Goal: Task Accomplishment & Management: Manage account settings

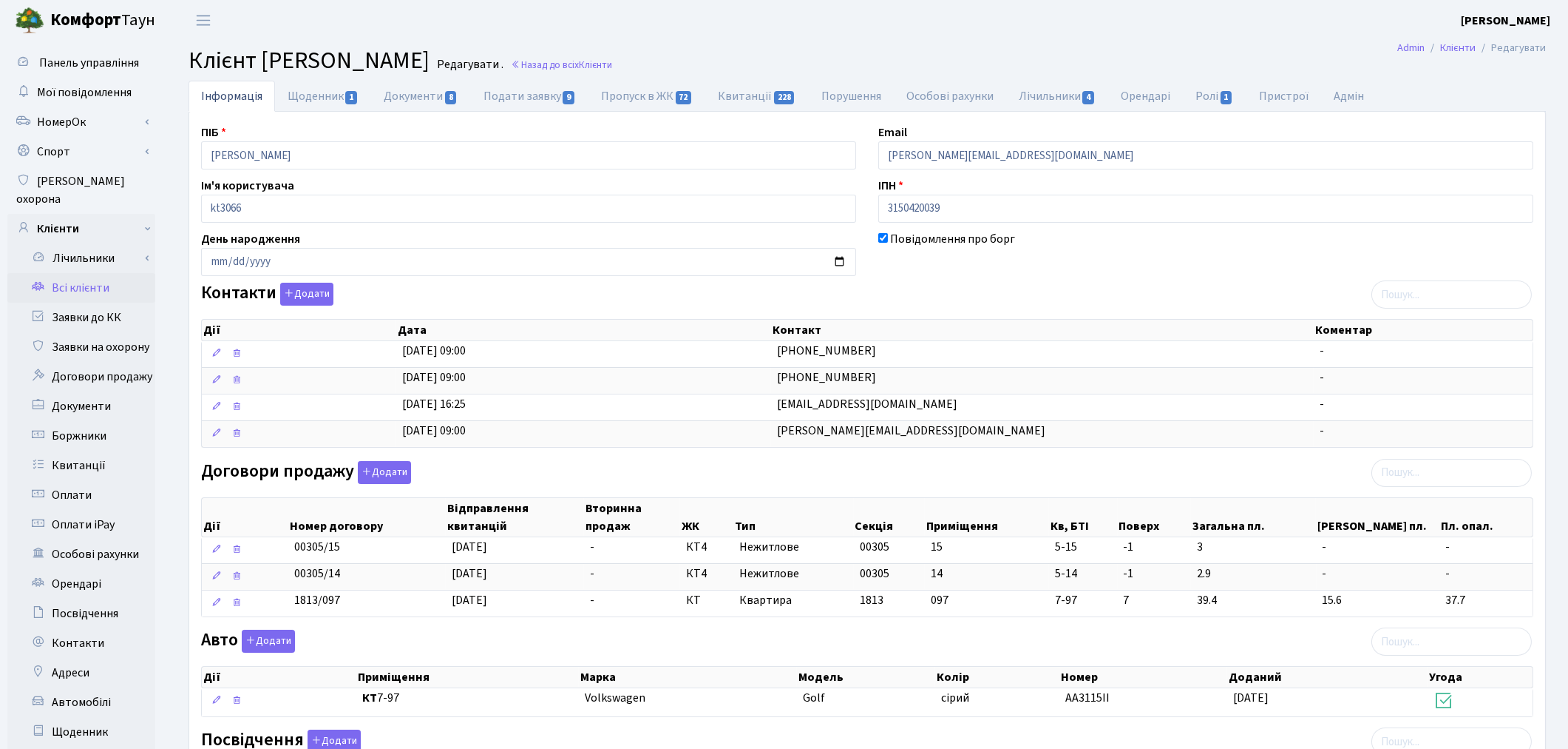
click at [92, 273] on link "Всі клієнти" at bounding box center [81, 288] width 148 height 30
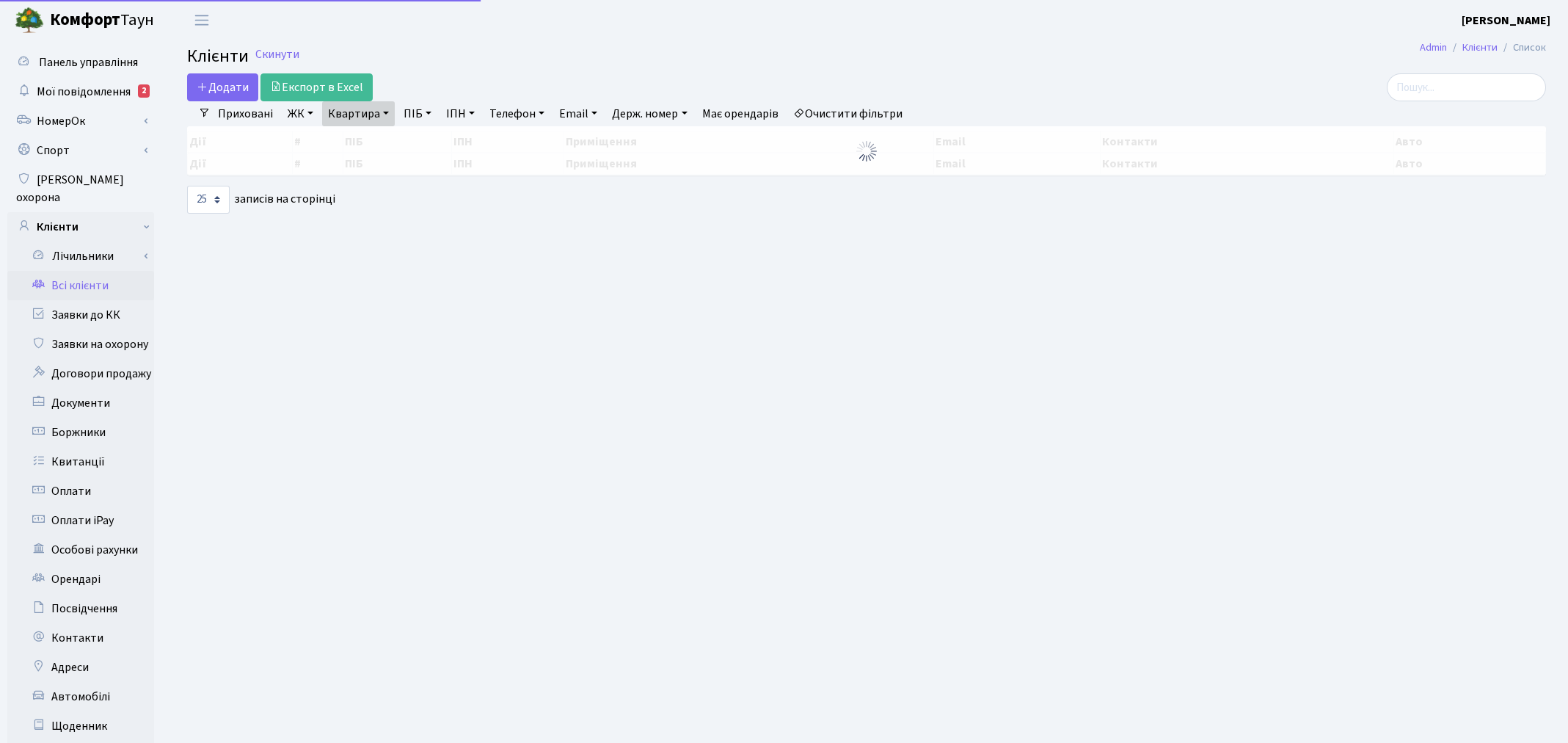
select select "25"
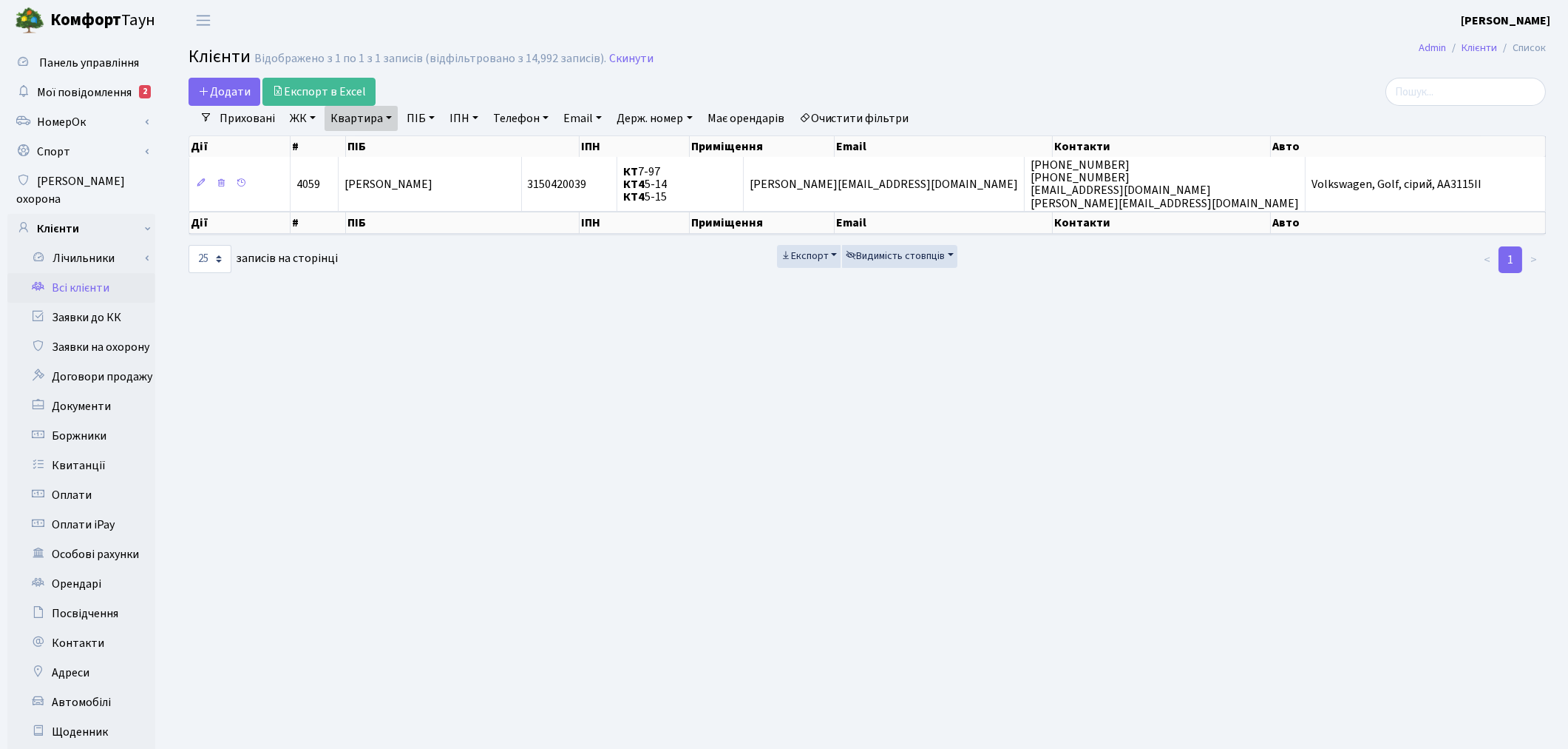
drag, startPoint x: 853, startPoint y: 109, endPoint x: 589, endPoint y: 131, distance: 264.9
click at [855, 109] on link "Очистити фільтри" at bounding box center [854, 118] width 122 height 25
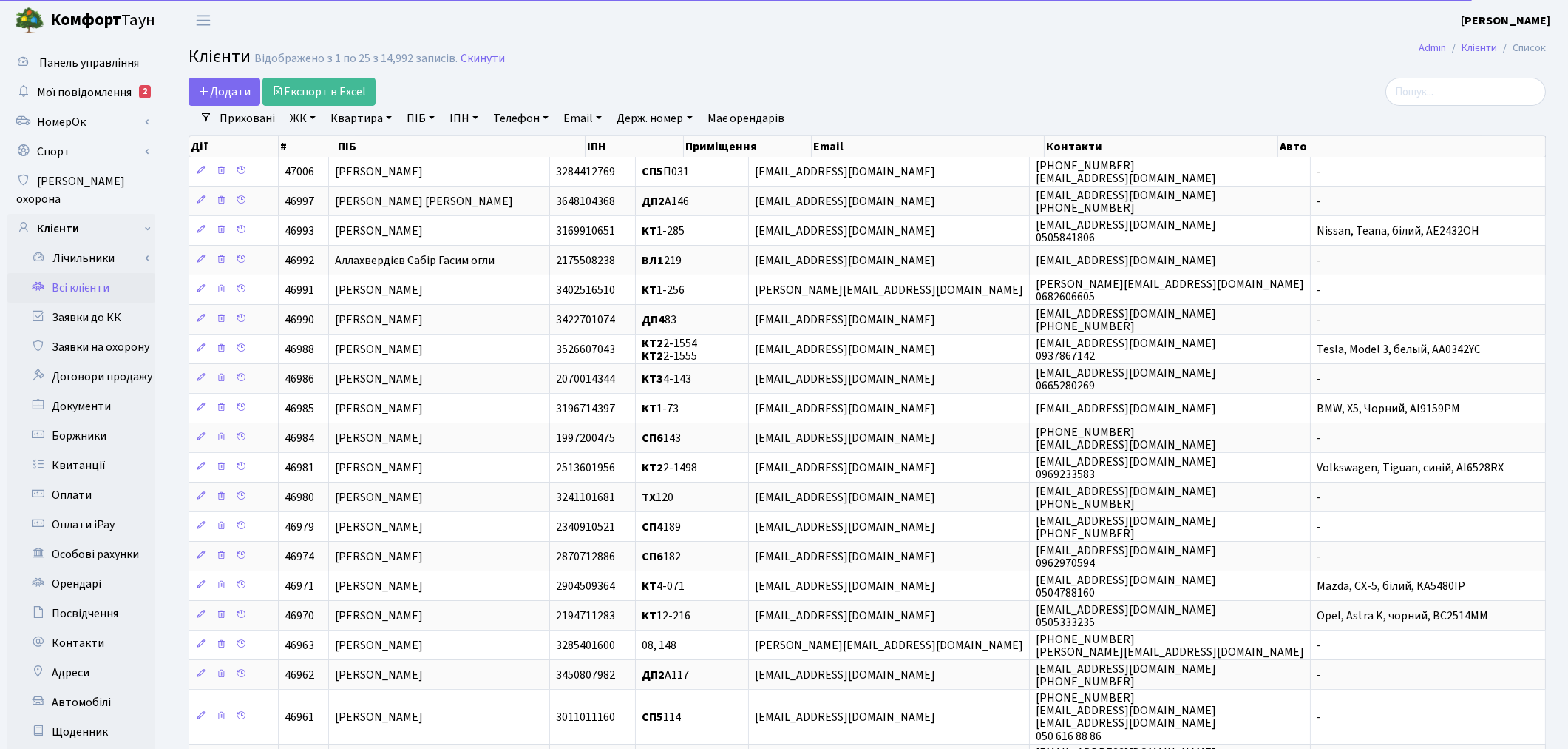
click at [418, 124] on link "ПІБ" at bounding box center [421, 118] width 40 height 25
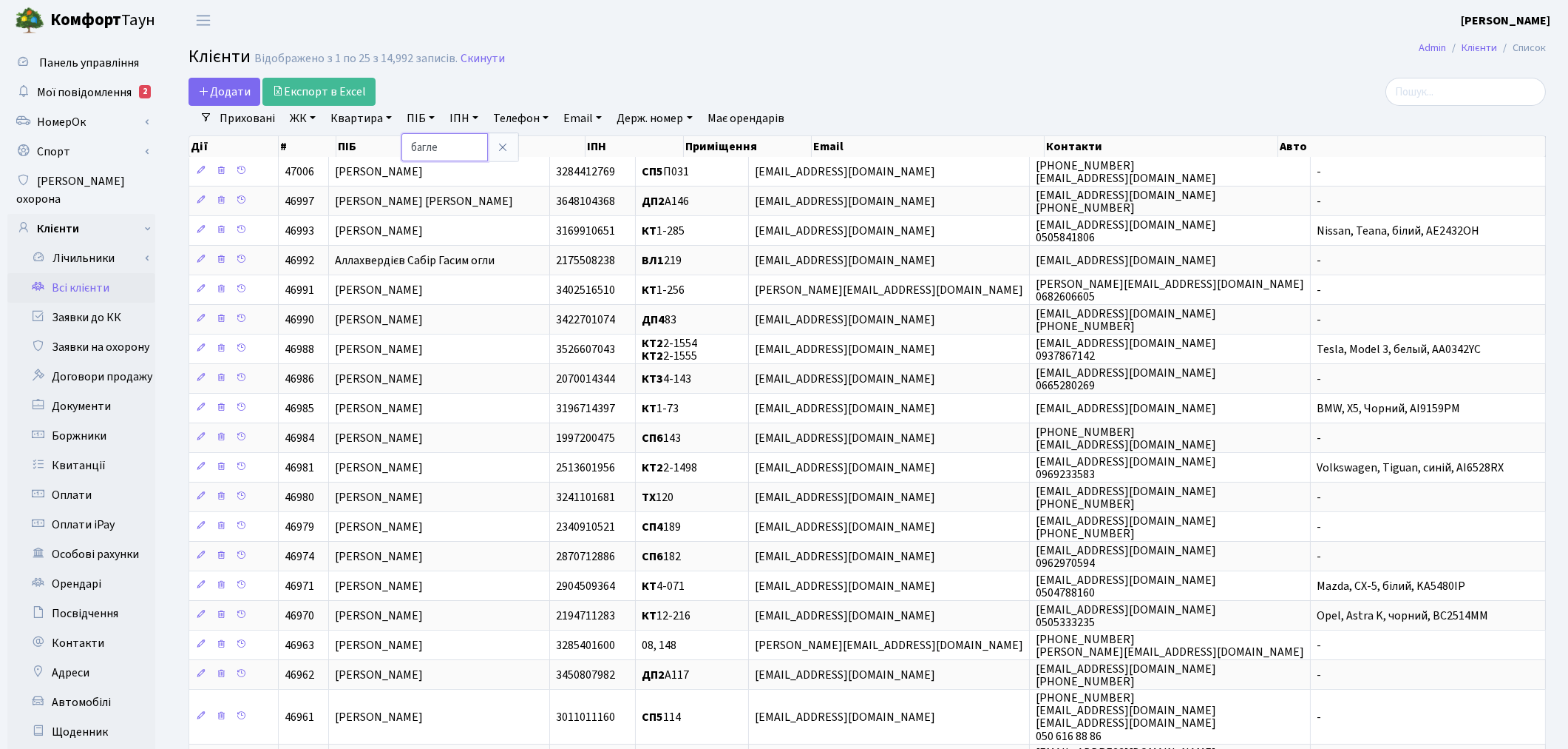
type input "багле"
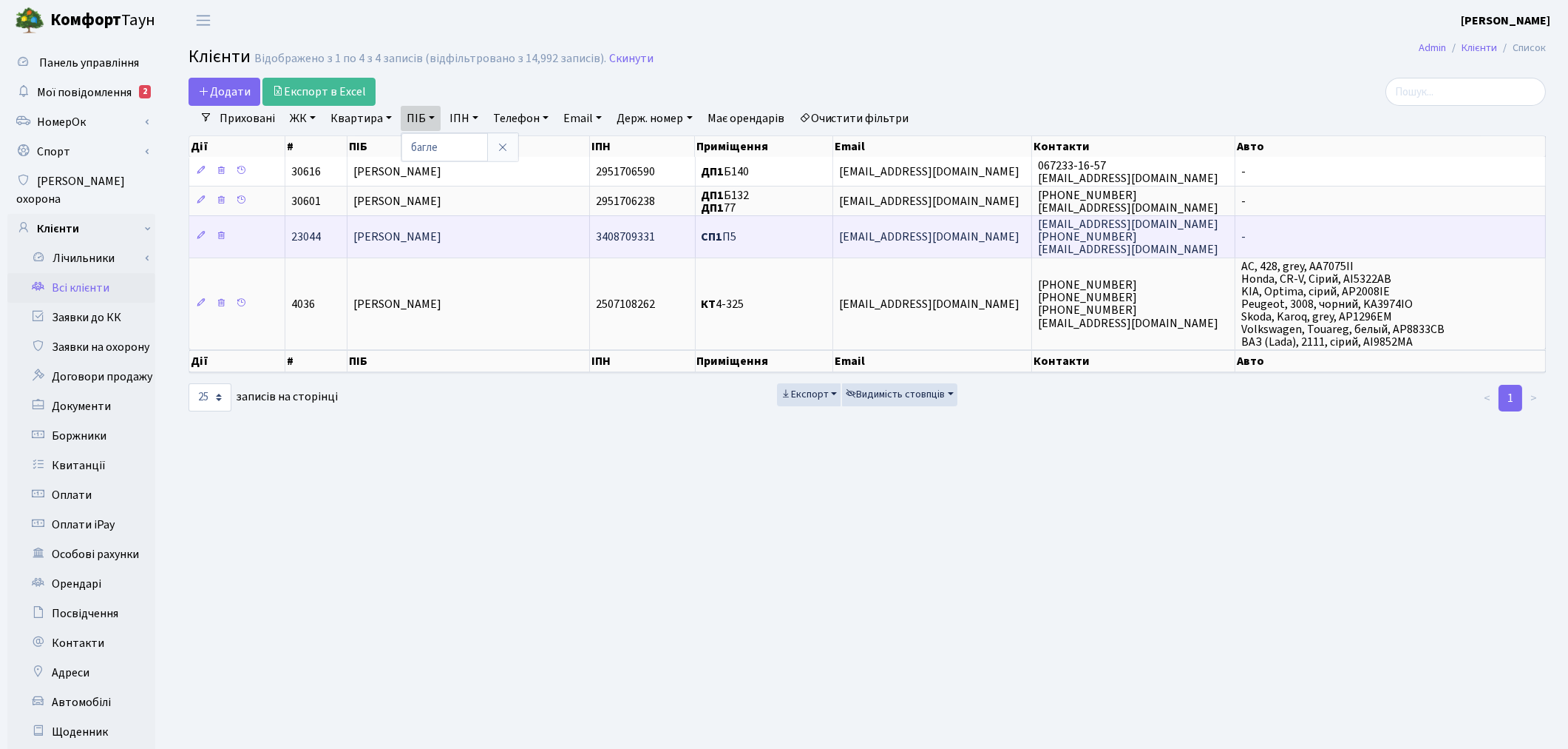
click at [489, 229] on td "[PERSON_NAME]" at bounding box center [469, 236] width 243 height 42
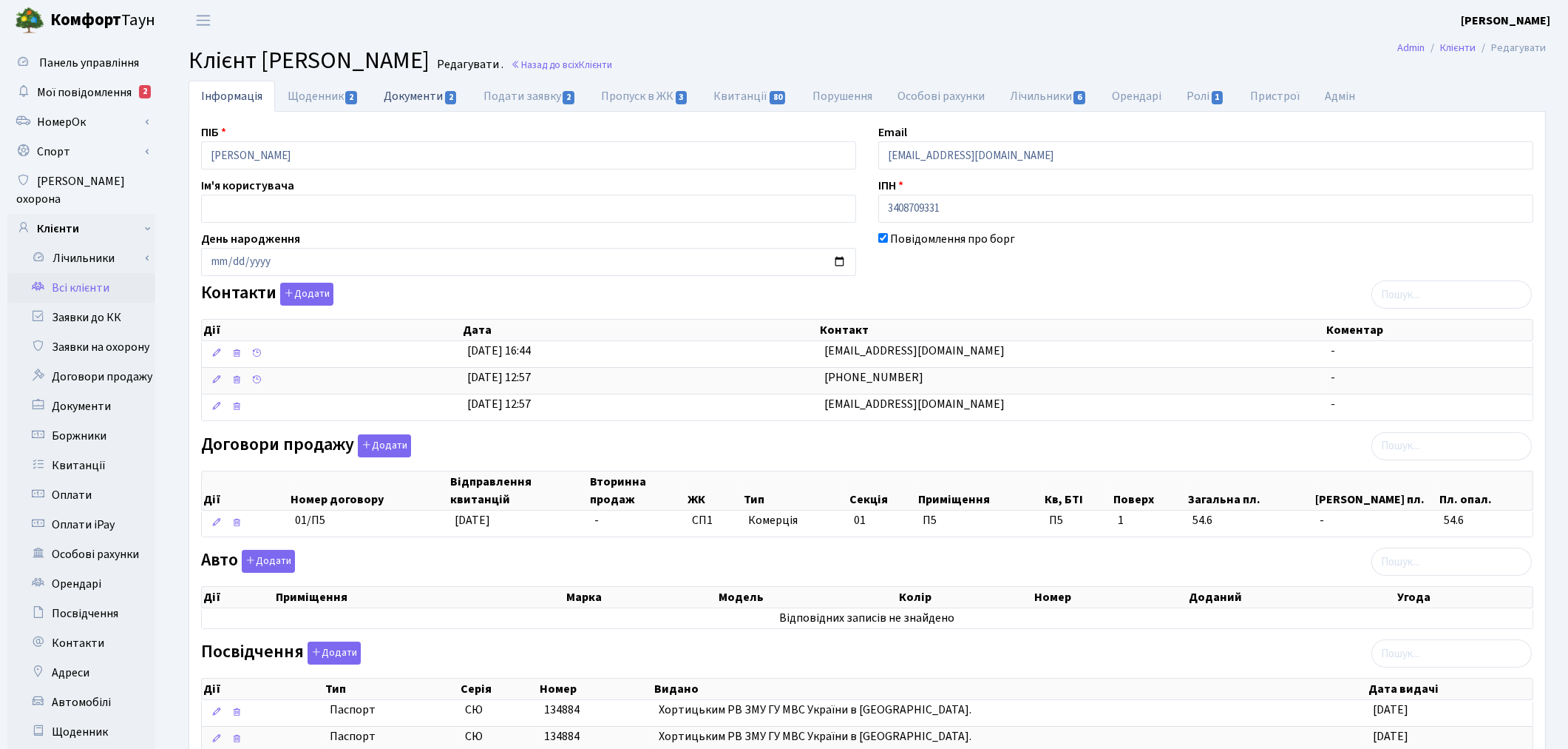
click at [400, 96] on link "Документи 2" at bounding box center [421, 95] width 99 height 30
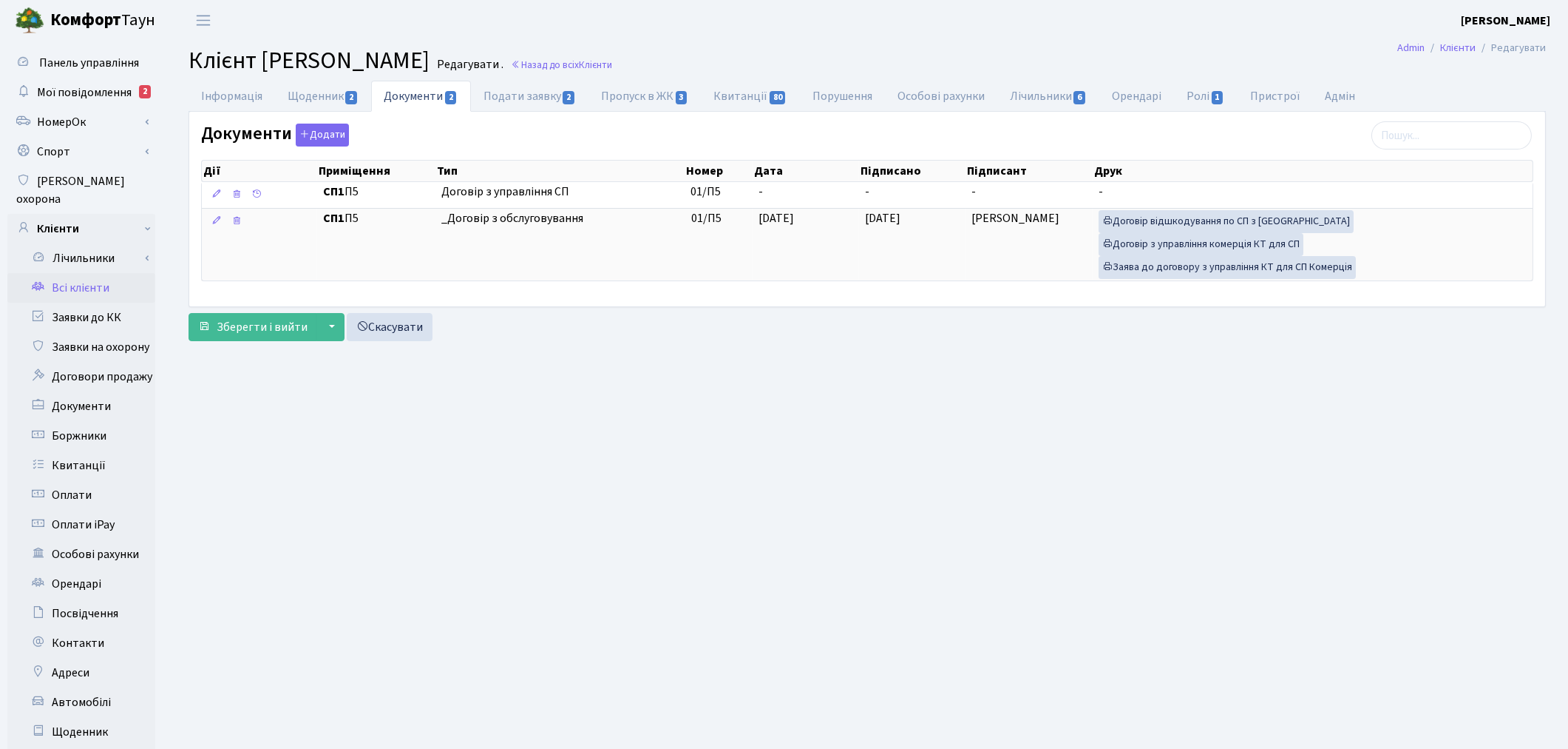
click at [89, 273] on link "Всі клієнти" at bounding box center [81, 288] width 148 height 30
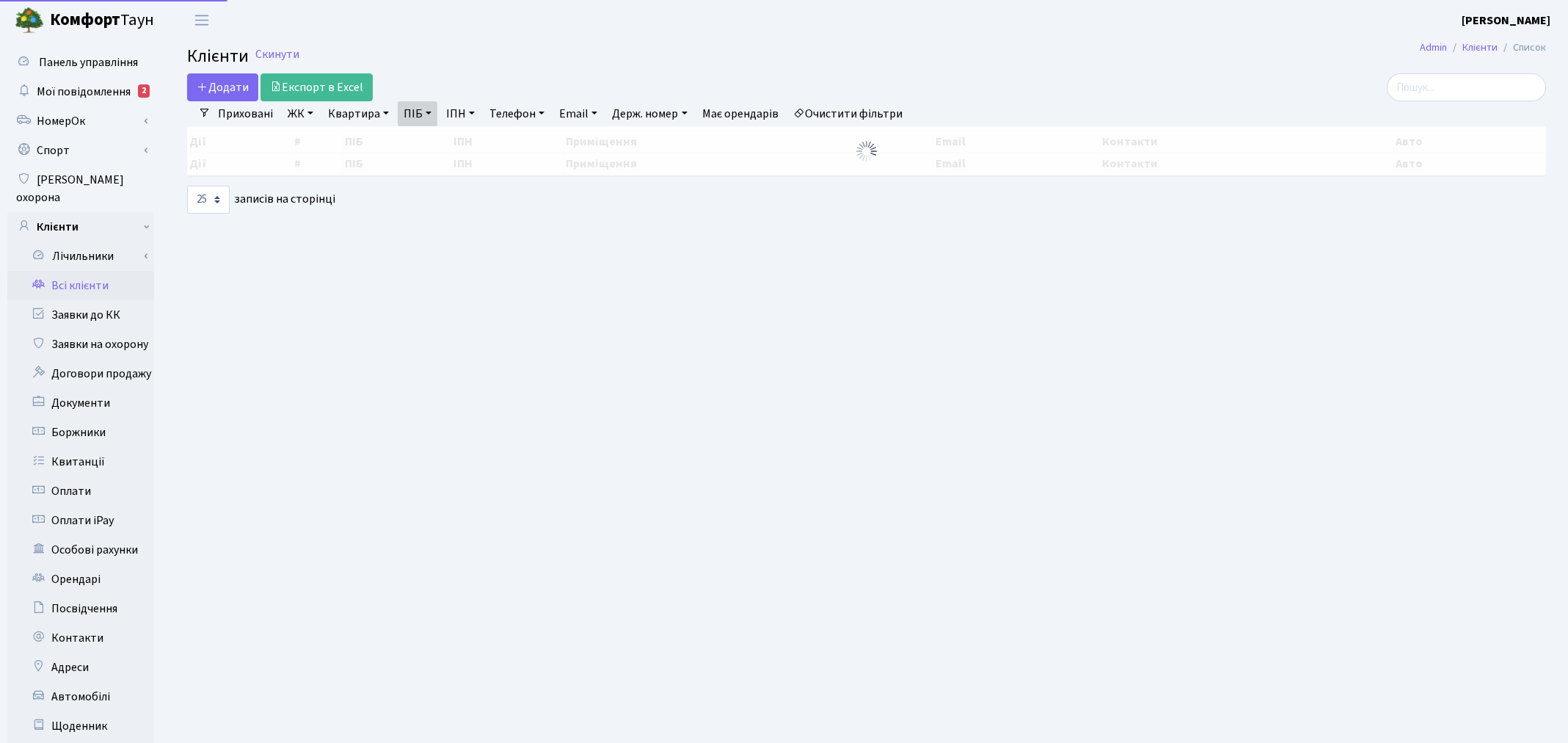
select select "25"
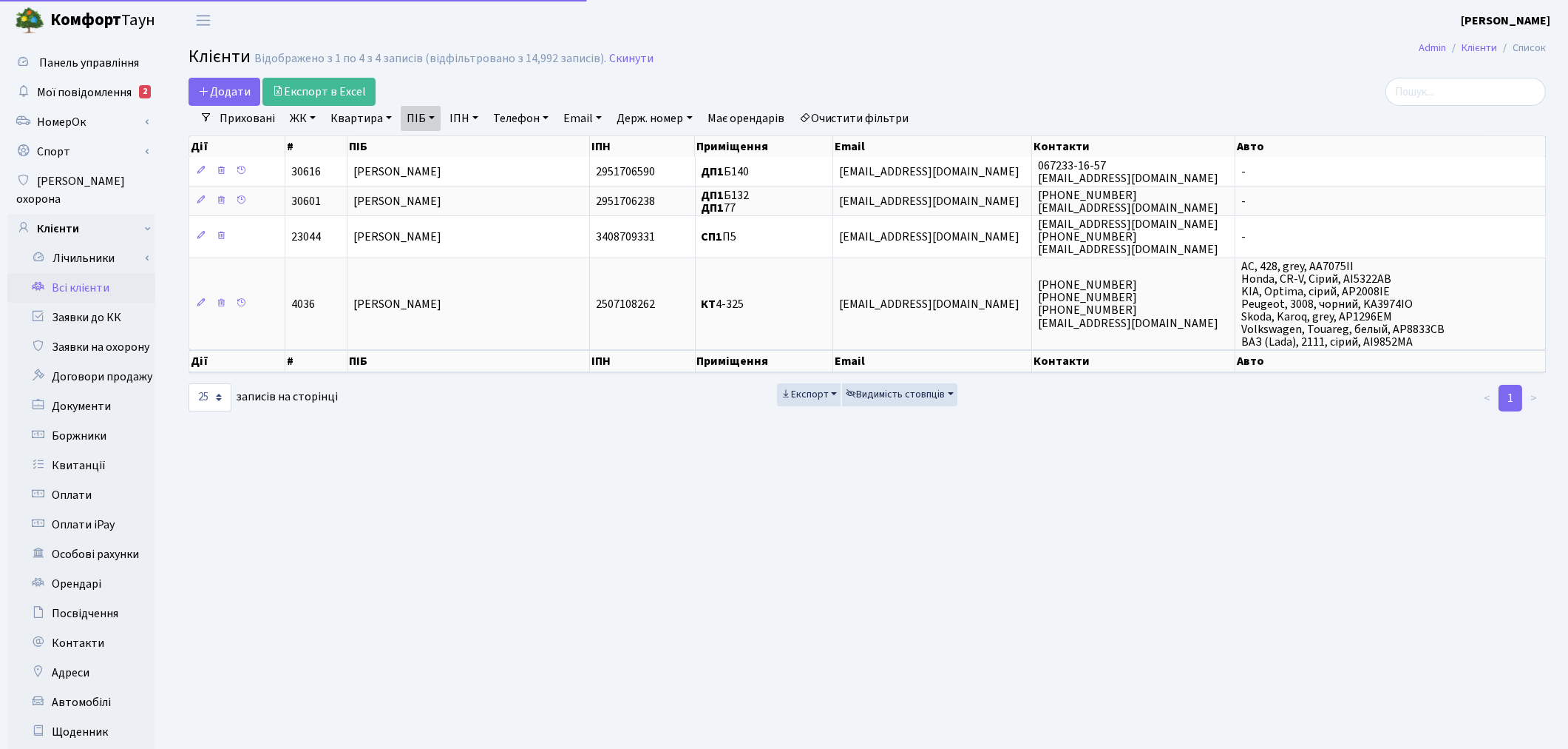
drag, startPoint x: 0, startPoint y: 0, endPoint x: 352, endPoint y: 115, distance: 370.3
click at [352, 115] on link "Квартира" at bounding box center [361, 118] width 73 height 25
click at [902, 122] on link "Очистити фільтри" at bounding box center [854, 118] width 122 height 25
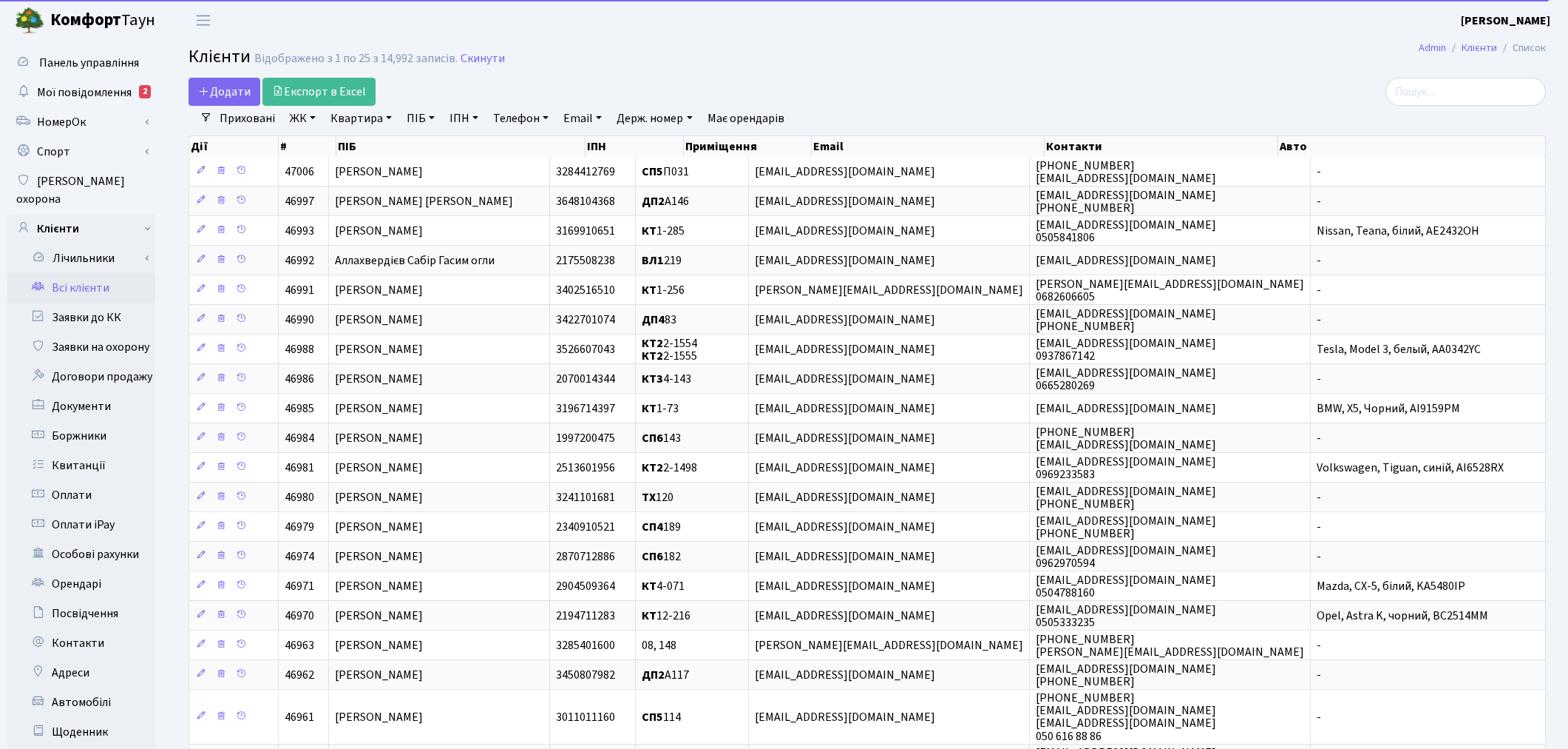
click at [309, 121] on link "ЖК" at bounding box center [303, 118] width 38 height 25
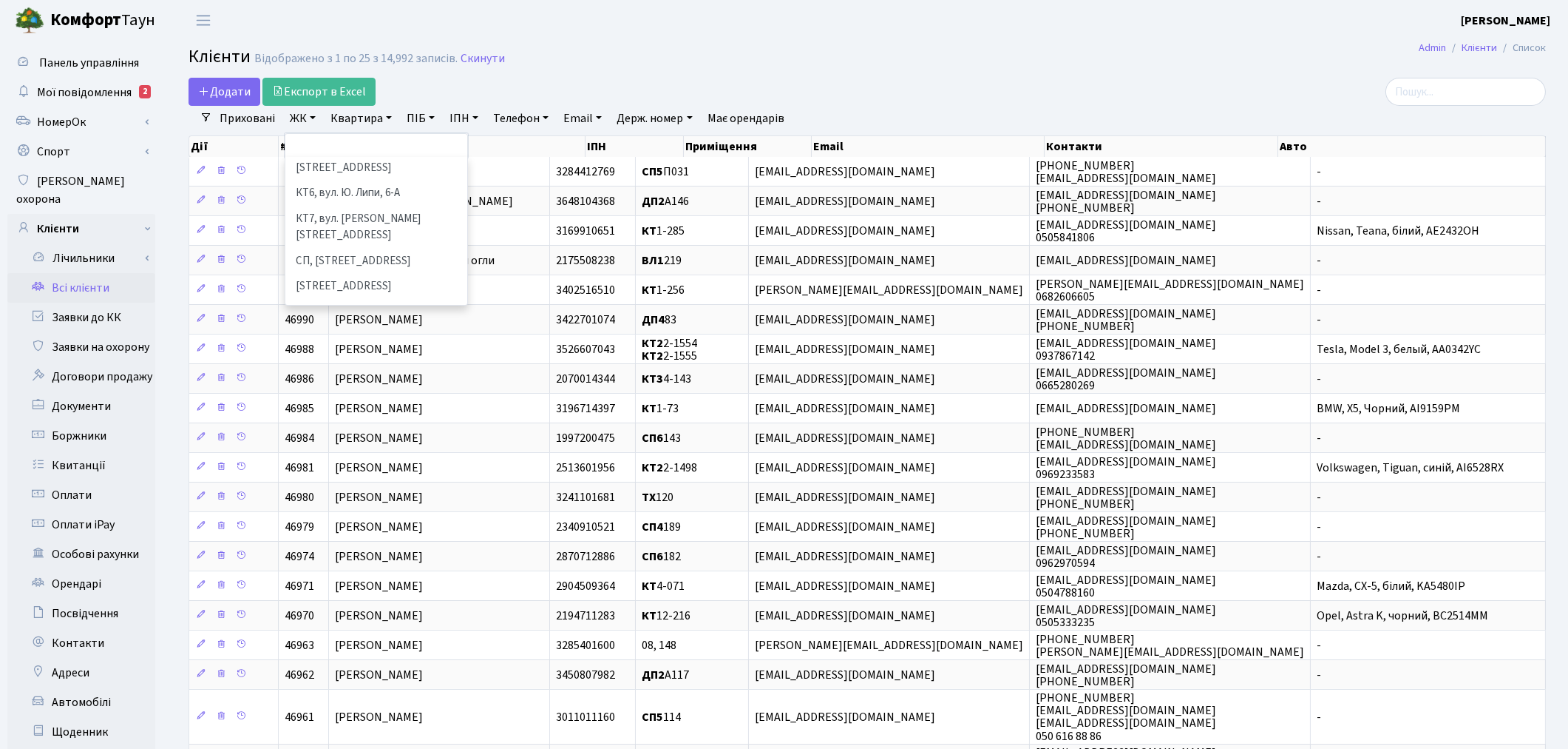
scroll to position [164, 0]
click at [343, 205] on li "КТ7, вул. Березнева, 12" at bounding box center [376, 225] width 179 height 42
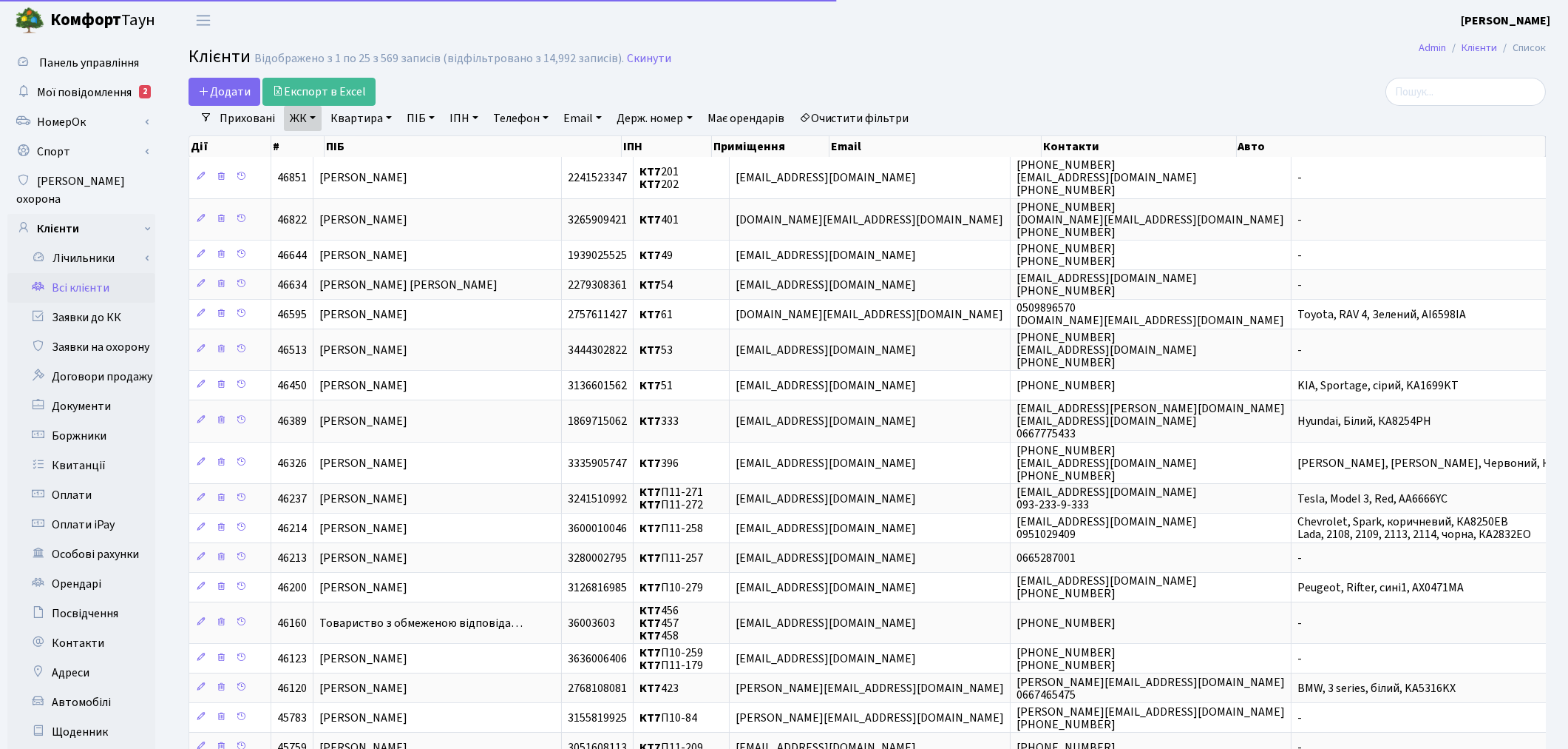
click at [355, 126] on link "Квартира" at bounding box center [361, 118] width 73 height 25
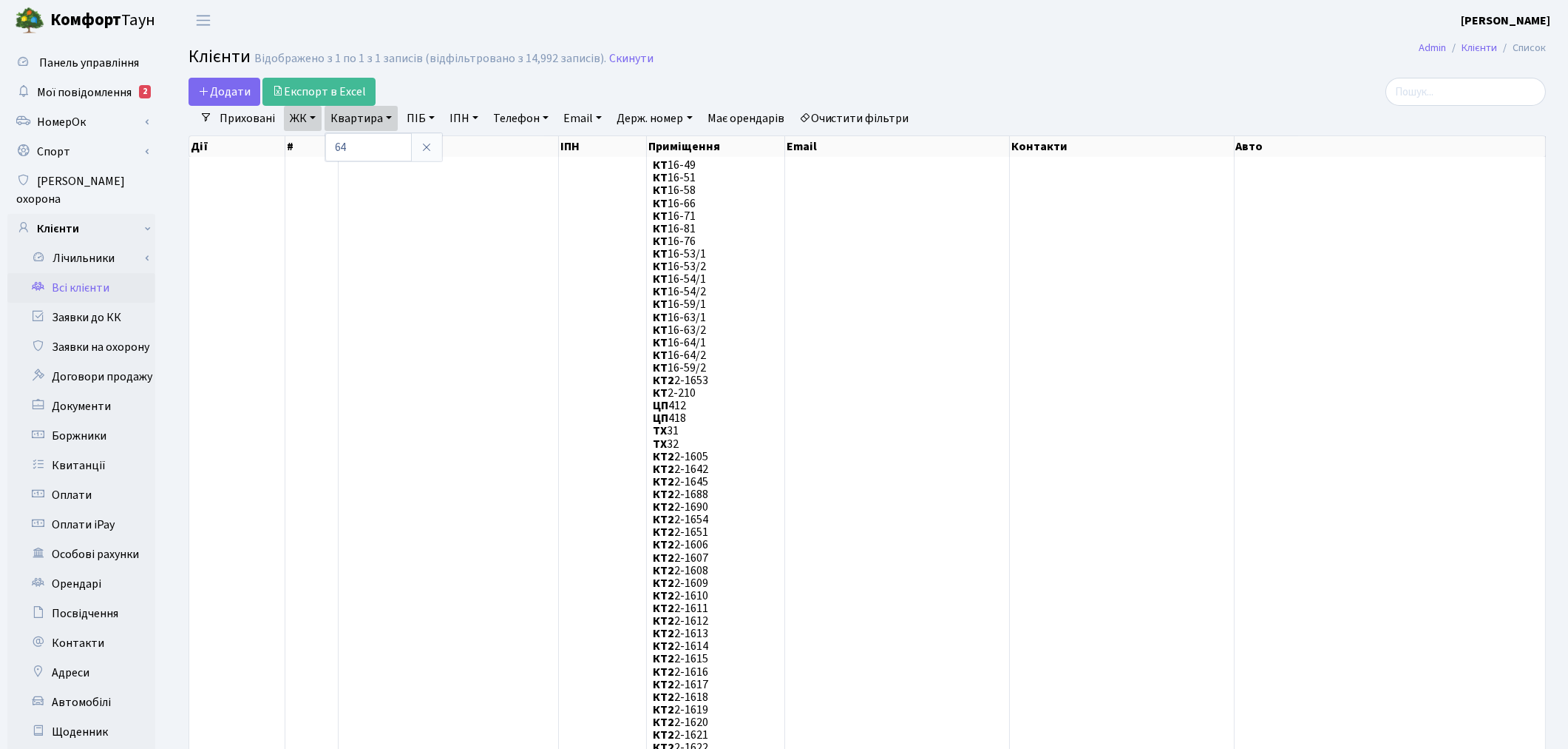
click at [902, 114] on link "Очистити фільтри" at bounding box center [854, 118] width 122 height 25
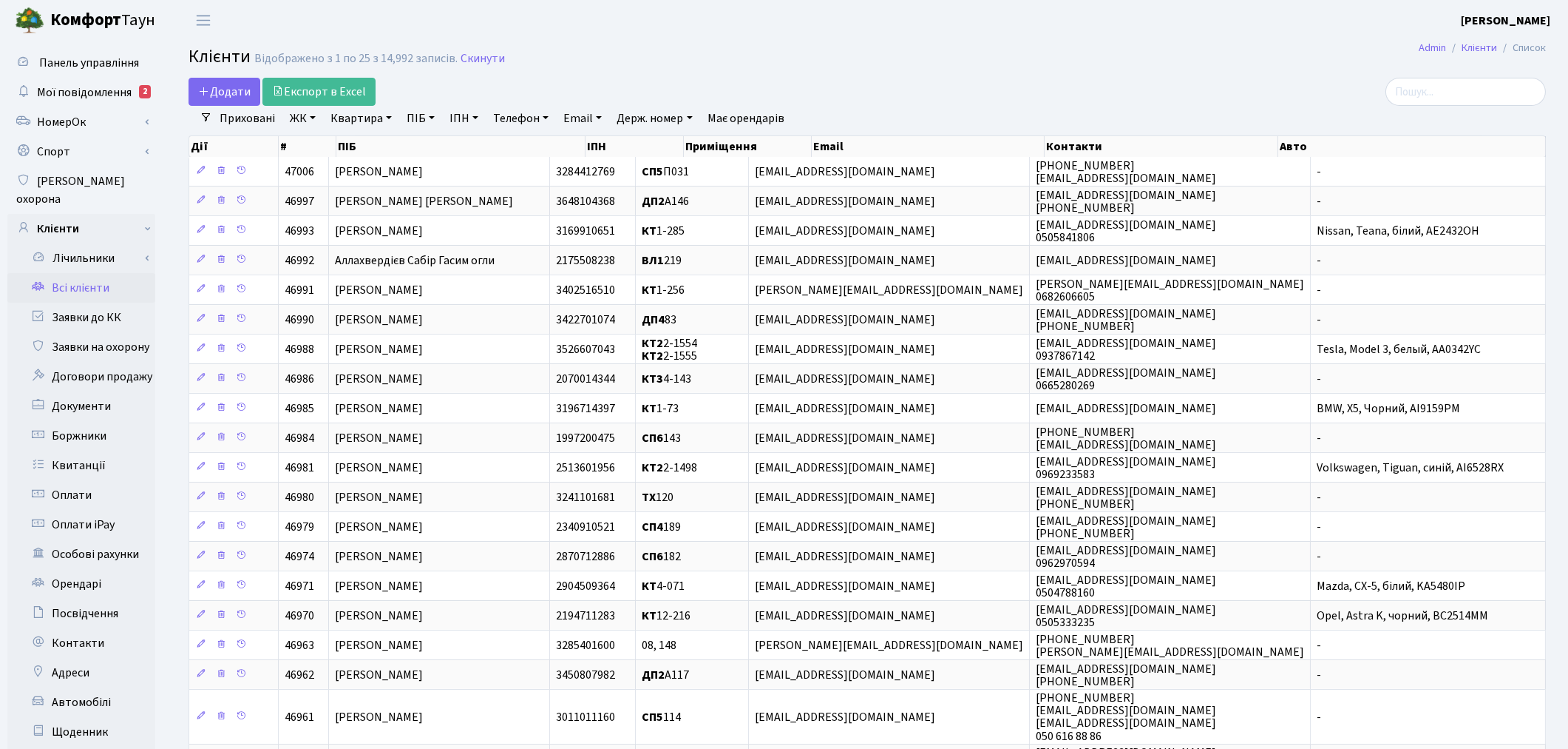
click at [419, 121] on link "ПІБ" at bounding box center [421, 118] width 40 height 25
click at [373, 121] on link "Квартира" at bounding box center [361, 118] width 73 height 25
type input "1-356"
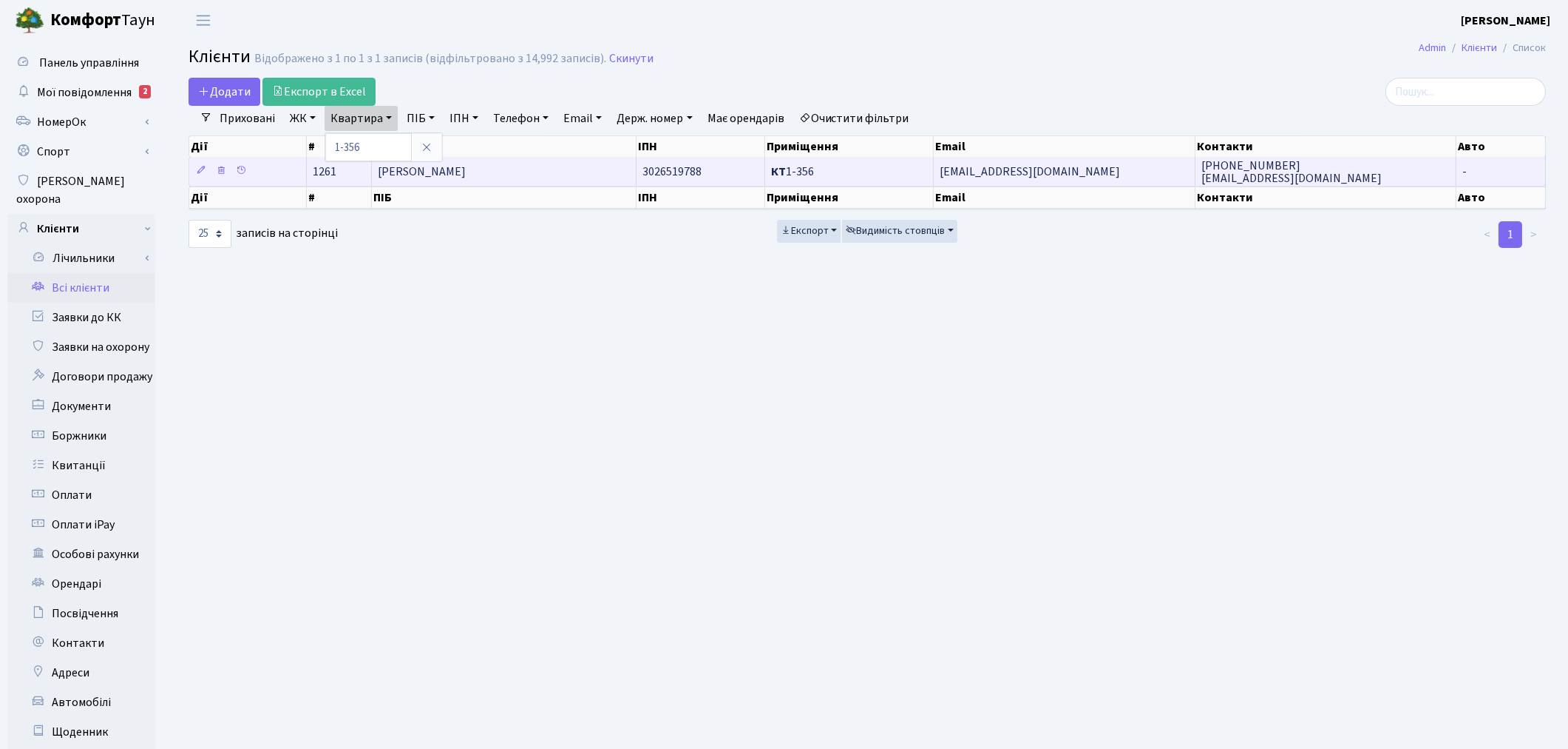
click at [403, 166] on span "Петрик Ганна Анатоліївна" at bounding box center [422, 171] width 88 height 17
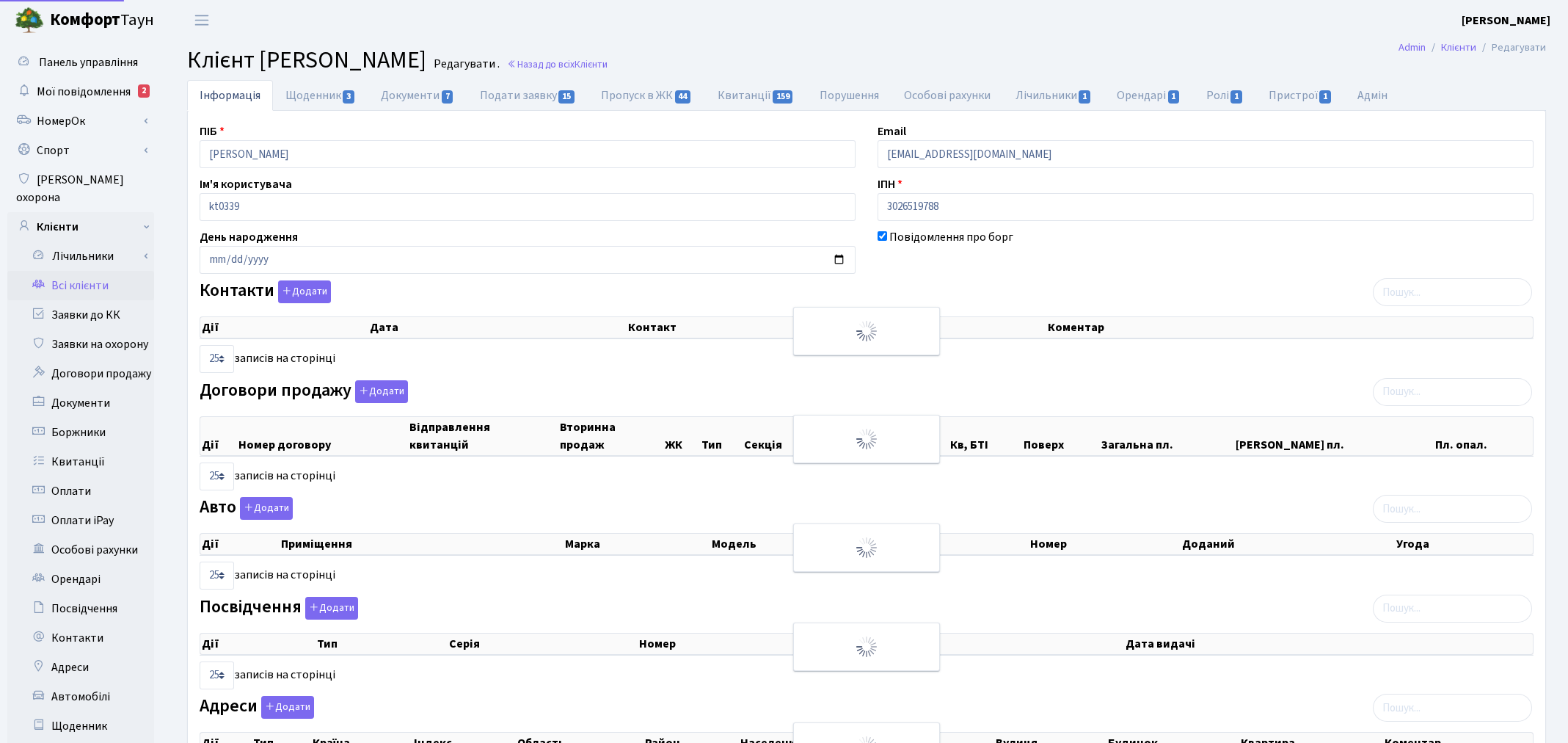
select select "25"
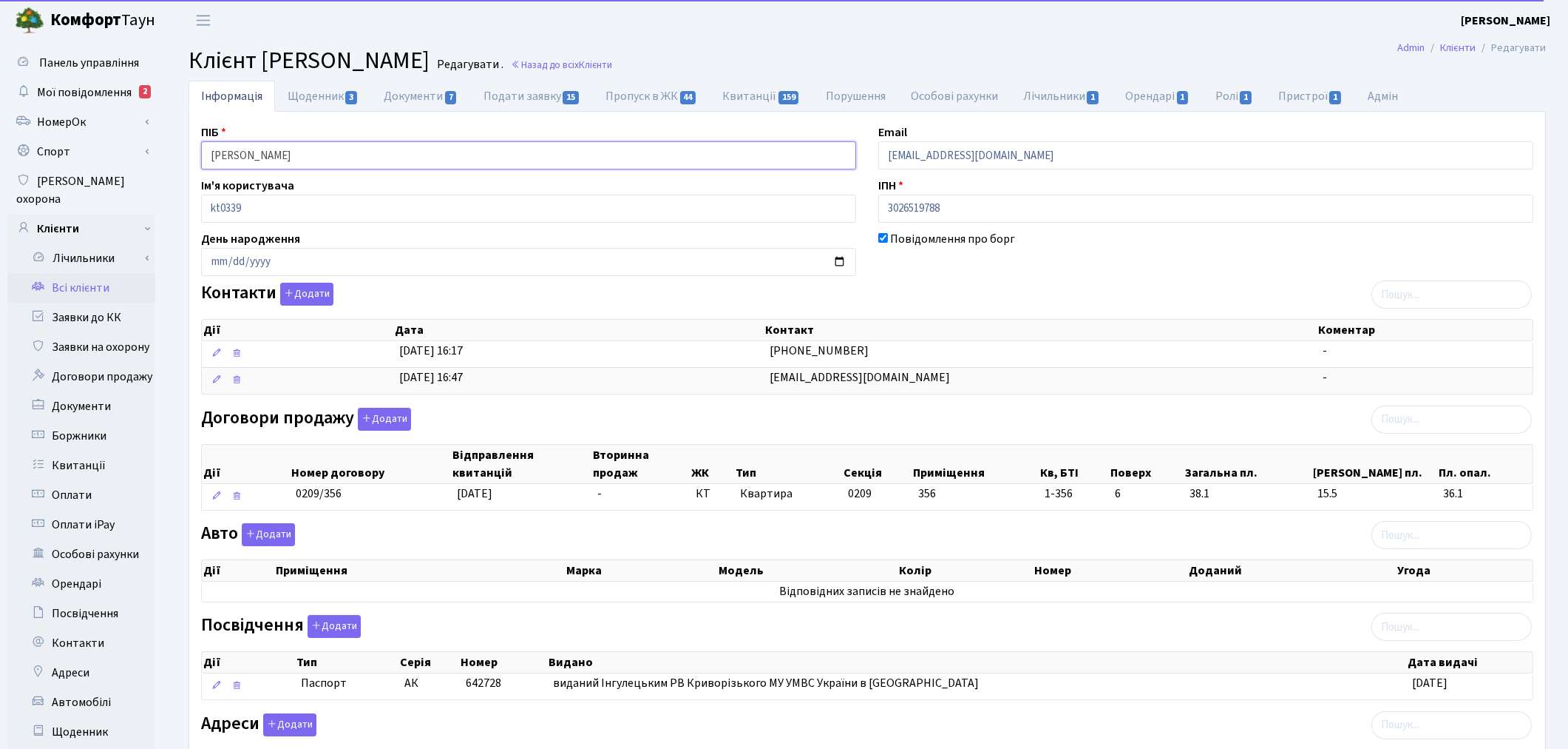
drag, startPoint x: 246, startPoint y: 158, endPoint x: 158, endPoint y: 143, distance: 89.3
click at [158, 143] on div "Панель управління Мої повідомлення 2 [GEOGRAPHIC_DATA]" at bounding box center [784, 471] width 1568 height 861
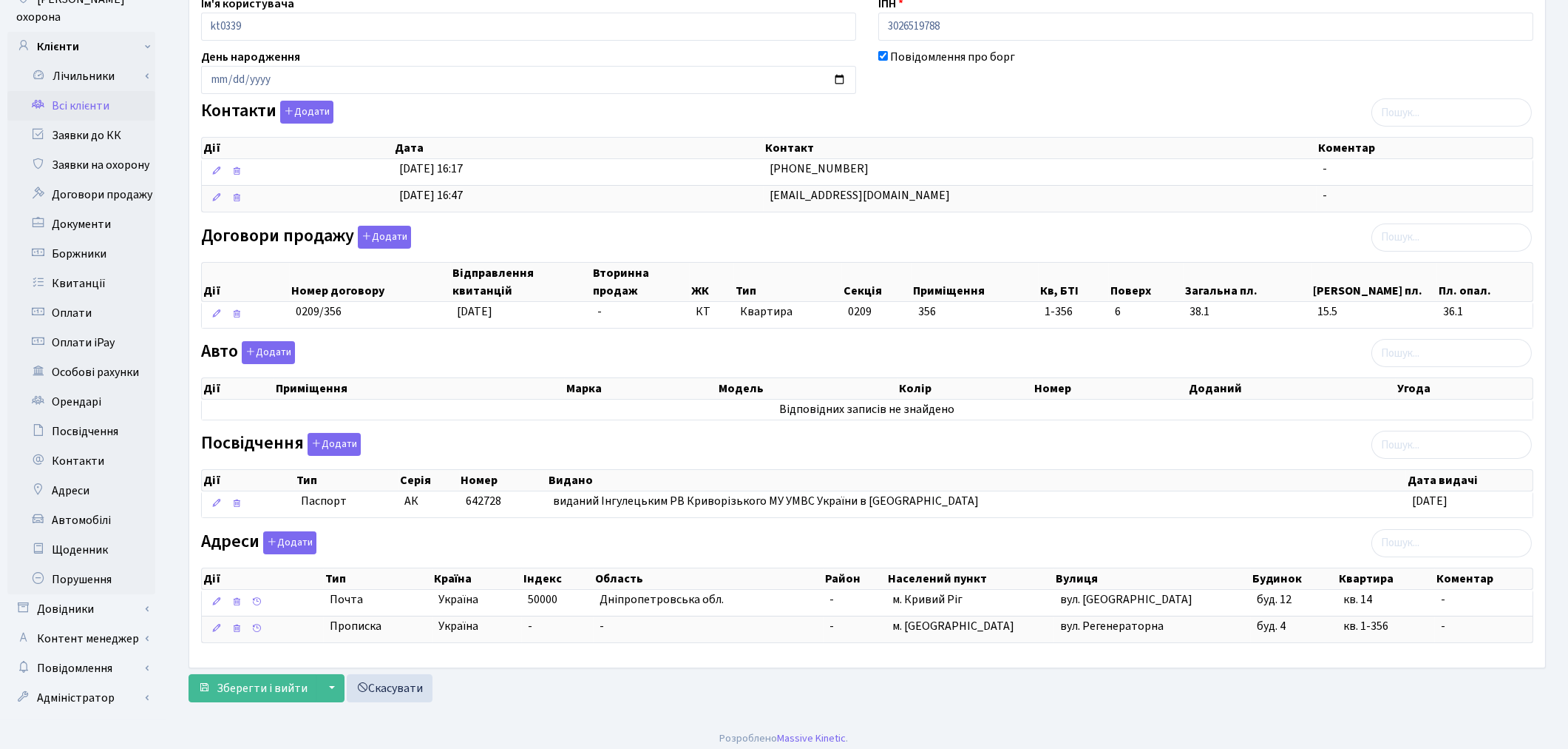
scroll to position [183, 0]
type input "Нагл [PERSON_NAME]"
click at [263, 692] on span "Зберегти і вийти" at bounding box center [262, 687] width 91 height 17
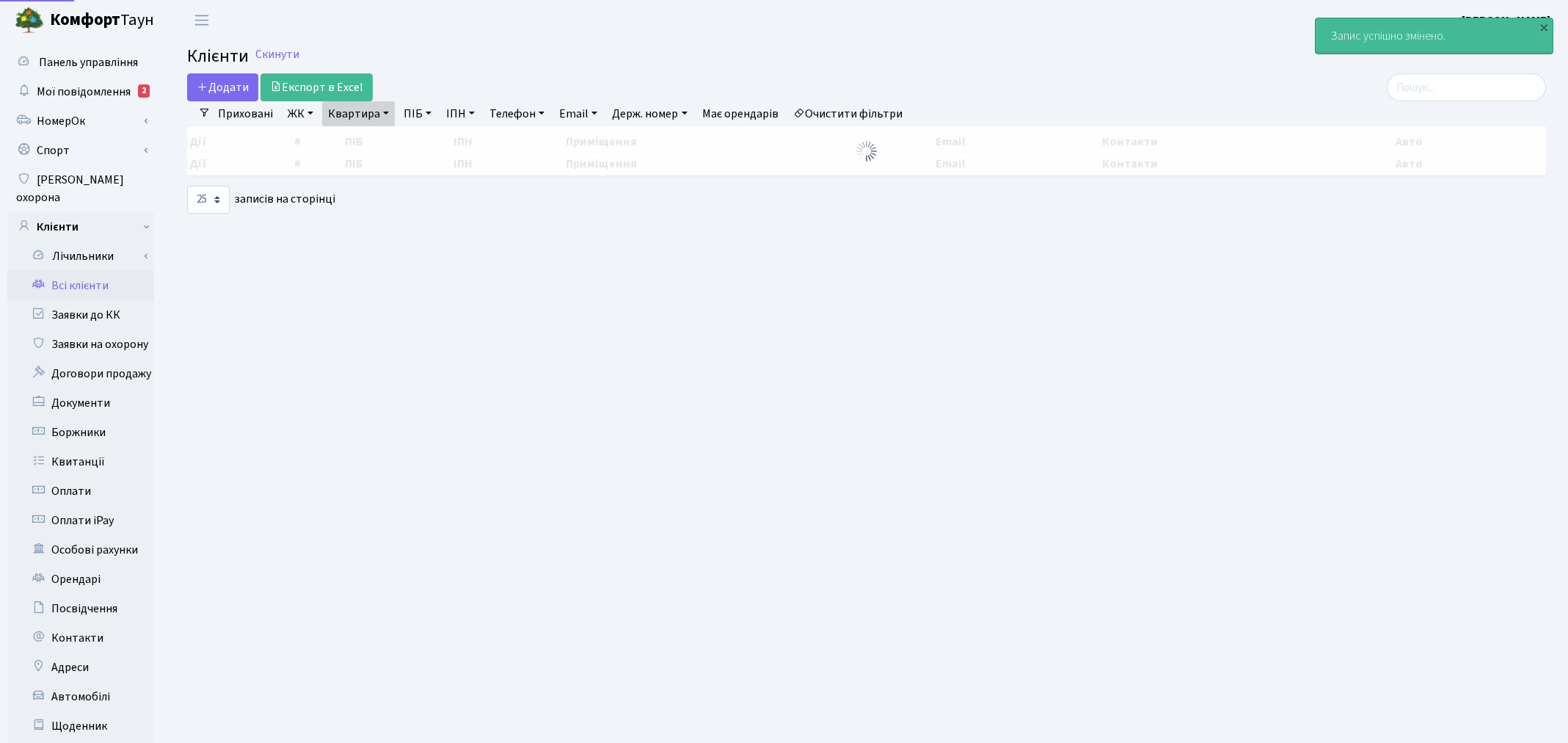
select select "25"
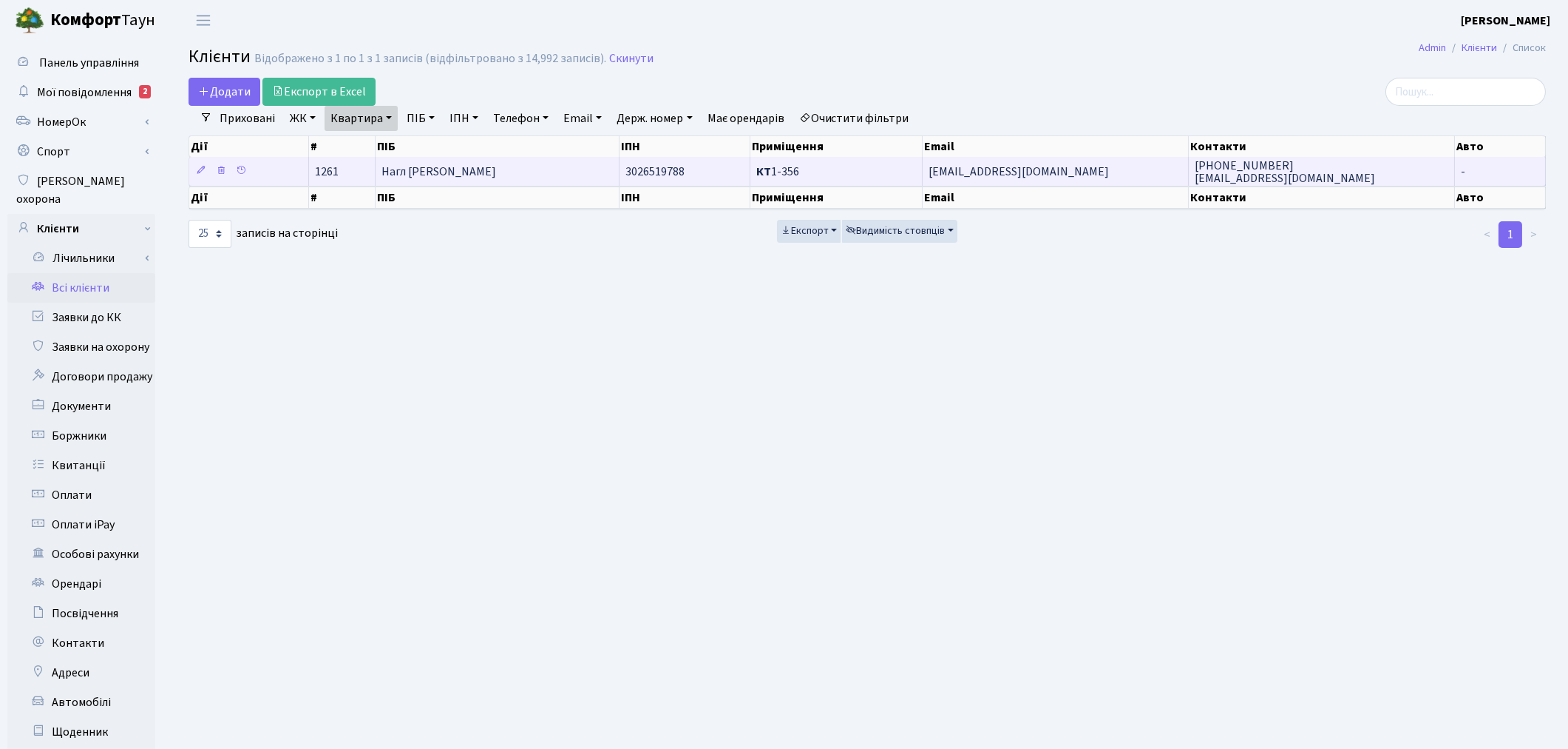
click at [512, 180] on td "Нагл [PERSON_NAME]" at bounding box center [498, 171] width 244 height 29
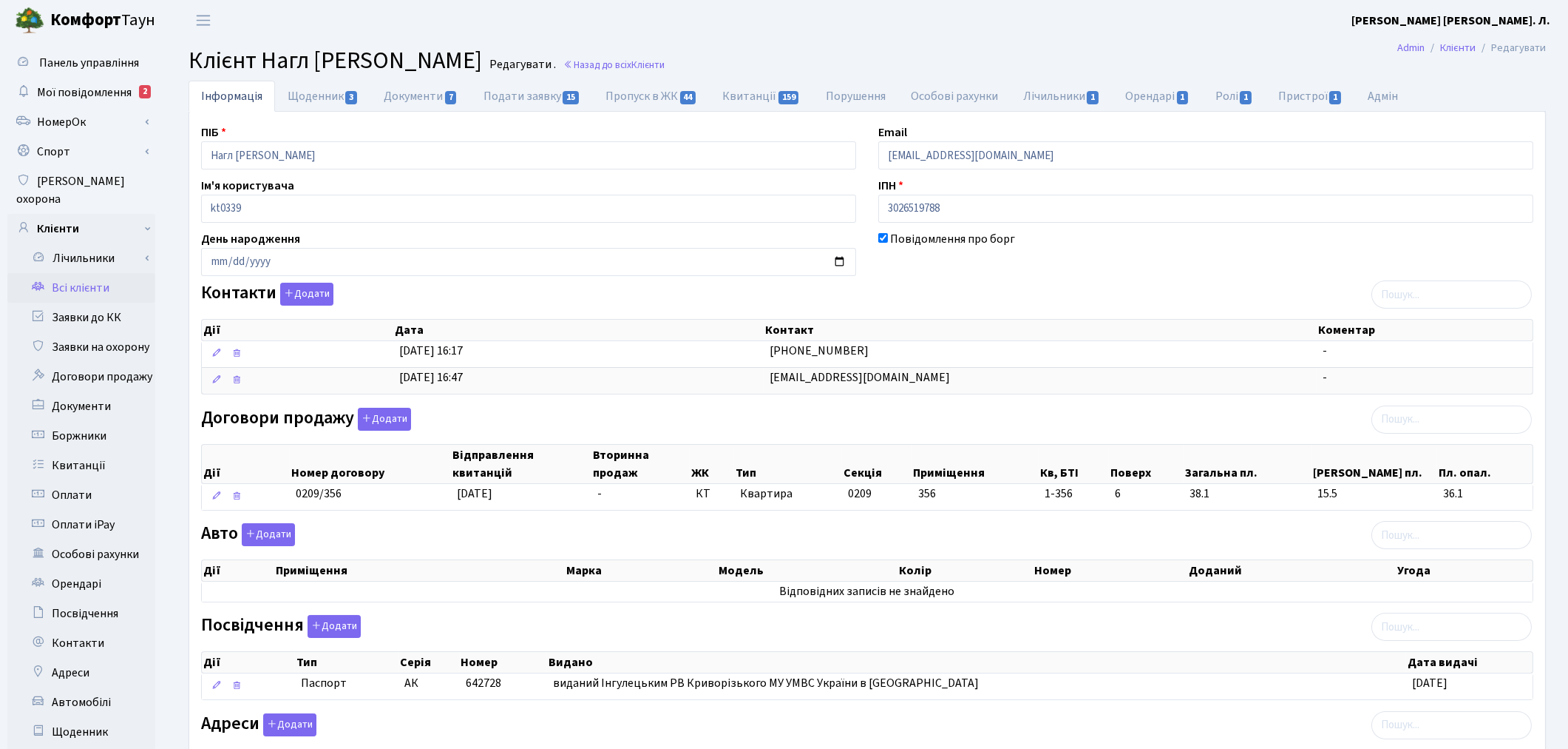
click at [528, 16] on header "[PERSON_NAME] [PERSON_NAME] Л. Мій обліковий запис Вийти" at bounding box center [784, 20] width 1568 height 41
drag, startPoint x: 207, startPoint y: 159, endPoint x: 324, endPoint y: 161, distance: 117.0
click at [324, 161] on input "Нагл Ганна Анатоліївна" at bounding box center [528, 155] width 655 height 28
drag, startPoint x: 882, startPoint y: 48, endPoint x: 882, endPoint y: 40, distance: 8.0
click at [882, 45] on main "Admin Клієнти Редагувати Клієнт Нагл Ганна Анатоліївна Редагувати . Назад до вс…" at bounding box center [867, 471] width 1402 height 861
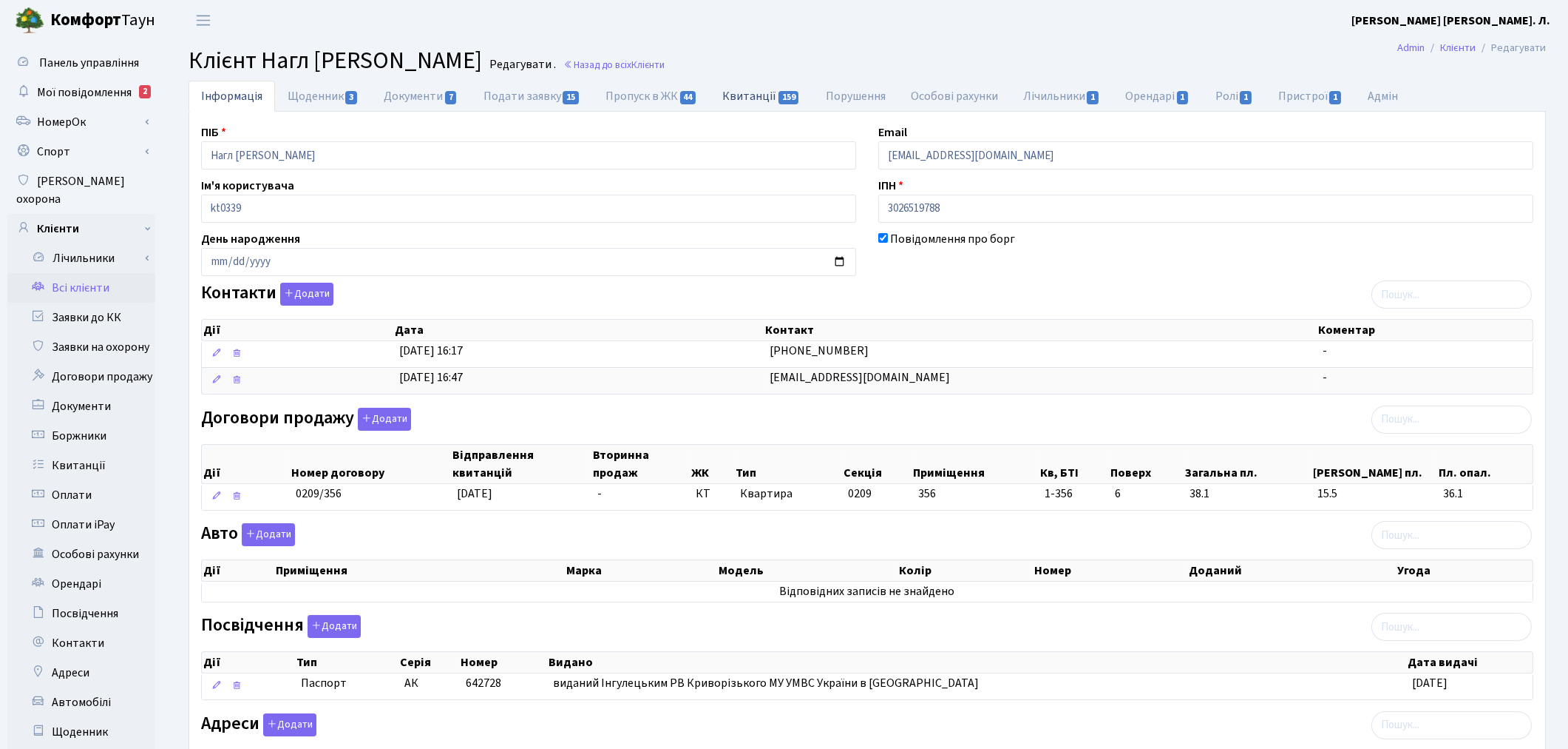
click at [749, 91] on link "Квитанції 159" at bounding box center [762, 95] width 102 height 30
select select "25"
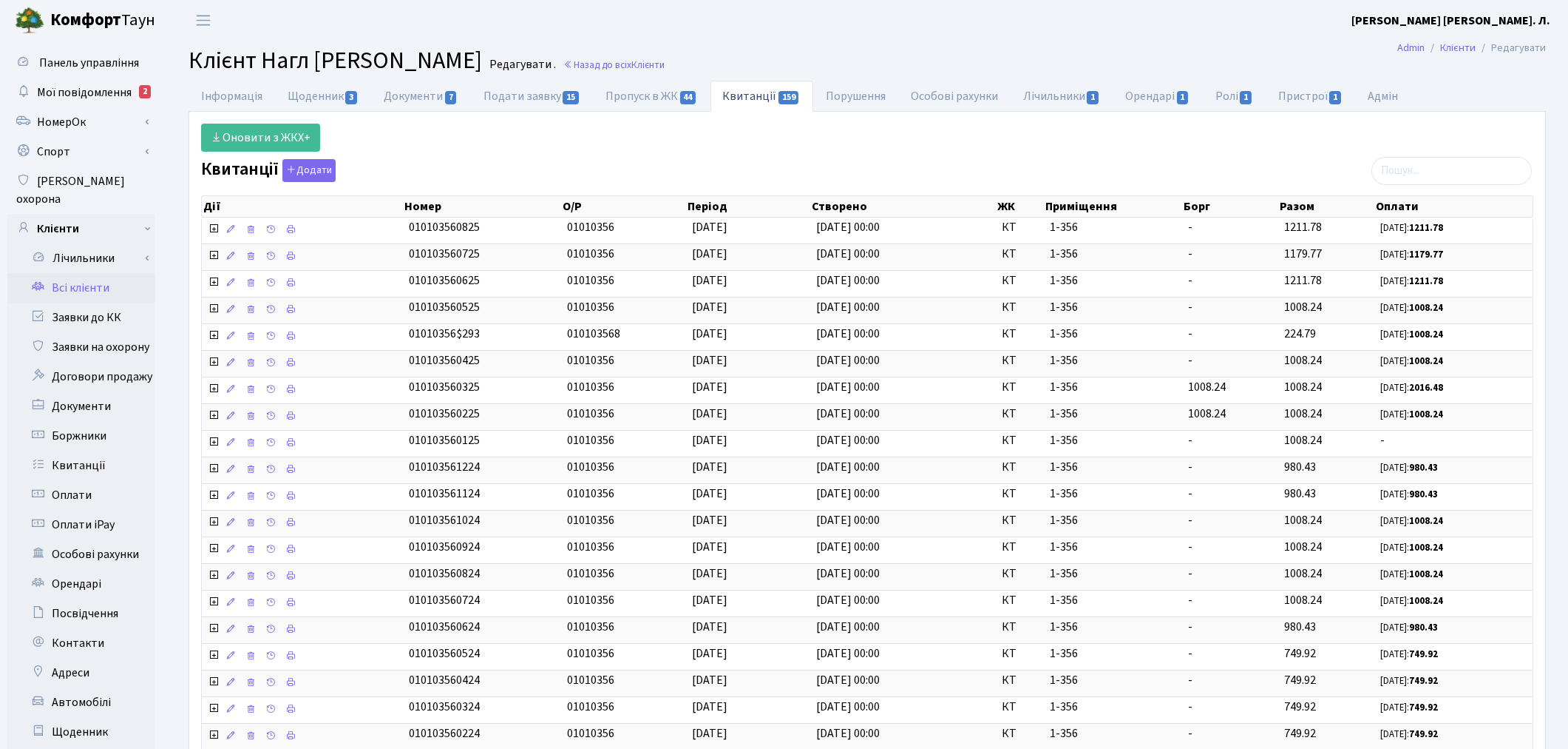
click at [84, 273] on link "Всі клієнти" at bounding box center [81, 288] width 148 height 30
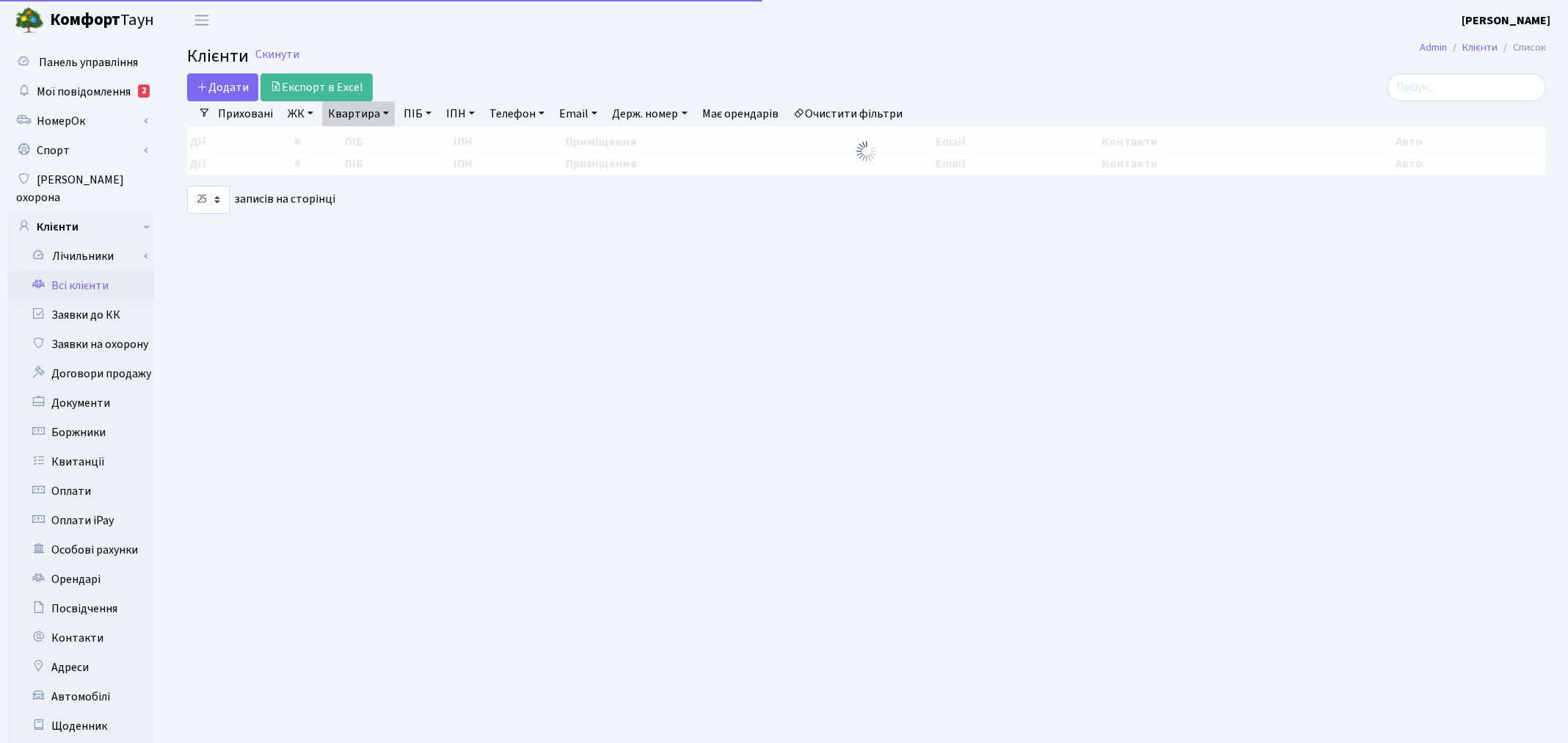
select select "25"
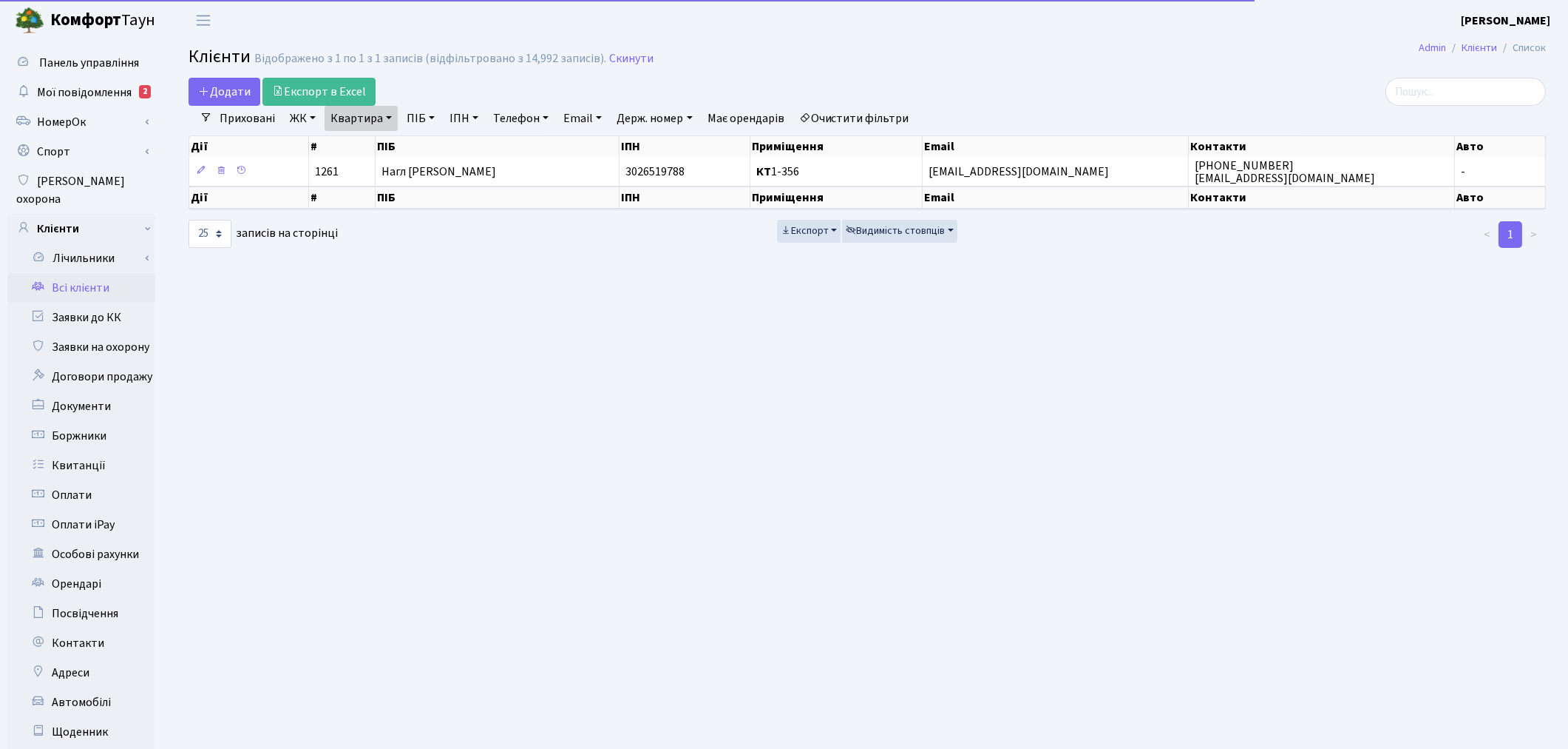
click at [868, 120] on link "Очистити фільтри" at bounding box center [854, 118] width 122 height 25
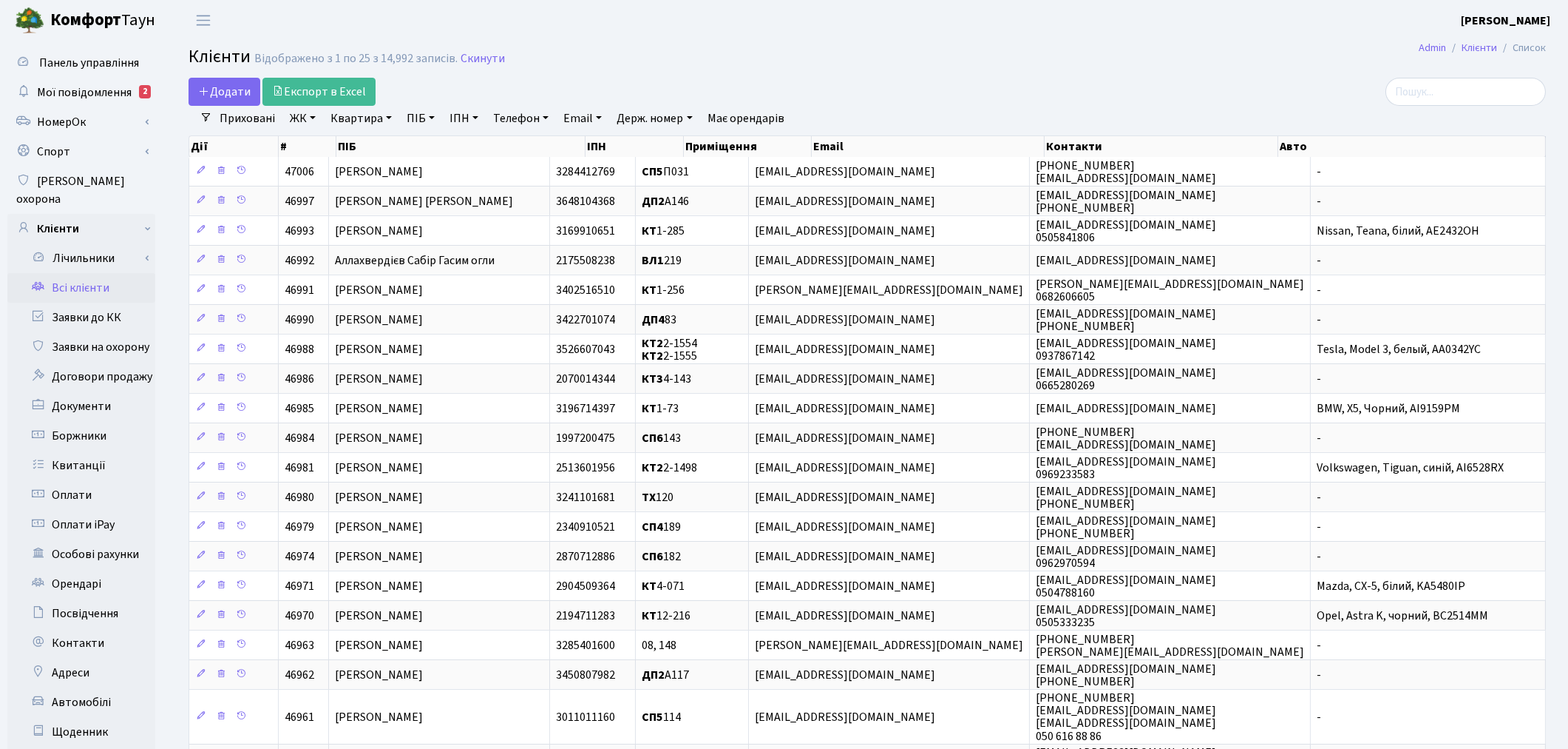
click at [351, 122] on link "Квартира" at bounding box center [361, 118] width 73 height 25
type input "178"
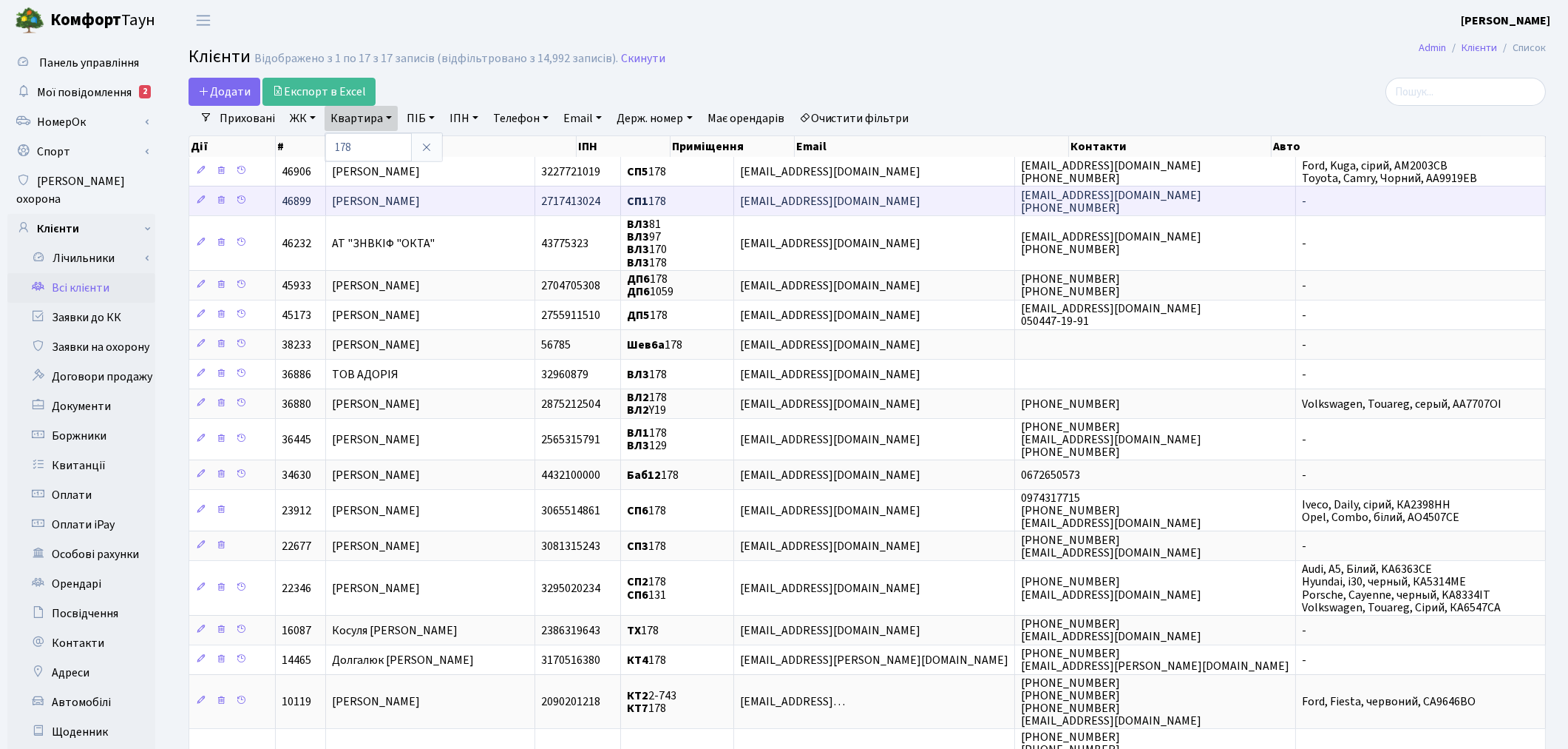
click at [370, 199] on span "[PERSON_NAME]" at bounding box center [376, 201] width 88 height 17
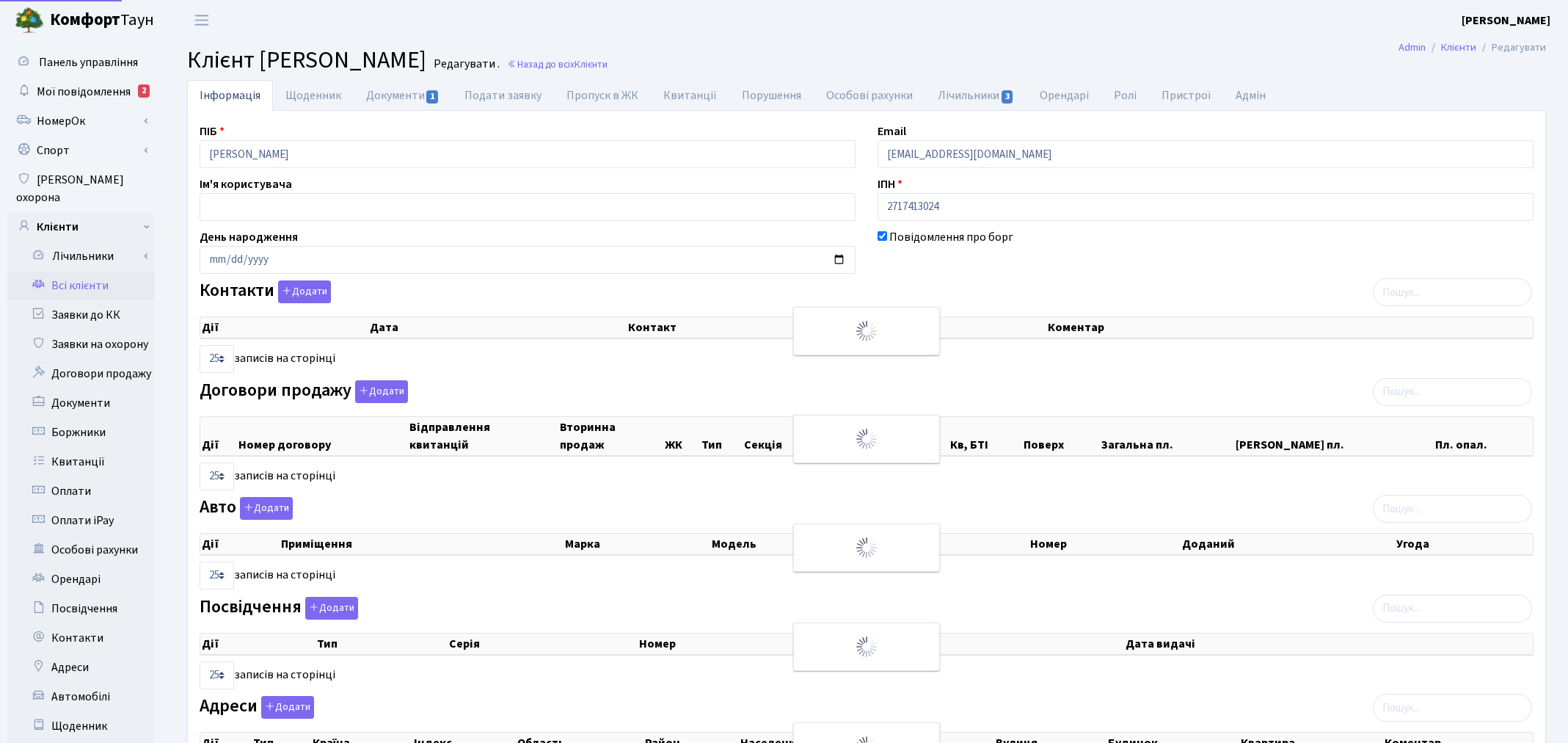
select select "25"
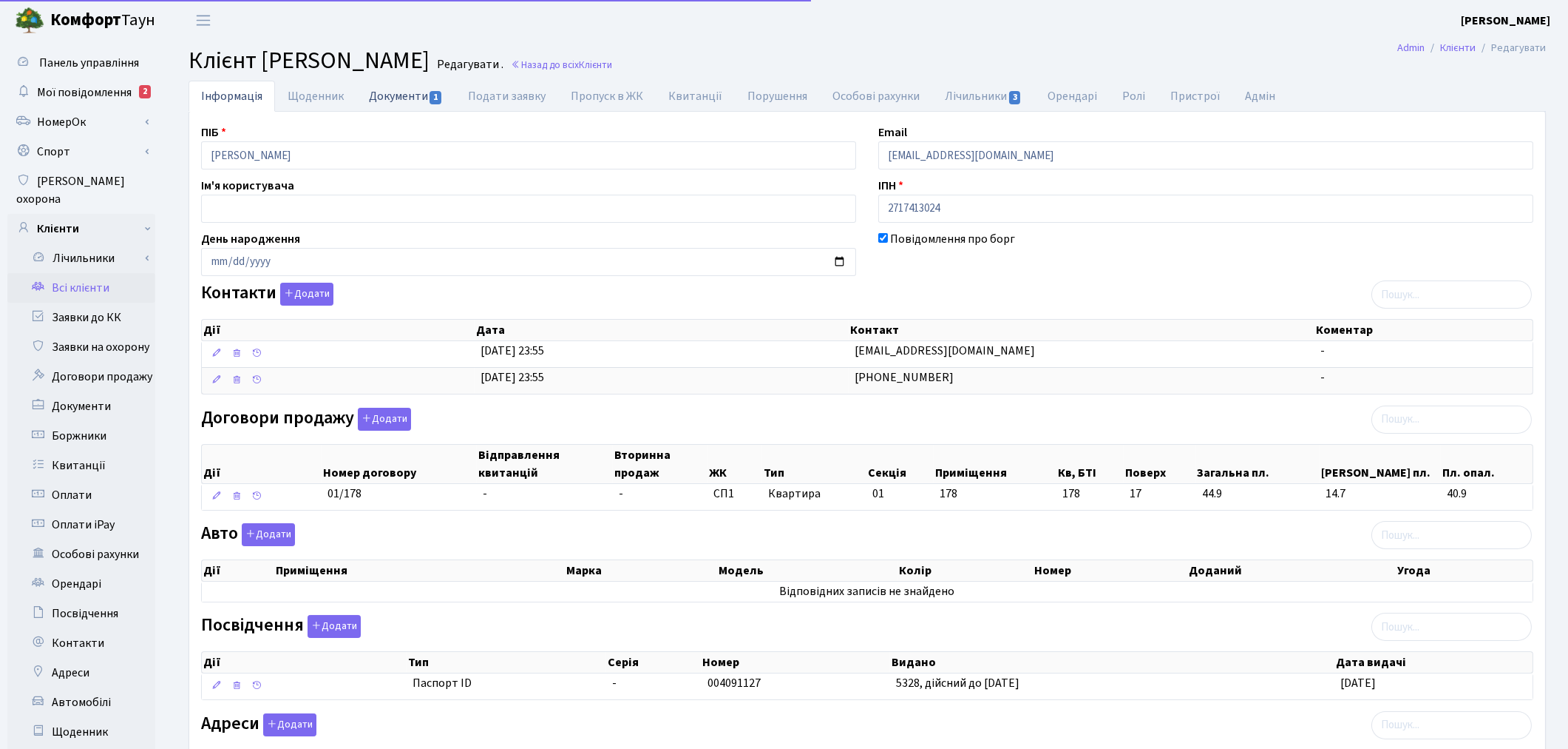
click at [395, 105] on link "Документи 1" at bounding box center [406, 95] width 99 height 30
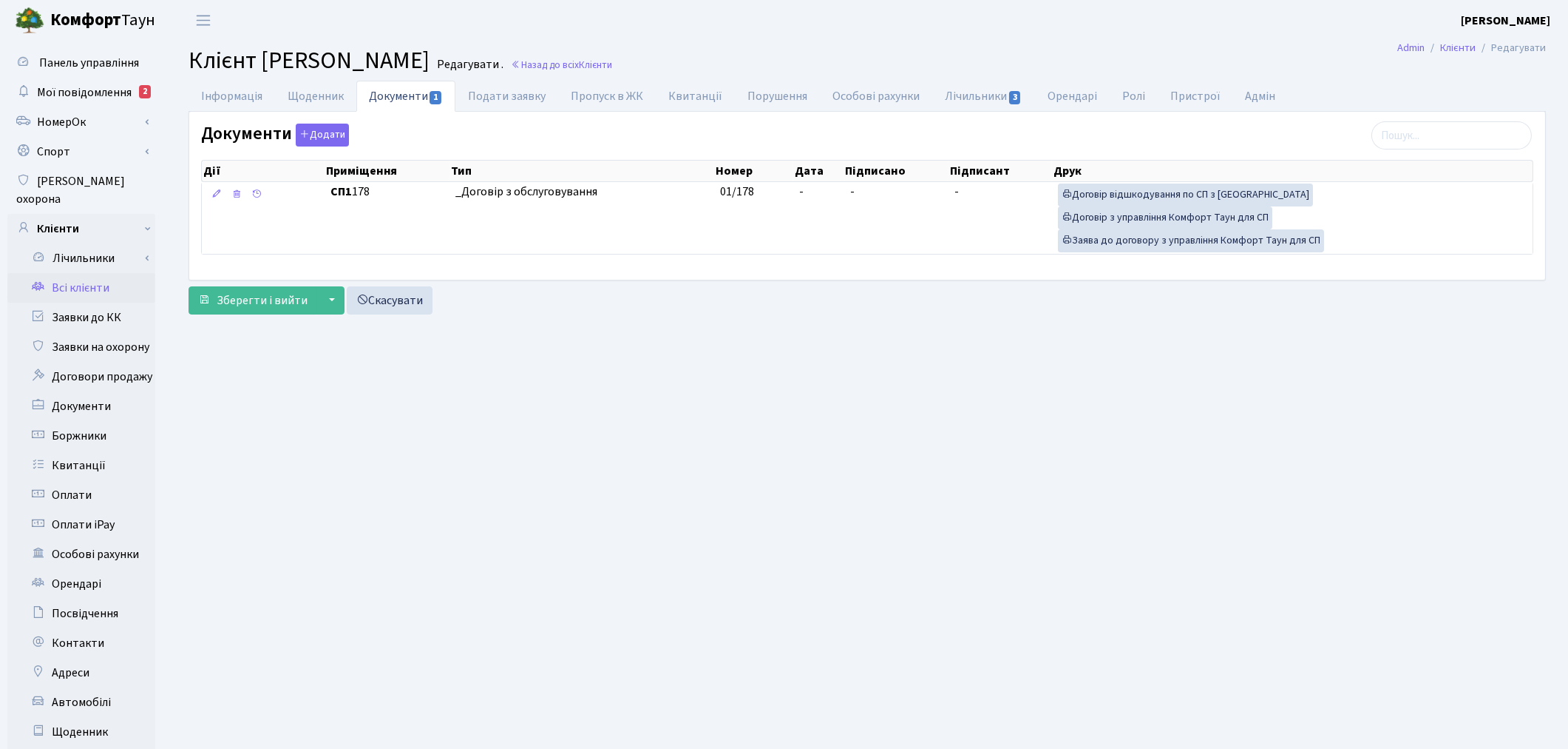
click at [95, 274] on link "Всі клієнти" at bounding box center [81, 288] width 148 height 30
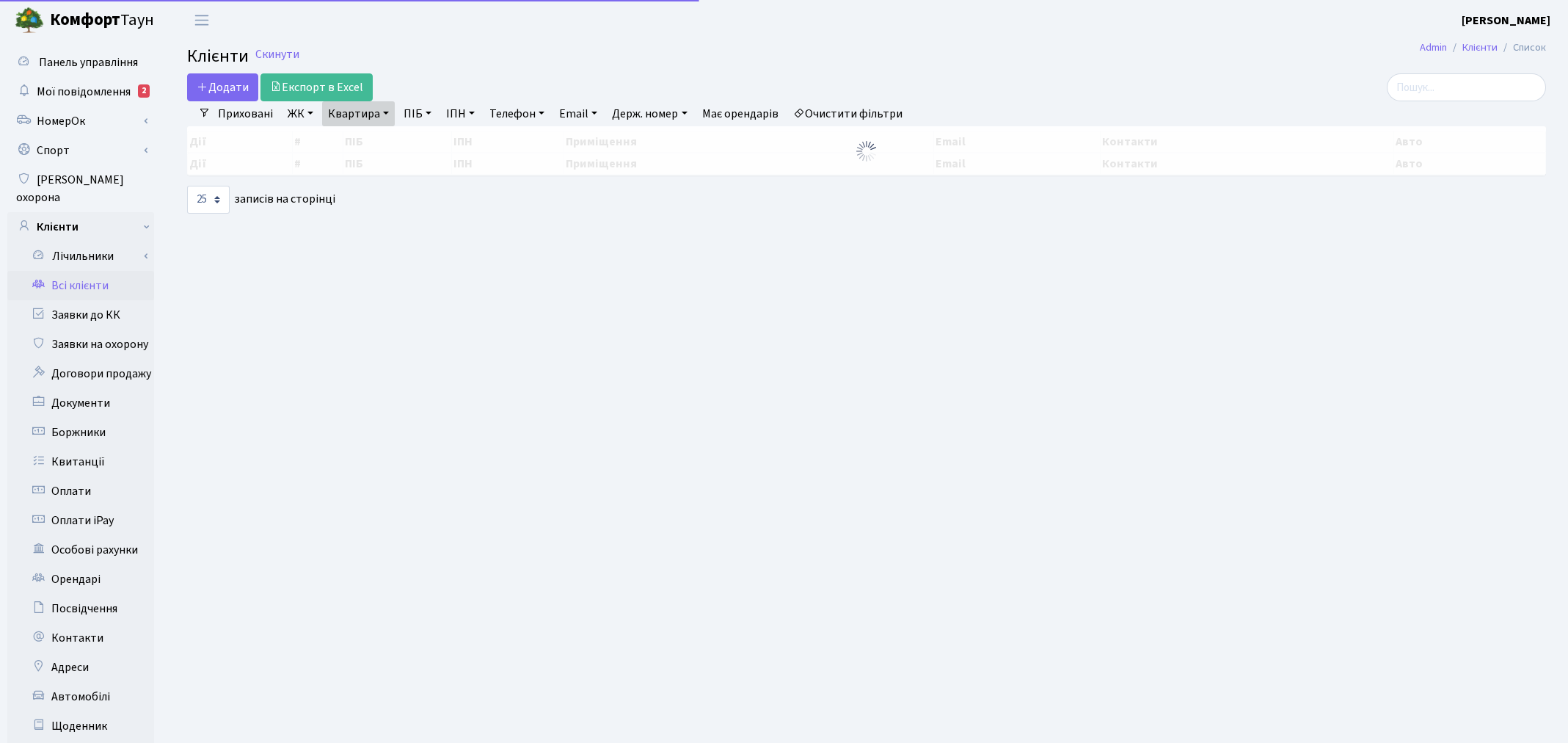
select select "25"
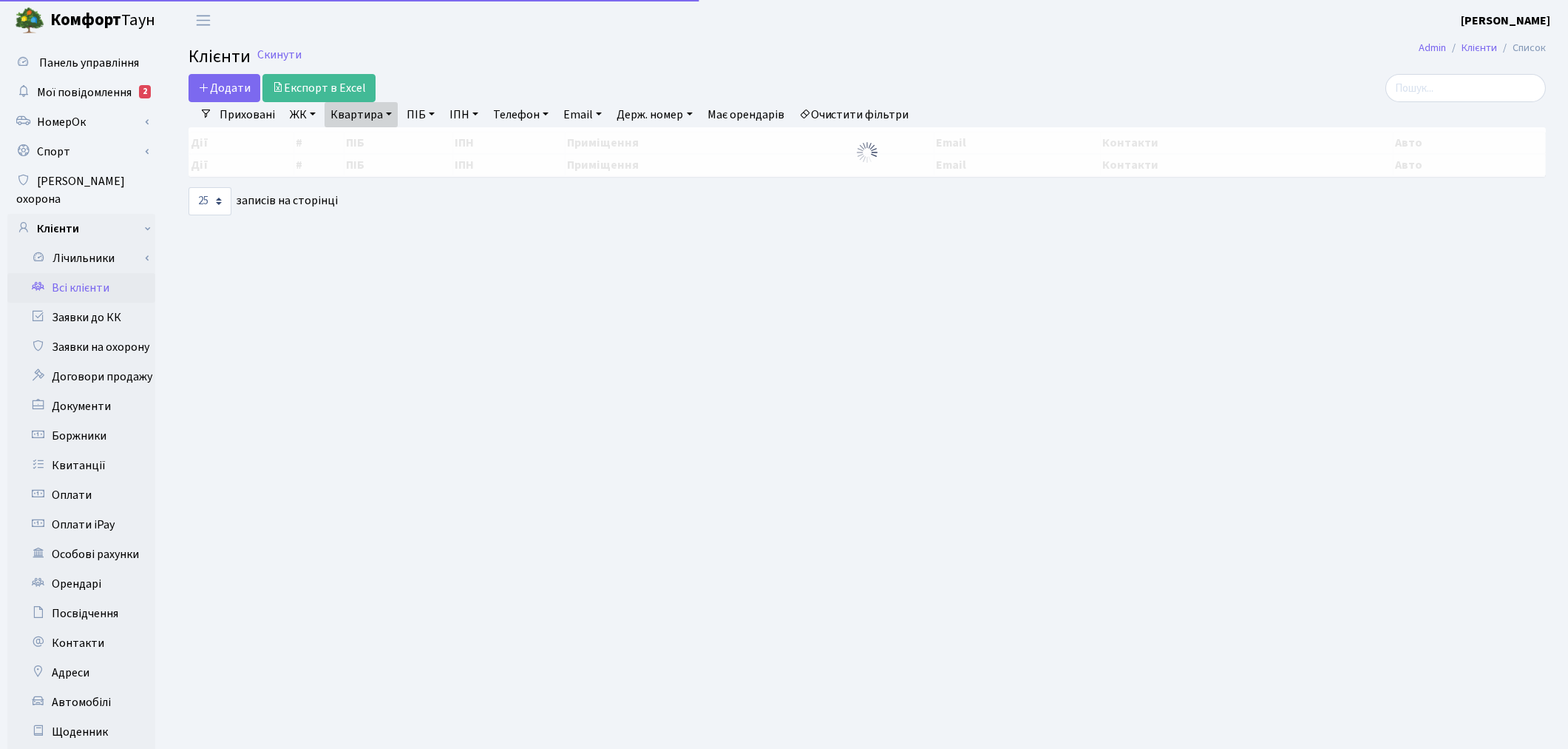
click at [365, 118] on link "Квартира" at bounding box center [361, 115] width 73 height 25
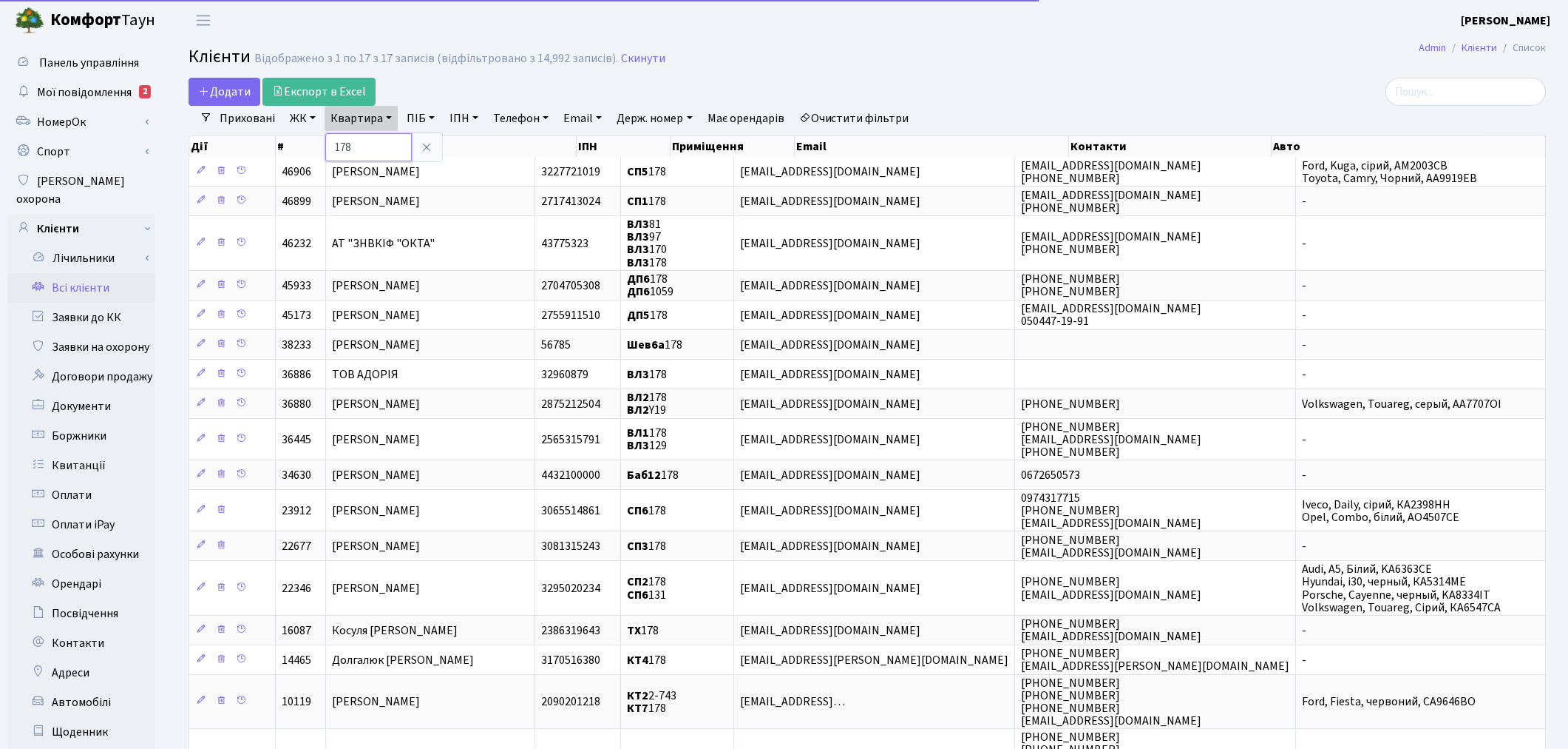
click at [373, 148] on input "178" at bounding box center [369, 147] width 87 height 28
type input "1"
type input "355"
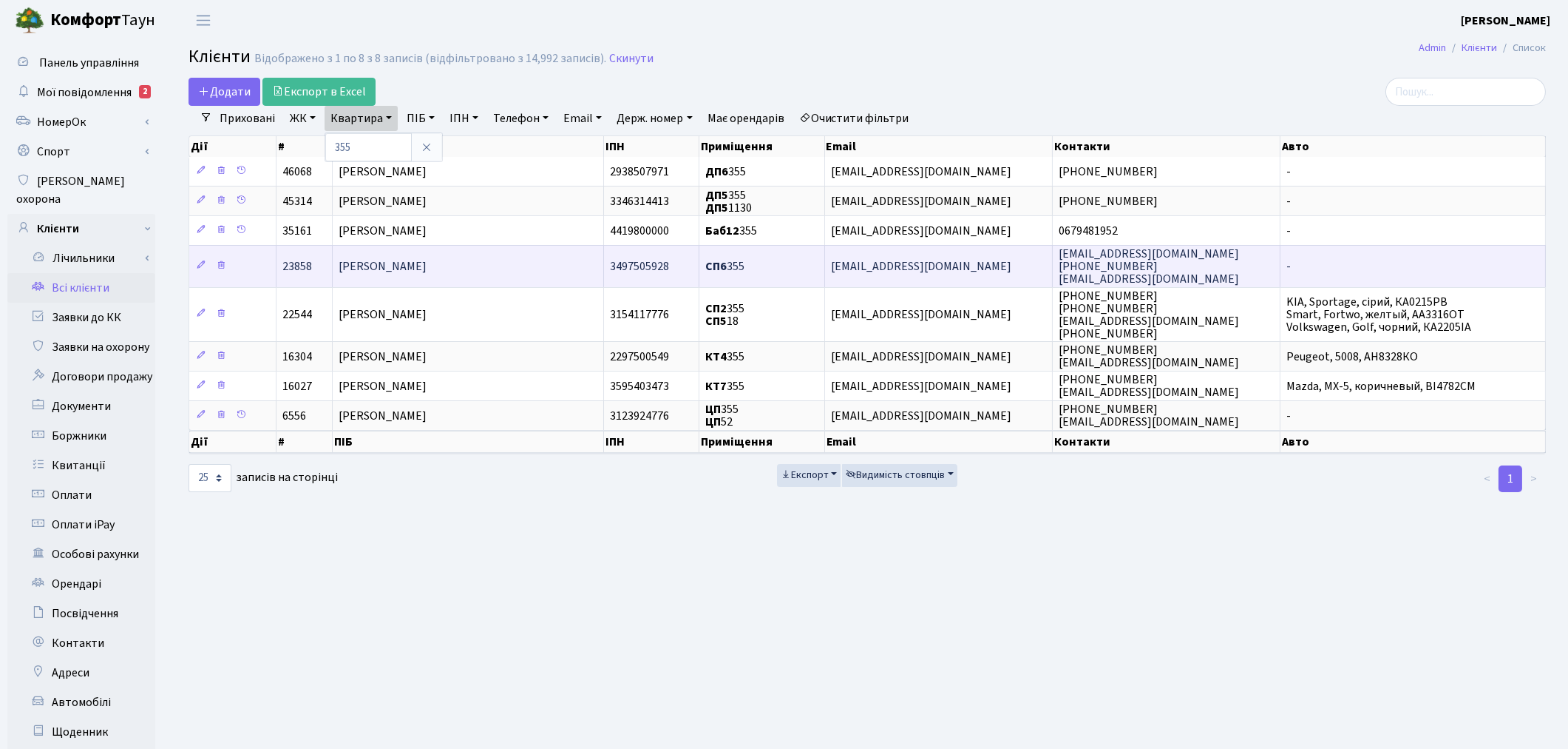
click at [359, 262] on span "Янчевська Яна Геннадіївна" at bounding box center [383, 266] width 88 height 17
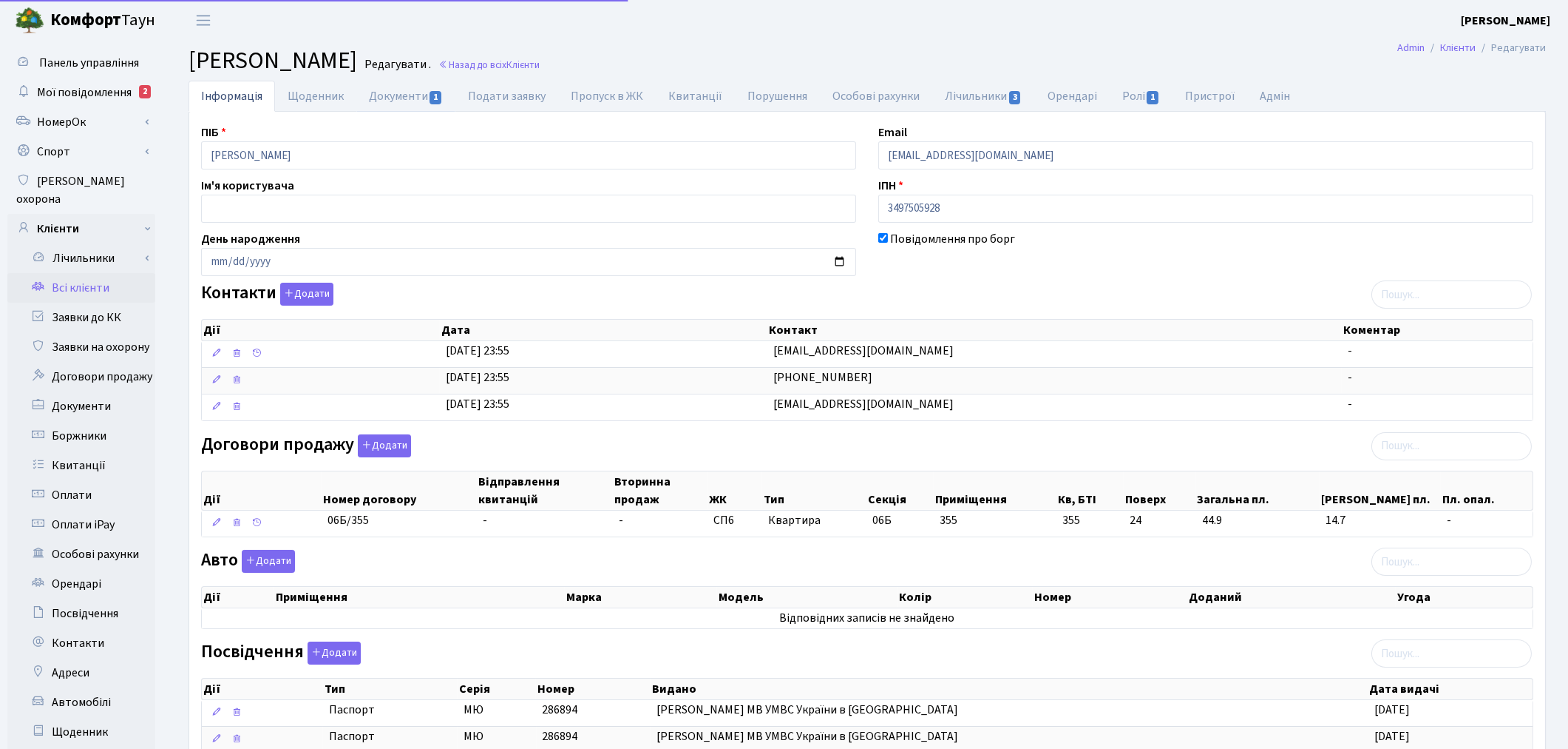
click at [393, 101] on link "Документи 1" at bounding box center [406, 95] width 99 height 31
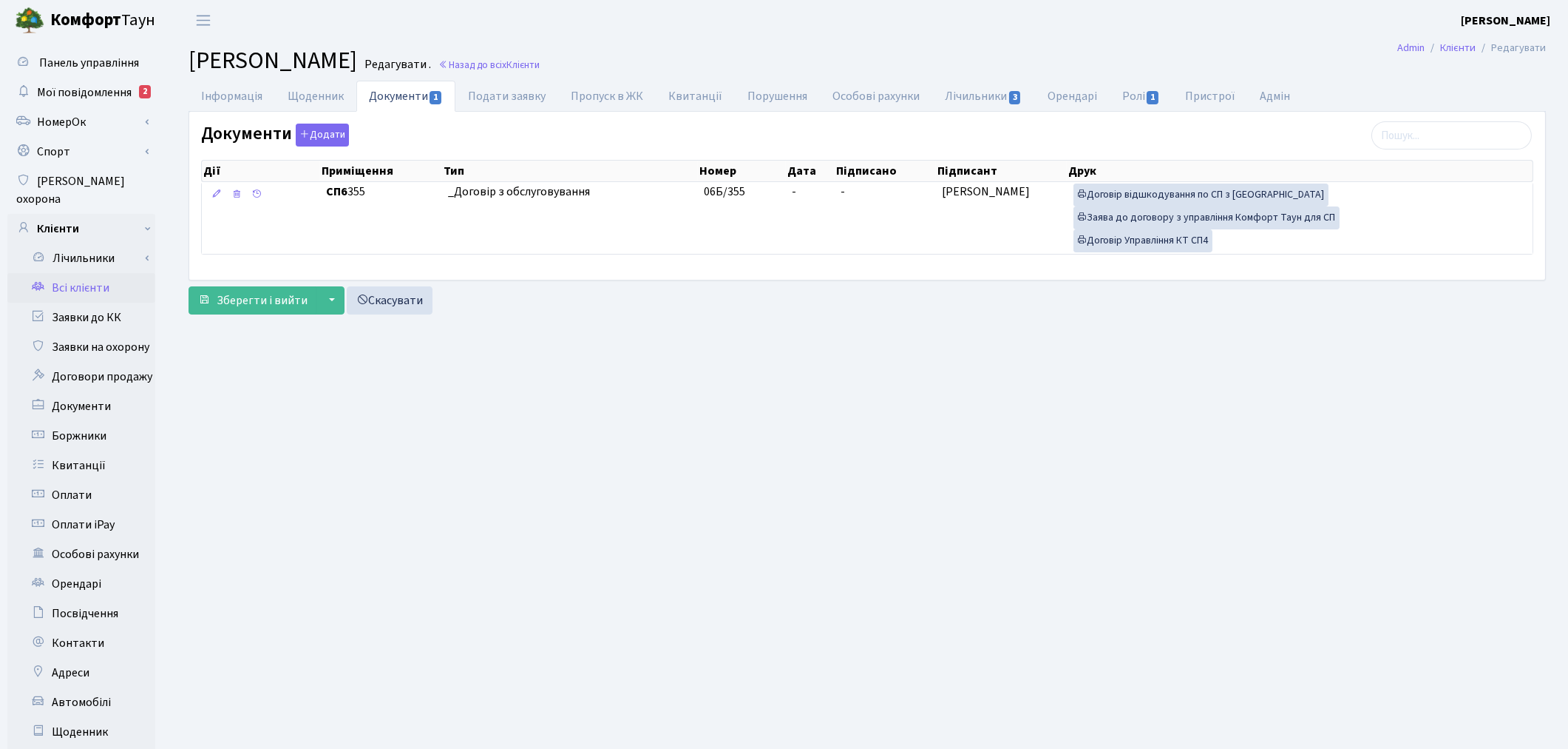
click at [90, 273] on link "Всі клієнти" at bounding box center [81, 288] width 148 height 30
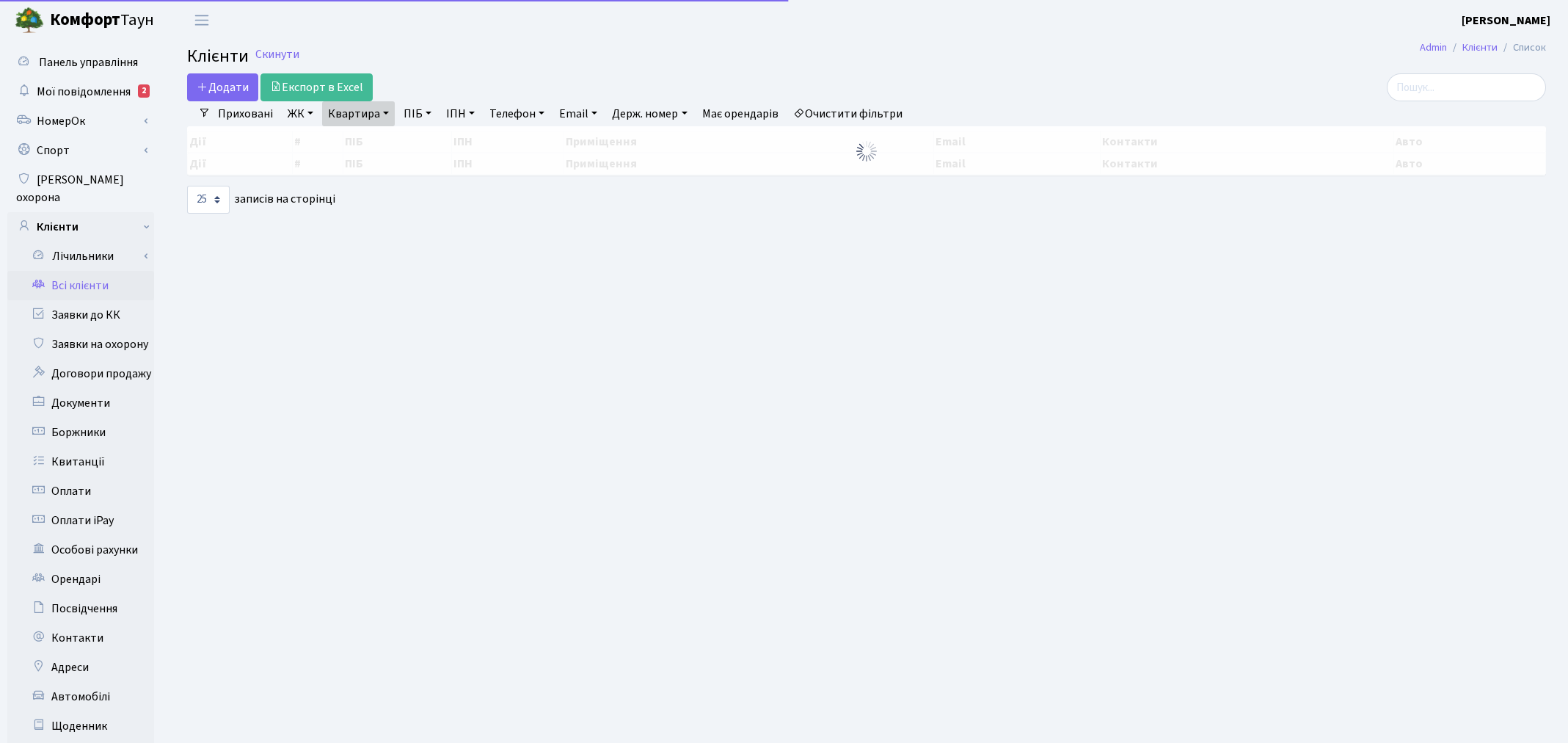
select select "25"
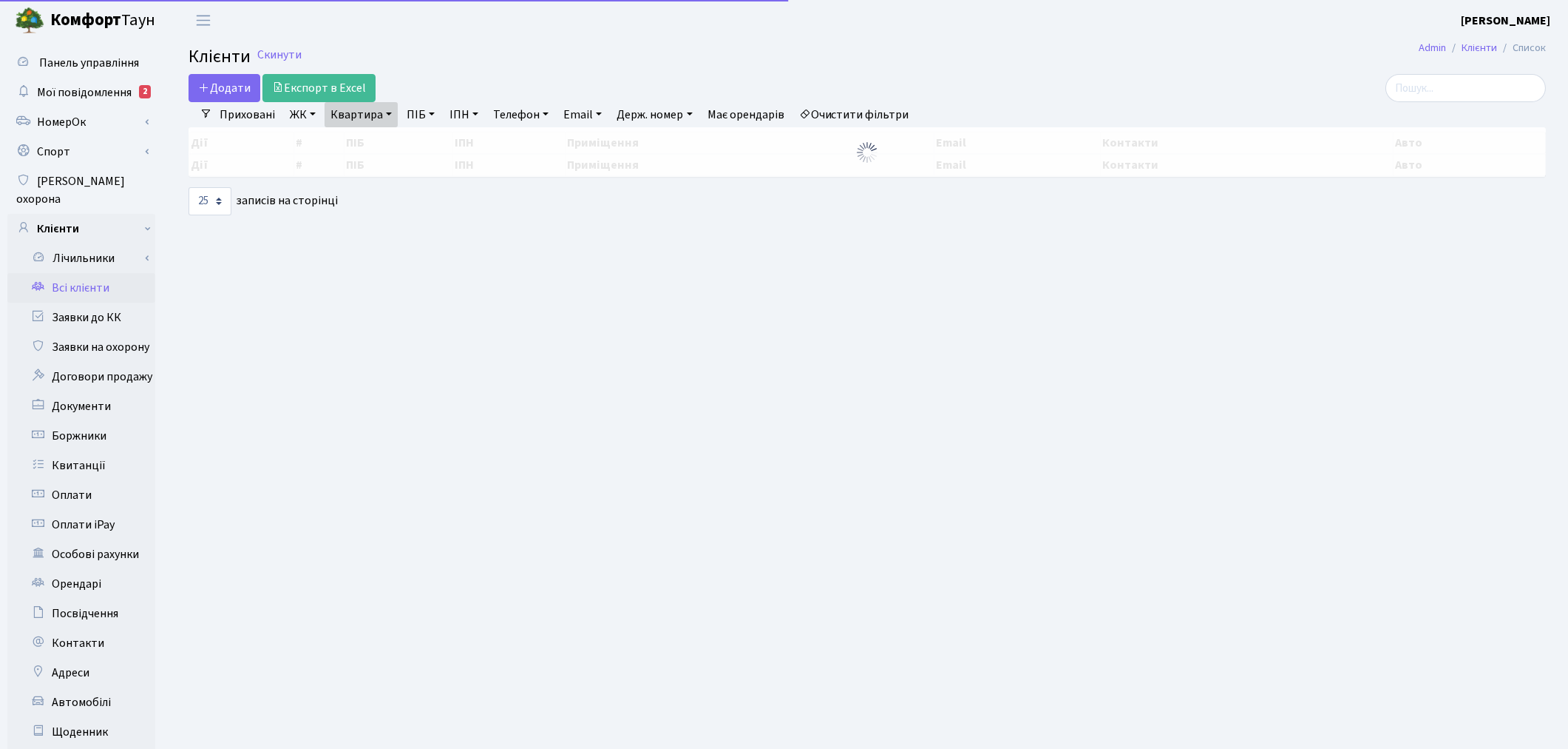
click at [358, 115] on link "Квартира" at bounding box center [361, 115] width 73 height 25
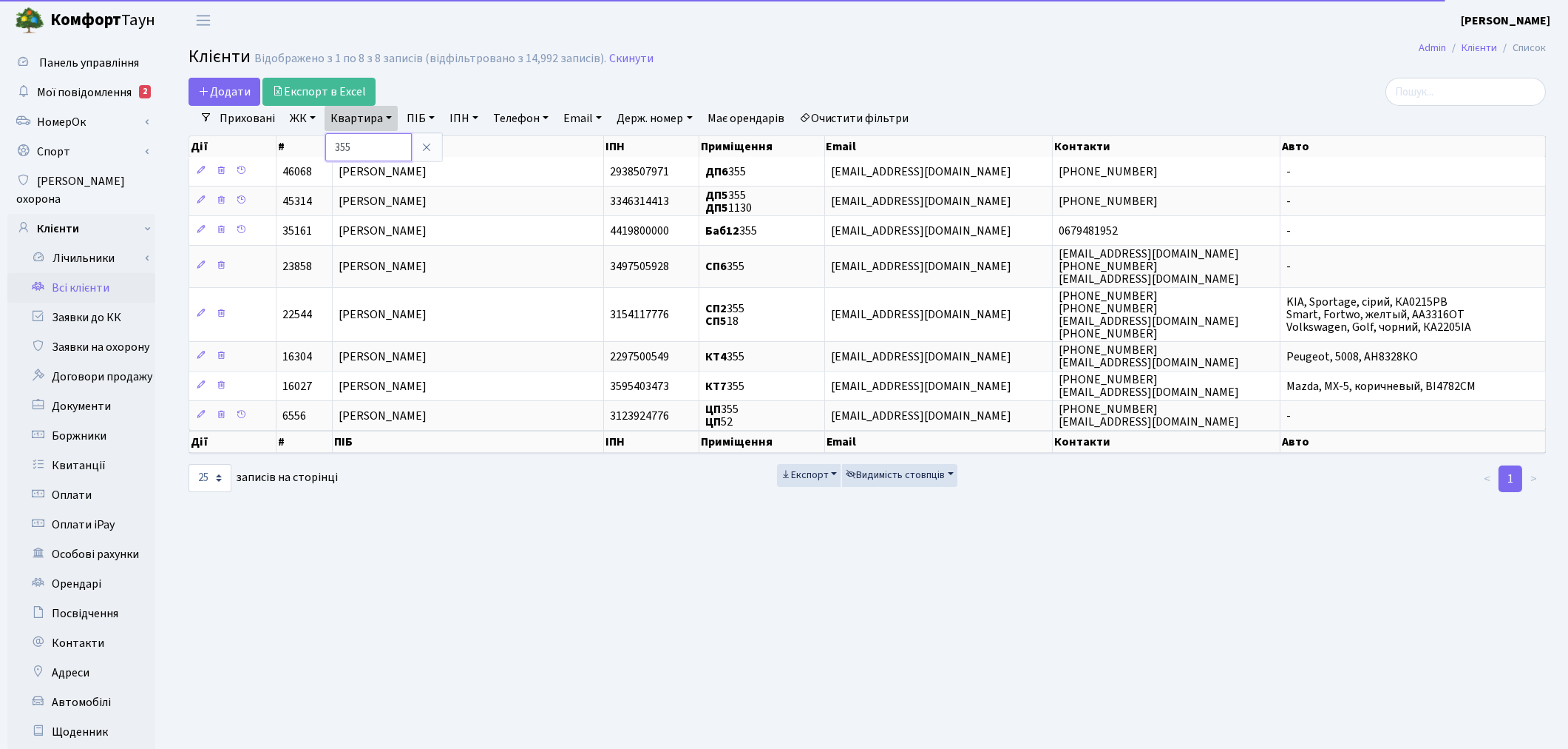
click at [370, 145] on input "355" at bounding box center [369, 147] width 87 height 28
type input "3"
type input "144"
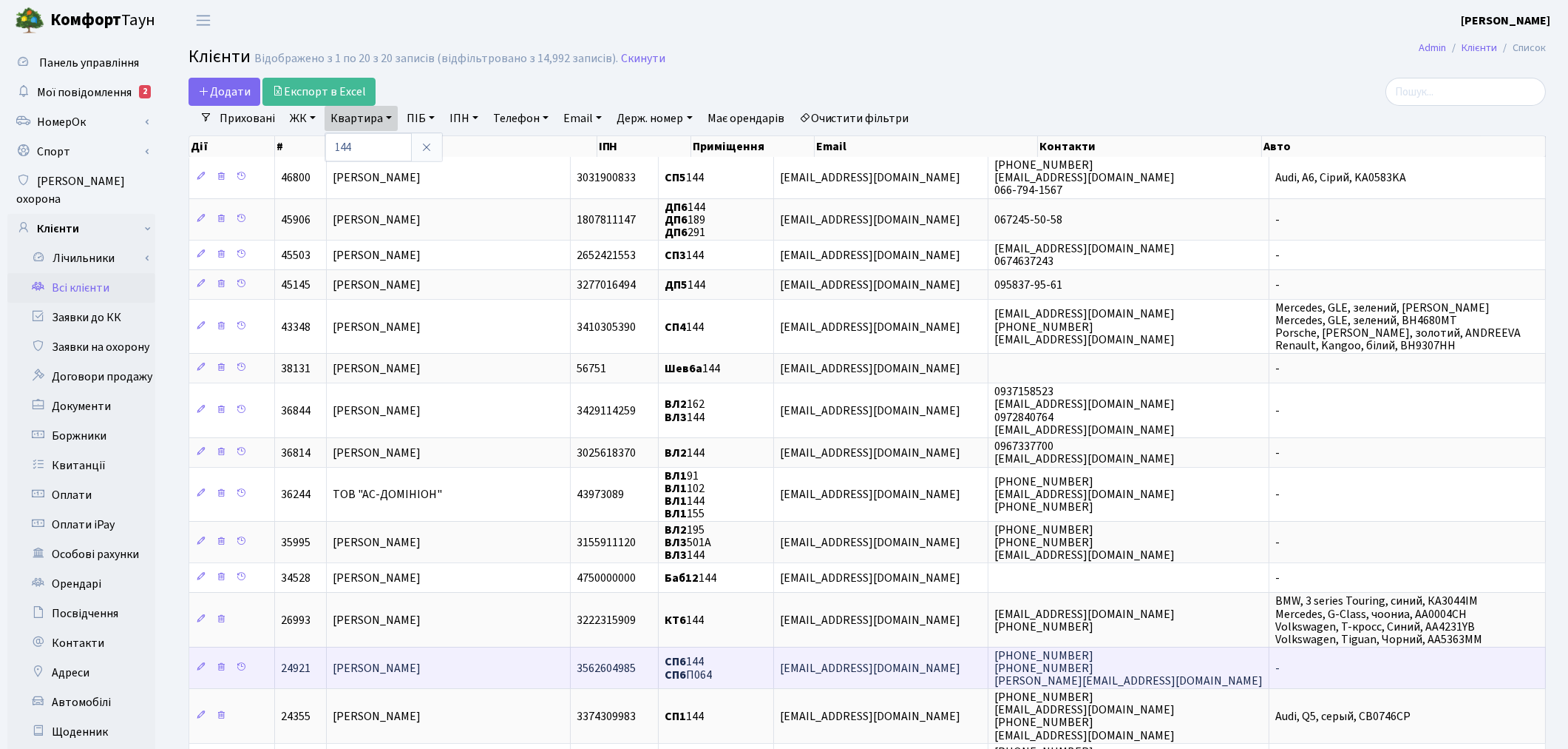
click at [402, 660] on span "[PERSON_NAME]" at bounding box center [377, 668] width 88 height 17
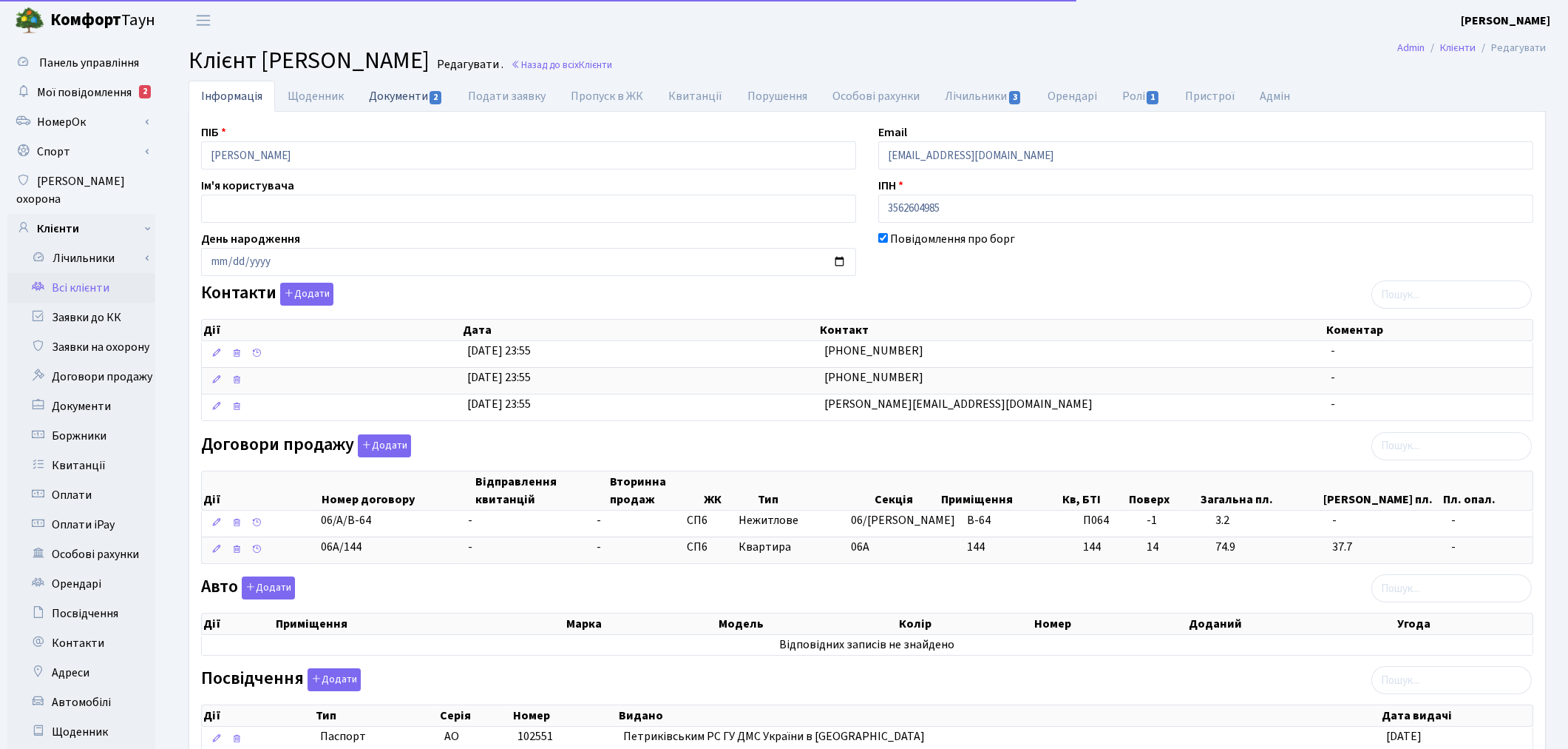
click at [402, 103] on link "Документи 2" at bounding box center [406, 95] width 99 height 30
select select "25"
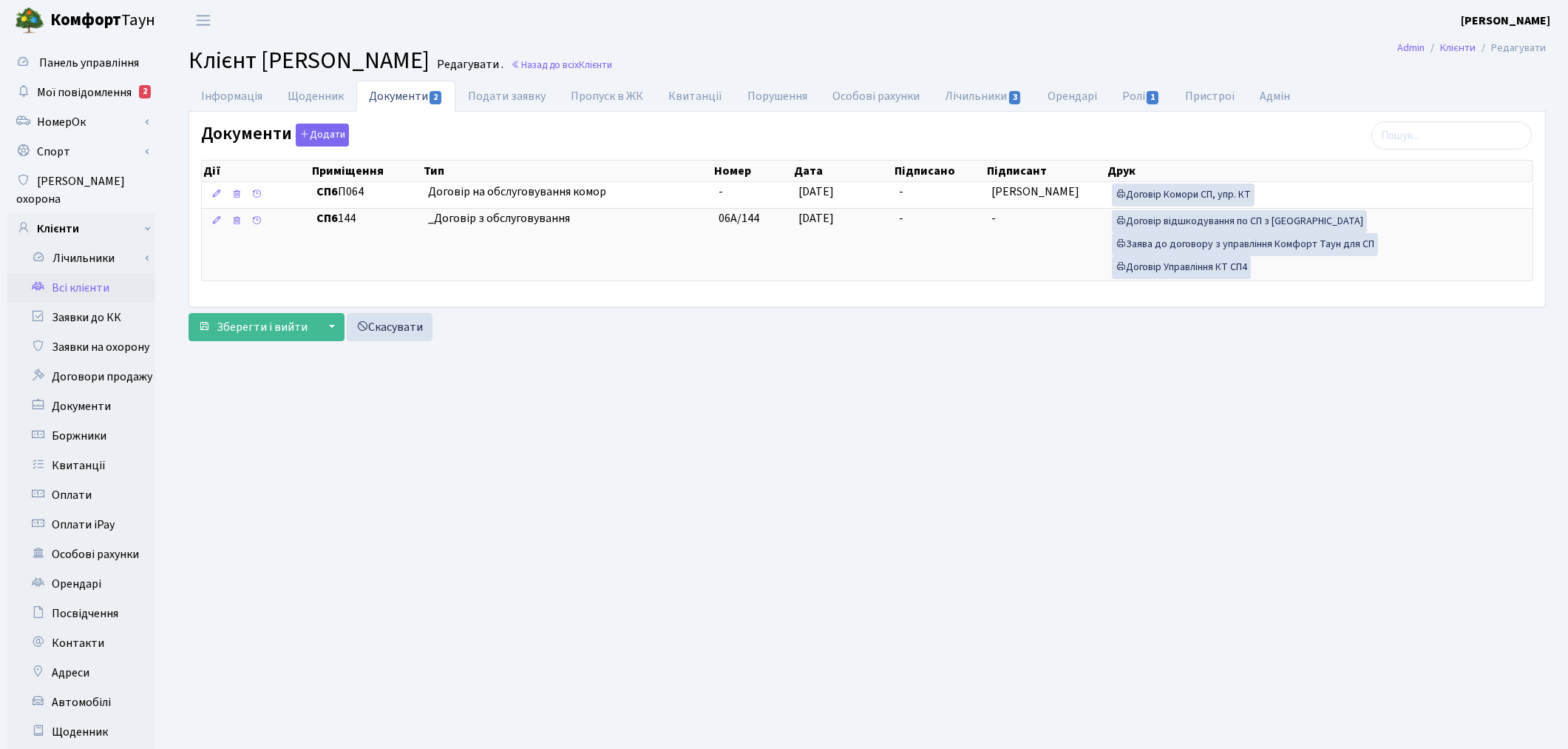
click at [85, 275] on link "Всі клієнти" at bounding box center [81, 288] width 148 height 30
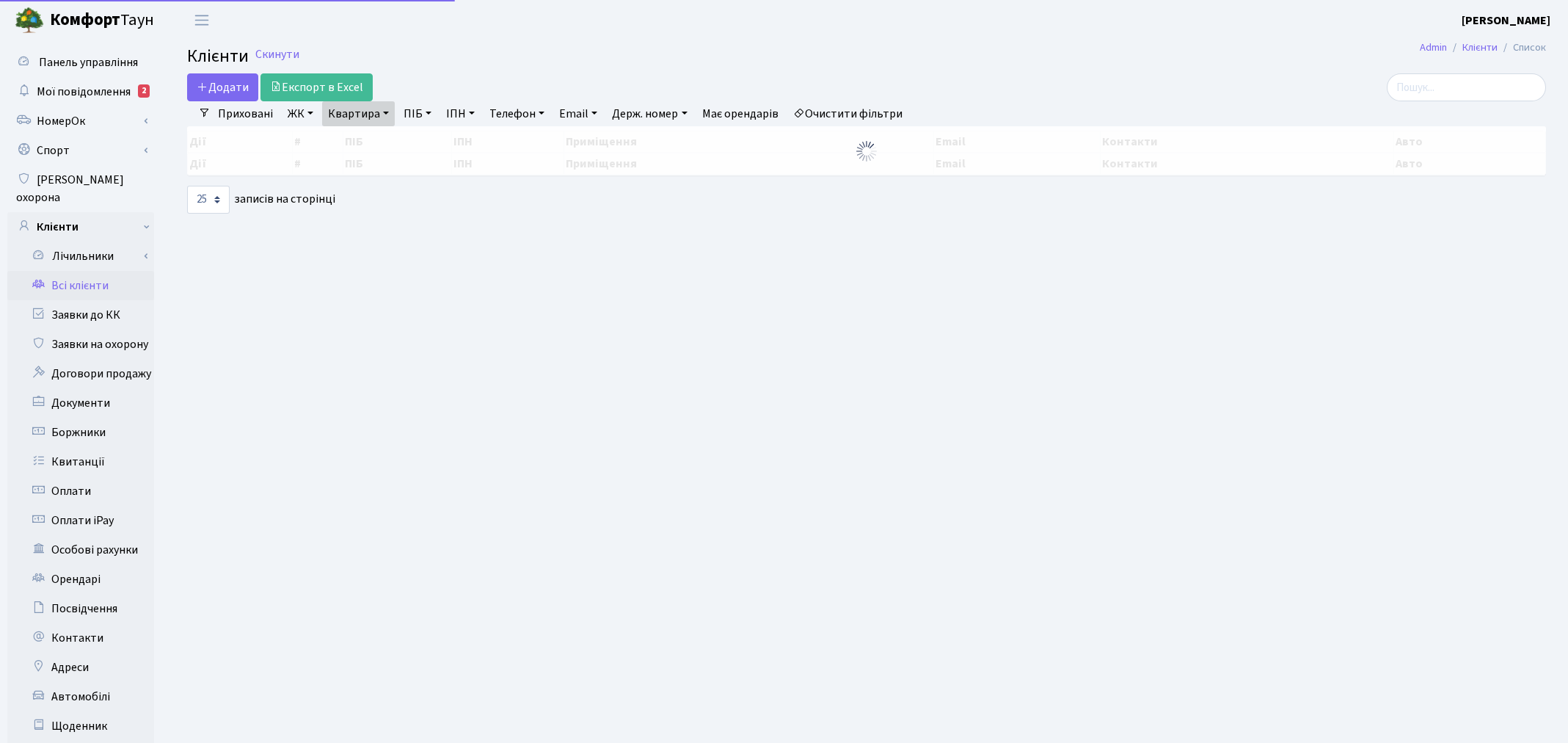
select select "25"
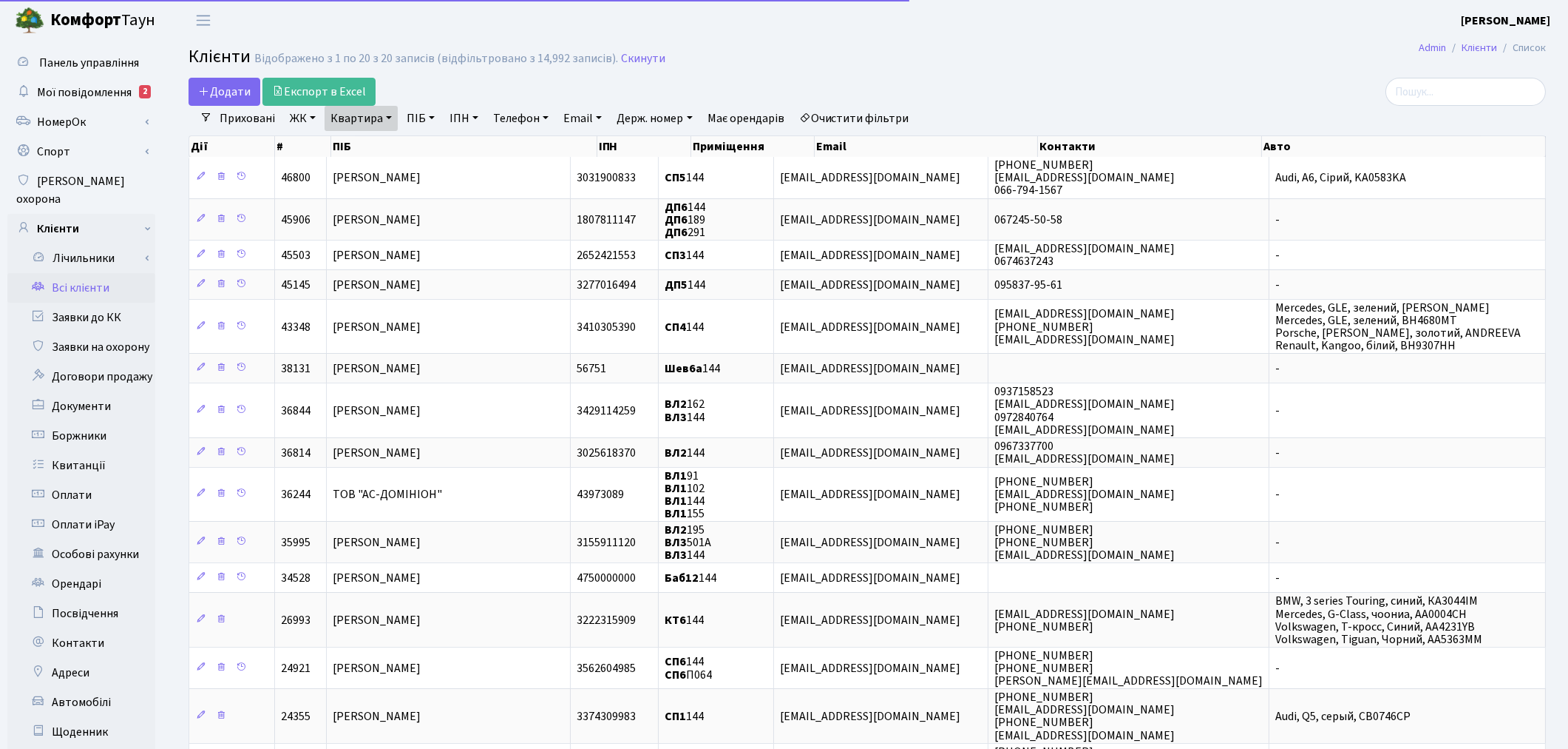
click at [344, 118] on link "Квартира" at bounding box center [361, 118] width 73 height 25
click at [366, 135] on input "144" at bounding box center [369, 147] width 87 height 28
type input "17"
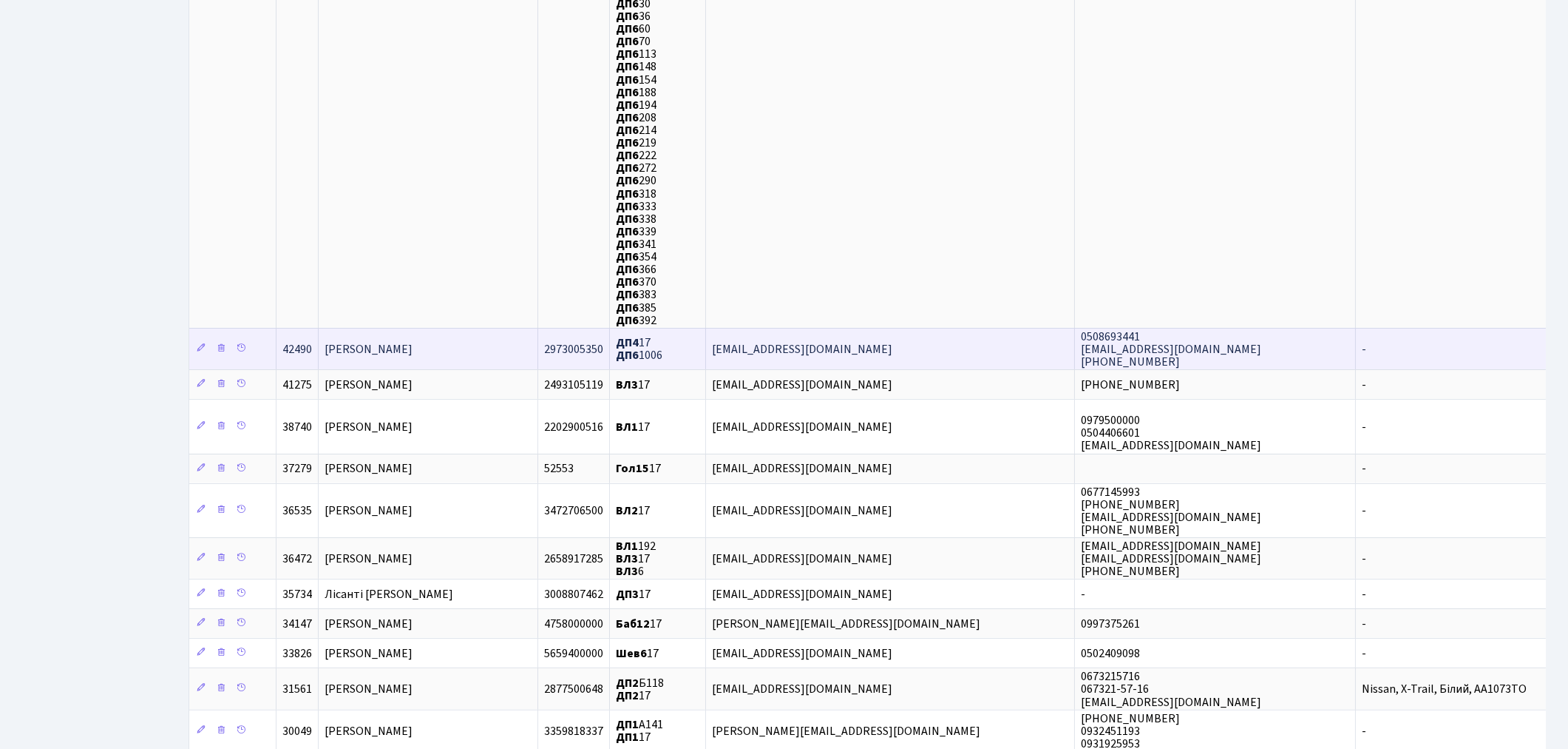
scroll to position [1232, 0]
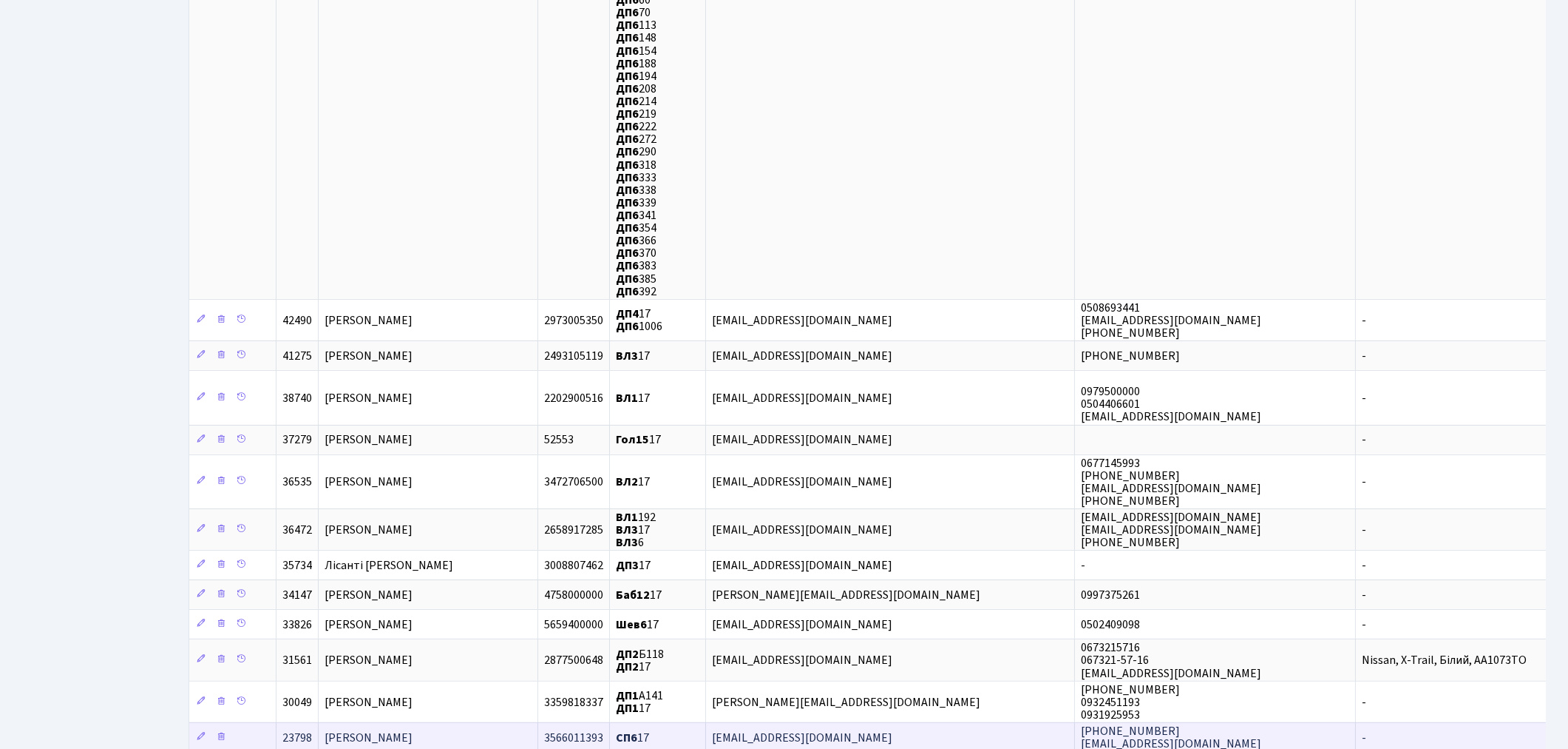
click at [452, 722] on td "[PERSON_NAME]" at bounding box center [428, 737] width 220 height 30
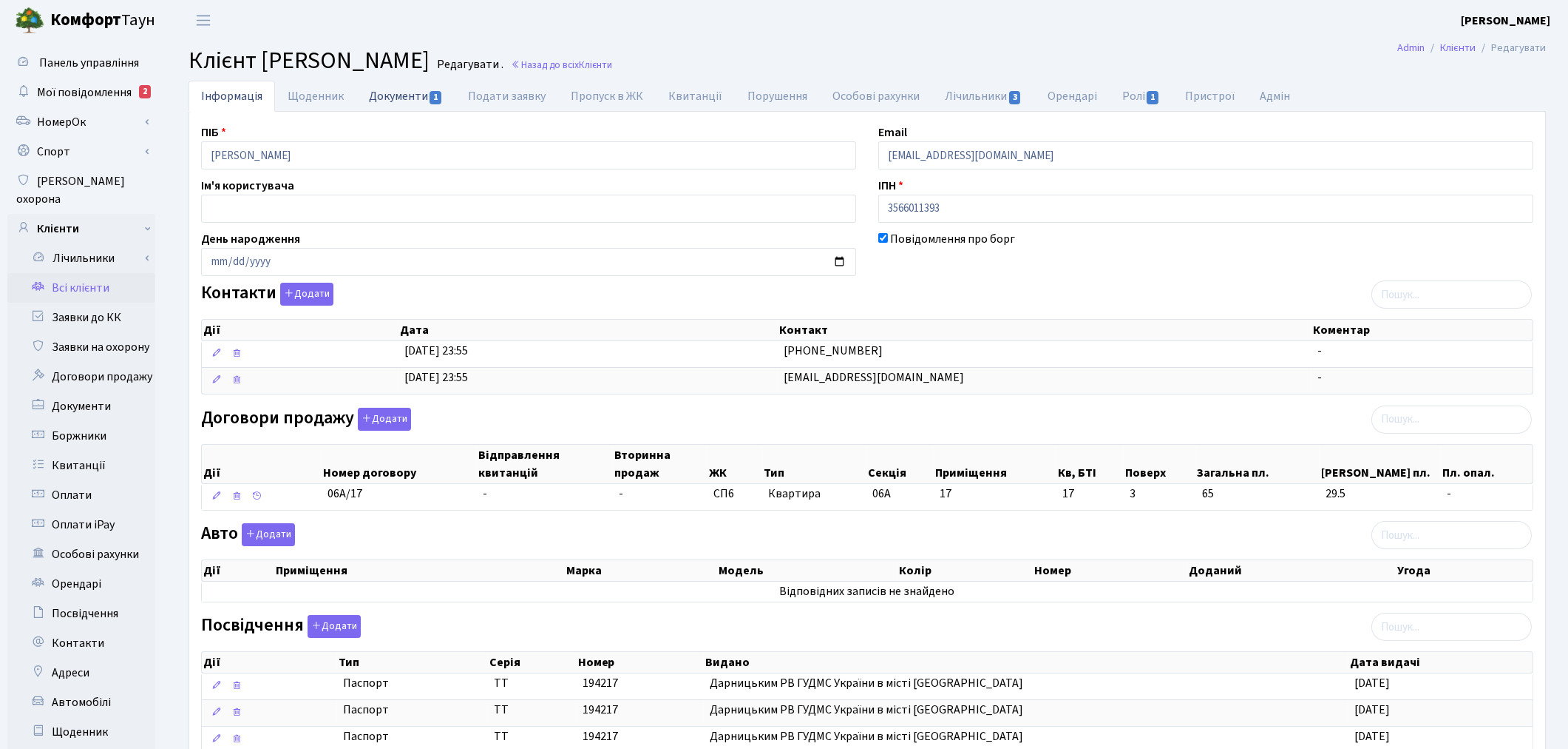
click at [382, 90] on link "Документи 1" at bounding box center [406, 95] width 99 height 30
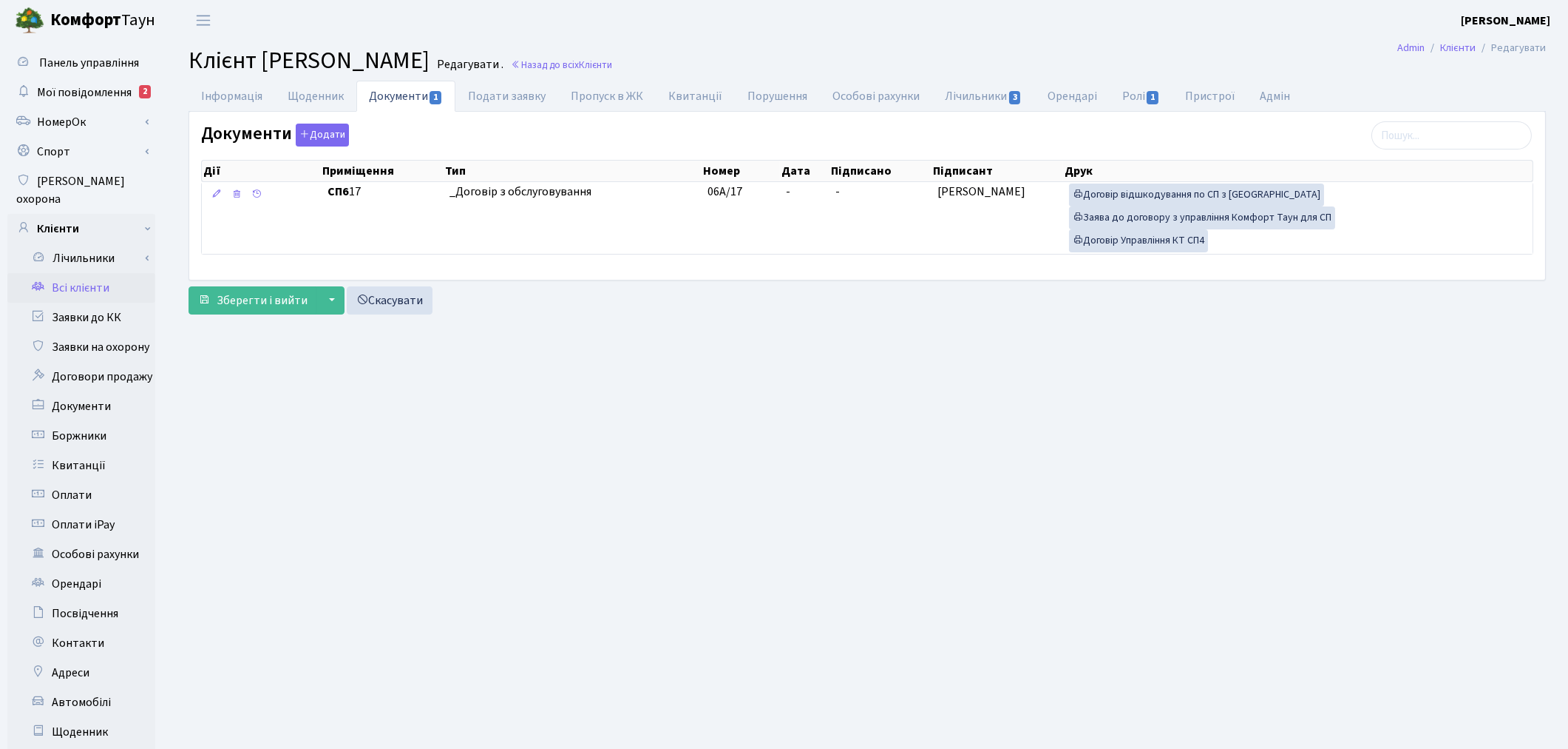
click at [84, 273] on link "Всі клієнти" at bounding box center [81, 288] width 148 height 30
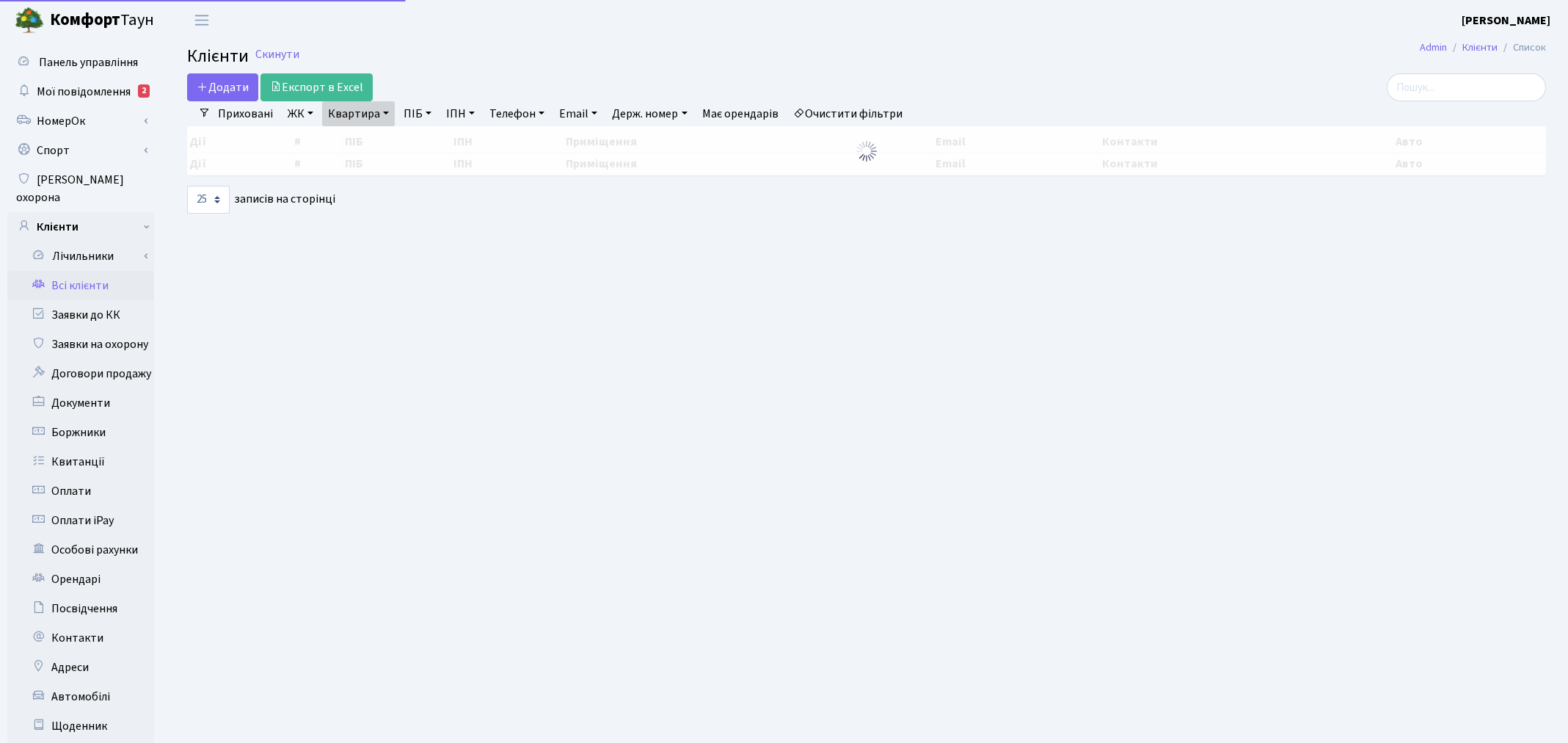
select select "25"
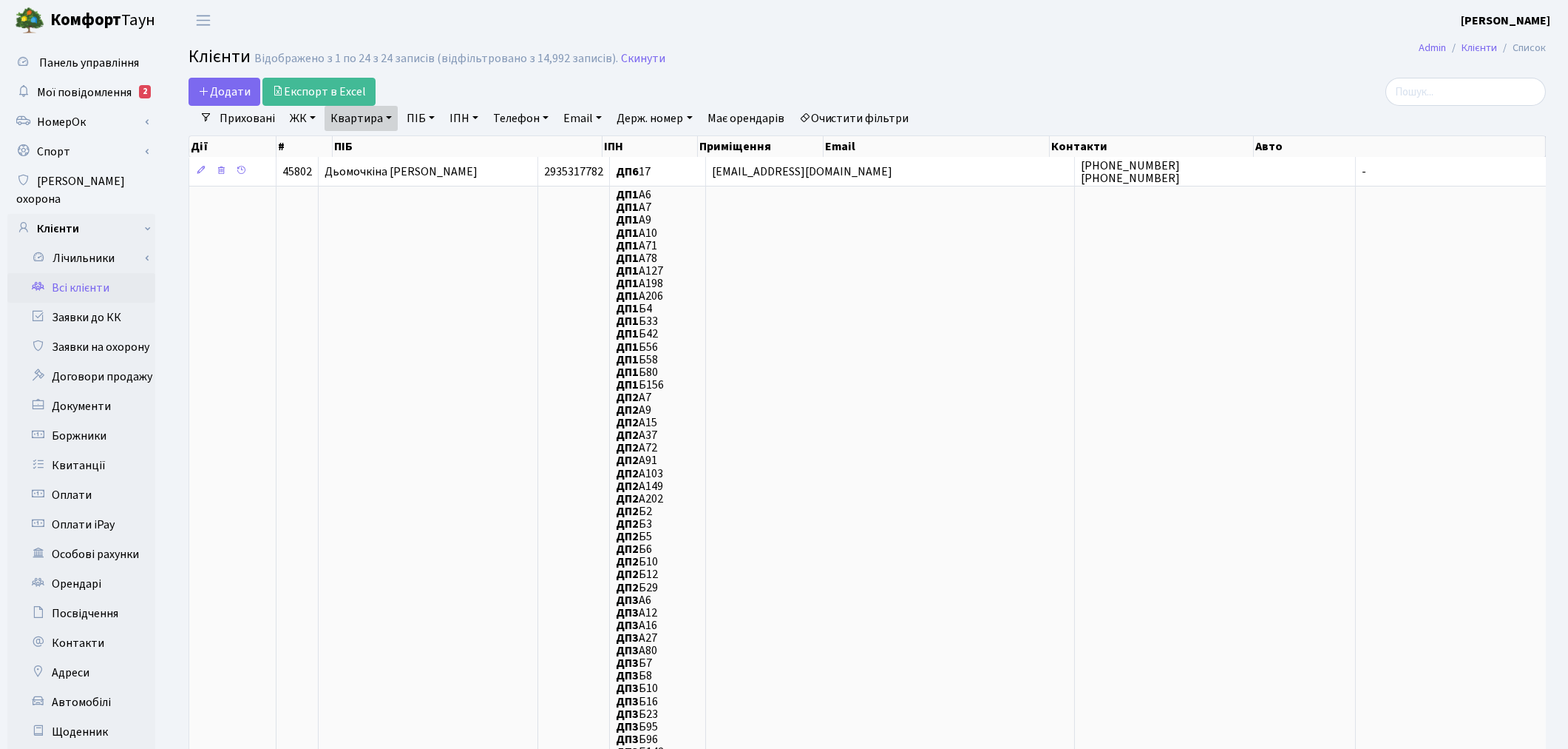
click at [858, 113] on link "Очистити фільтри" at bounding box center [854, 118] width 122 height 25
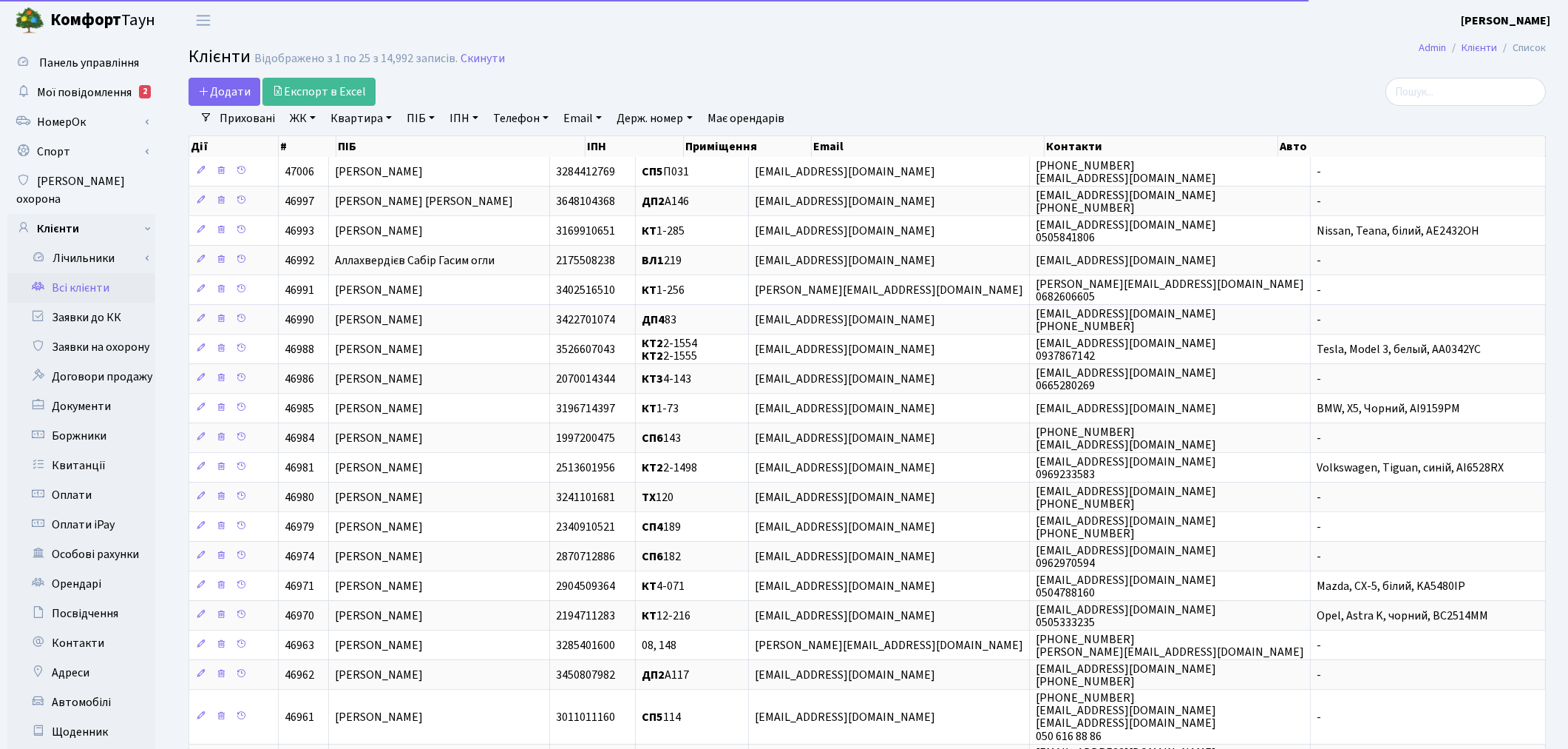
click at [414, 116] on link "ПІБ" at bounding box center [421, 118] width 40 height 25
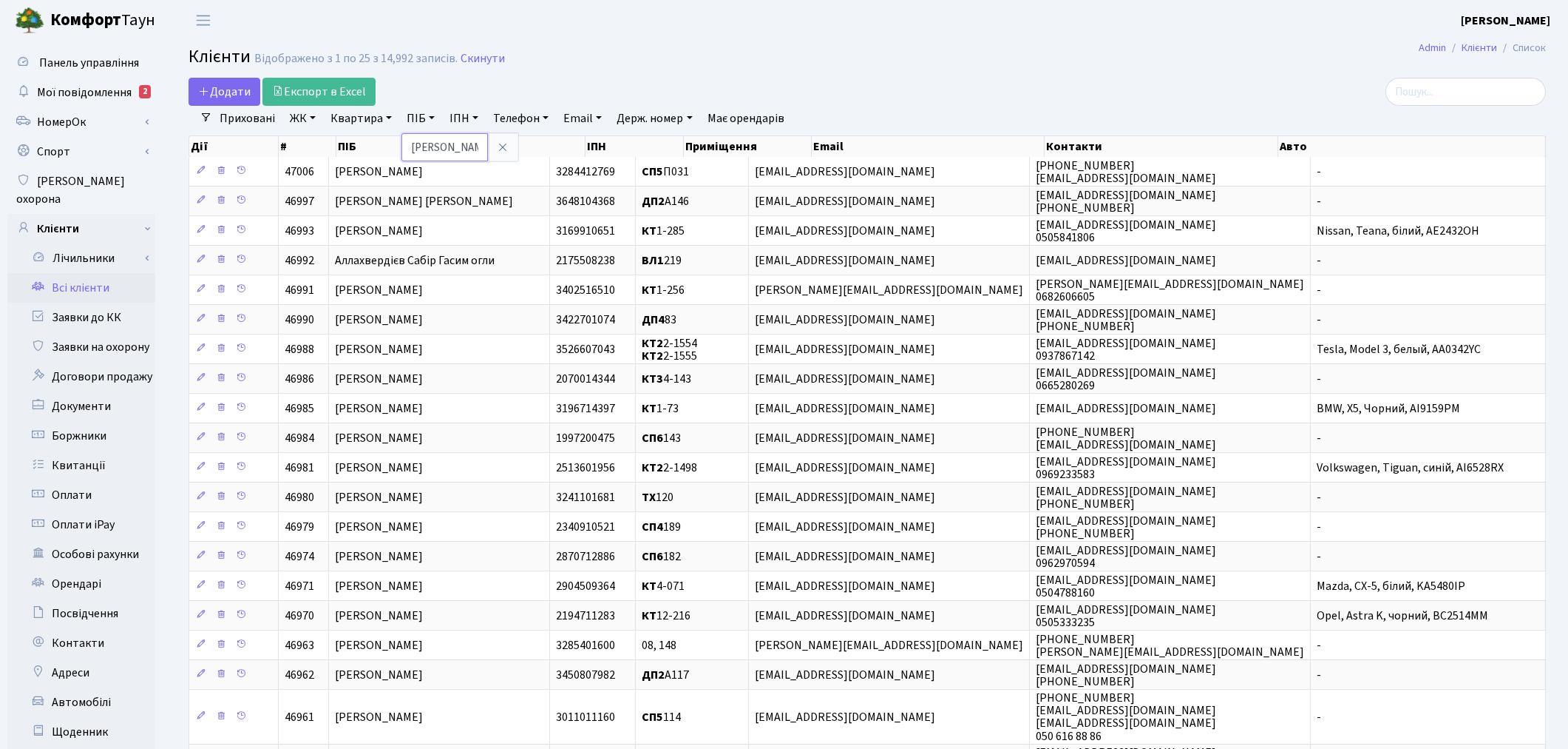
type input "[PERSON_NAME]"
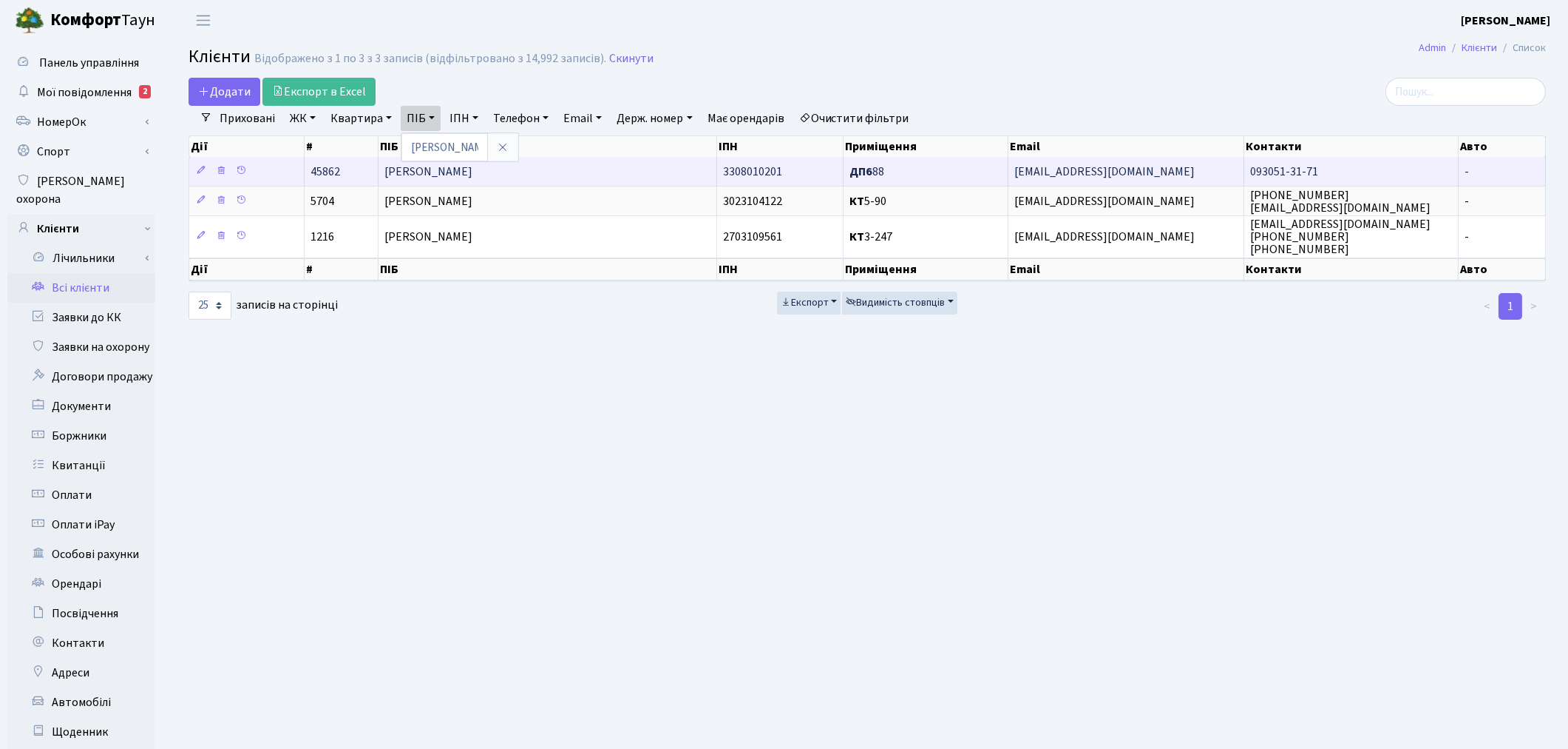
click at [437, 176] on span "[PERSON_NAME]" at bounding box center [429, 171] width 88 height 17
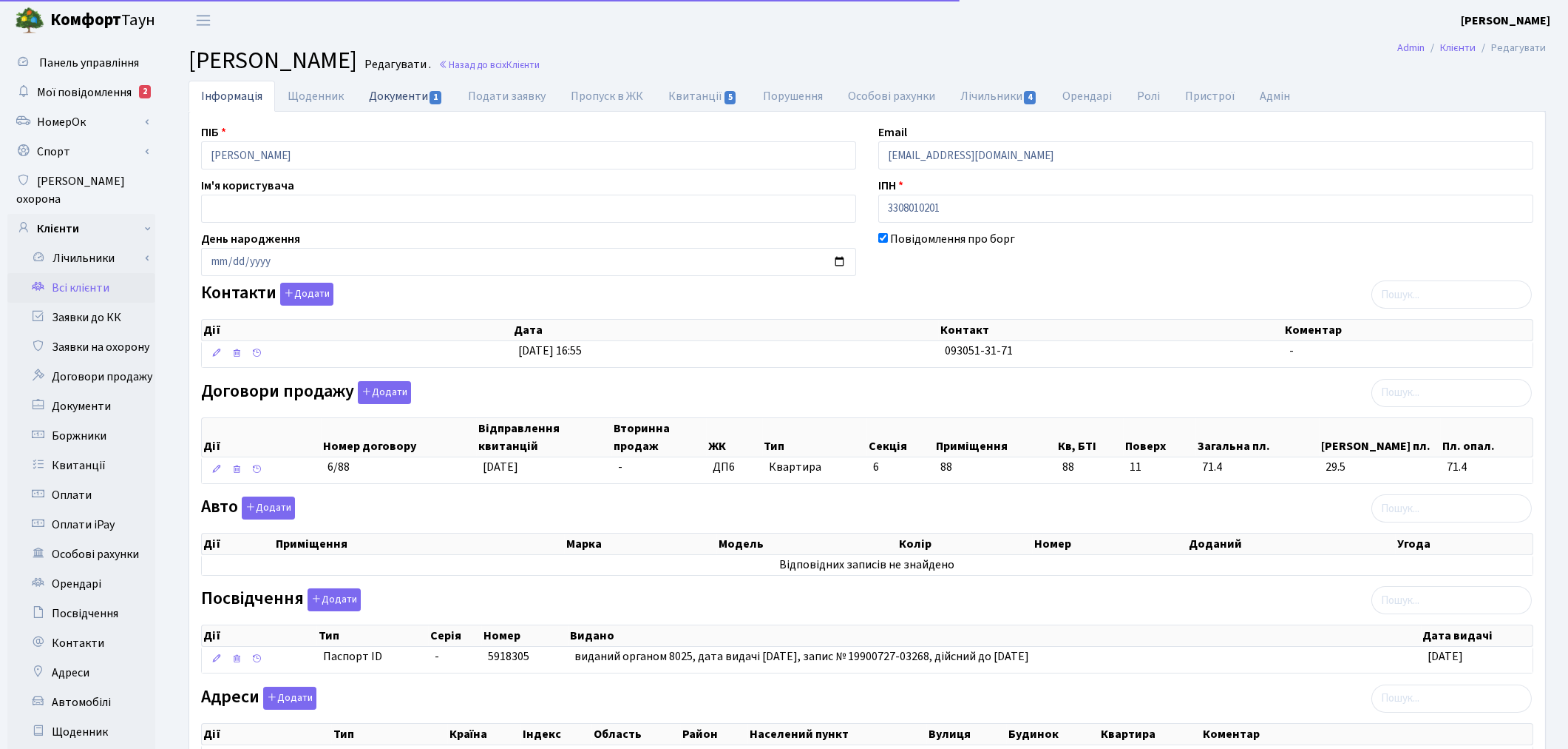
click at [385, 94] on link "Документи 1" at bounding box center [406, 95] width 99 height 30
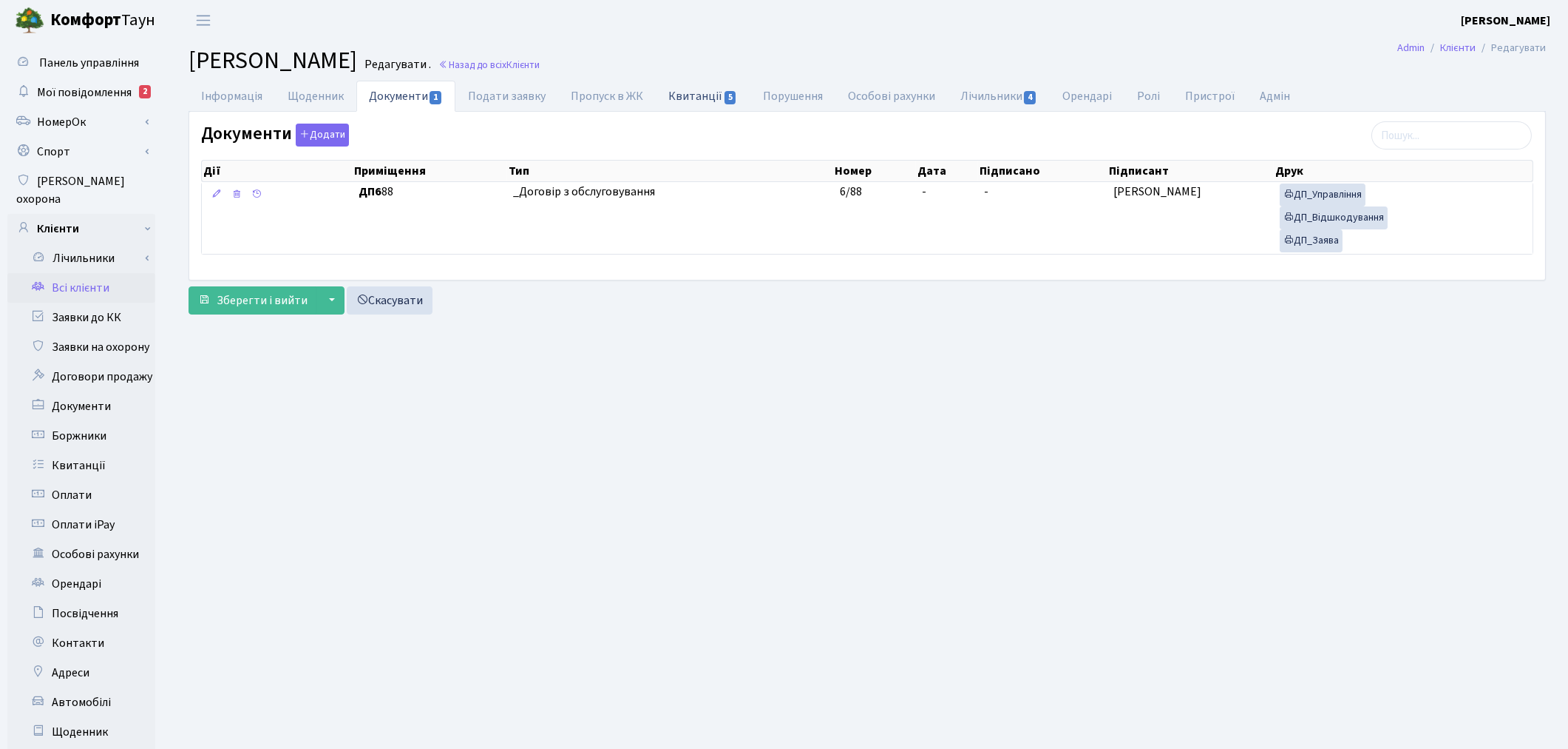
click at [700, 106] on link "Квитанції 5" at bounding box center [702, 95] width 94 height 30
select select "25"
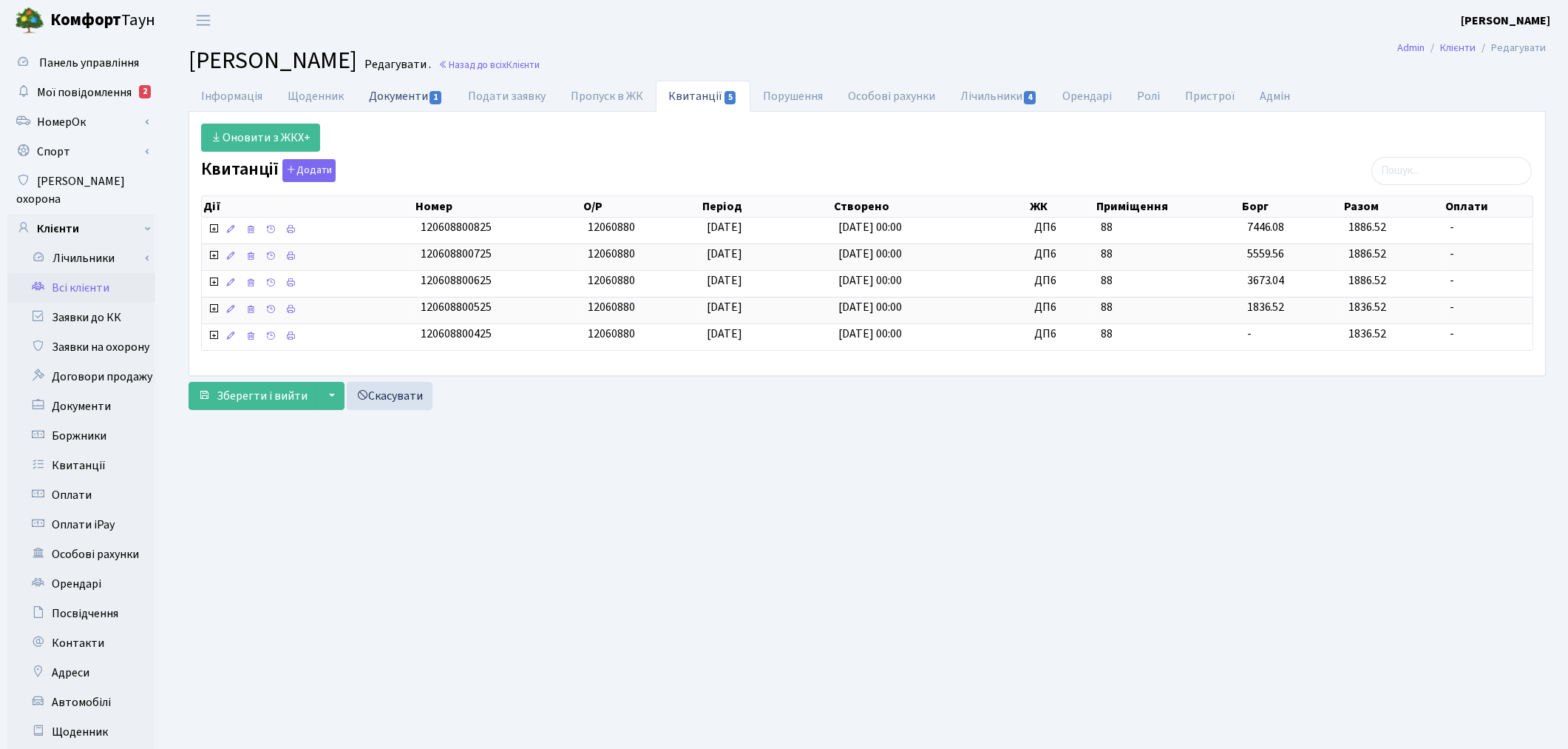
click at [412, 101] on link "Документи 1" at bounding box center [406, 95] width 99 height 30
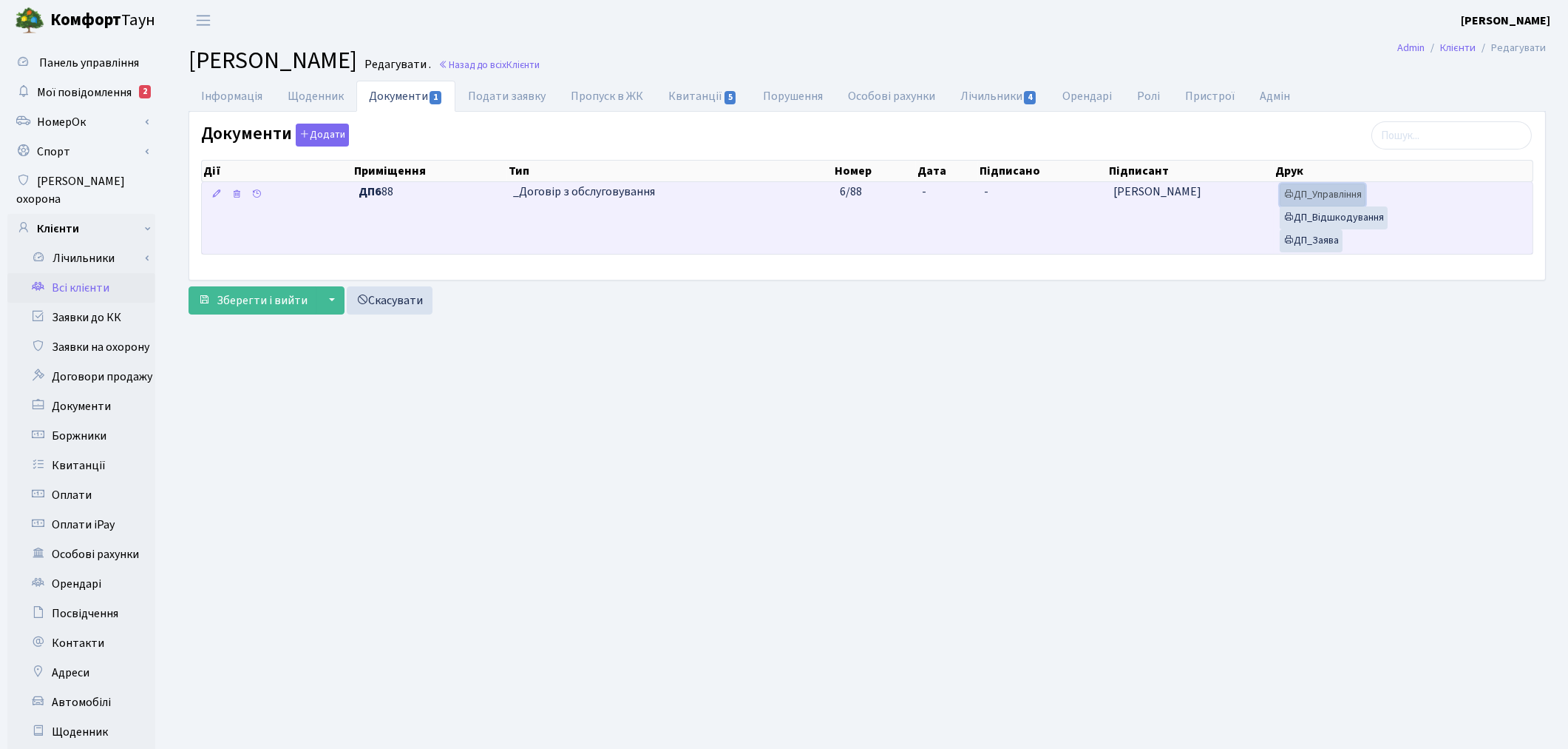
click at [1343, 201] on link "ДП_Управління" at bounding box center [1322, 195] width 86 height 23
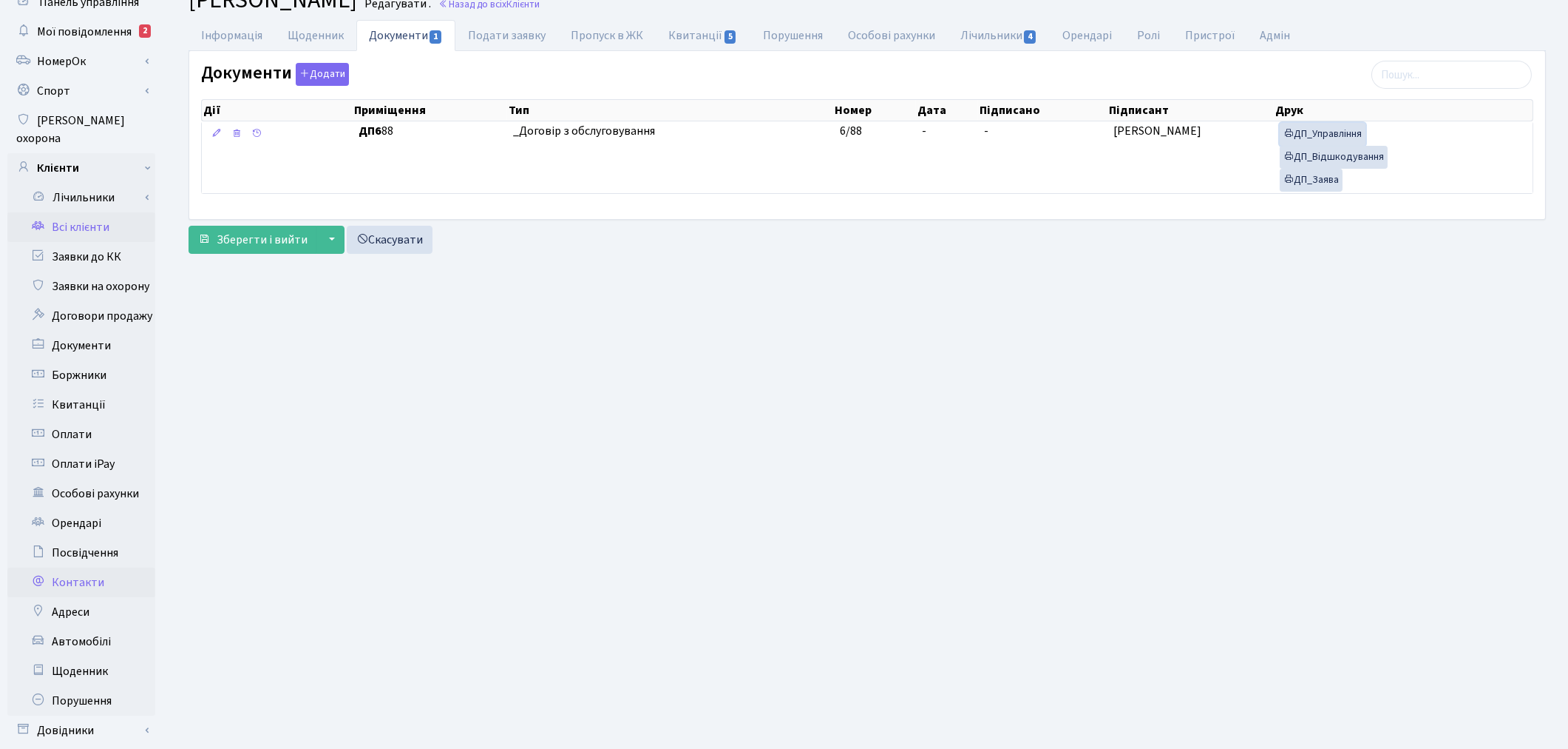
scroll to position [172, 0]
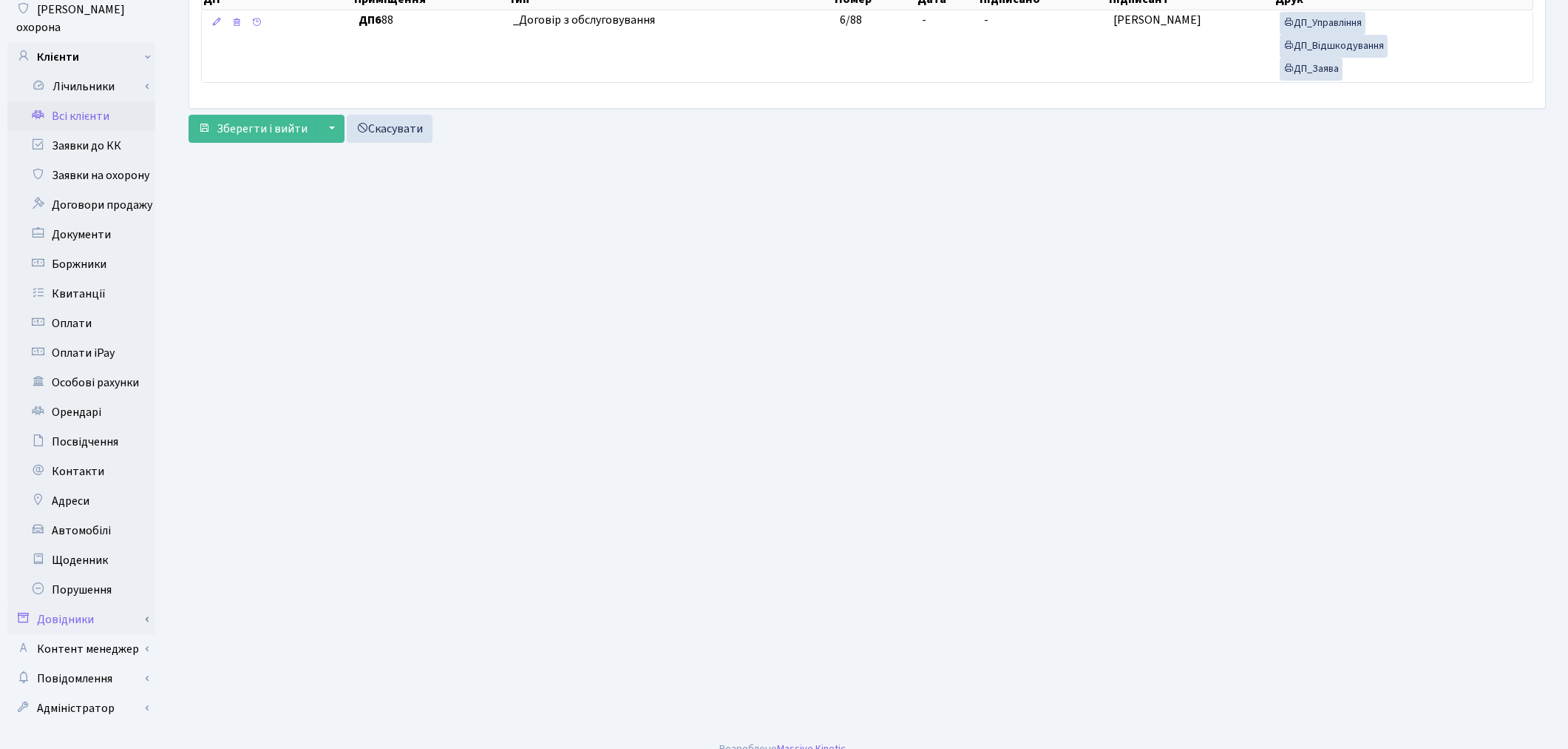
click at [85, 605] on link "Довідники" at bounding box center [81, 620] width 148 height 30
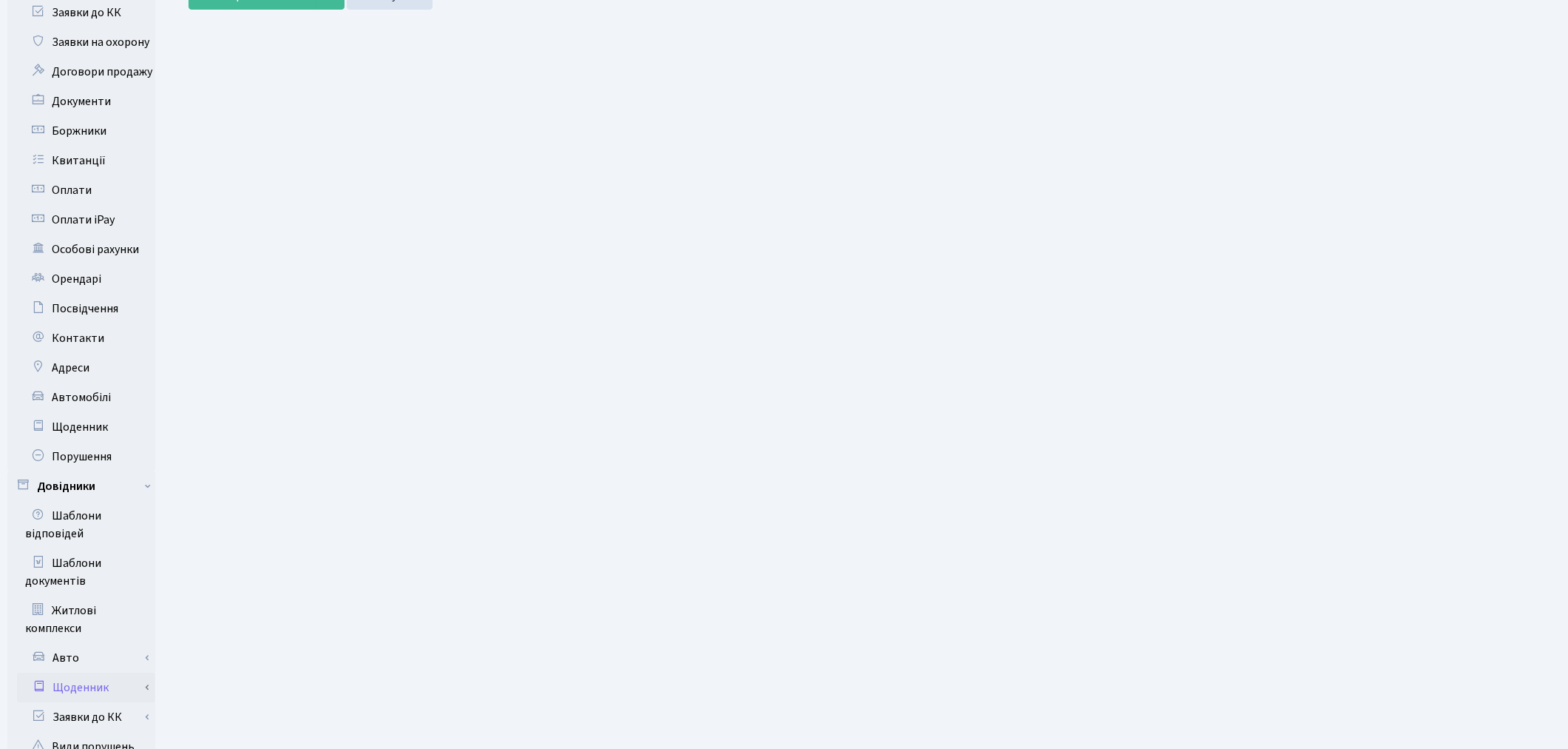
scroll to position [500, 0]
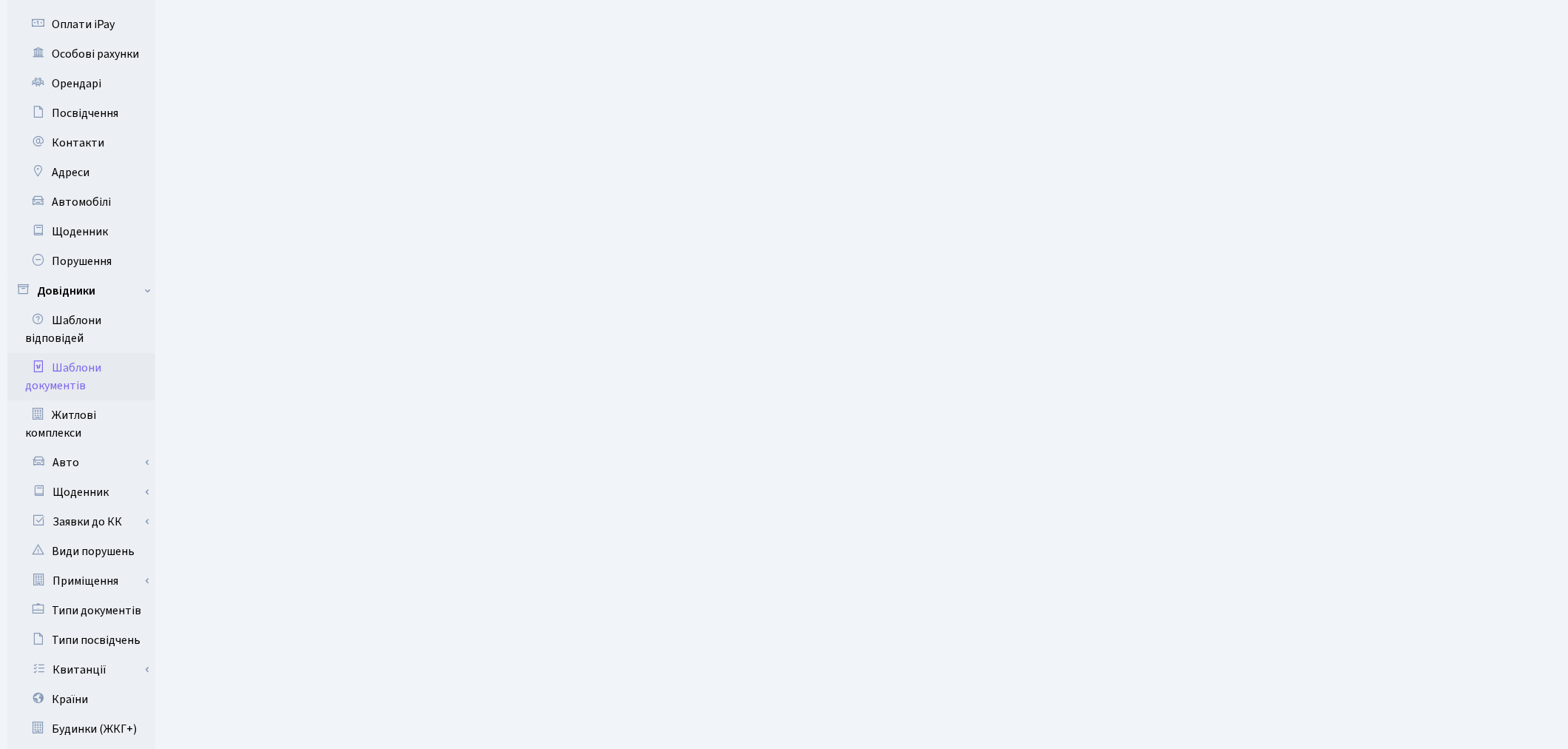
click at [101, 353] on link "Шаблони документів" at bounding box center [81, 377] width 148 height 47
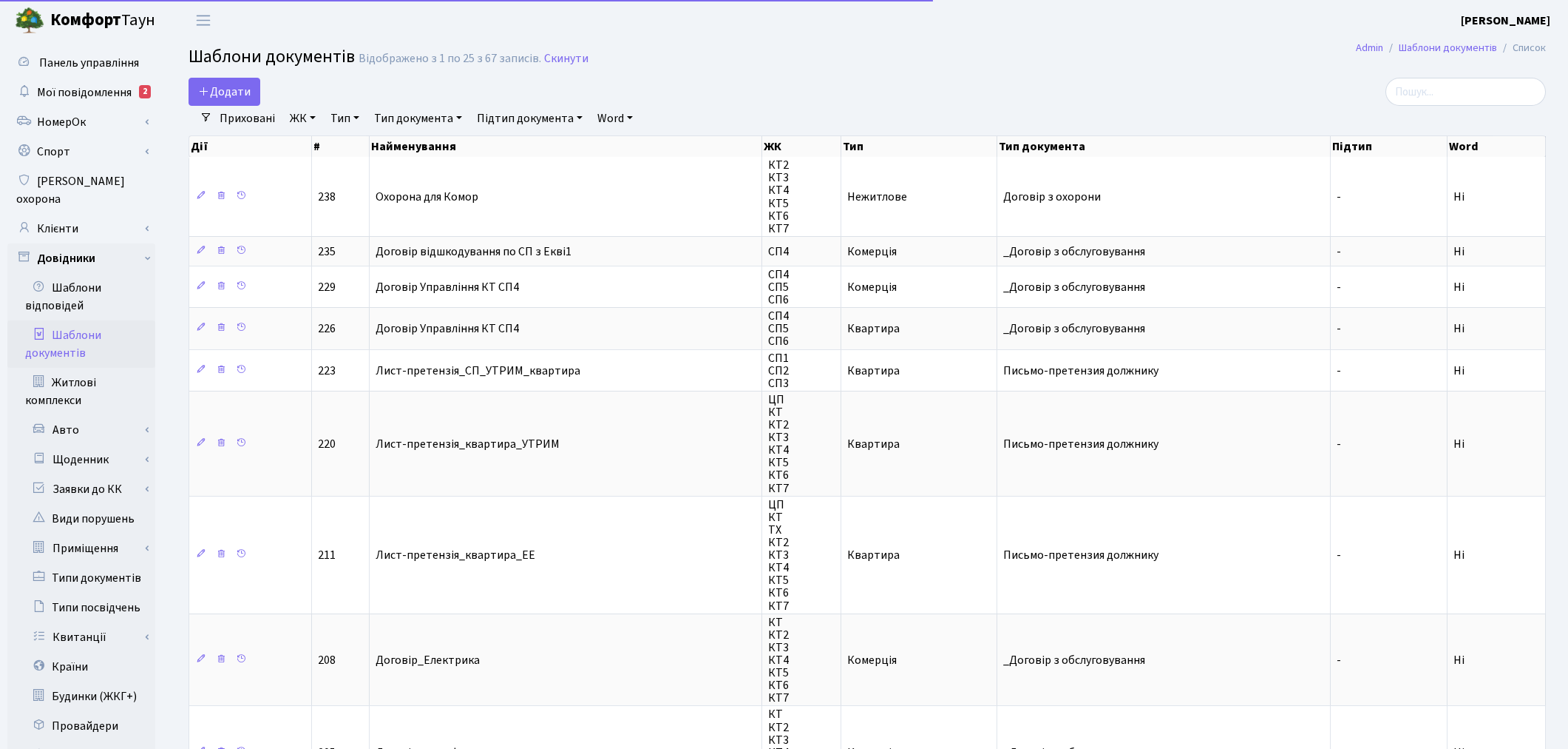
select select "25"
click at [300, 119] on link "ЖК" at bounding box center [303, 118] width 38 height 25
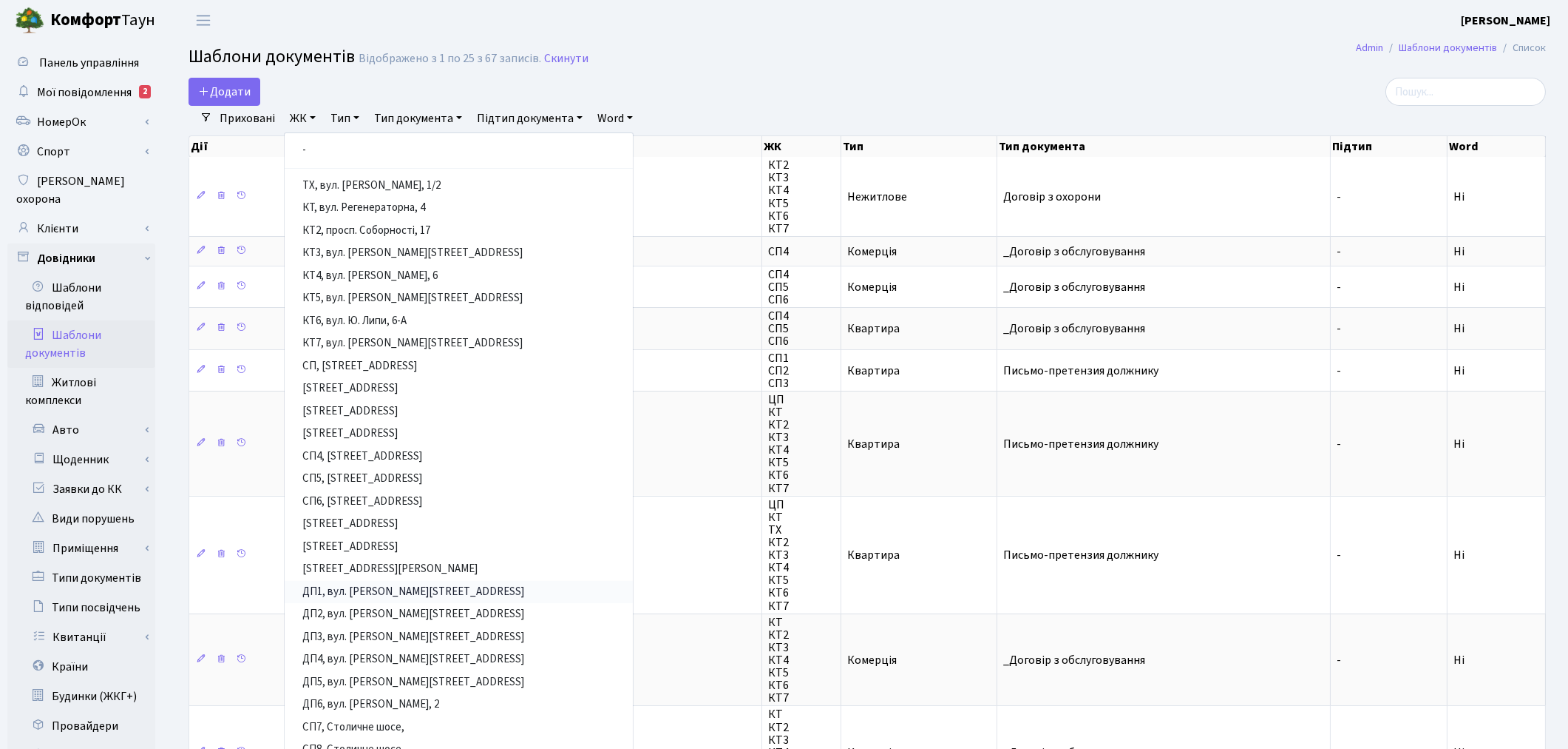
click at [408, 592] on link "ДП1, вул. Некрасова, 10а" at bounding box center [459, 592] width 348 height 23
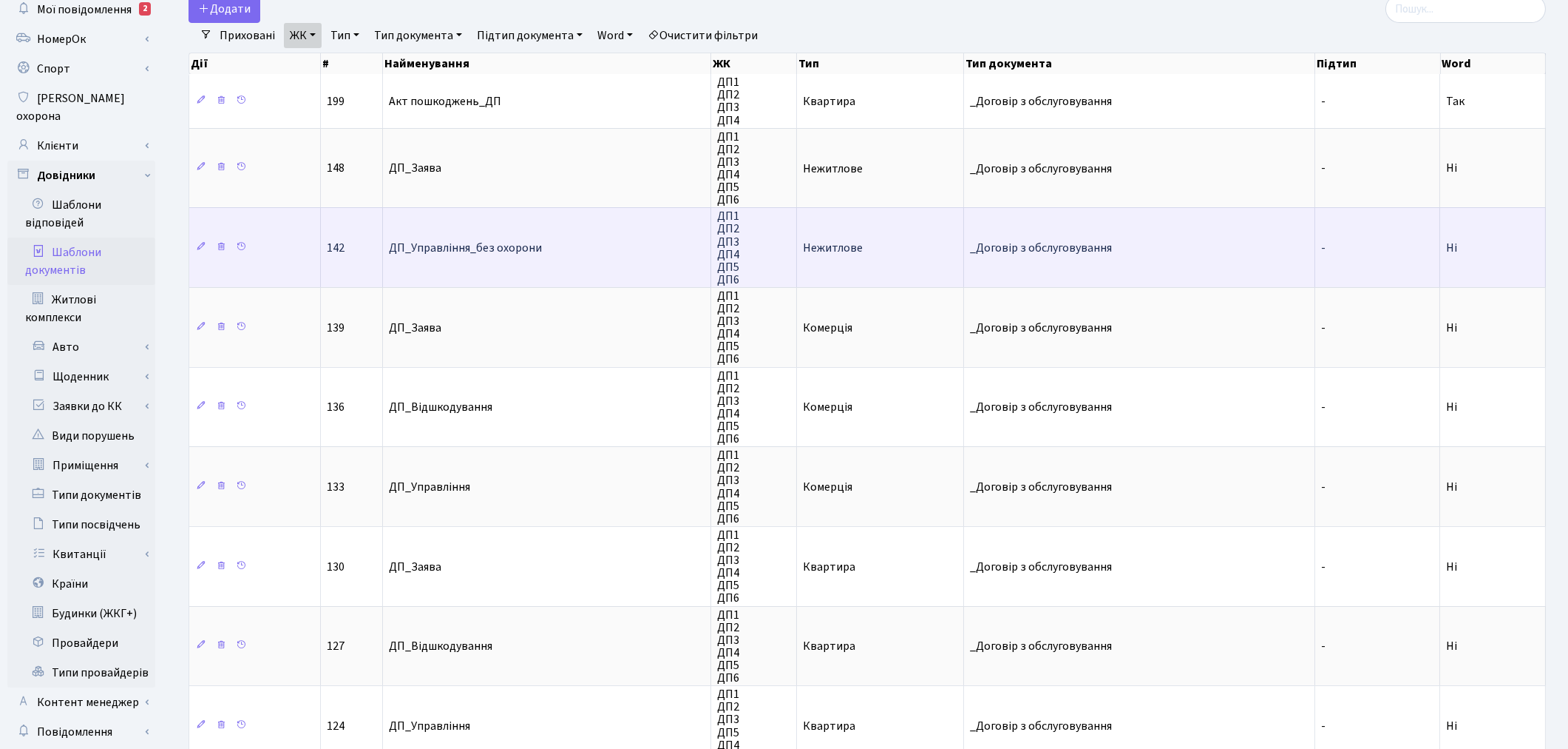
scroll to position [404, 0]
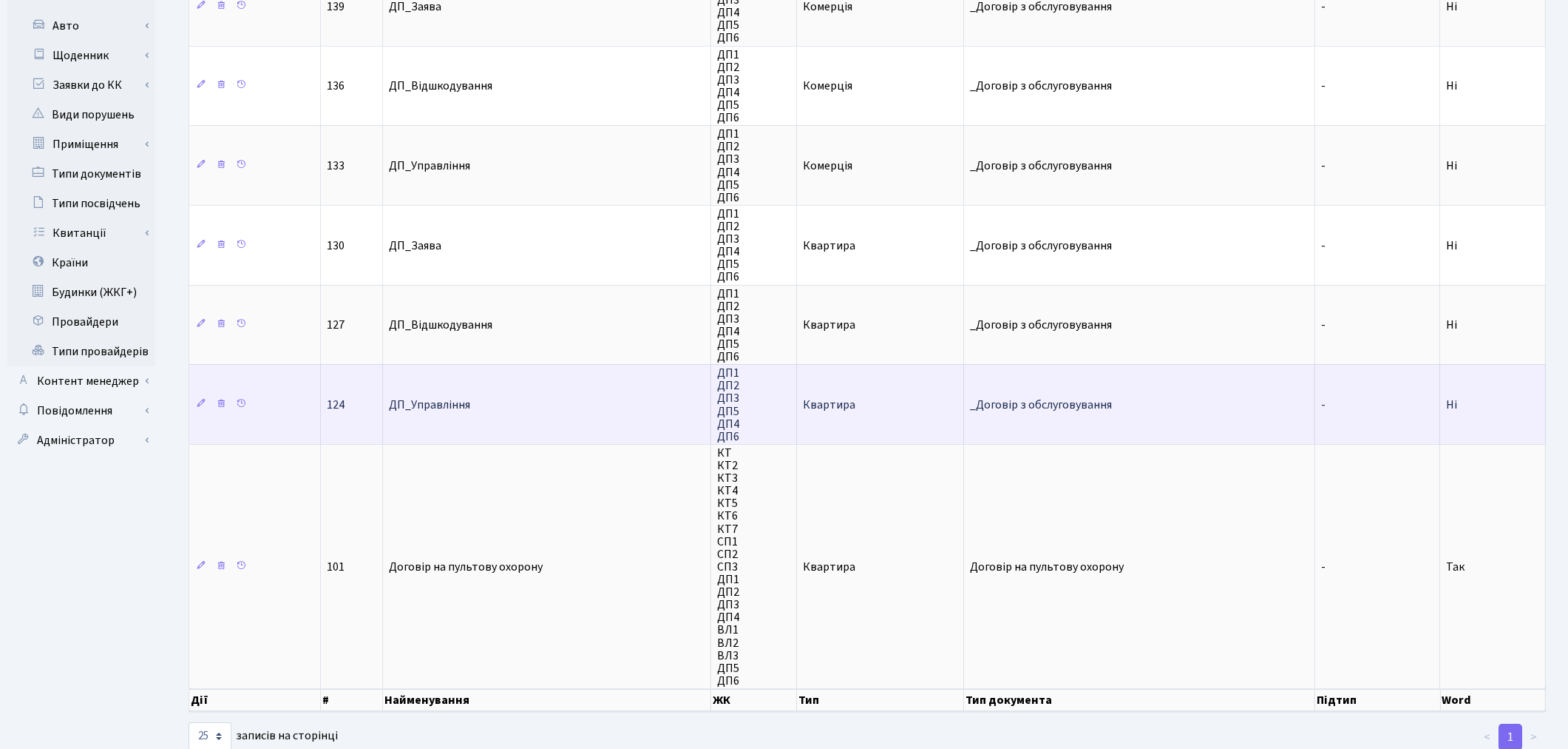
click at [916, 401] on td "Квартира" at bounding box center [881, 404] width 167 height 80
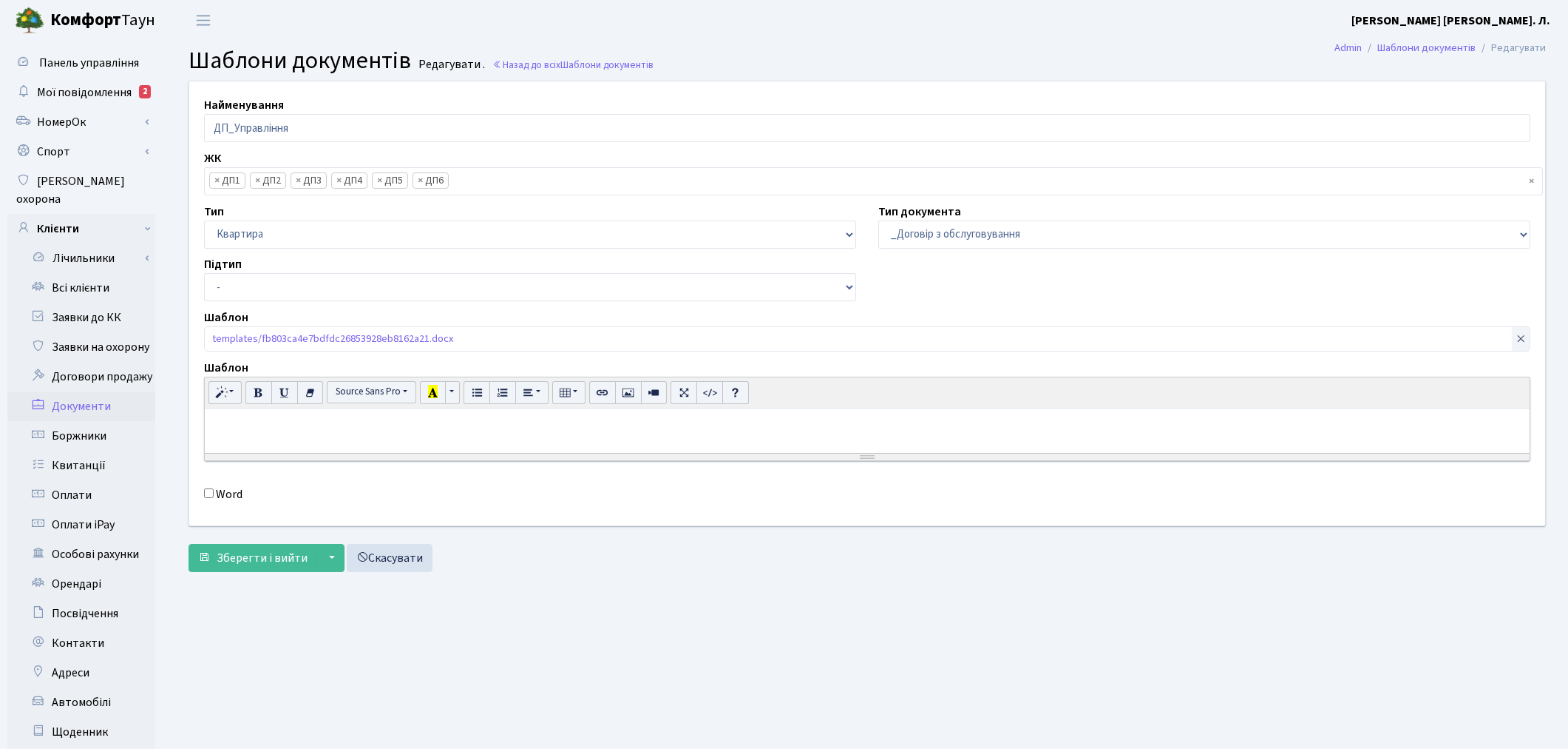
scroll to position [159, 0]
click at [348, 339] on link "templates/fb803ca4e7bdfdc26853928eb8162a21.docx" at bounding box center [333, 337] width 241 height 20
click at [1519, 338] on icon at bounding box center [1521, 338] width 10 height 10
drag, startPoint x: 241, startPoint y: 327, endPoint x: 225, endPoint y: 348, distance: 26.4
click at [225, 348] on input "file" at bounding box center [868, 341] width 1327 height 28
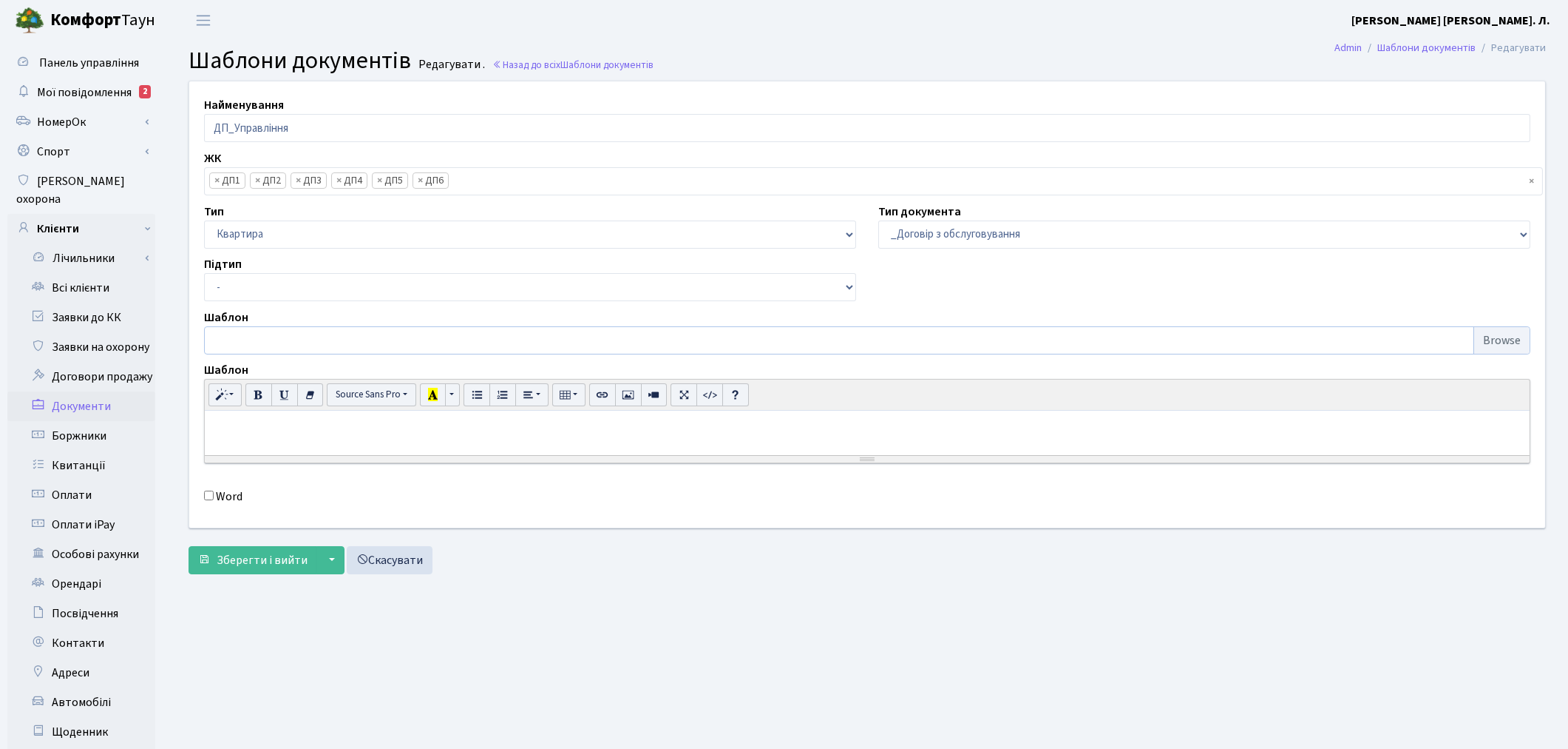
type input "C:\fakepath\fb803ca4e7bdfdc26853928eb8162a21.docx"
click at [251, 565] on span "Зберегти і вийти" at bounding box center [262, 560] width 91 height 17
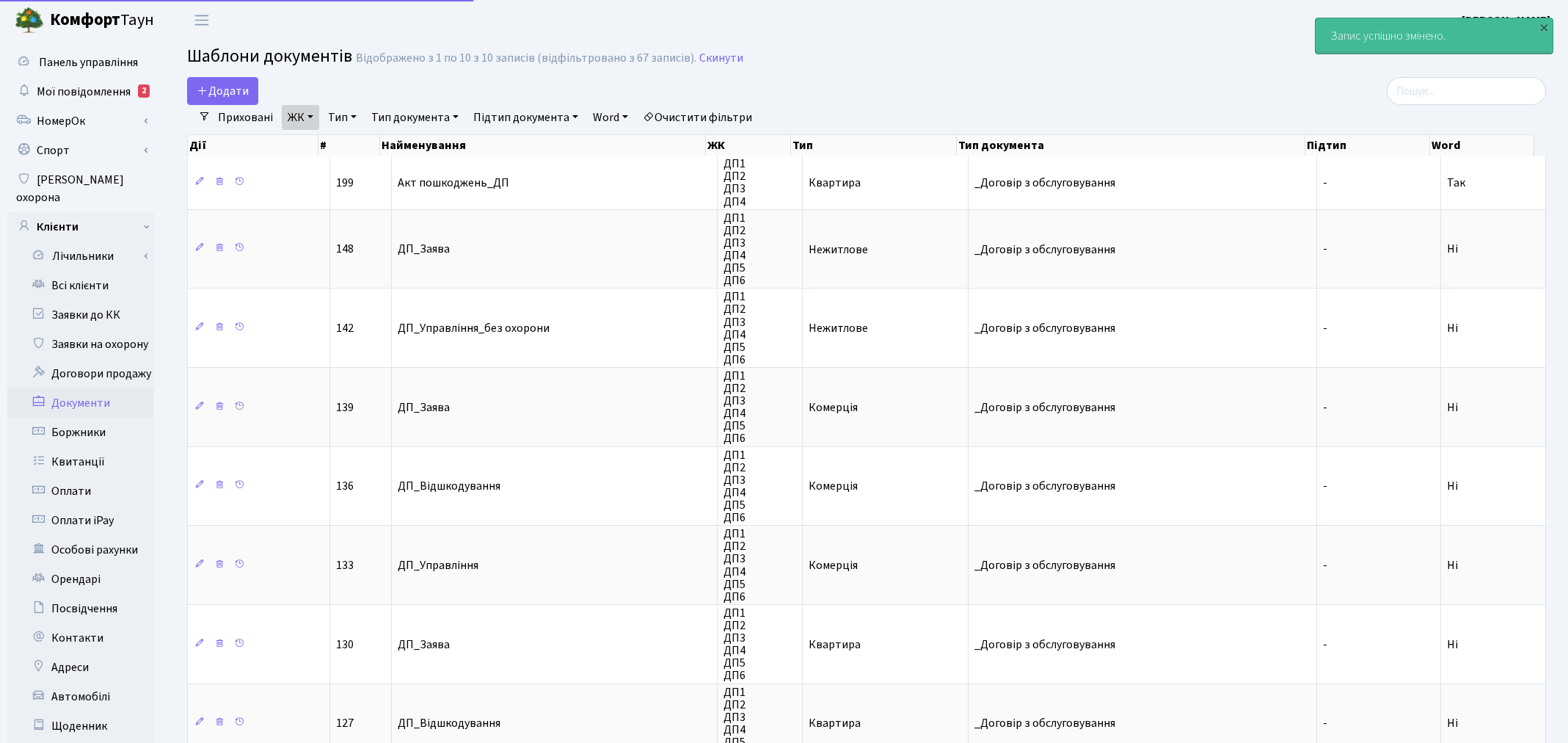
select select "25"
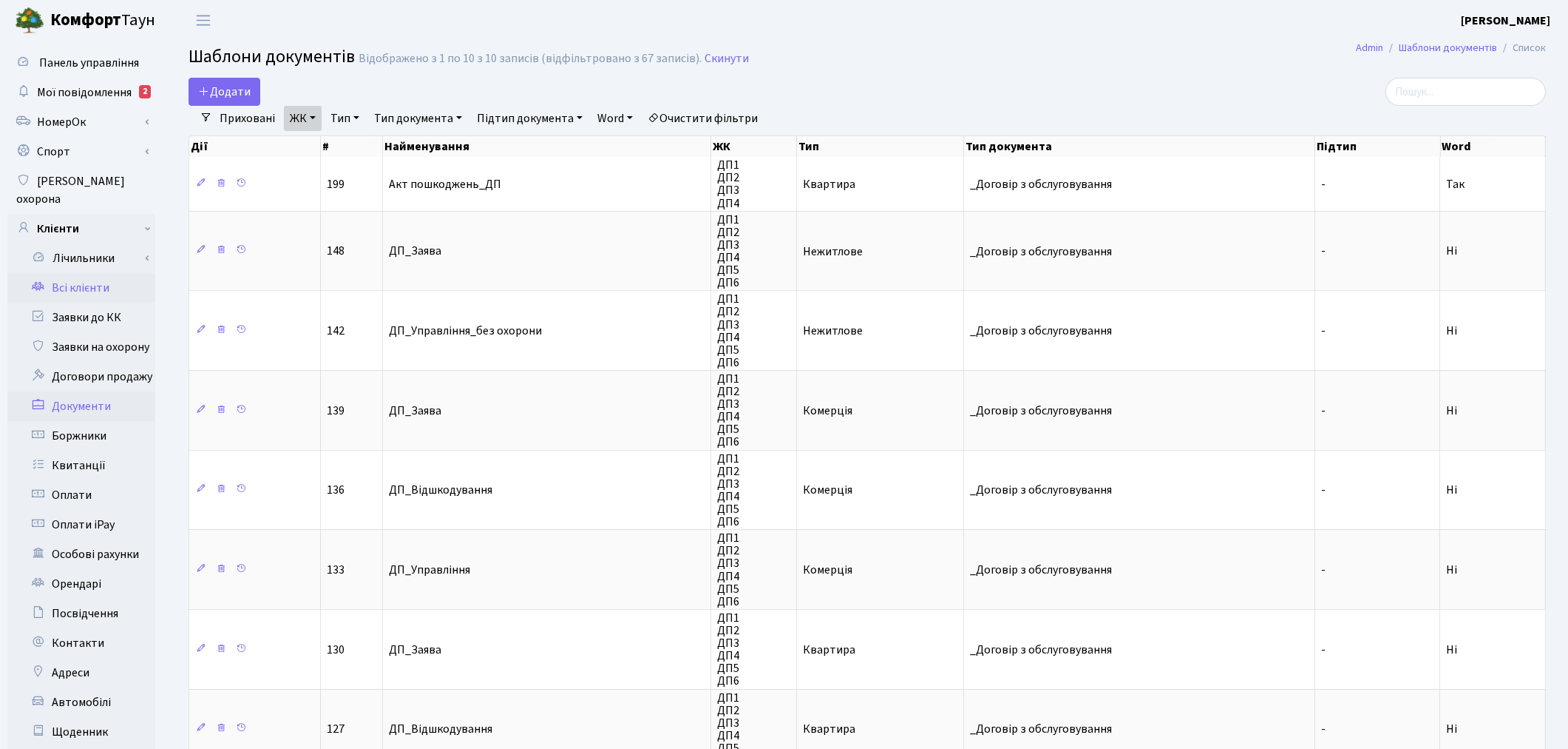
click at [80, 273] on link "Всі клієнти" at bounding box center [81, 288] width 148 height 30
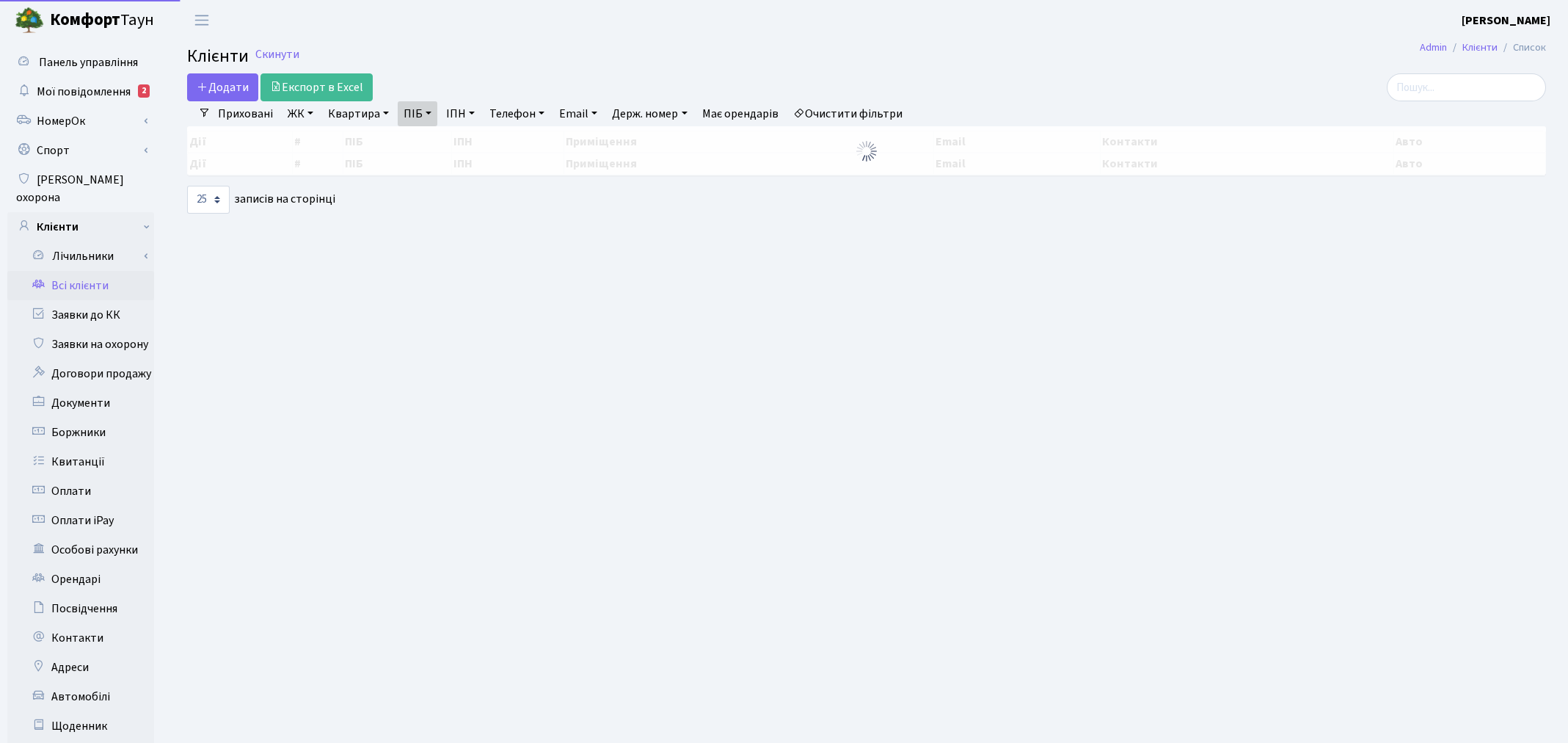
select select "25"
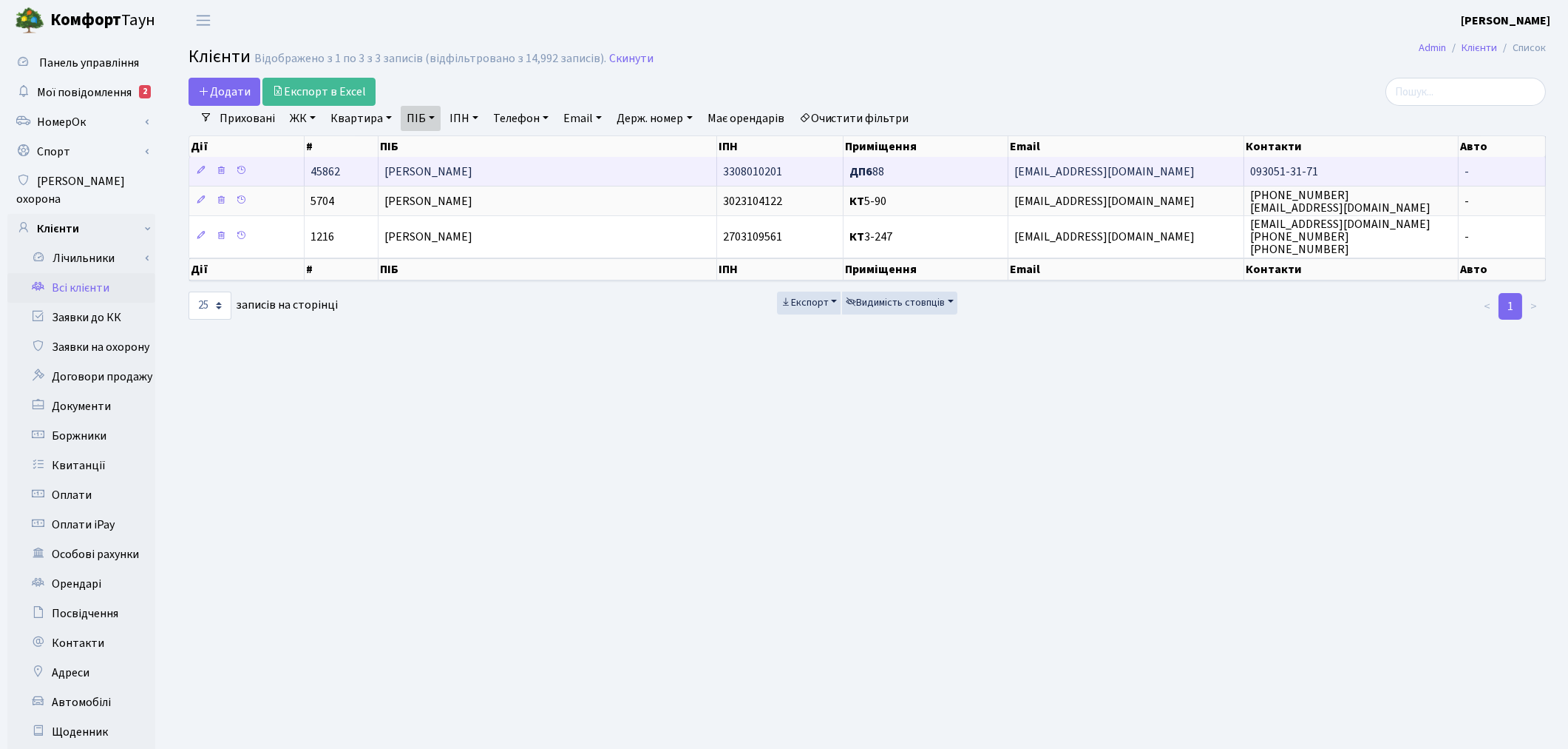
click at [515, 177] on td "[PERSON_NAME]" at bounding box center [548, 171] width 339 height 29
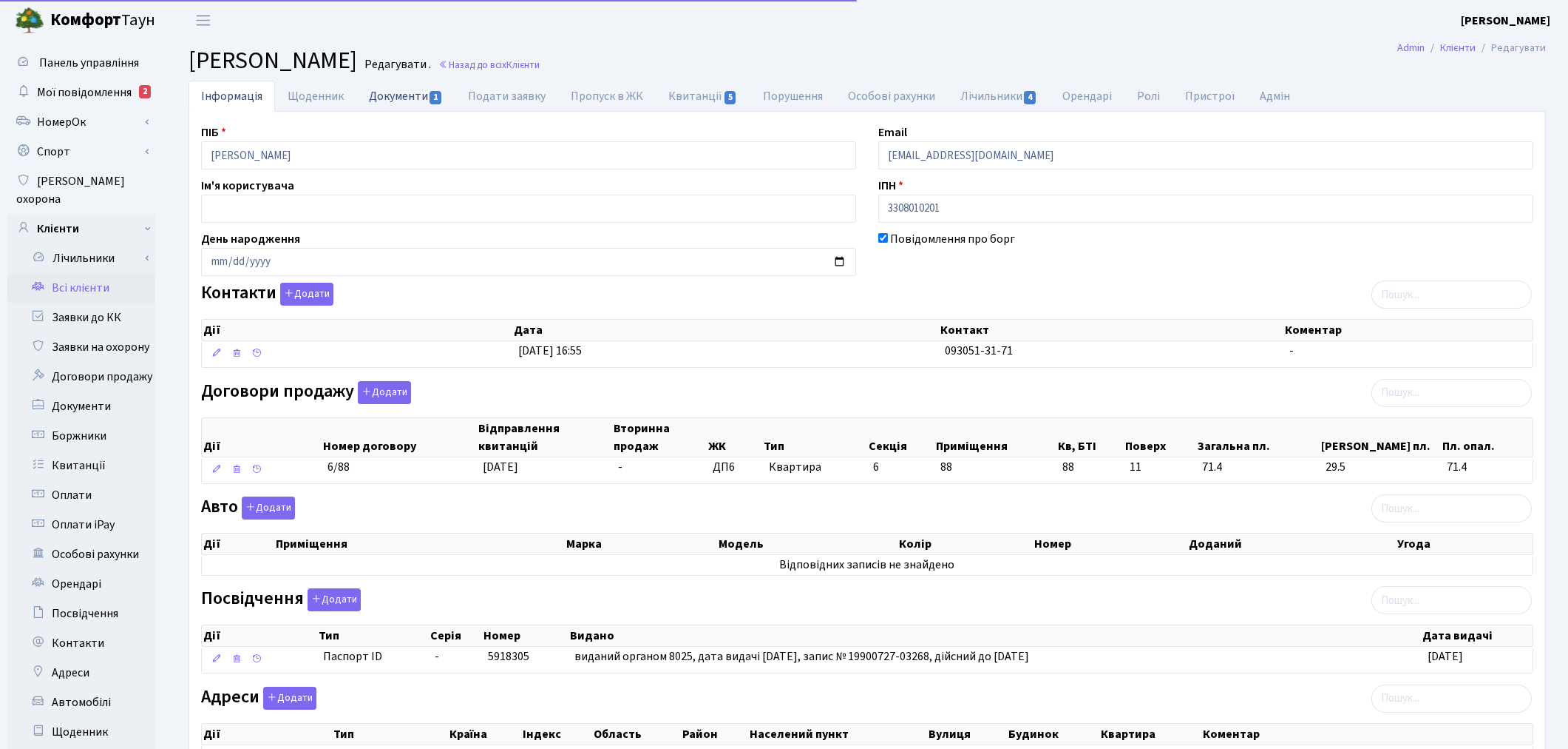
click at [404, 93] on link "Документи 1" at bounding box center [406, 95] width 99 height 30
select select "25"
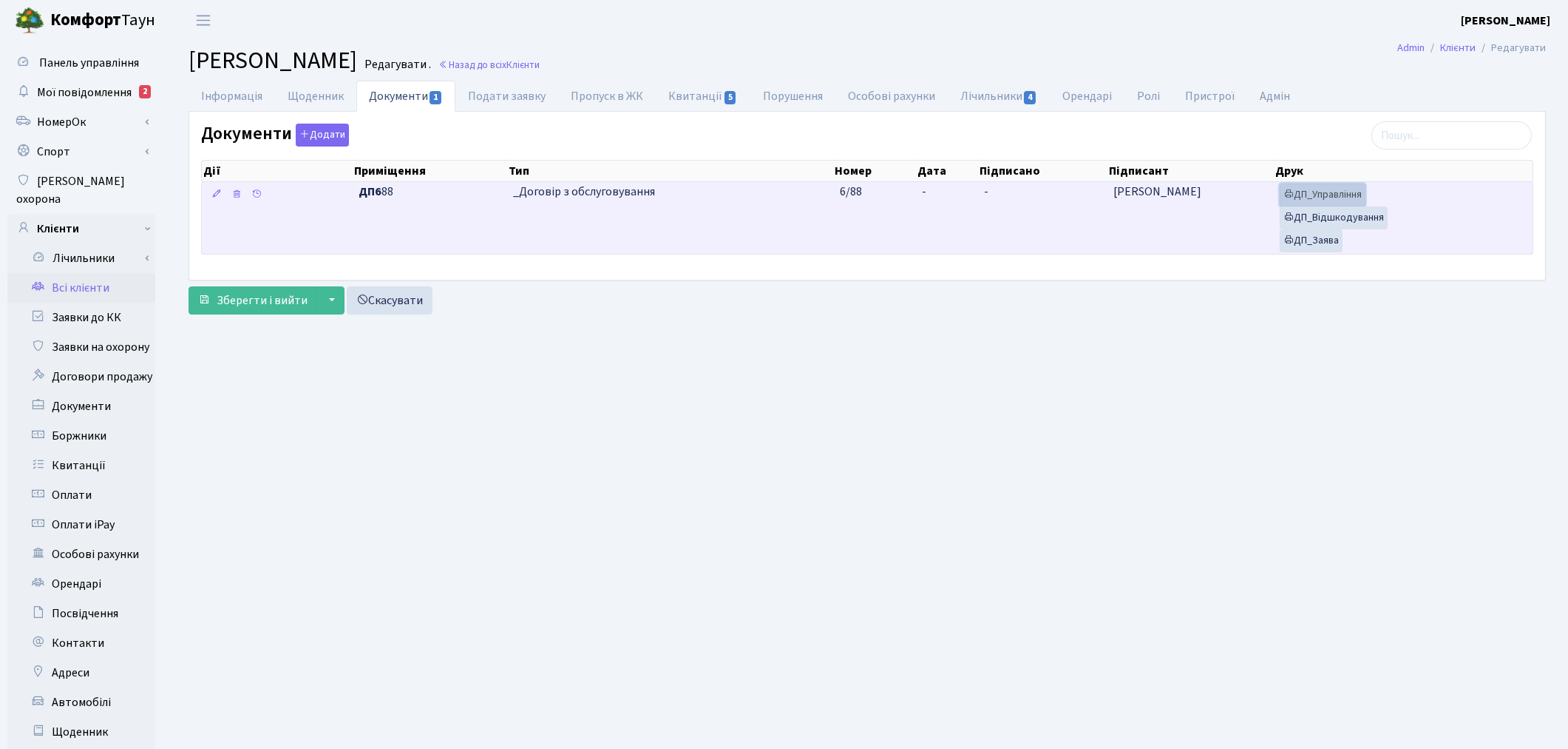
click at [1336, 192] on link "ДП_Управління" at bounding box center [1322, 195] width 86 height 23
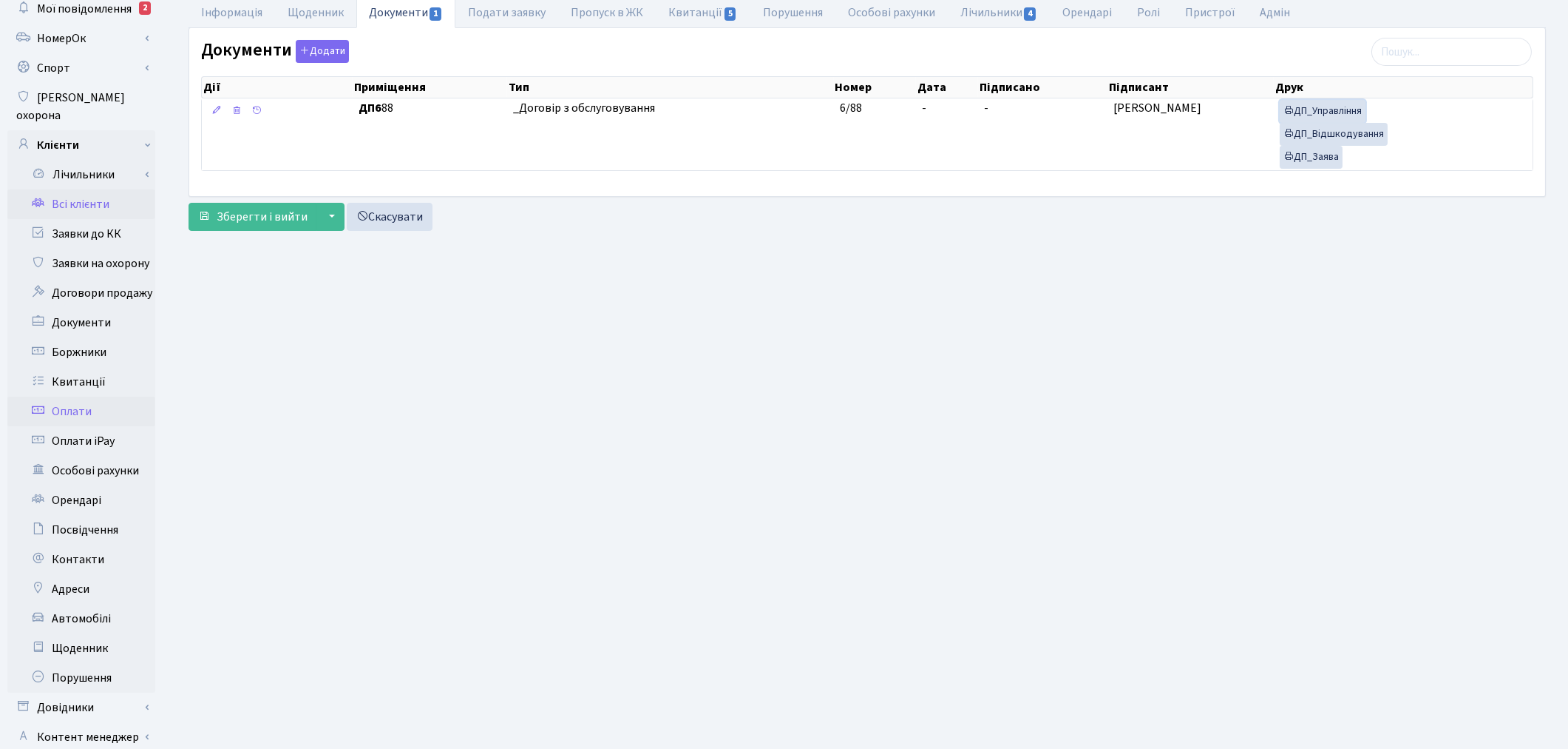
scroll to position [172, 0]
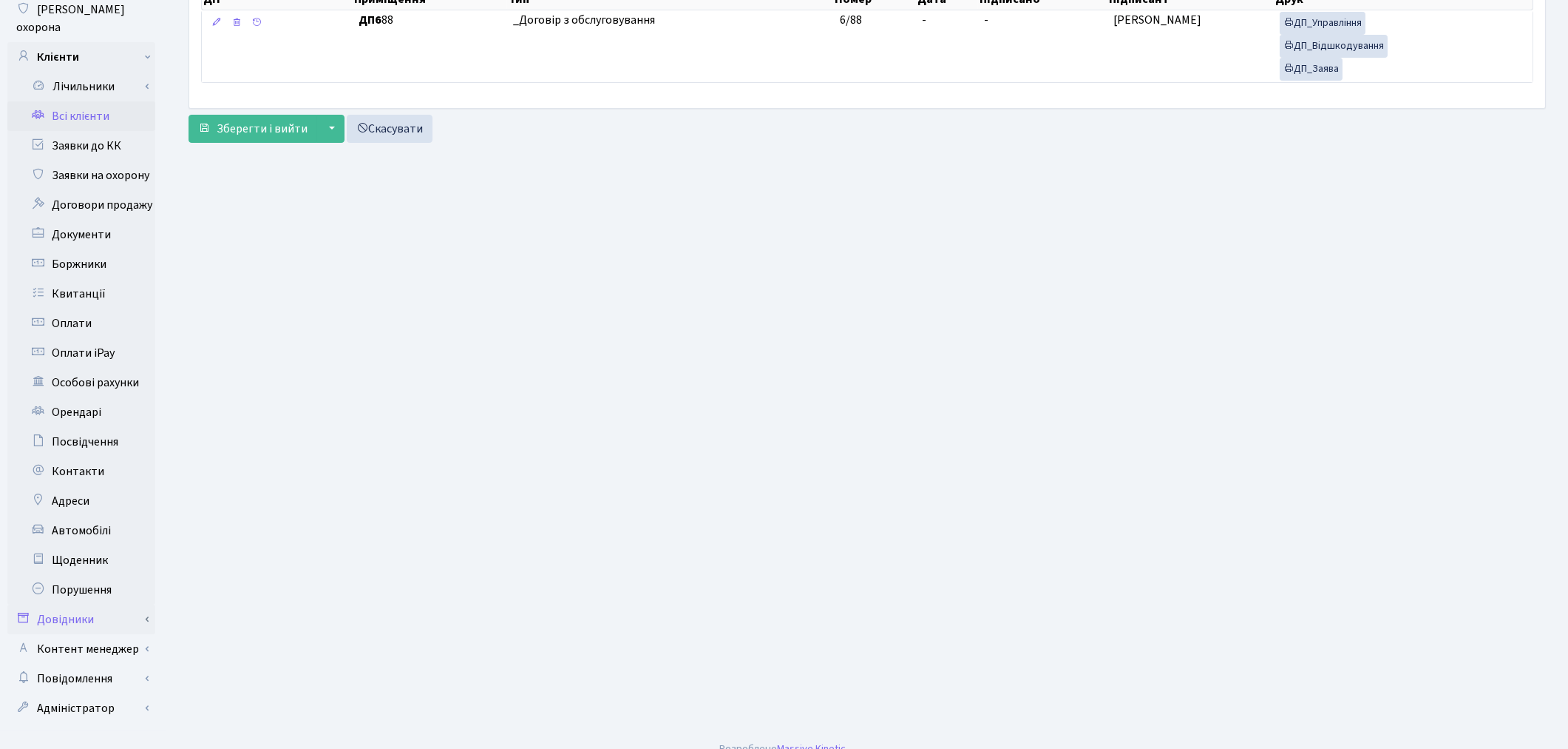
click at [66, 605] on link "Довідники" at bounding box center [81, 620] width 148 height 30
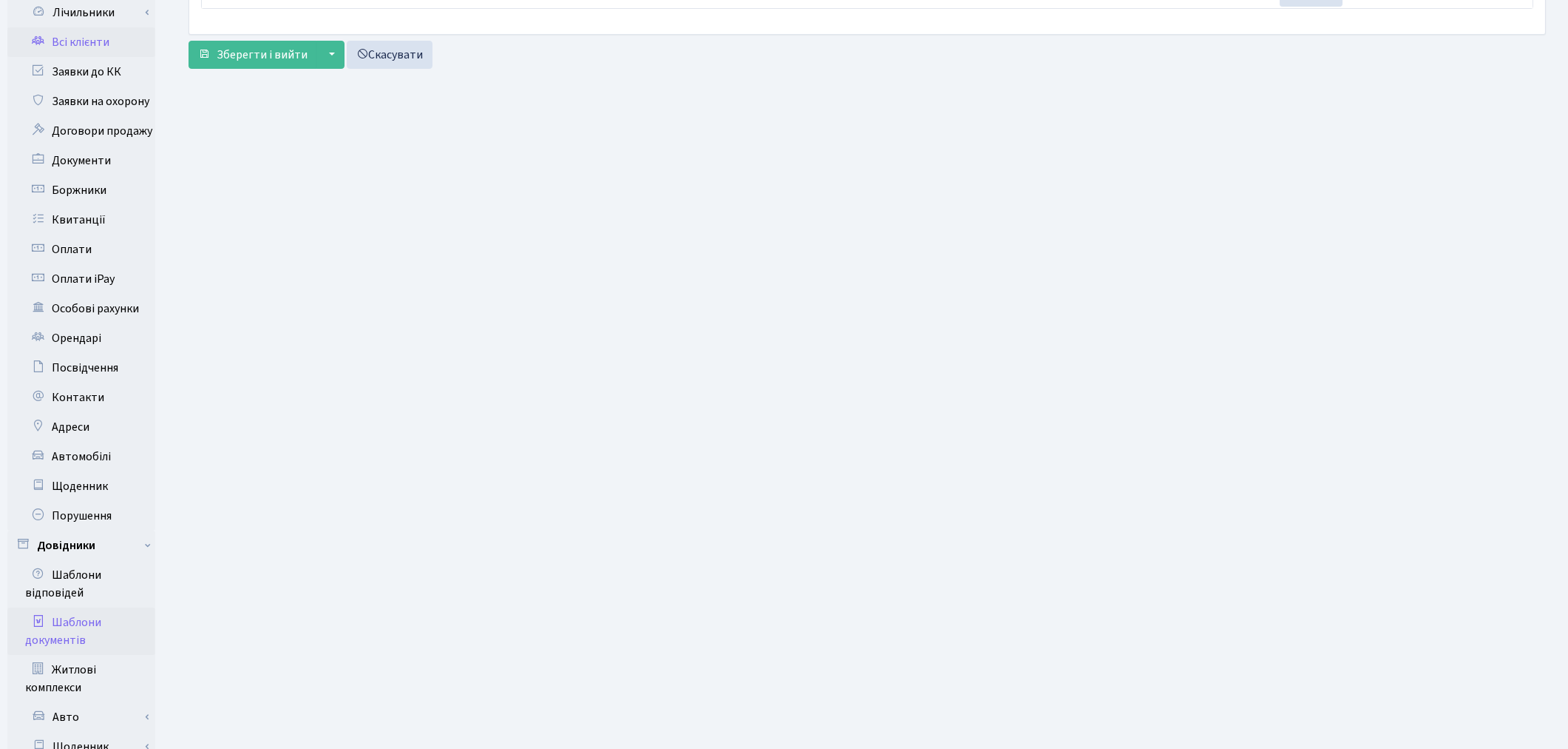
scroll to position [336, 0]
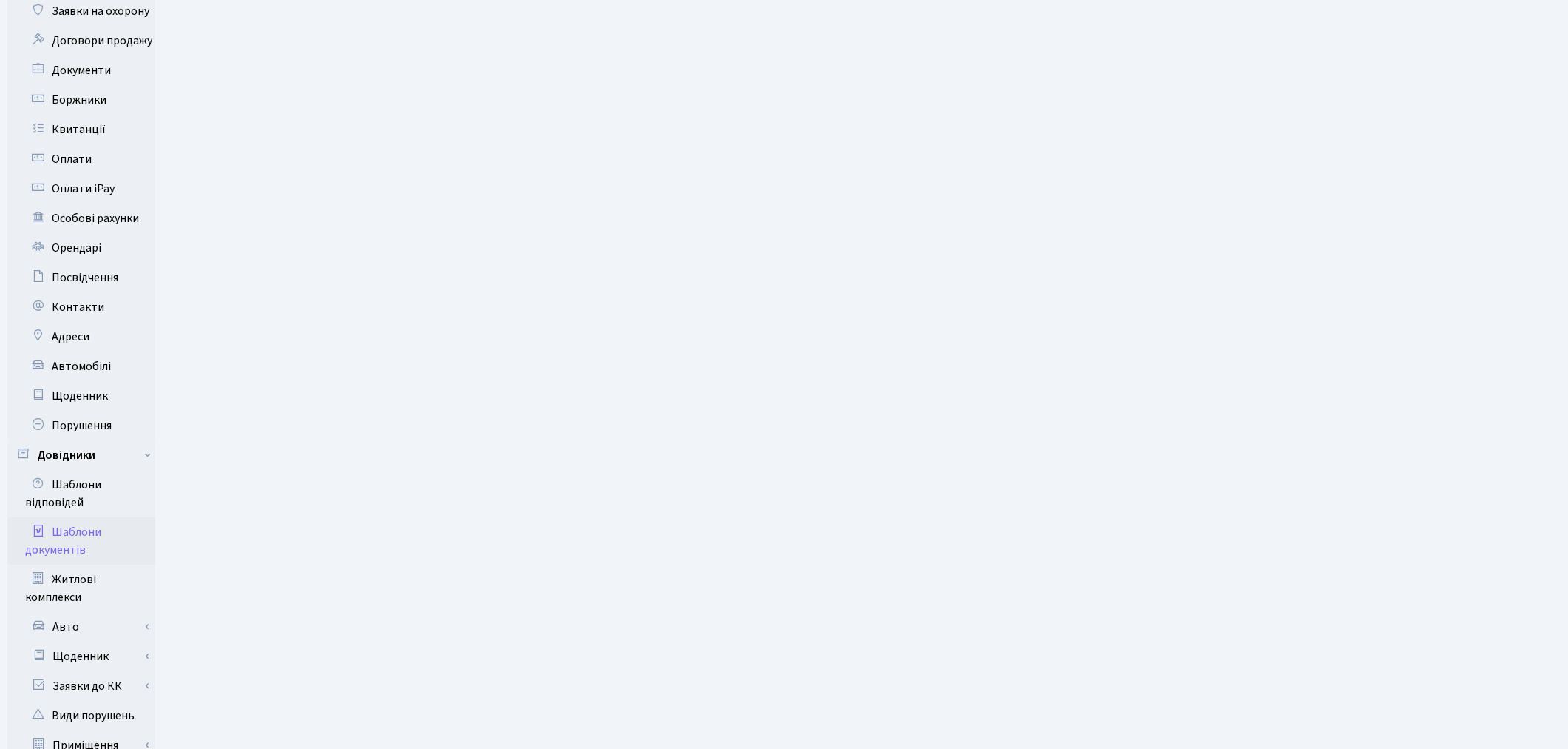
click at [53, 528] on link "Шаблони документів" at bounding box center [81, 541] width 148 height 47
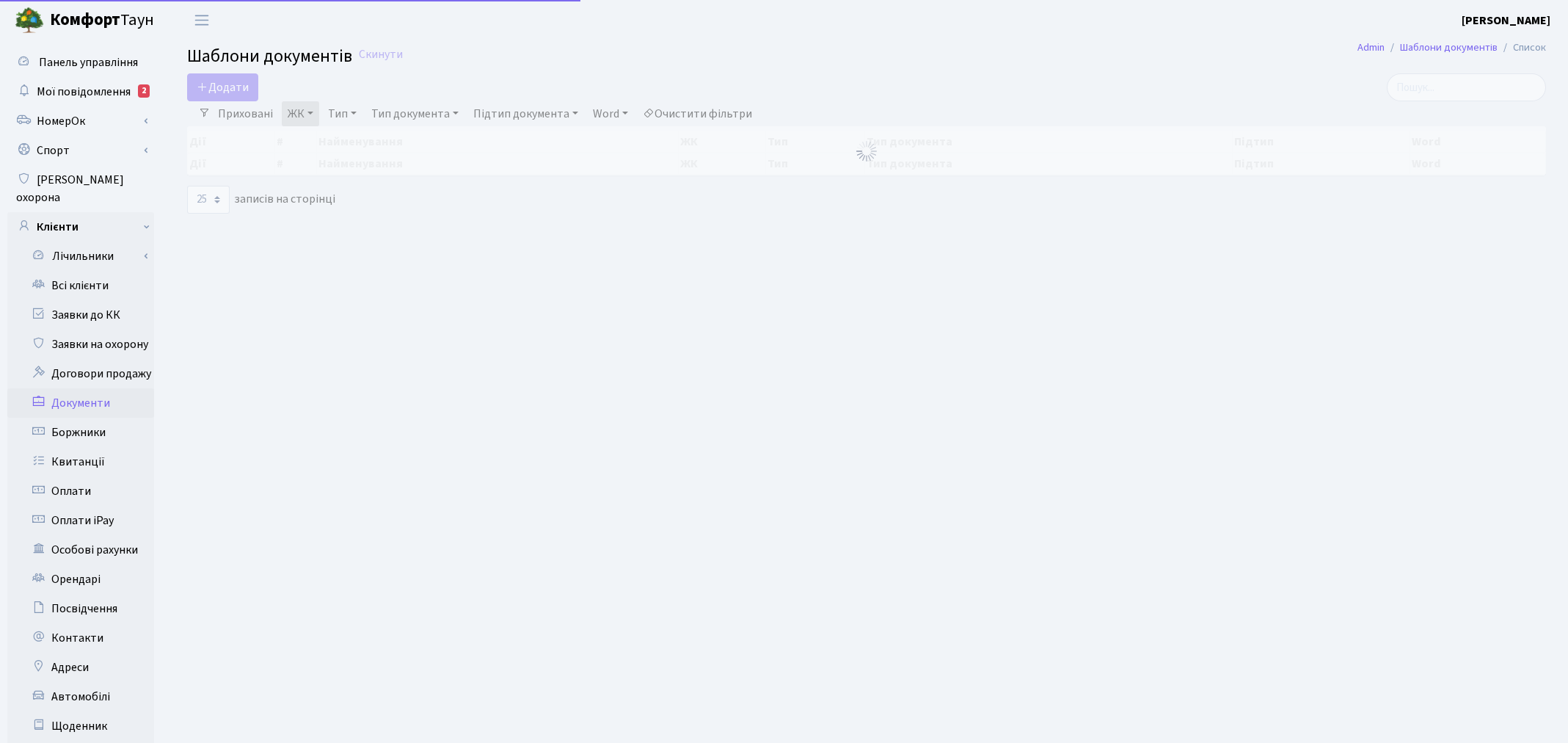
select select "25"
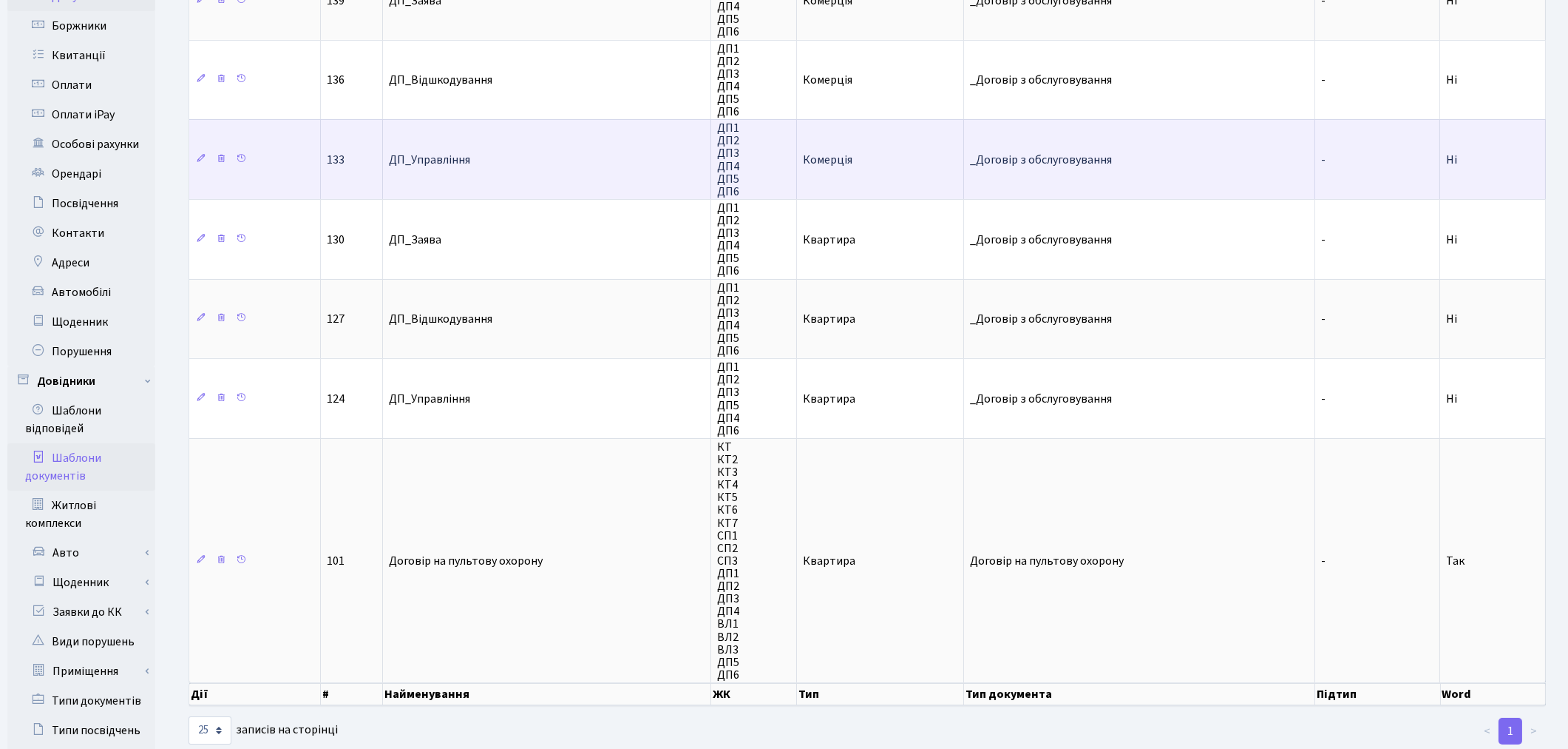
scroll to position [411, 0]
click at [882, 152] on td "Комерція" at bounding box center [881, 158] width 167 height 80
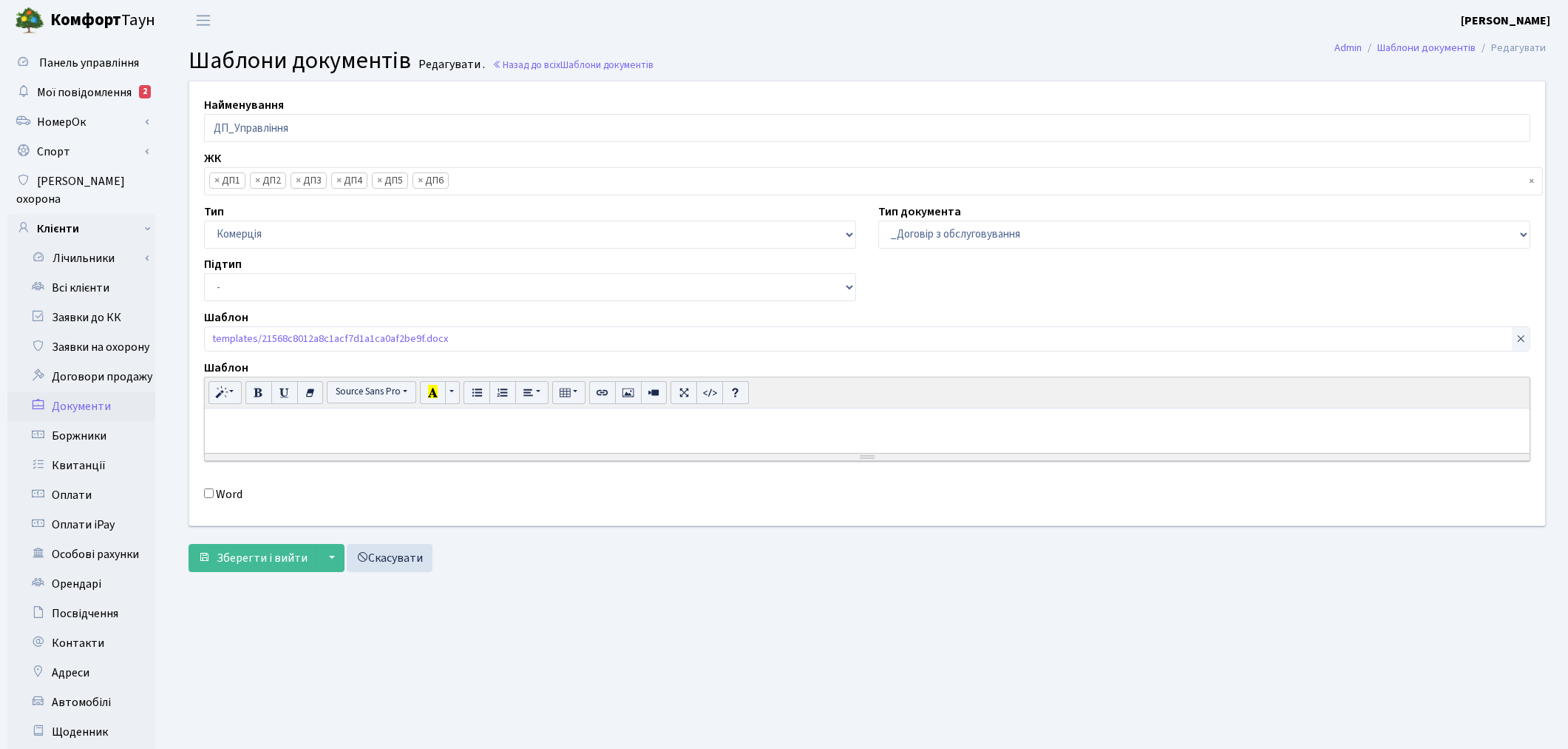
scroll to position [159, 0]
click at [378, 335] on link "templates/21568c8012a8c1acf7d1a1ca0af2be9f.docx" at bounding box center [329, 337] width 236 height 20
click at [1522, 342] on icon at bounding box center [1521, 338] width 10 height 10
click at [282, 338] on input "file" at bounding box center [868, 341] width 1327 height 28
type input "C:\fakepath\21568c8012a8c1acf7d1a1ca0af2be9f.docx"
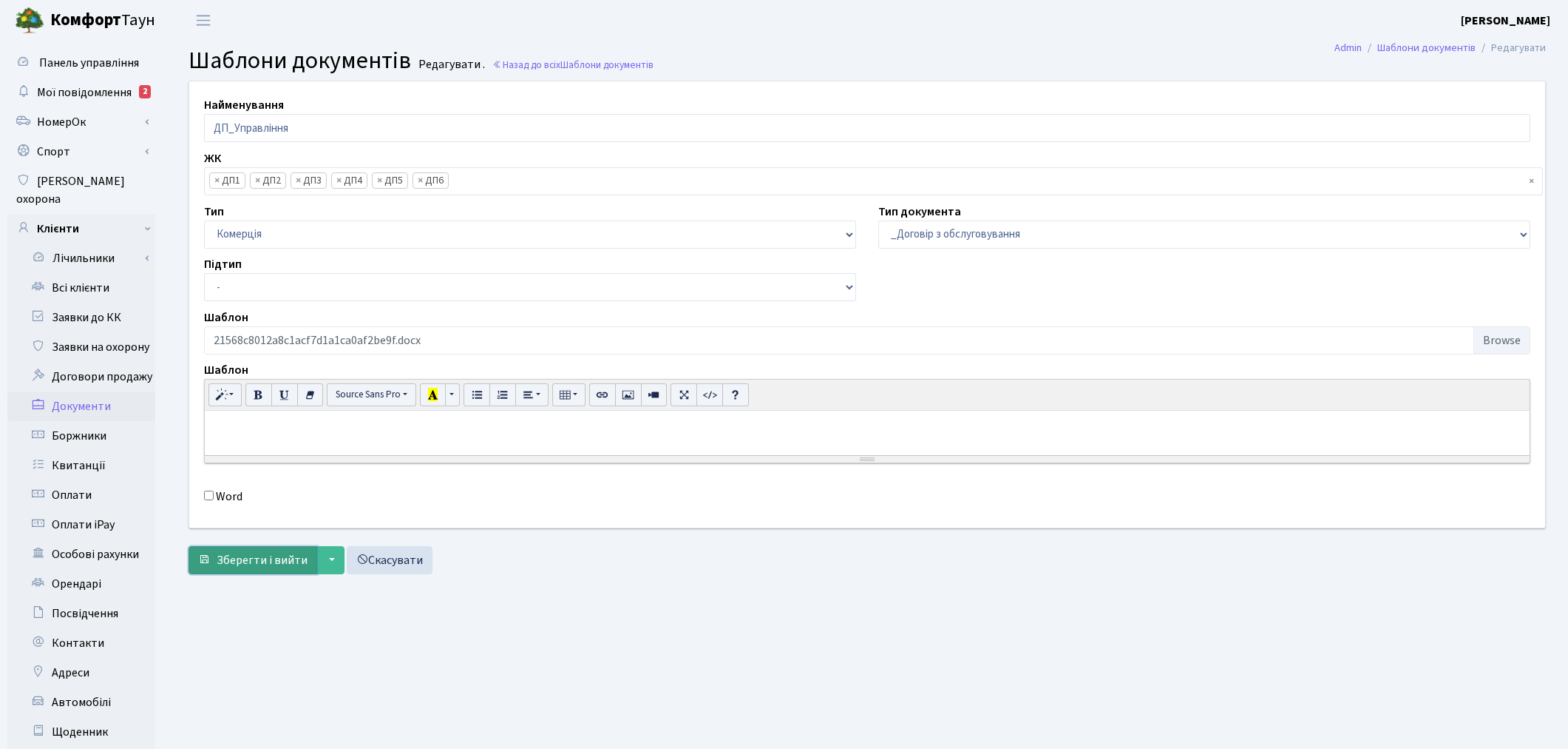
click at [251, 557] on span "Зберегти і вийти" at bounding box center [262, 560] width 91 height 17
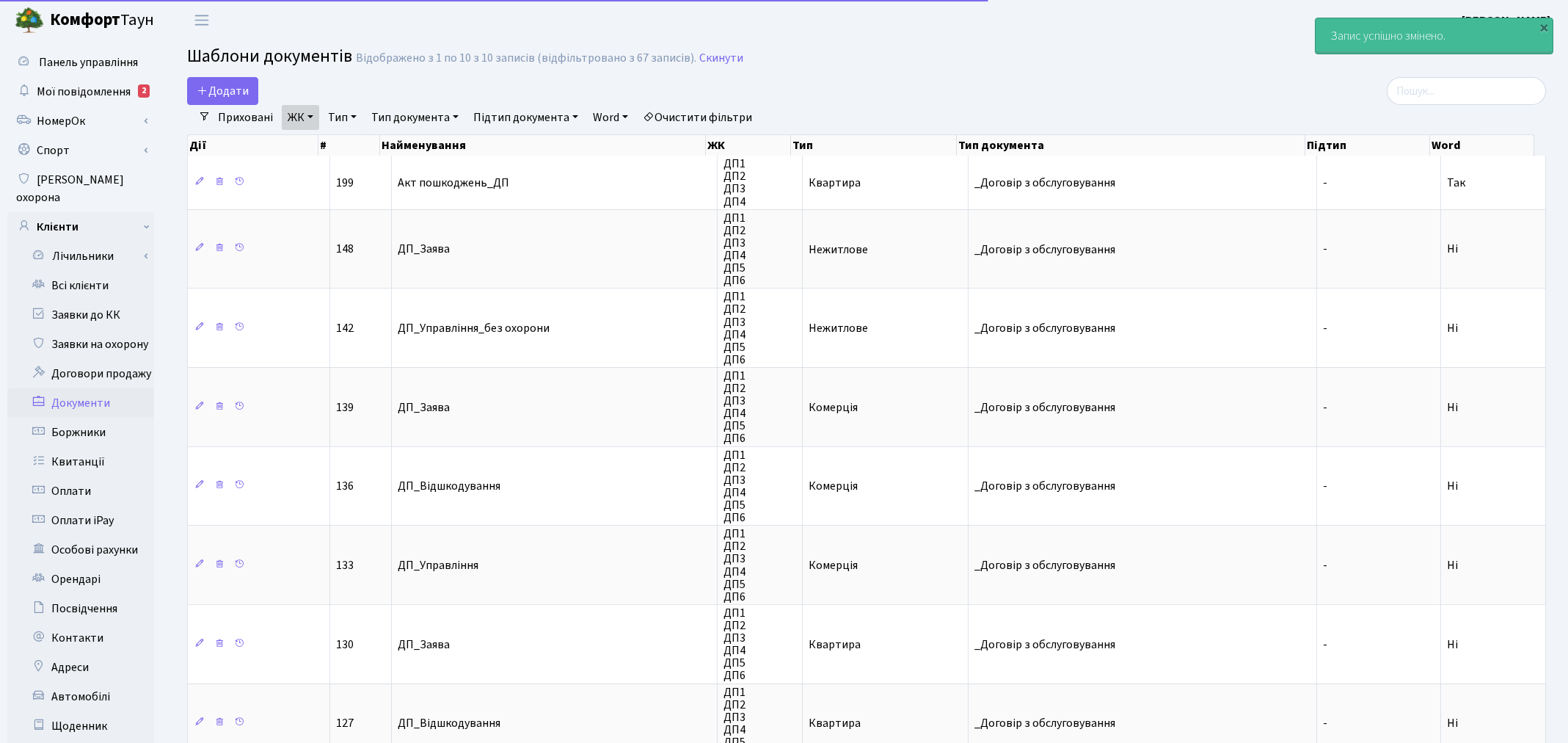
select select "25"
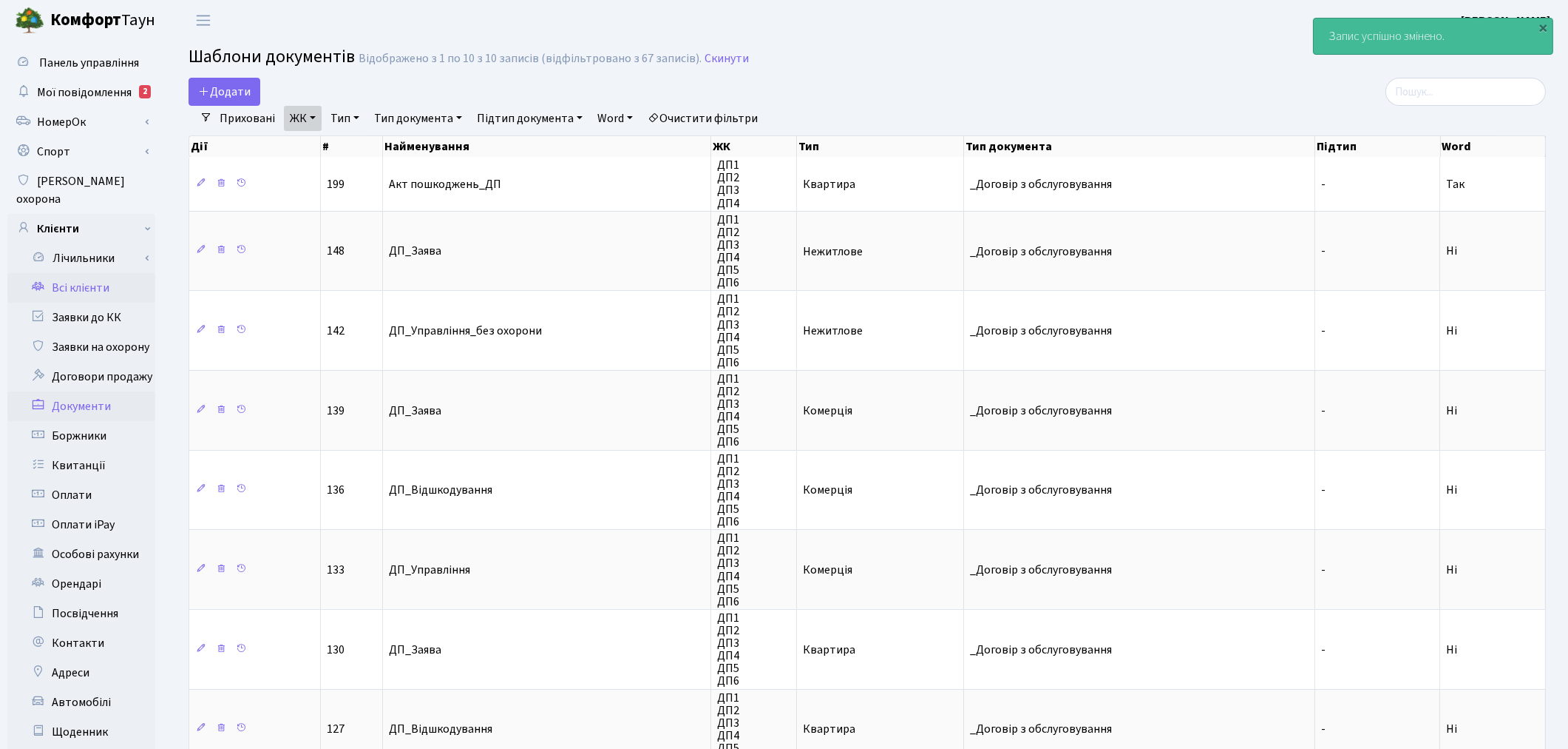
click at [104, 273] on link "Всі клієнти" at bounding box center [81, 288] width 148 height 30
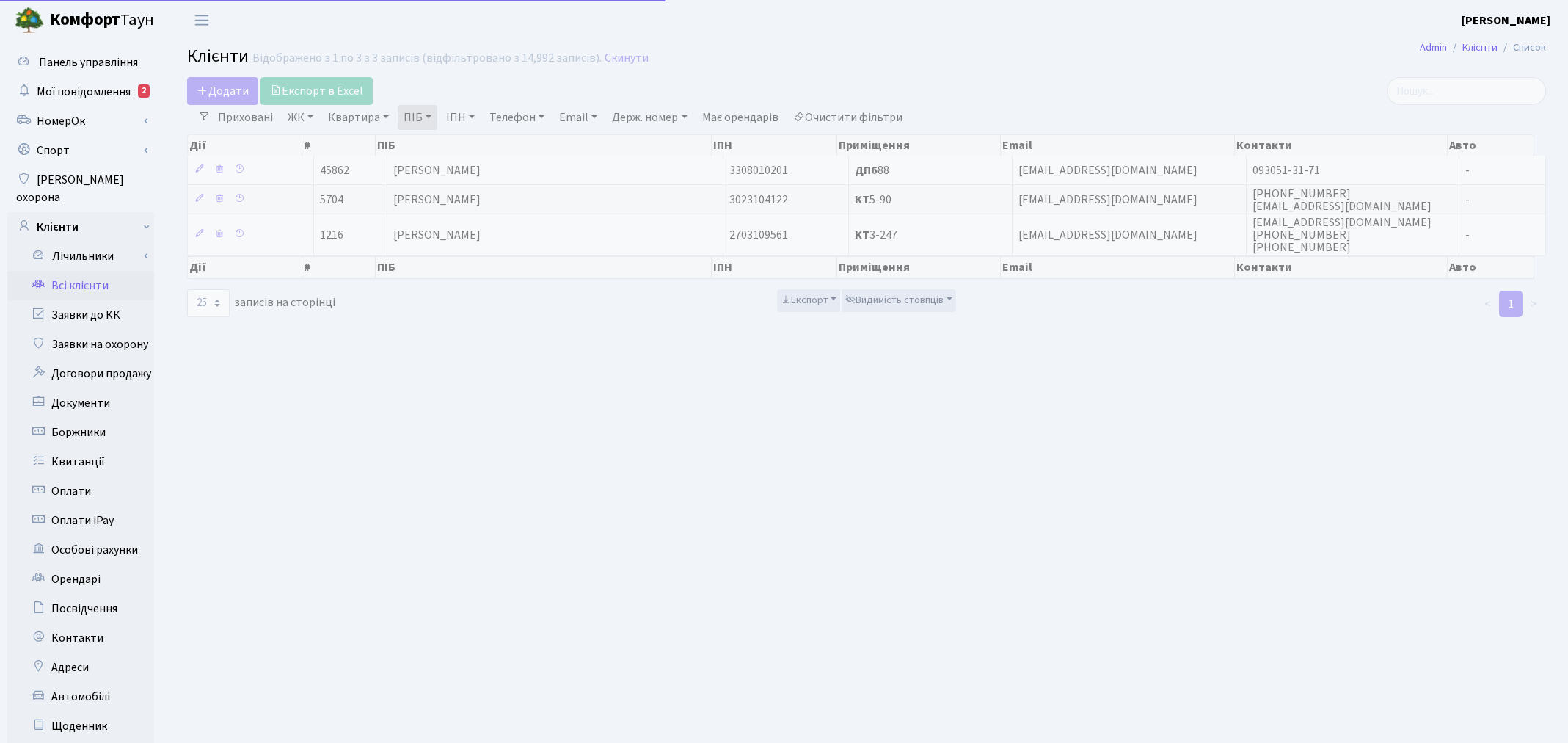
select select "25"
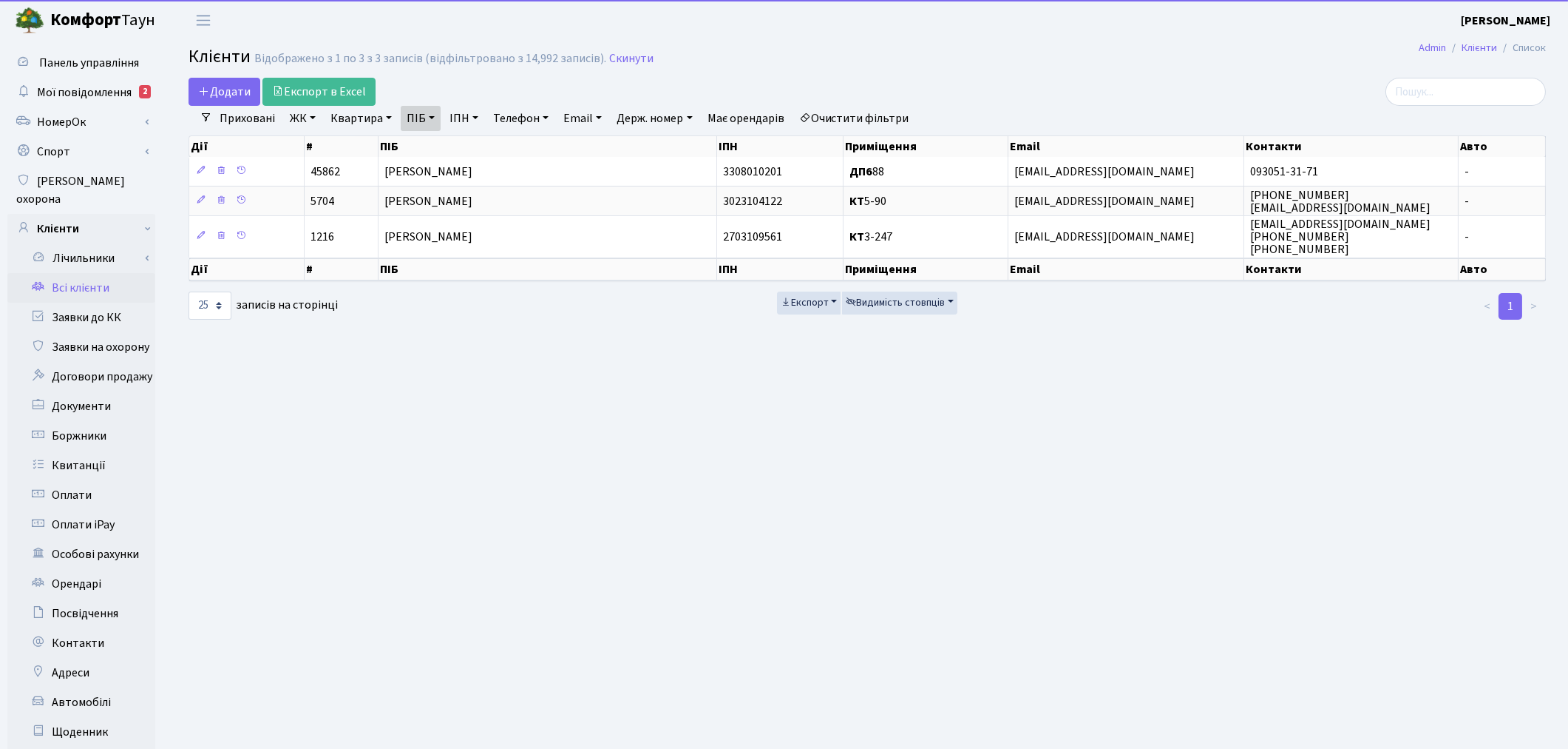
click at [842, 121] on link "Очистити фільтри" at bounding box center [854, 118] width 122 height 25
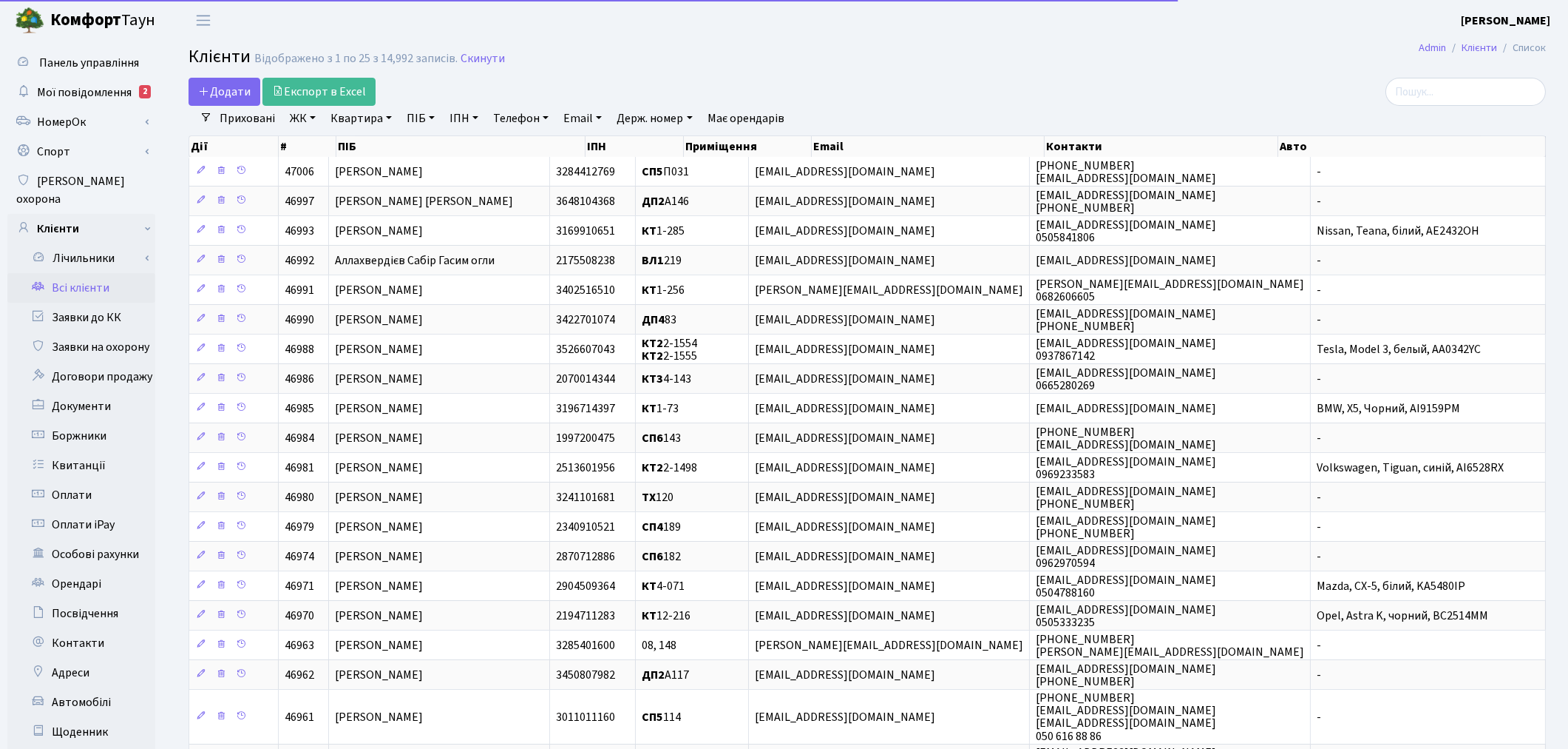
click at [300, 114] on link "ЖК" at bounding box center [303, 118] width 38 height 25
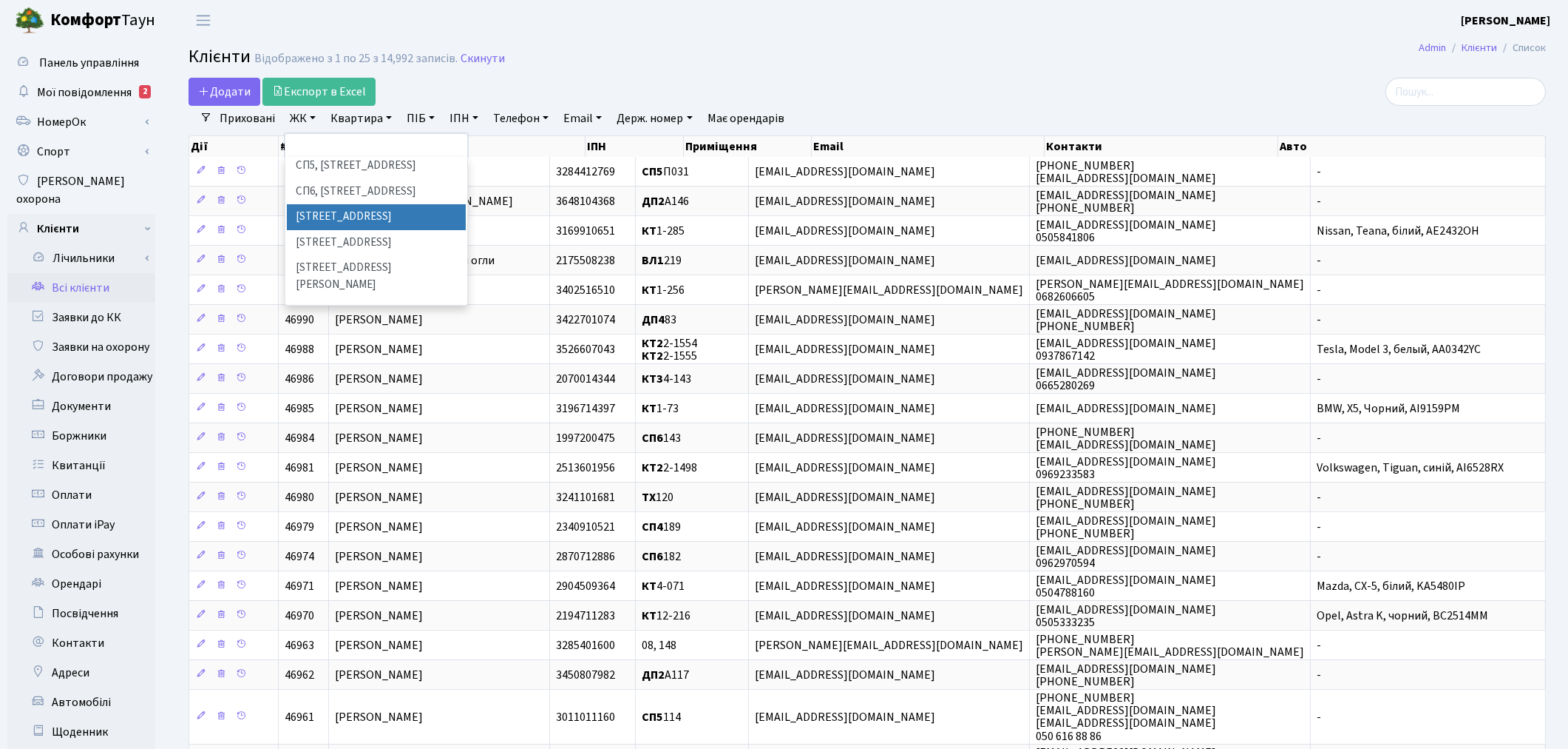
scroll to position [411, 0]
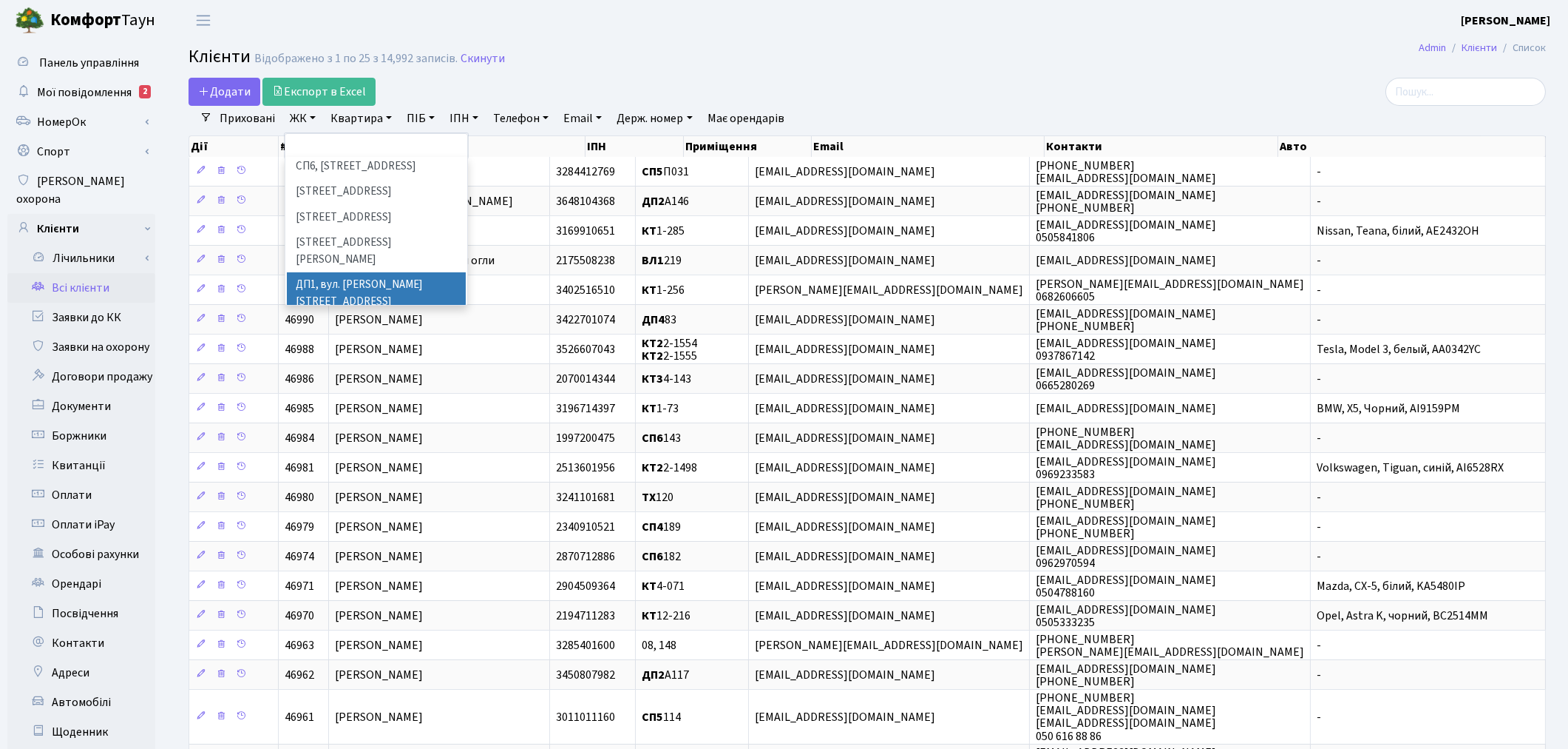
click at [342, 272] on li "ДП1, вул. [PERSON_NAME][STREET_ADDRESS]" at bounding box center [376, 293] width 179 height 42
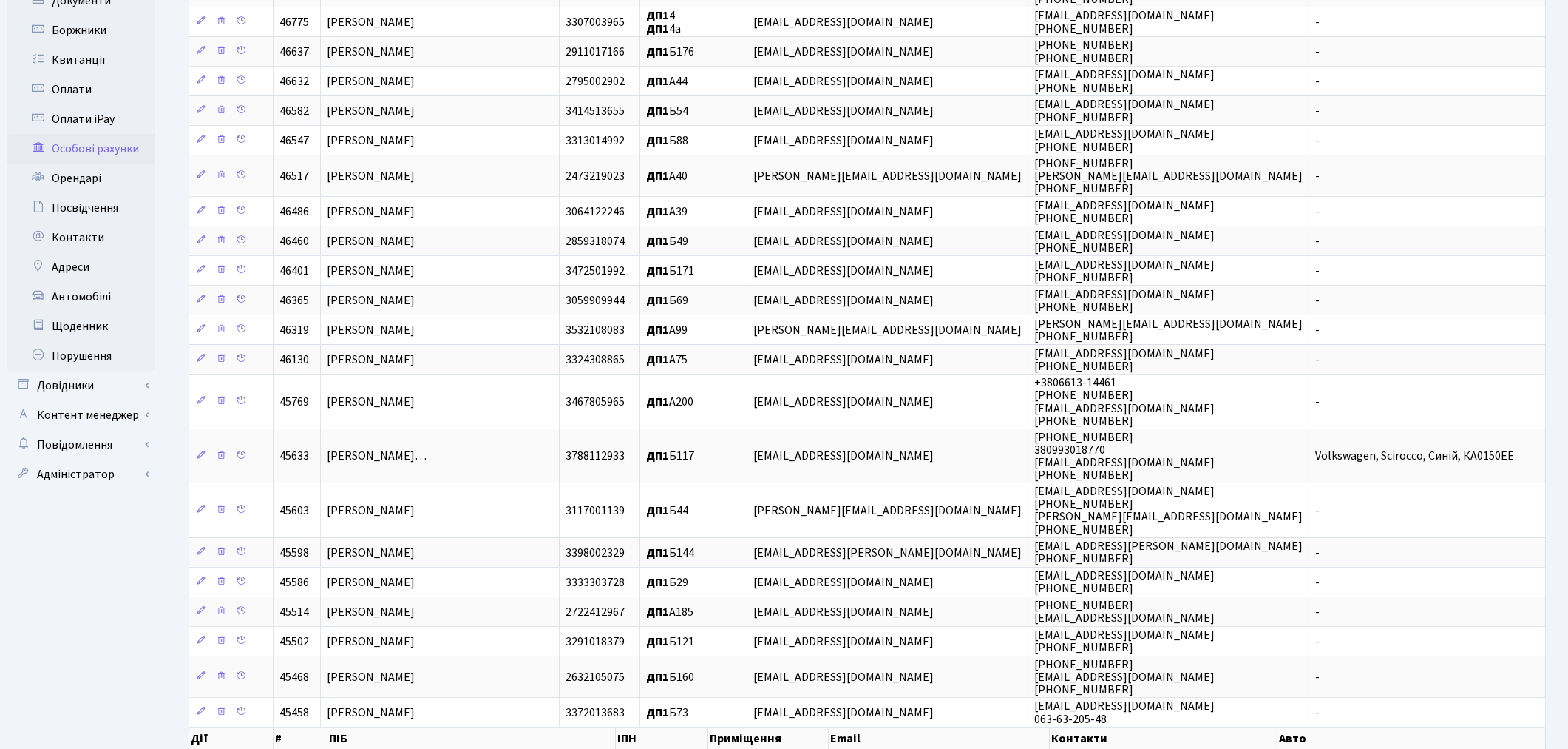
scroll to position [411, 0]
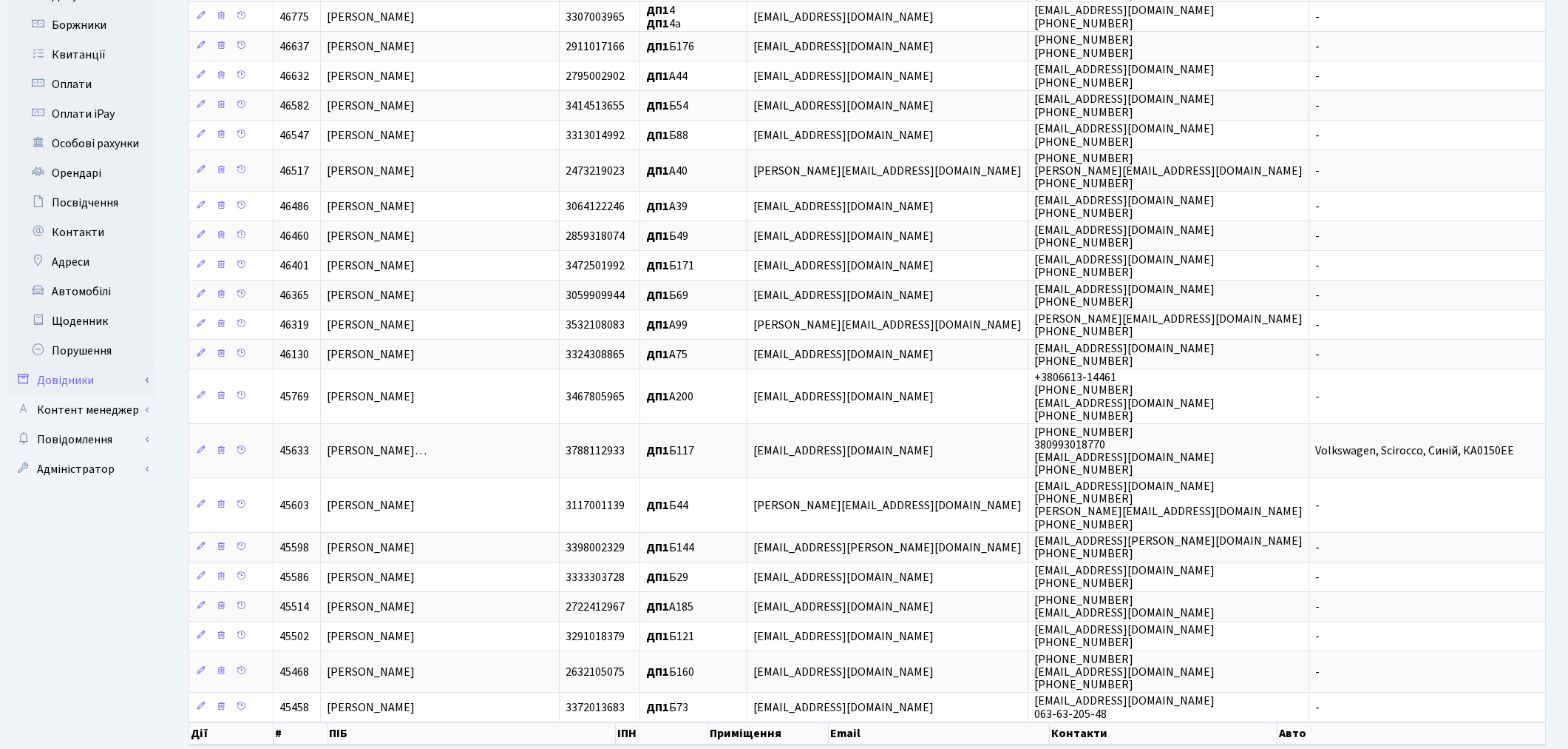
click at [76, 370] on link "Довідники" at bounding box center [81, 381] width 148 height 30
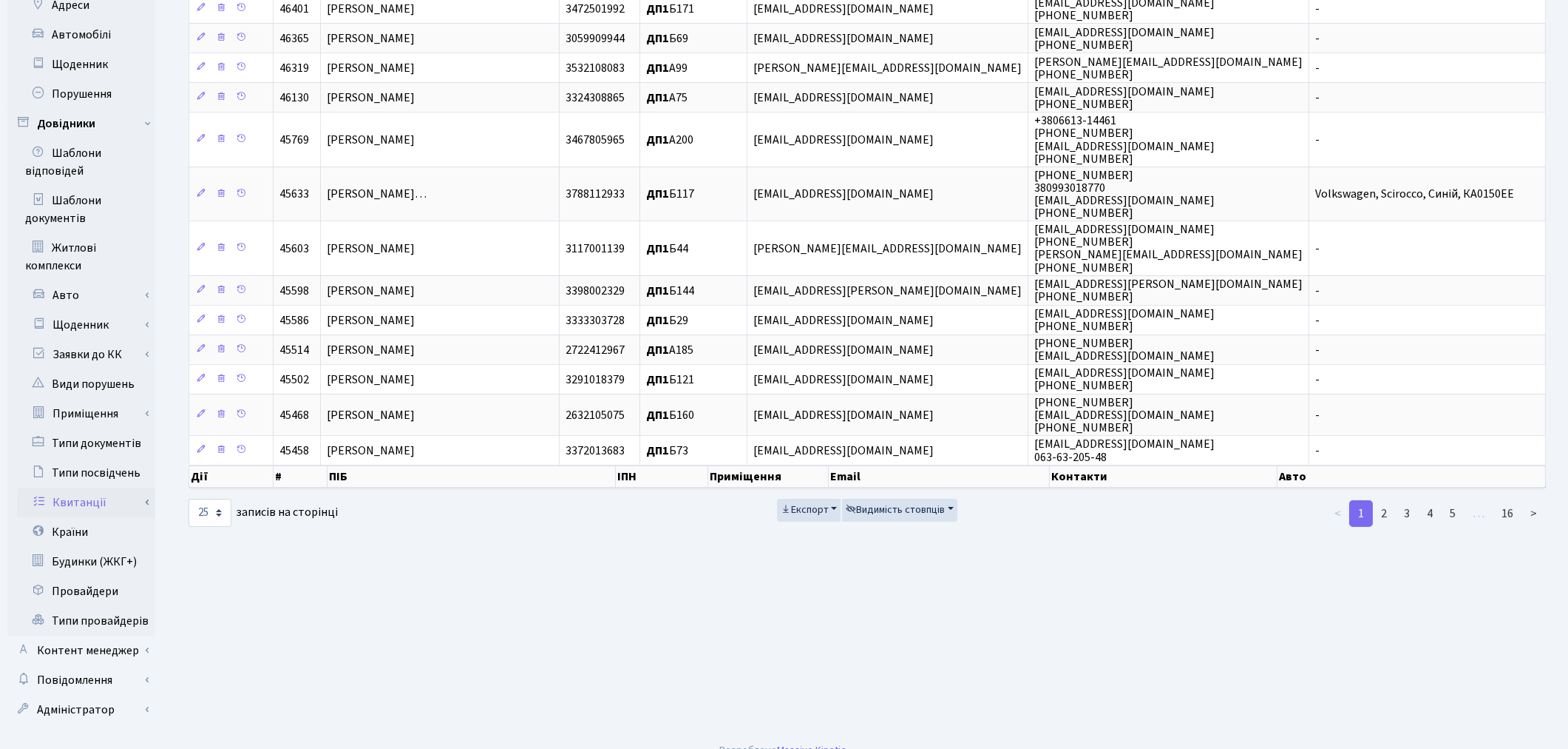
scroll to position [669, 0]
click at [89, 397] on link "Приміщення" at bounding box center [86, 412] width 138 height 30
click at [99, 427] on link "Всі приміщення" at bounding box center [86, 442] width 138 height 30
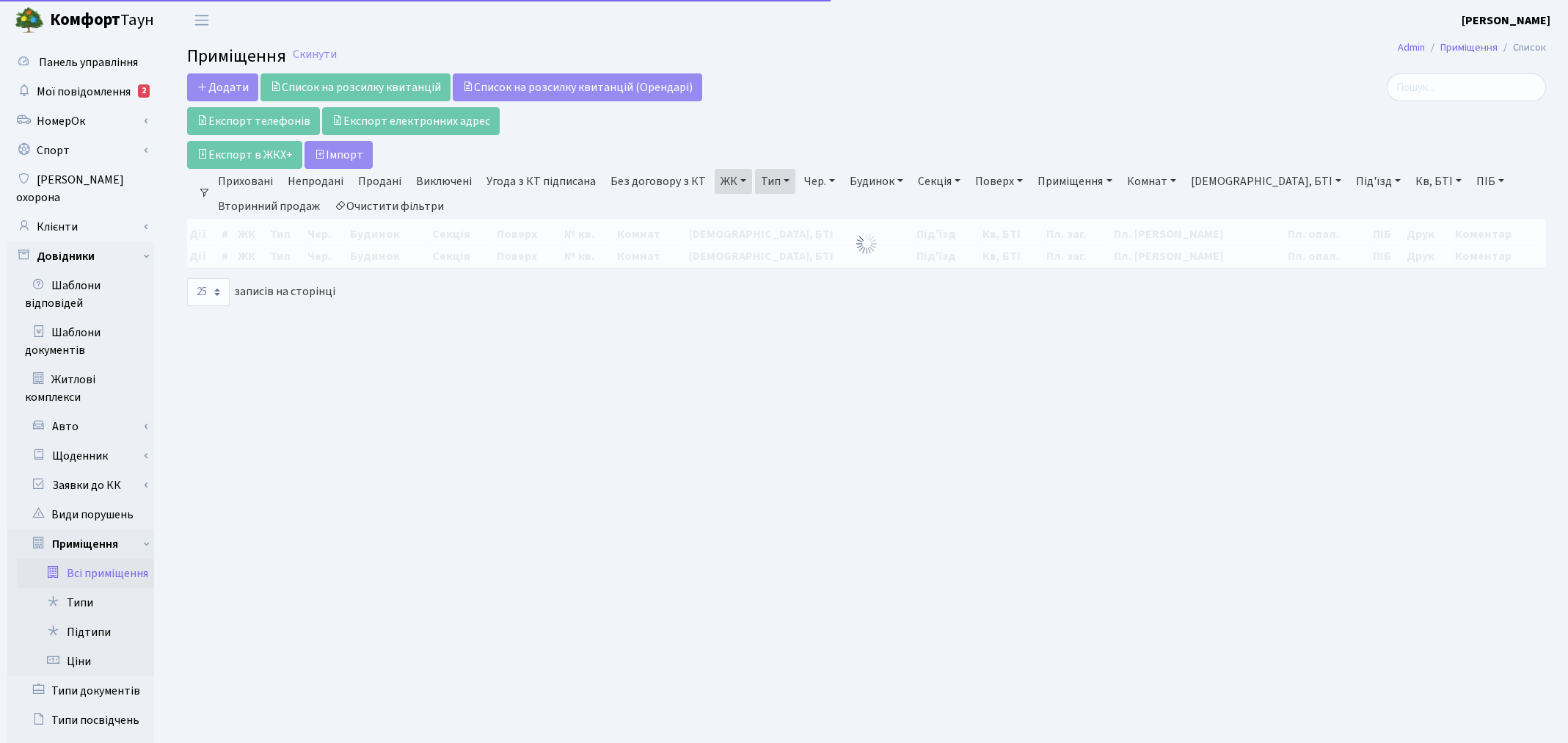
select select "25"
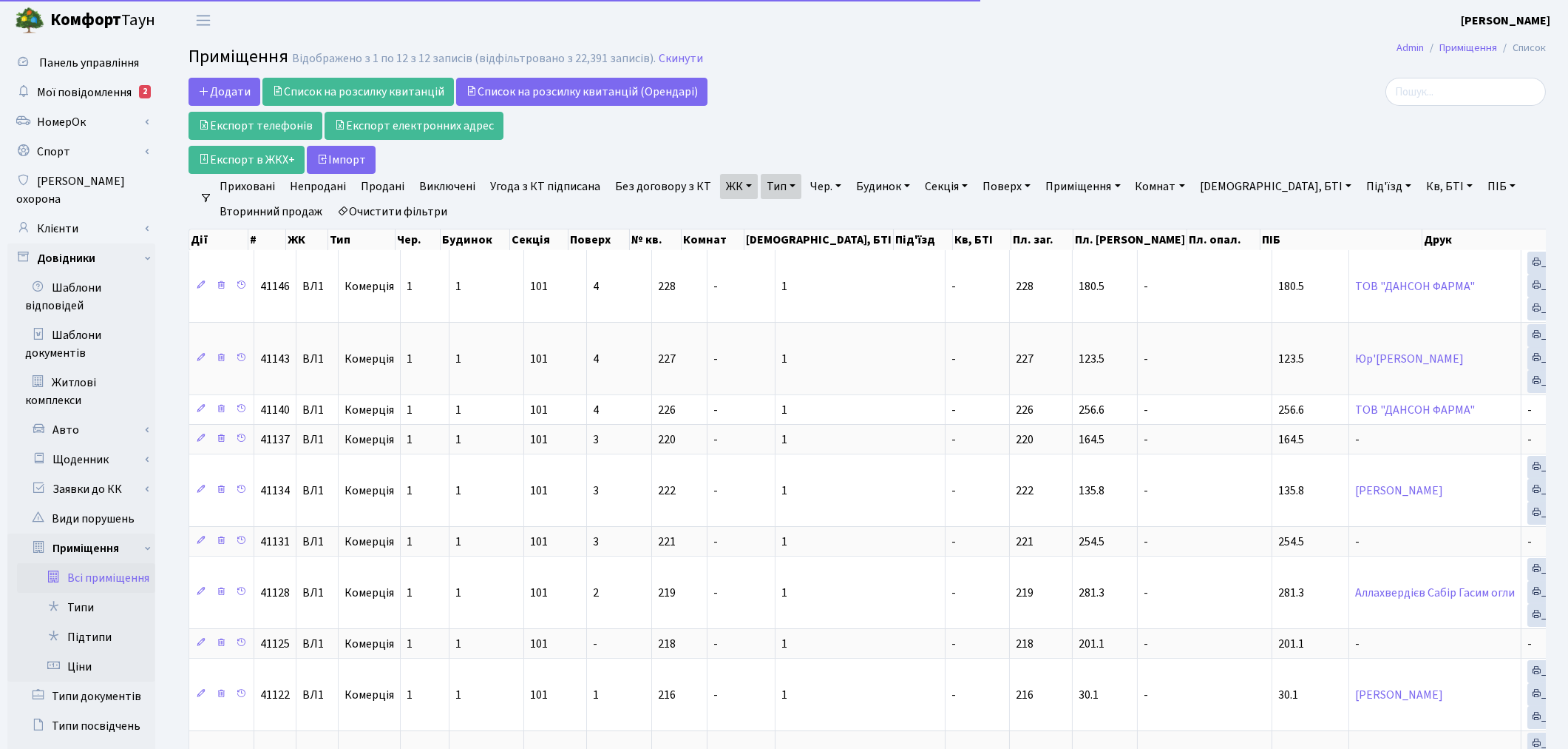
click at [360, 211] on link "Очистити фільтри" at bounding box center [392, 211] width 122 height 25
select select
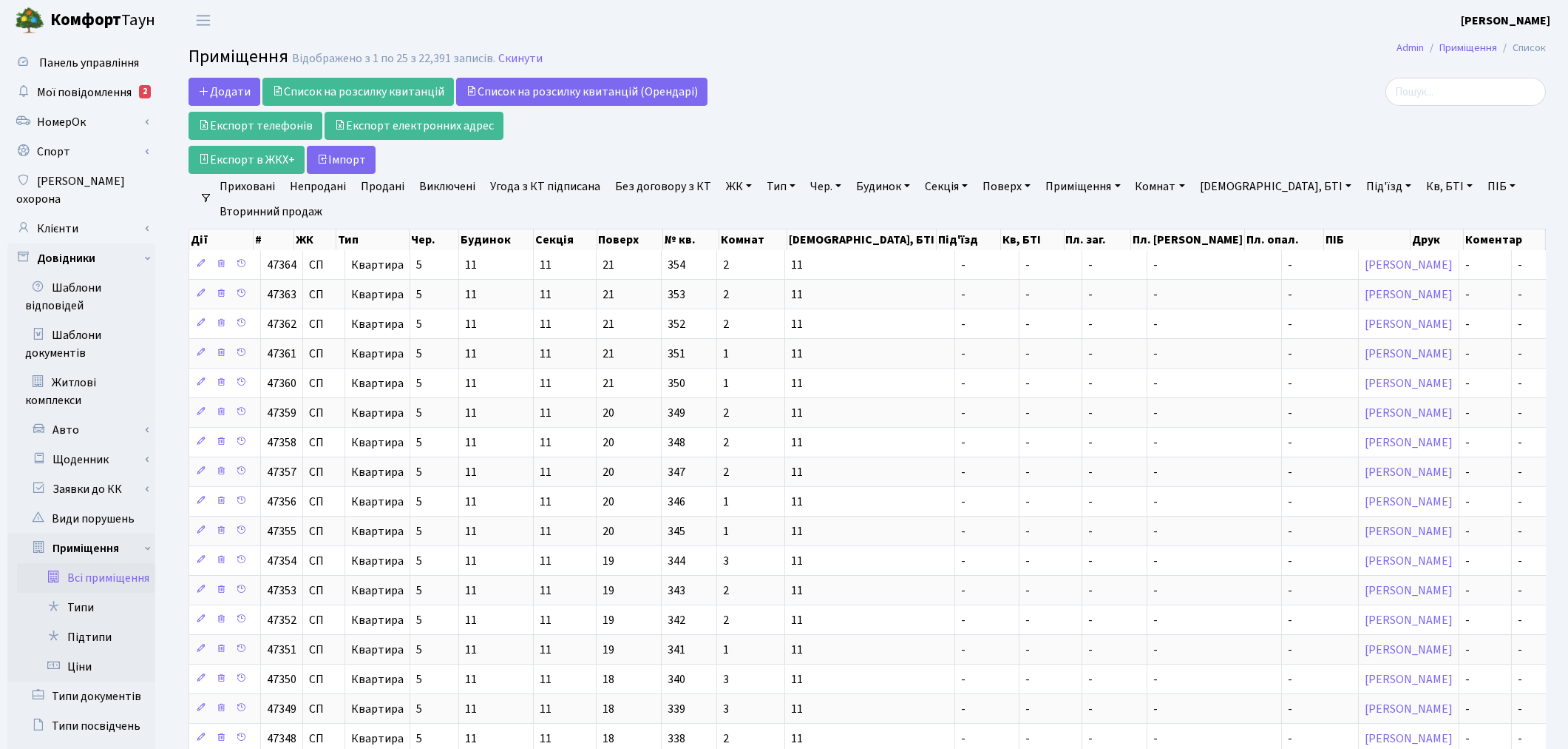
click at [730, 187] on link "ЖК" at bounding box center [739, 187] width 38 height 25
click at [800, 382] on li "ДП2, вул. [PERSON_NAME][STREET_ADDRESS]" at bounding box center [812, 403] width 179 height 42
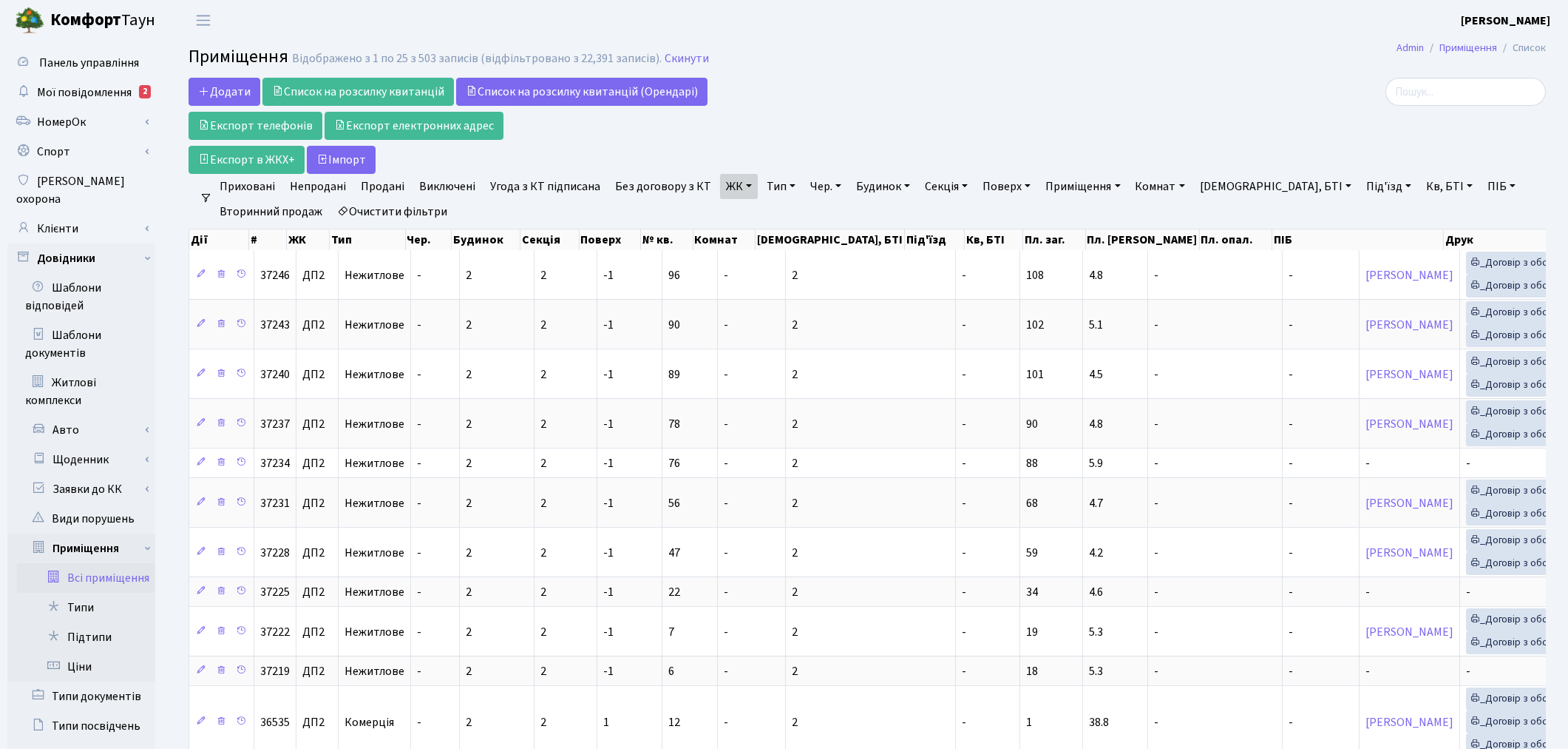
click at [771, 192] on link "Тип" at bounding box center [782, 187] width 41 height 25
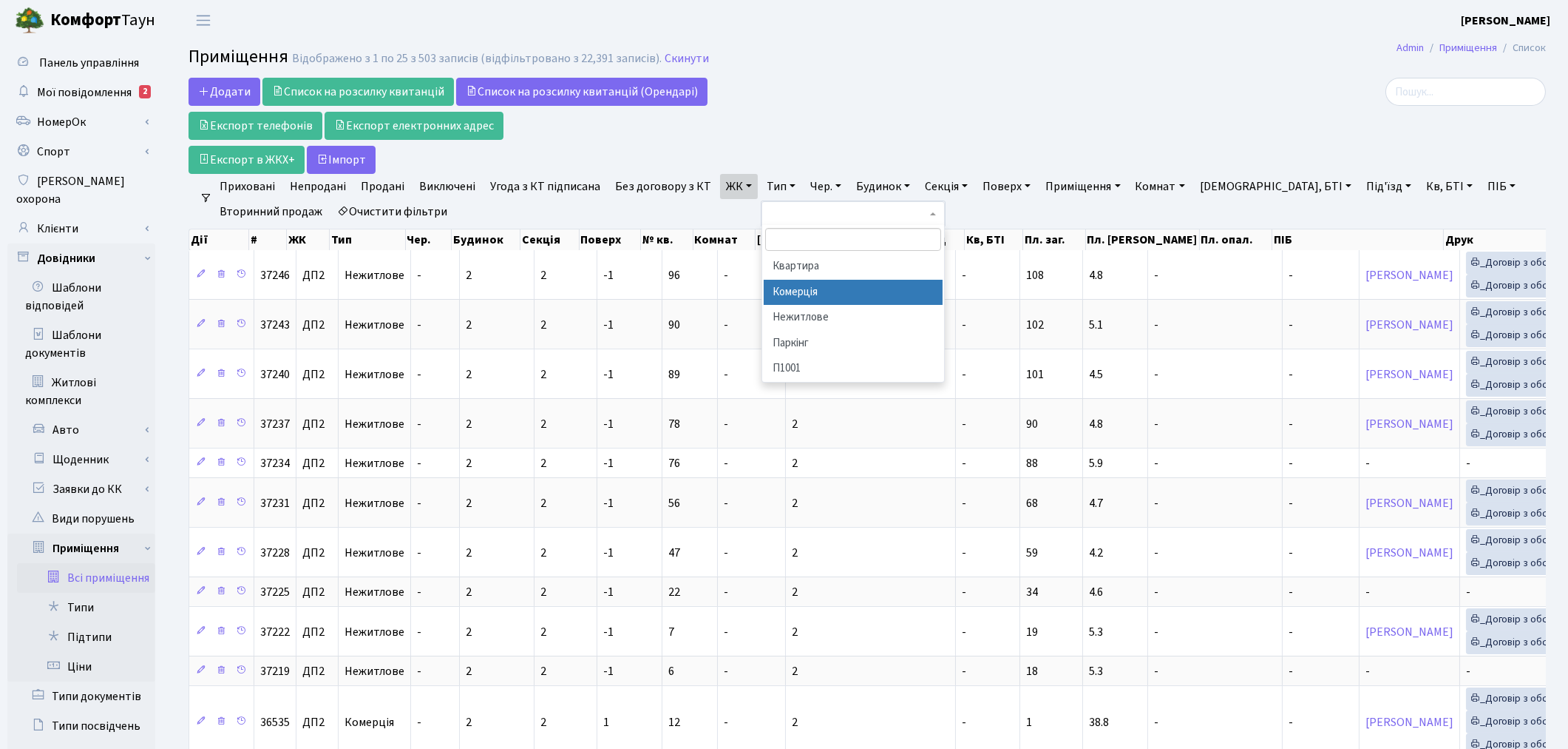
click at [797, 291] on li "Комерція" at bounding box center [853, 293] width 179 height 26
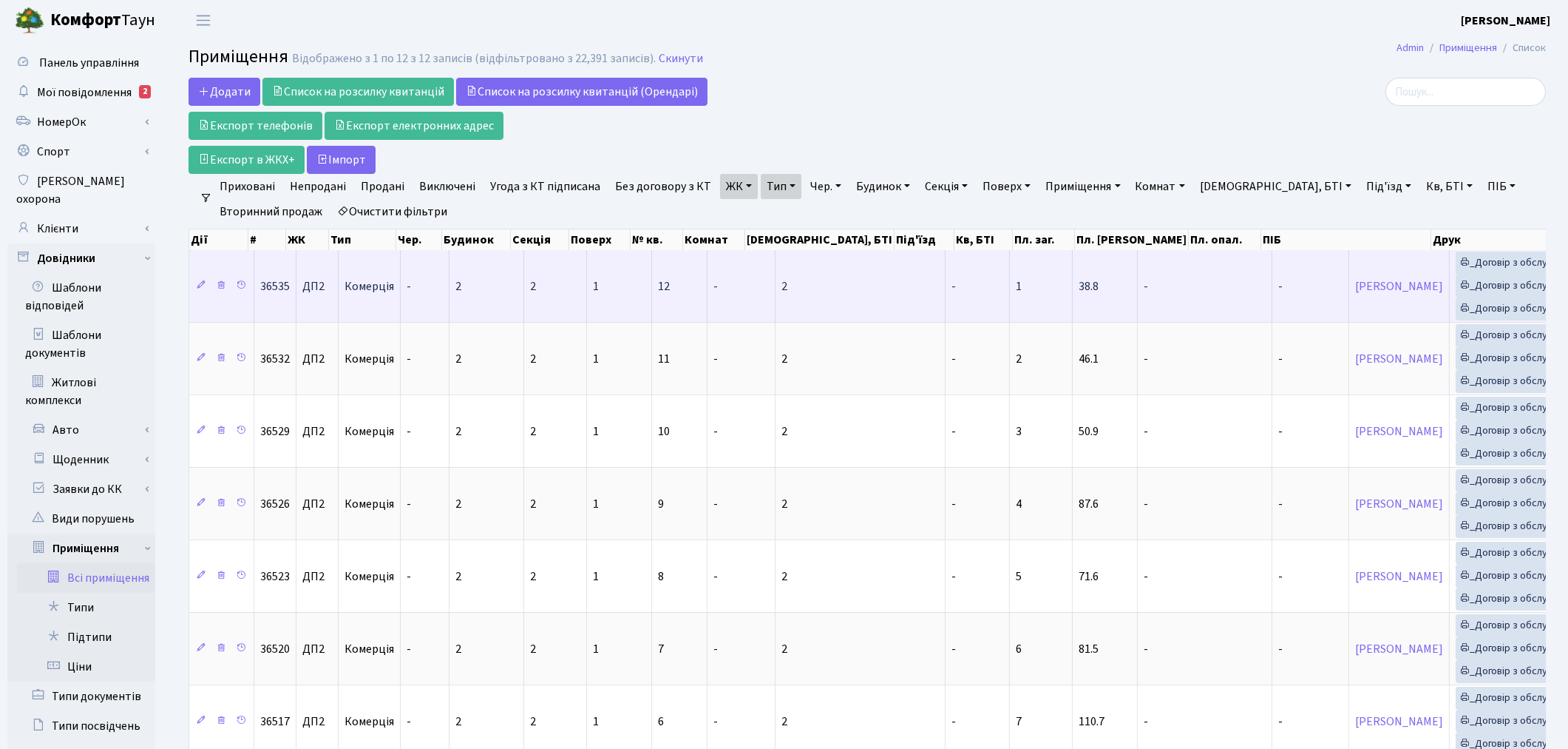
click at [1350, 315] on td "[PERSON_NAME]" at bounding box center [1400, 285] width 101 height 72
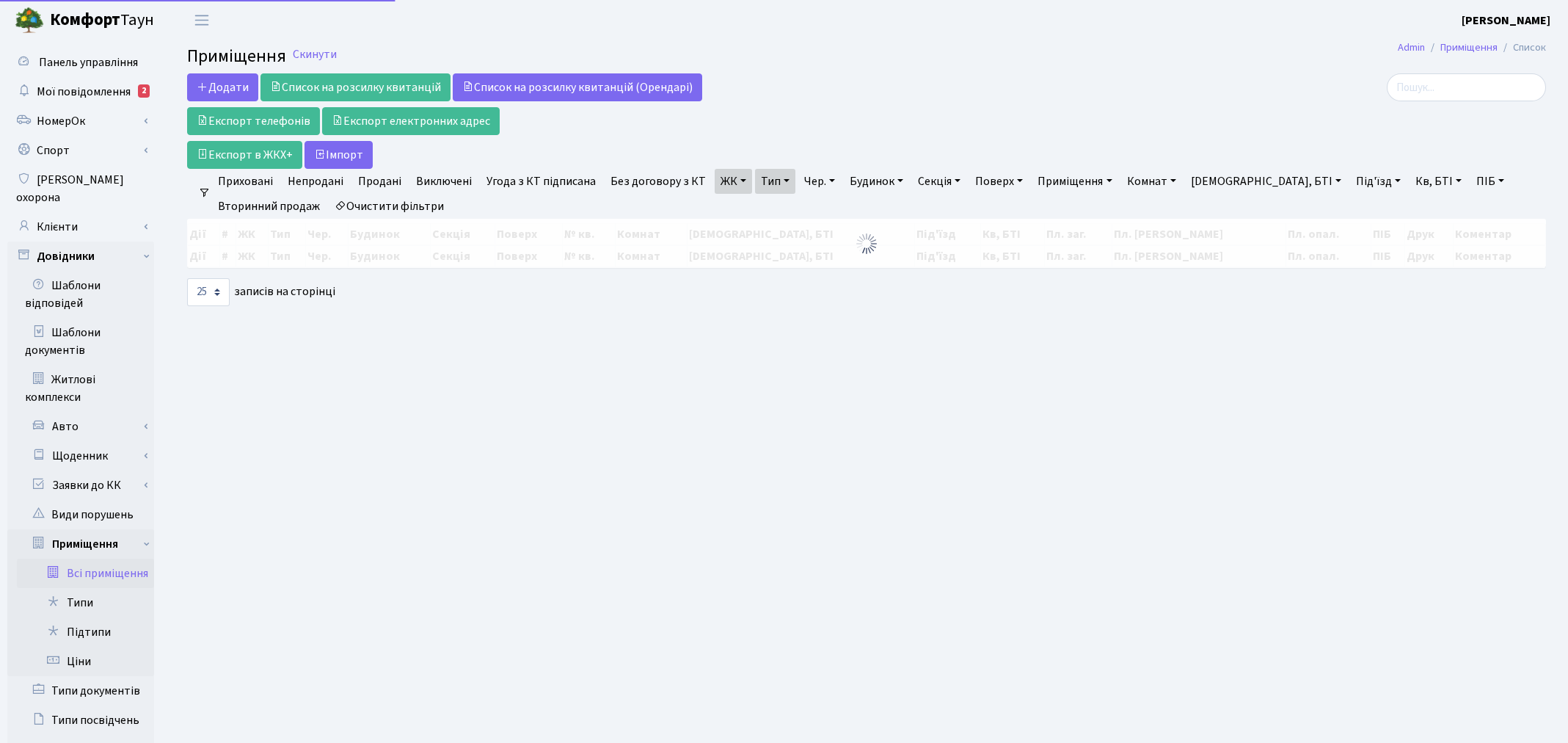
select select "25"
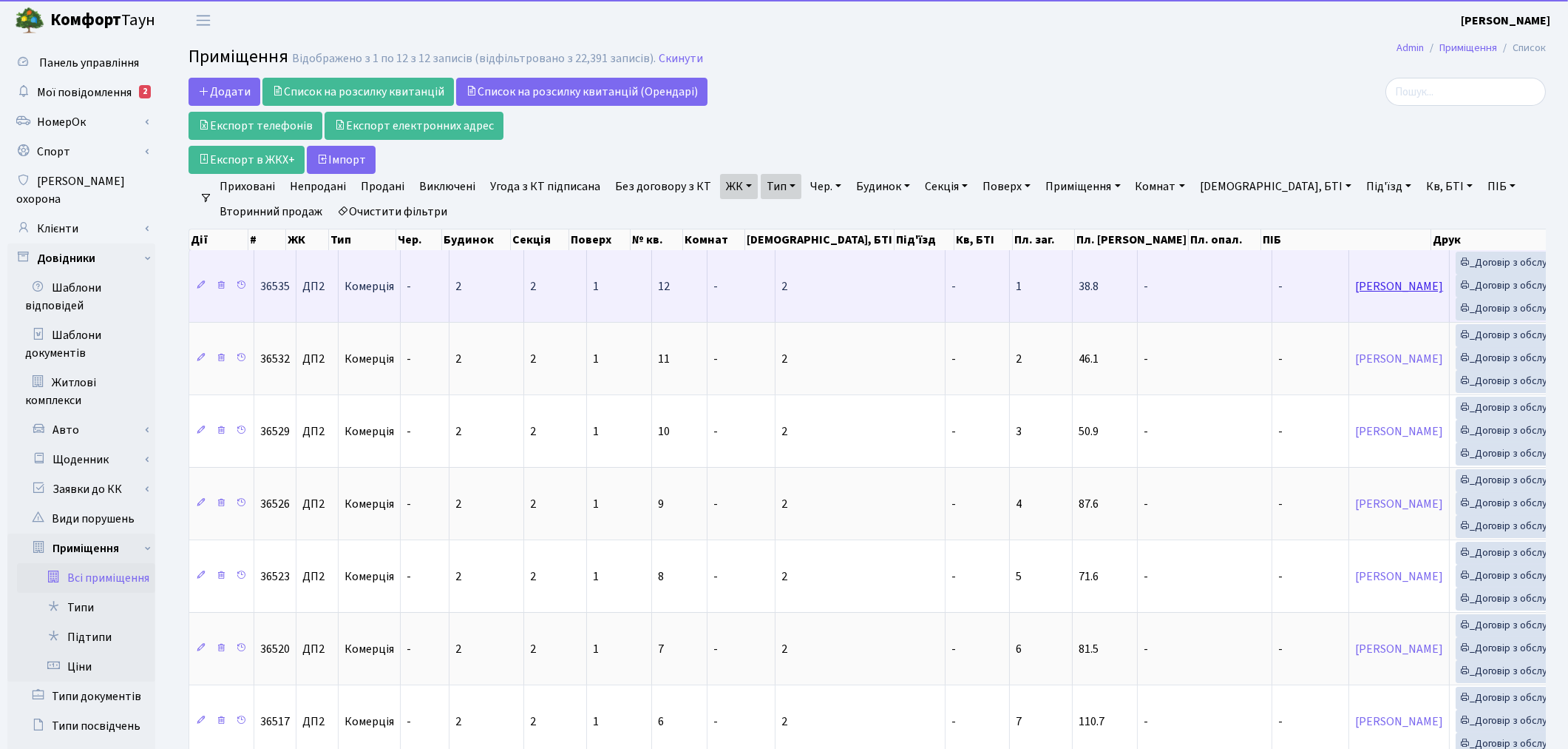
click at [1355, 287] on link "[PERSON_NAME]" at bounding box center [1399, 286] width 88 height 17
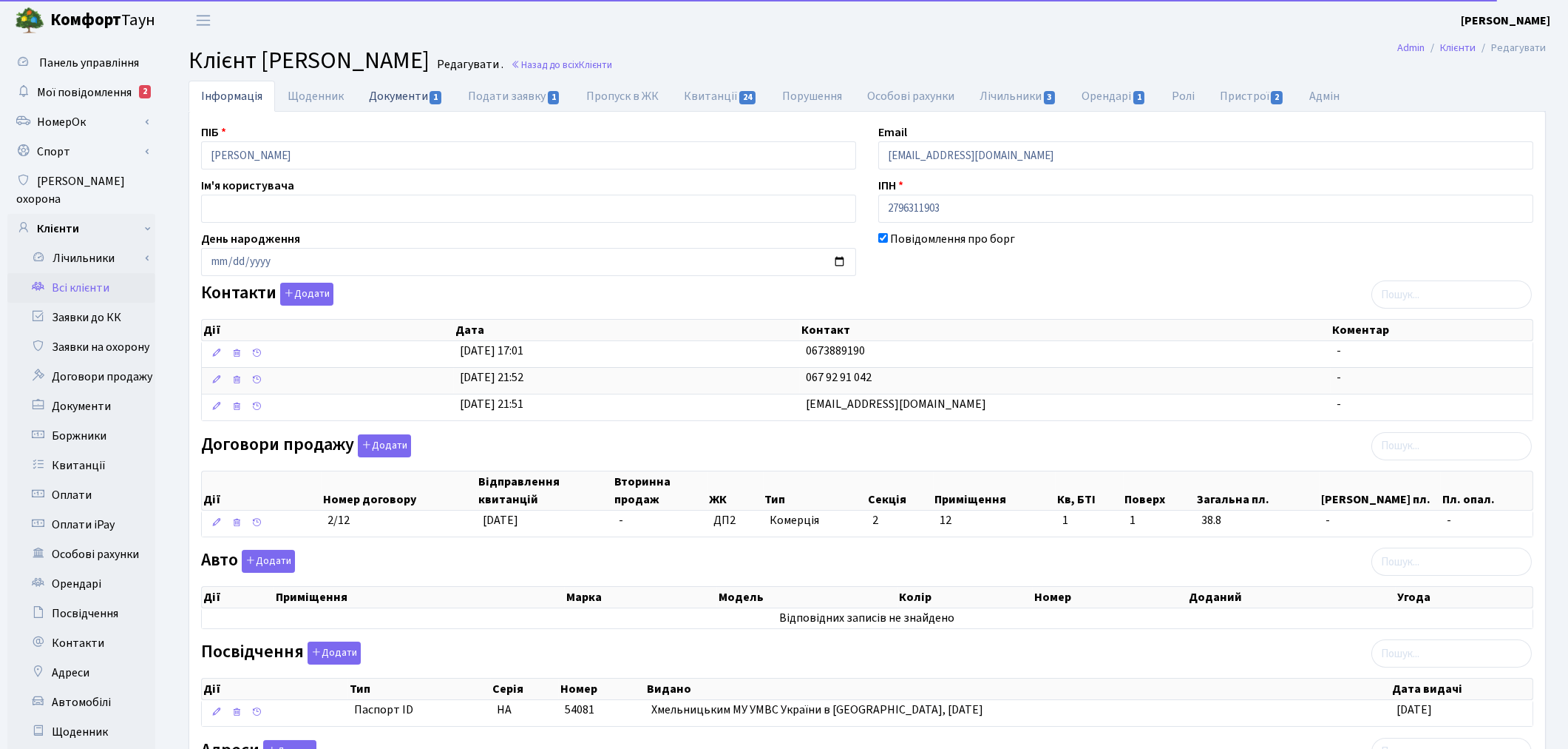
click at [407, 94] on link "Документи 1" at bounding box center [406, 95] width 99 height 30
select select "25"
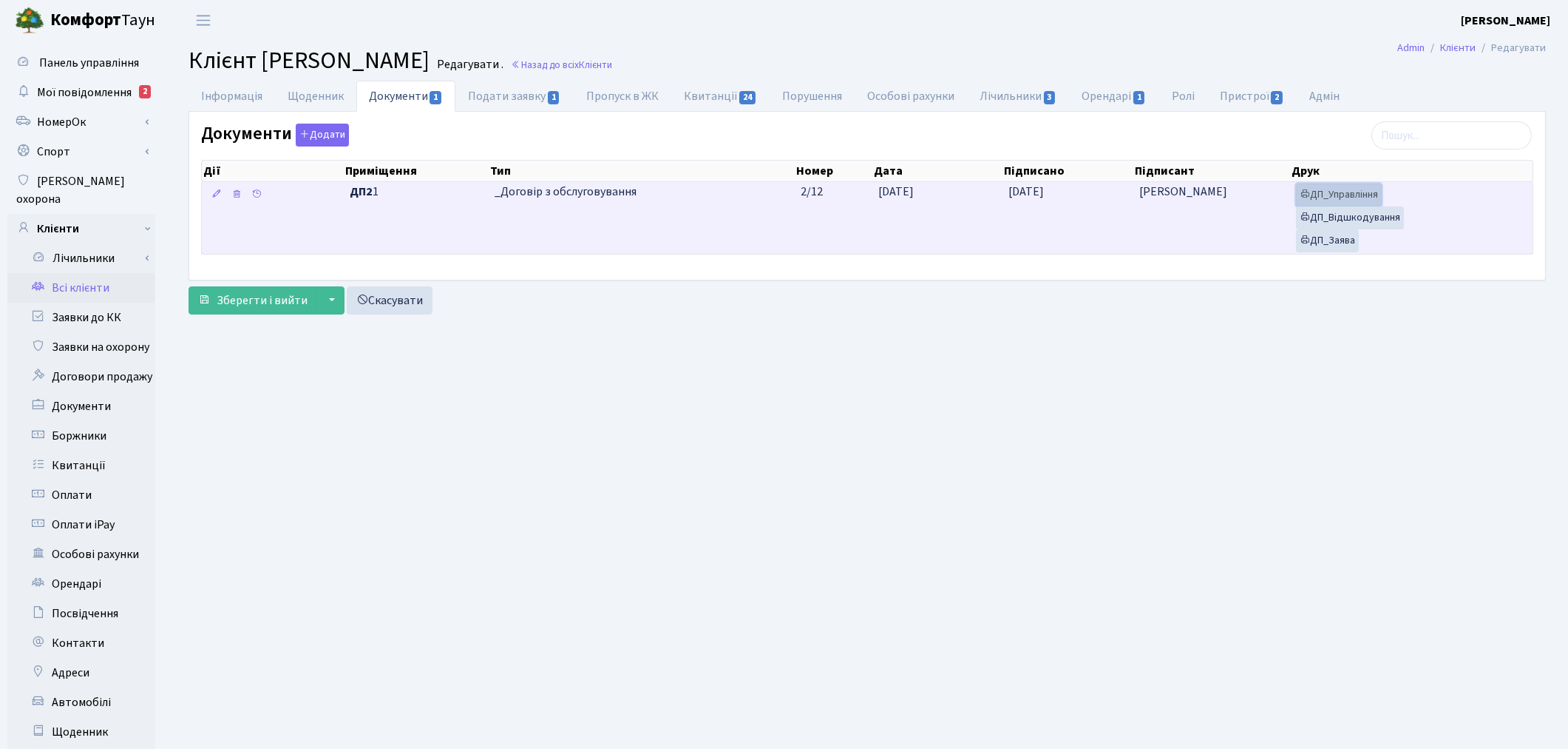
click at [1336, 198] on link "ДП_Управління" at bounding box center [1339, 195] width 86 height 23
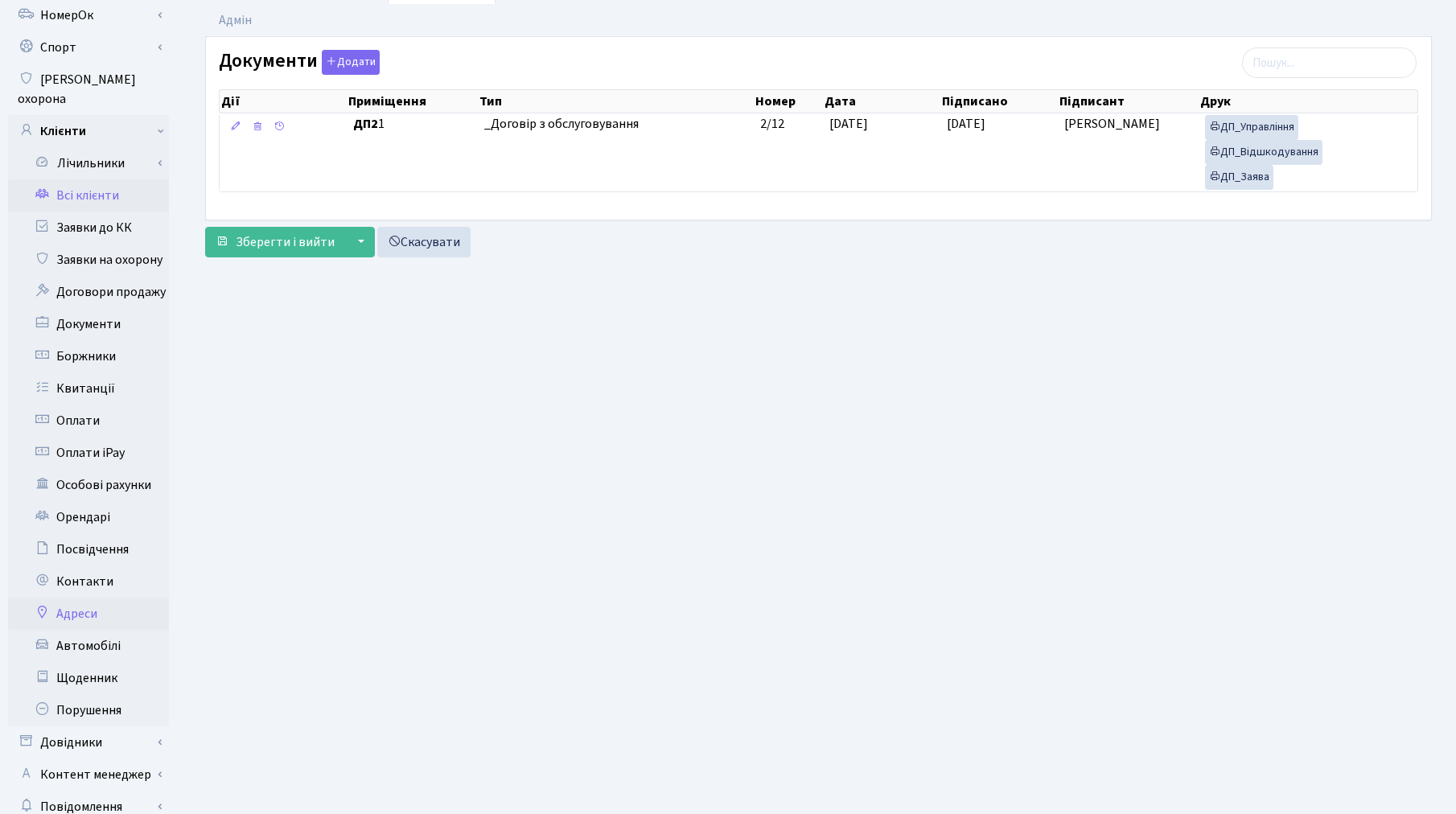
scroll to position [187, 0]
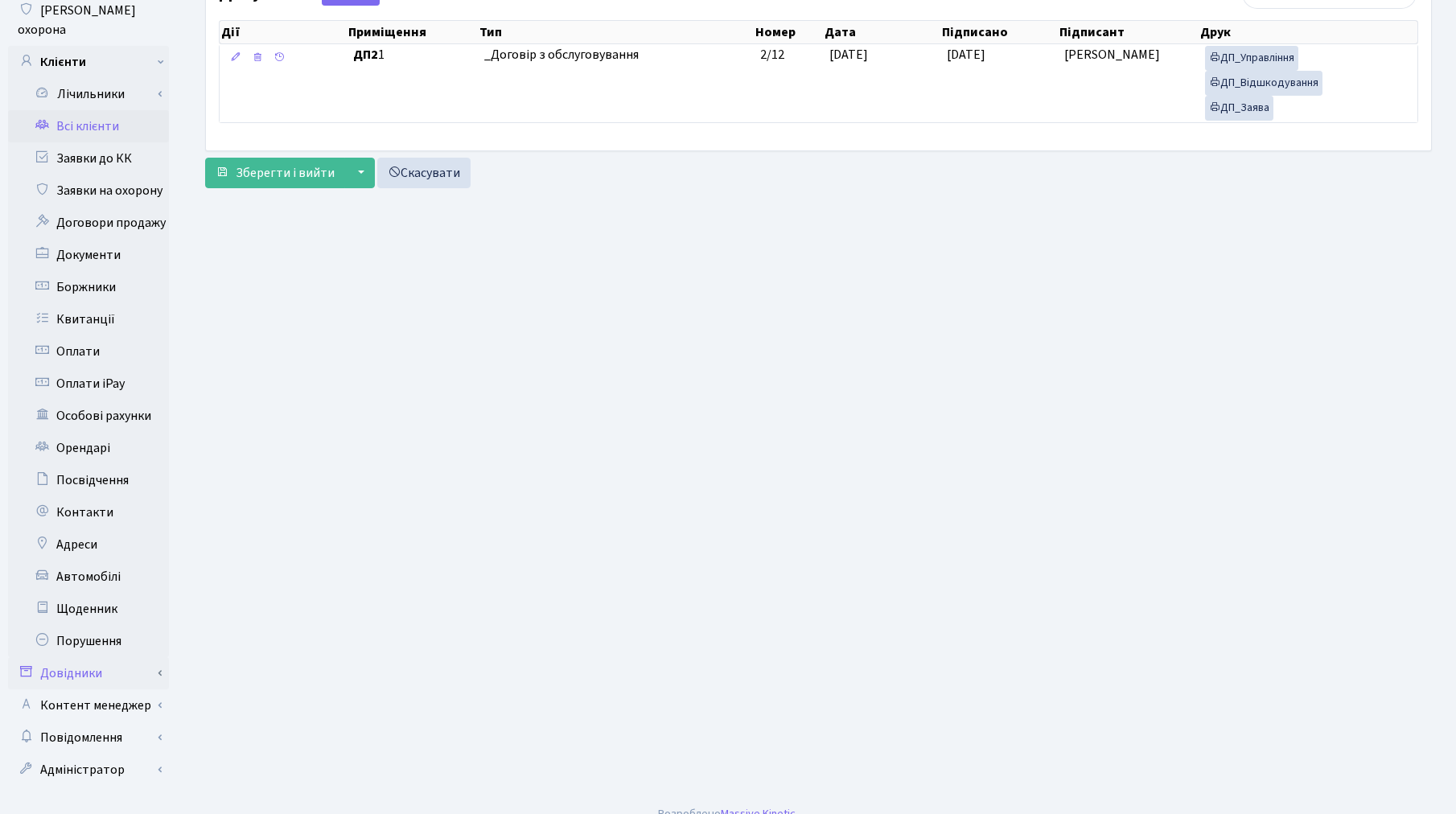
click at [93, 662] on link "Довідники" at bounding box center [88, 673] width 161 height 33
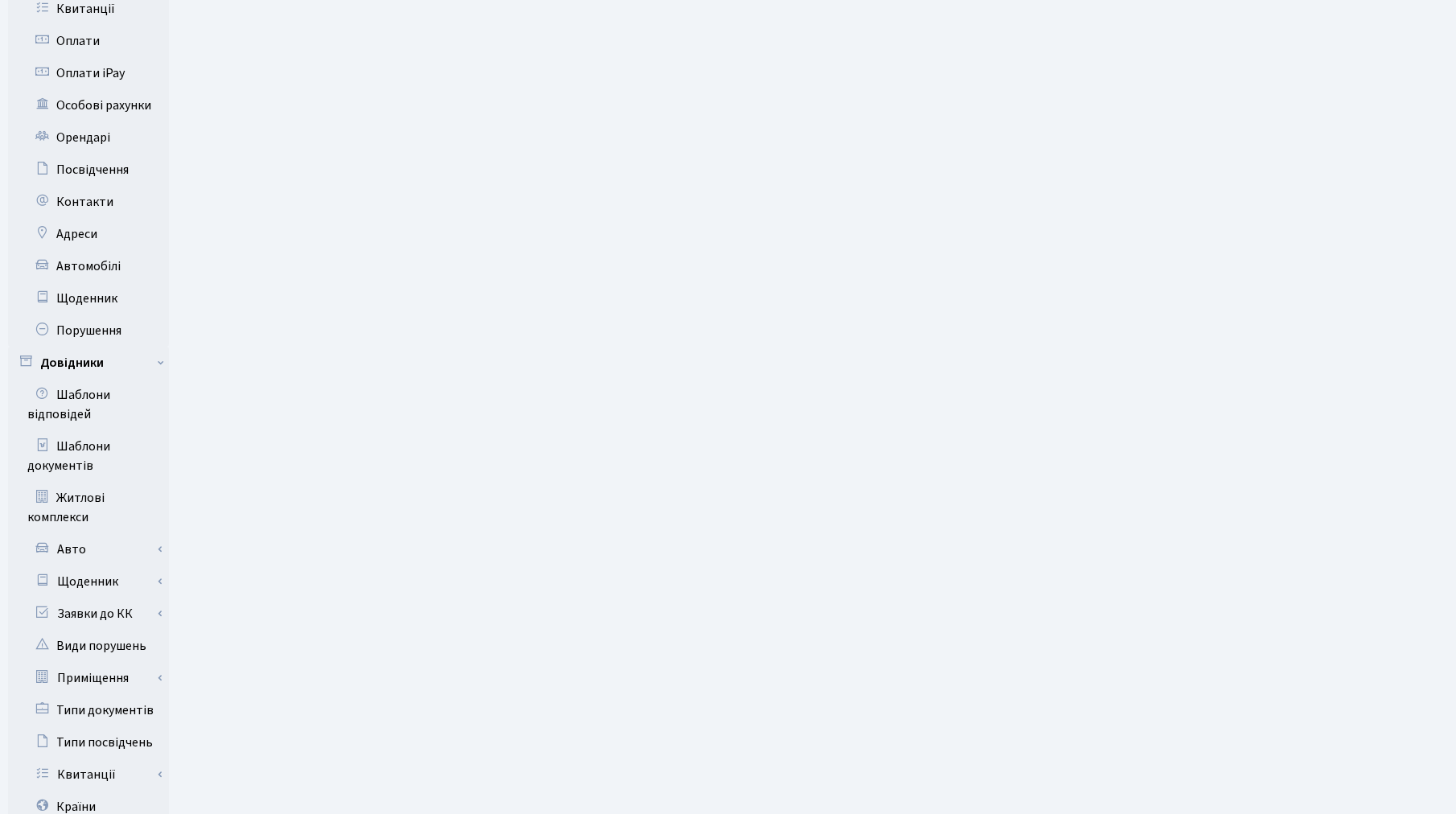
scroll to position [727, 0]
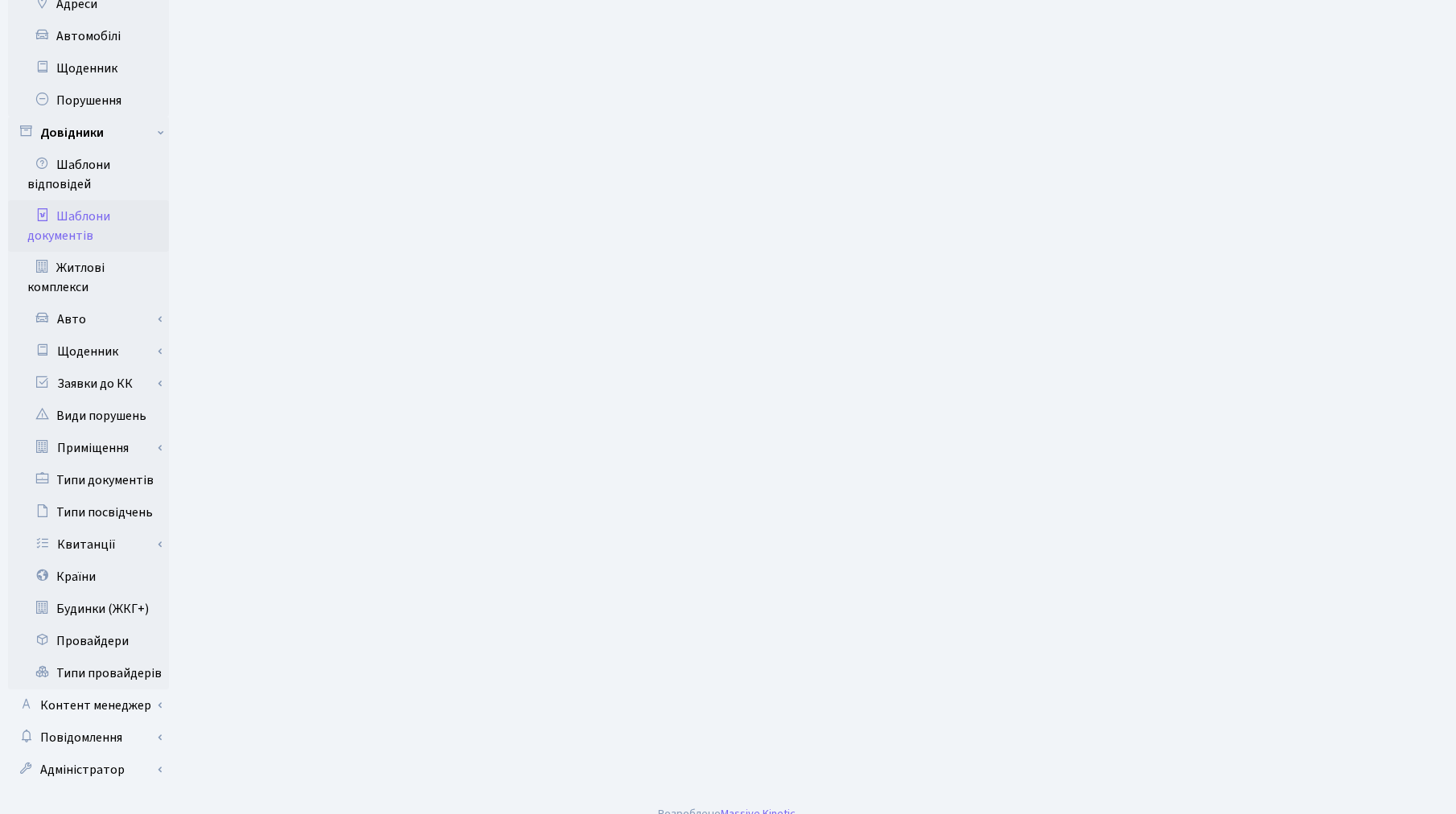
click at [62, 205] on link "Шаблони документів" at bounding box center [88, 226] width 161 height 51
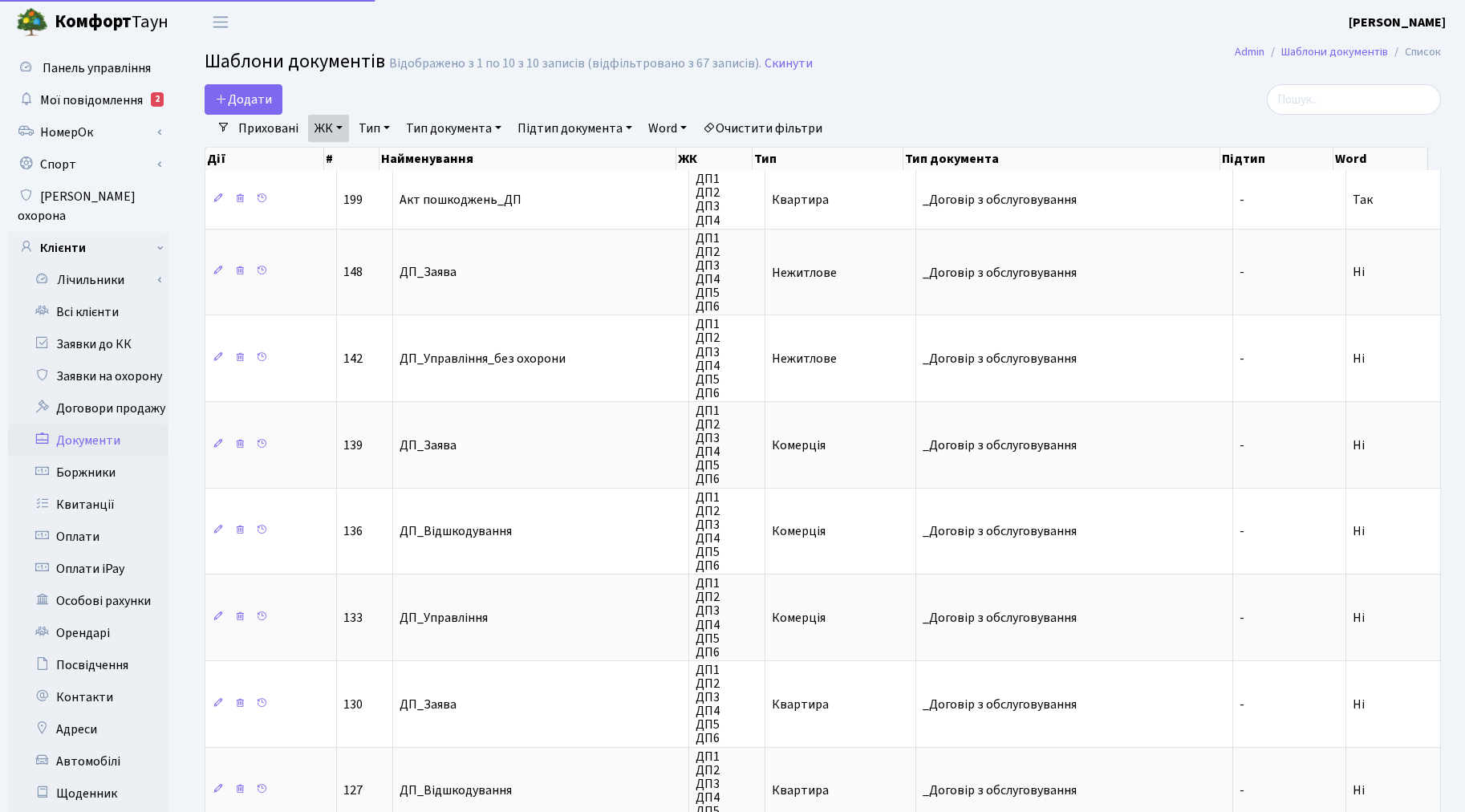
select select "25"
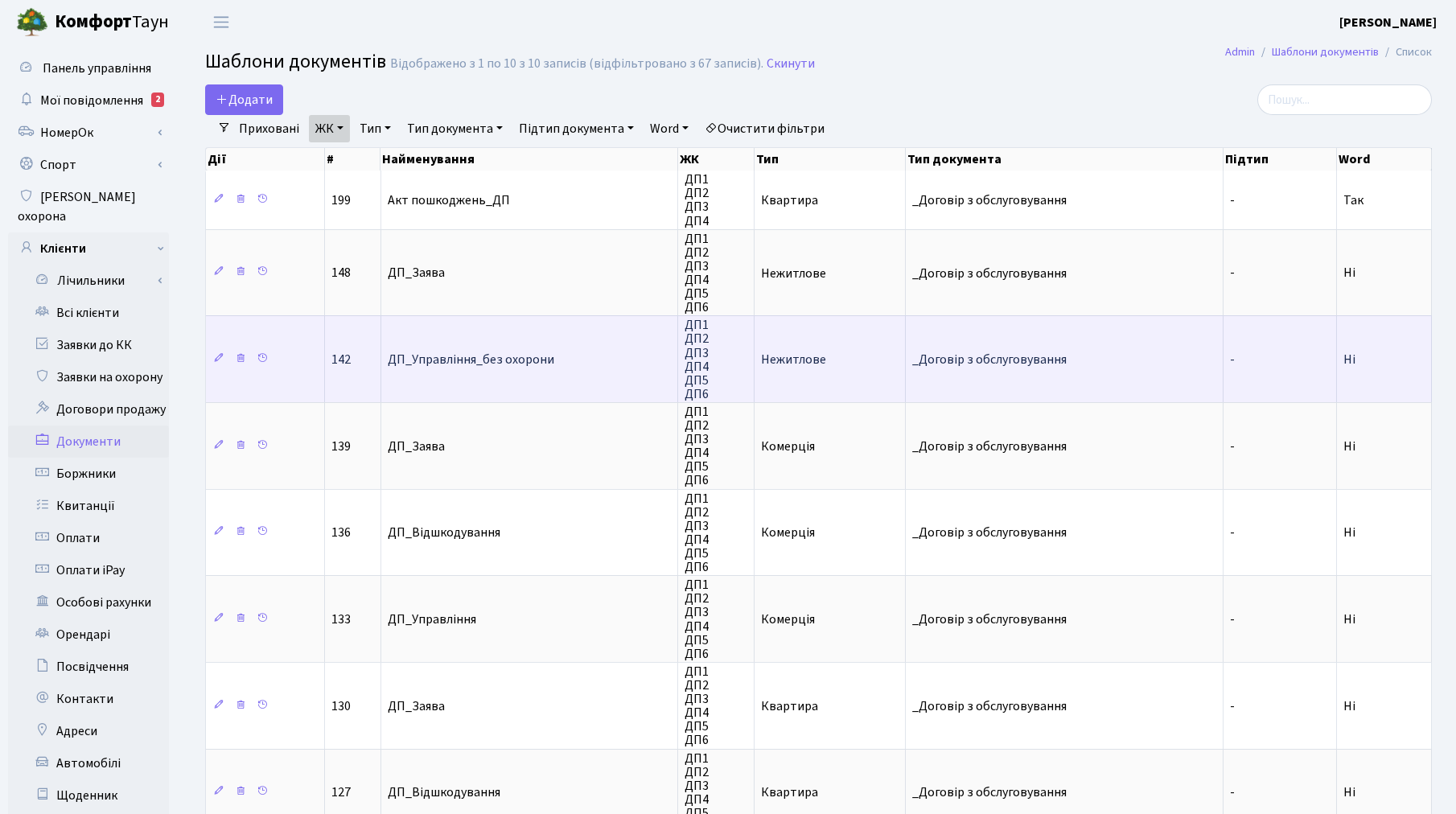
click at [832, 374] on td "Нежитлове" at bounding box center [830, 358] width 151 height 87
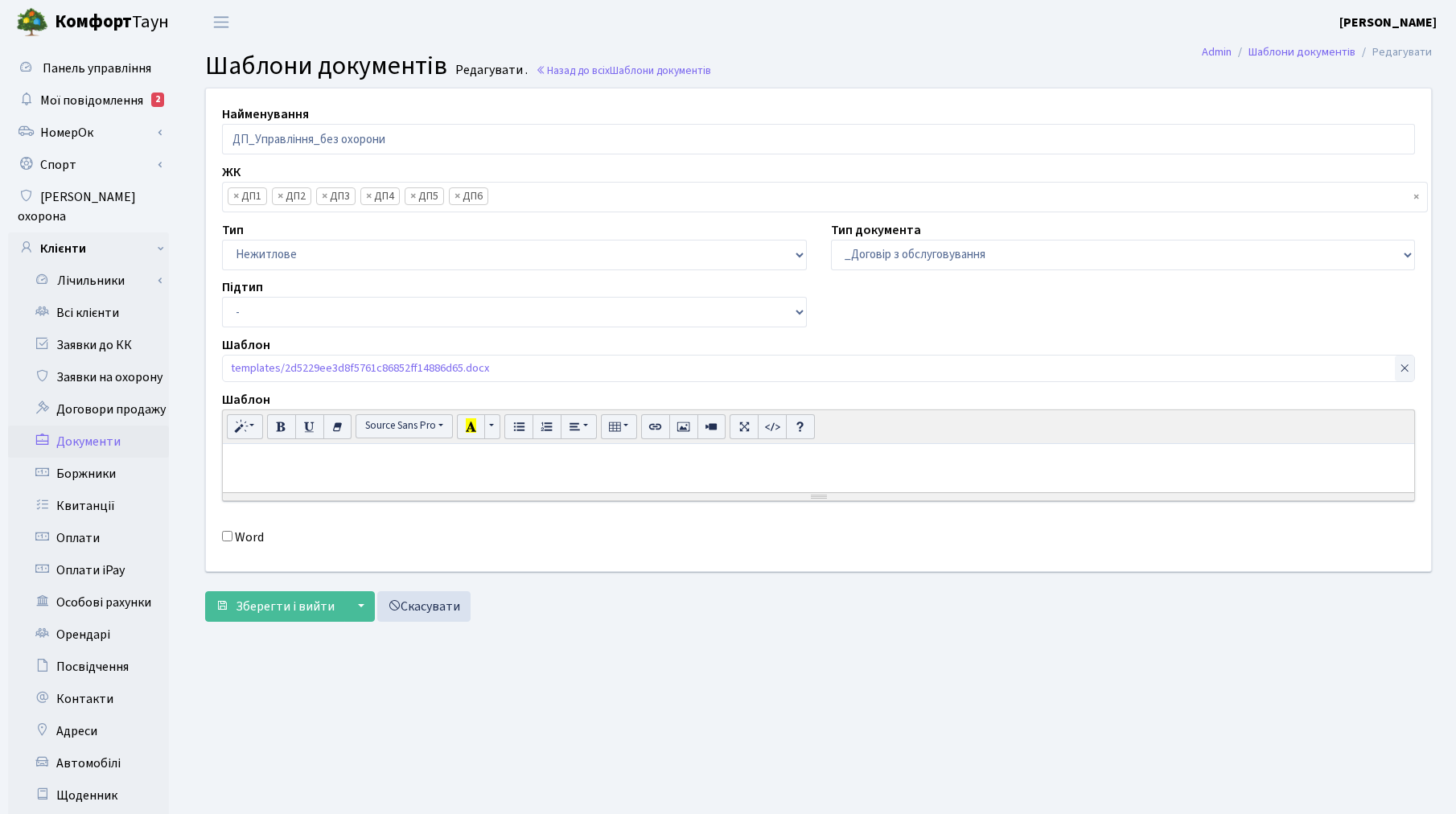
scroll to position [173, 0]
click at [322, 371] on link "templates/2d5229ee3d8f5761c86852ff14886d65.docx" at bounding box center [359, 366] width 258 height 21
click at [1401, 366] on icon at bounding box center [1404, 368] width 11 height 11
click at [408, 365] on input "file" at bounding box center [818, 370] width 1193 height 31
type input "C:\fakepath\2d5229ee3d8f5761c86852ff14886d65.docx"
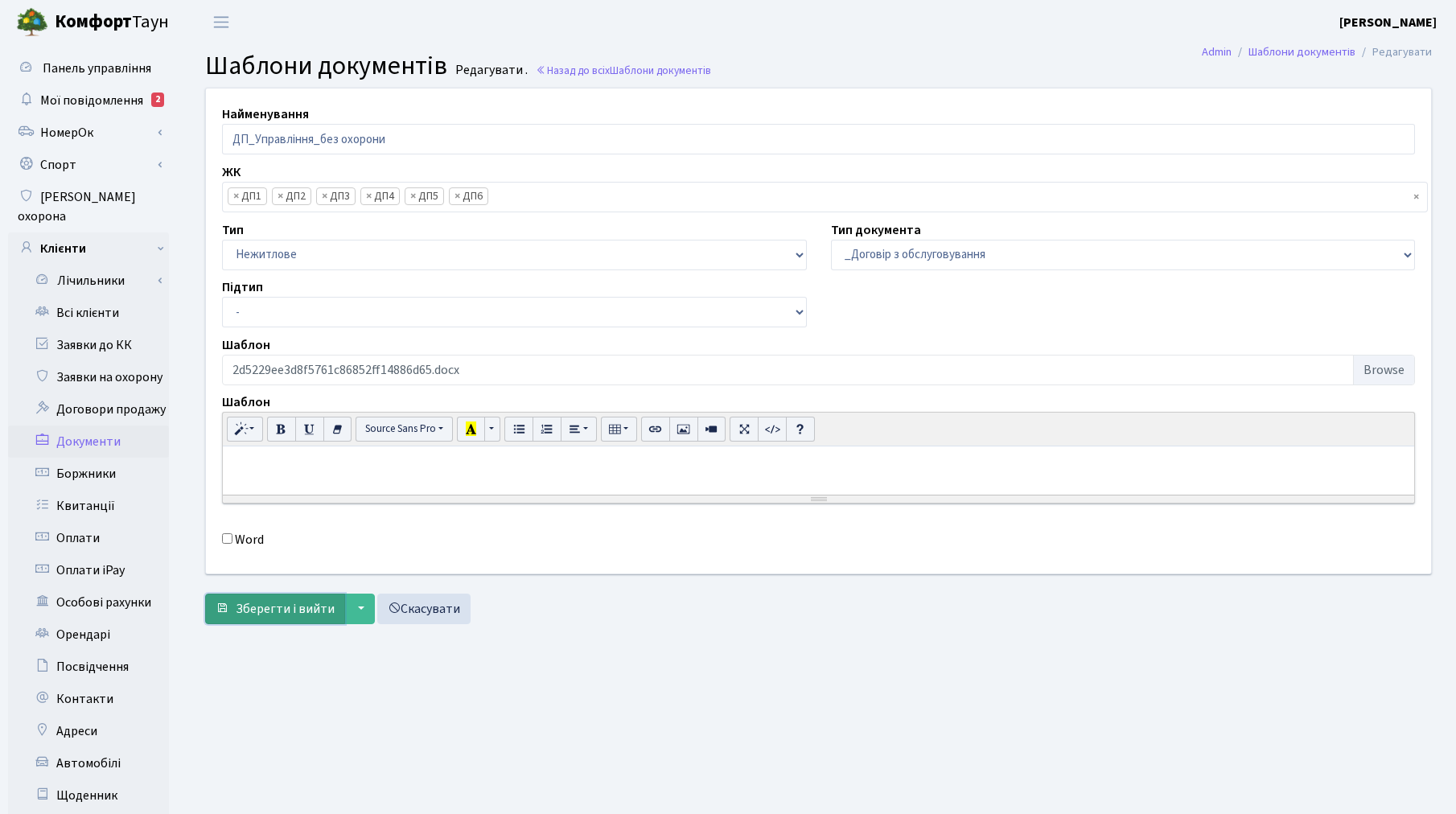
click at [274, 612] on span "Зберегти і вийти" at bounding box center [285, 608] width 99 height 18
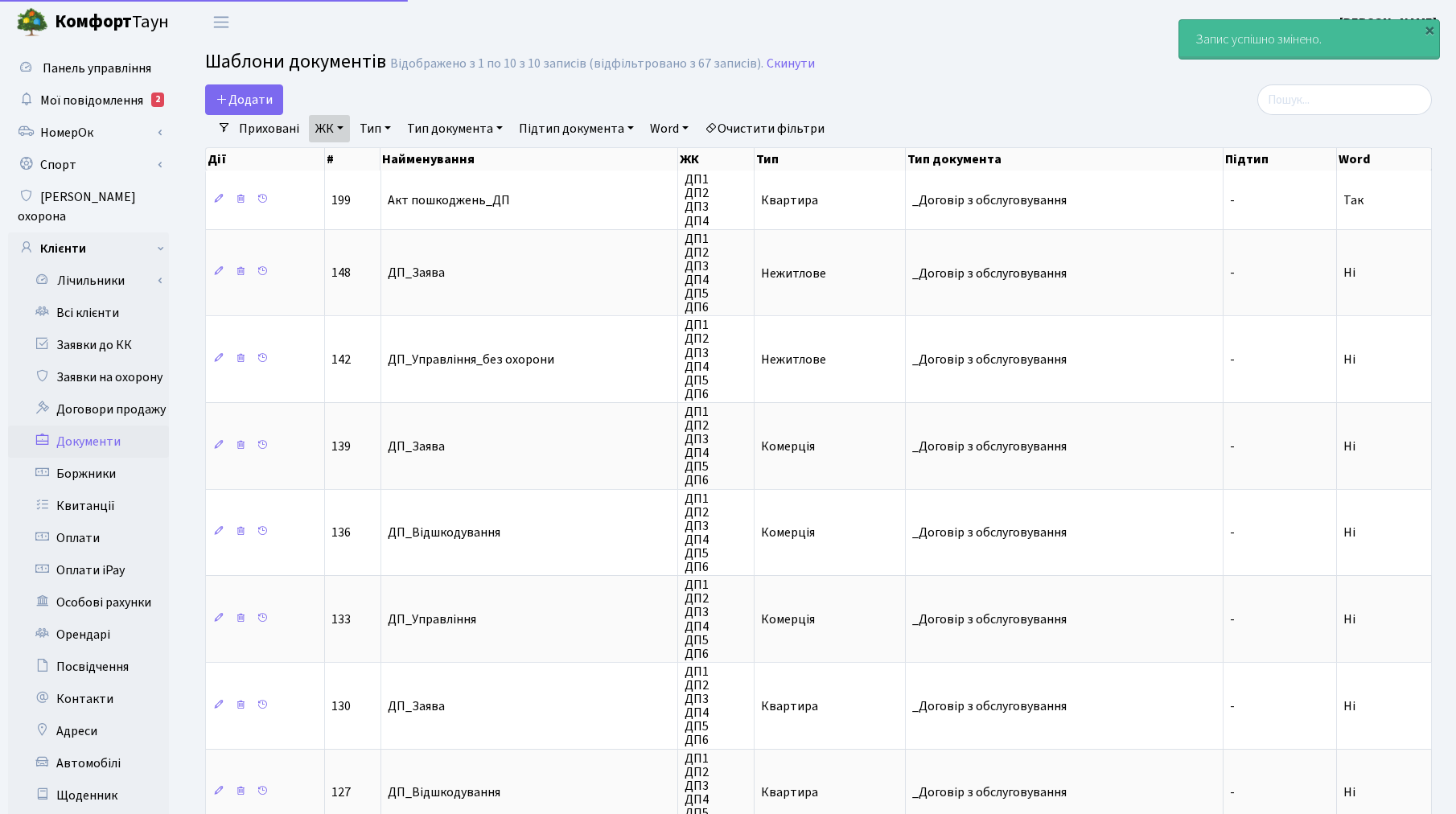
select select "25"
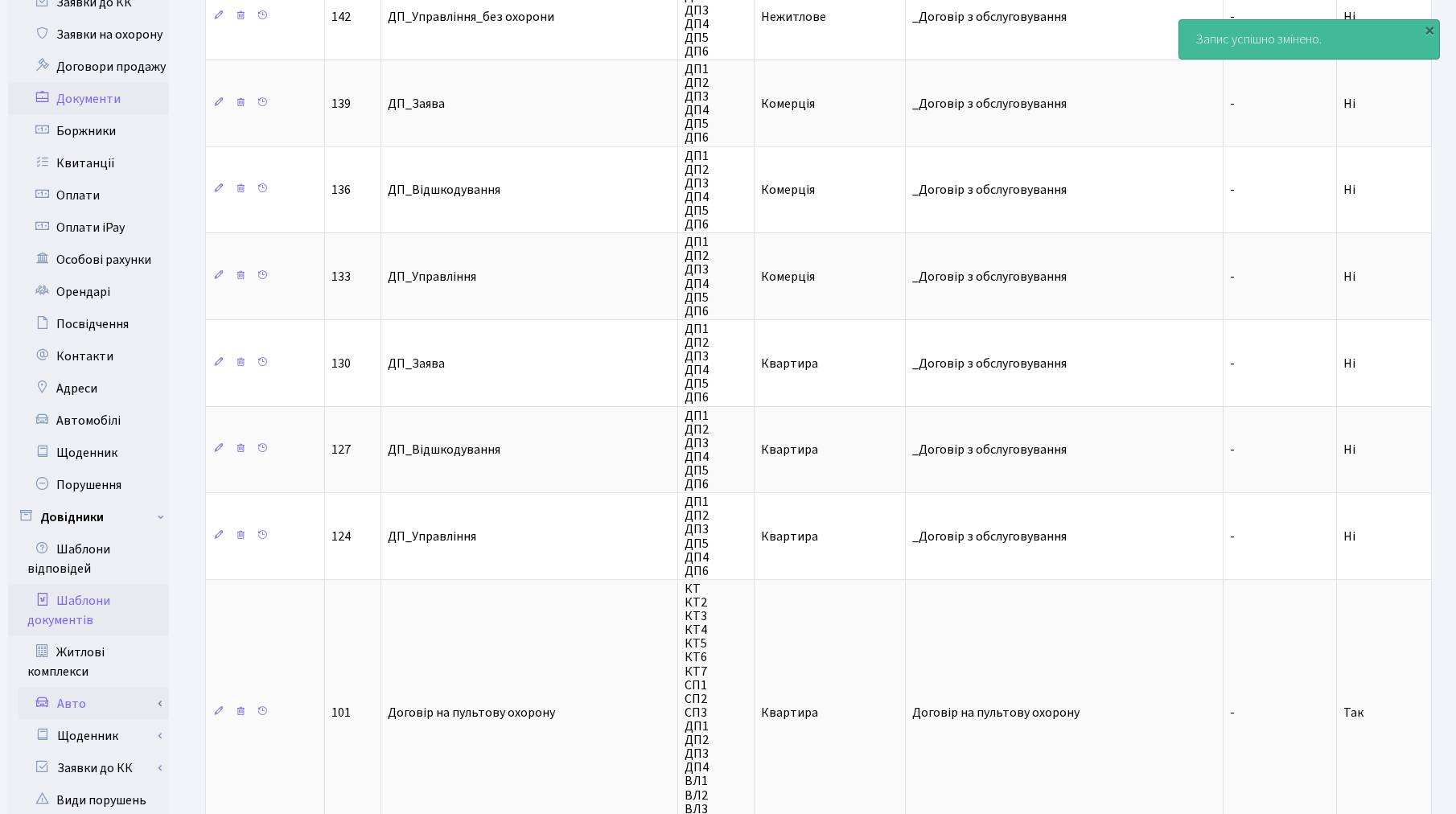
scroll to position [536, 0]
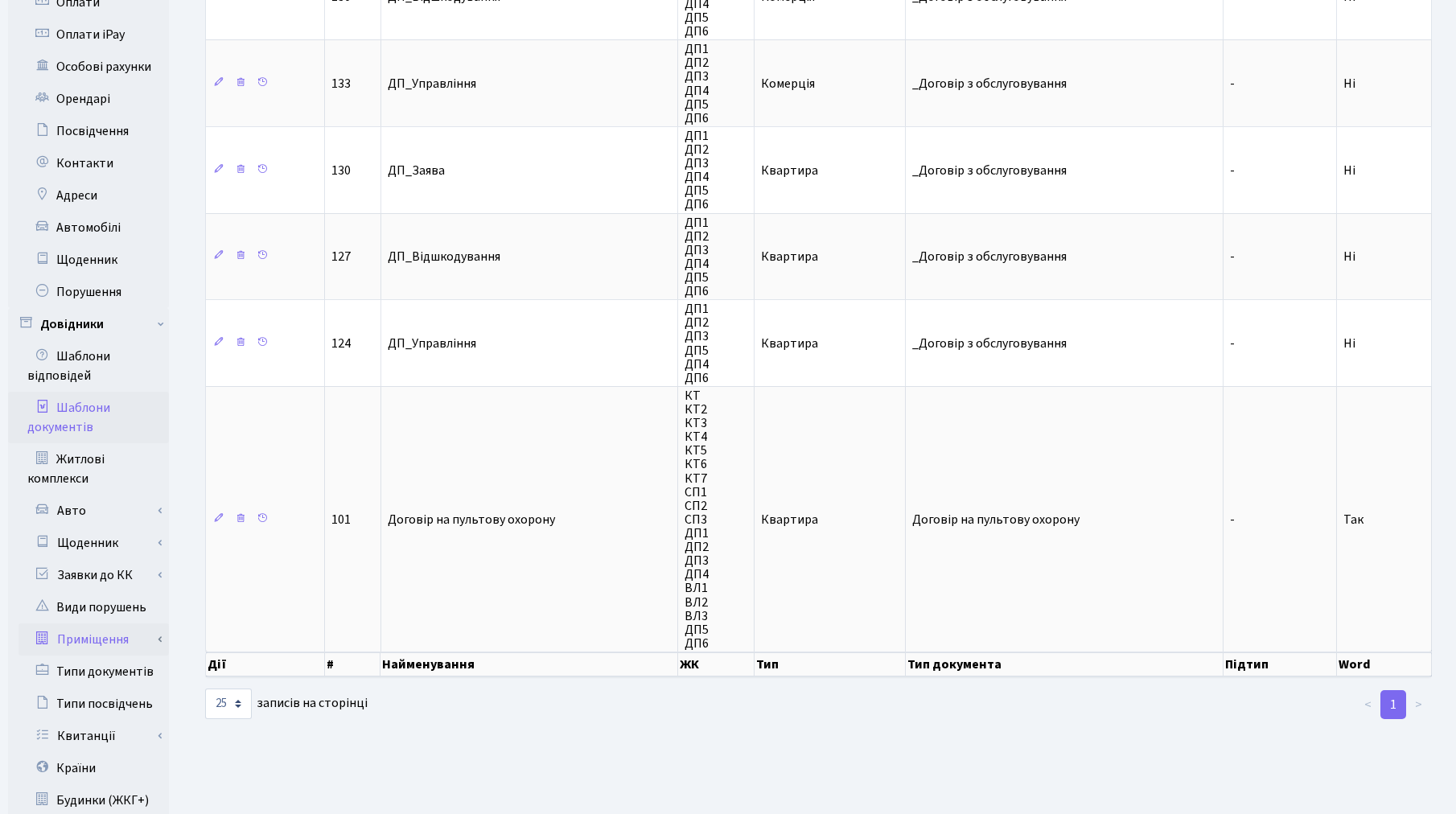
click at [95, 623] on link "Приміщення" at bounding box center [93, 639] width 150 height 33
click at [111, 655] on link "Всі приміщення" at bounding box center [93, 672] width 150 height 33
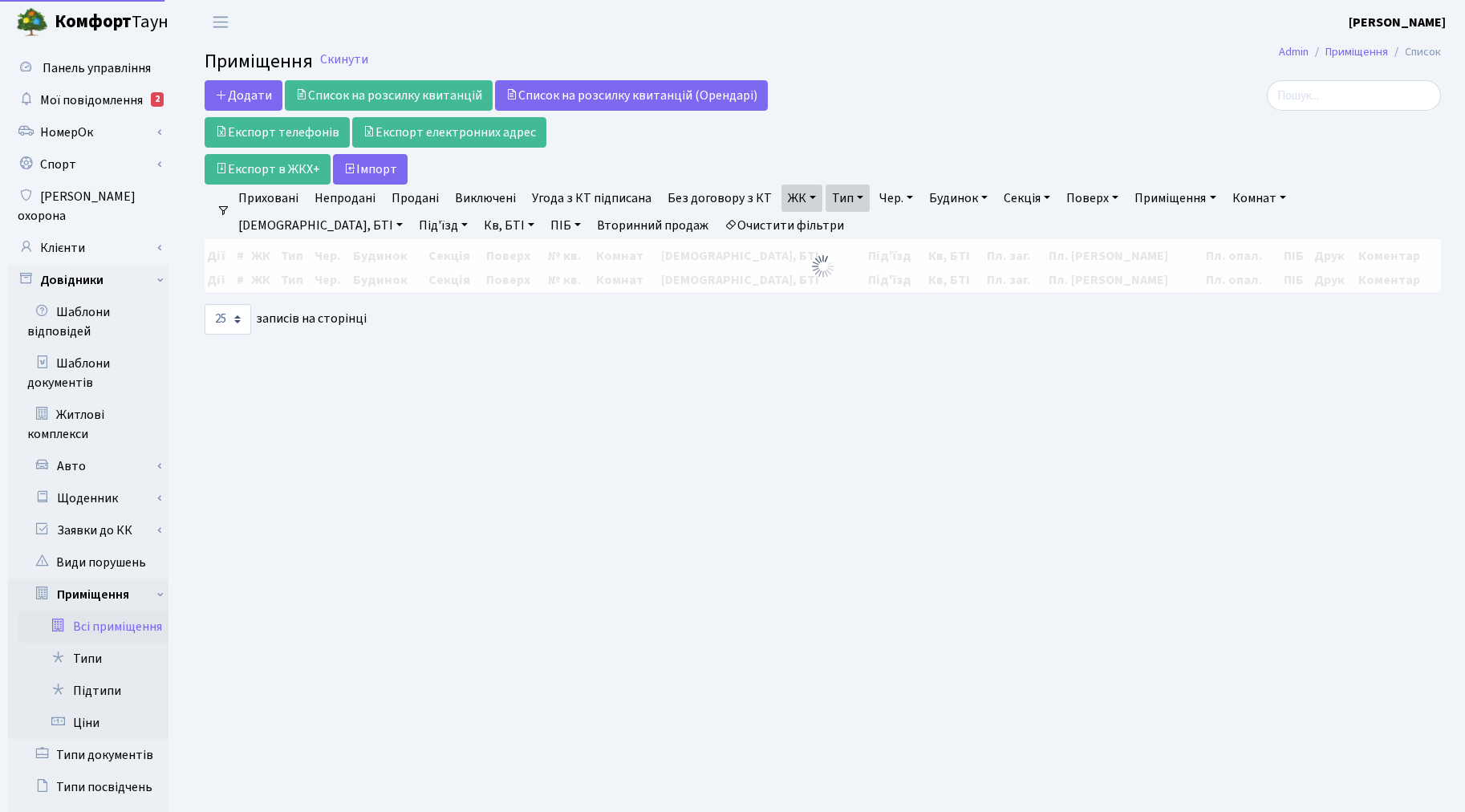
select select "25"
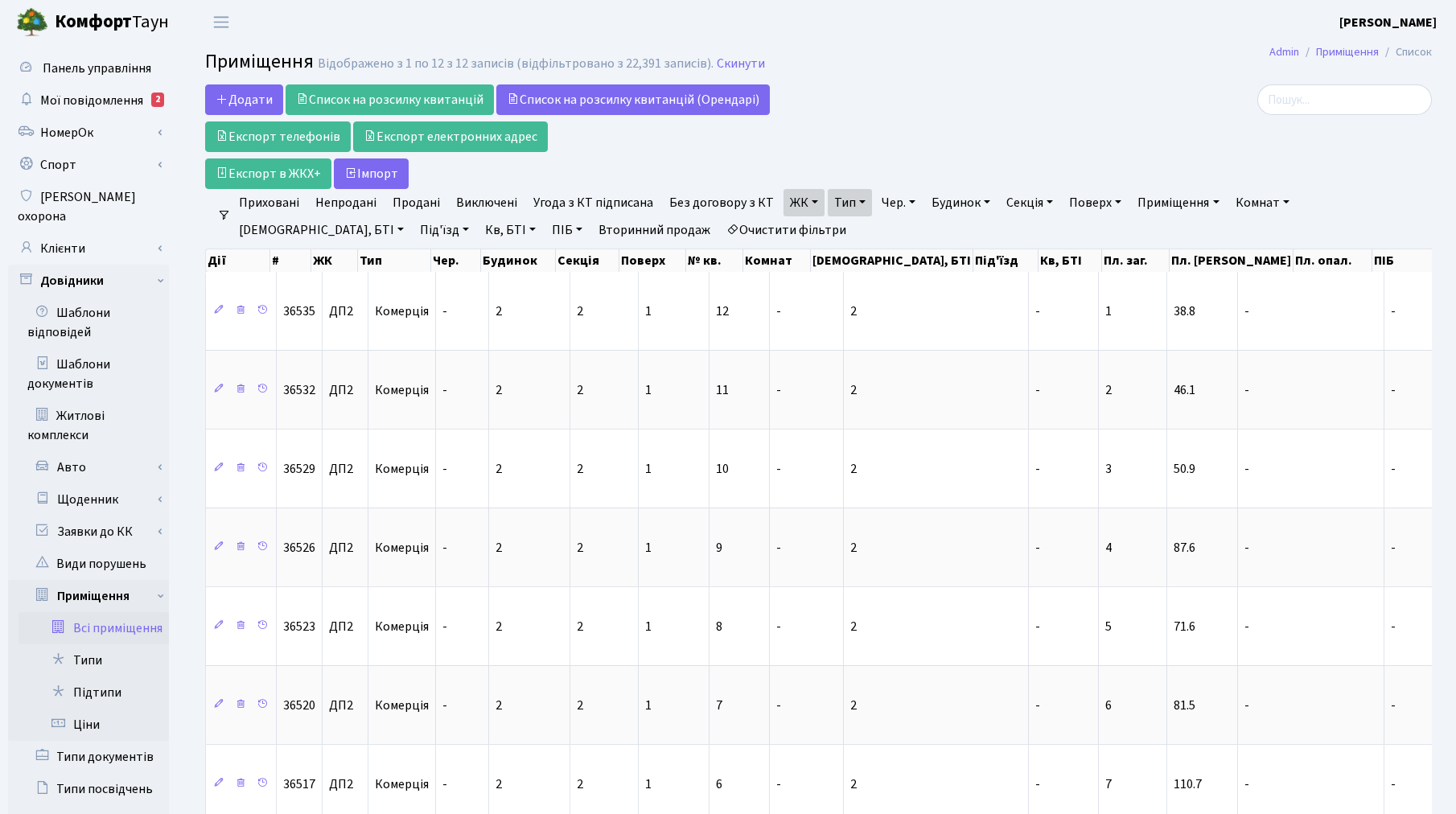
click at [842, 206] on link "Тип" at bounding box center [850, 203] width 45 height 27
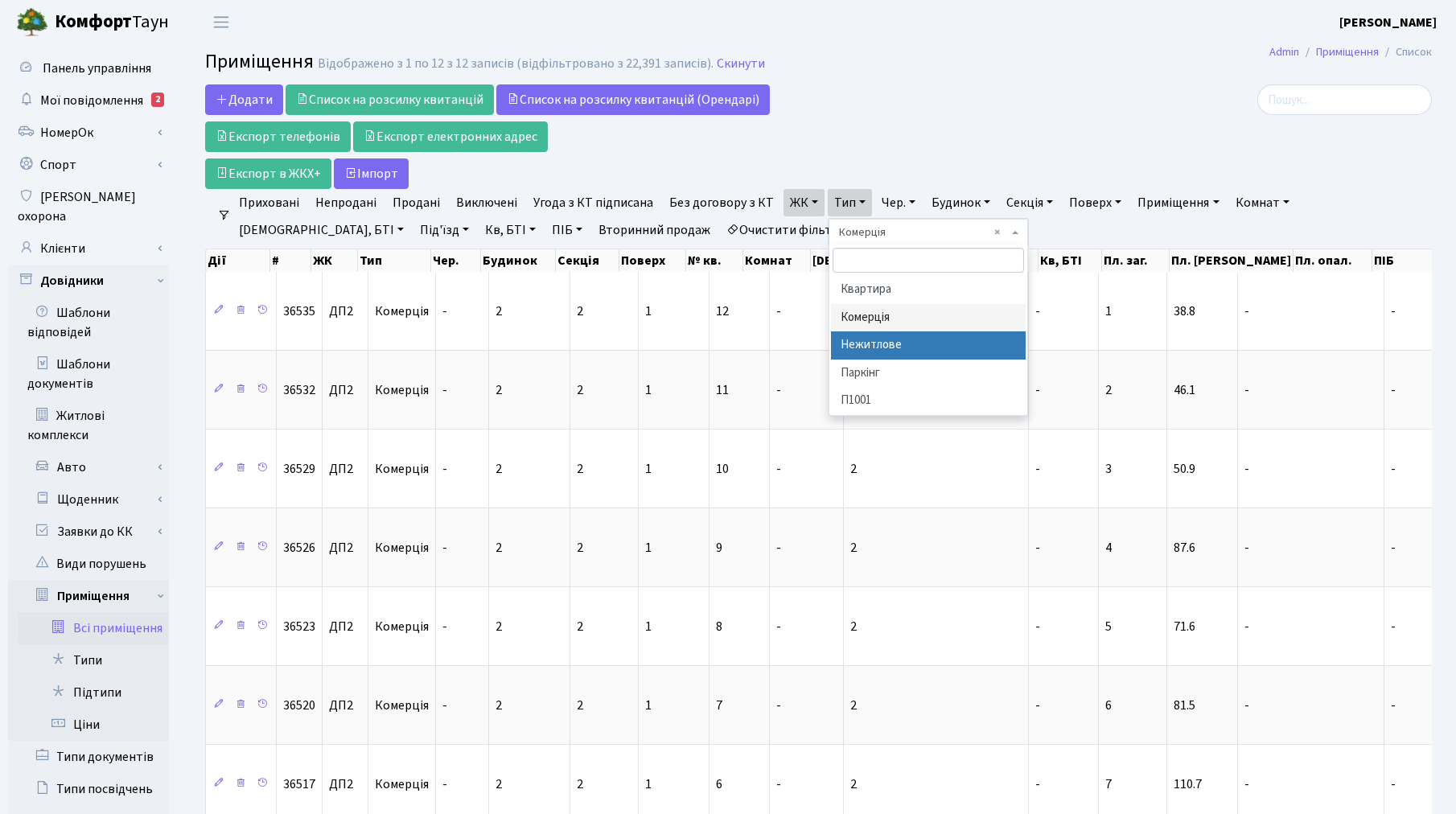
click at [850, 344] on li "Нежитлове" at bounding box center [927, 345] width 195 height 28
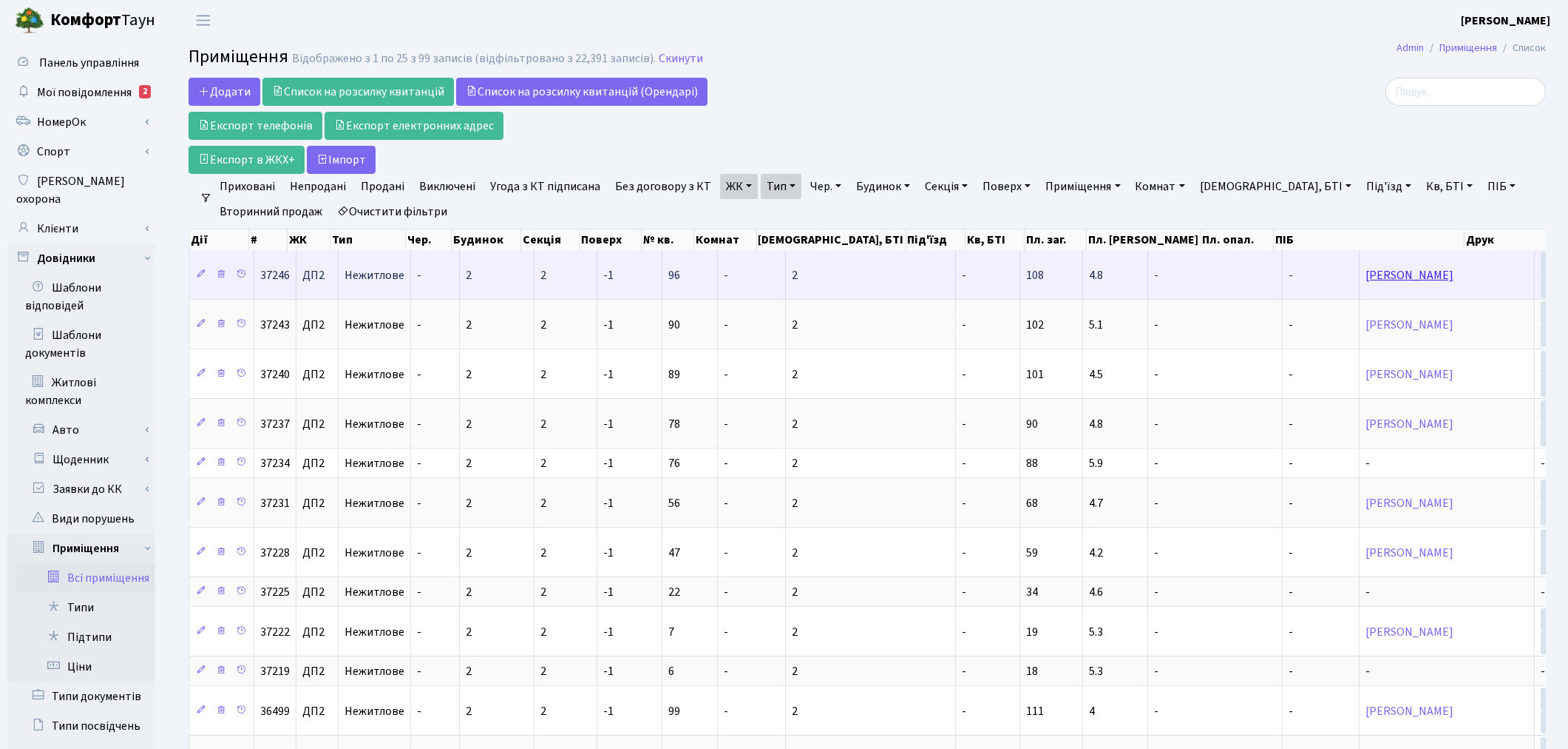
click at [1350, 278] on link "Мамаєнко Євген Олександрович" at bounding box center [1410, 275] width 88 height 17
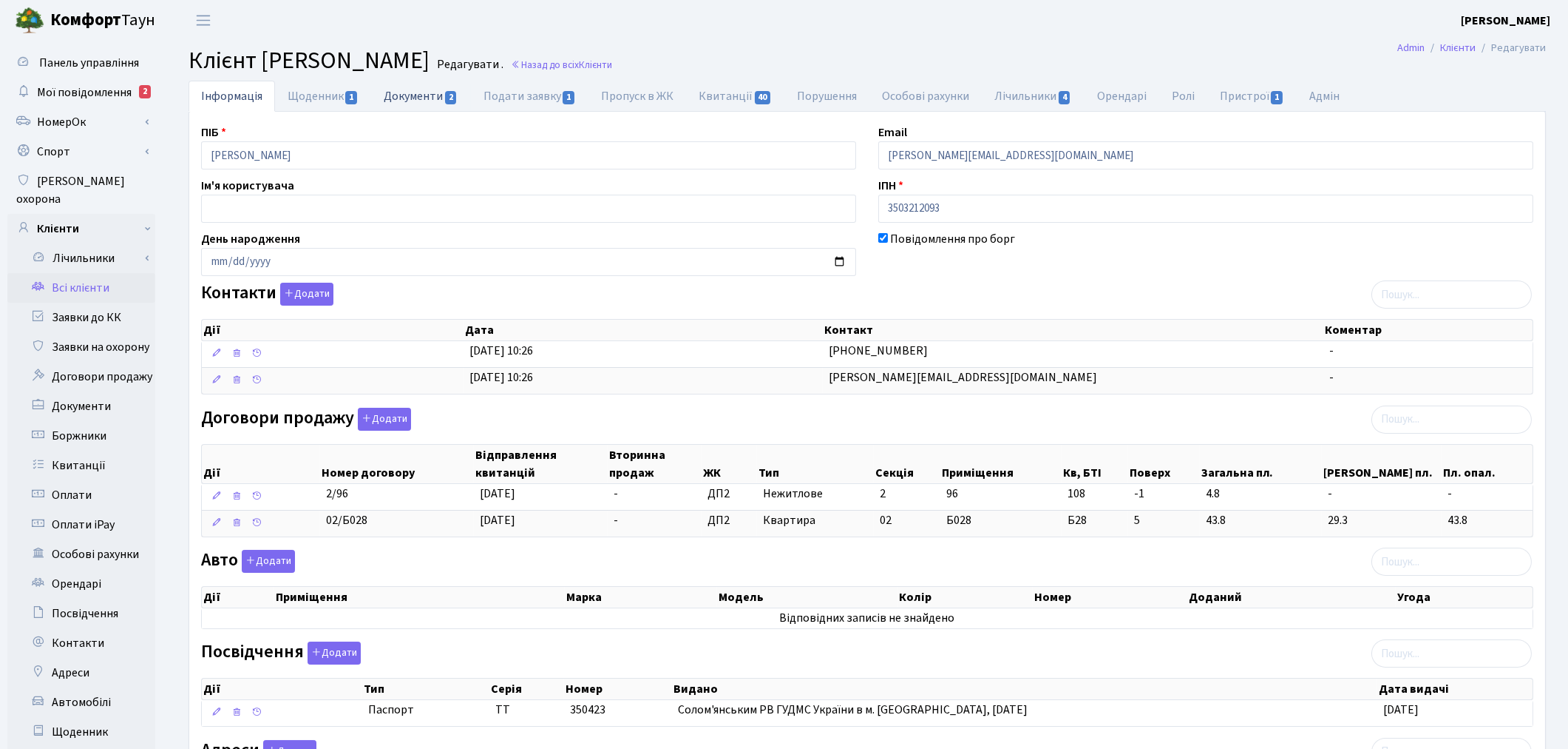
click at [405, 91] on link "Документи 2" at bounding box center [421, 95] width 99 height 30
select select "25"
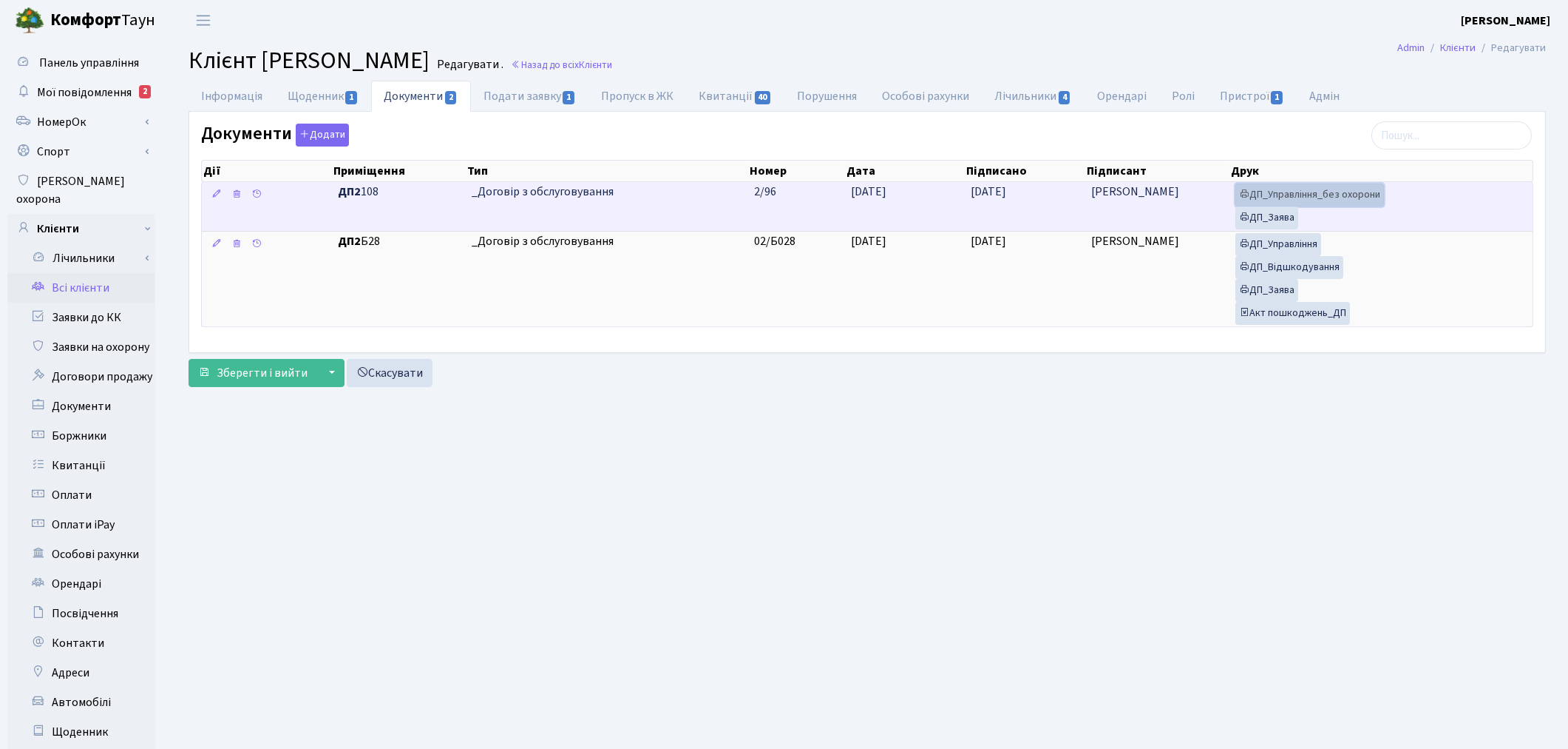
click at [1313, 198] on link "ДП_Управління_без охорони" at bounding box center [1310, 195] width 149 height 23
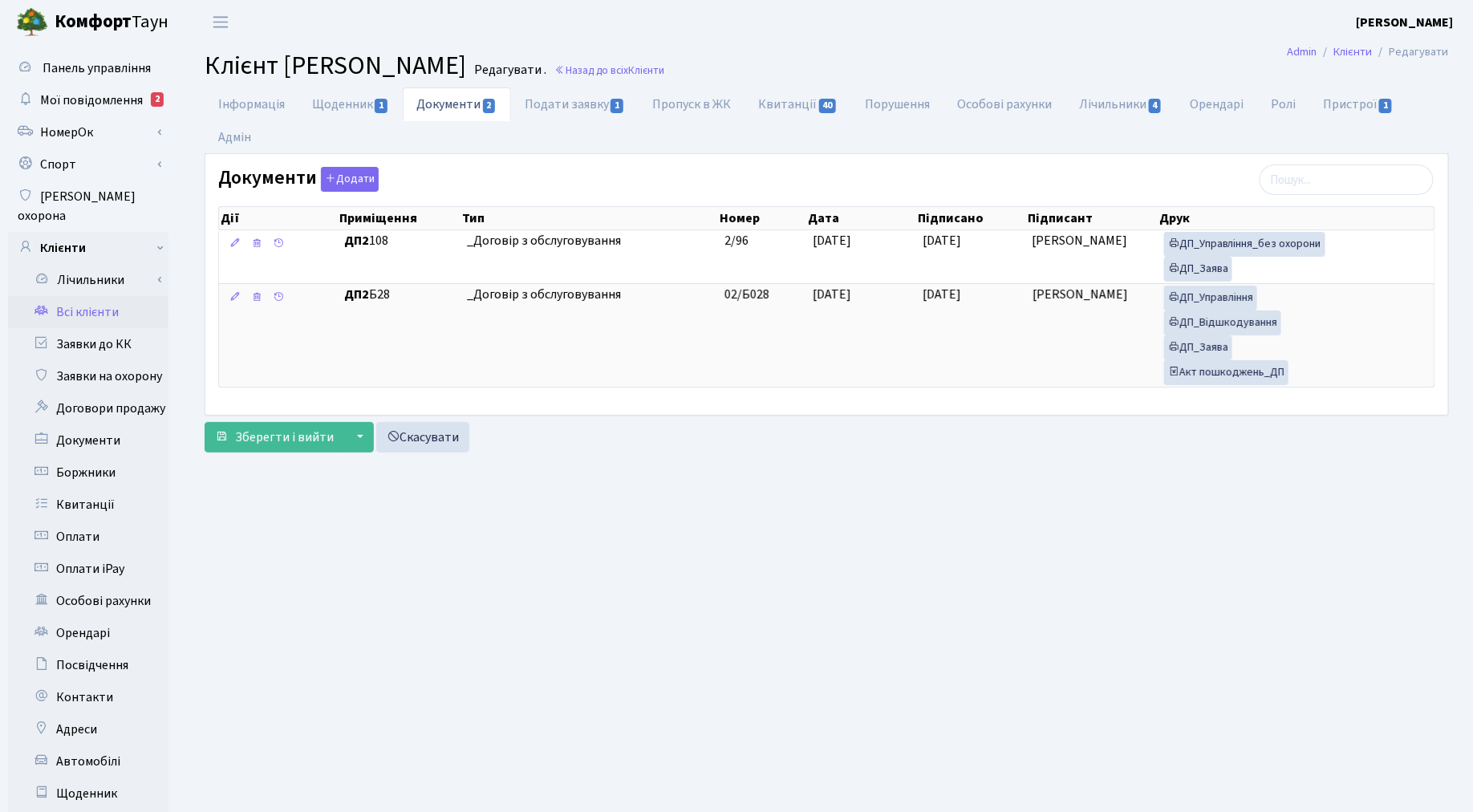
click at [73, 296] on link "Всі клієнти" at bounding box center [88, 312] width 161 height 32
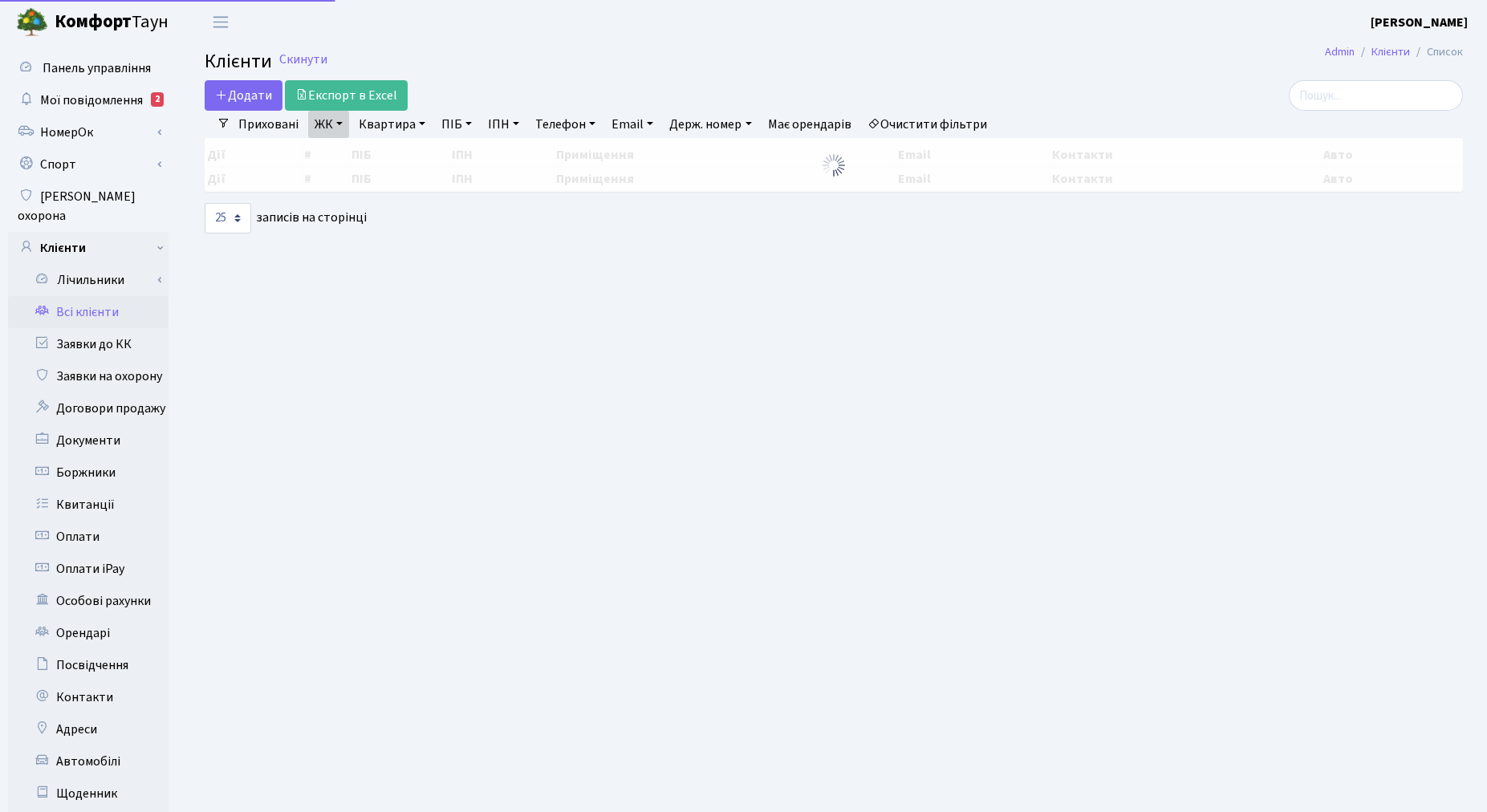
select select "25"
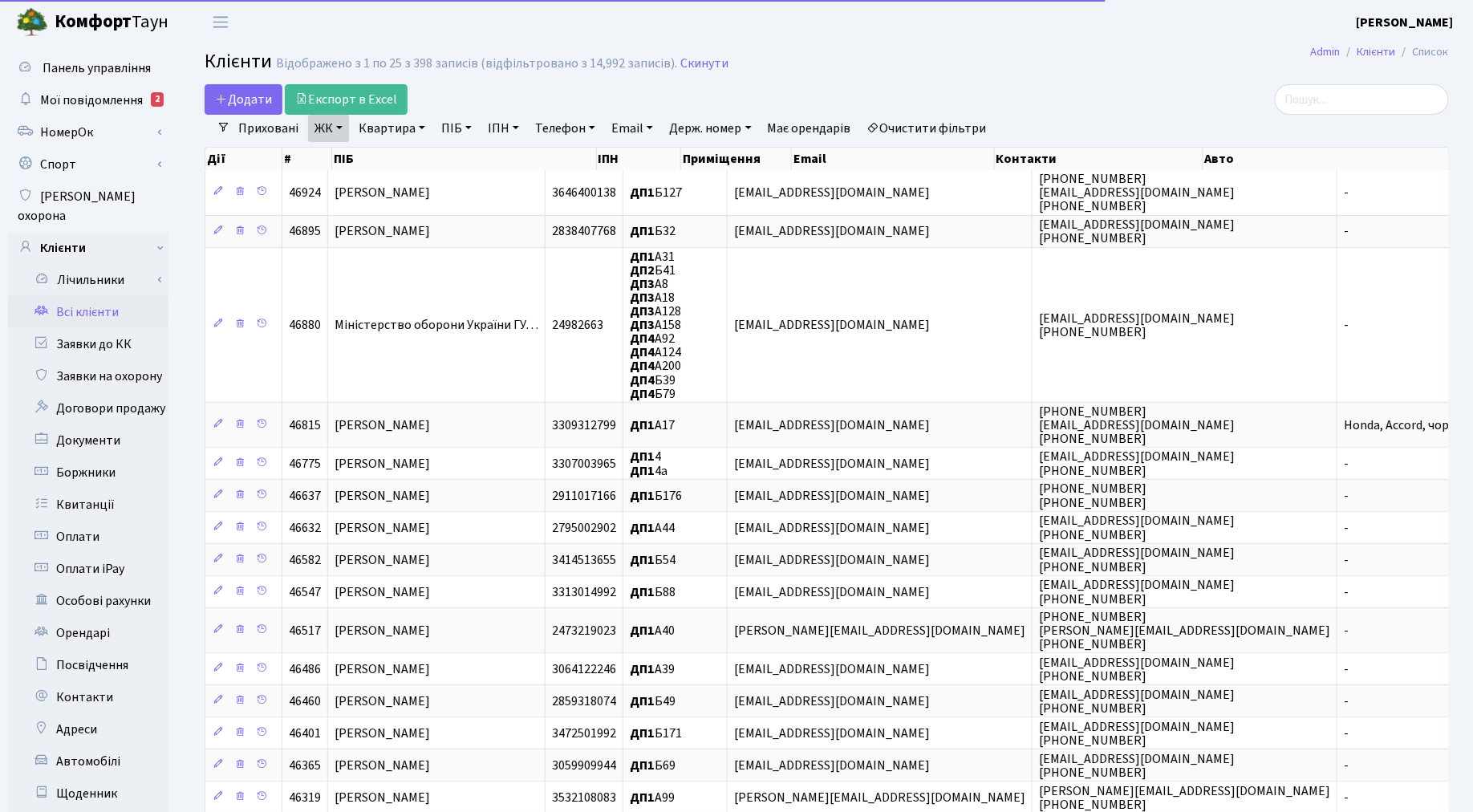
click at [949, 126] on link "Очистити фільтри" at bounding box center [927, 128] width 133 height 27
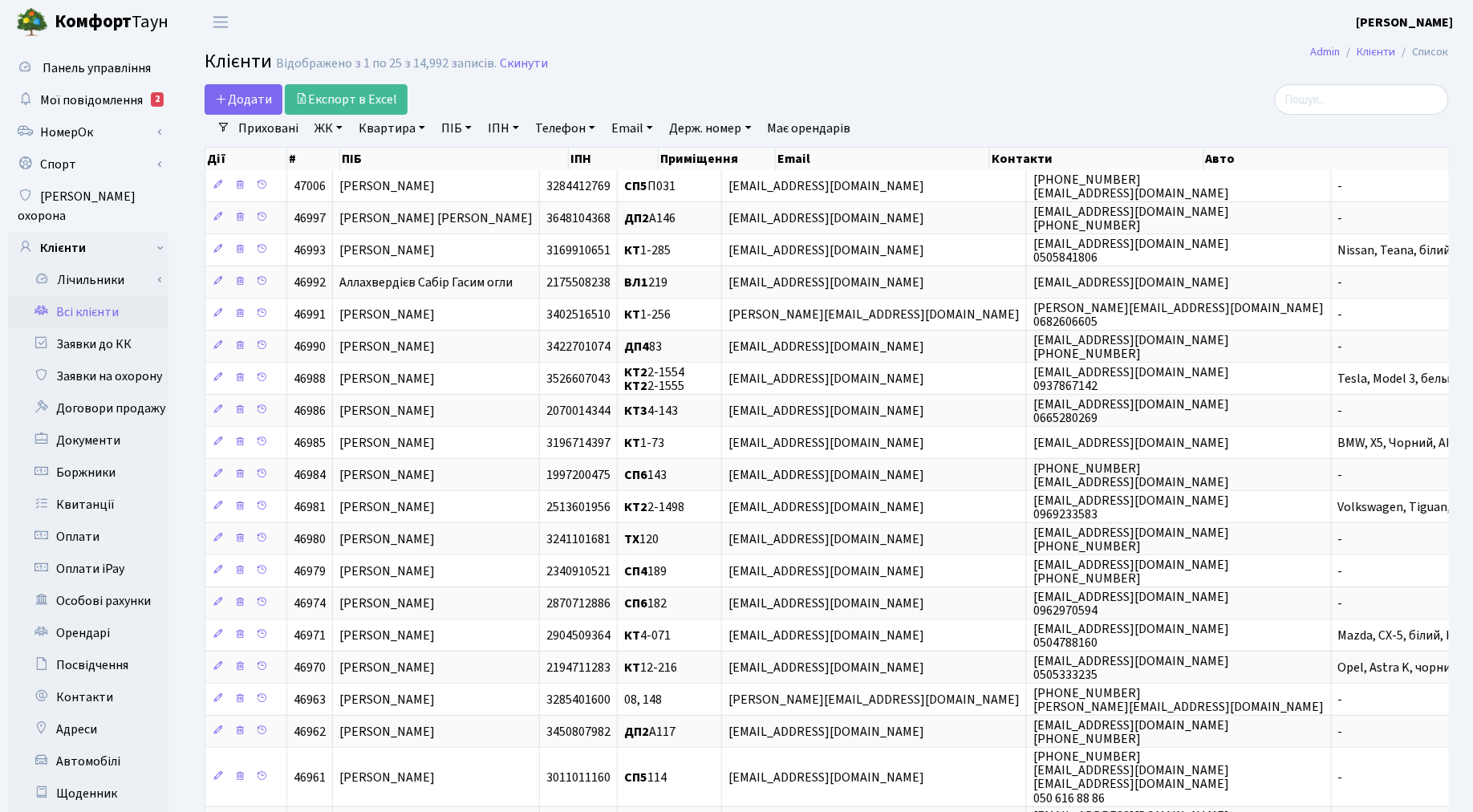
click at [404, 128] on link "Квартира" at bounding box center [392, 128] width 80 height 27
type input "178"
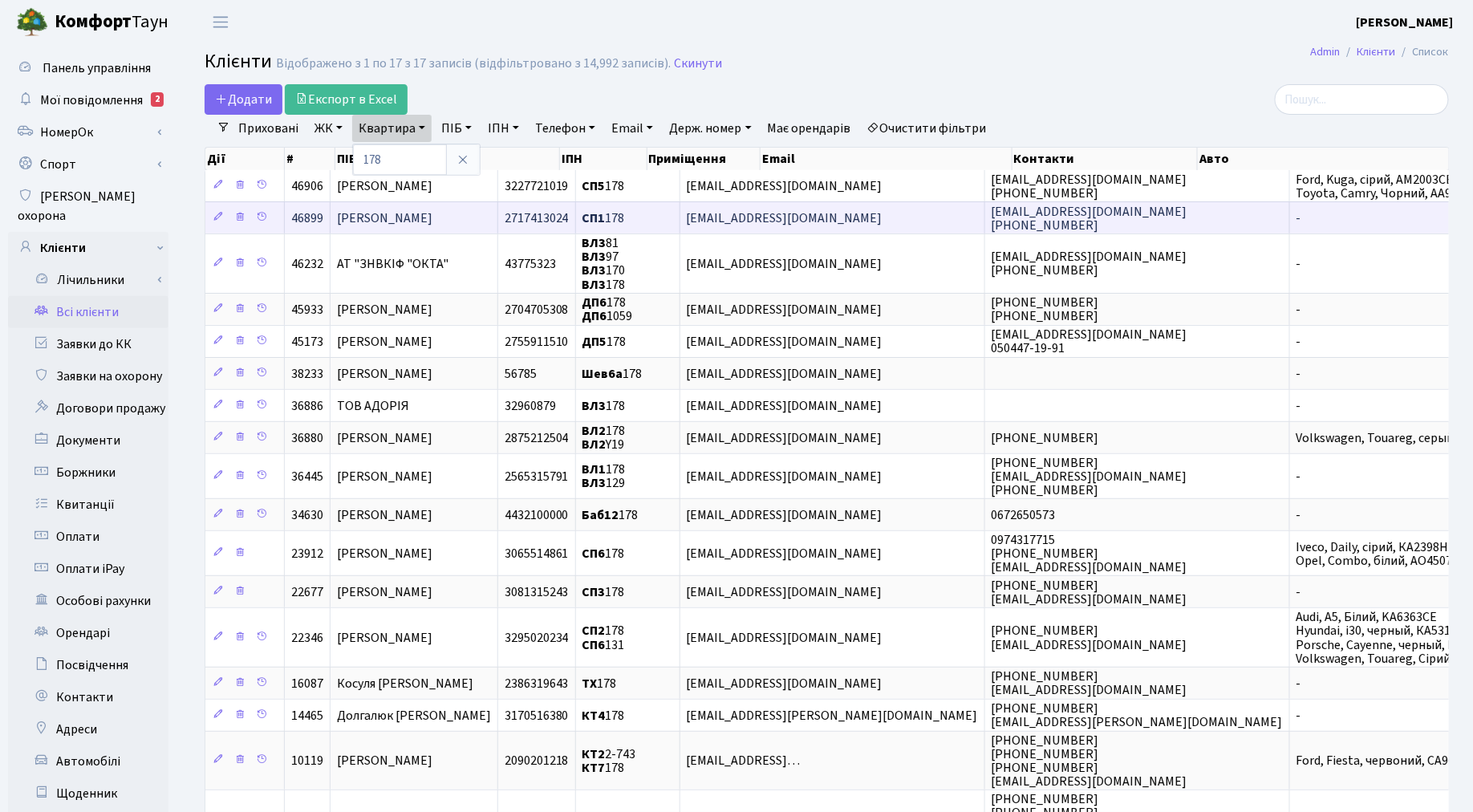
click at [402, 223] on span "Третяк Юлія Валентинівна" at bounding box center [385, 218] width 96 height 18
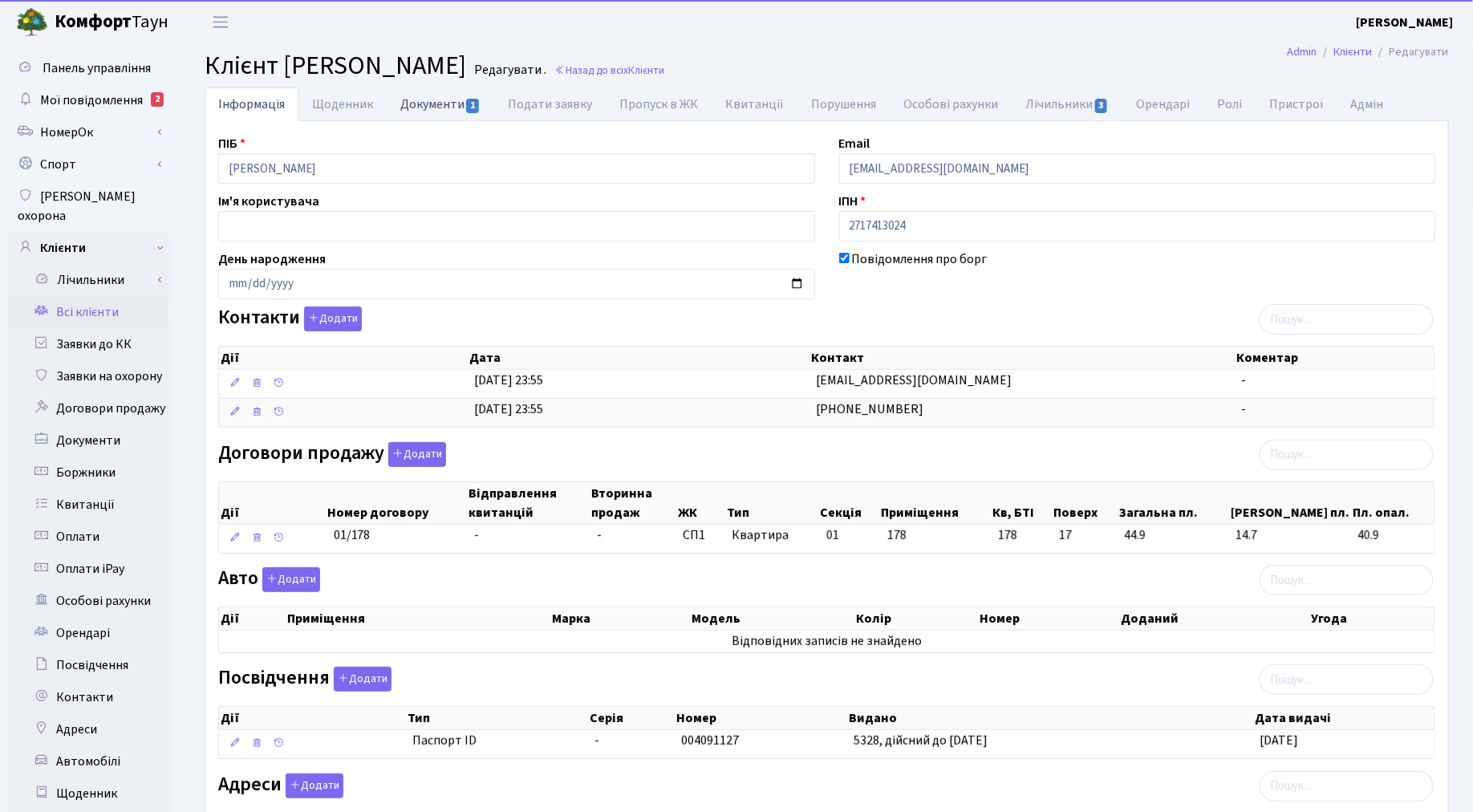
click at [444, 110] on link "Документи 1" at bounding box center [440, 103] width 108 height 32
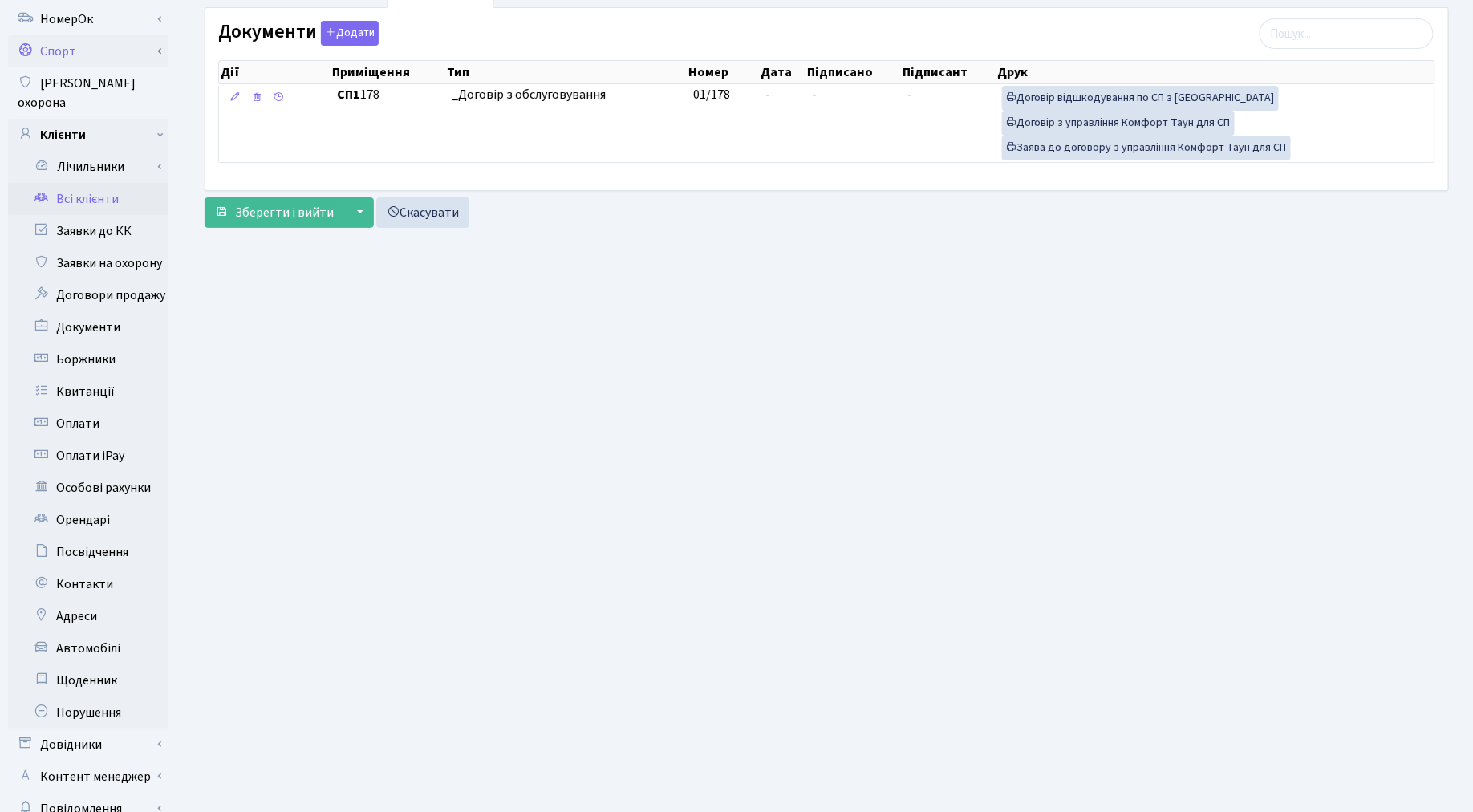
scroll to position [186, 0]
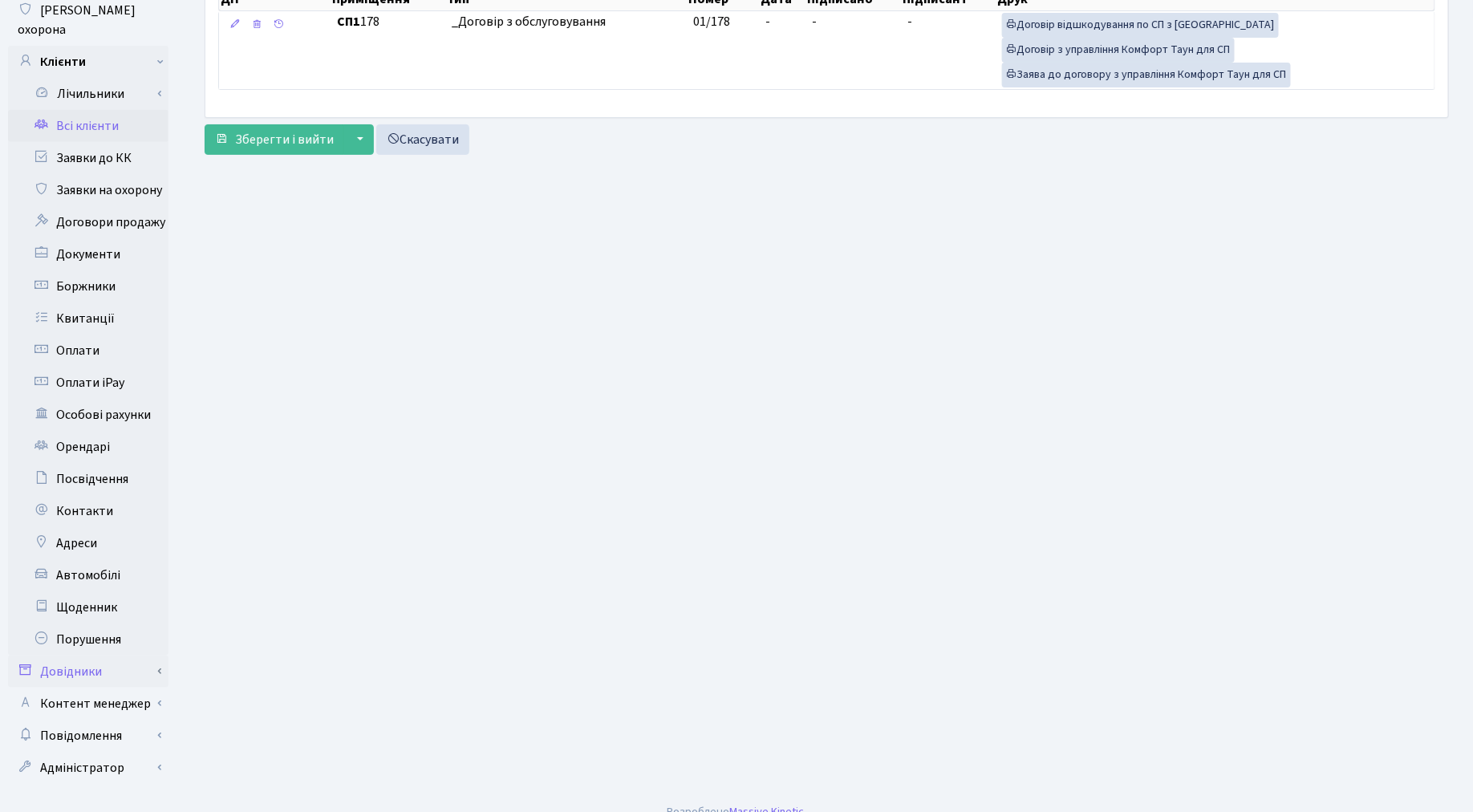
click at [74, 661] on link "Довідники" at bounding box center [88, 672] width 161 height 32
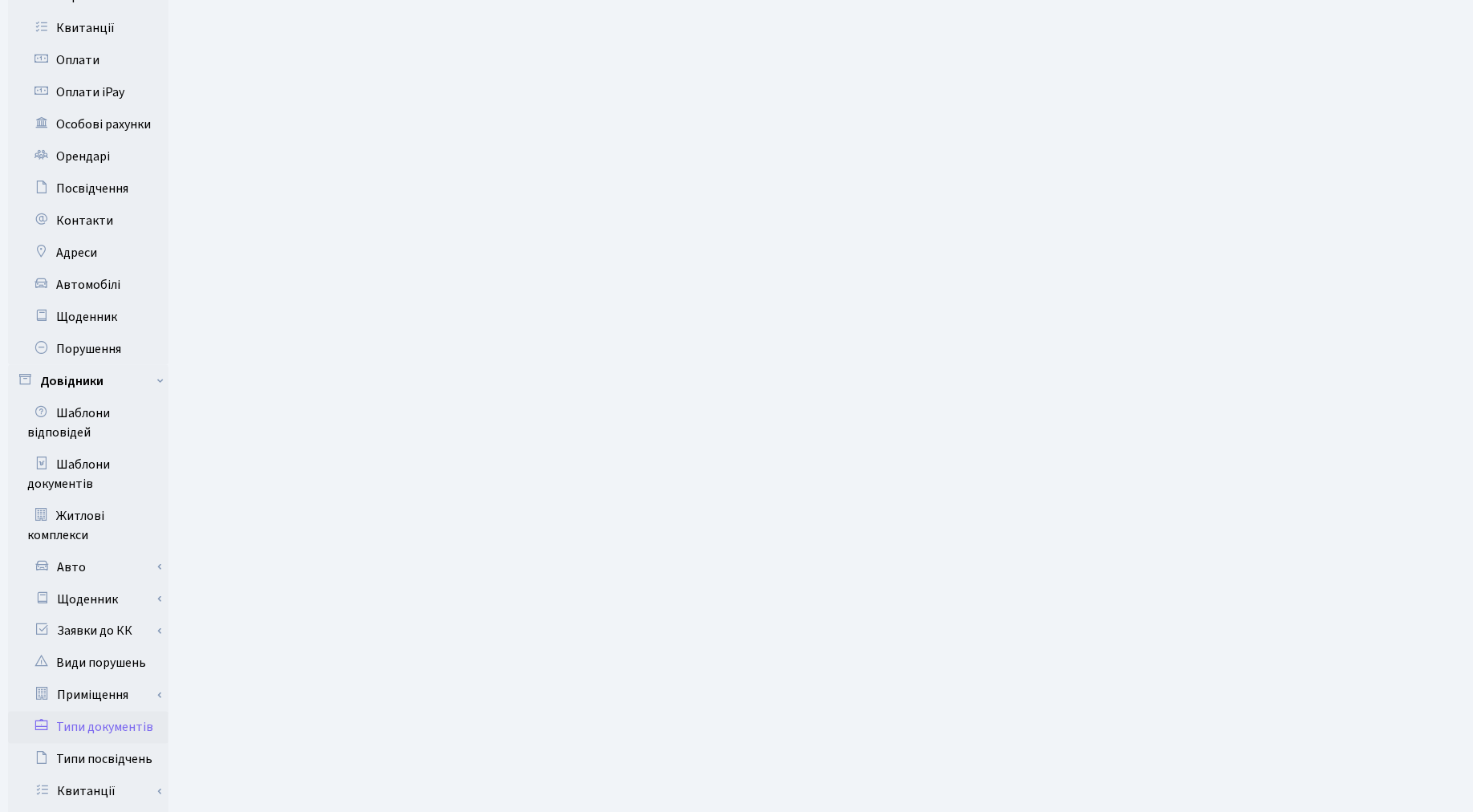
scroll to position [542, 0]
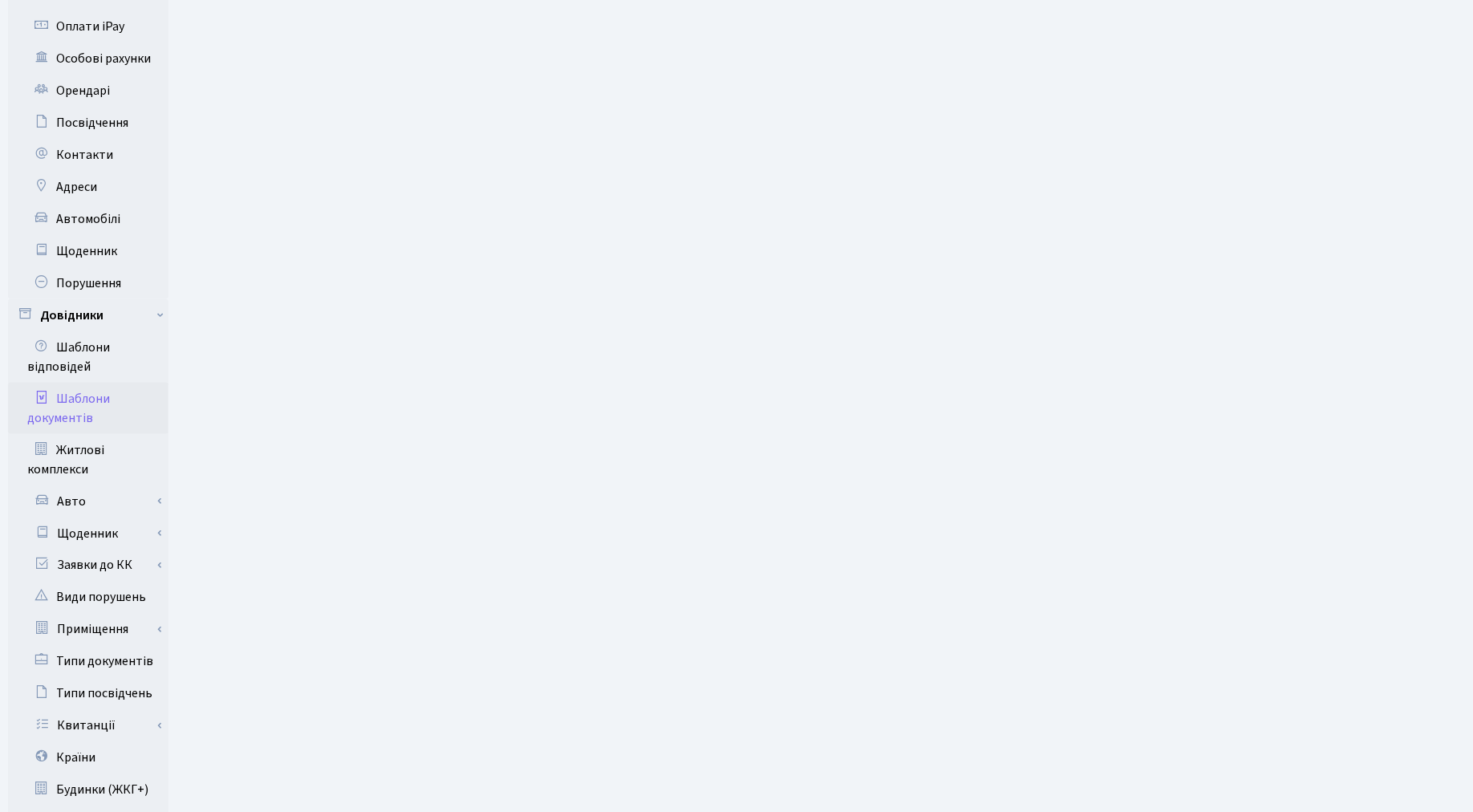
click at [90, 383] on link "Шаблони документів" at bounding box center [88, 409] width 161 height 51
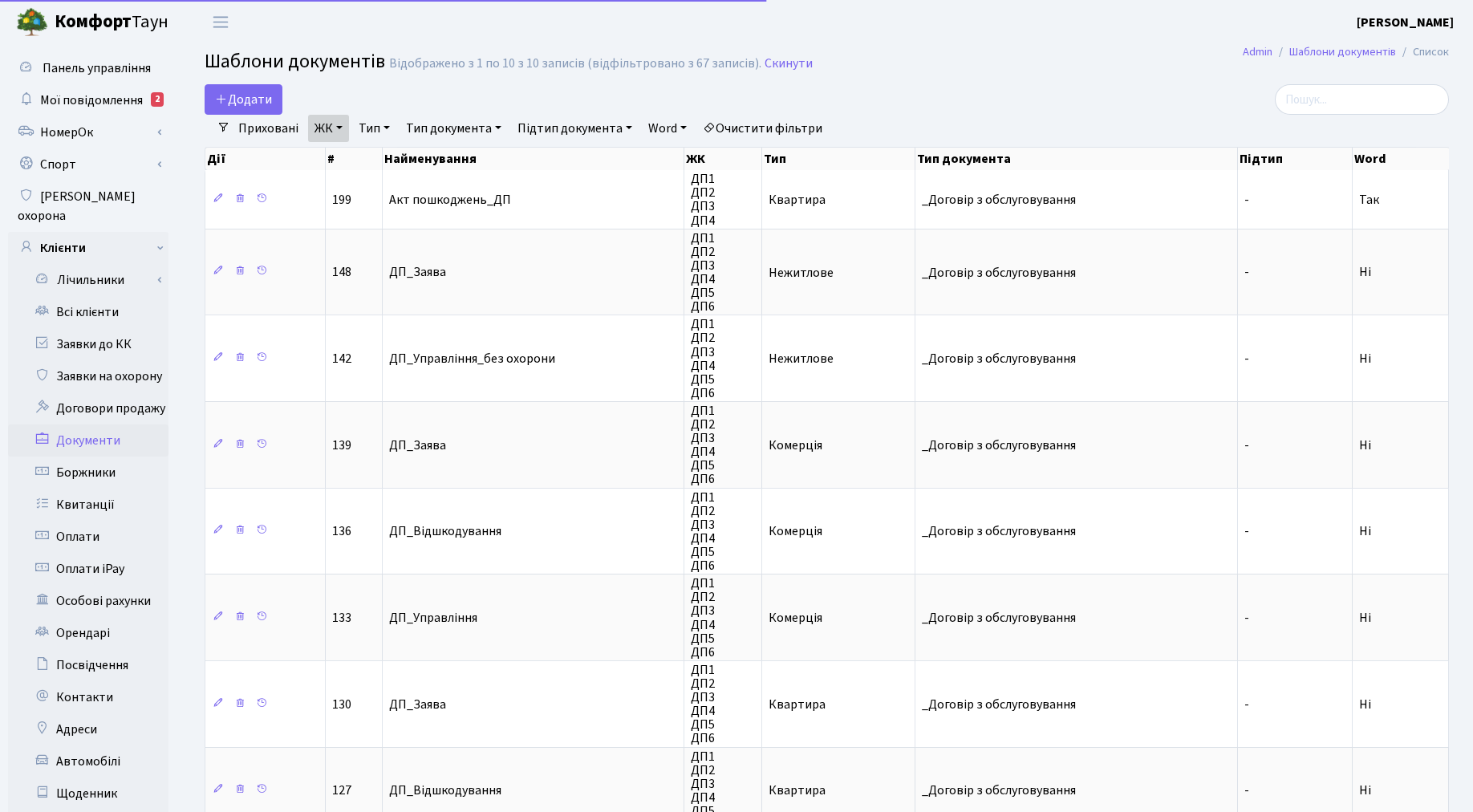
select select "25"
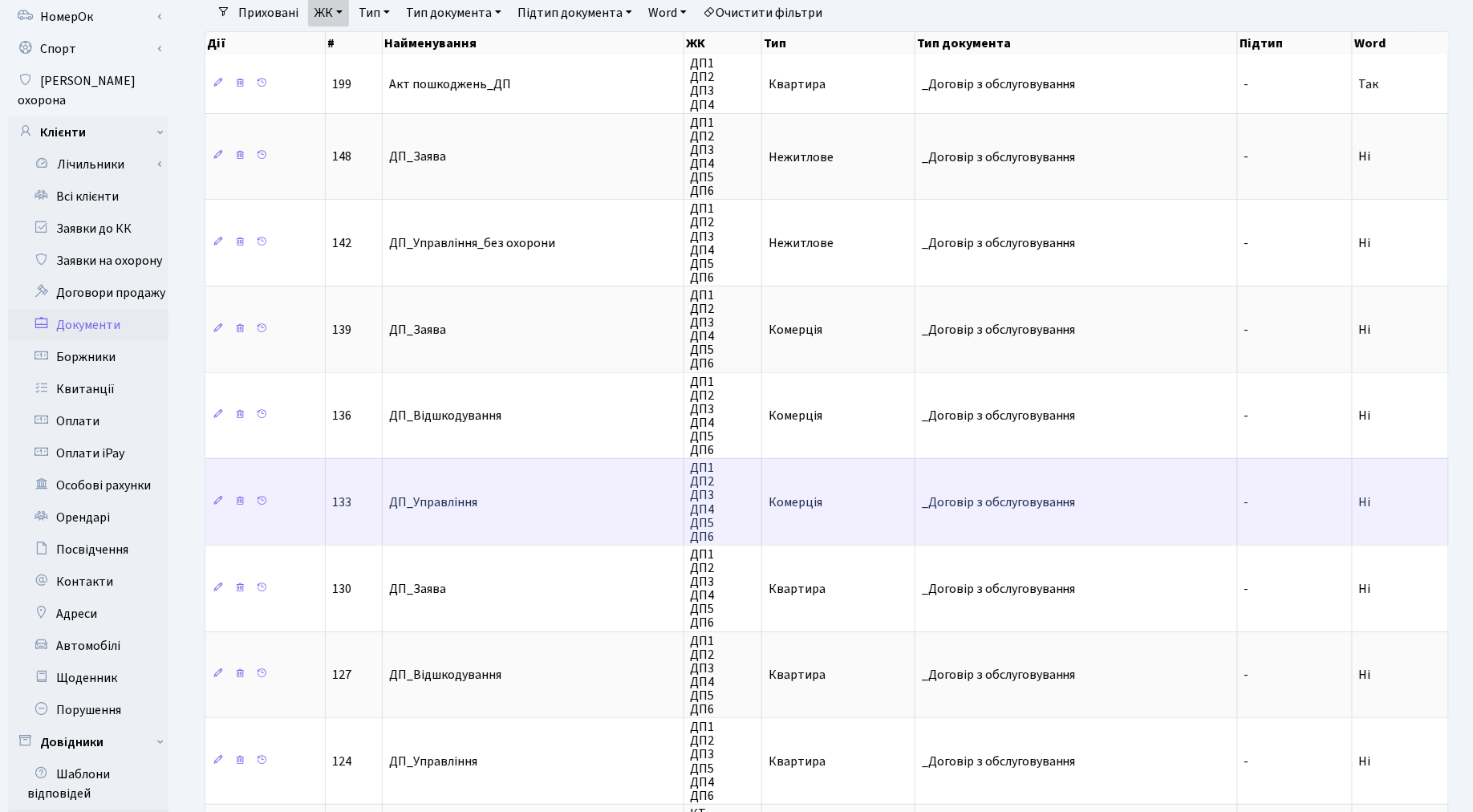
scroll to position [89, 0]
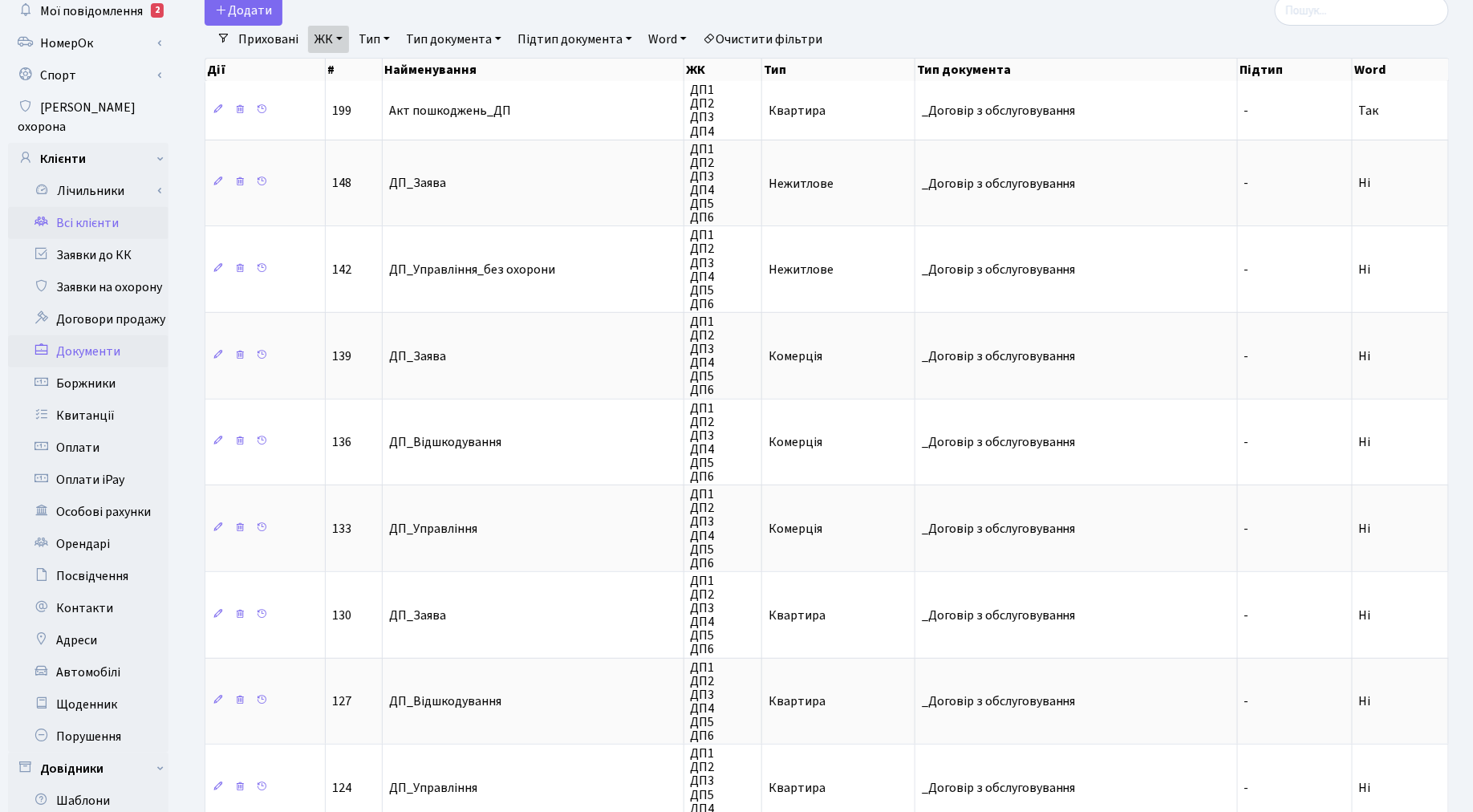
click at [84, 207] on link "Всі клієнти" at bounding box center [88, 223] width 161 height 32
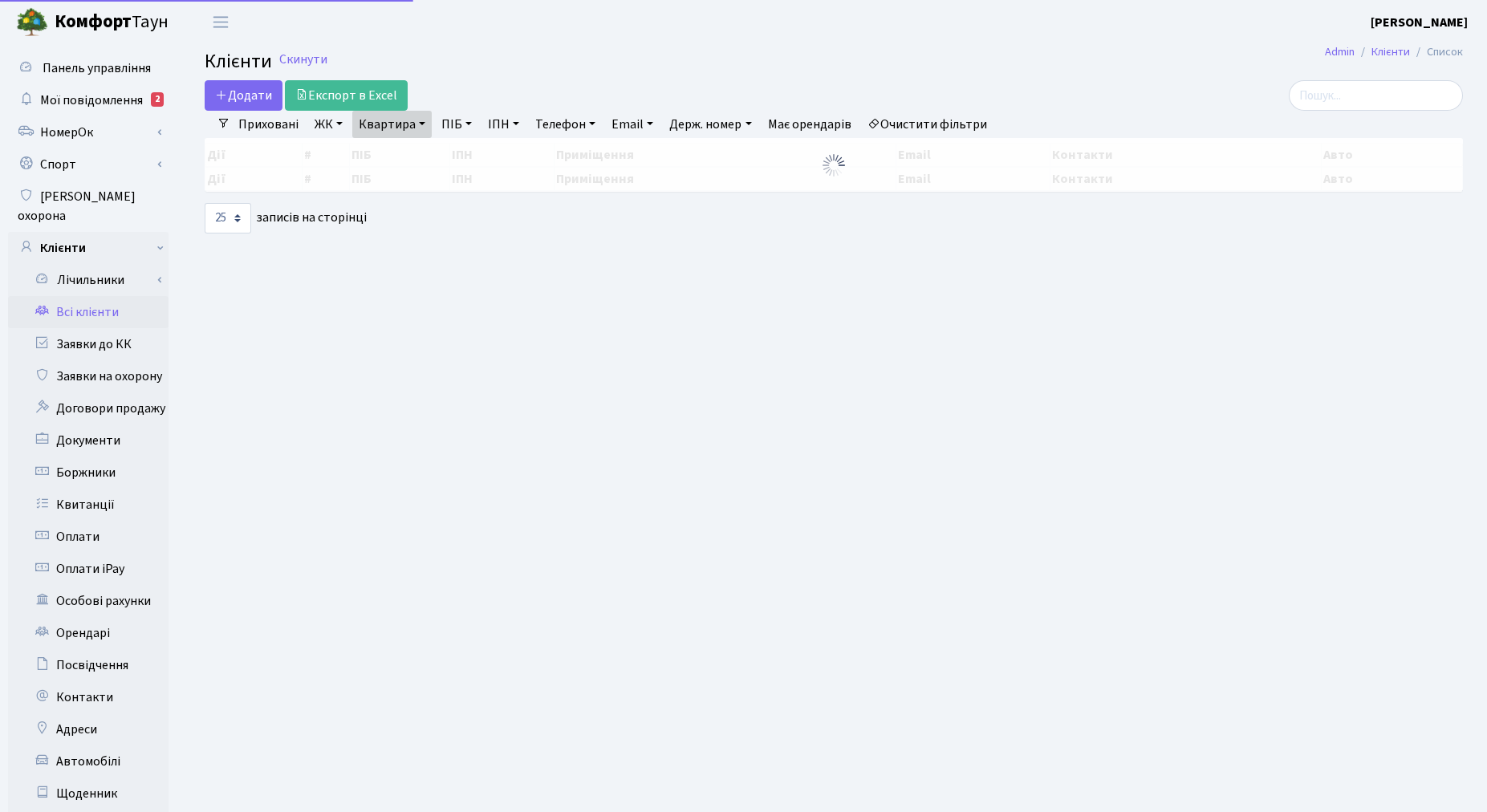
select select "25"
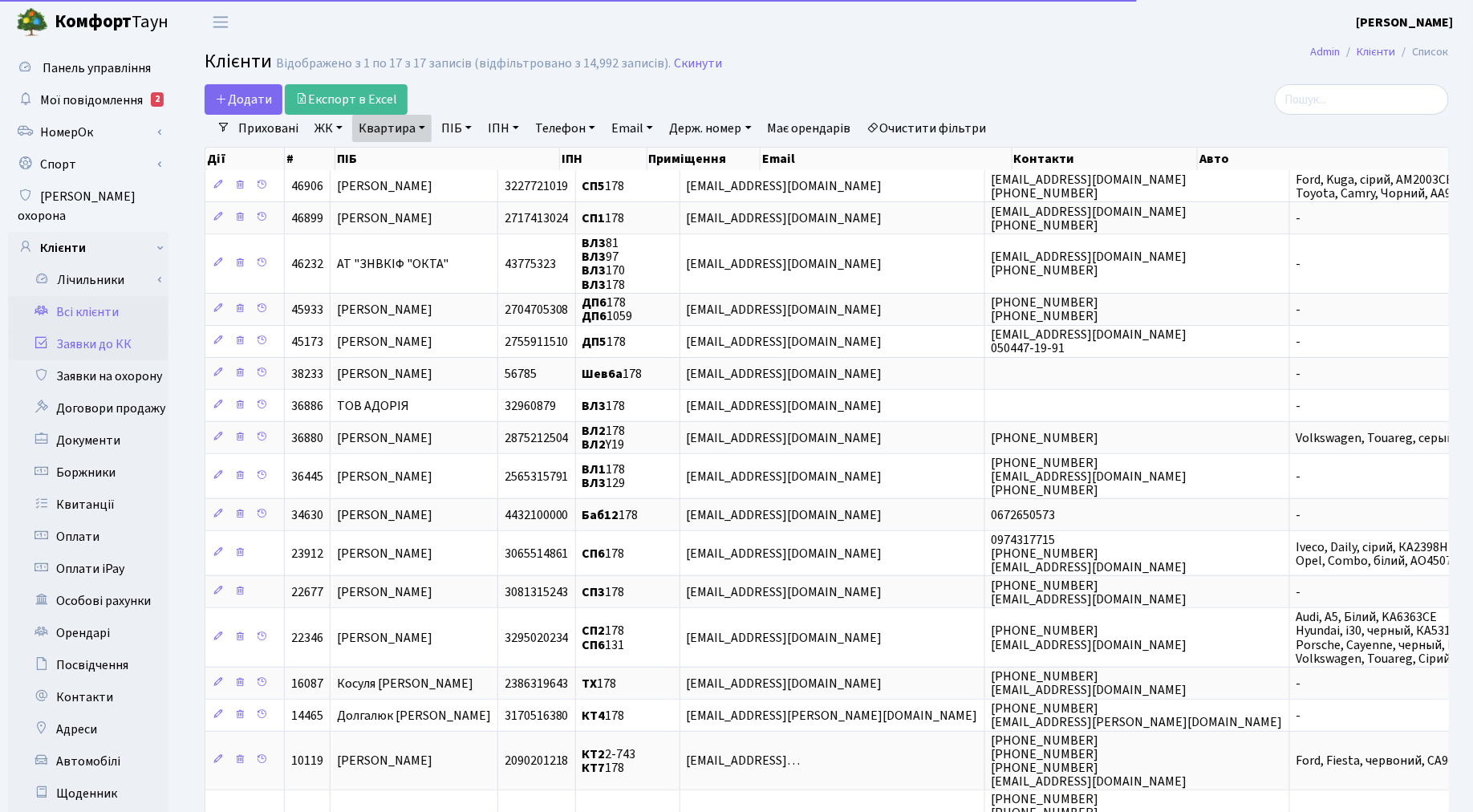
click at [111, 330] on link "Заявки до КК" at bounding box center [88, 344] width 161 height 32
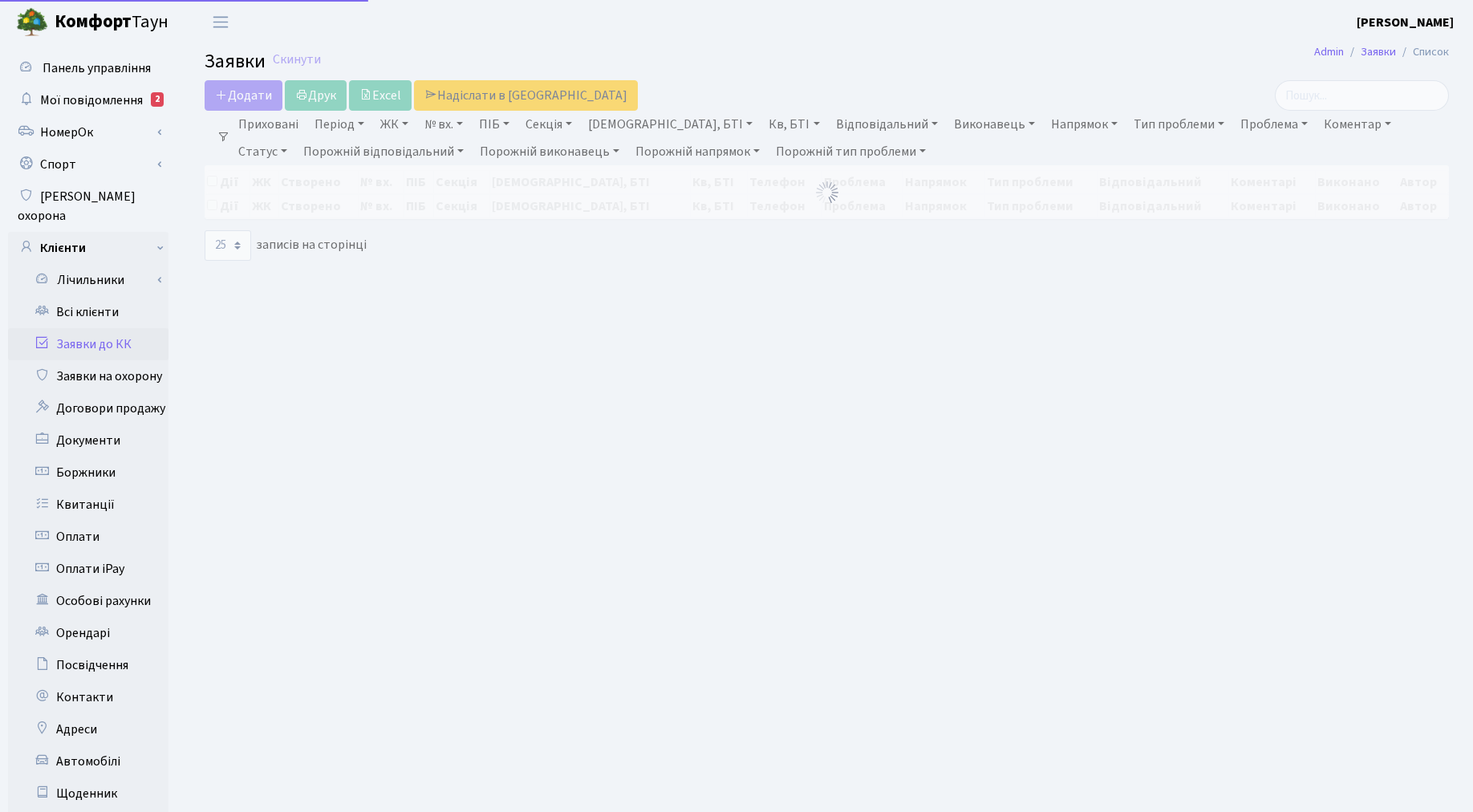
select select "25"
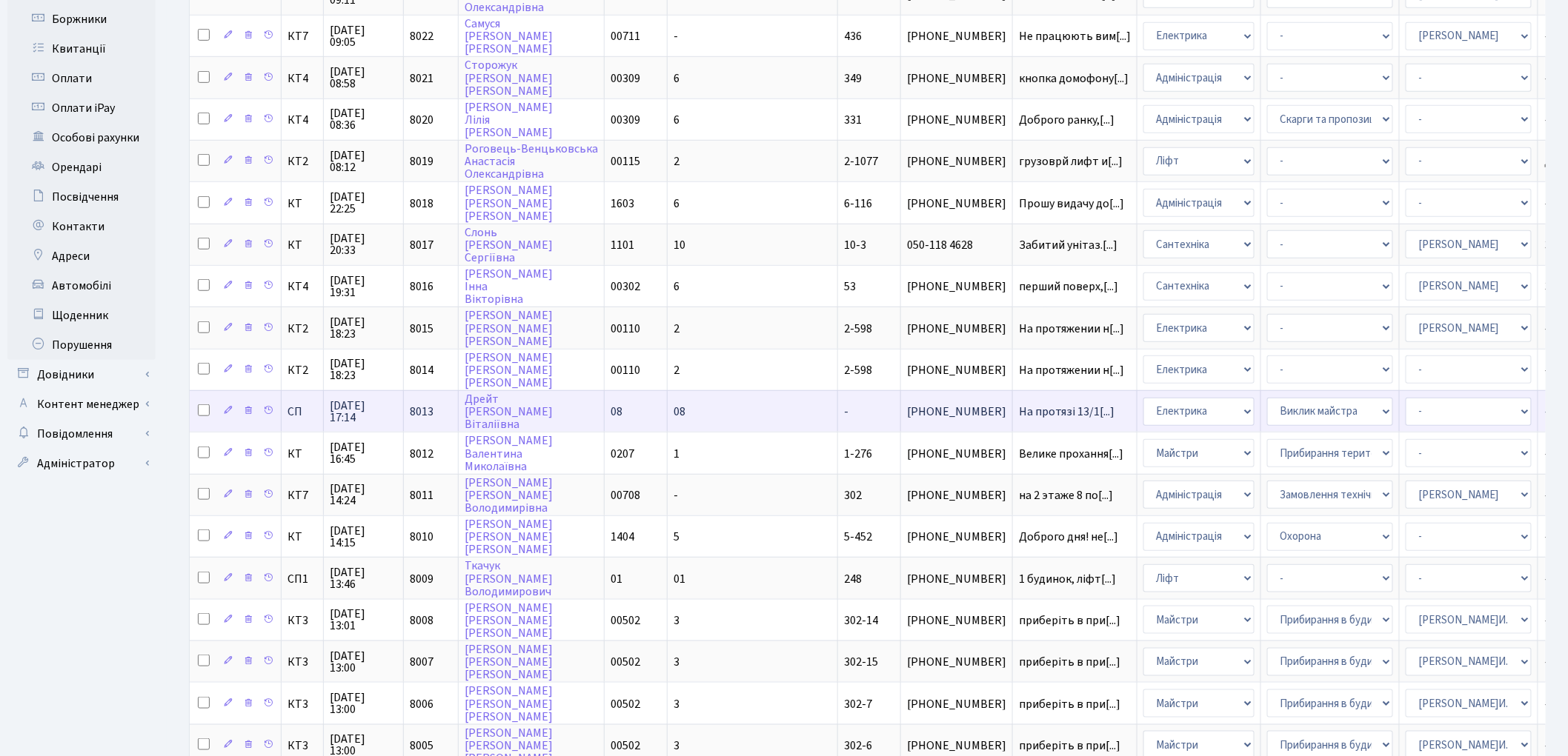
scroll to position [541, 0]
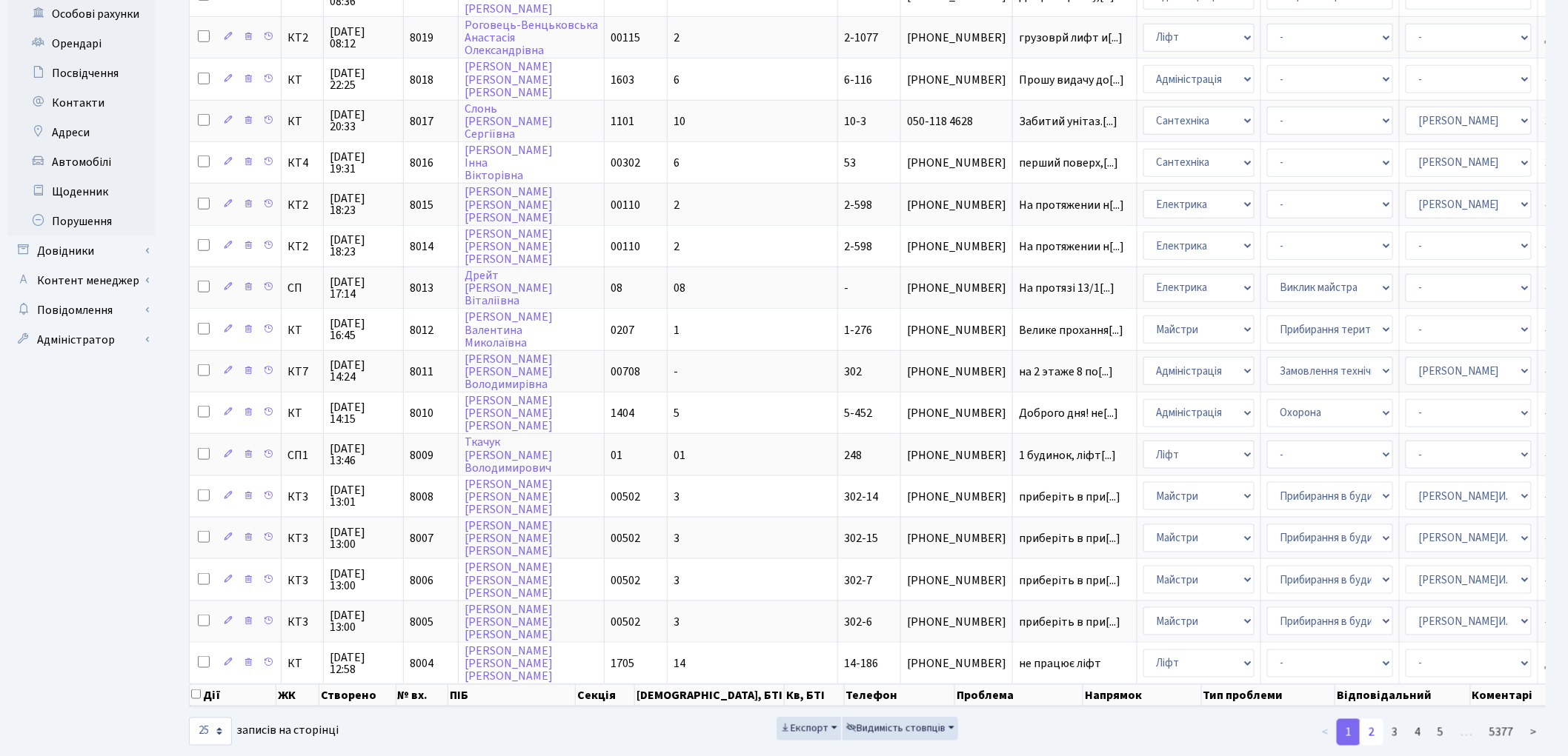
click at [1360, 719] on link "2" at bounding box center [1371, 732] width 24 height 27
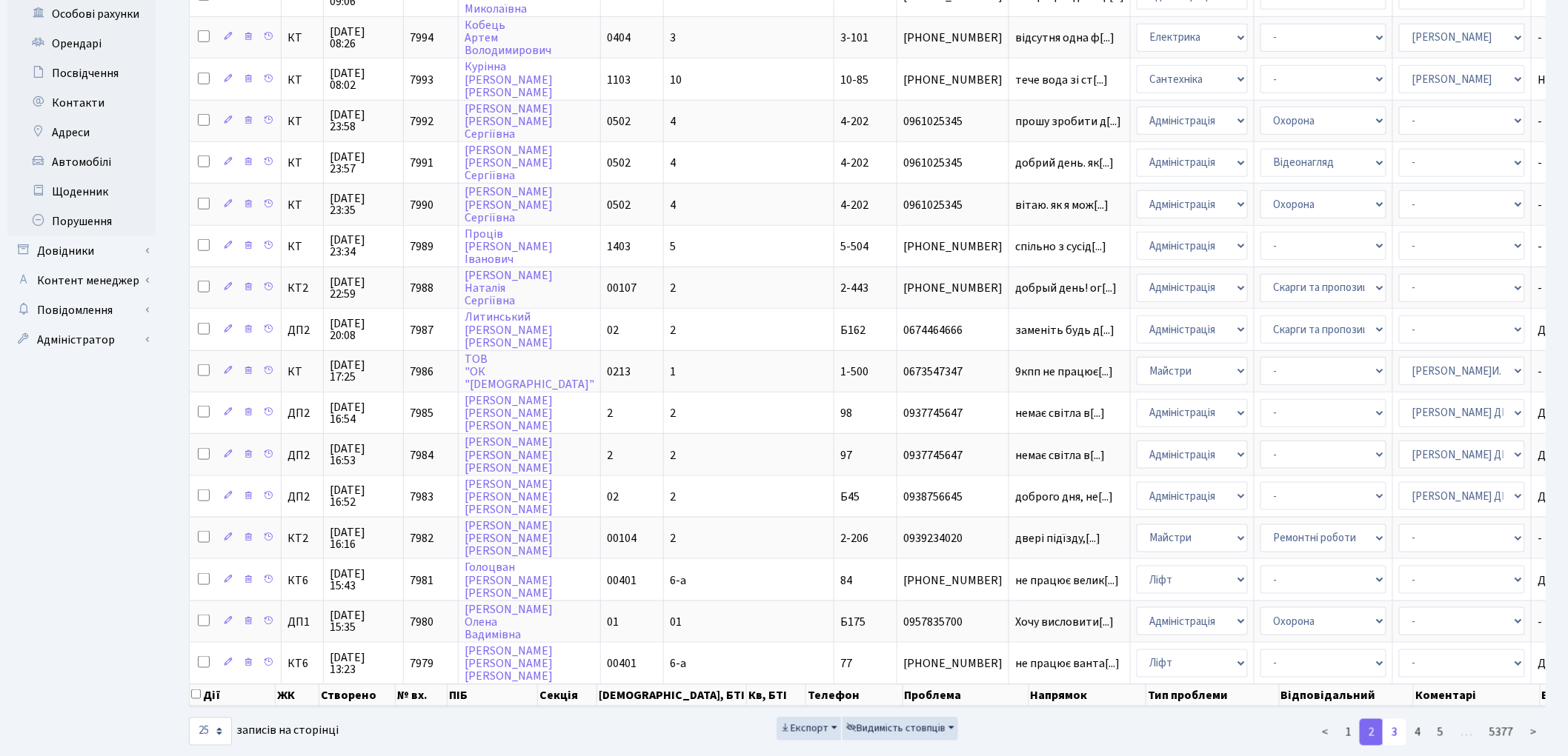
click at [1360, 719] on link "3" at bounding box center [1394, 732] width 24 height 27
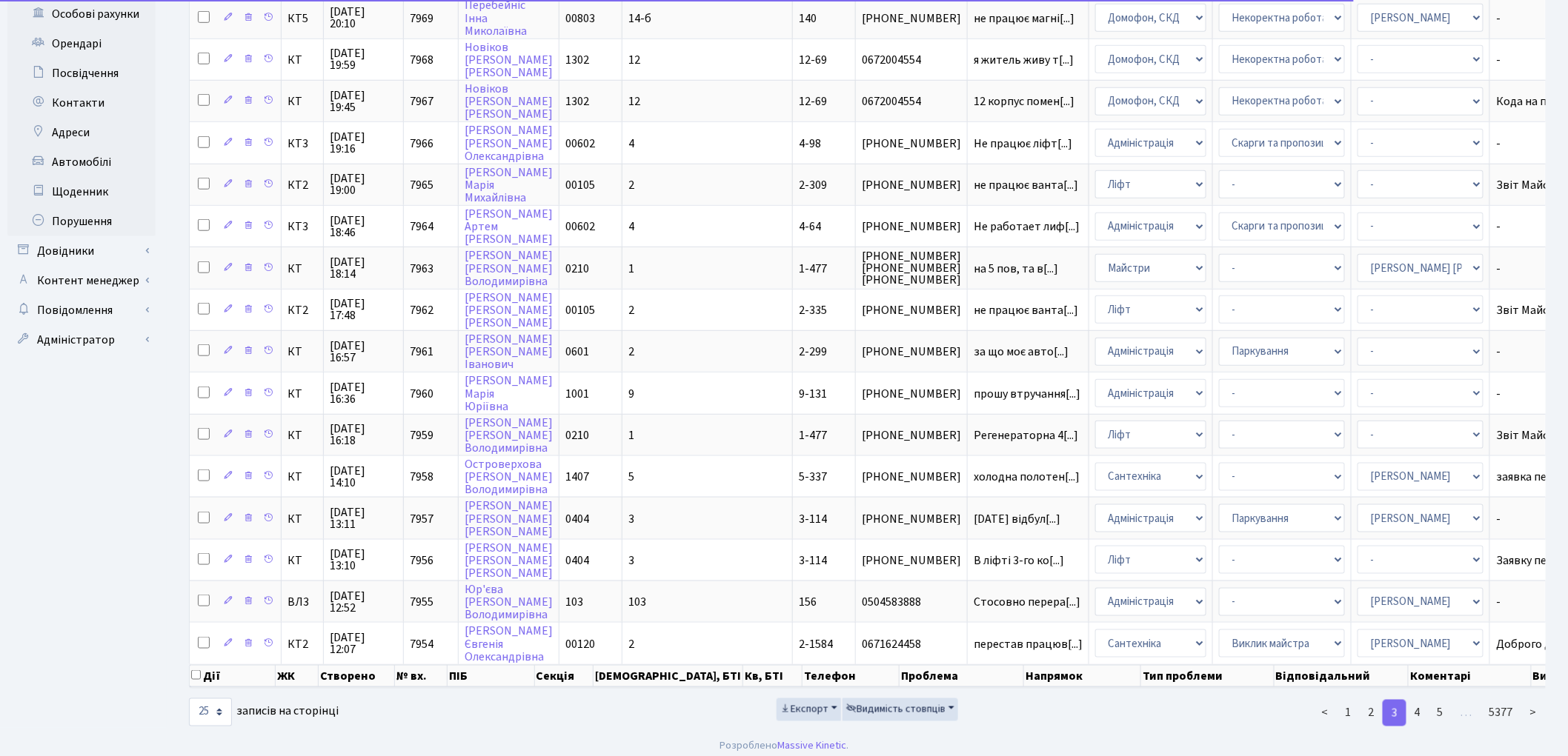
scroll to position [523, 0]
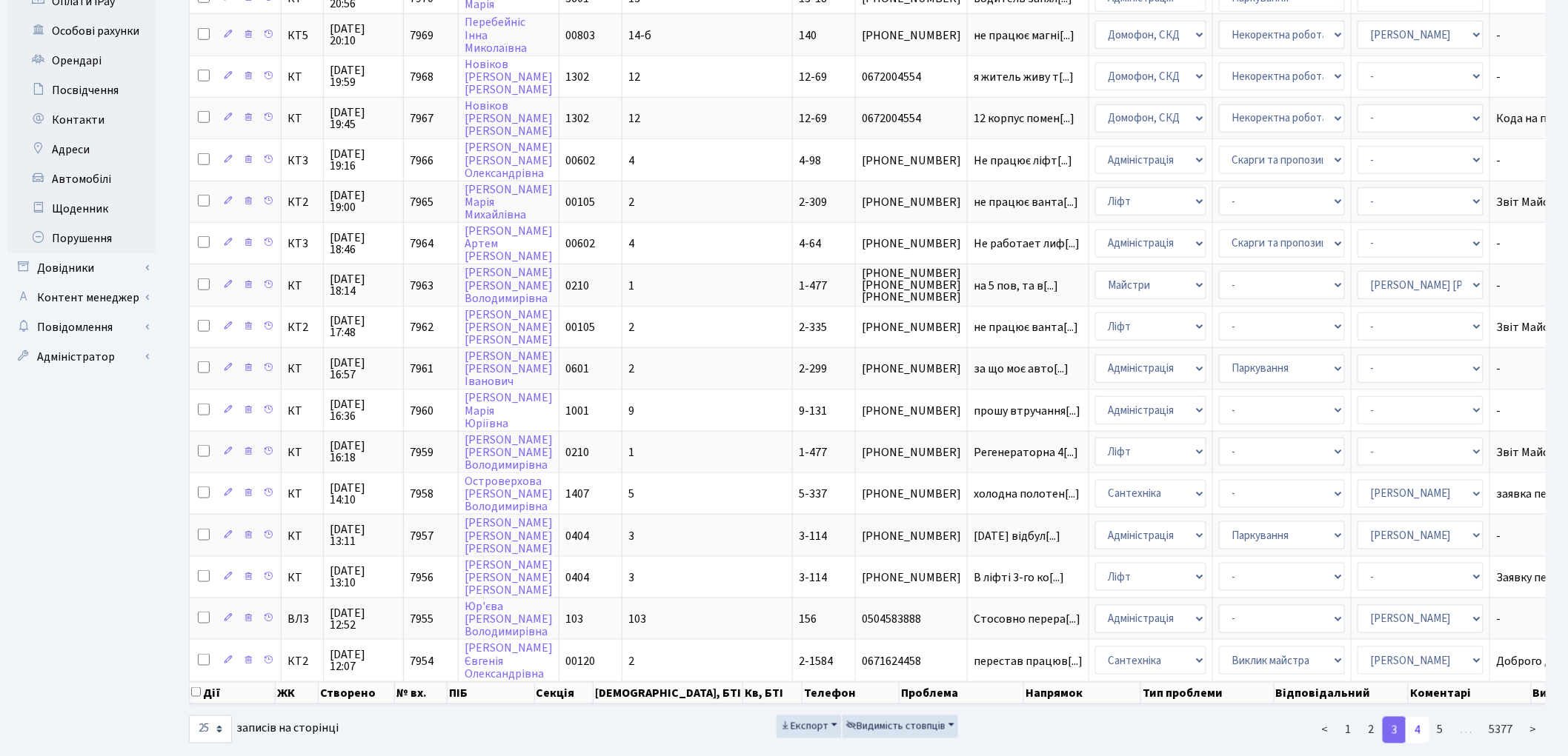
click at [1360, 717] on link "4" at bounding box center [1417, 730] width 24 height 27
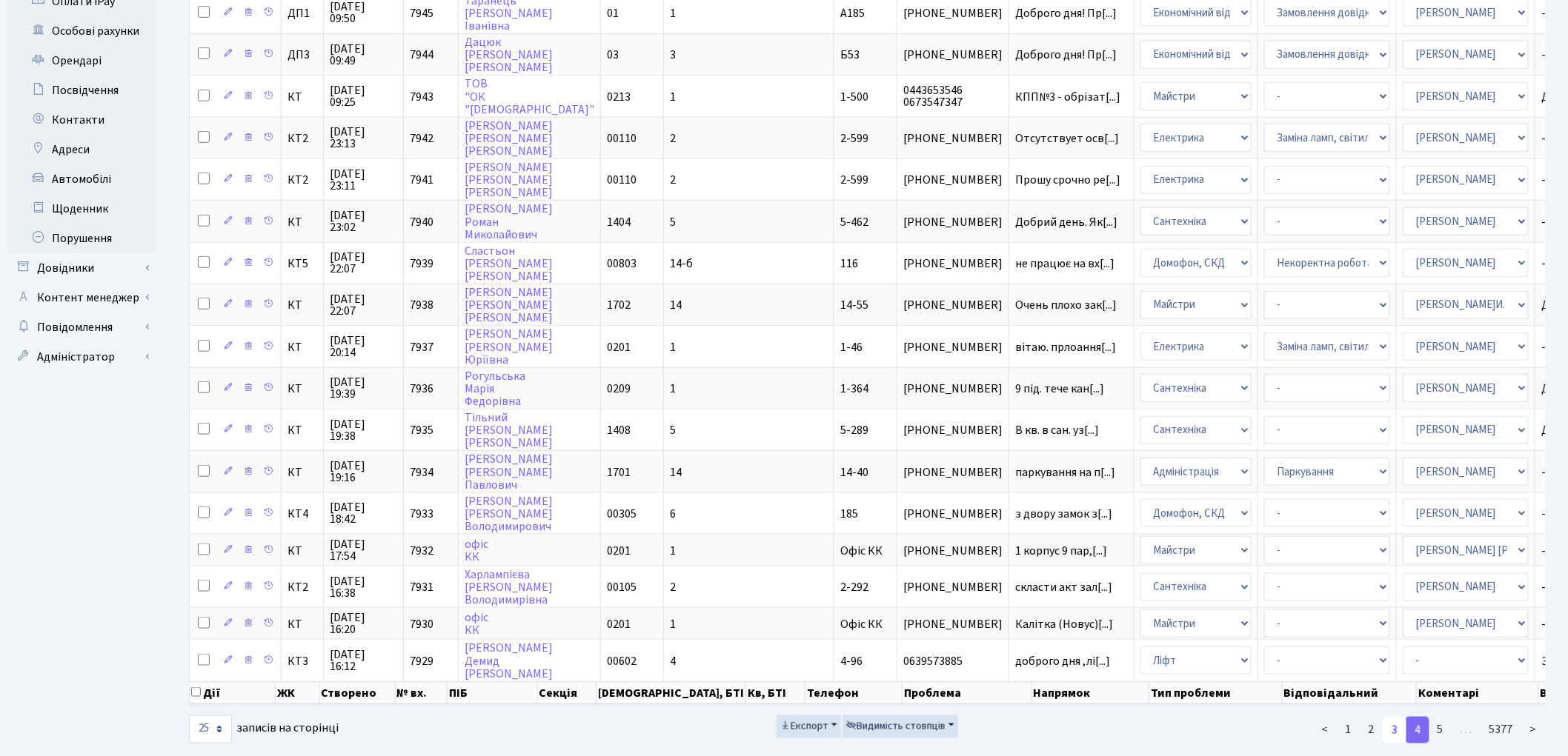
click at [1360, 717] on link "3" at bounding box center [1394, 730] width 24 height 27
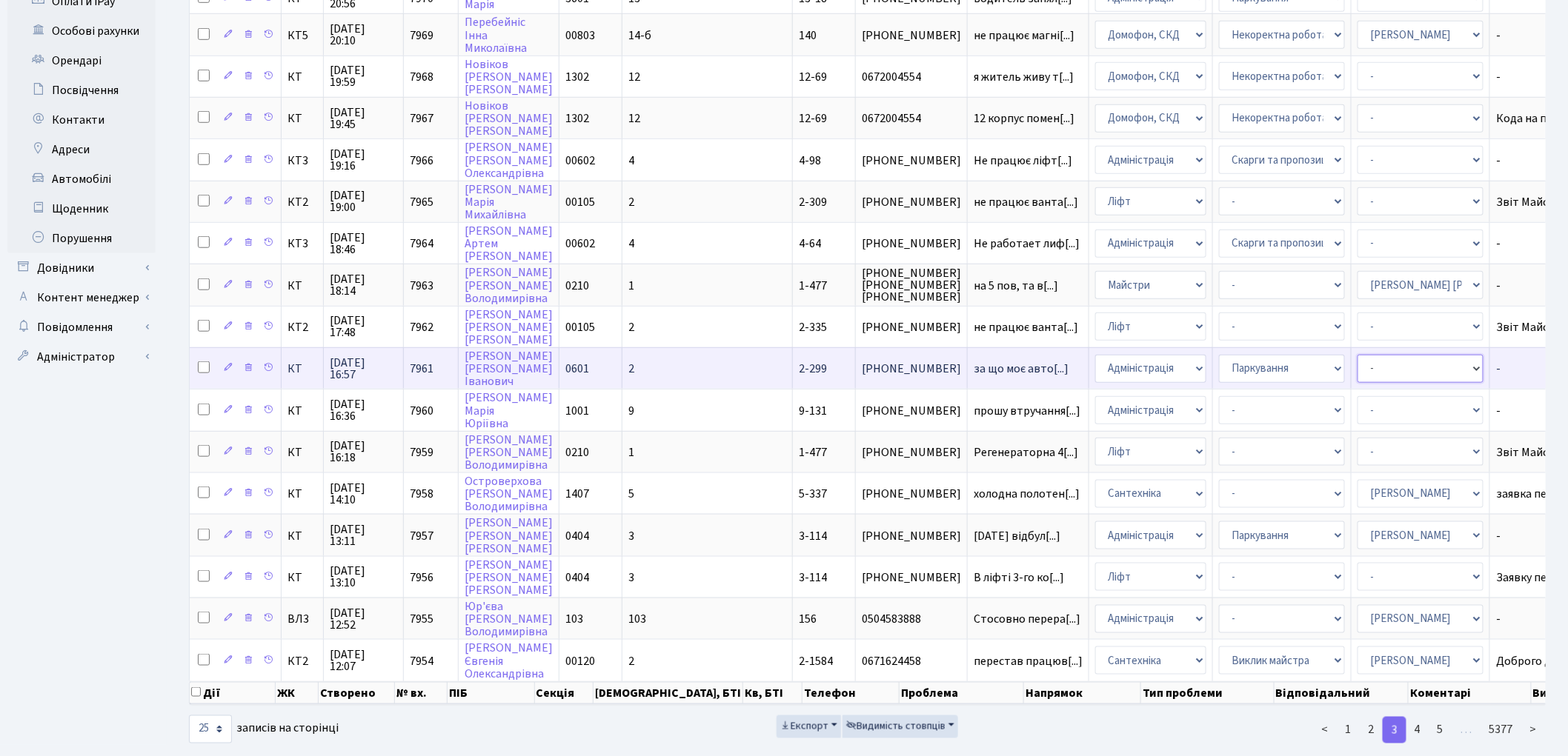
click at [1357, 355] on select "- Адміністратор ЖК КТ [PERSON_NAME] [PERSON_NAME] [PERSON_NAME]Ю. [PERSON_NAME]…" at bounding box center [1420, 369] width 126 height 28
select select "82"
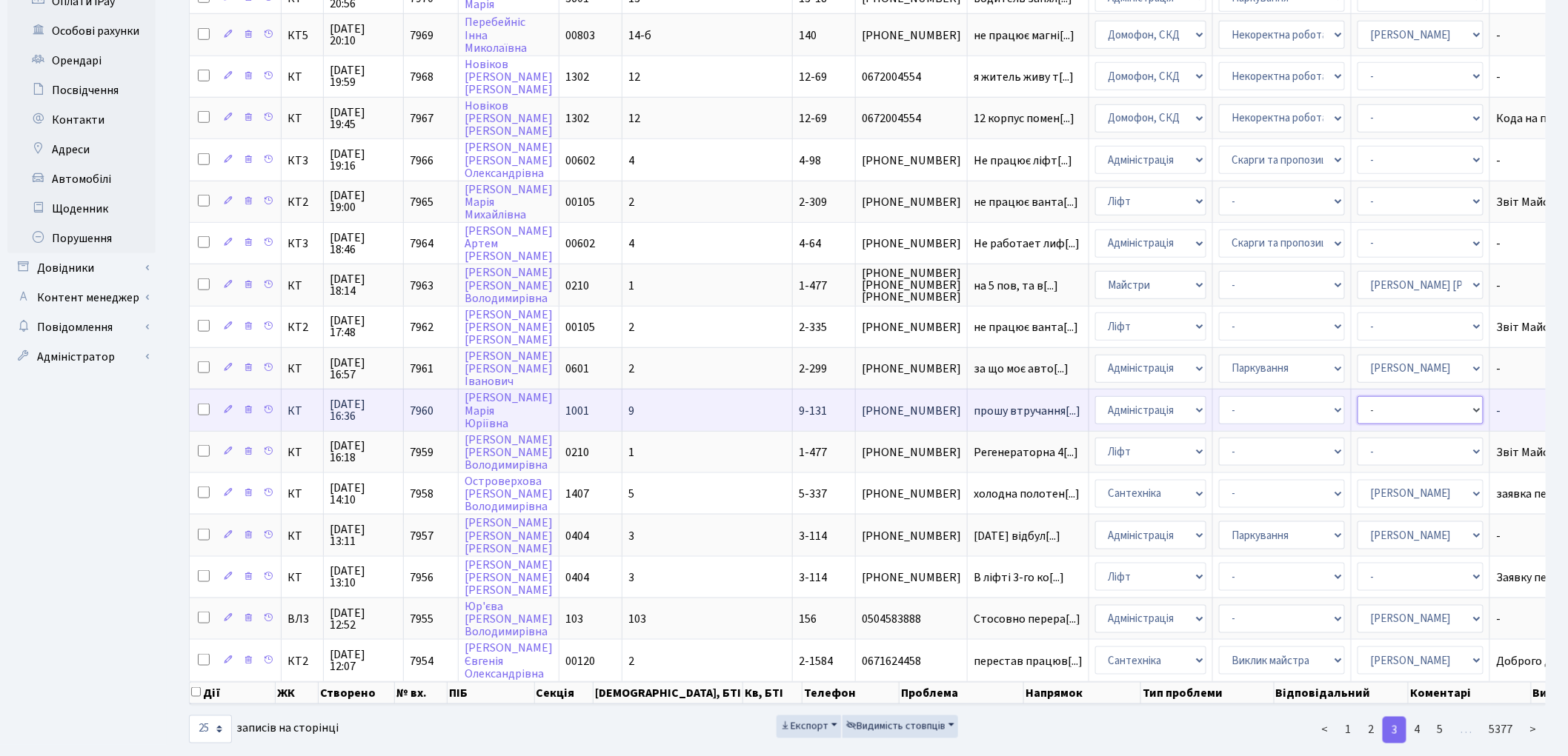
click at [1357, 396] on select "- Адміністратор ЖК КТ [PERSON_NAME] [PERSON_NAME] [PERSON_NAME]Ю. [PERSON_NAME]…" at bounding box center [1420, 410] width 126 height 28
select select "11"
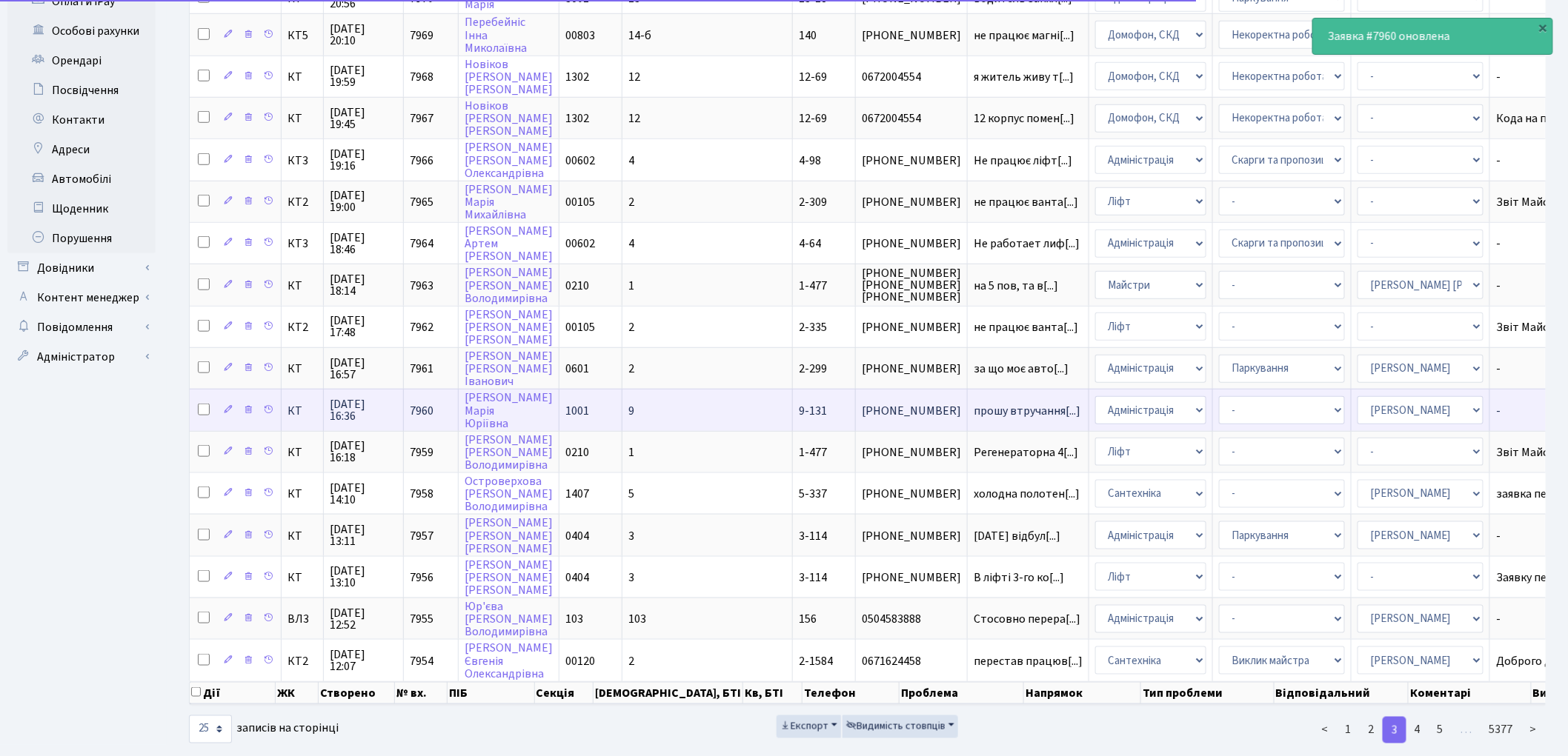
click at [201, 403] on input "checkbox" at bounding box center [204, 409] width 12 height 12
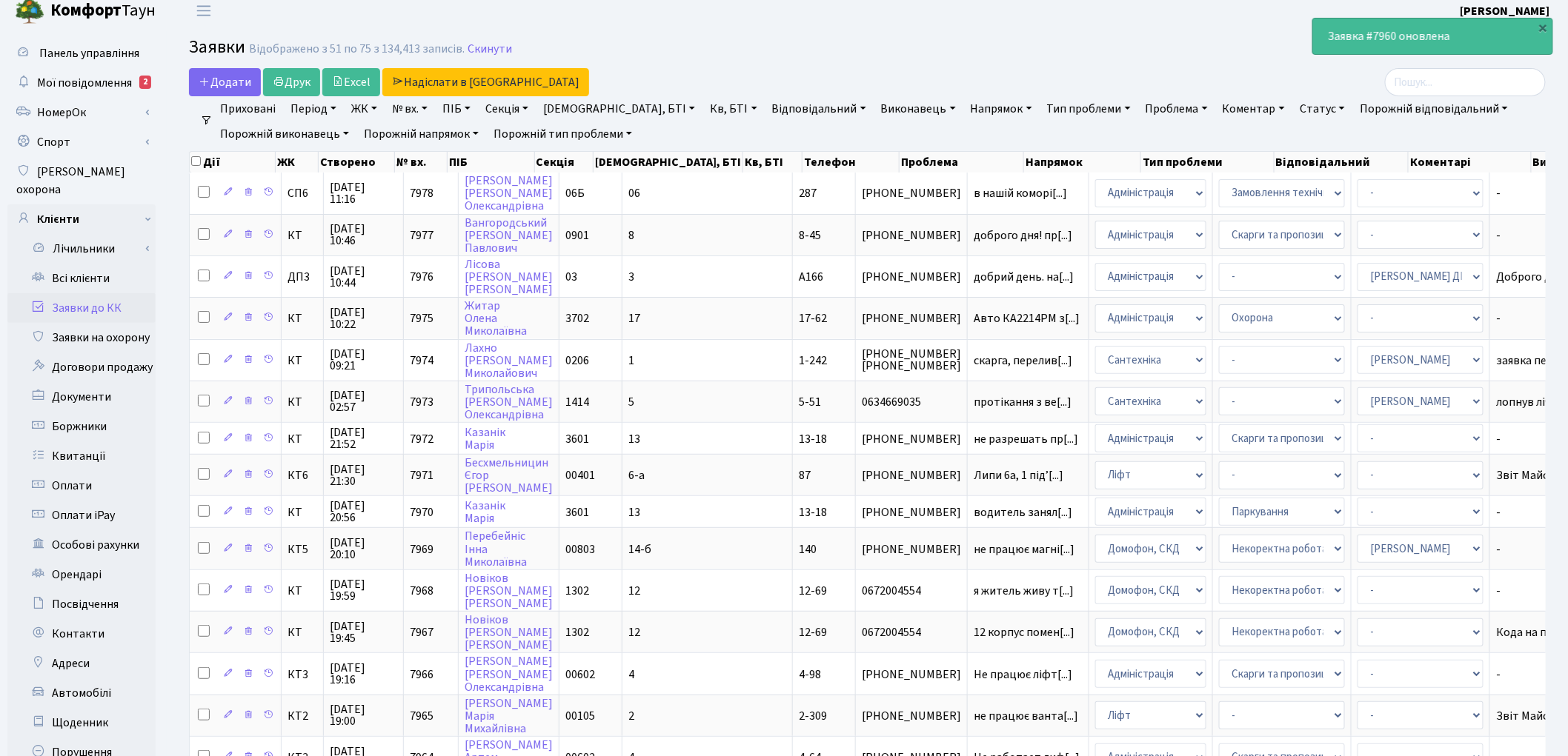
scroll to position [0, 0]
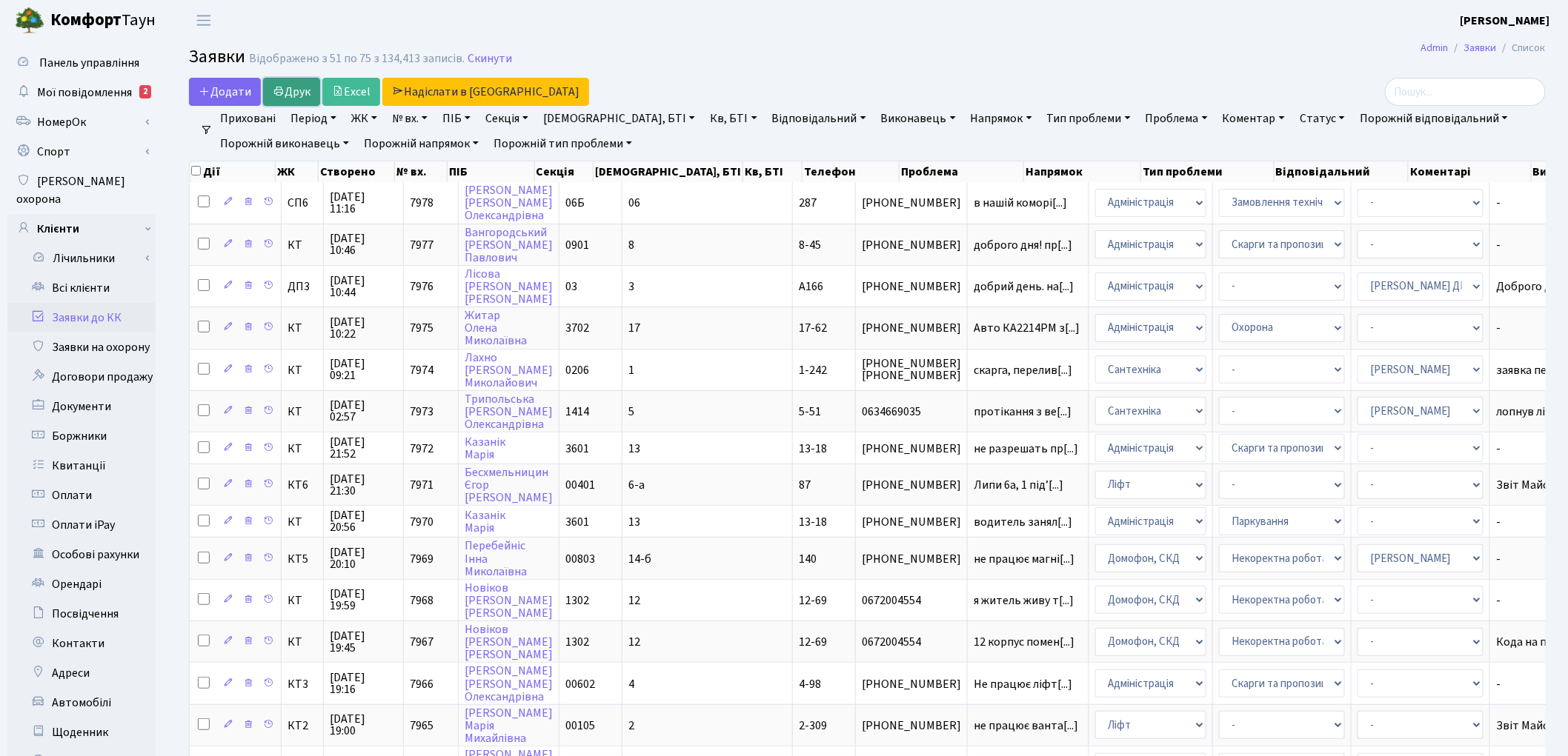
click at [294, 97] on link "Друк" at bounding box center [291, 92] width 57 height 28
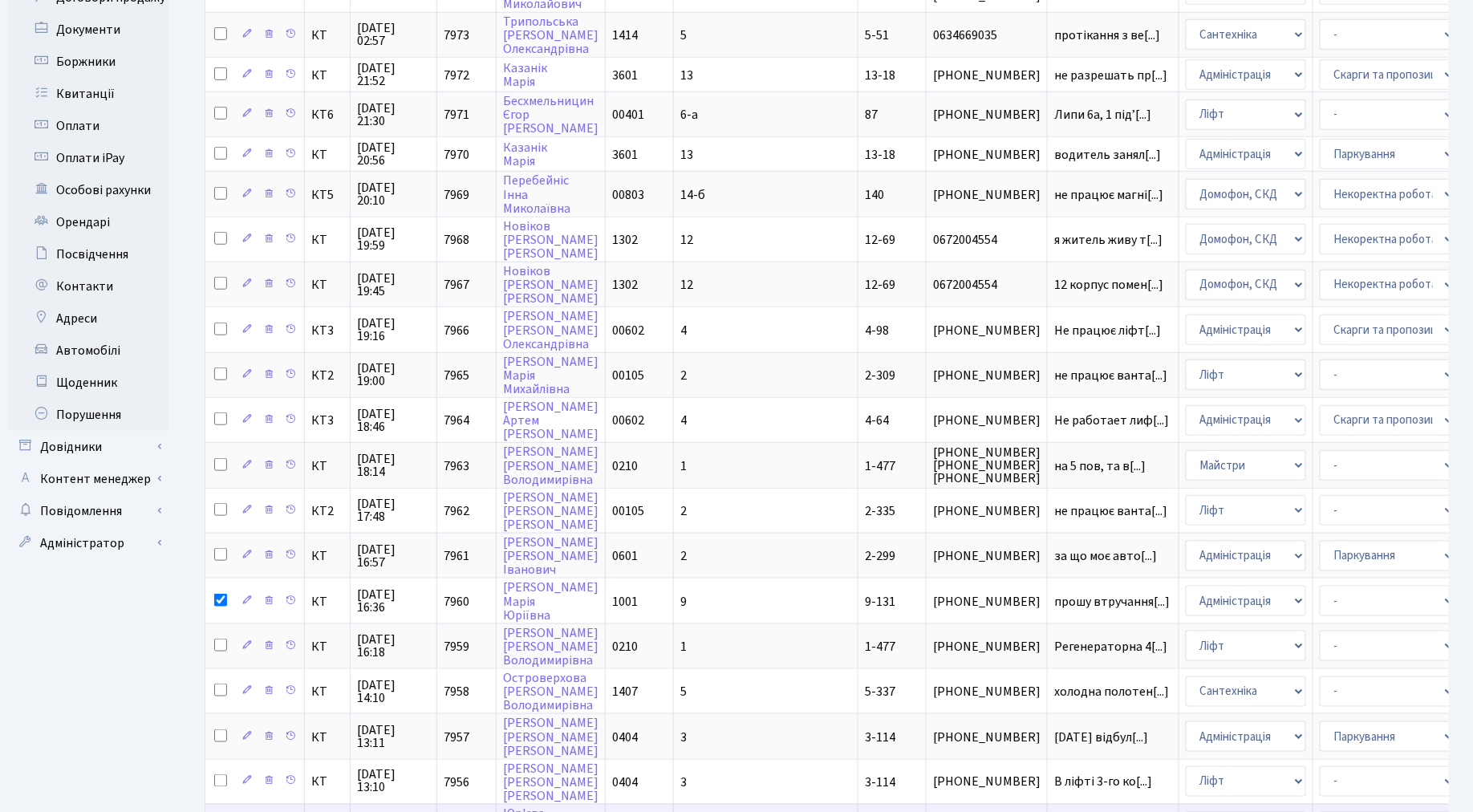
scroll to position [397, 0]
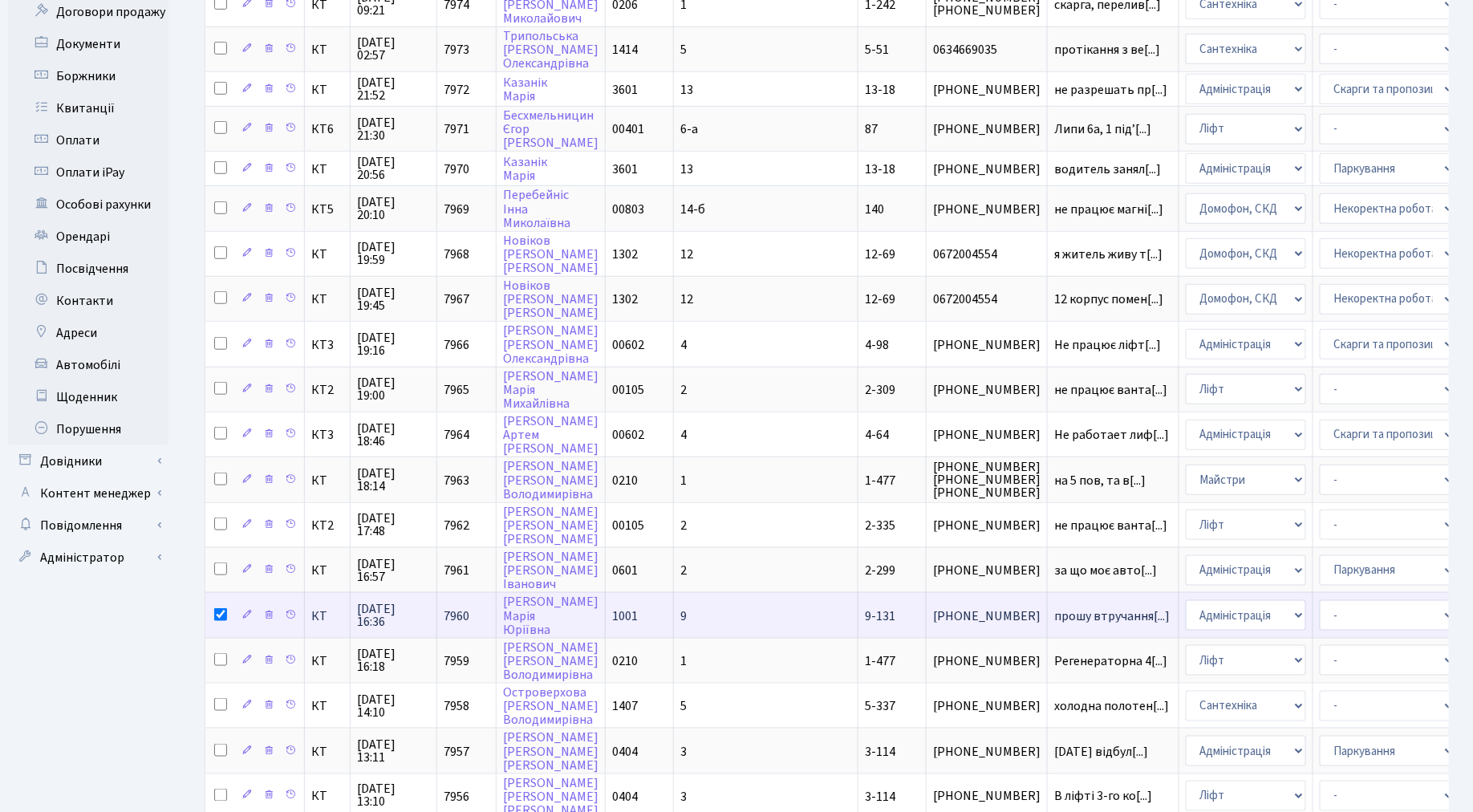
click at [221, 608] on input "checkbox" at bounding box center [221, 614] width 13 height 13
checkbox input "false"
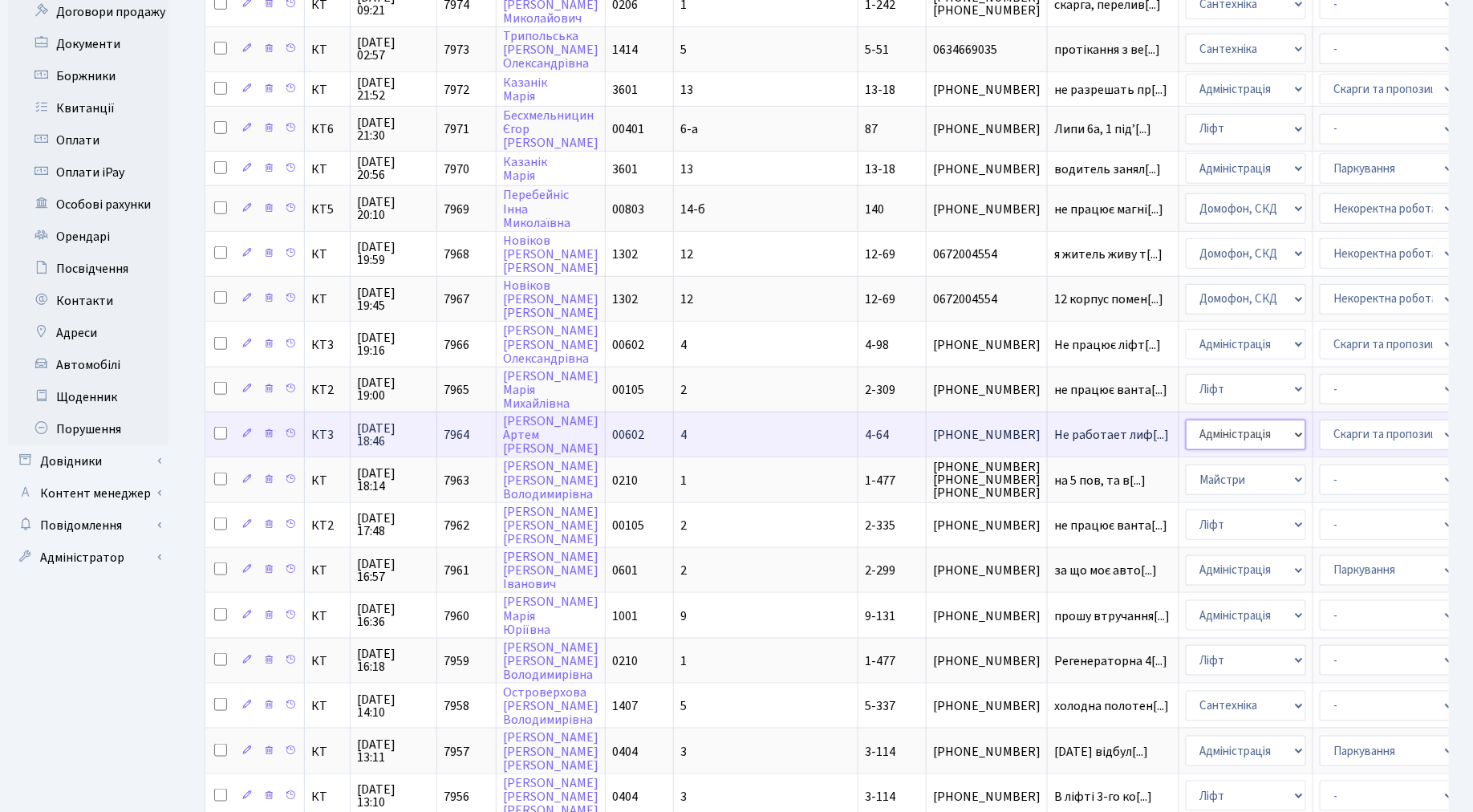
click at [1186, 420] on select "- Адміністрація Домофон, СКД Ліфт Майстри Сантехніка Економічний відділ Електри…" at bounding box center [1246, 435] width 121 height 31
select select "16"
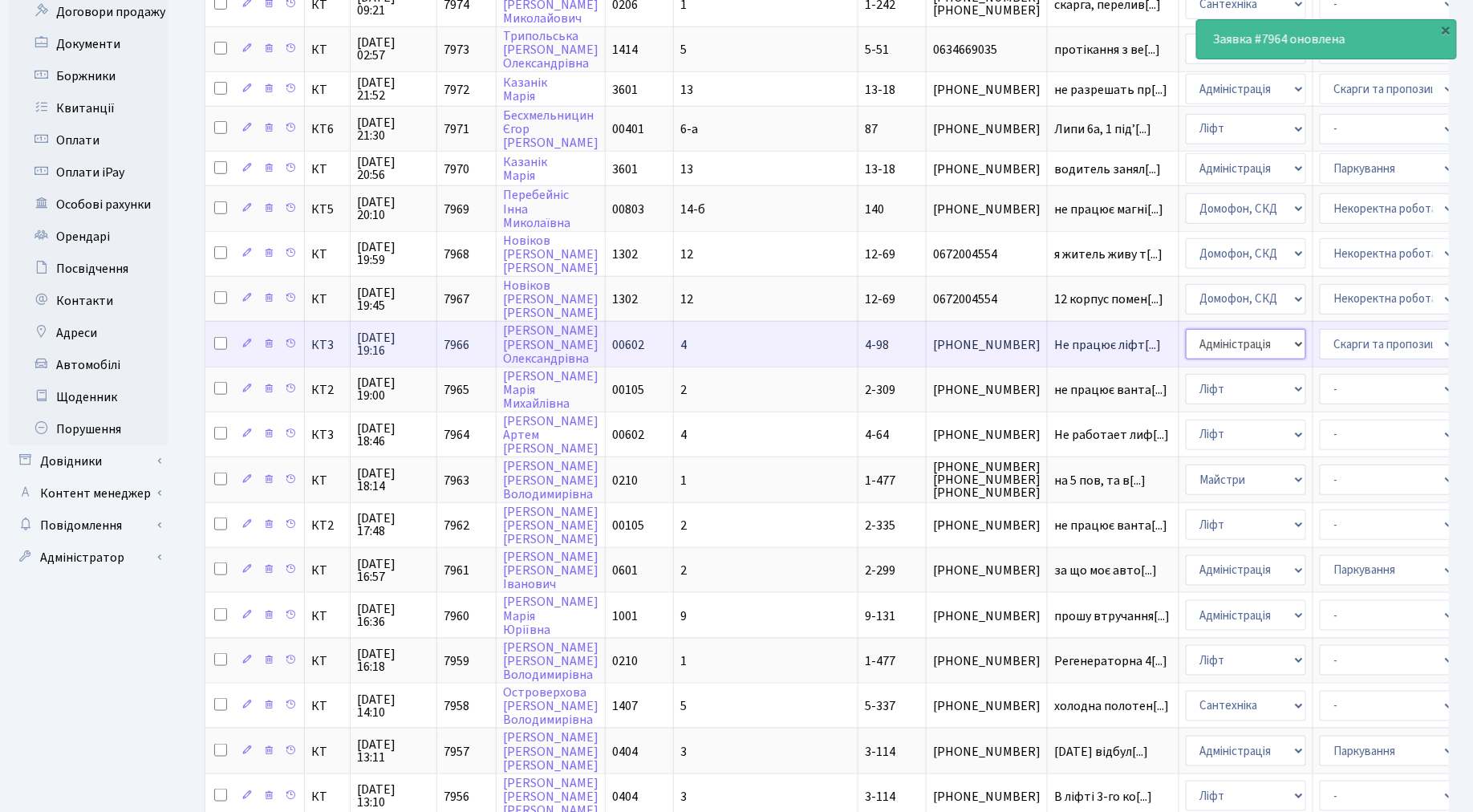
click at [1186, 329] on select "- Адміністрація Домофон, СКД Ліфт Майстри Сантехніка Економічний відділ Електри…" at bounding box center [1246, 344] width 121 height 31
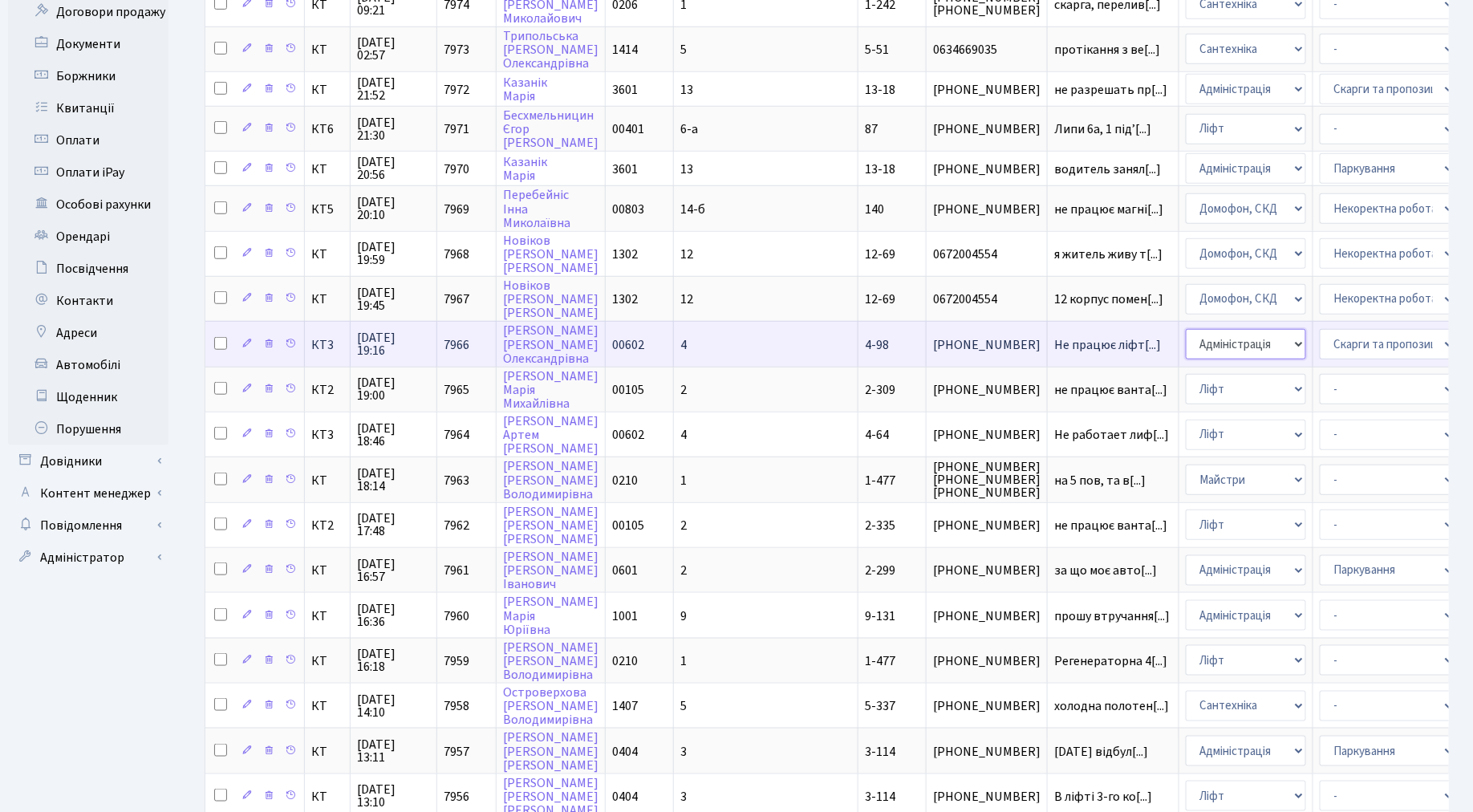
select select "16"
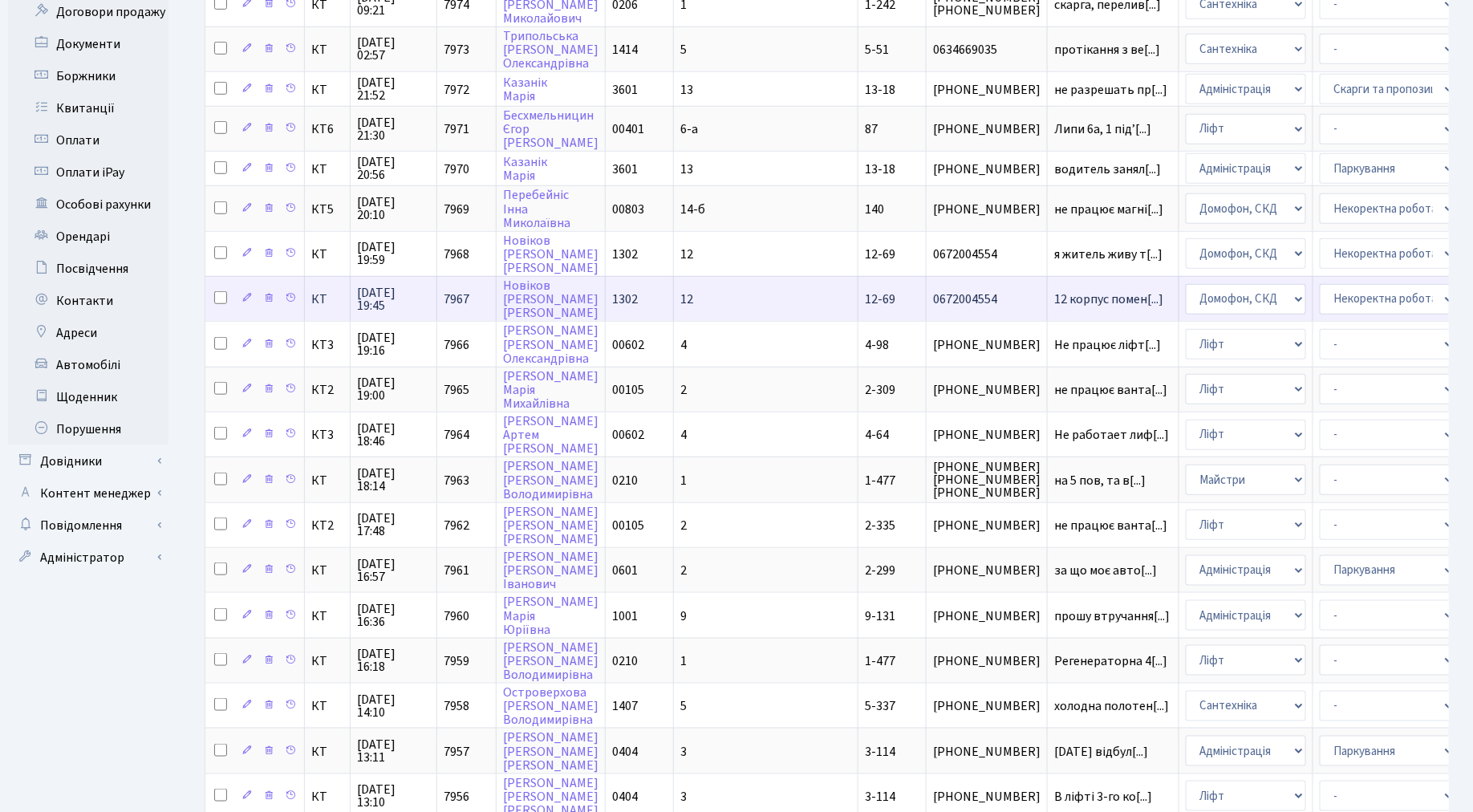
select select "22"
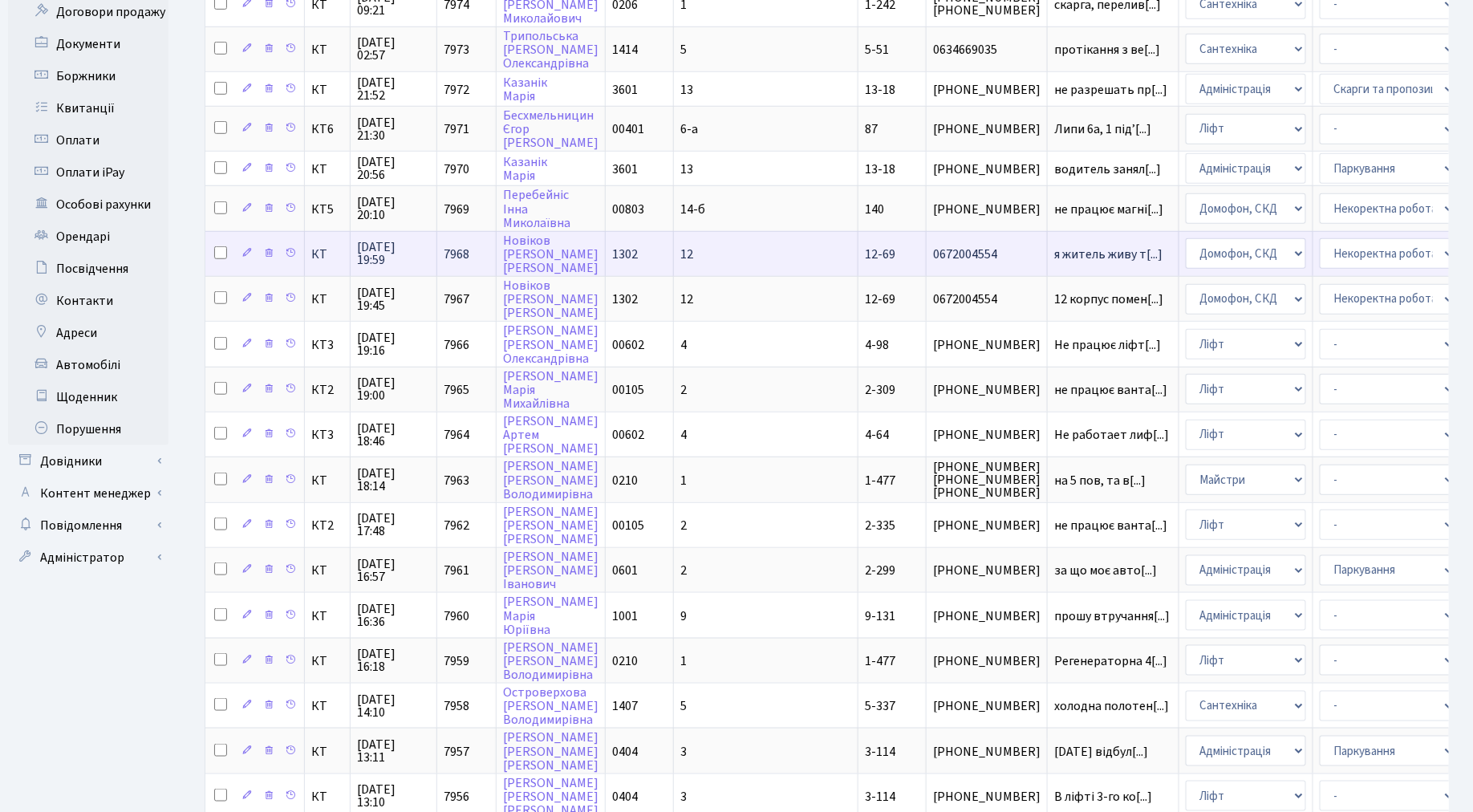
select select "22"
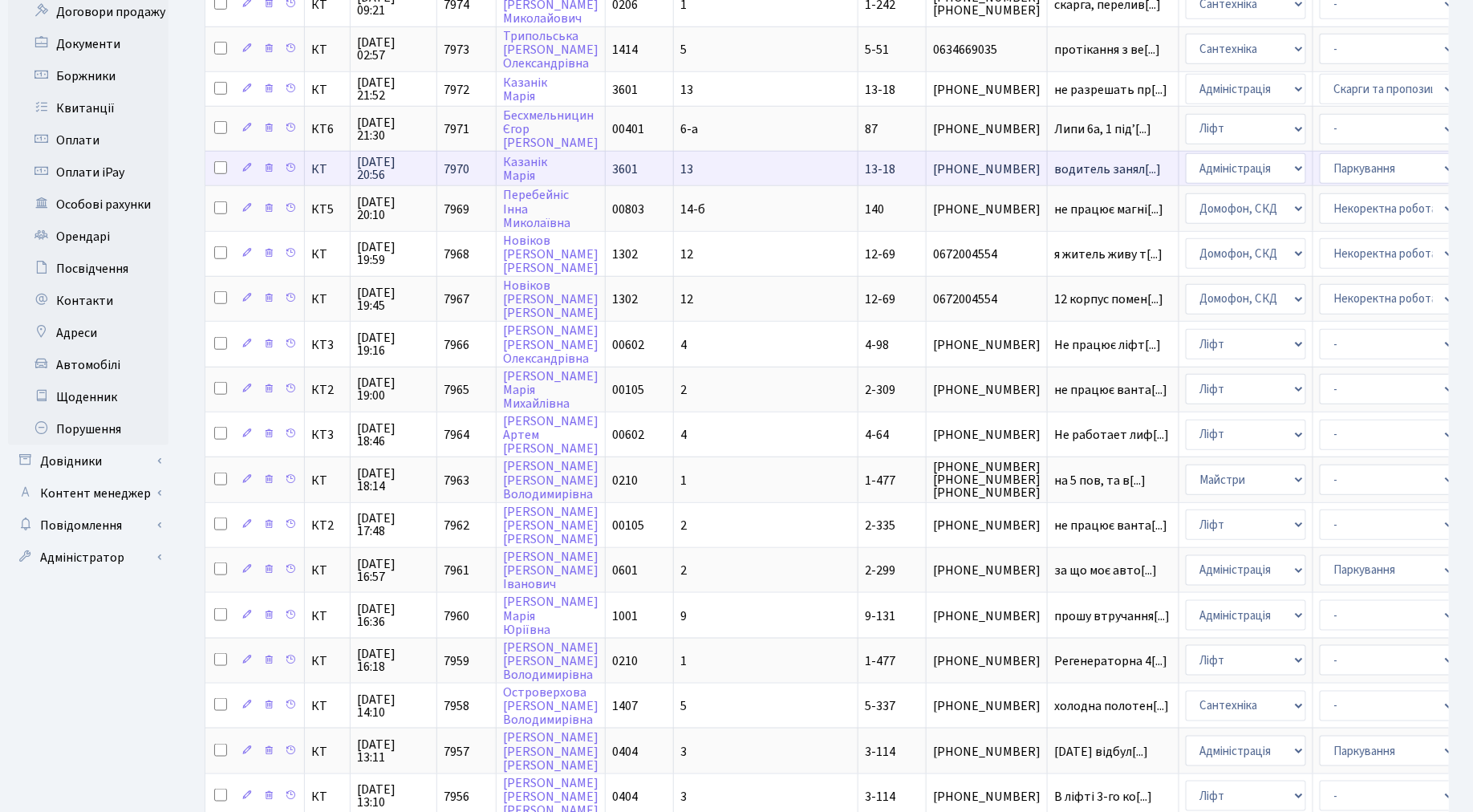
select select "82"
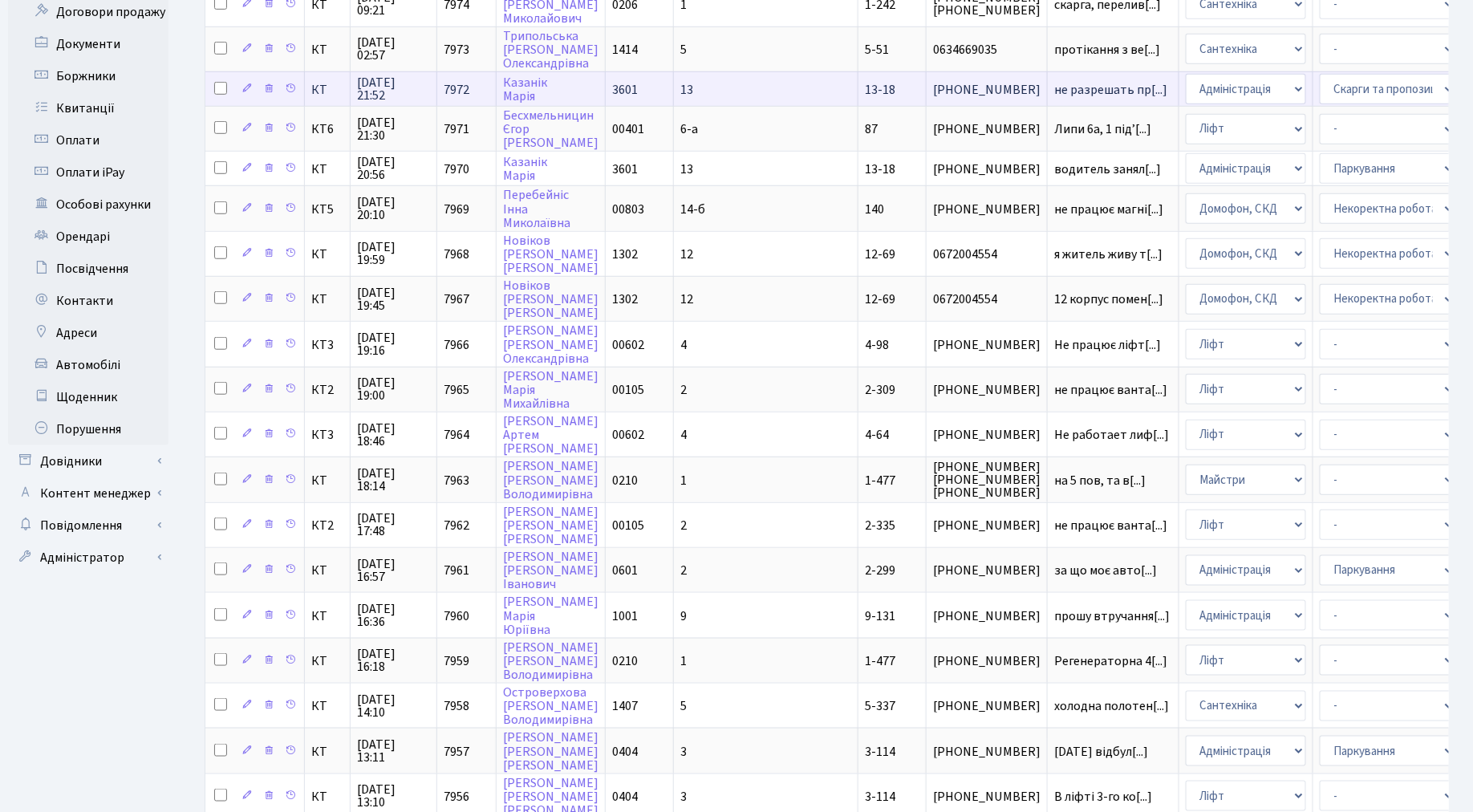
select select "82"
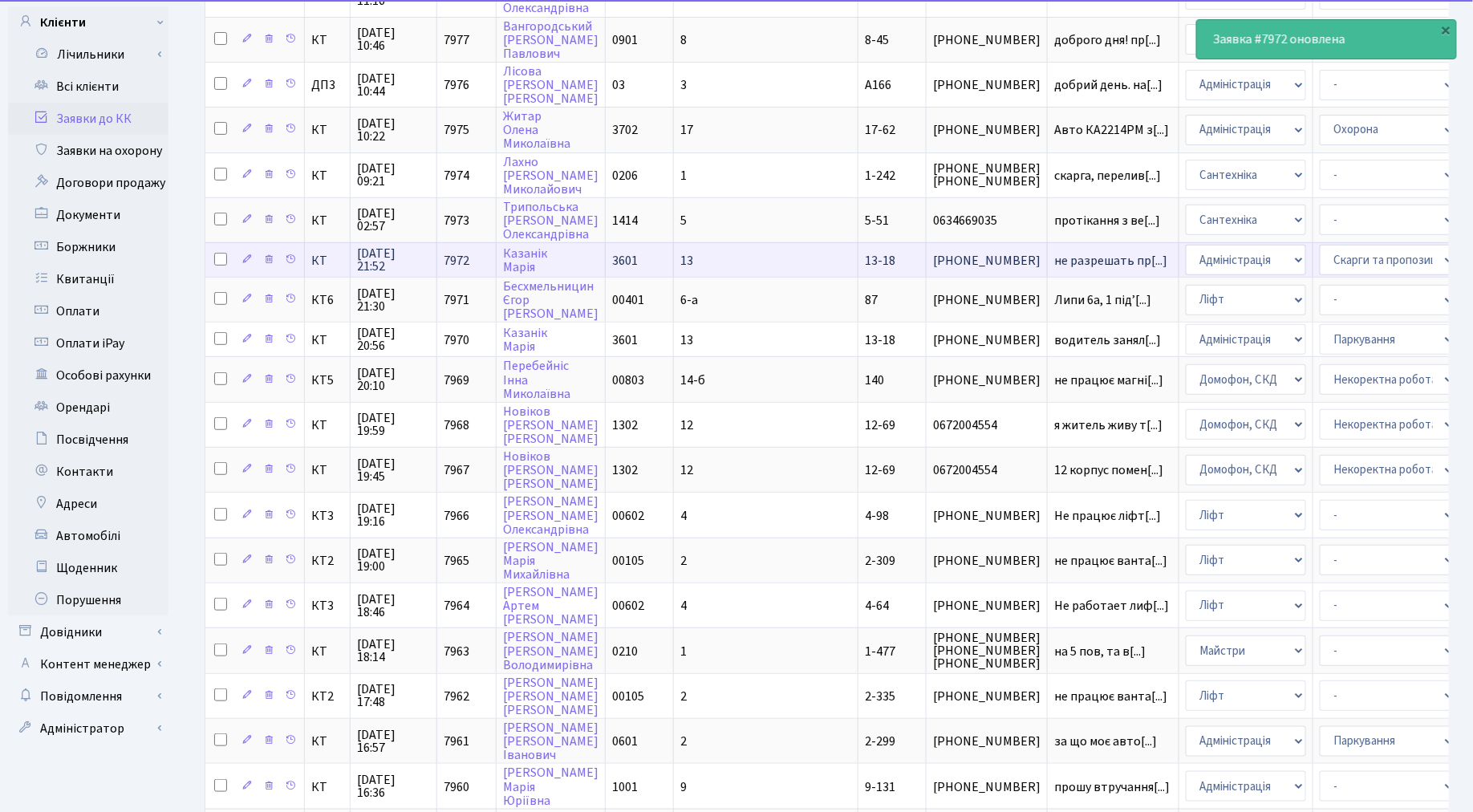
scroll to position [218, 0]
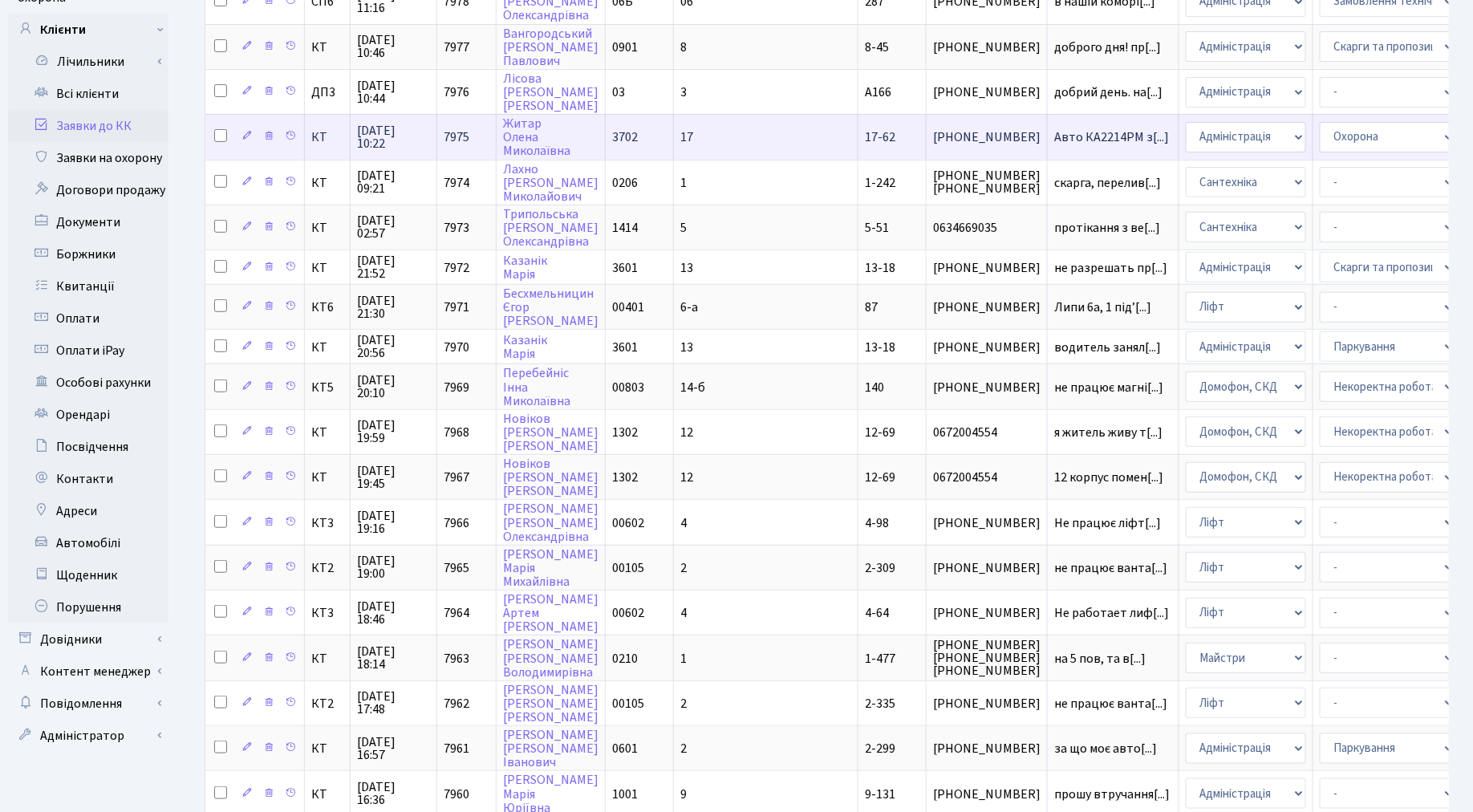
select select "82"
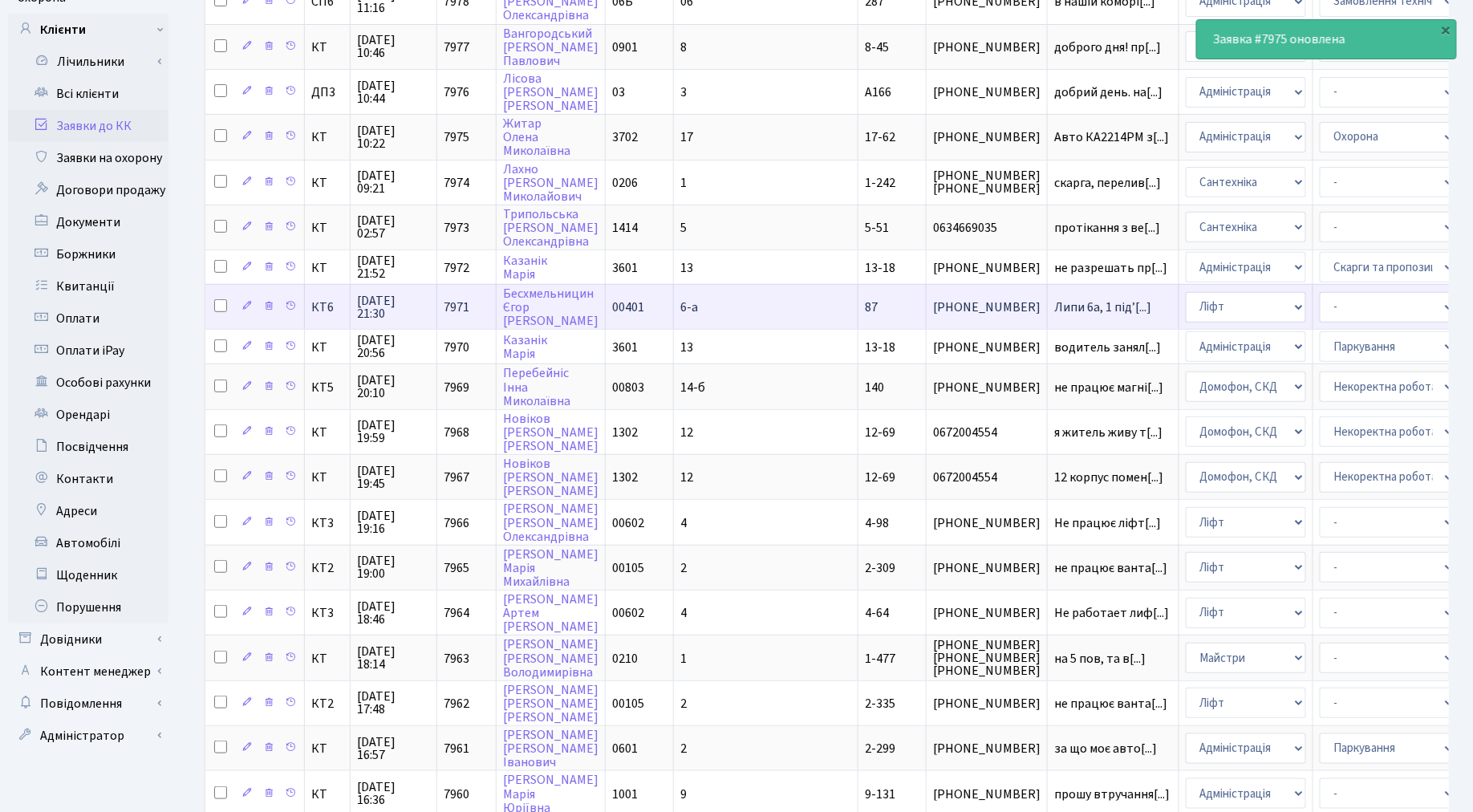
scroll to position [129, 0]
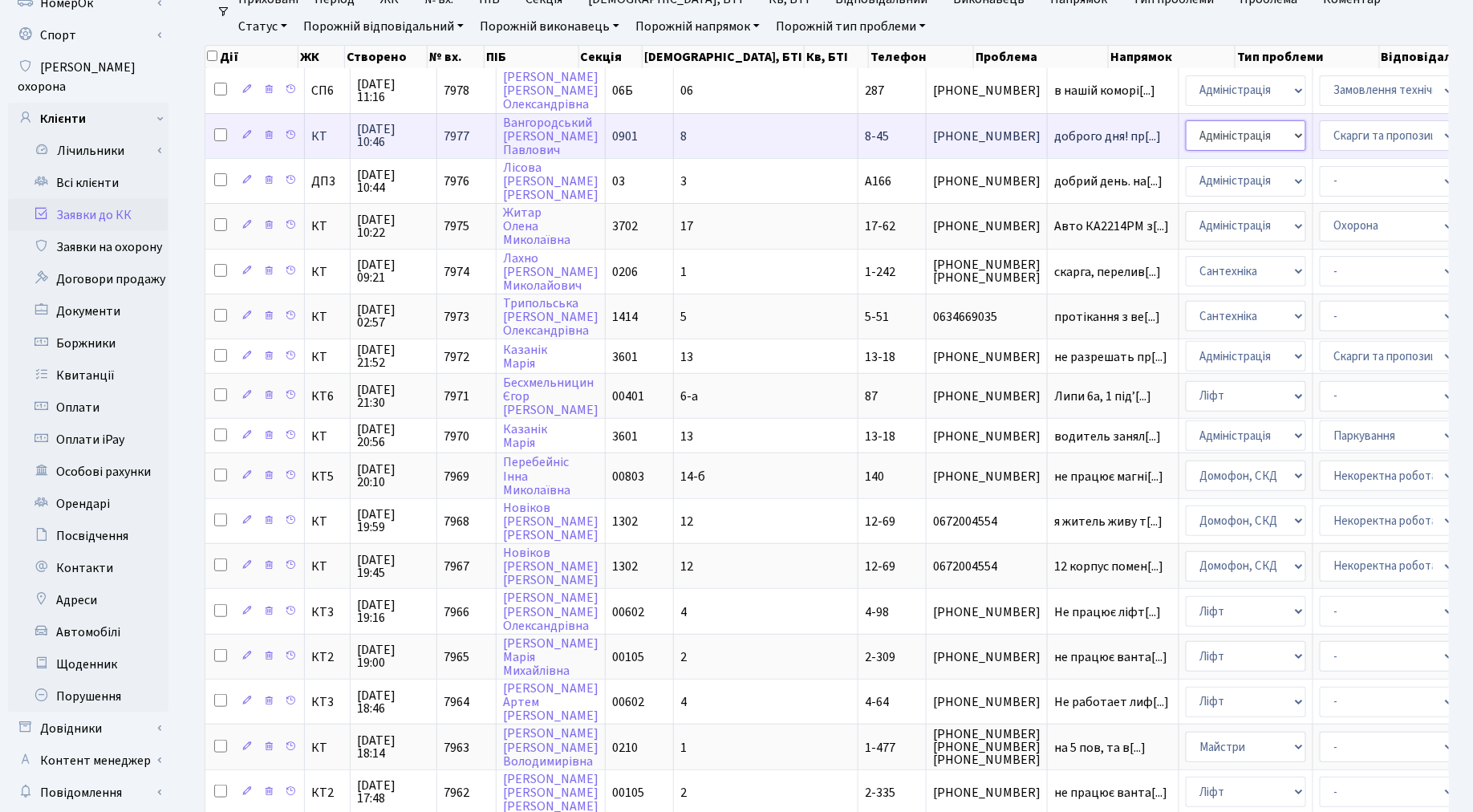
click at [1186, 137] on select "- Адміністрація Домофон, СКД Ліфт Майстри Сантехніка Економічний відділ Електри…" at bounding box center [1246, 136] width 121 height 31
select select "1"
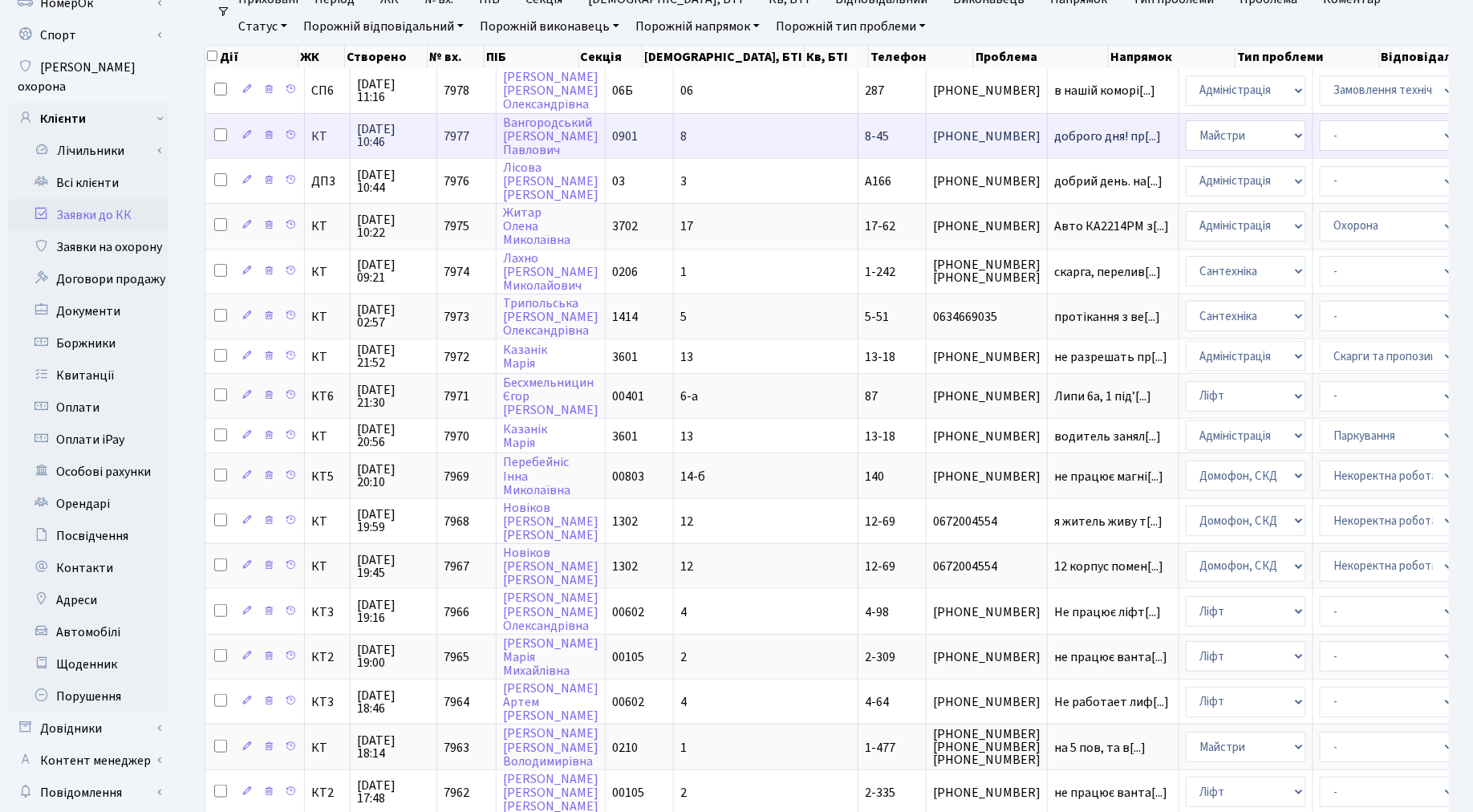
select select "25"
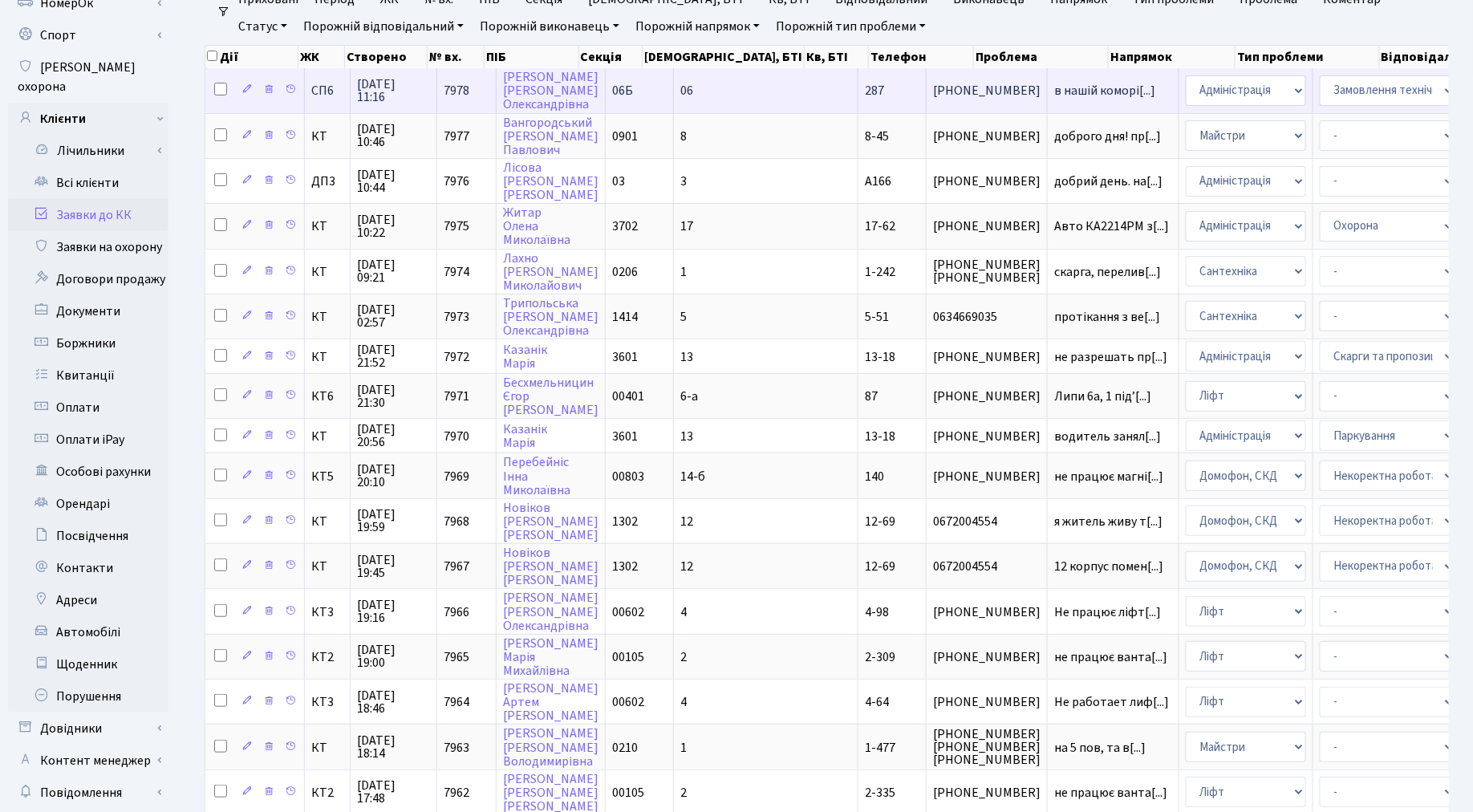
select select "85"
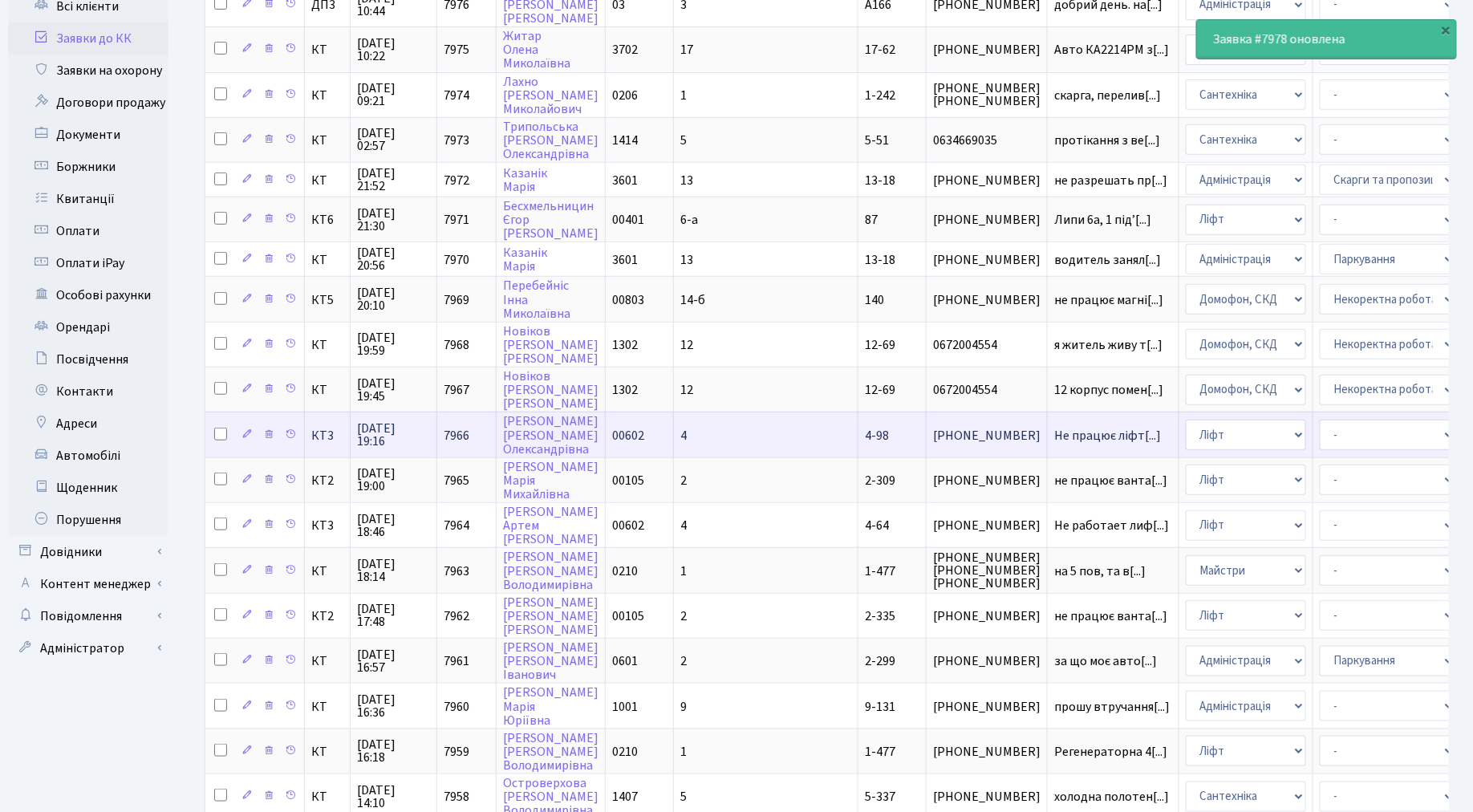
scroll to position [574, 0]
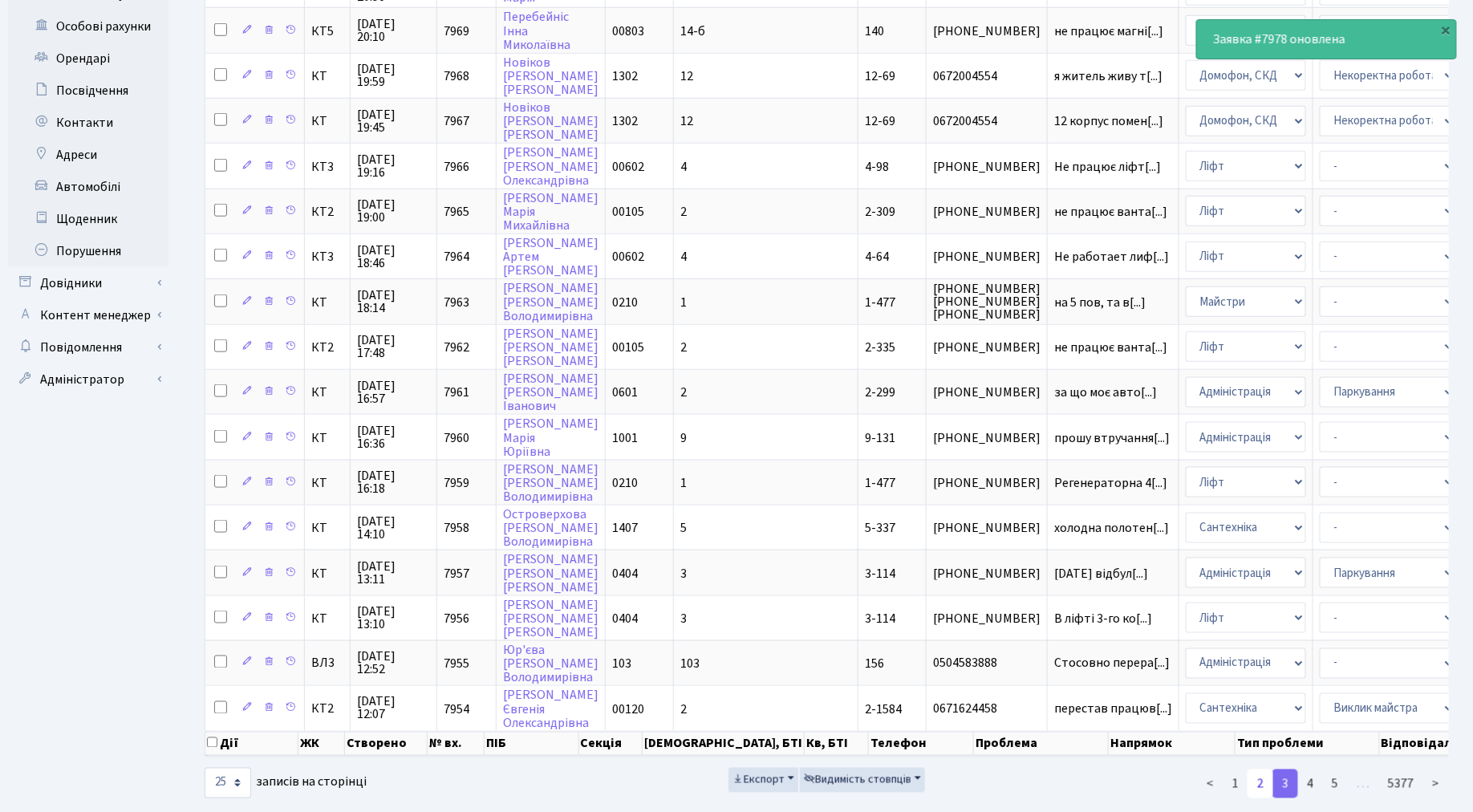
click at [1260, 769] on link "2" at bounding box center [1260, 784] width 26 height 29
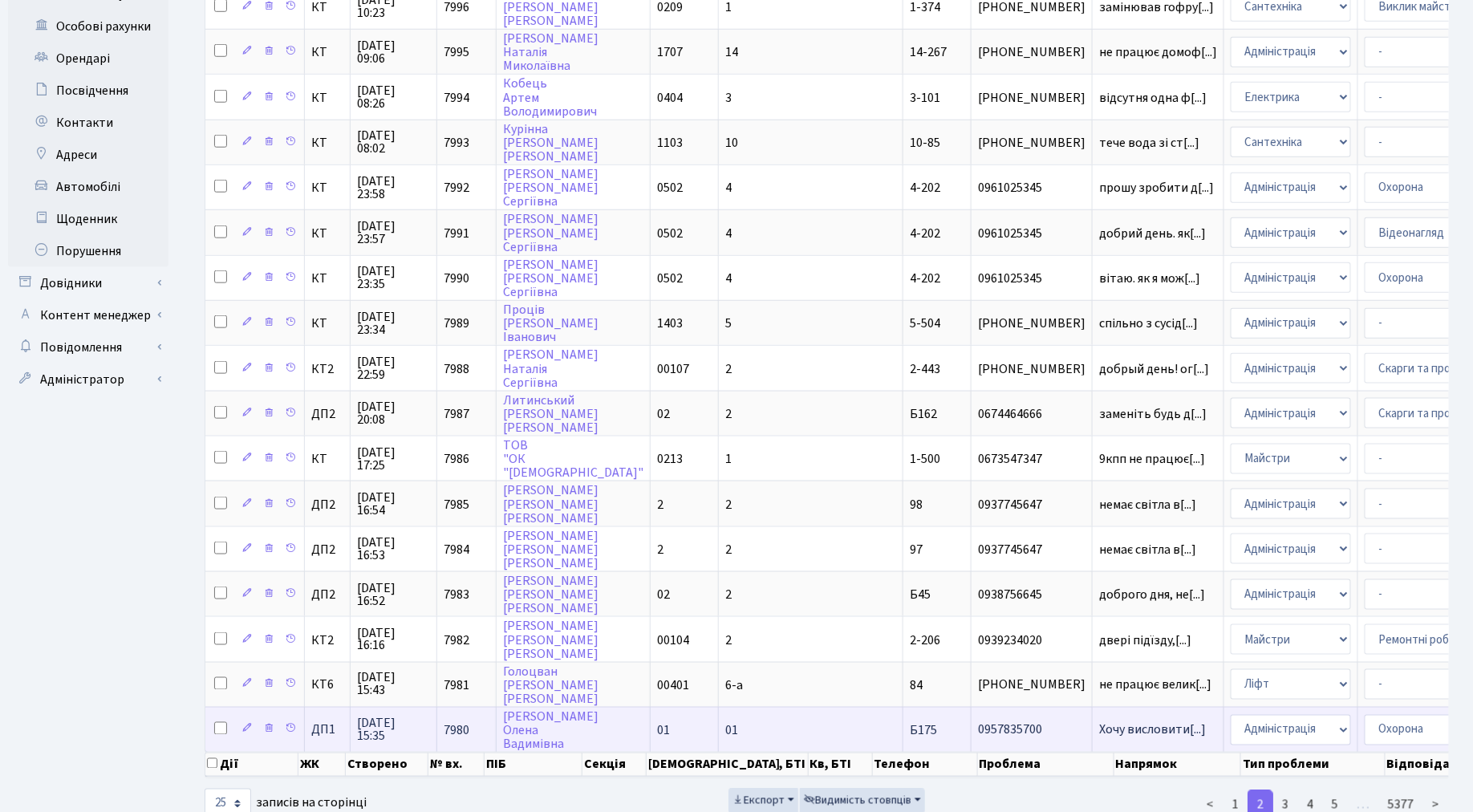
select select "94"
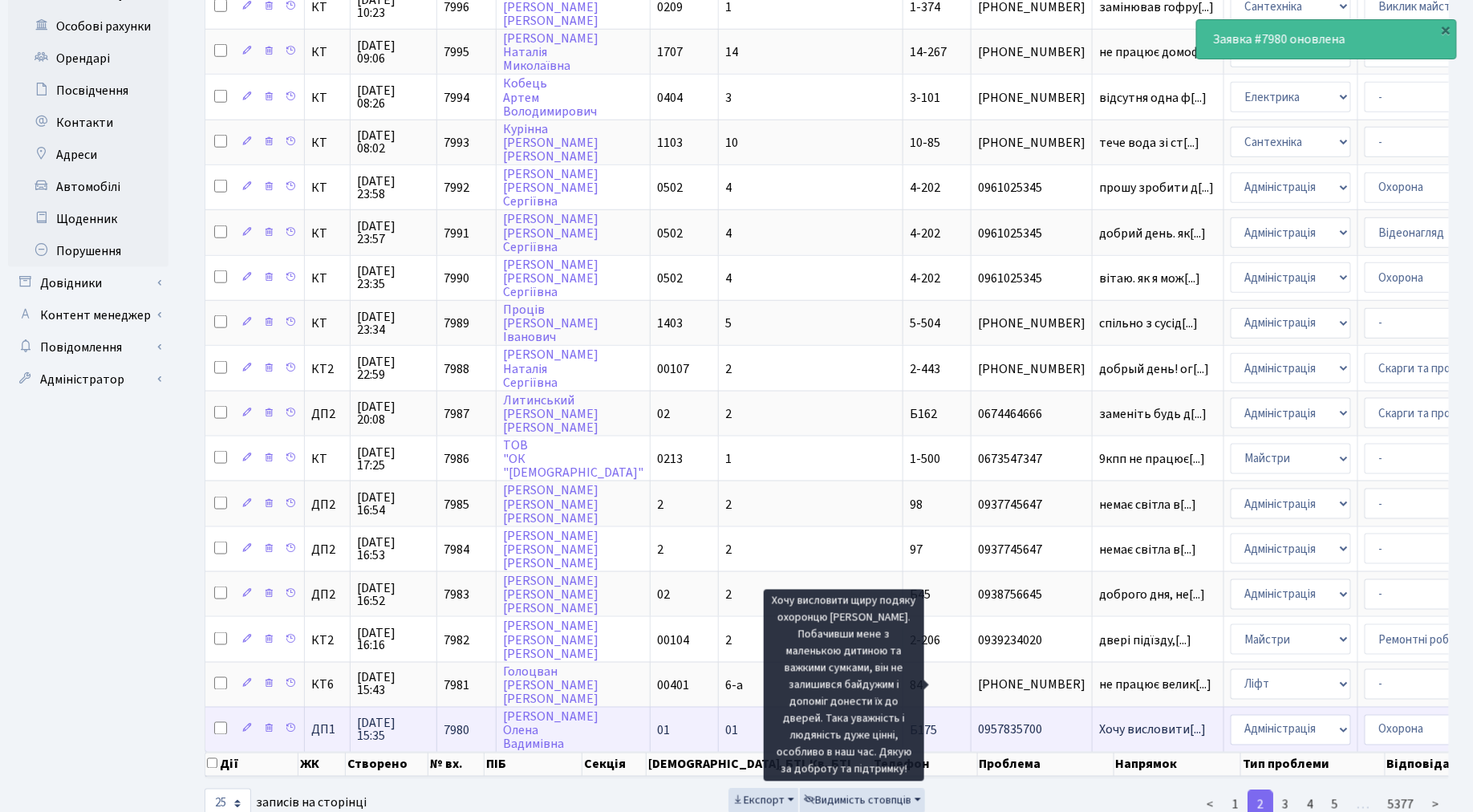
click at [1099, 721] on span "Хочу висловити[...]" at bounding box center [1152, 730] width 107 height 18
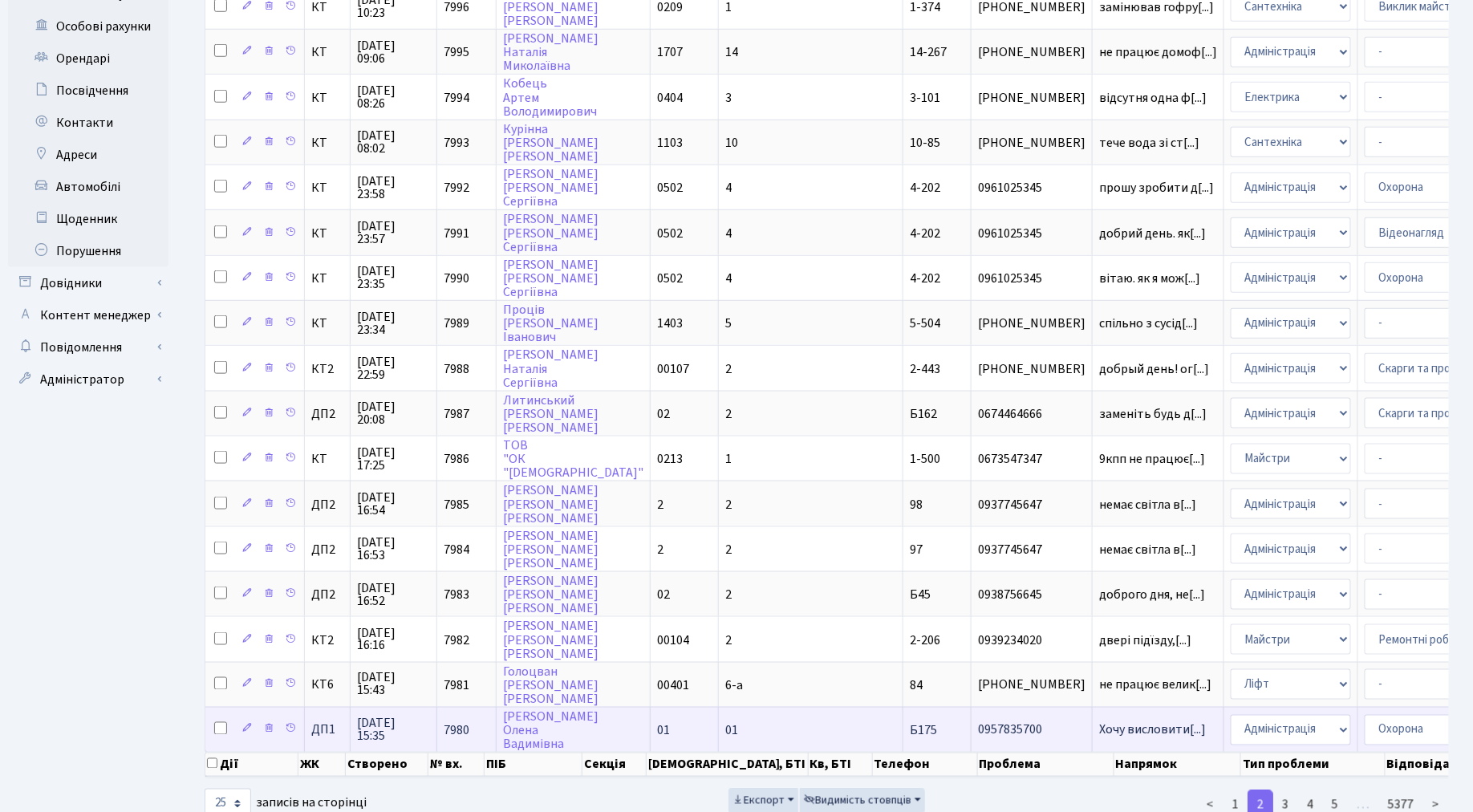
click at [1093, 707] on td "Хочу висловити[...]" at bounding box center [1158, 729] width 132 height 45
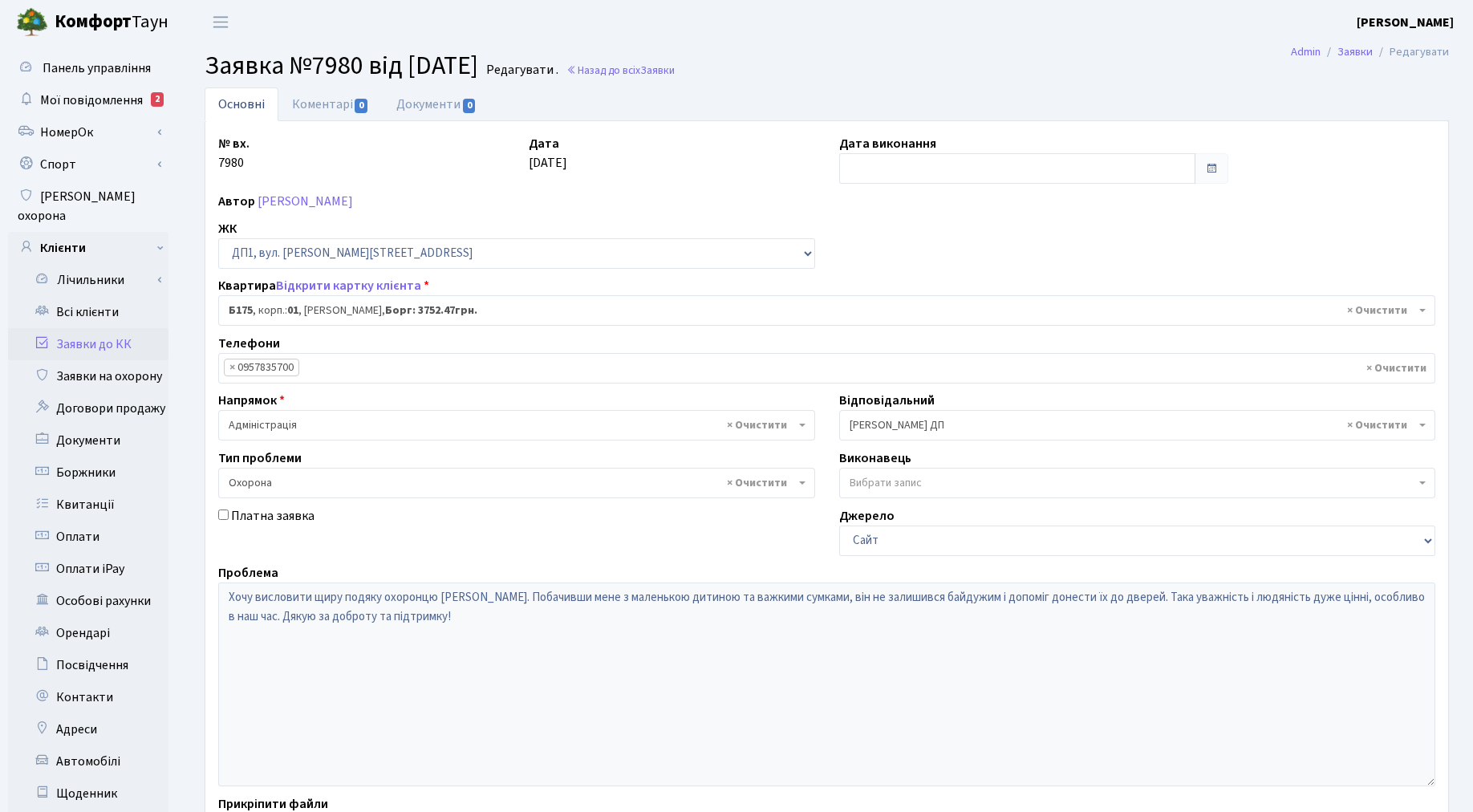
select select "30586"
select select "69"
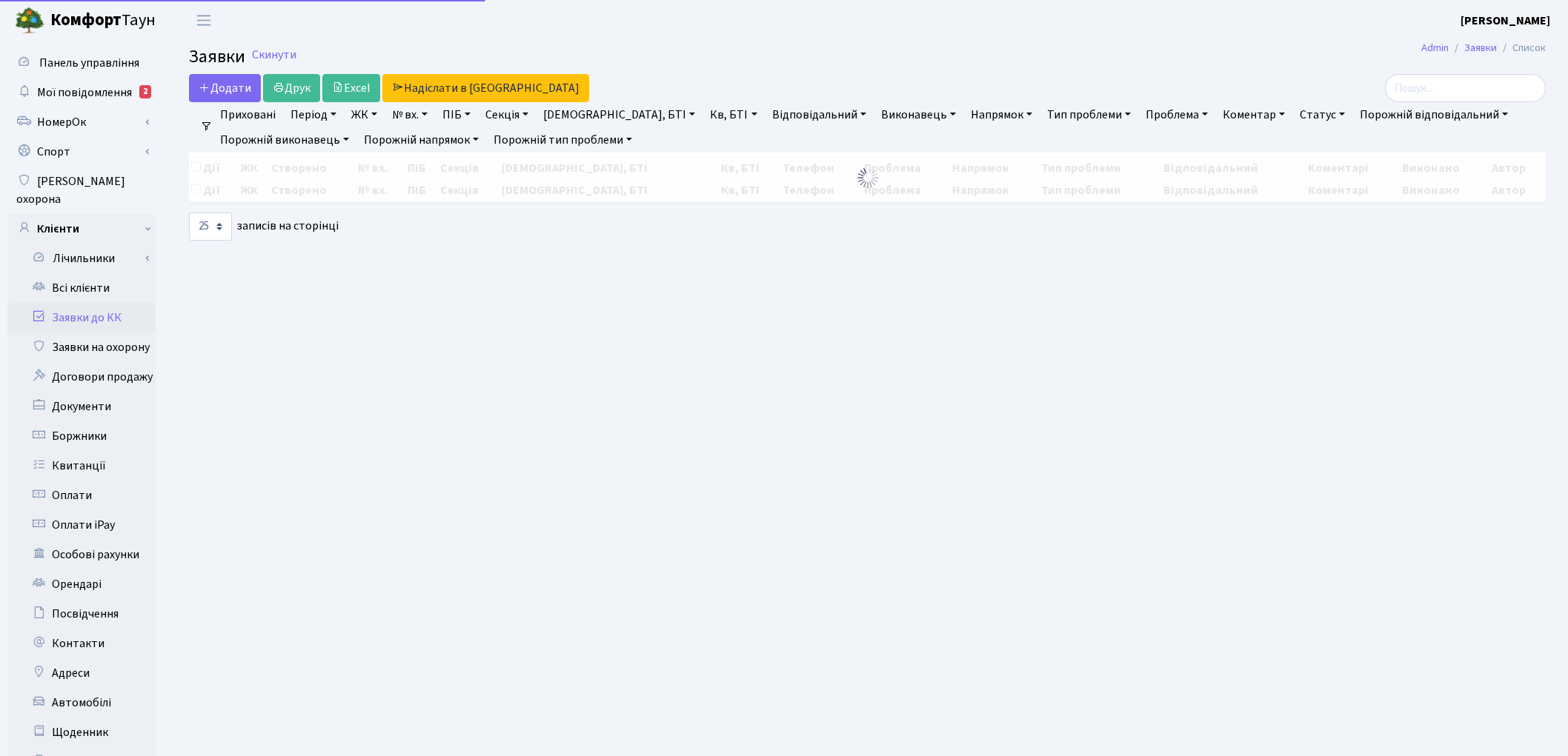
select select "25"
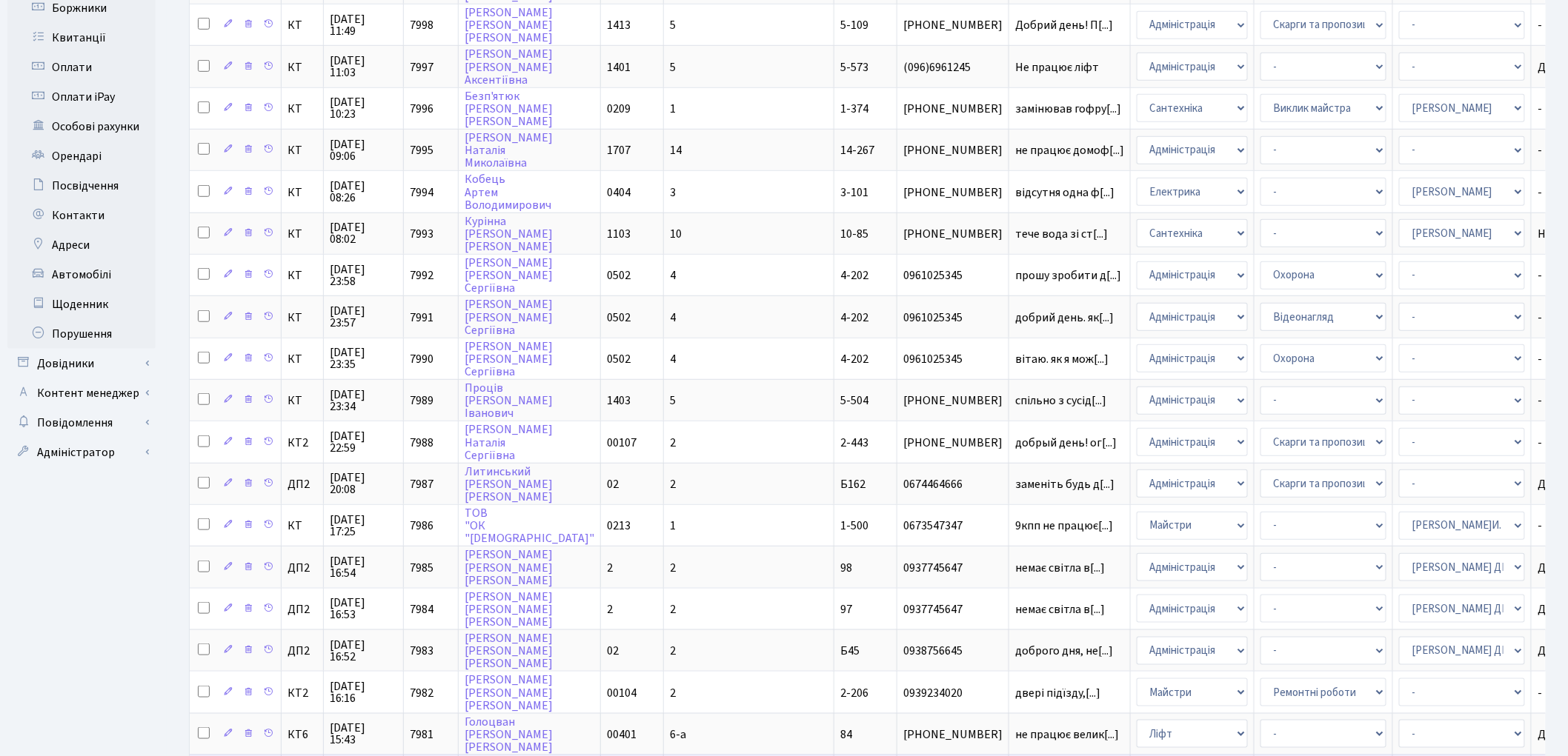
scroll to position [541, 0]
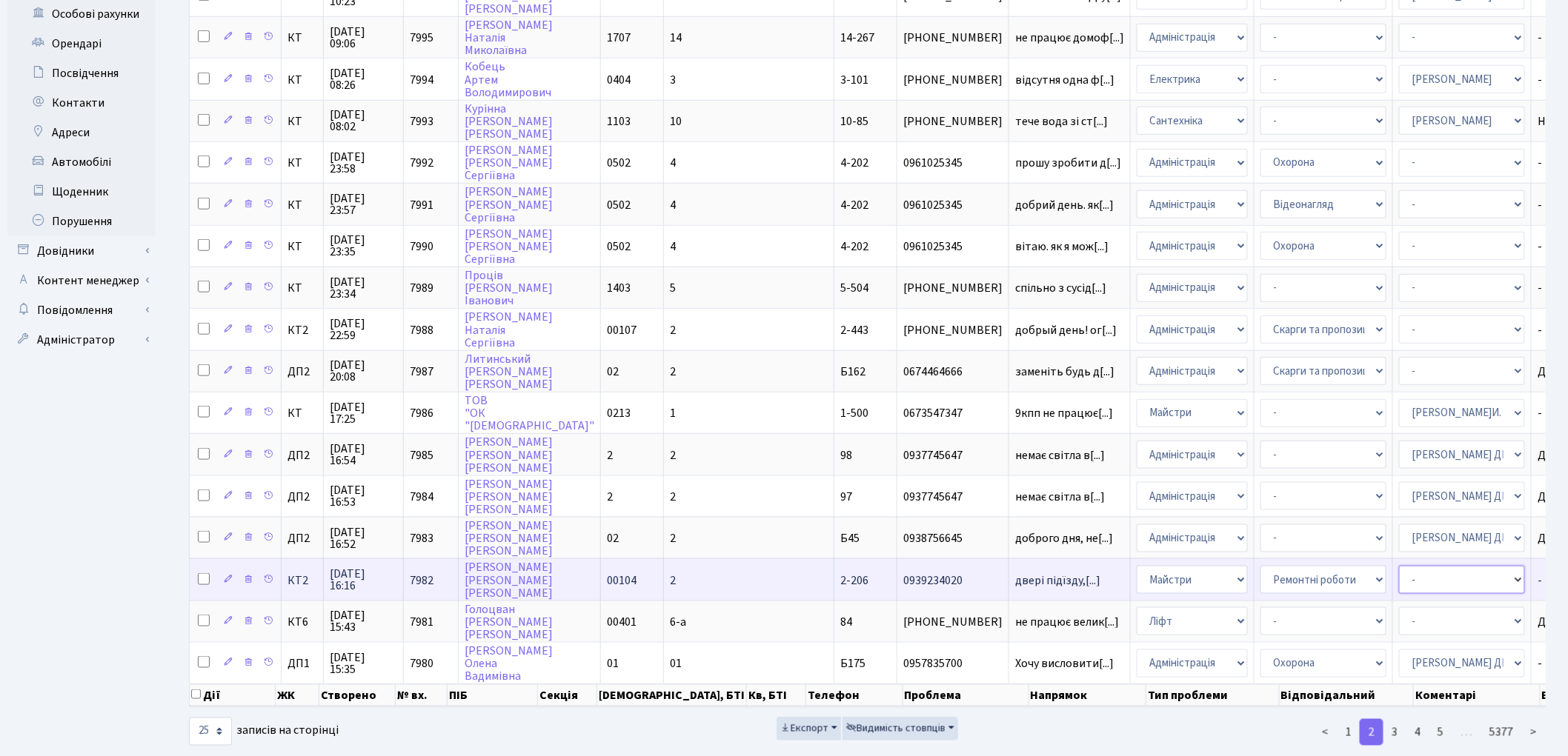
click at [1399, 566] on select "- Адміністратор ЖК КТ [PERSON_NAME] [PERSON_NAME] [PERSON_NAME]Ю. [PERSON_NAME]…" at bounding box center [1462, 580] width 126 height 28
select select "42"
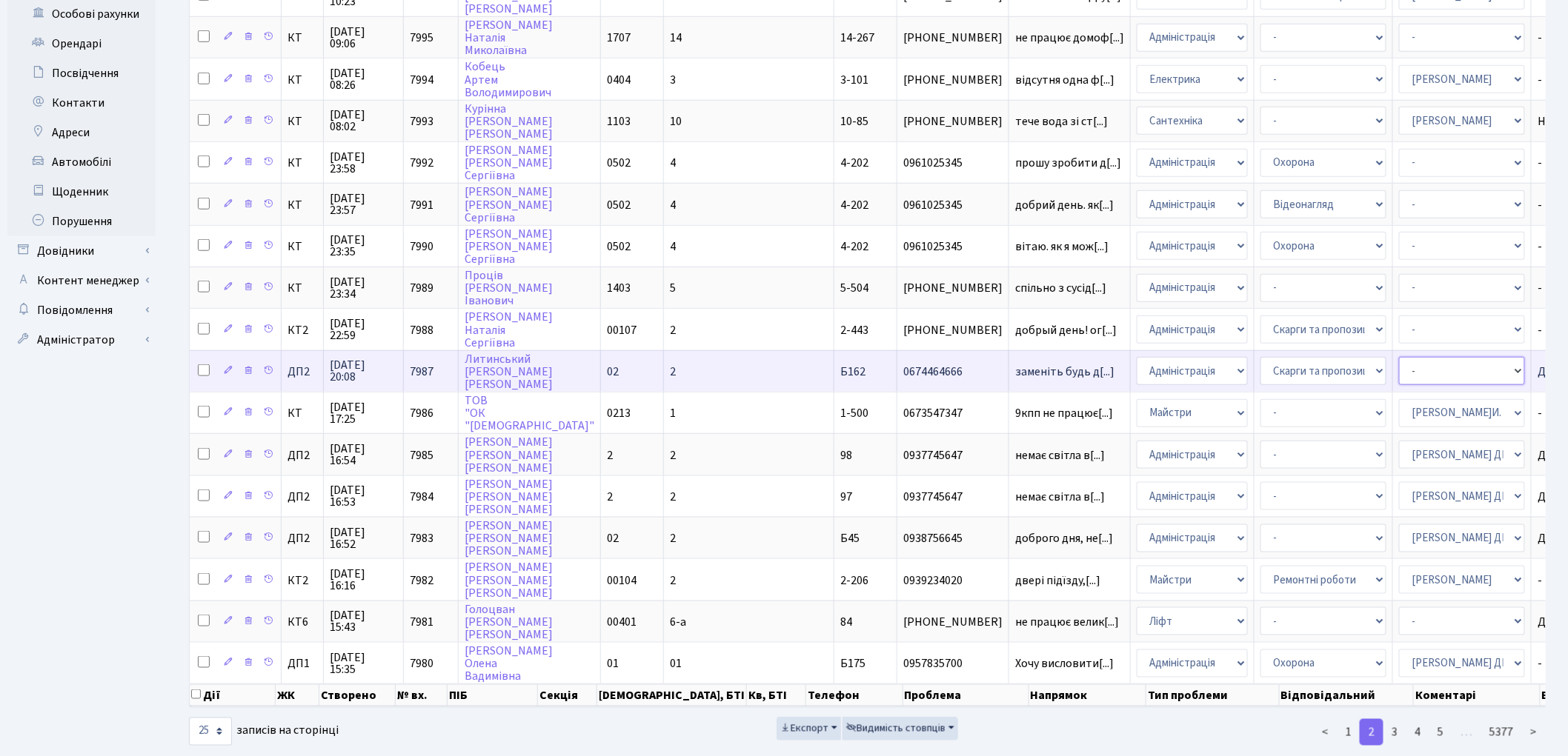
click at [1399, 357] on select "- Адміністратор ЖК КТ Вижул В. В. Гордієнко Н.В. Дядюшкін Д.Ю. Кипчук Т. А. Кла…" at bounding box center [1462, 371] width 126 height 28
select select "94"
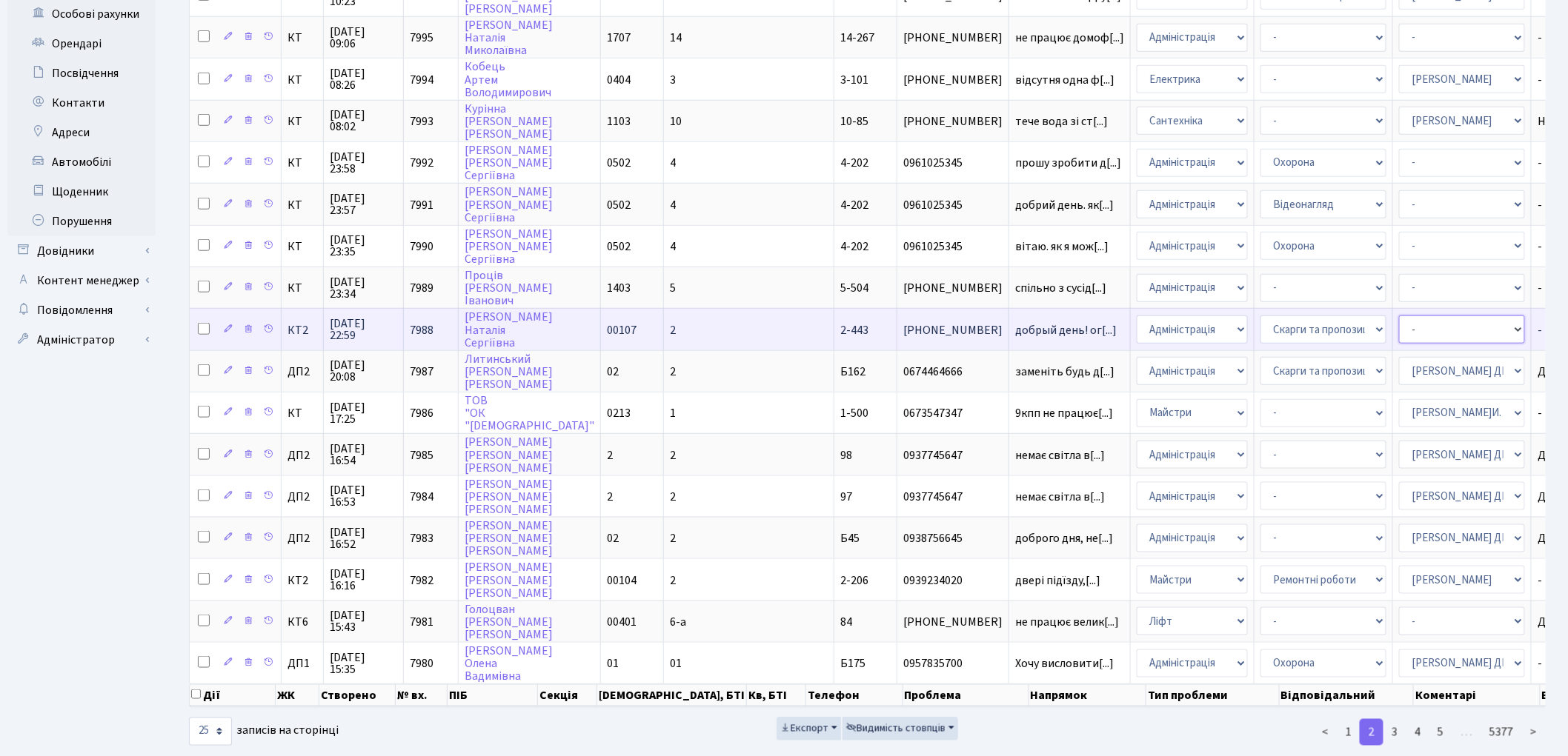
click at [1399, 316] on select "- Адміністратор ЖК КТ Вижул В. В. Гордієнко Н.В. Дядюшкін Д.Ю. Кипчук Т. А. Кла…" at bounding box center [1462, 330] width 126 height 28
select select "110"
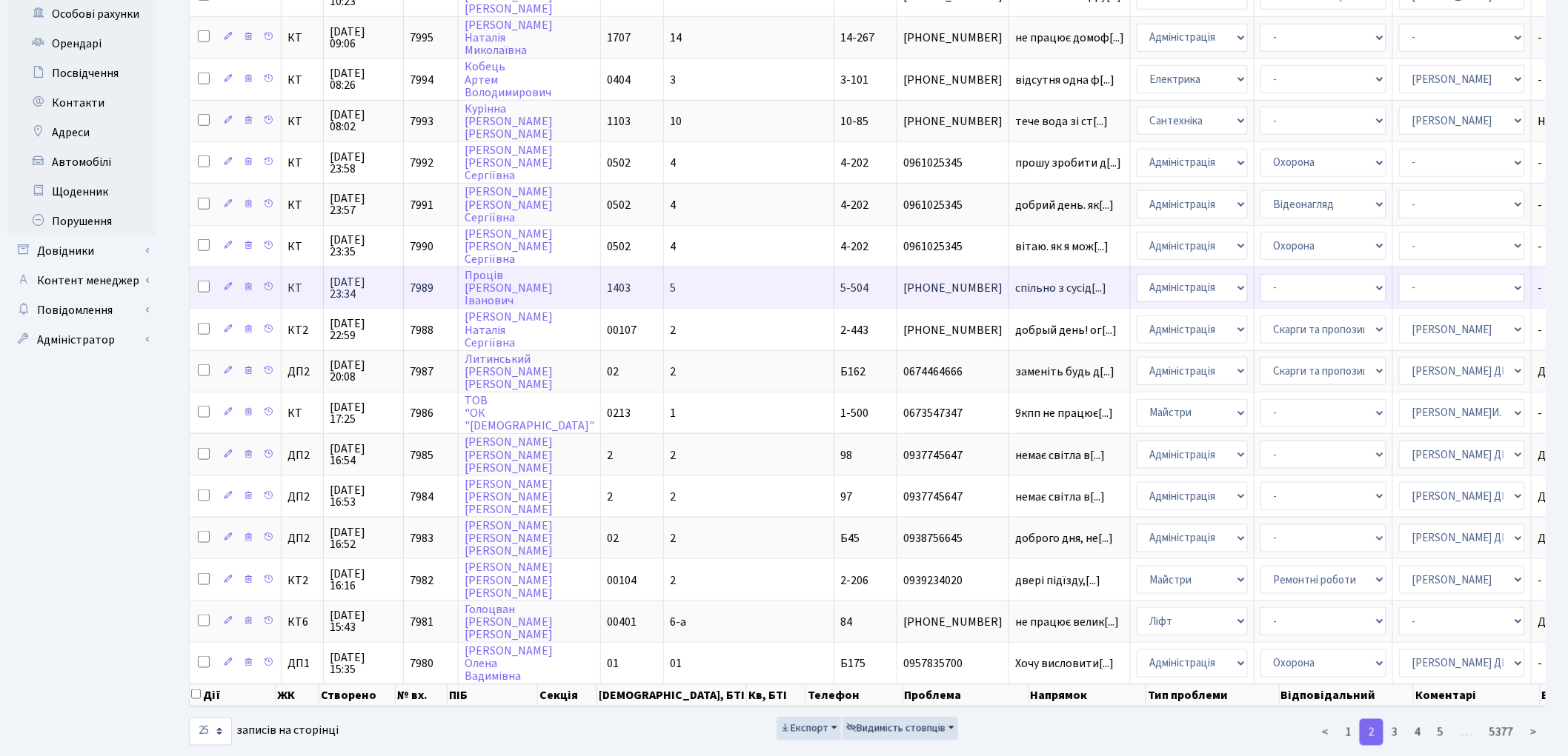
click at [198, 281] on input "checkbox" at bounding box center [204, 286] width 12 height 12
checkbox input "true"
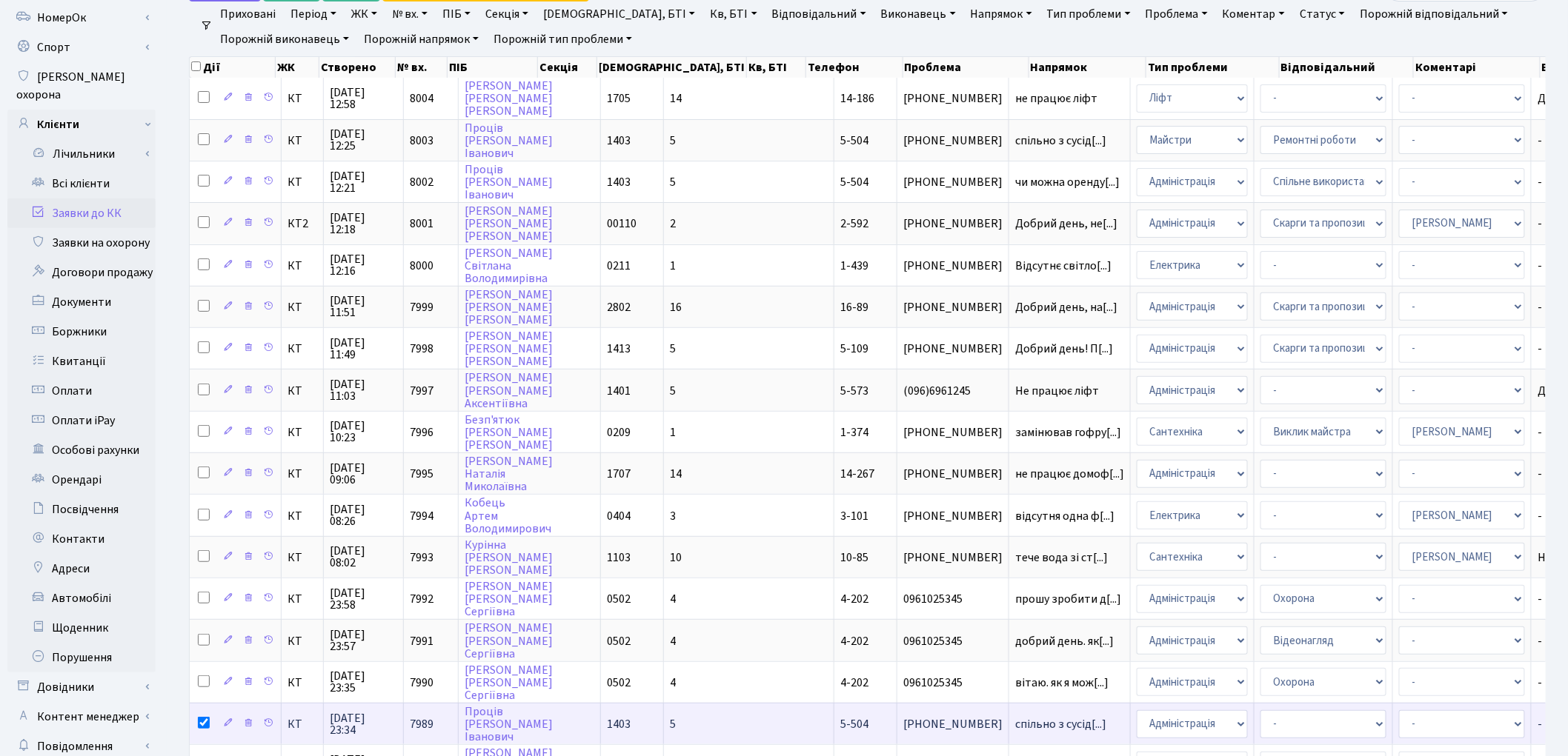
scroll to position [0, 0]
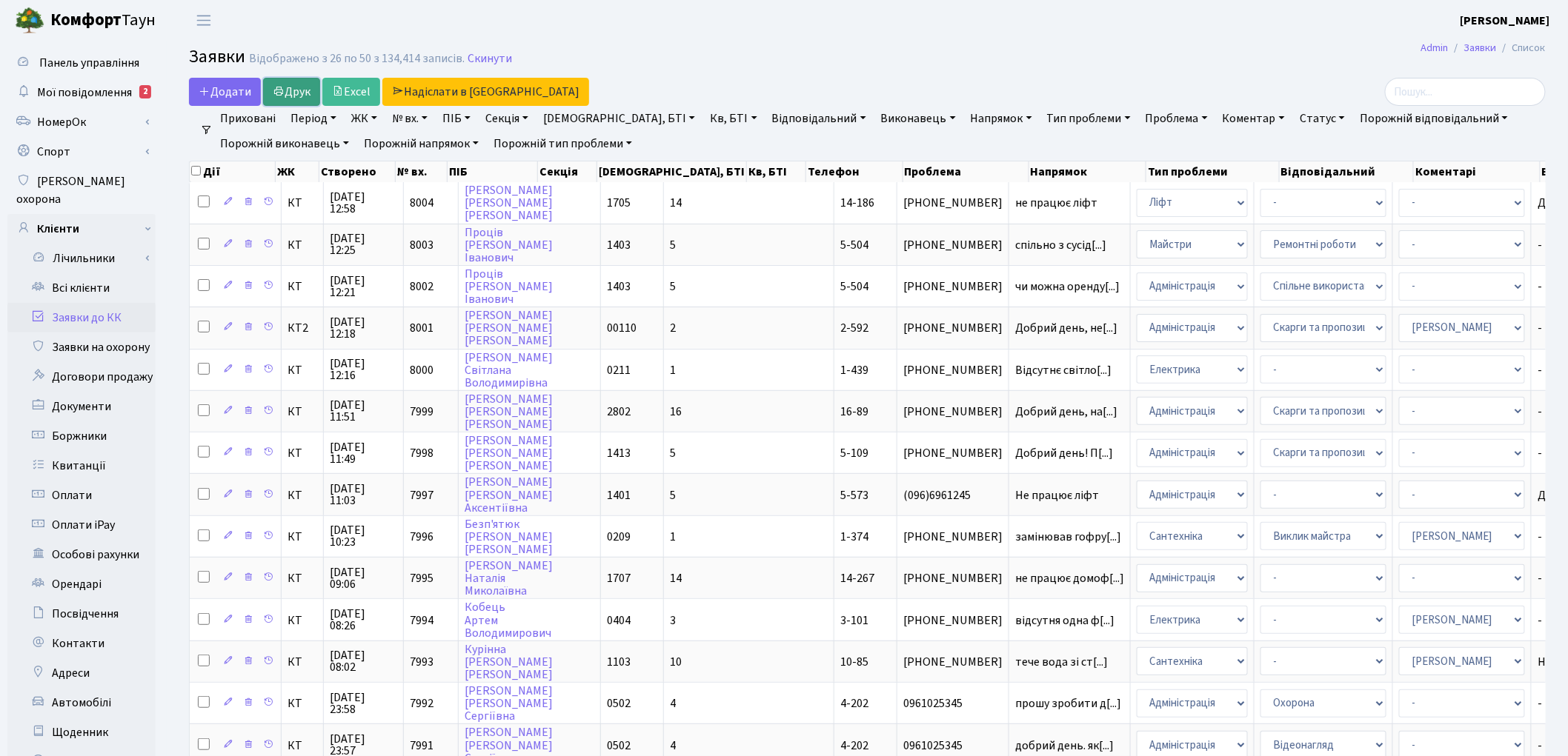
click at [278, 90] on icon at bounding box center [278, 91] width 12 height 12
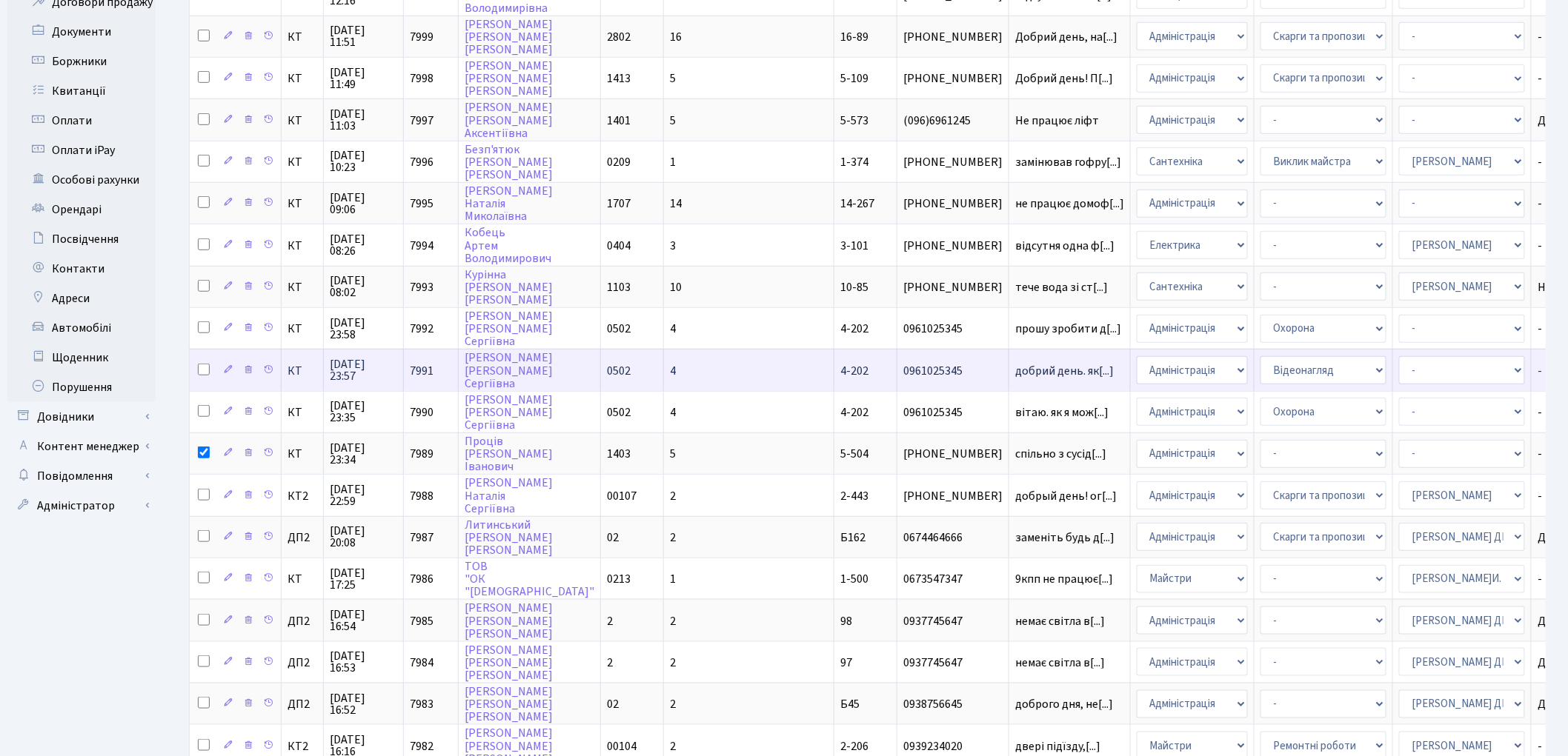
scroll to position [411, 0]
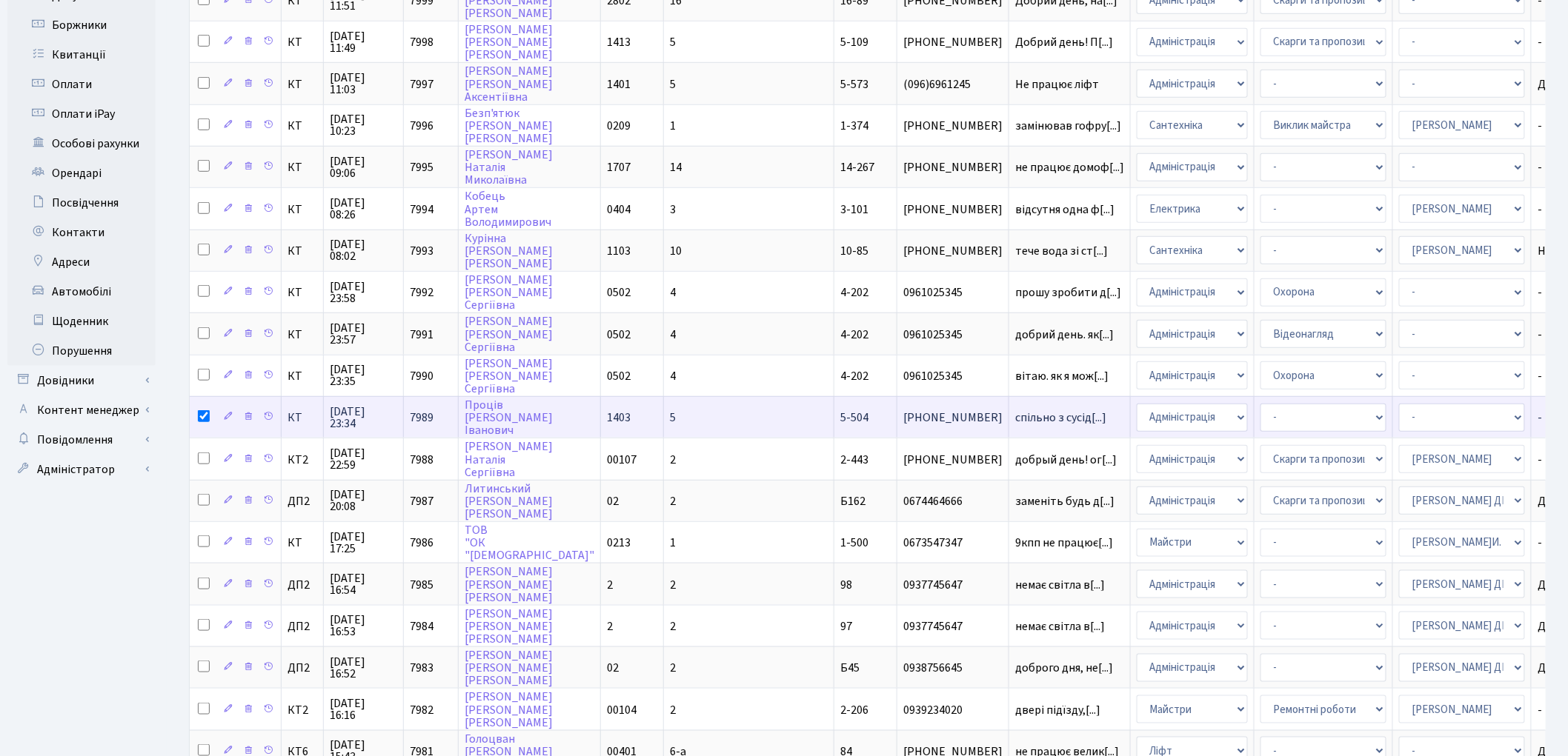
click at [664, 398] on td "5" at bounding box center [749, 417] width 171 height 42
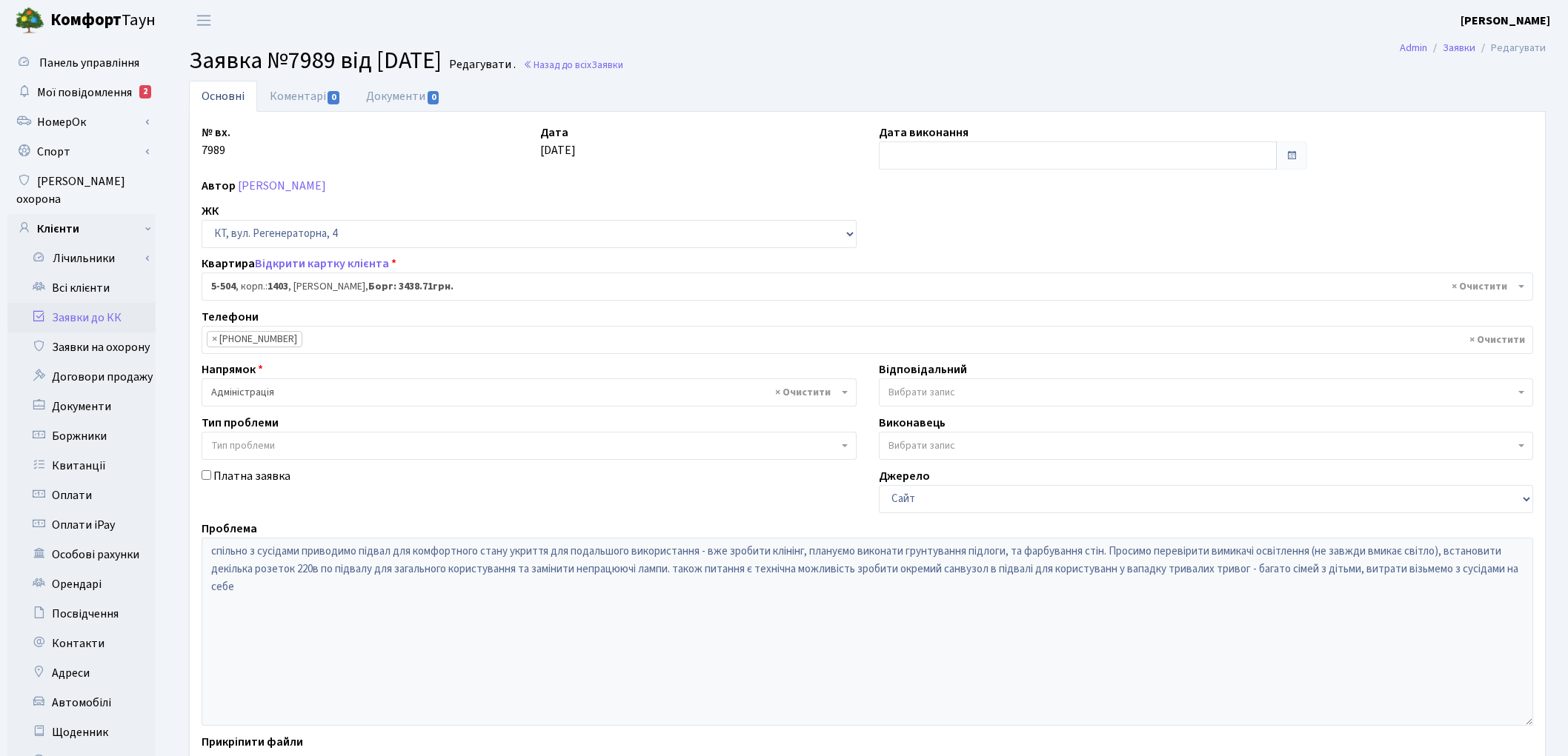
select select "2032"
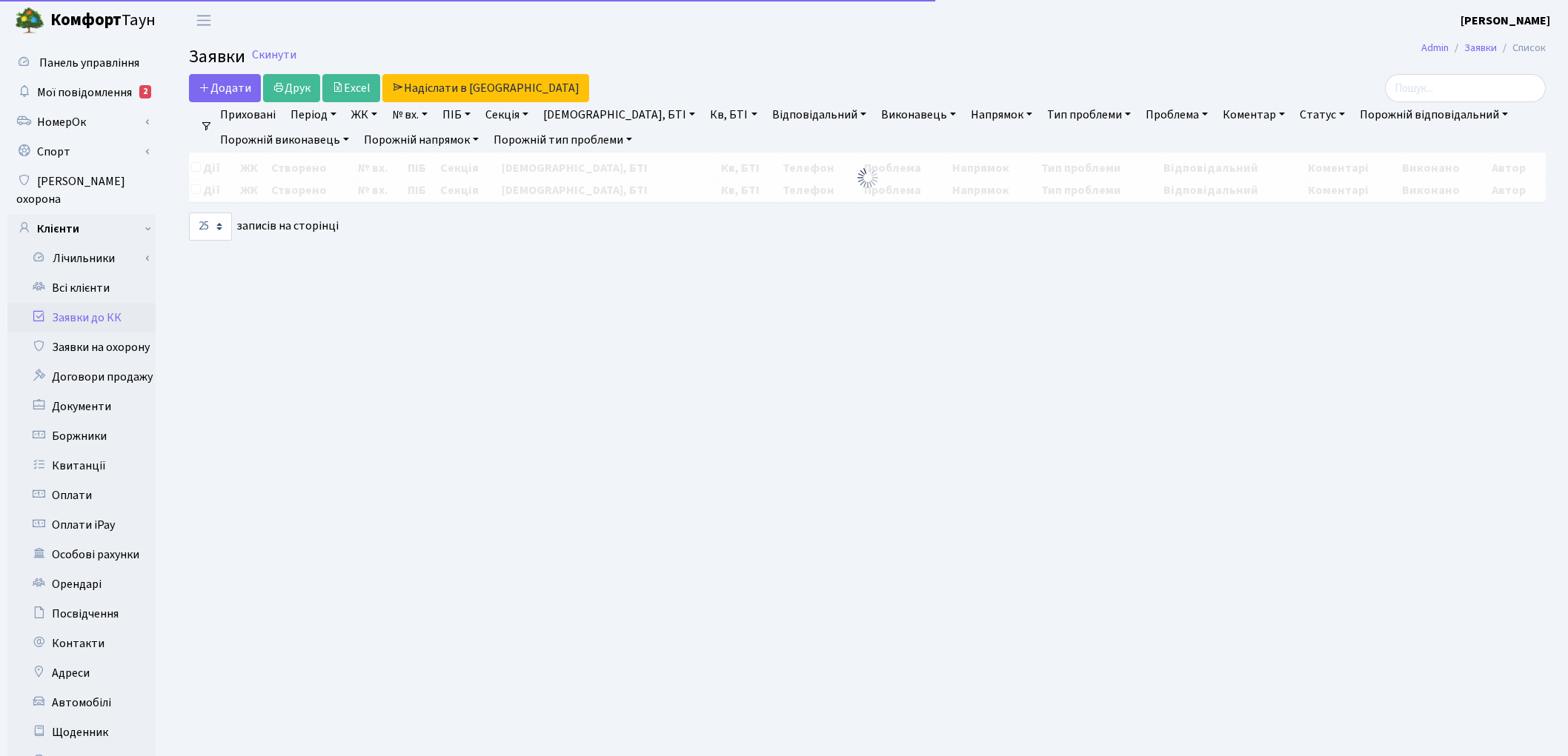
select select "25"
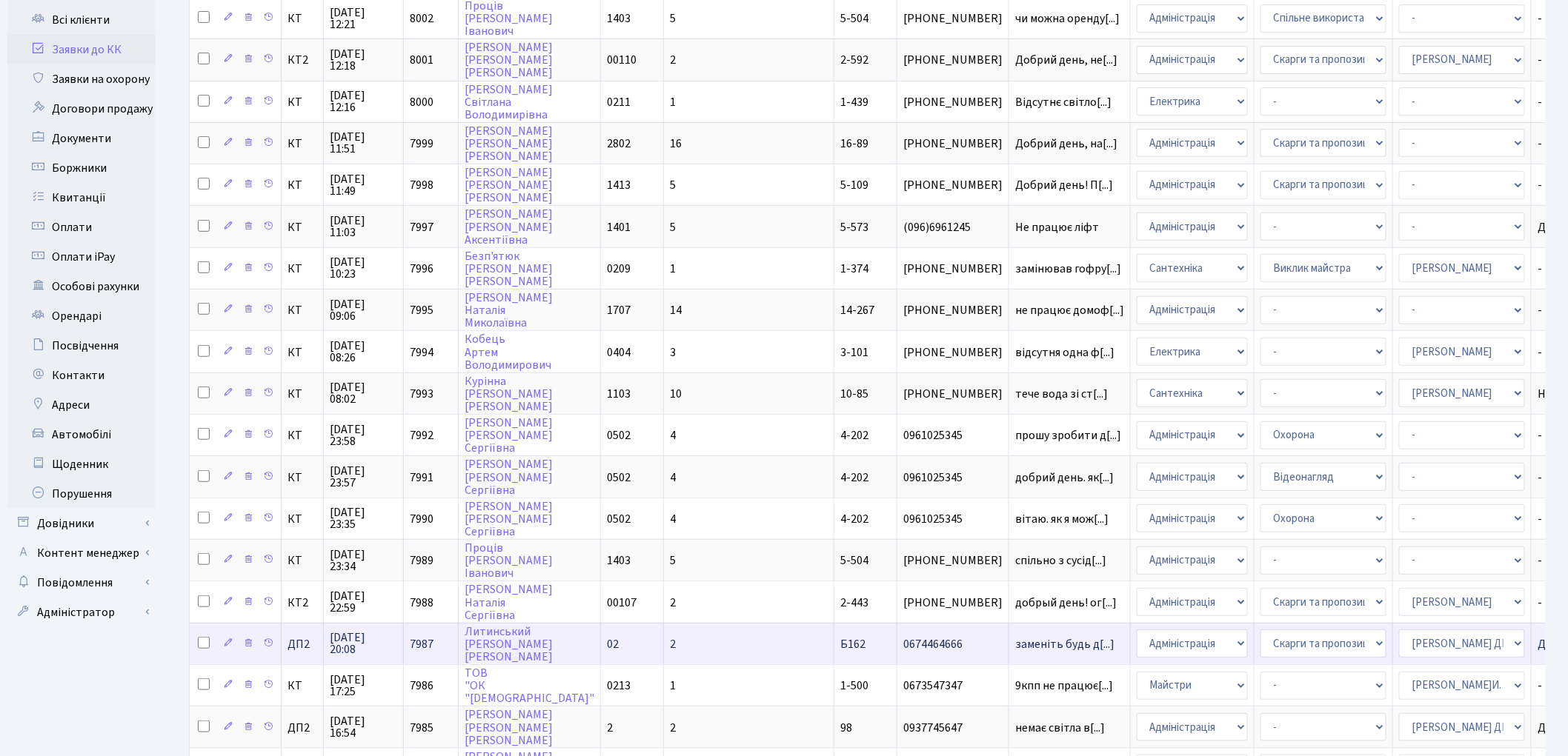
scroll to position [329, 0]
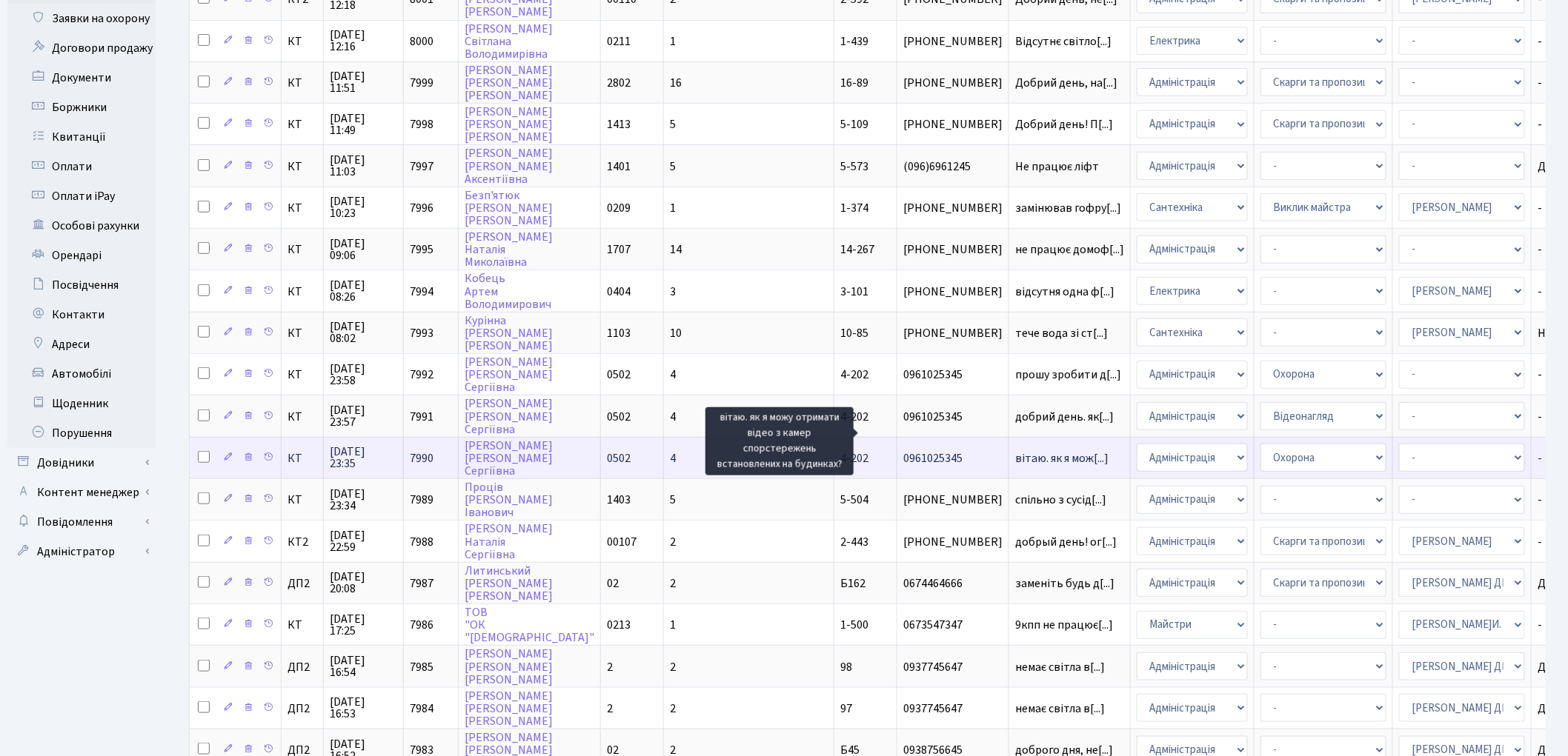
click at [1015, 451] on span "вітаю. як я мож[...]" at bounding box center [1062, 458] width 93 height 17
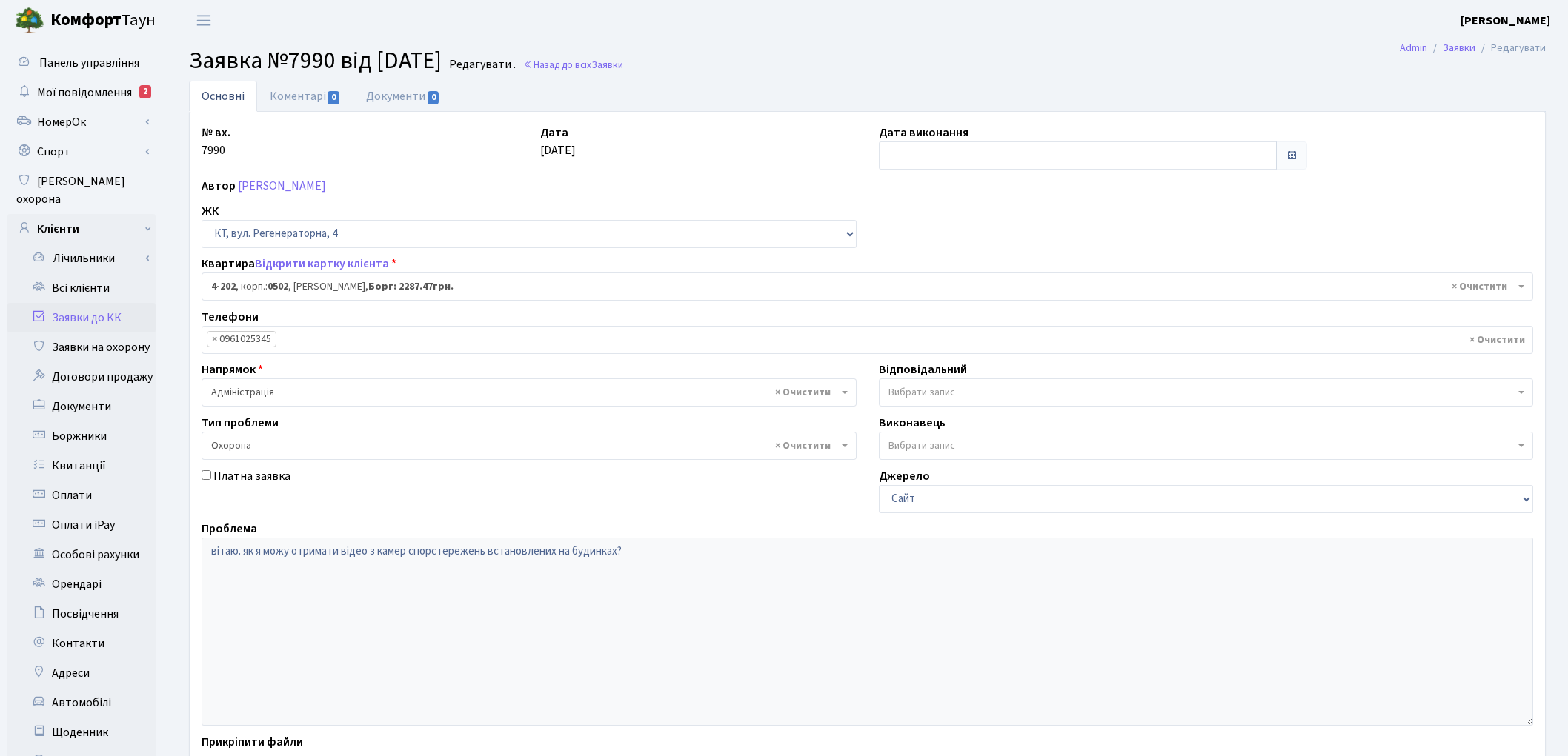
select select "1066"
select select "69"
click at [309, 89] on link "Коментарі 0" at bounding box center [306, 95] width 96 height 30
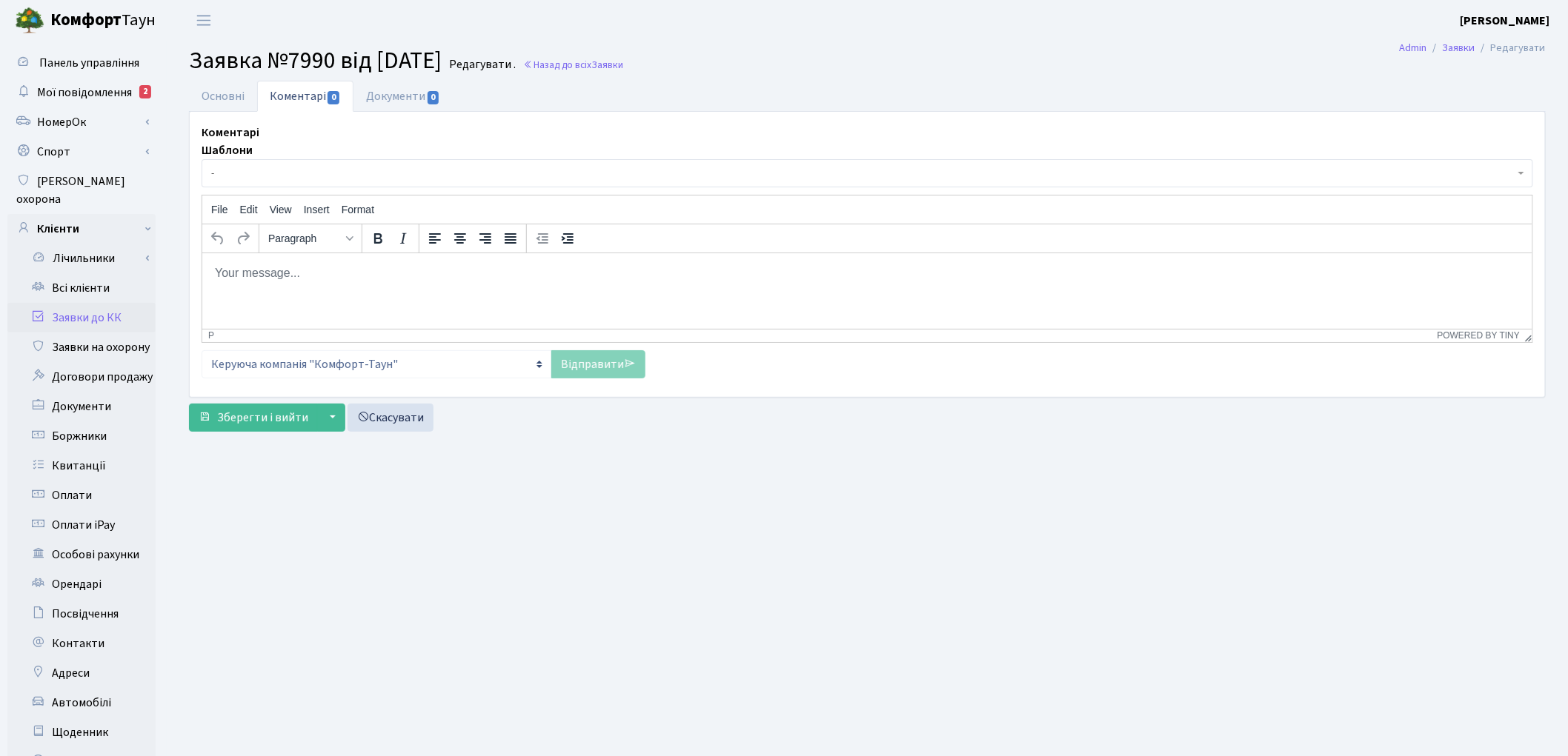
click at [356, 291] on html at bounding box center [866, 272] width 1330 height 40
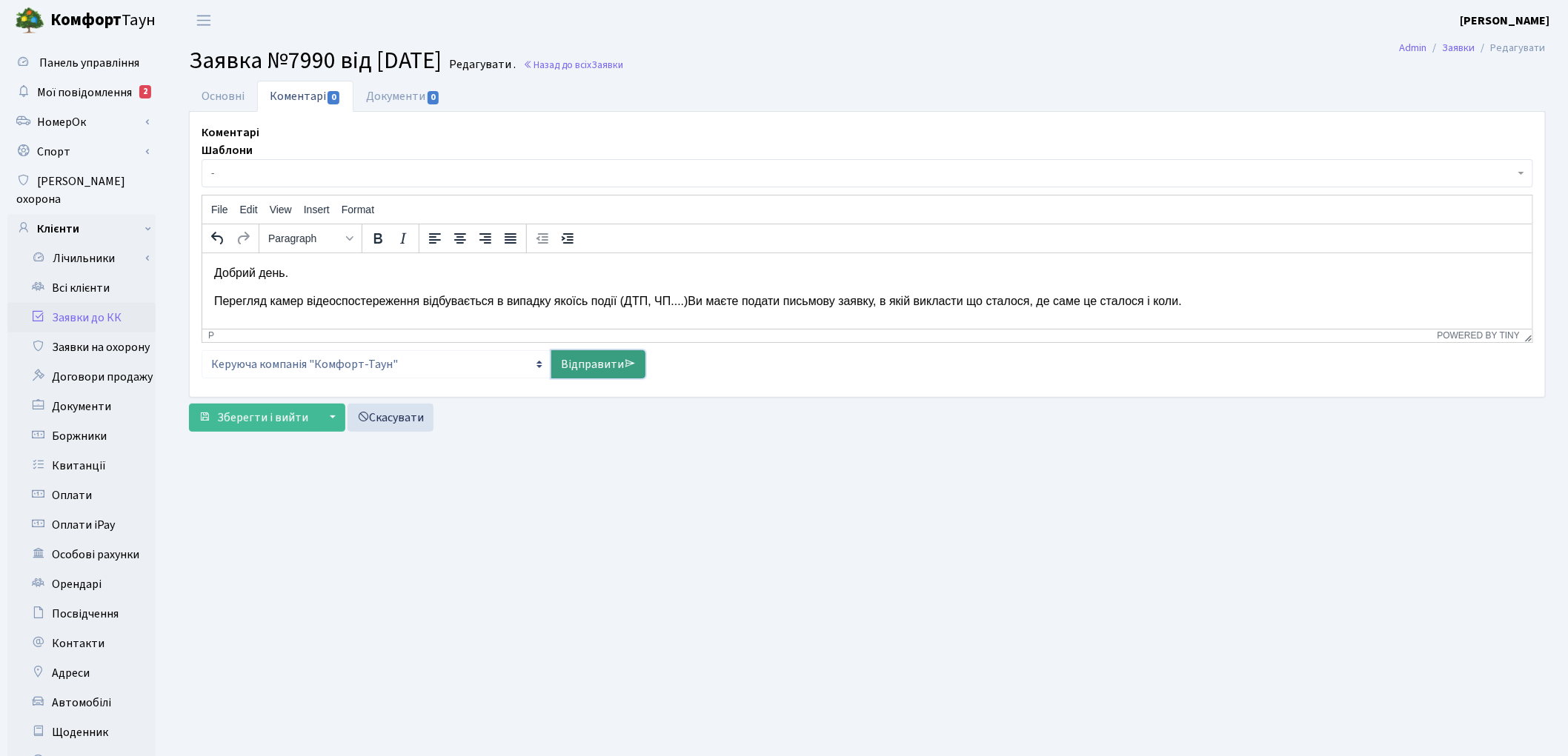
click at [576, 356] on link "Відправити" at bounding box center [598, 365] width 94 height 28
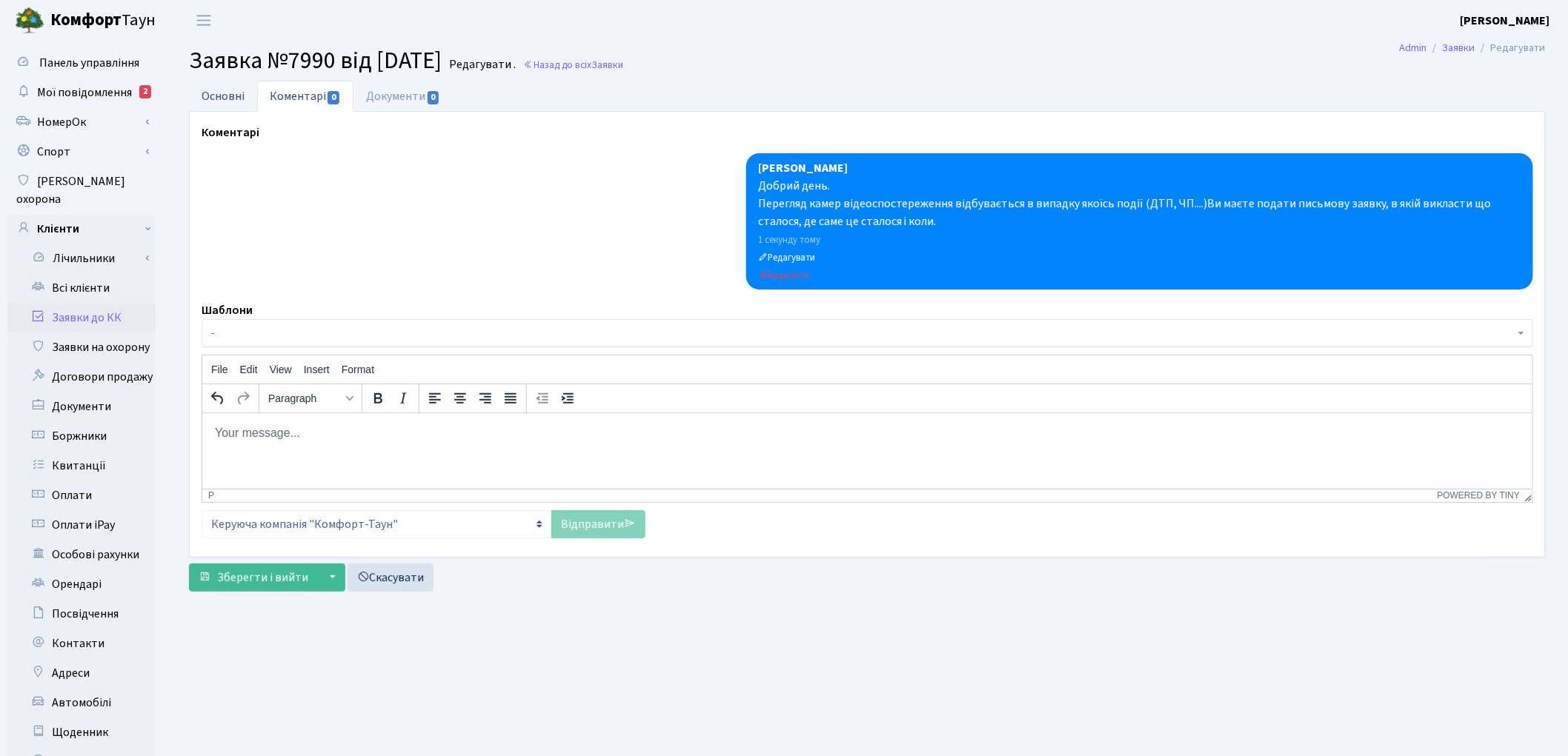
click at [208, 85] on link "Основні" at bounding box center [223, 95] width 68 height 30
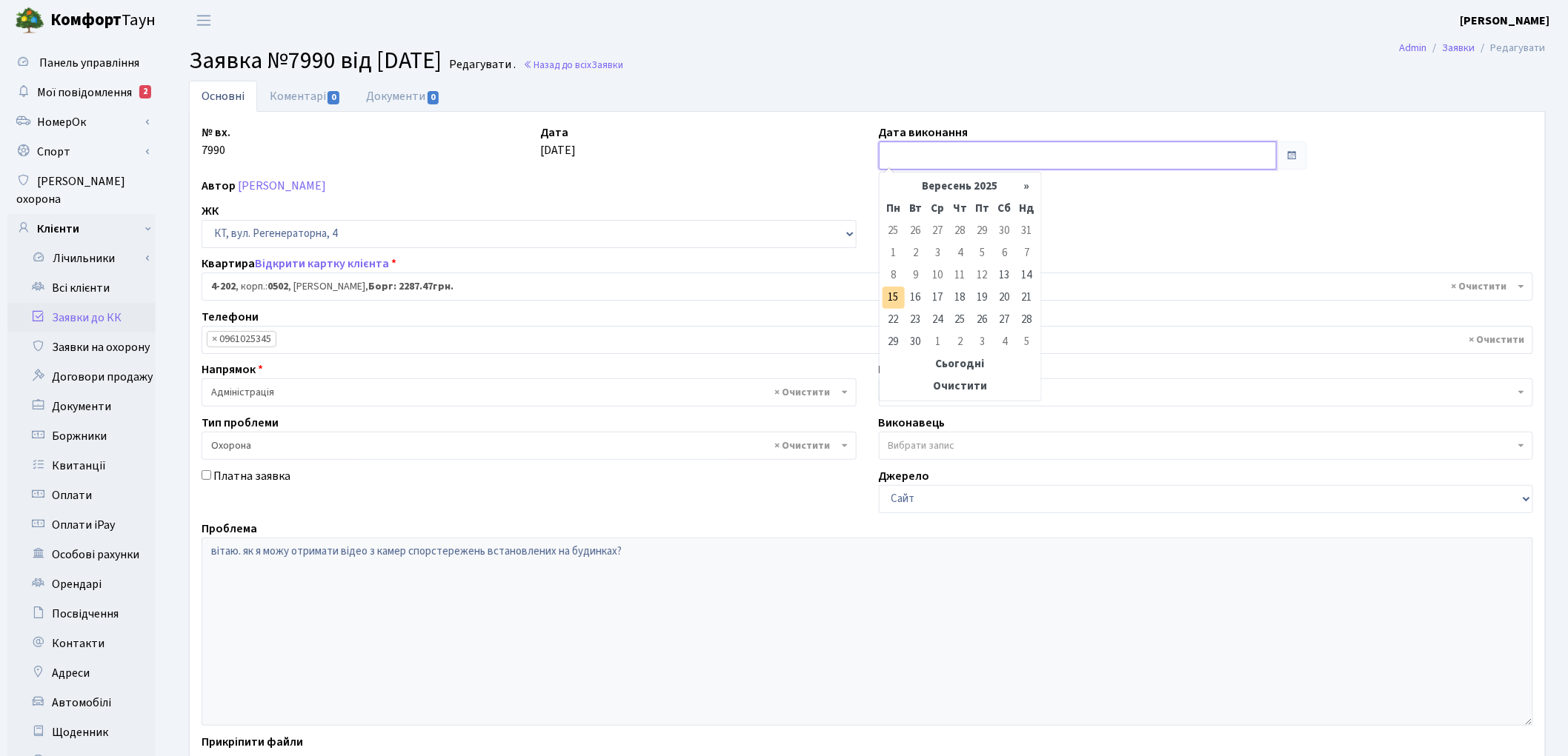
click at [893, 161] on input "text" at bounding box center [1078, 155] width 399 height 28
click at [893, 297] on td "15" at bounding box center [894, 298] width 22 height 22
type input "[DATE]"
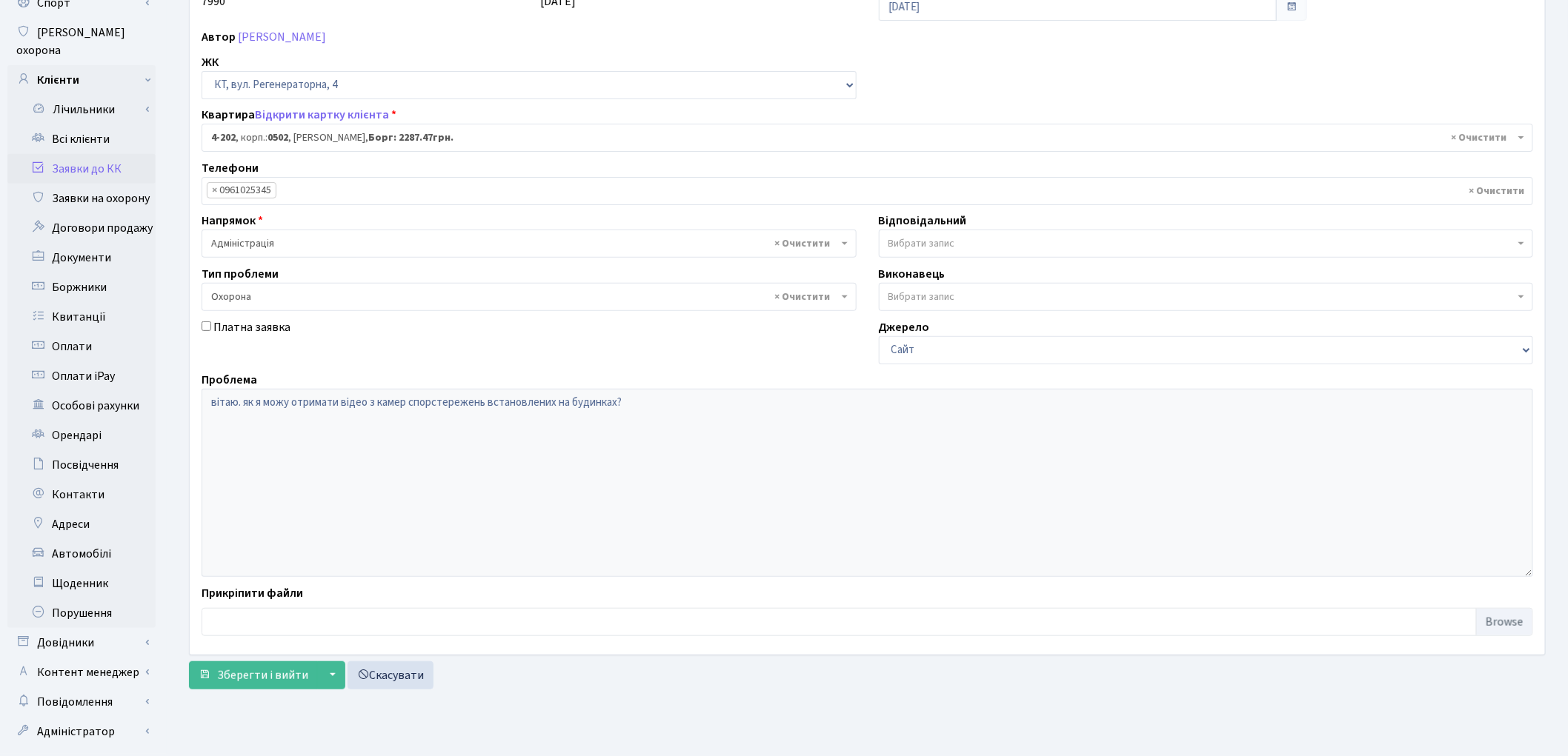
scroll to position [165, 0]
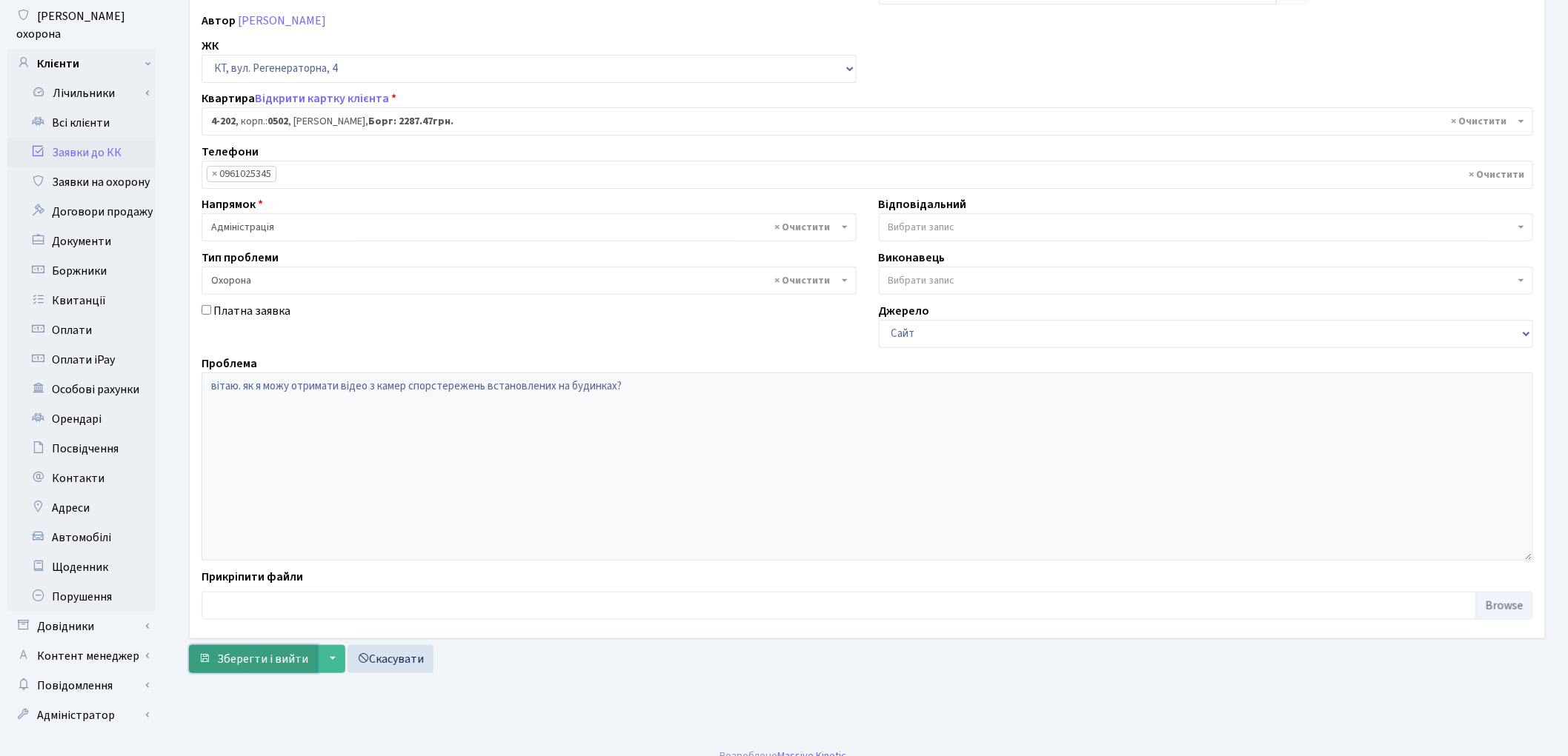
click at [267, 664] on span "Зберегти і вийти" at bounding box center [262, 659] width 91 height 17
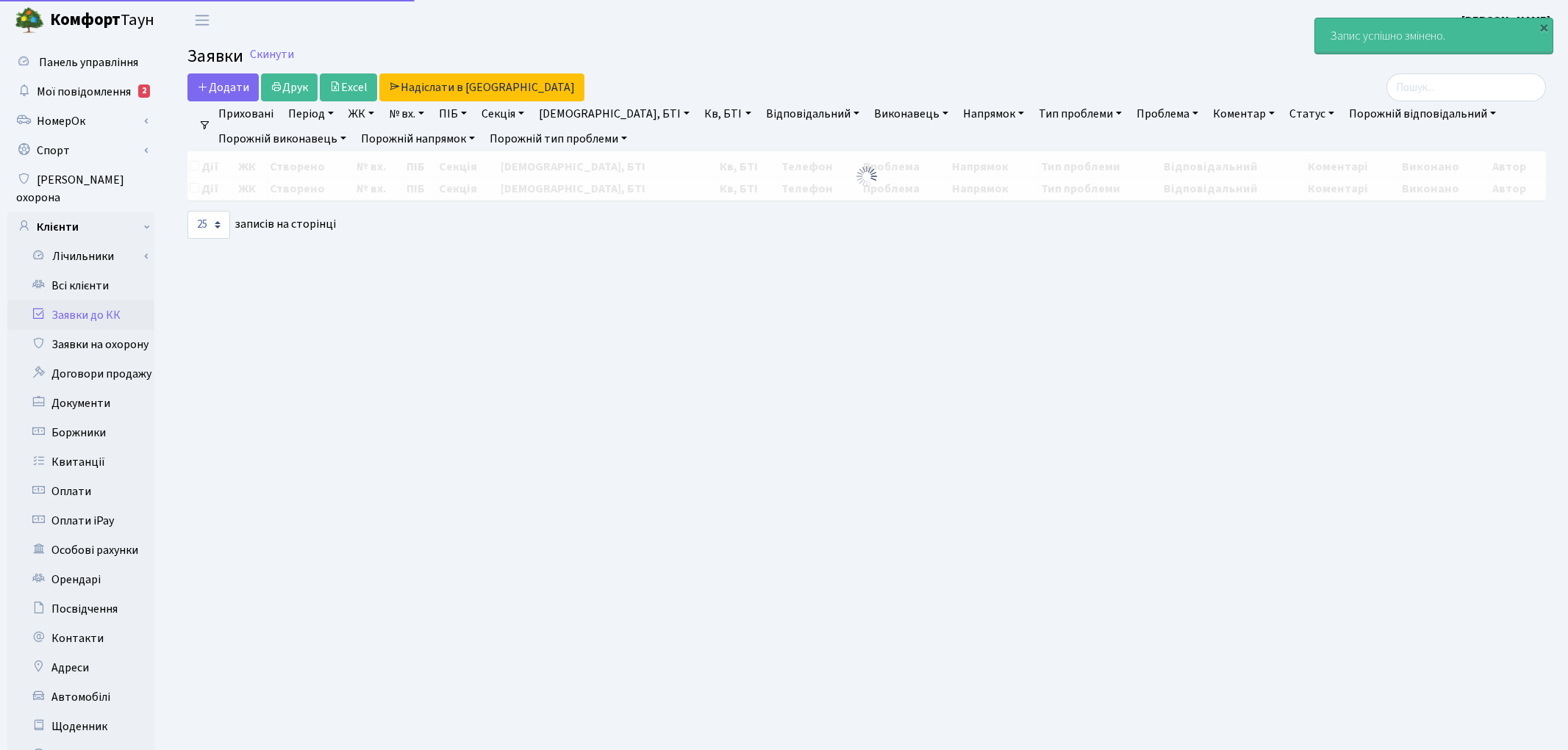
select select "25"
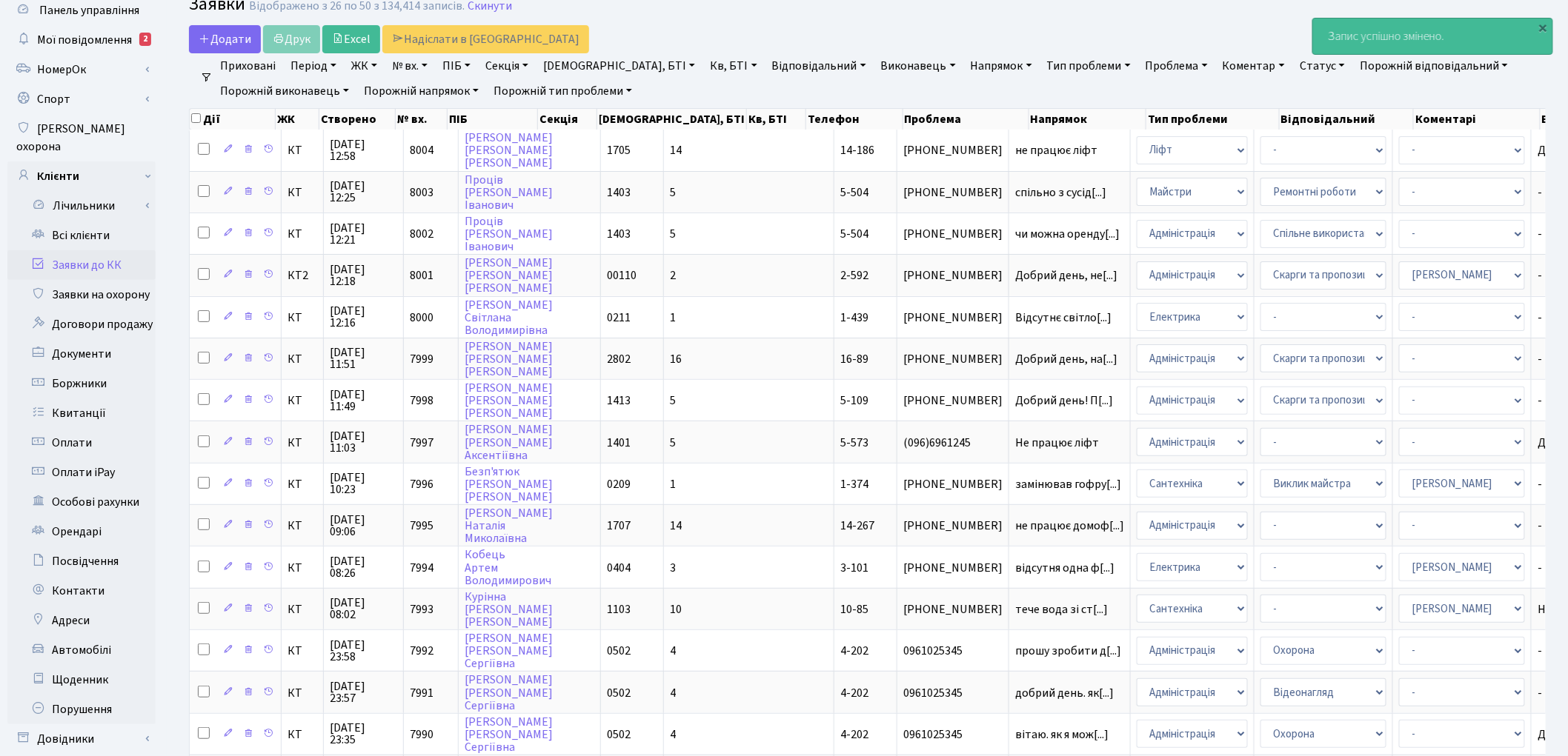
scroll to position [246, 0]
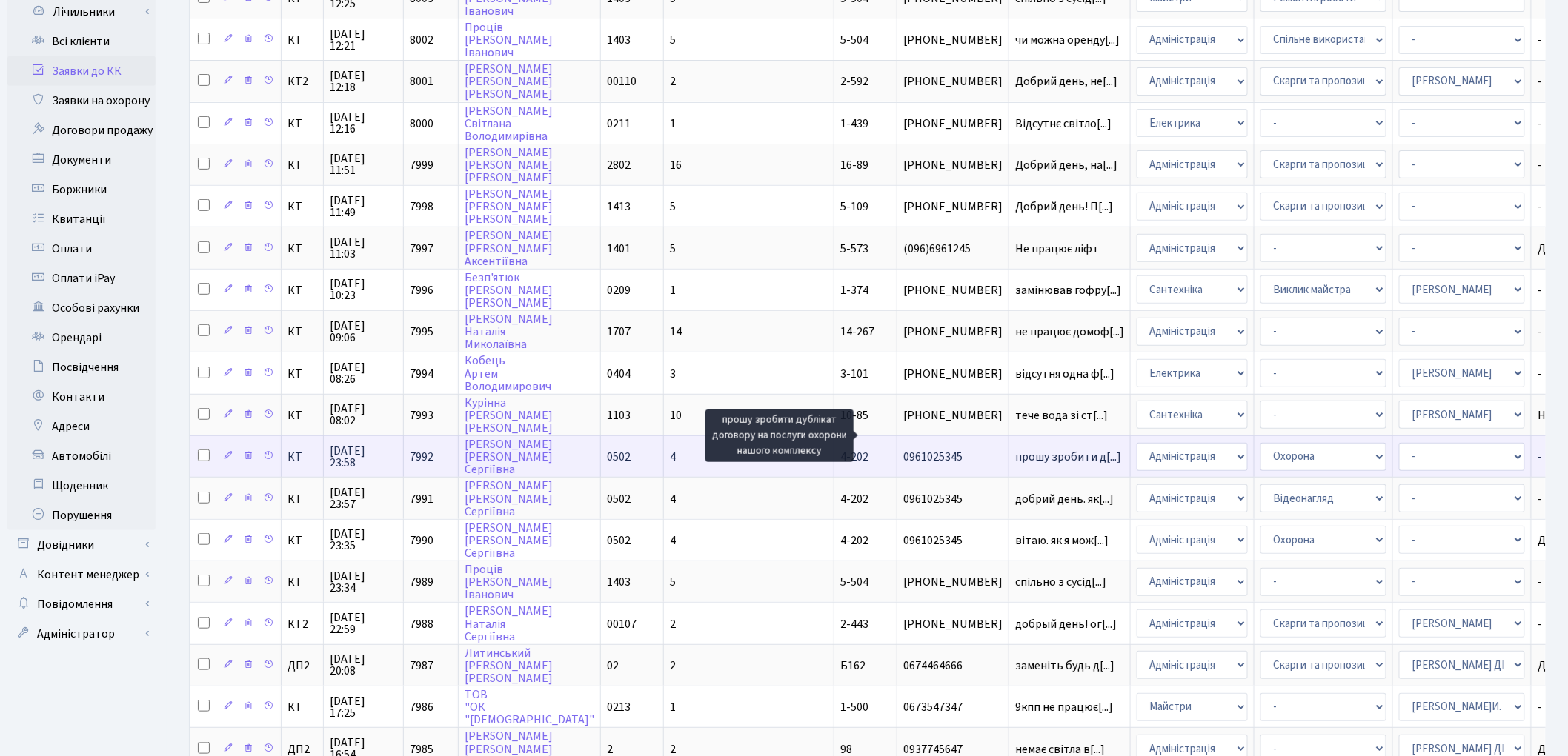
click at [1015, 449] on span "прошу зробити д[...]" at bounding box center [1068, 457] width 106 height 17
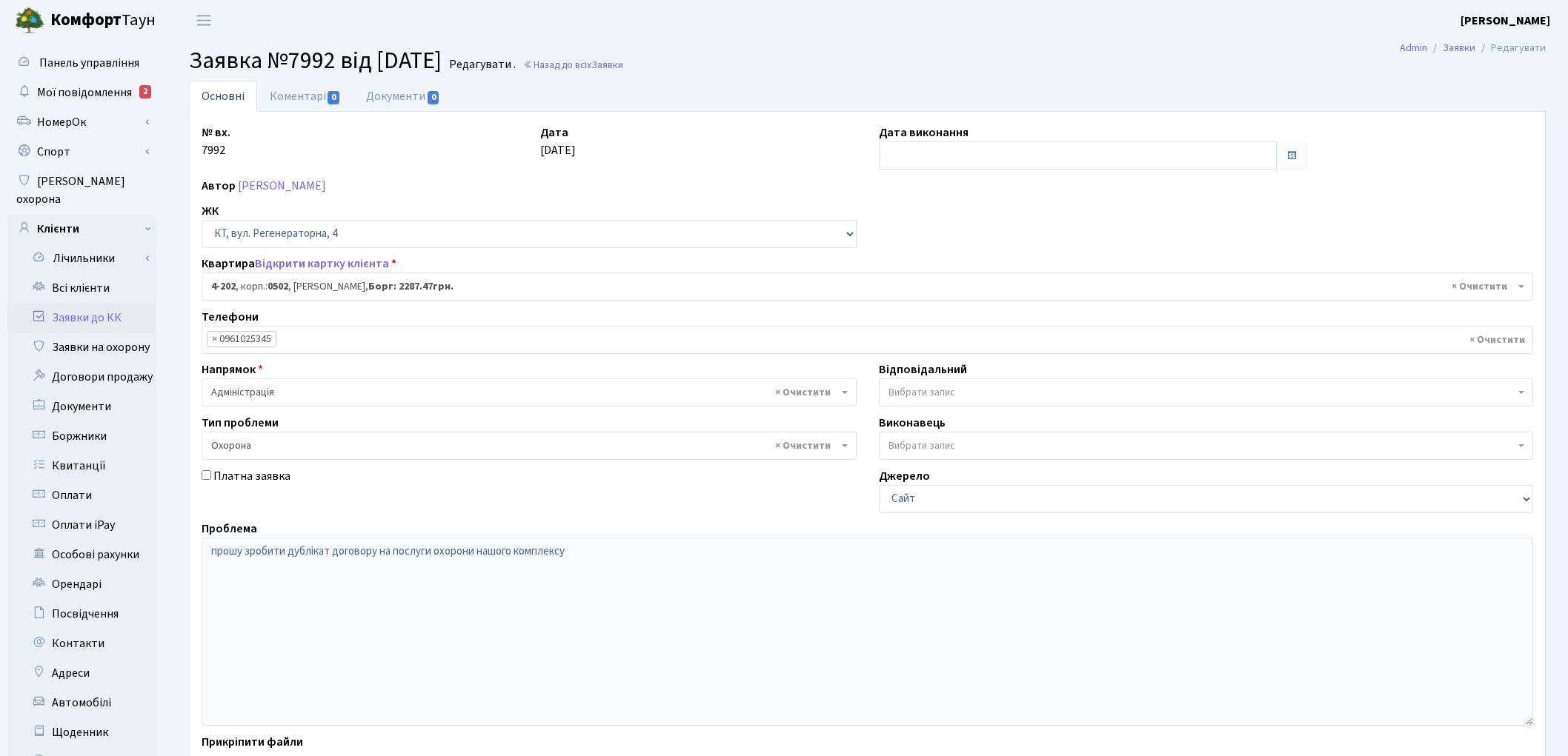
select select "1066"
select select "69"
click at [317, 261] on link "Відкрити картку клієнта" at bounding box center [322, 264] width 134 height 17
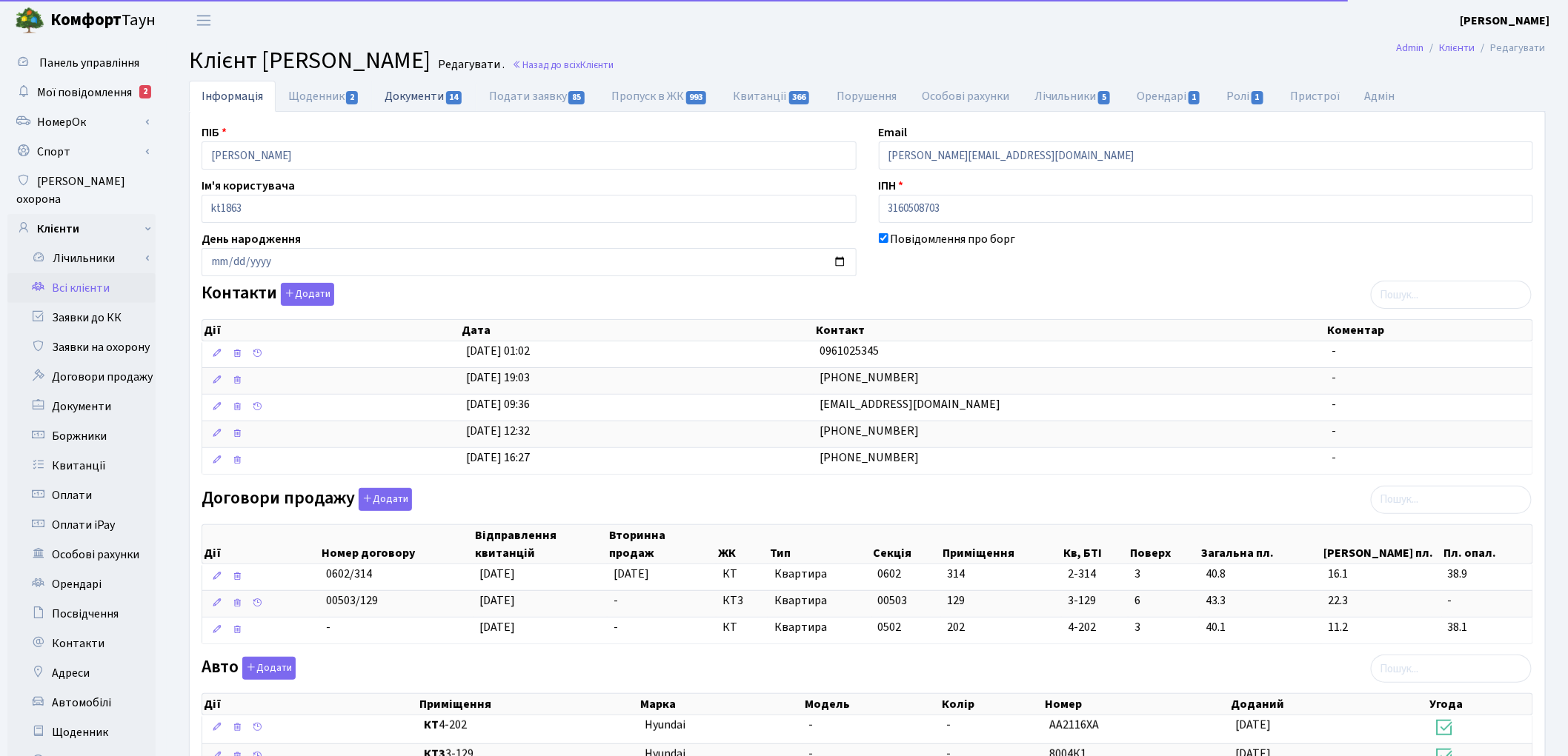
click at [430, 99] on link "Документи 14" at bounding box center [423, 95] width 103 height 30
select select "25"
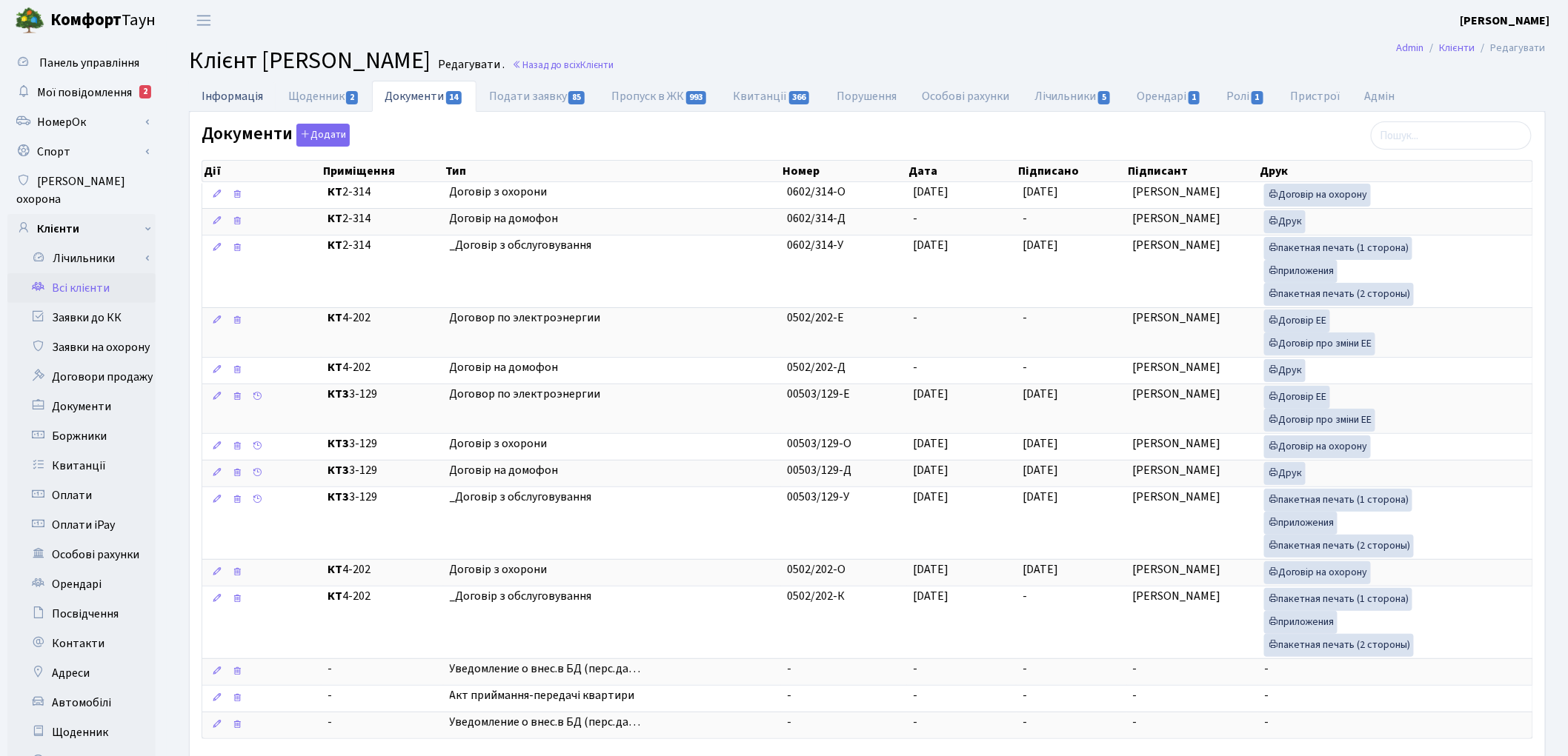
click at [215, 105] on link "Інформація" at bounding box center [232, 95] width 87 height 30
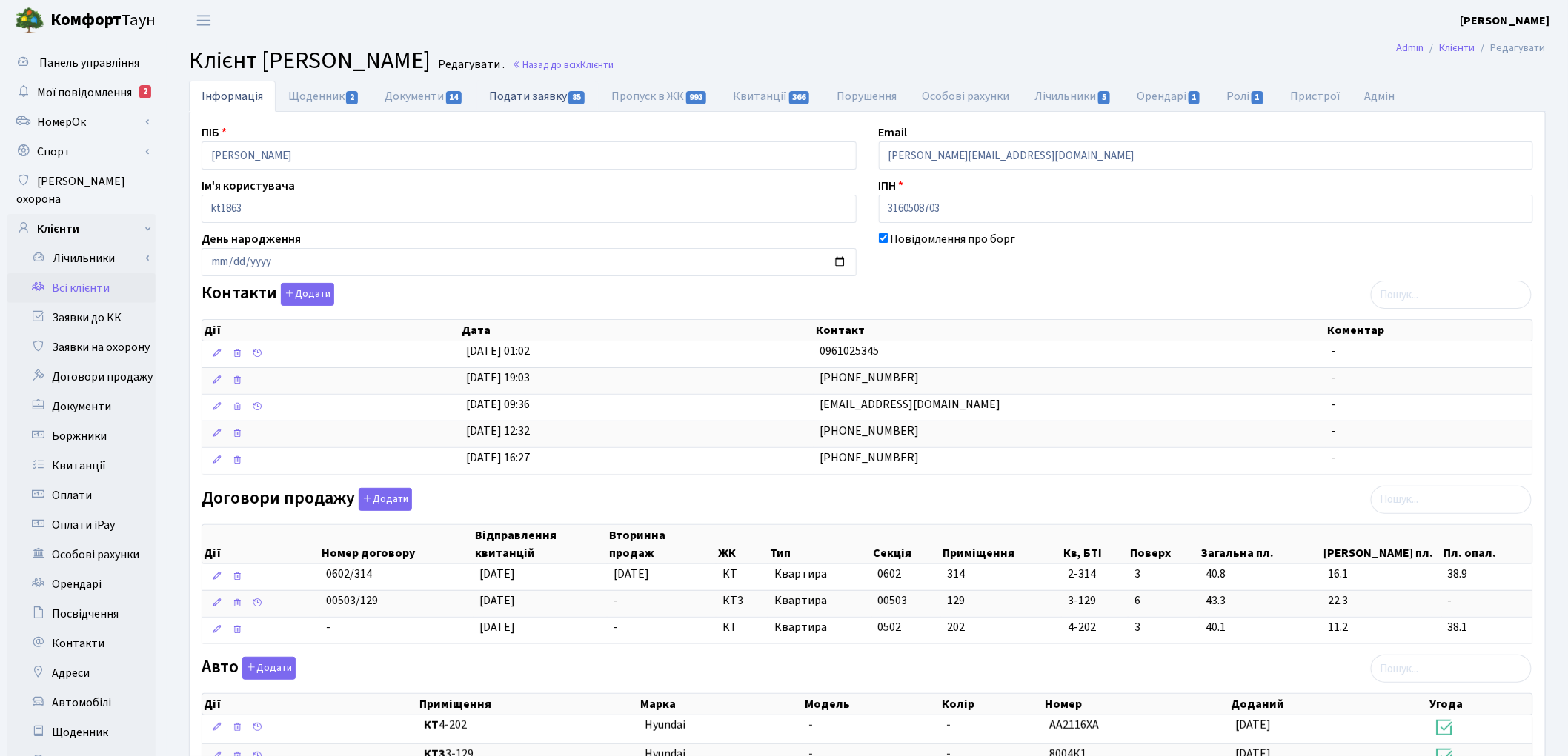
click at [549, 103] on link "Подати заявку 85" at bounding box center [537, 95] width 122 height 30
select select "25"
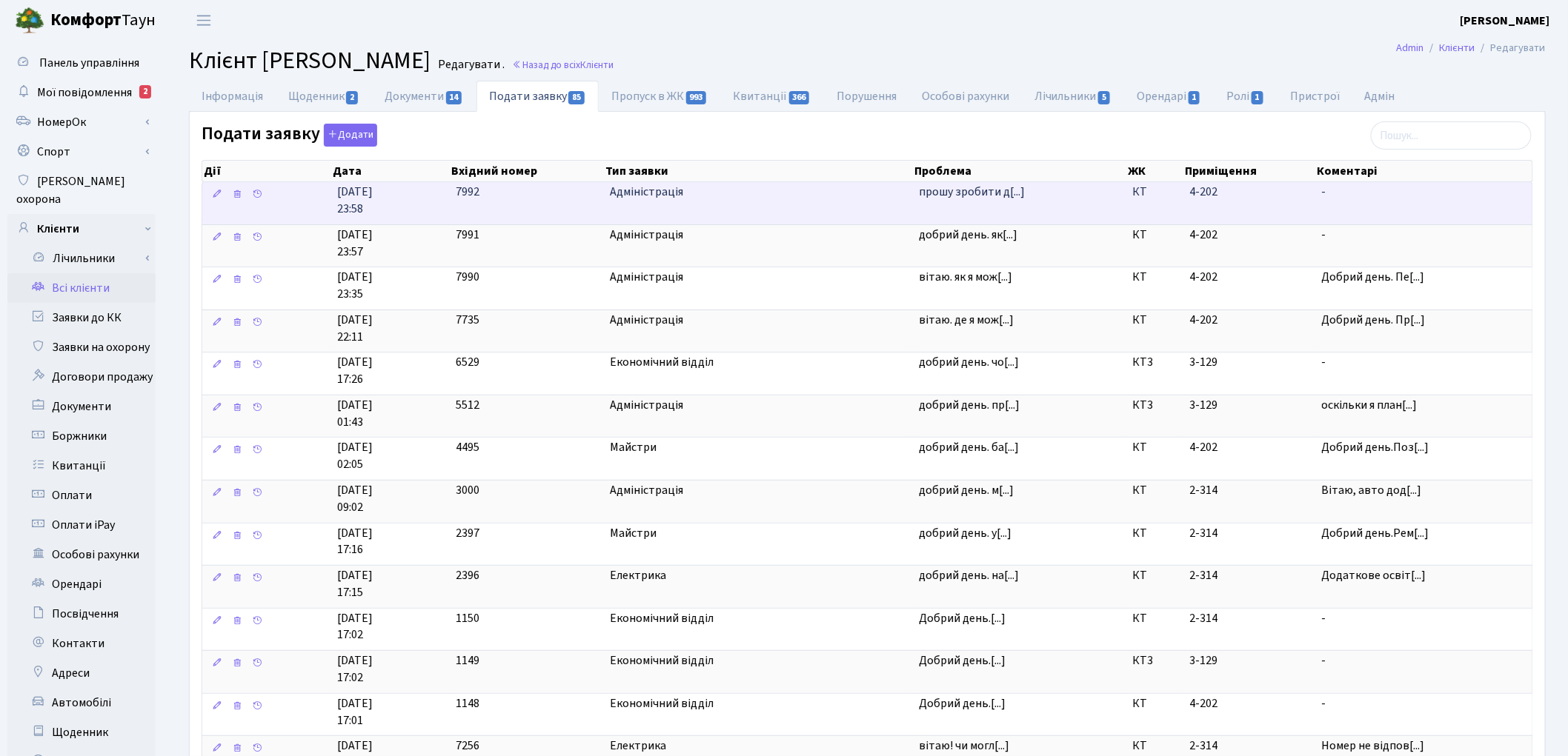
click at [1045, 203] on td "прошу зробити д[...]" at bounding box center [1019, 203] width 213 height 42
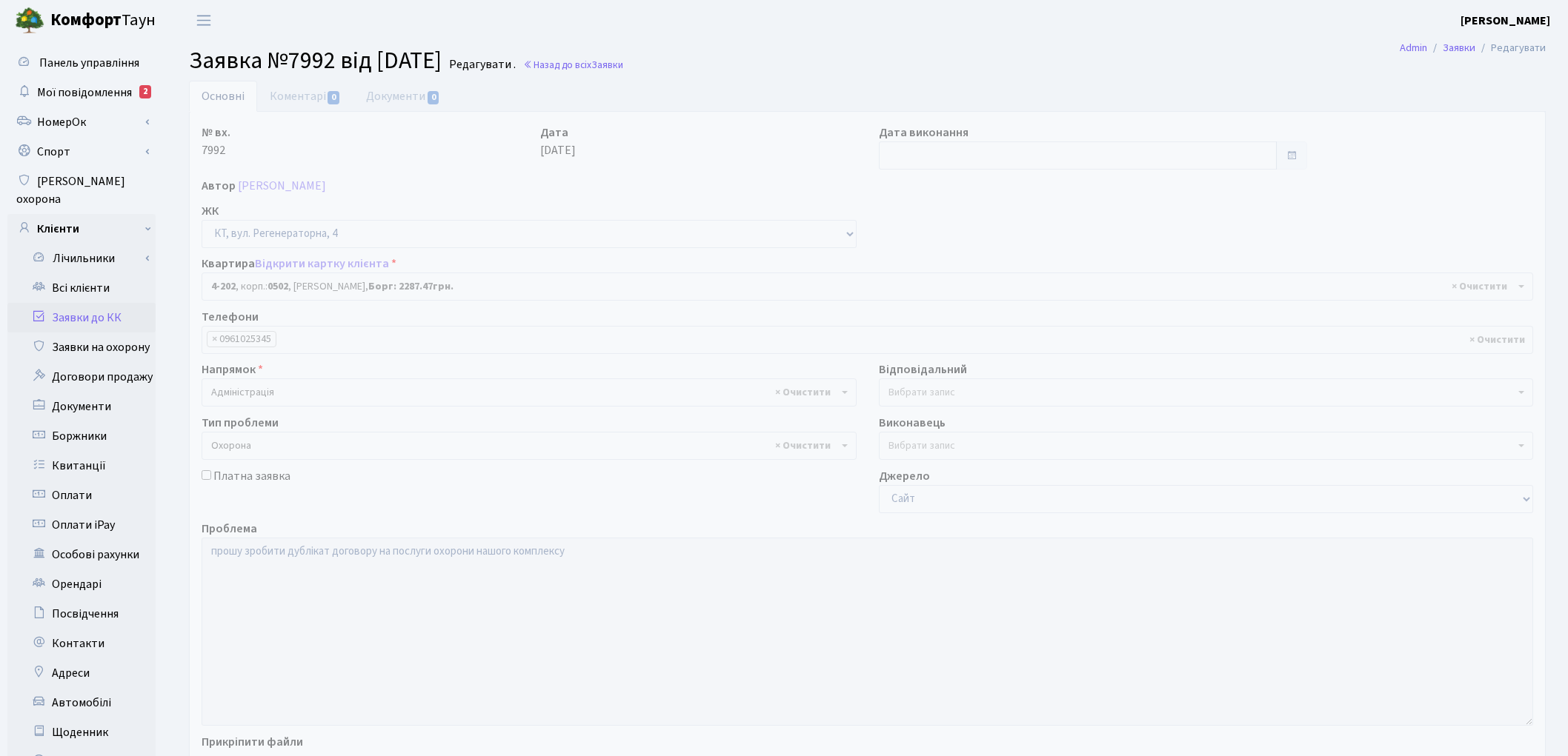
select select "1066"
select select "69"
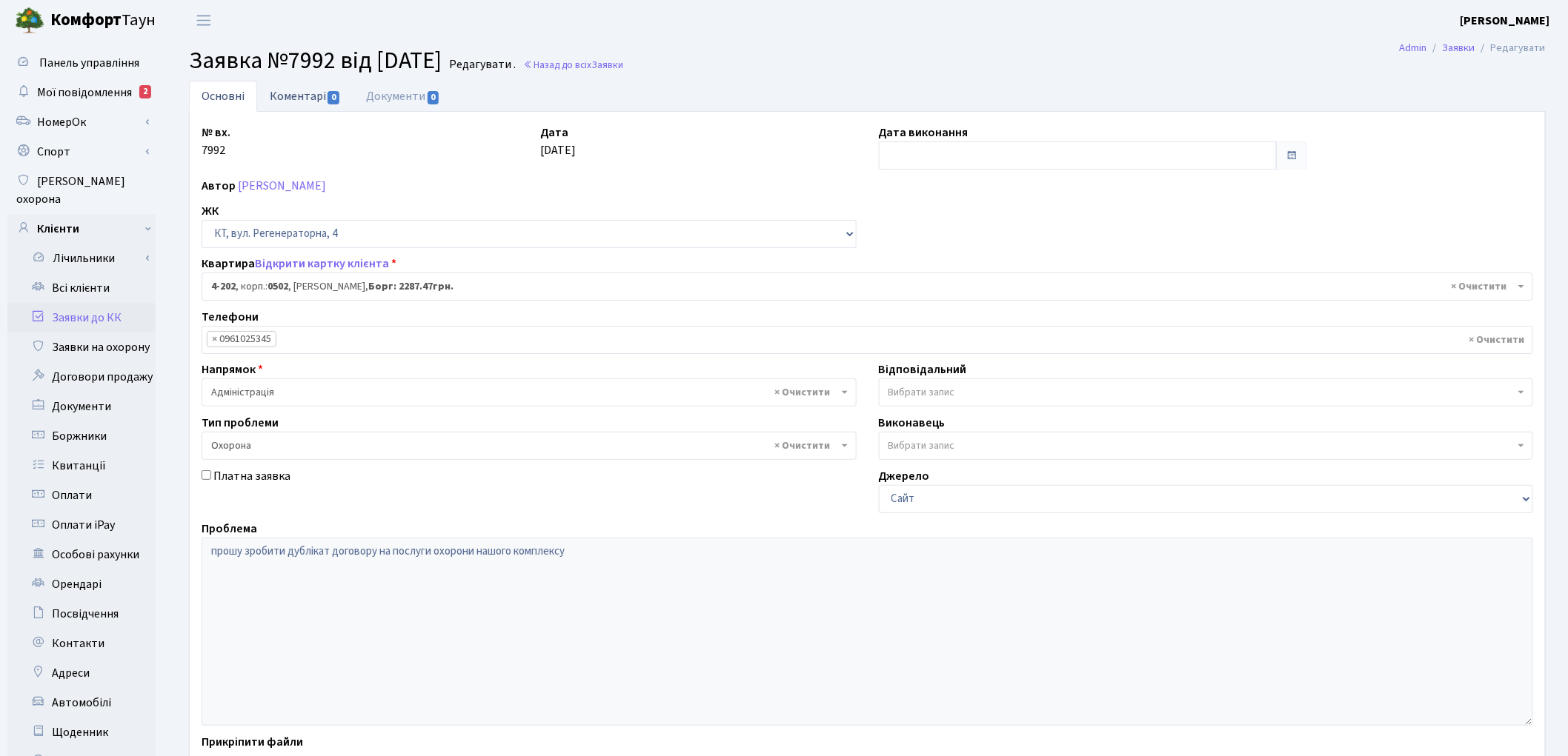
click at [289, 105] on link "Коментарі 0" at bounding box center [306, 95] width 96 height 30
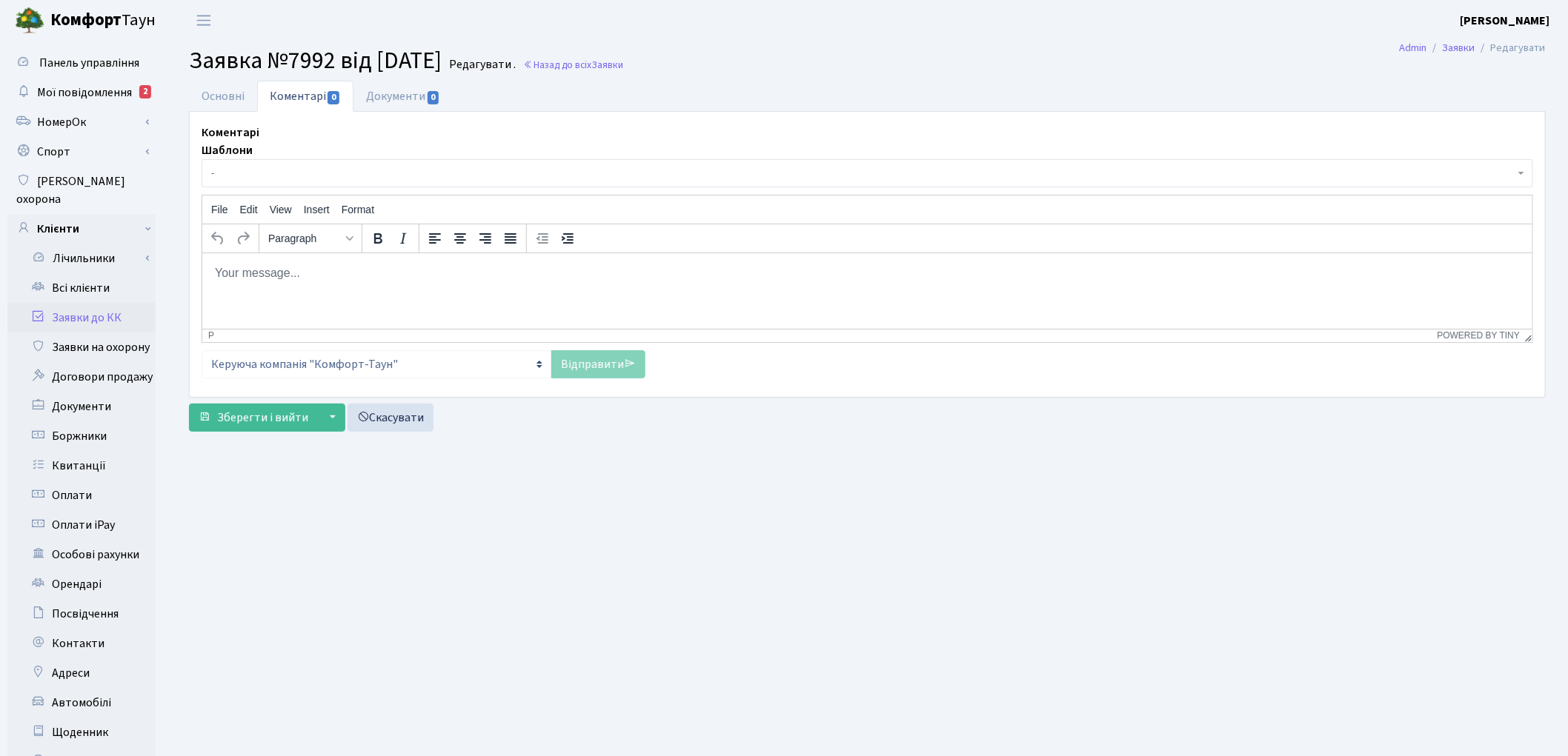
click at [332, 281] on html at bounding box center [866, 272] width 1330 height 40
click at [583, 372] on link "Відправити" at bounding box center [598, 365] width 94 height 28
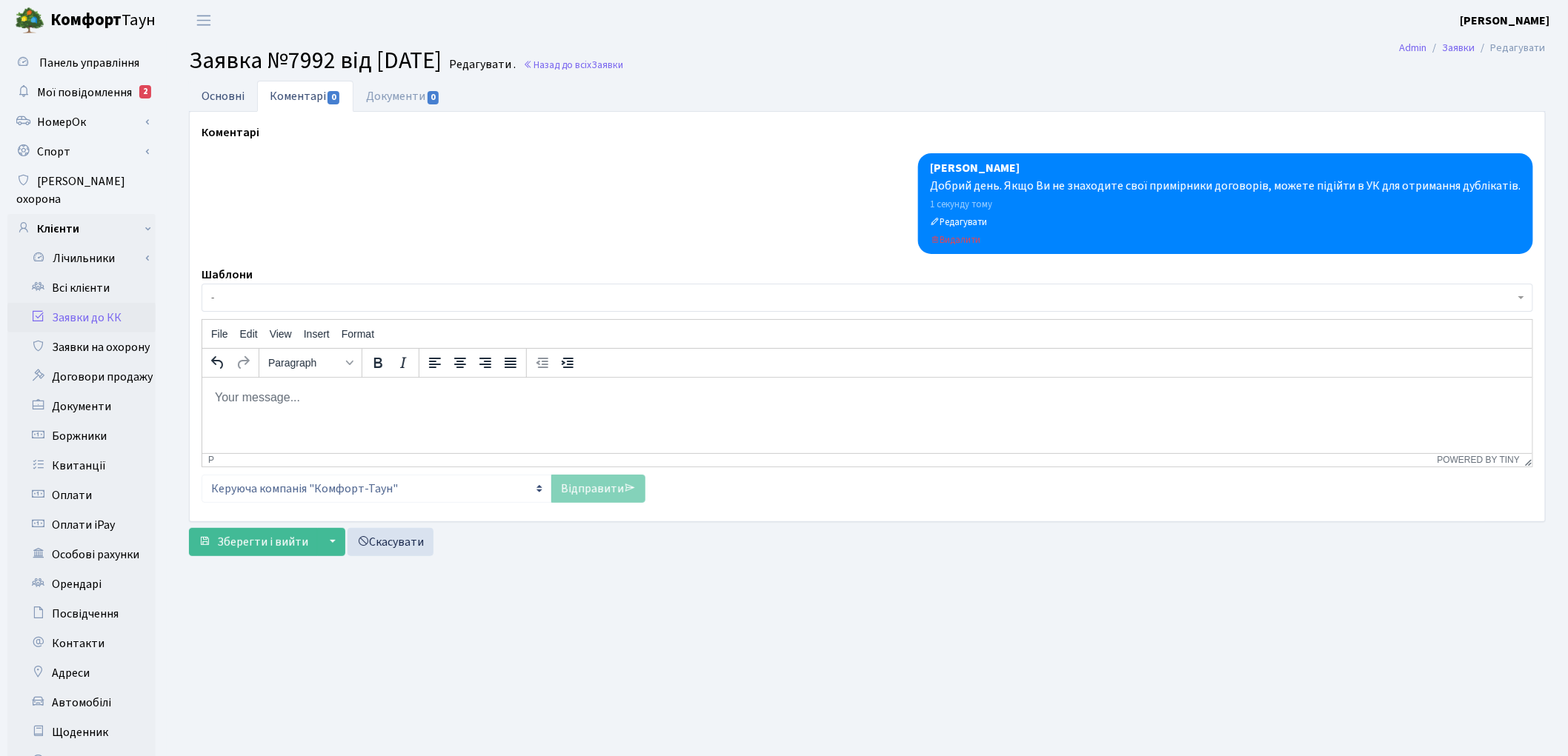
click at [212, 95] on link "Основні" at bounding box center [223, 95] width 68 height 30
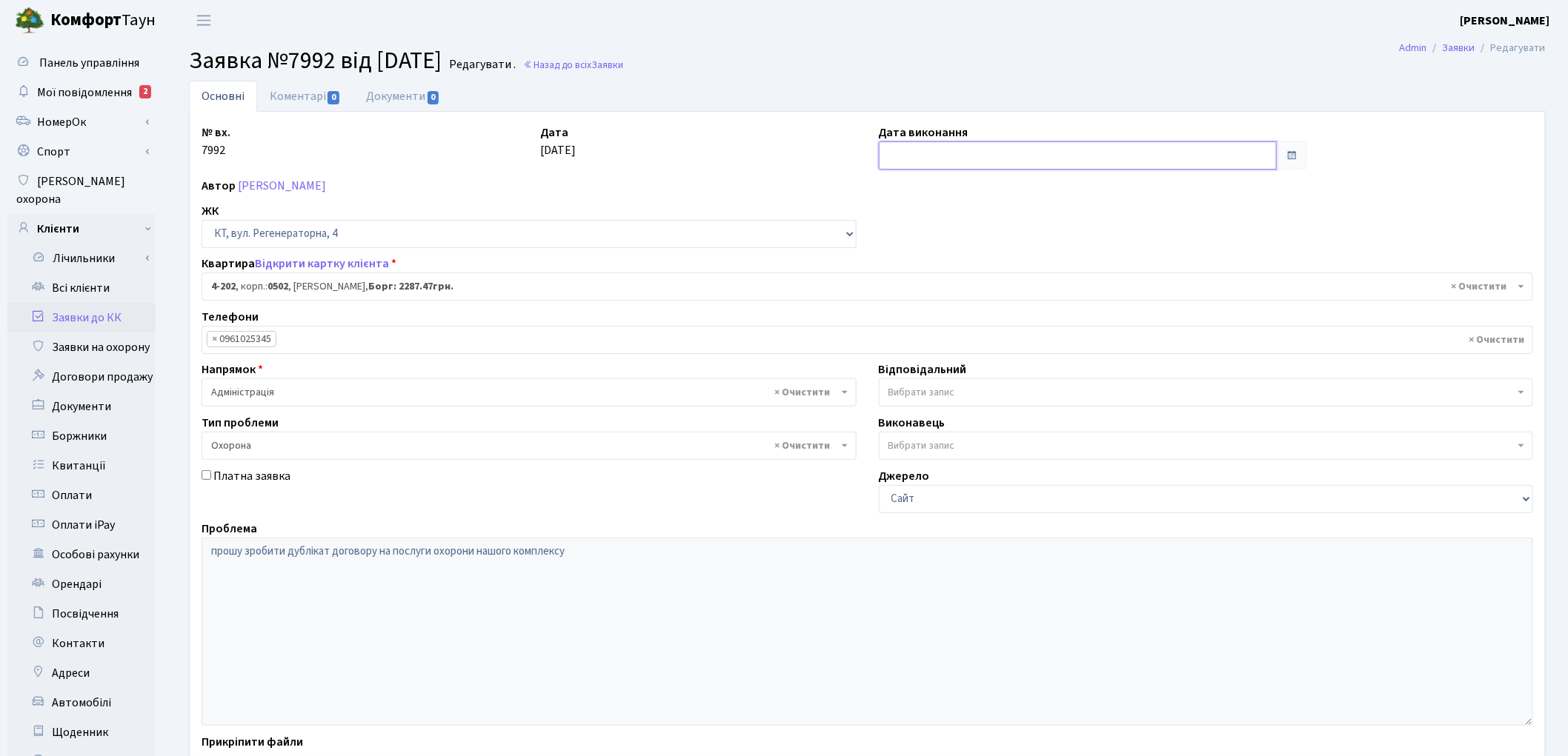
click at [942, 159] on input "text" at bounding box center [1078, 155] width 399 height 28
click at [891, 296] on td "15" at bounding box center [894, 298] width 22 height 22
type input "15.09.2025"
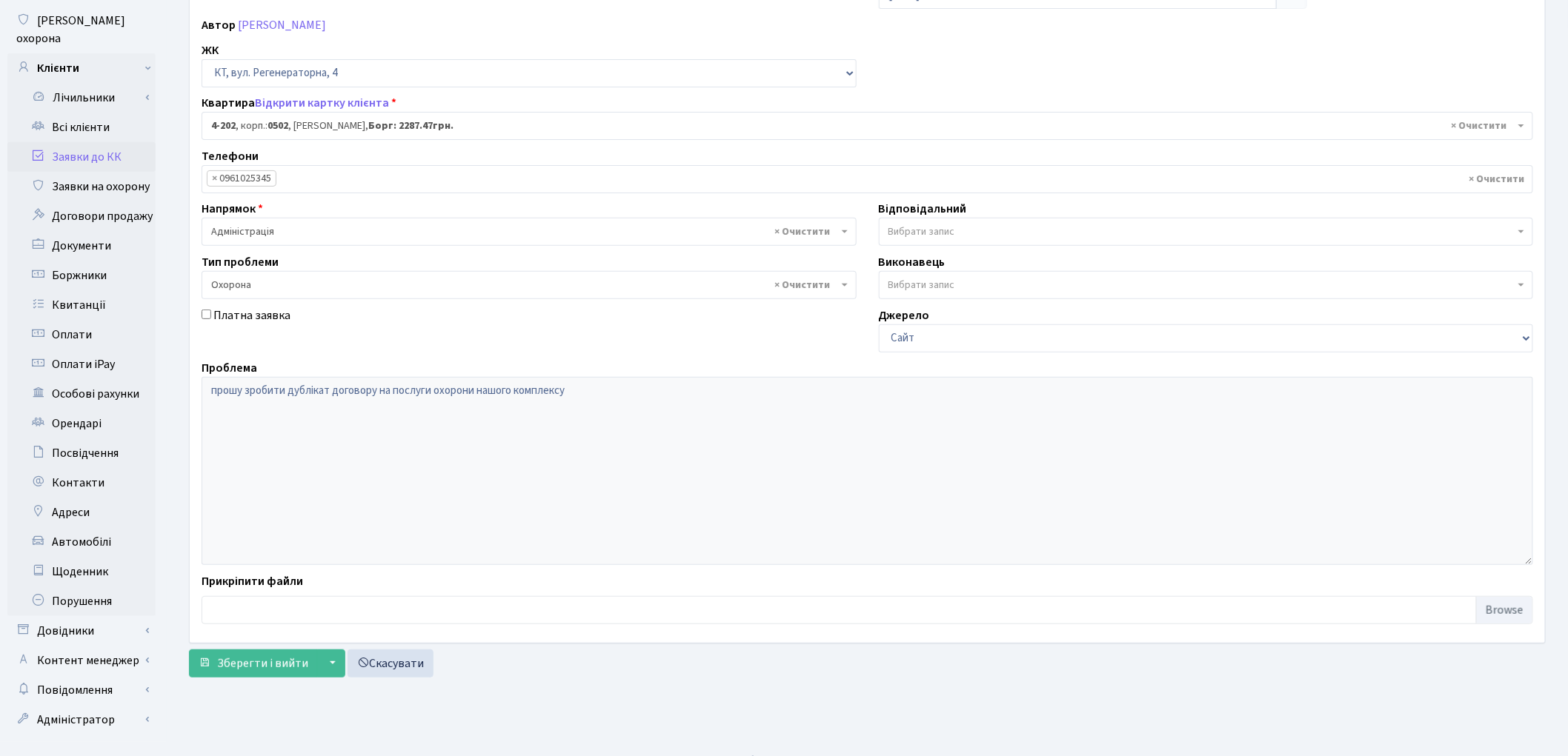
scroll to position [165, 0]
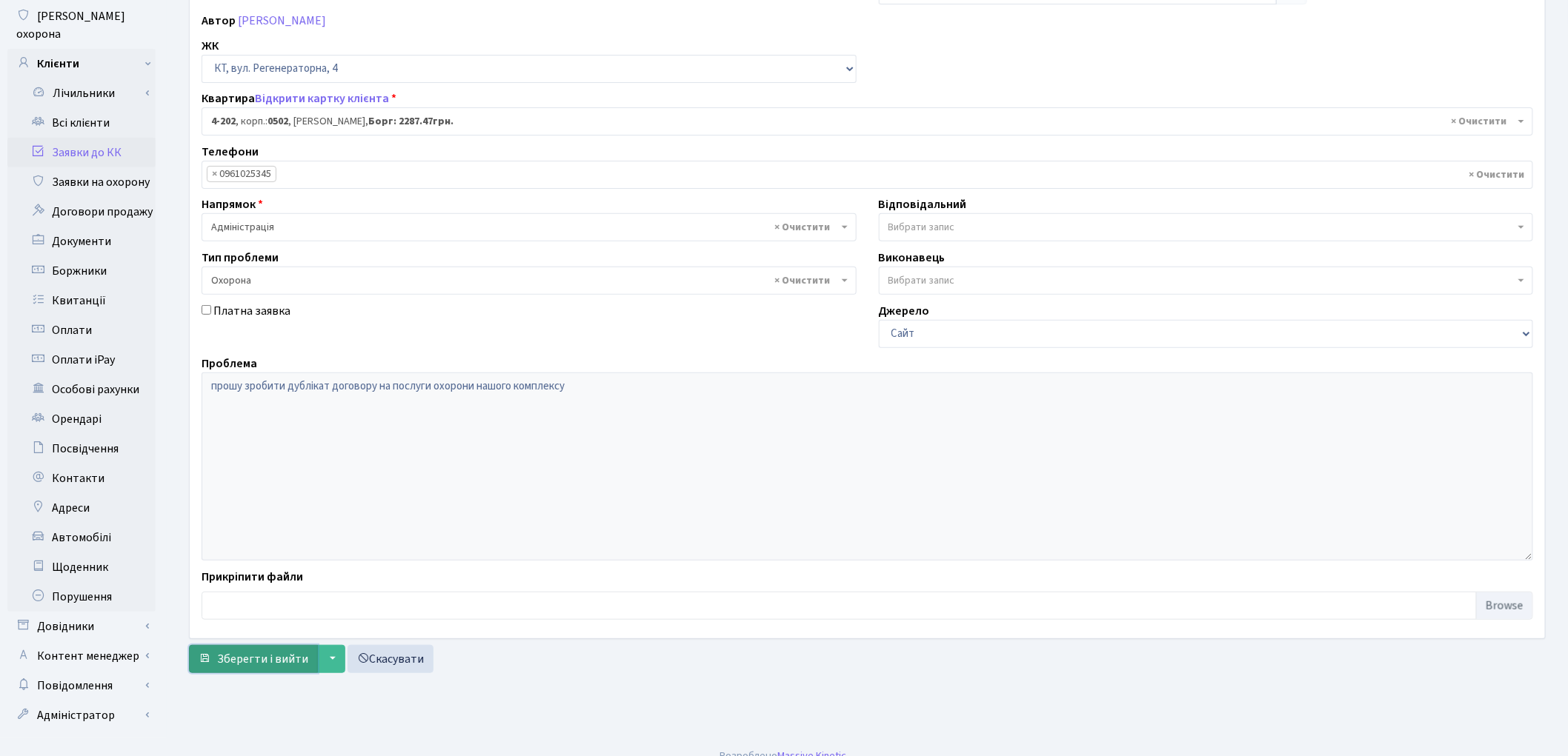
click at [284, 655] on span "Зберегти і вийти" at bounding box center [262, 659] width 91 height 17
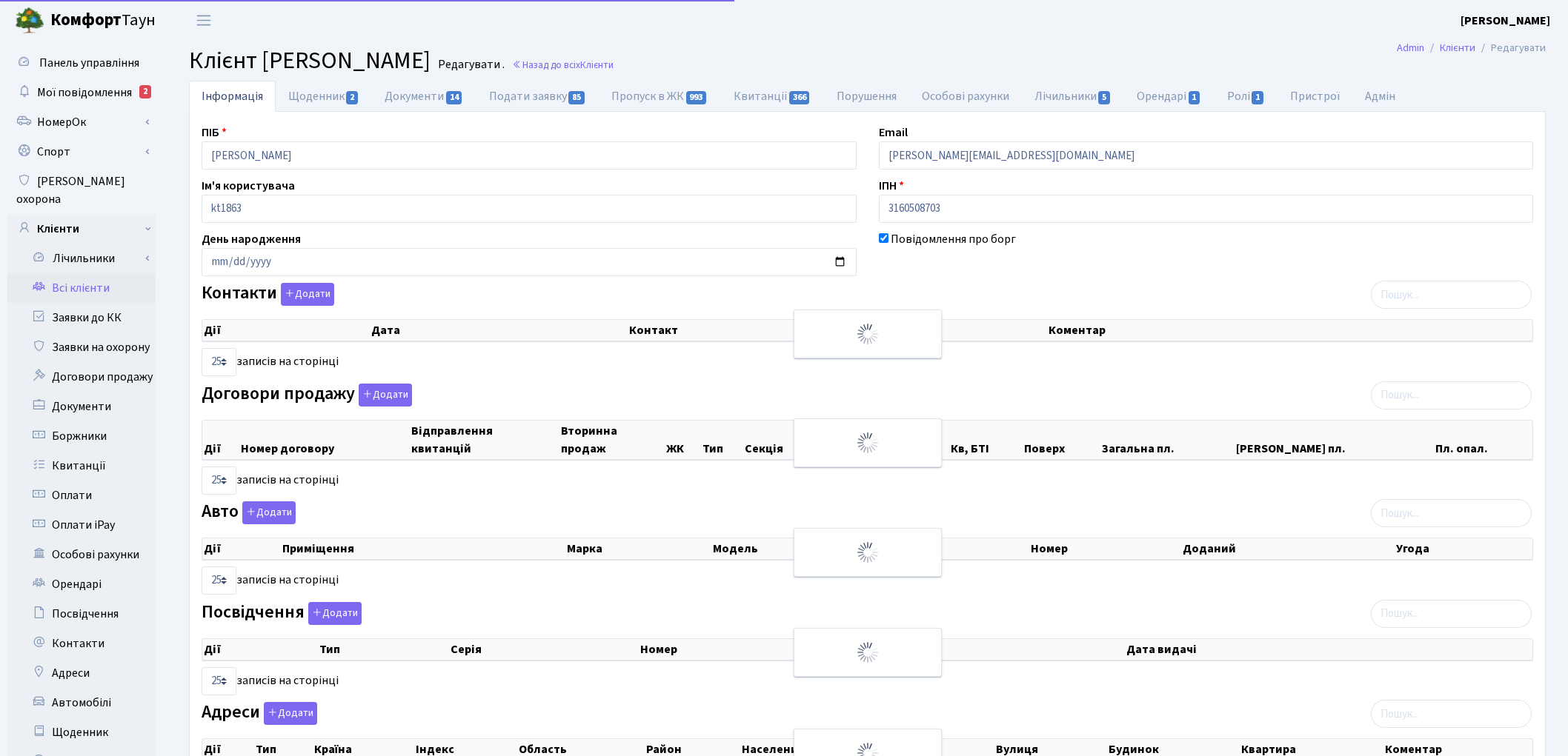
select select "25"
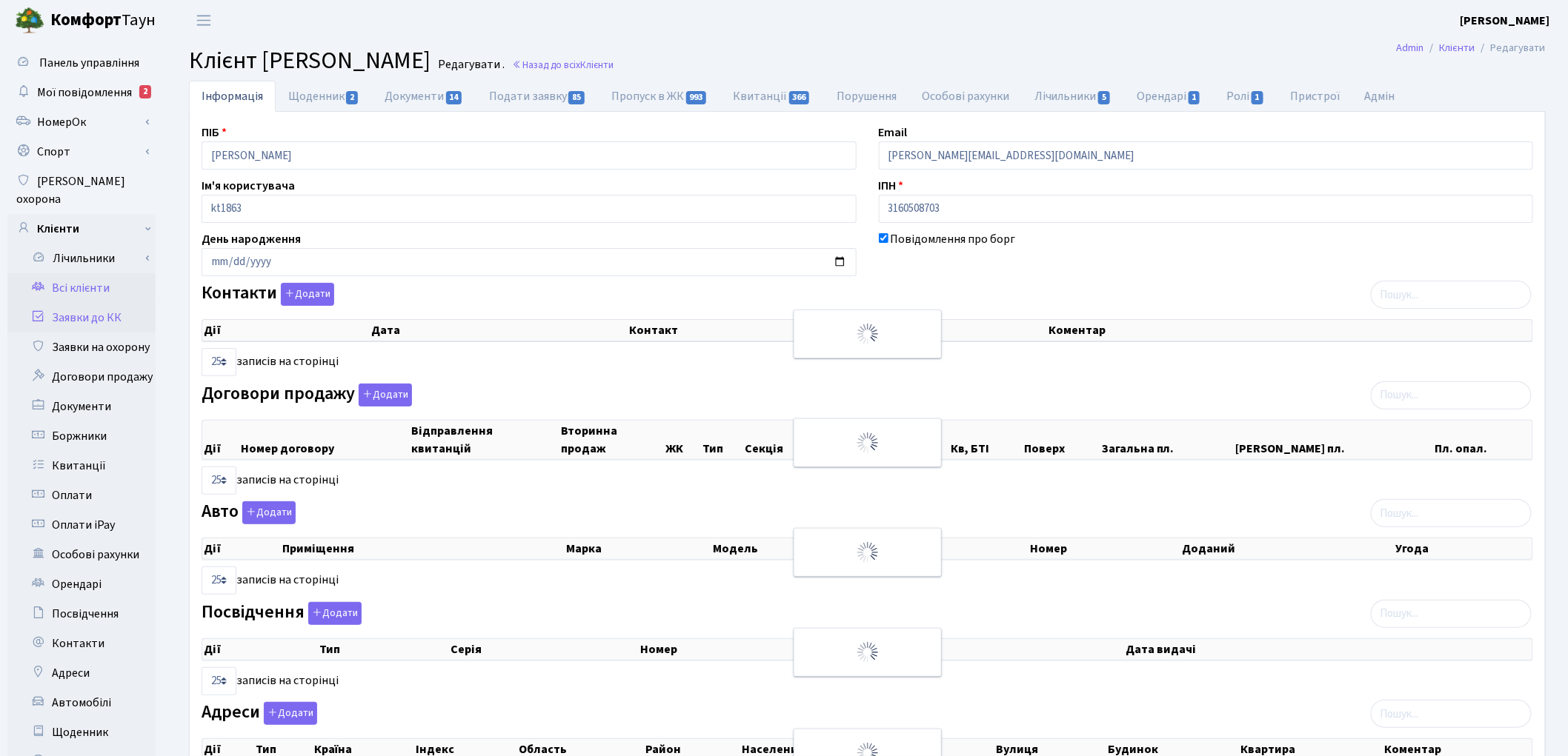
click at [97, 303] on link "Заявки до КК" at bounding box center [81, 318] width 148 height 30
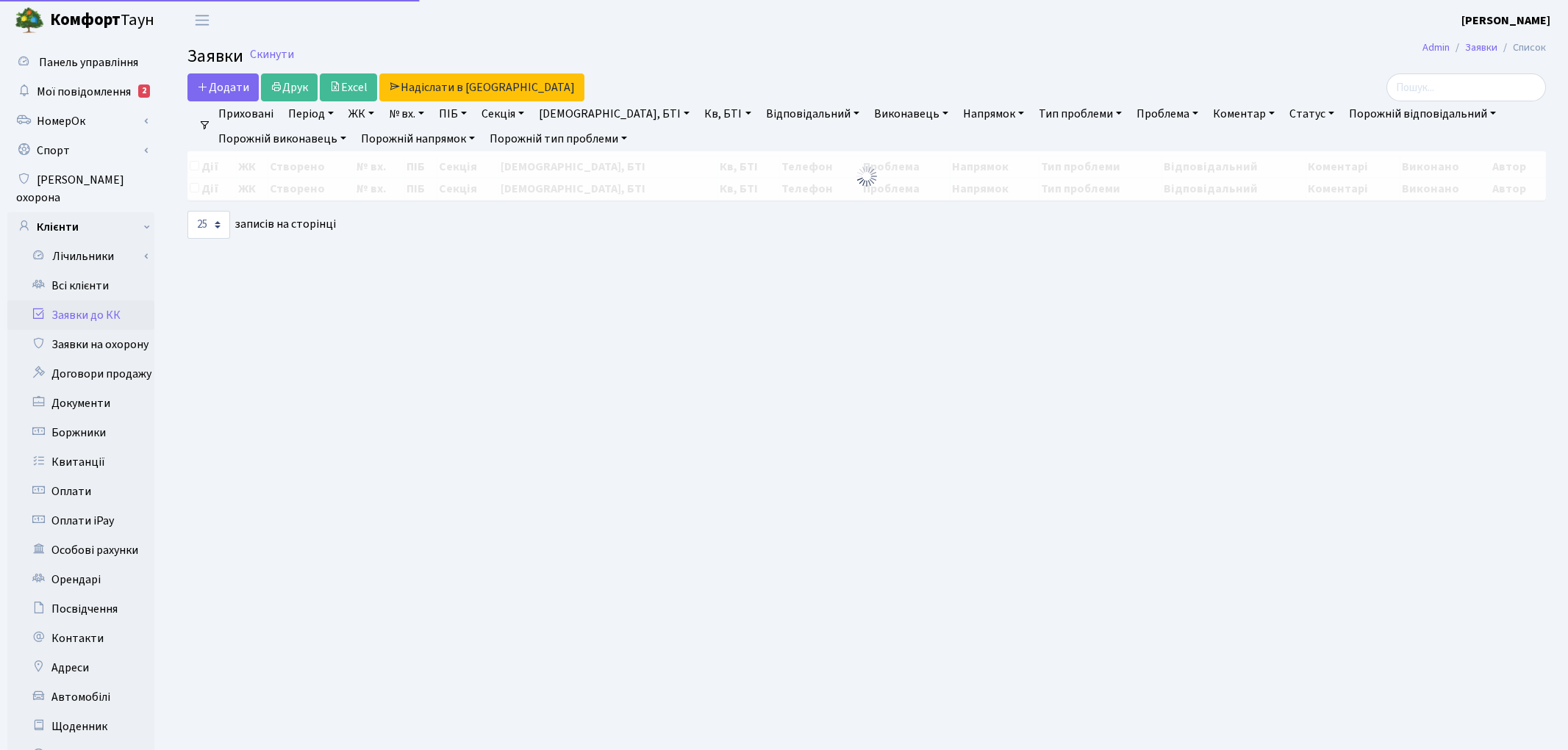
select select "25"
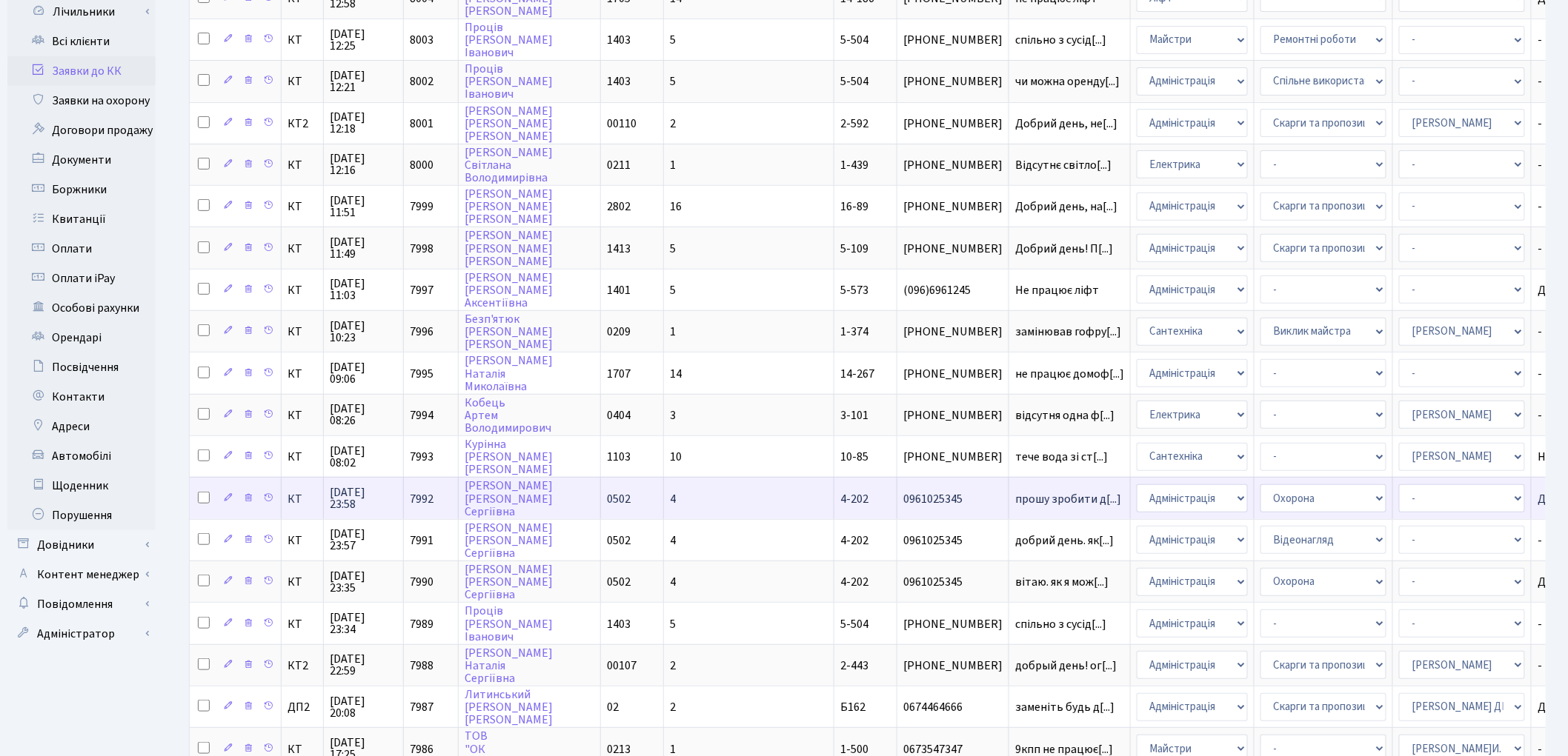
scroll to position [329, 0]
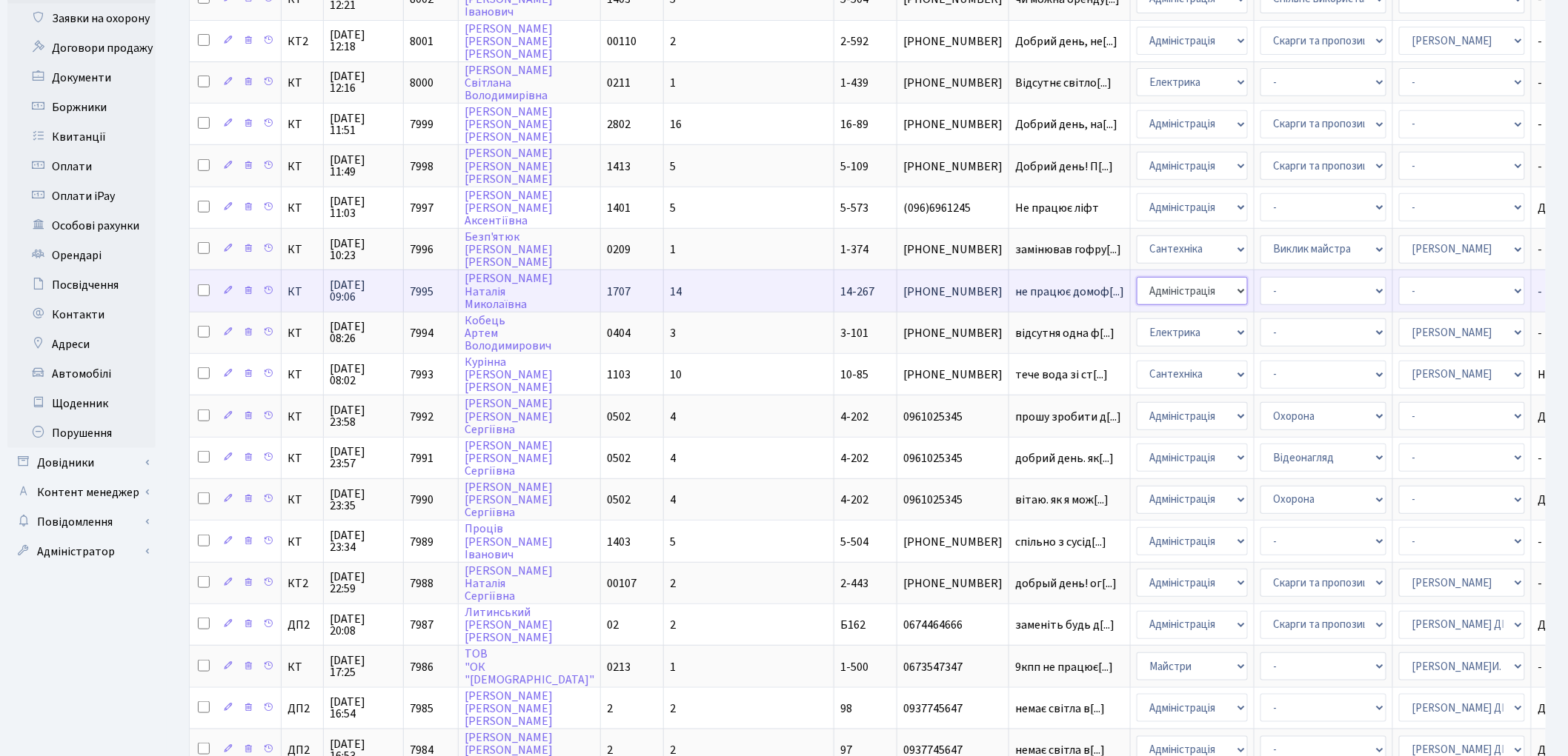
click at [1137, 277] on select "- Адміністрація Домофон, СКД Ліфт Майстри Сантехніка Економічний відділ Електри…" at bounding box center [1192, 291] width 111 height 28
select select "4"
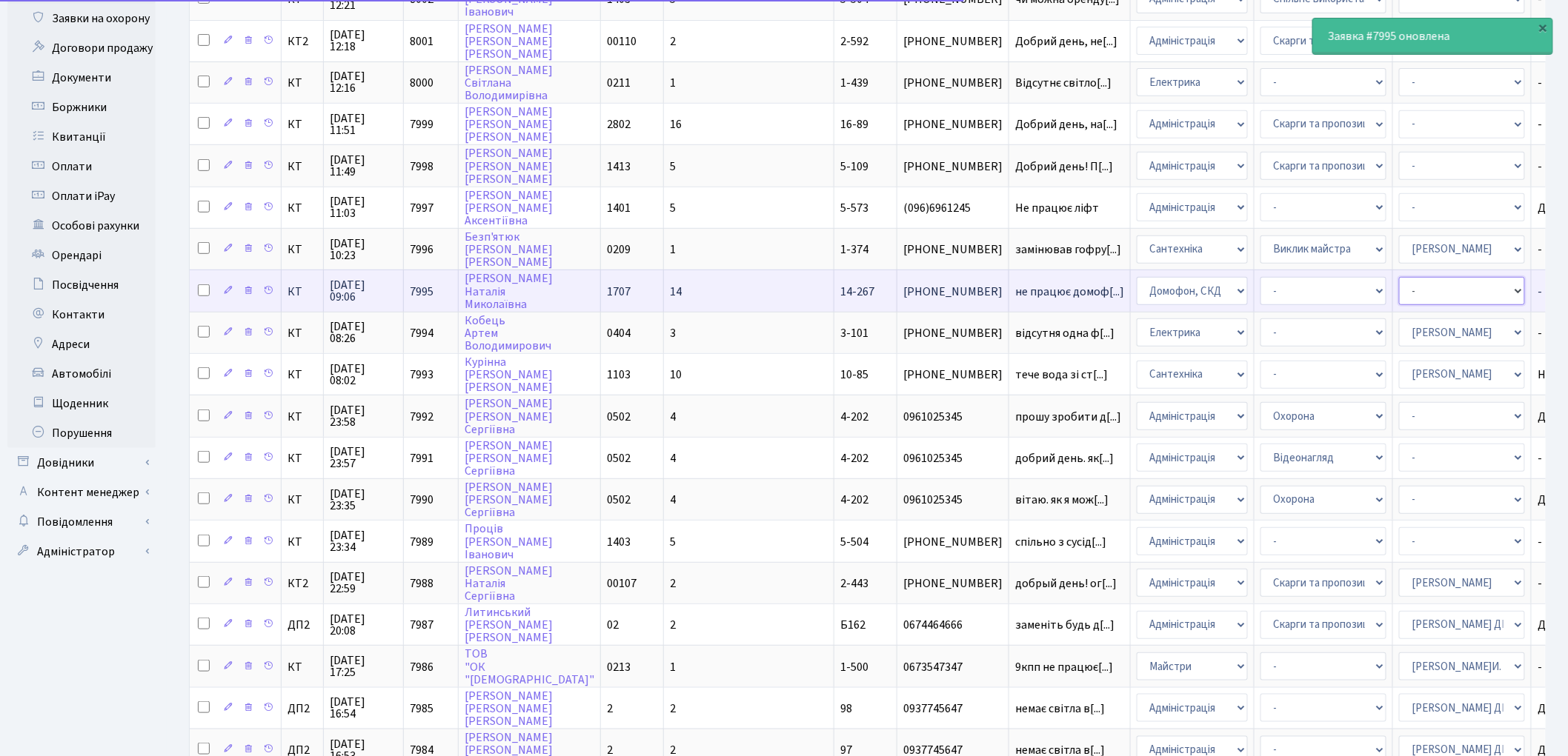
click at [1399, 280] on select "- Адміністратор ЖК КТ Вижул В. В. Гордієнко Н.В. Дядюшкін Д.Ю. Кипчук Т. А. Кла…" at bounding box center [1462, 291] width 126 height 28
select select "22"
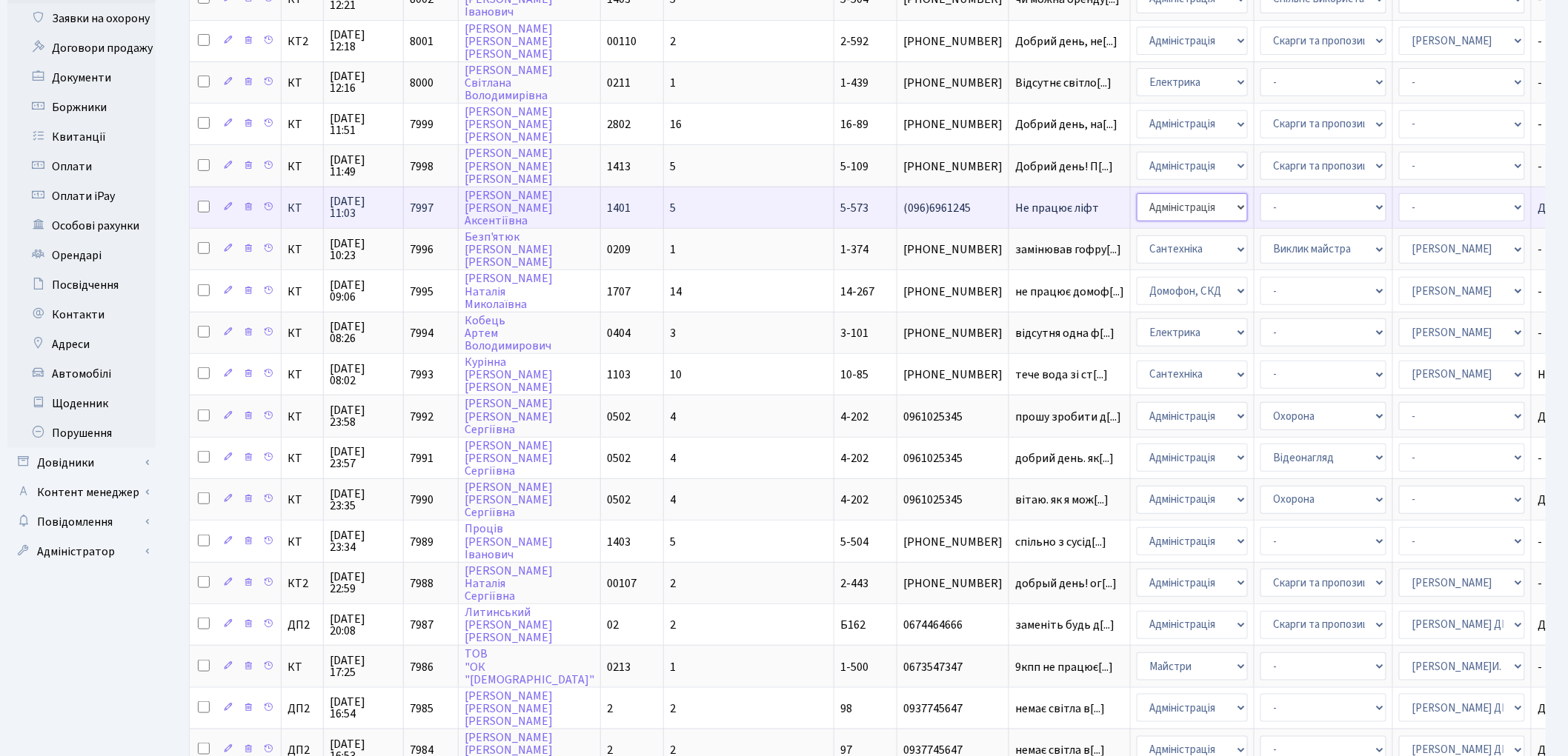
click at [1137, 196] on select "- Адміністрація Домофон, СКД Ліфт Майстри Сантехніка Економічний відділ Електри…" at bounding box center [1192, 208] width 111 height 28
select select "16"
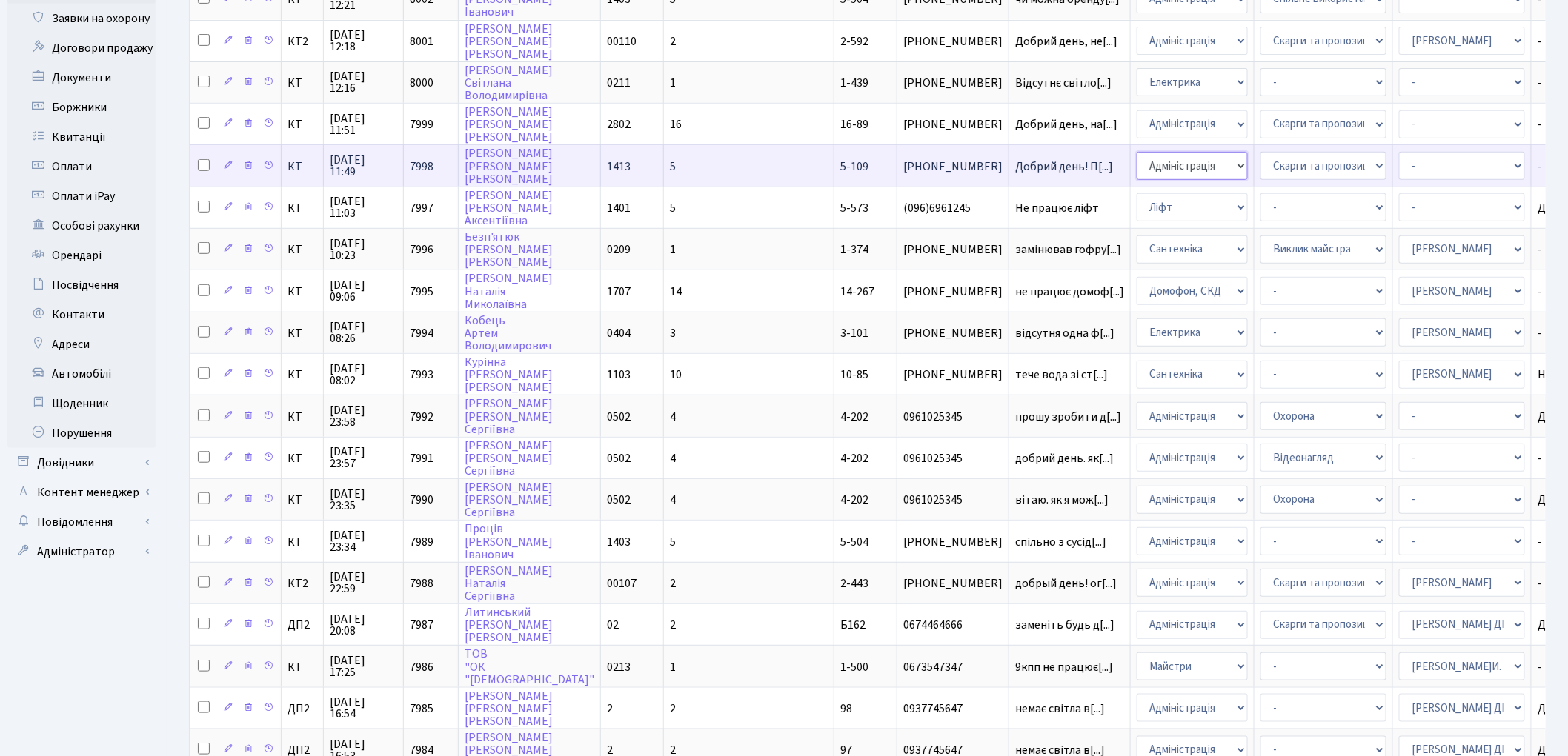
click at [1137, 156] on select "- Адміністрація Домофон, СКД Ліфт Майстри Сантехніка Економічний відділ Електри…" at bounding box center [1192, 166] width 111 height 28
select select "9"
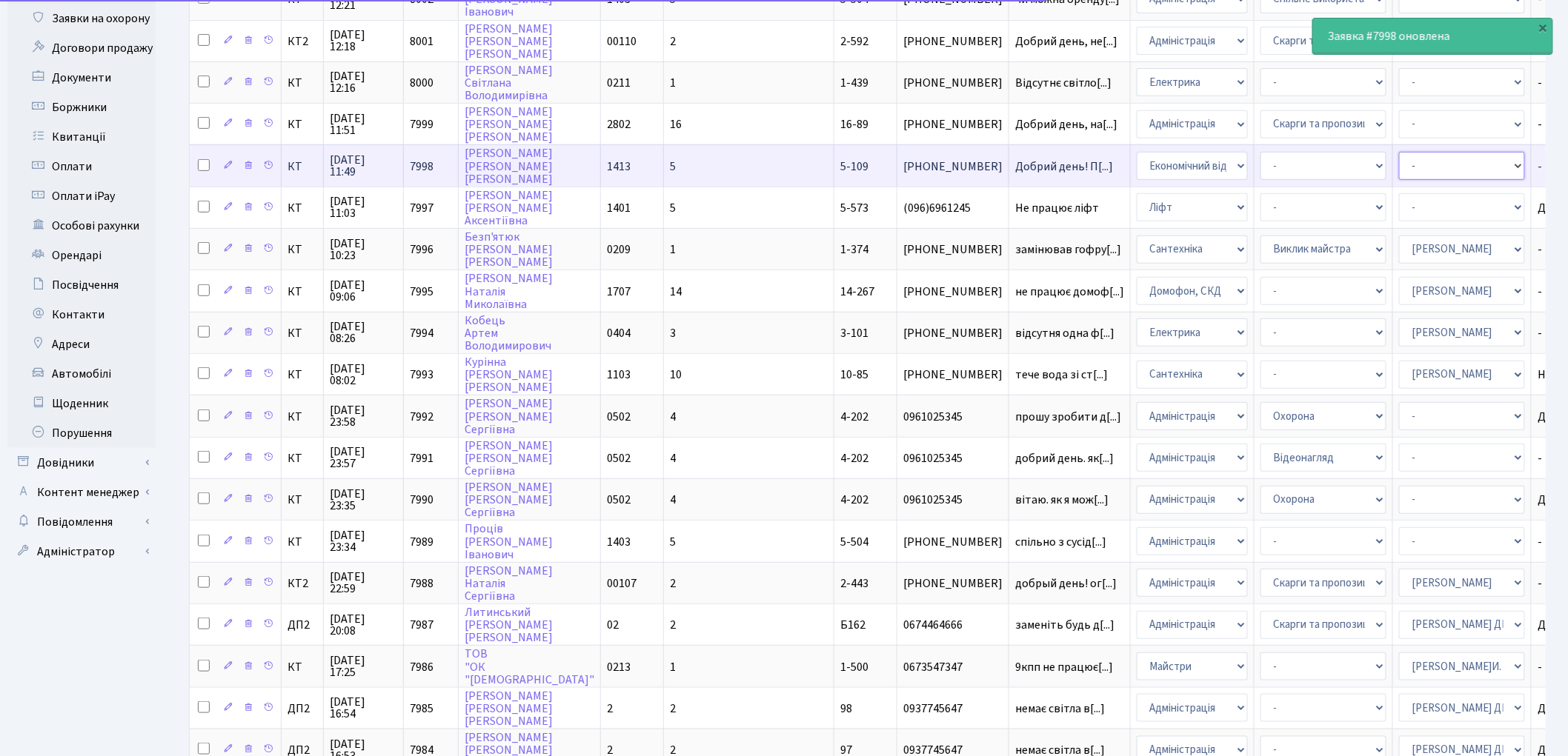
click at [1399, 152] on select "- Адміністратор ЖК КТ [PERSON_NAME] [PERSON_NAME] [PERSON_NAME]Ю. [PERSON_NAME]…" at bounding box center [1462, 166] width 126 height 28
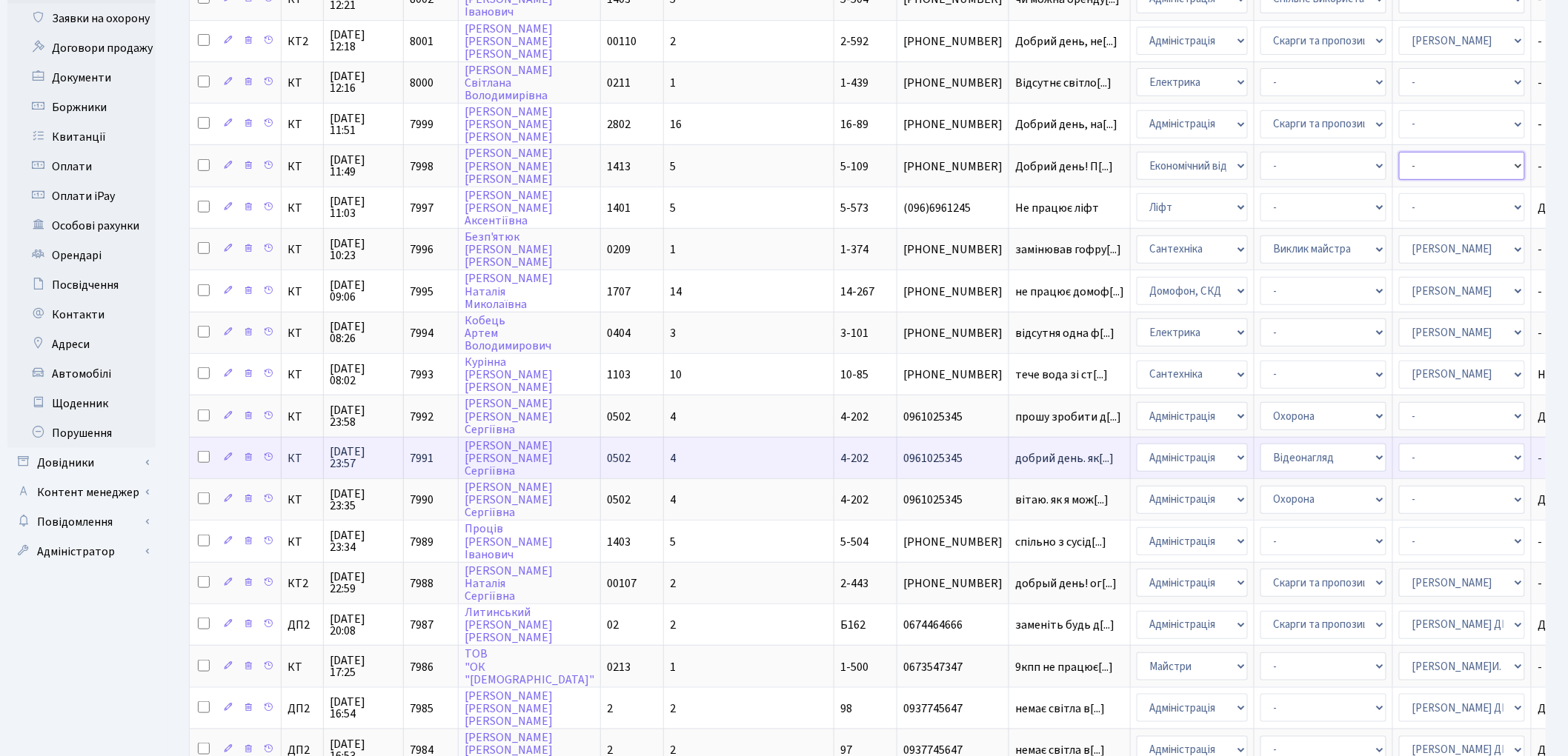
select select "33"
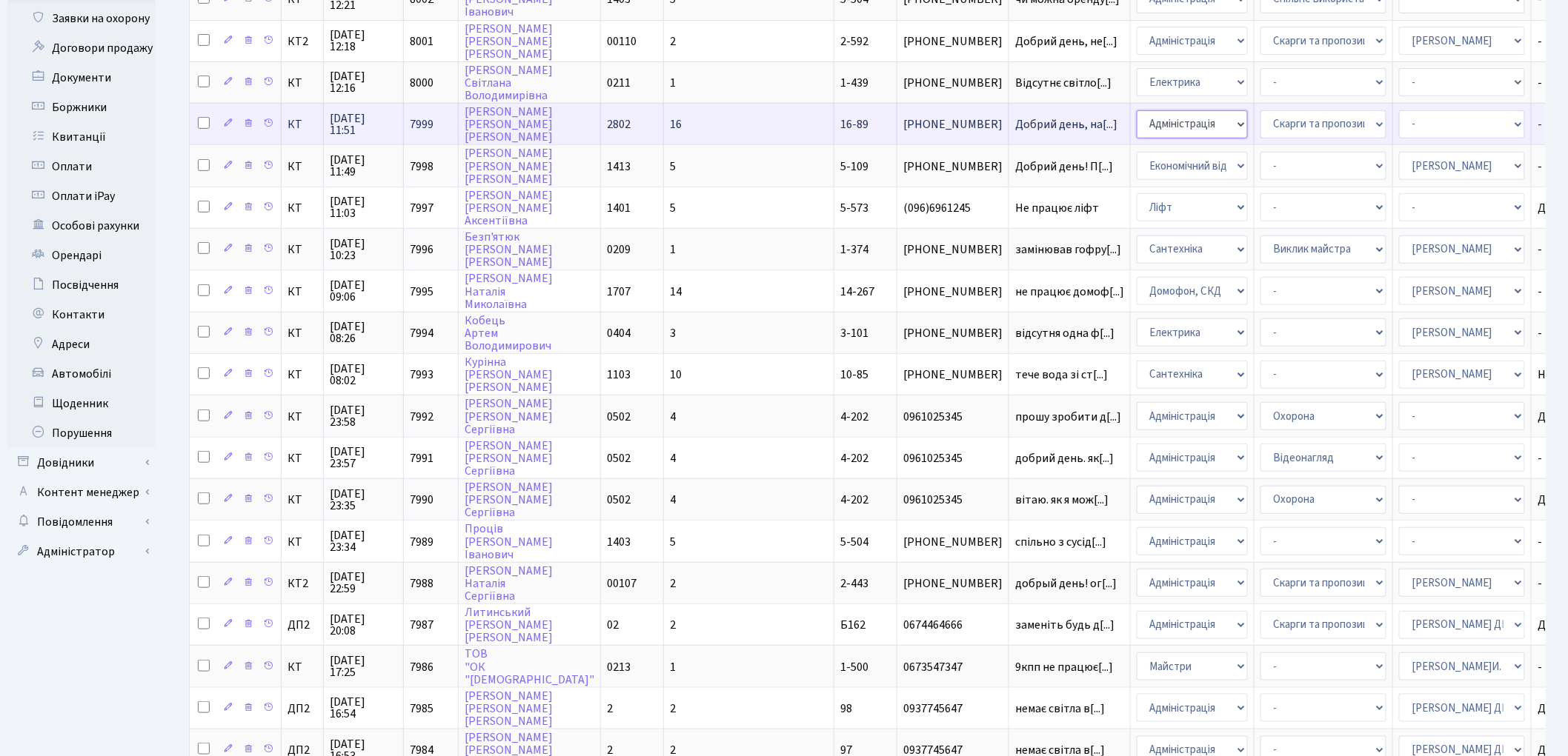
click at [1137, 114] on select "- Адміністрація Домофон, СКД Ліфт Майстри Сантехніка Економічний відділ Електри…" at bounding box center [1192, 125] width 111 height 28
select select "3"
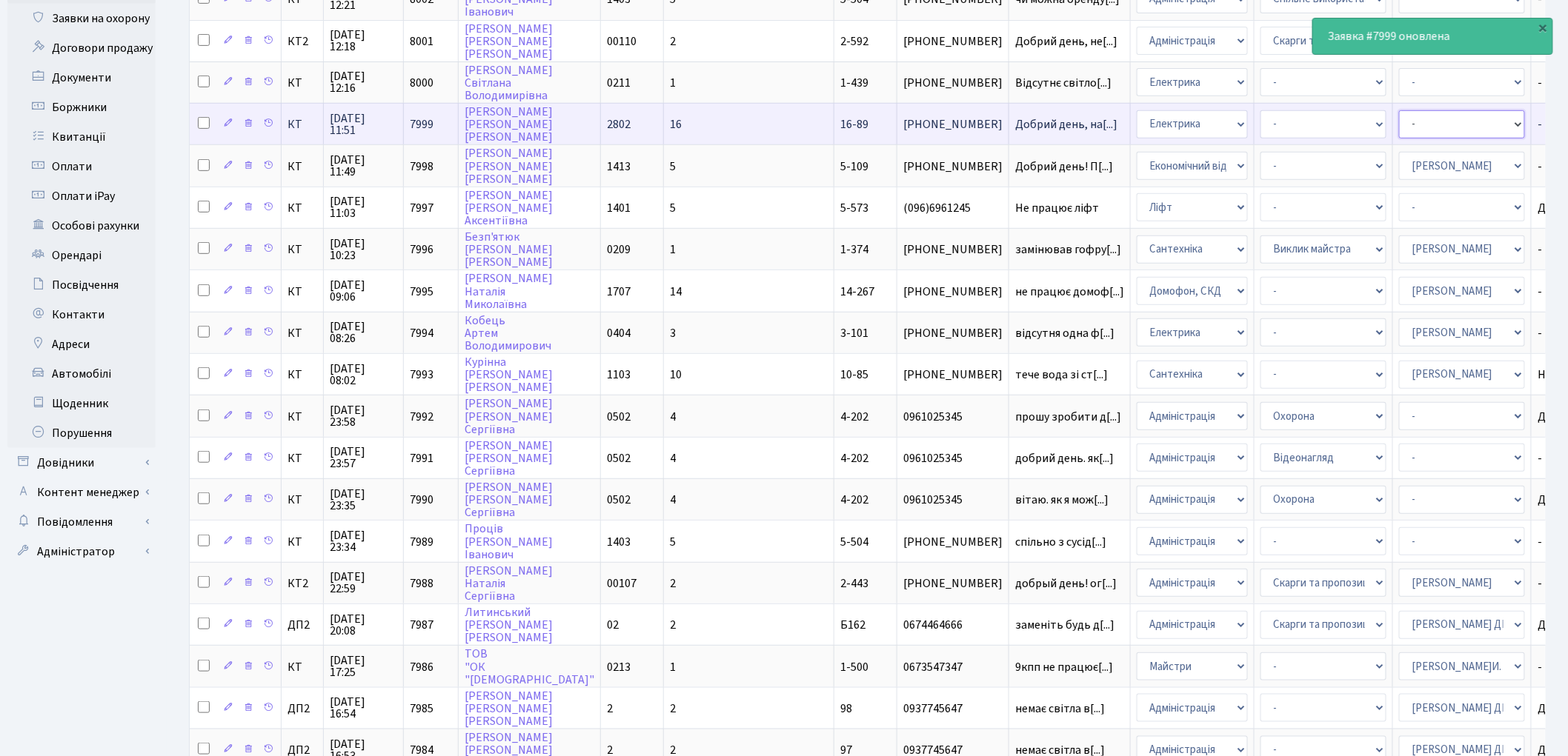
click at [1399, 112] on select "- Адміністратор ЖК КТ [PERSON_NAME] [PERSON_NAME] [PERSON_NAME]Ю. [PERSON_NAME]…" at bounding box center [1462, 125] width 126 height 28
select select "22"
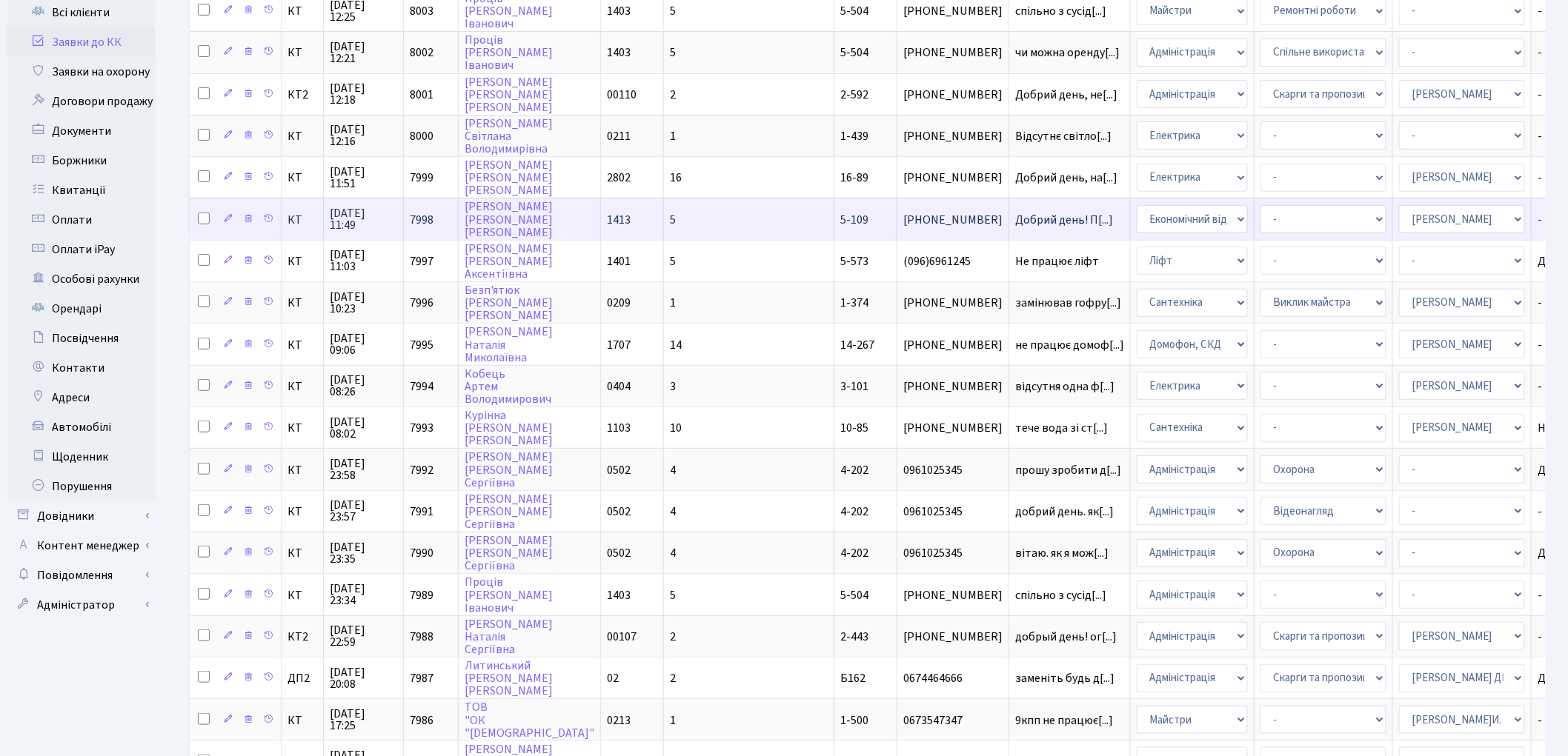
scroll to position [246, 0]
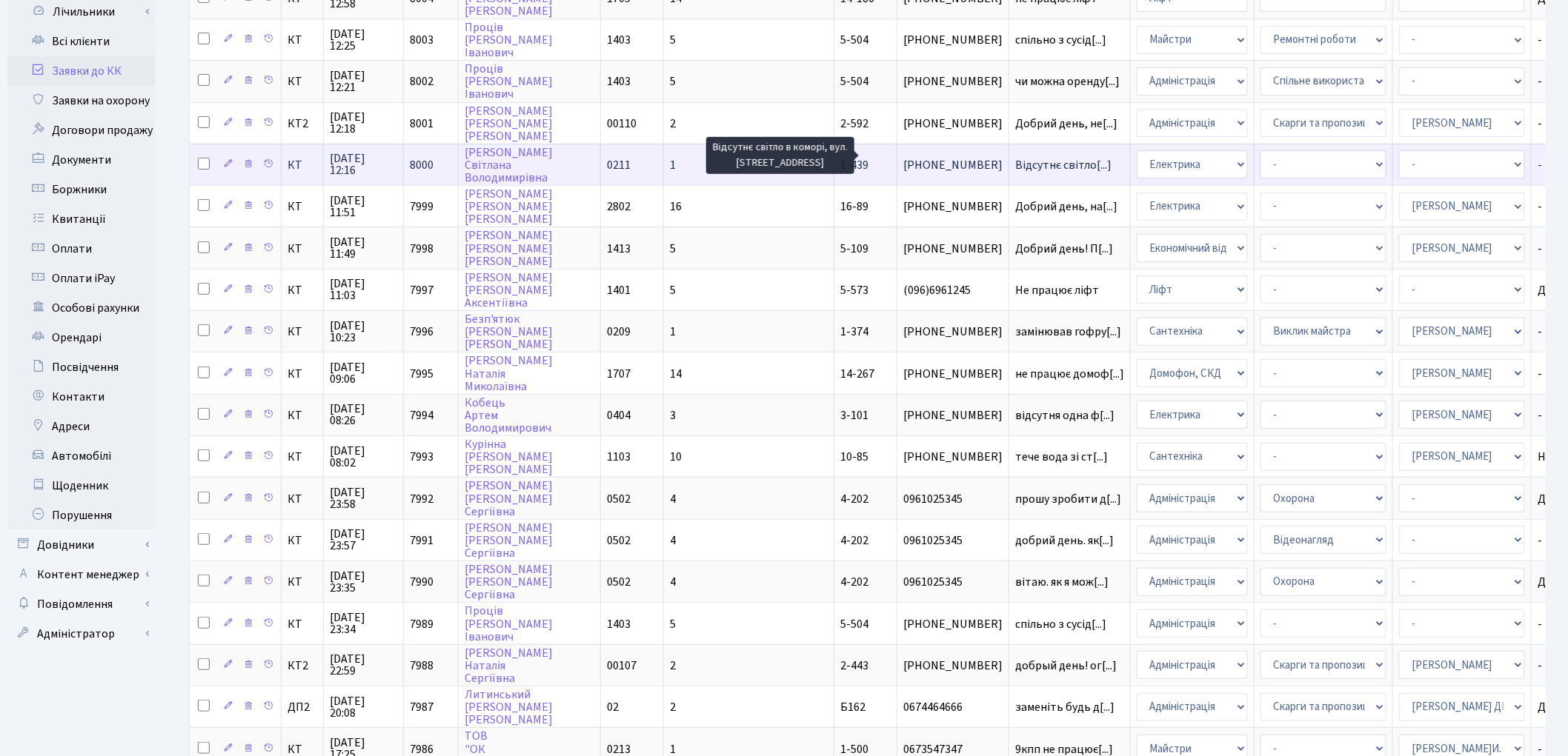
click at [1015, 157] on span "Відсутнє світло[...]" at bounding box center [1063, 165] width 96 height 17
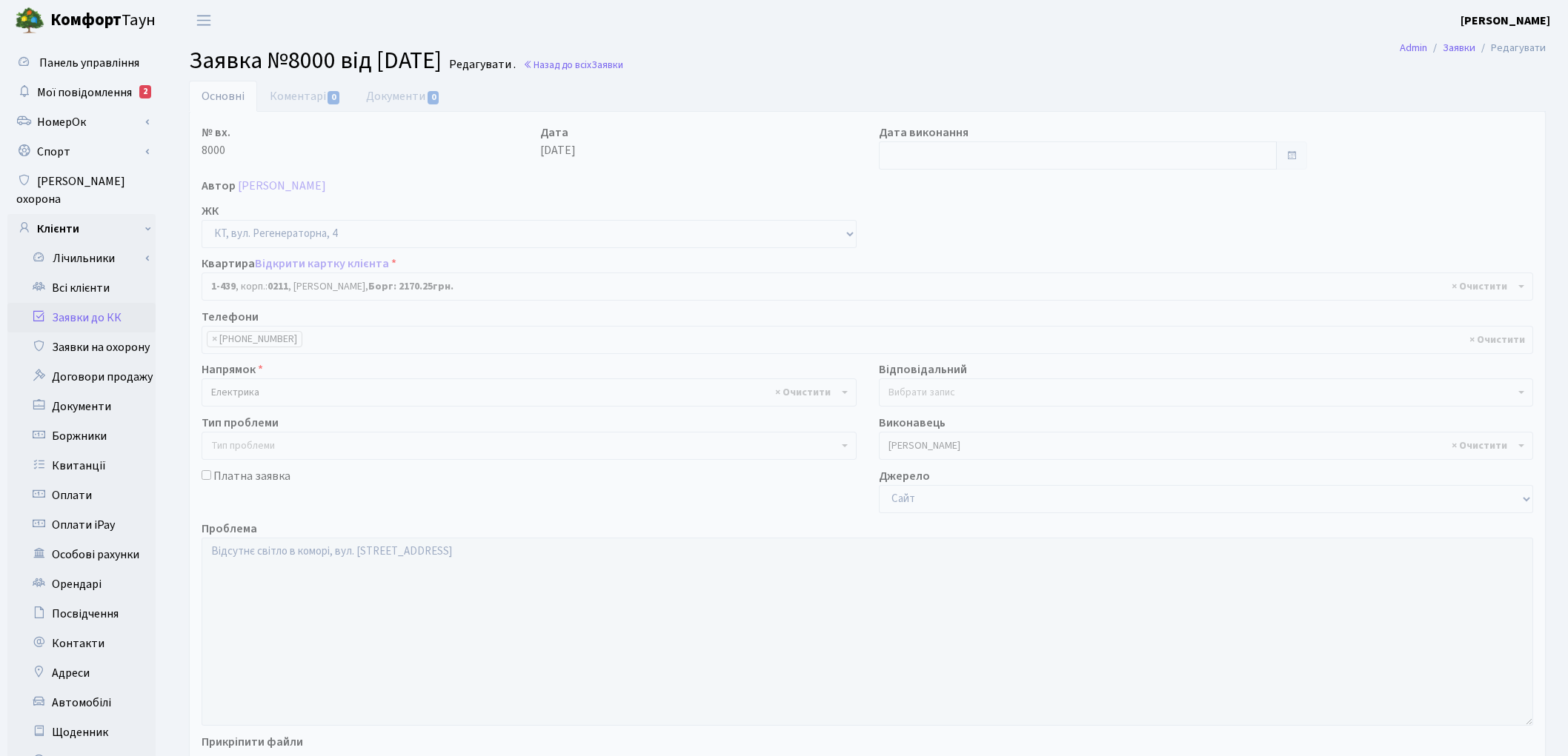
select select "410"
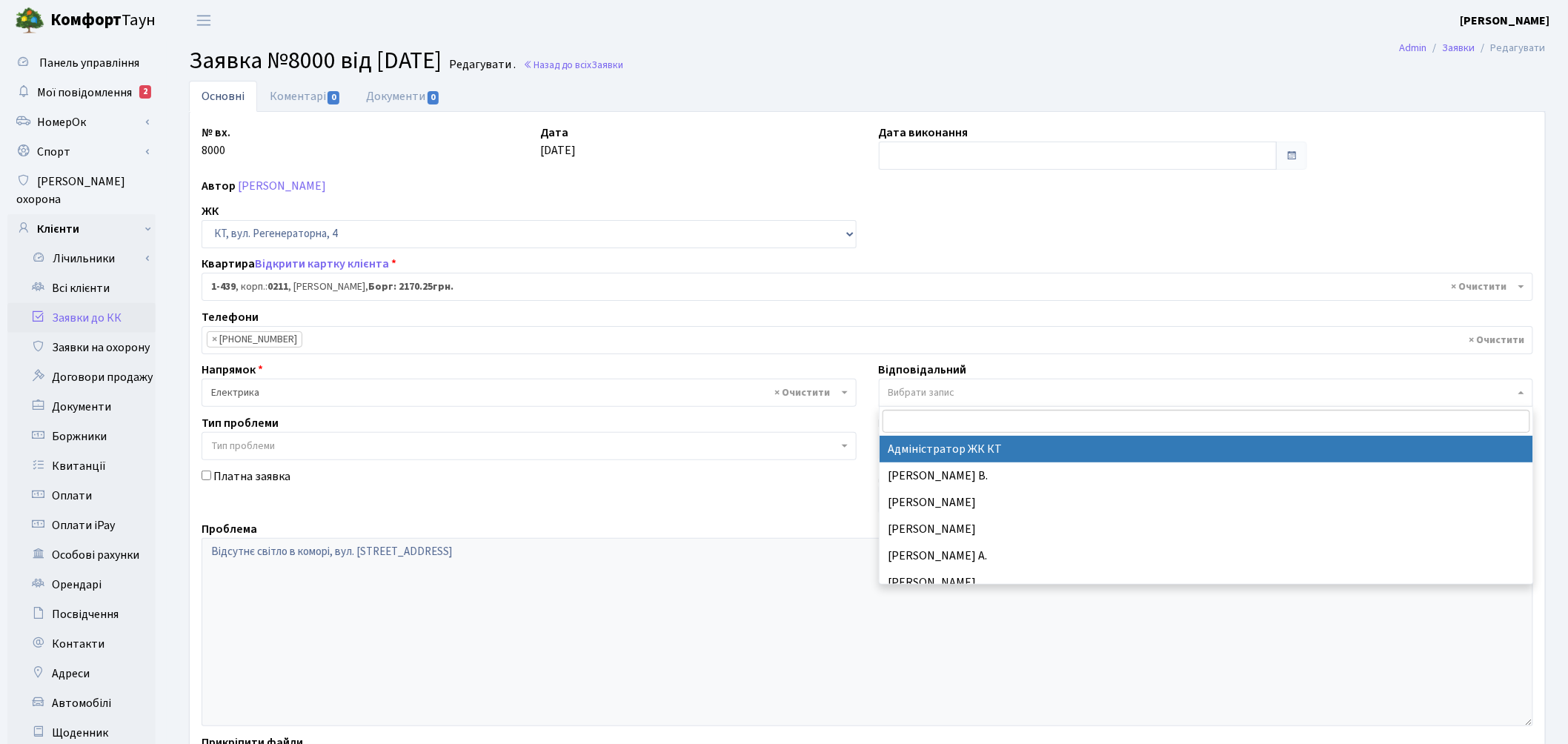
click at [1009, 394] on span "Вибрати запис" at bounding box center [1202, 393] width 627 height 15
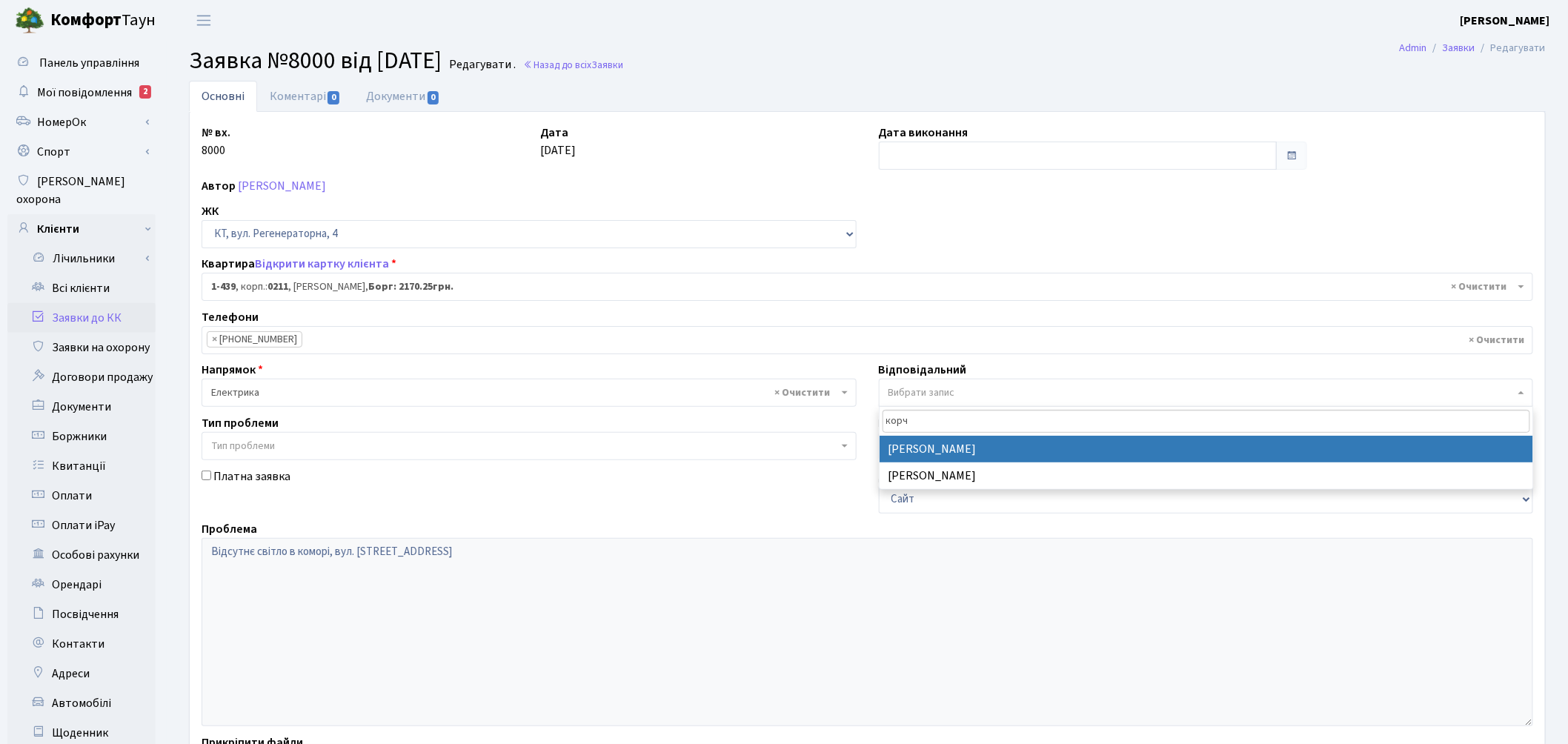
type input "корч"
select select "22"
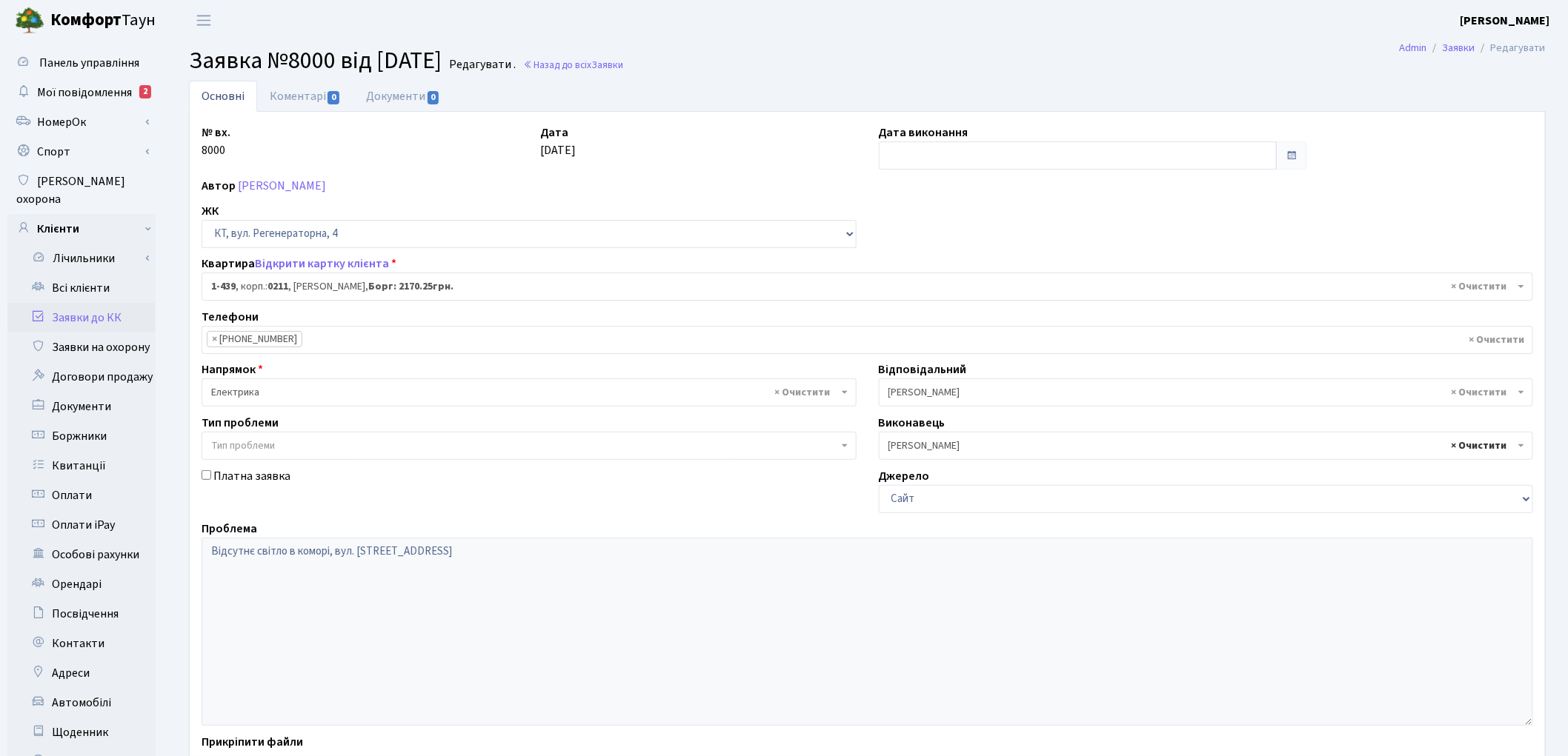
select select
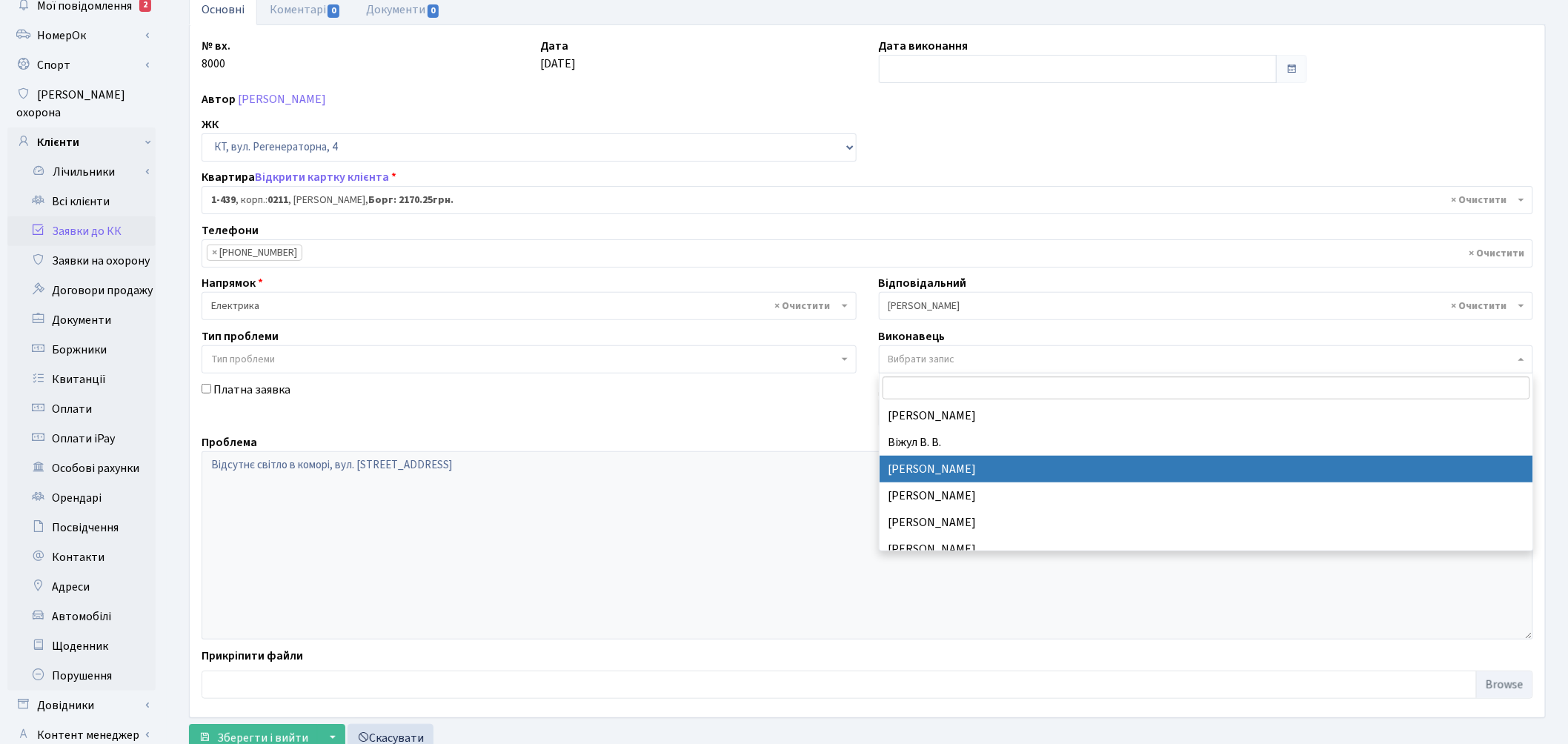
scroll to position [178, 0]
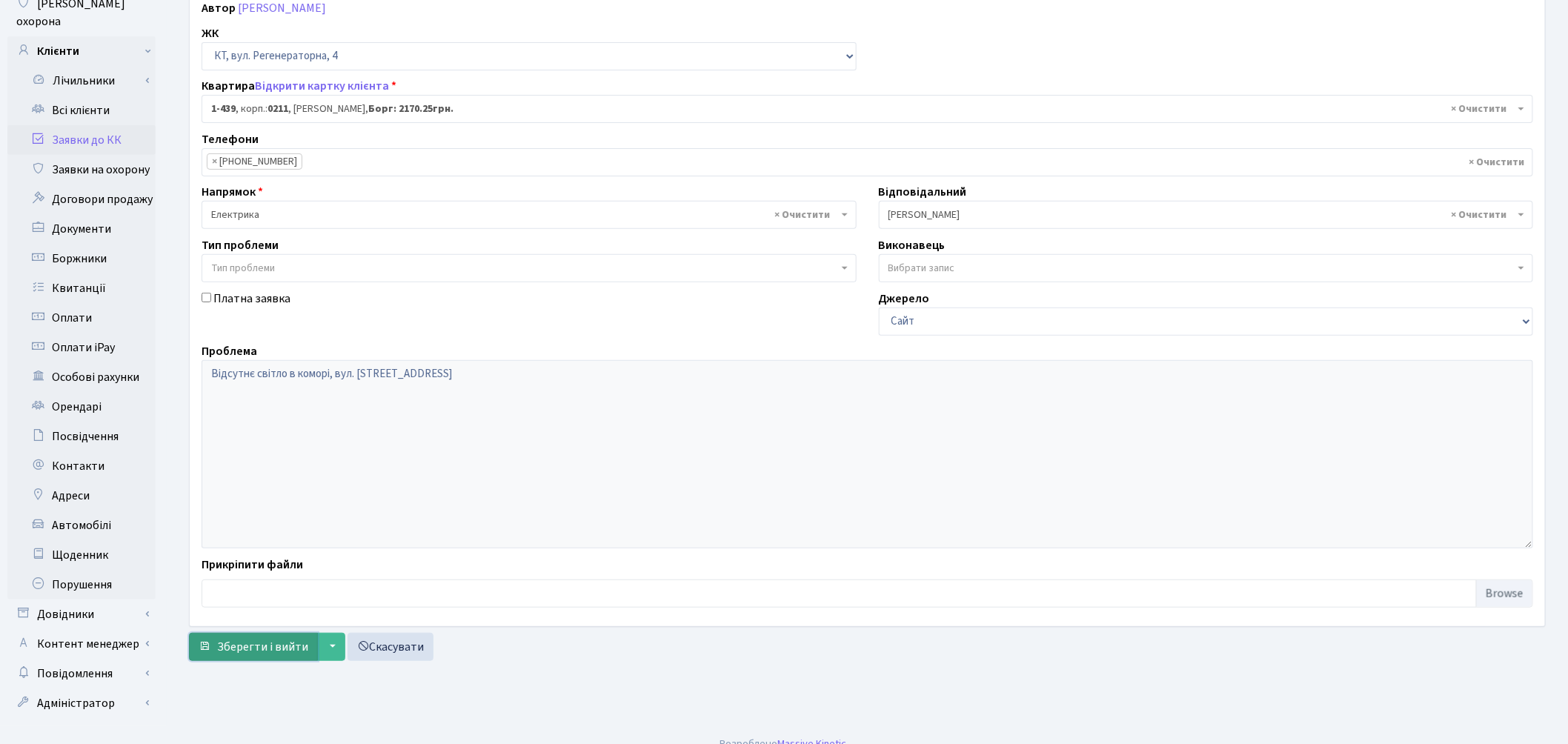
click at [252, 648] on button "Зберегти і вийти" at bounding box center [253, 647] width 129 height 28
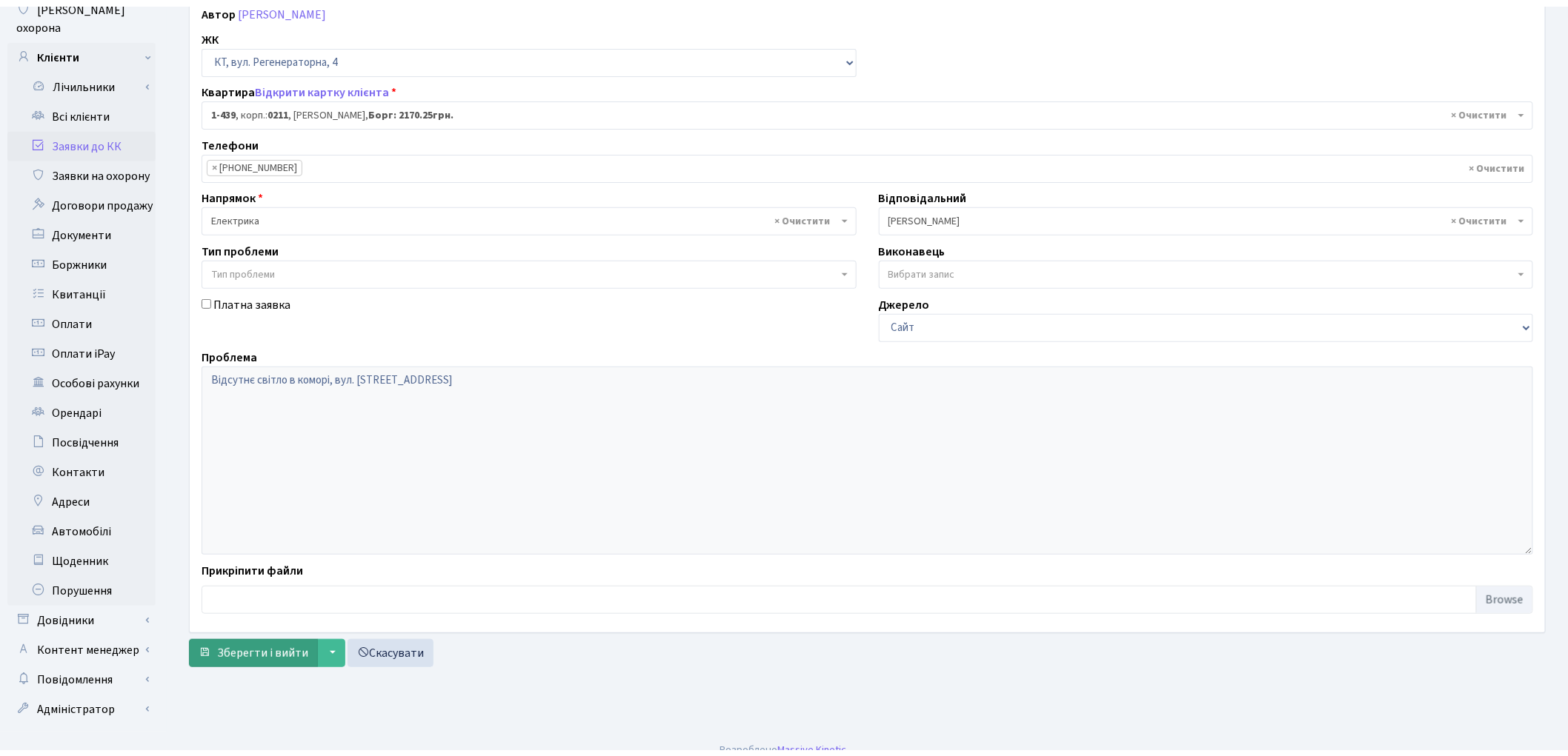
scroll to position [165, 0]
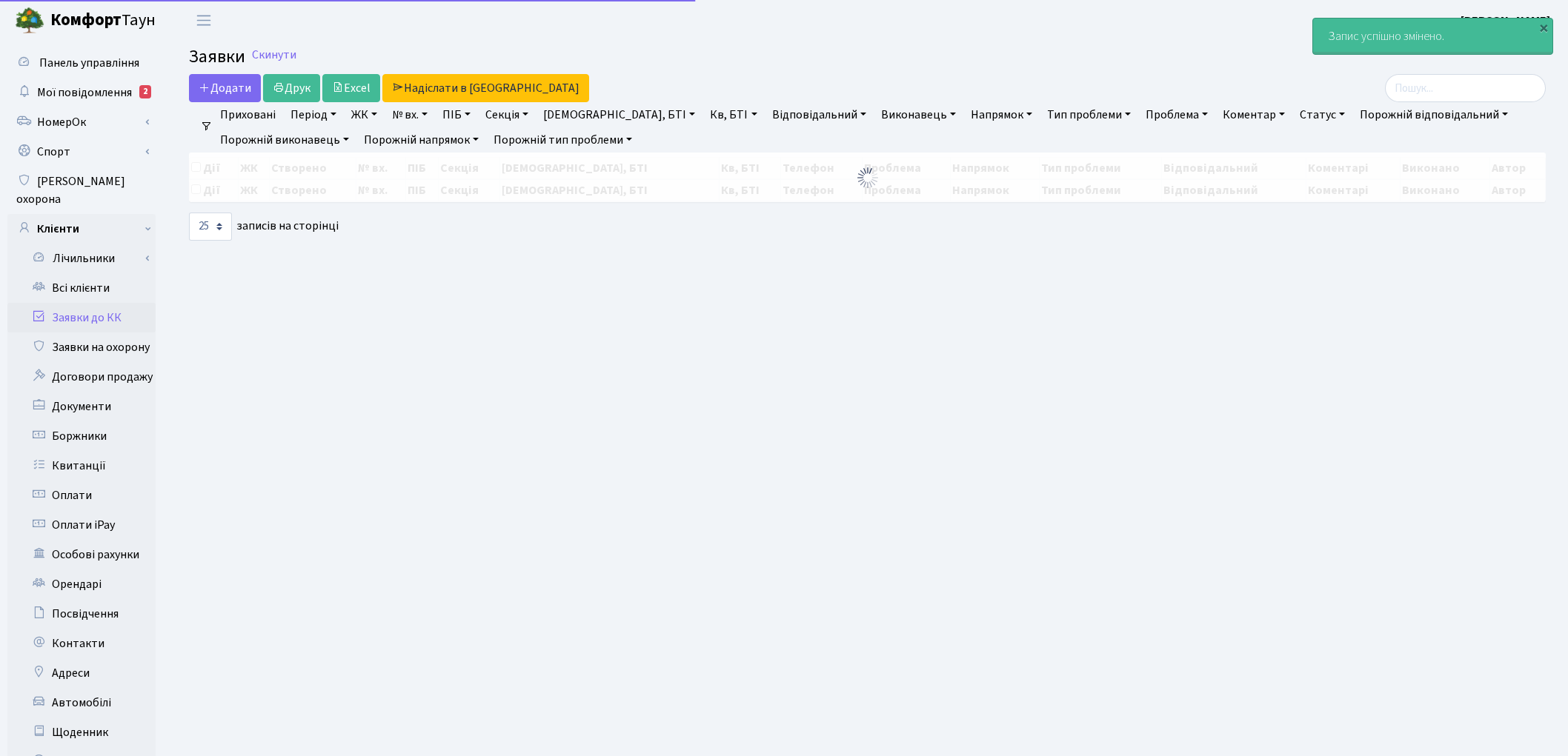
select select "25"
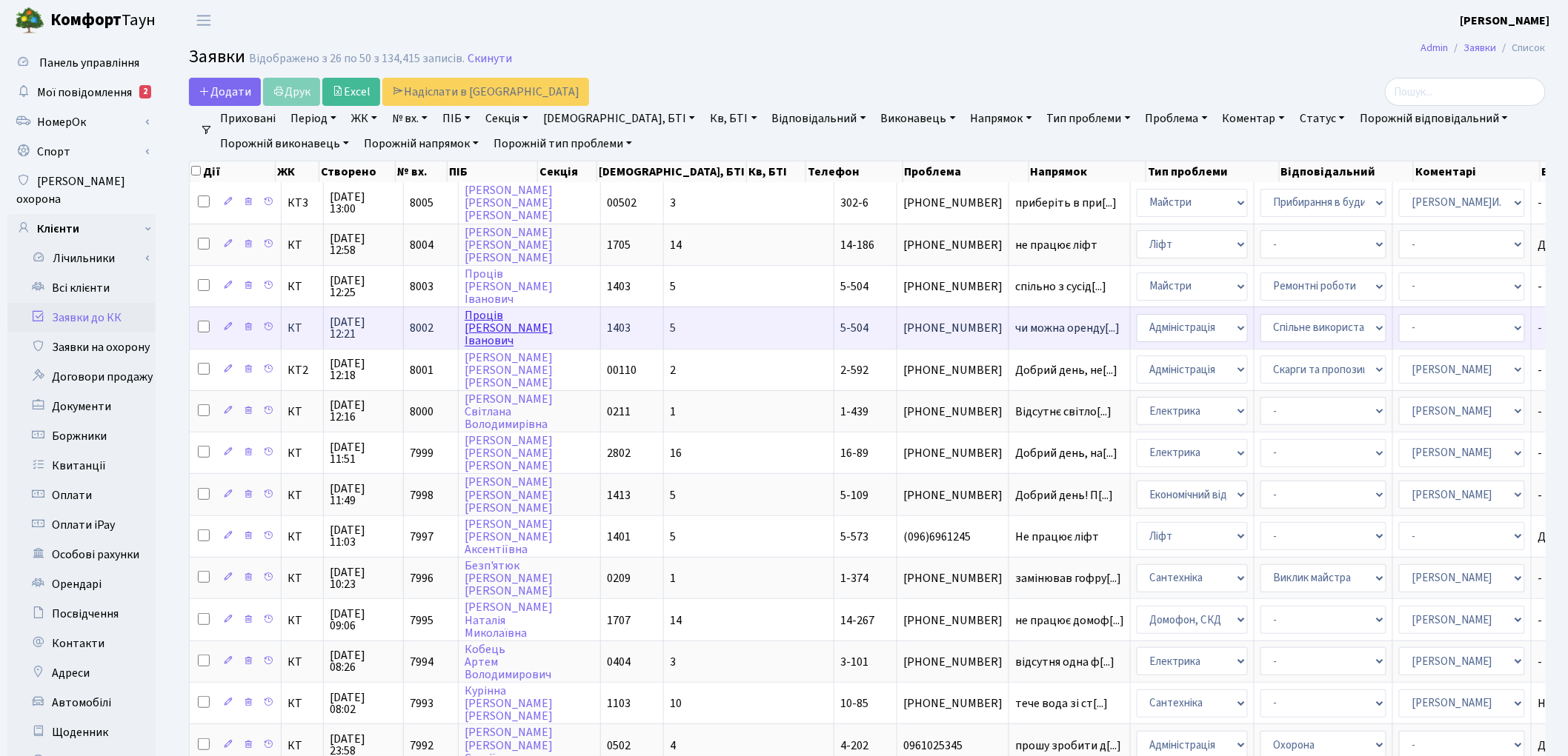
click at [489, 323] on link "[PERSON_NAME]" at bounding box center [508, 327] width 88 height 42
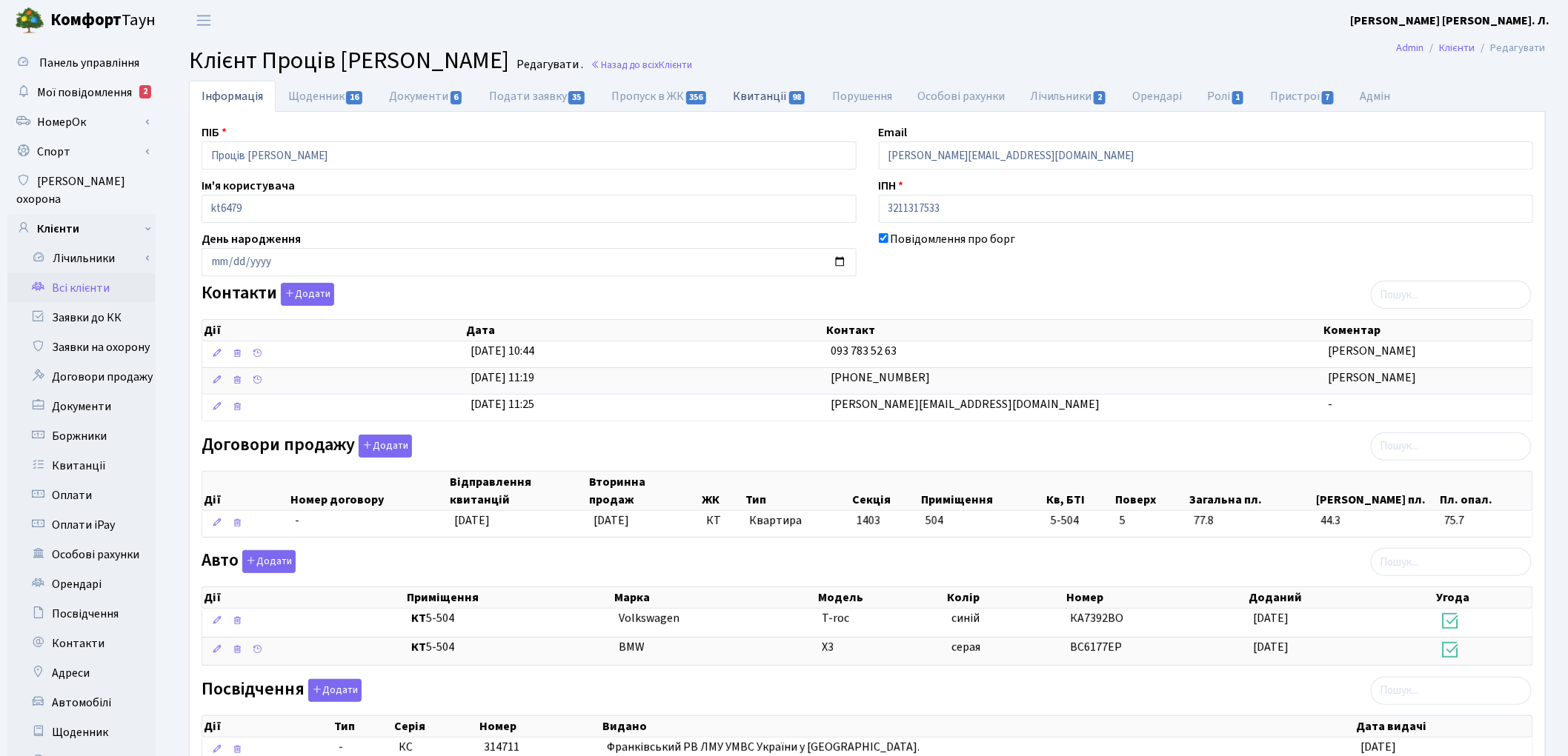
click at [779, 88] on link "Квитанції 98" at bounding box center [770, 95] width 99 height 30
select select "25"
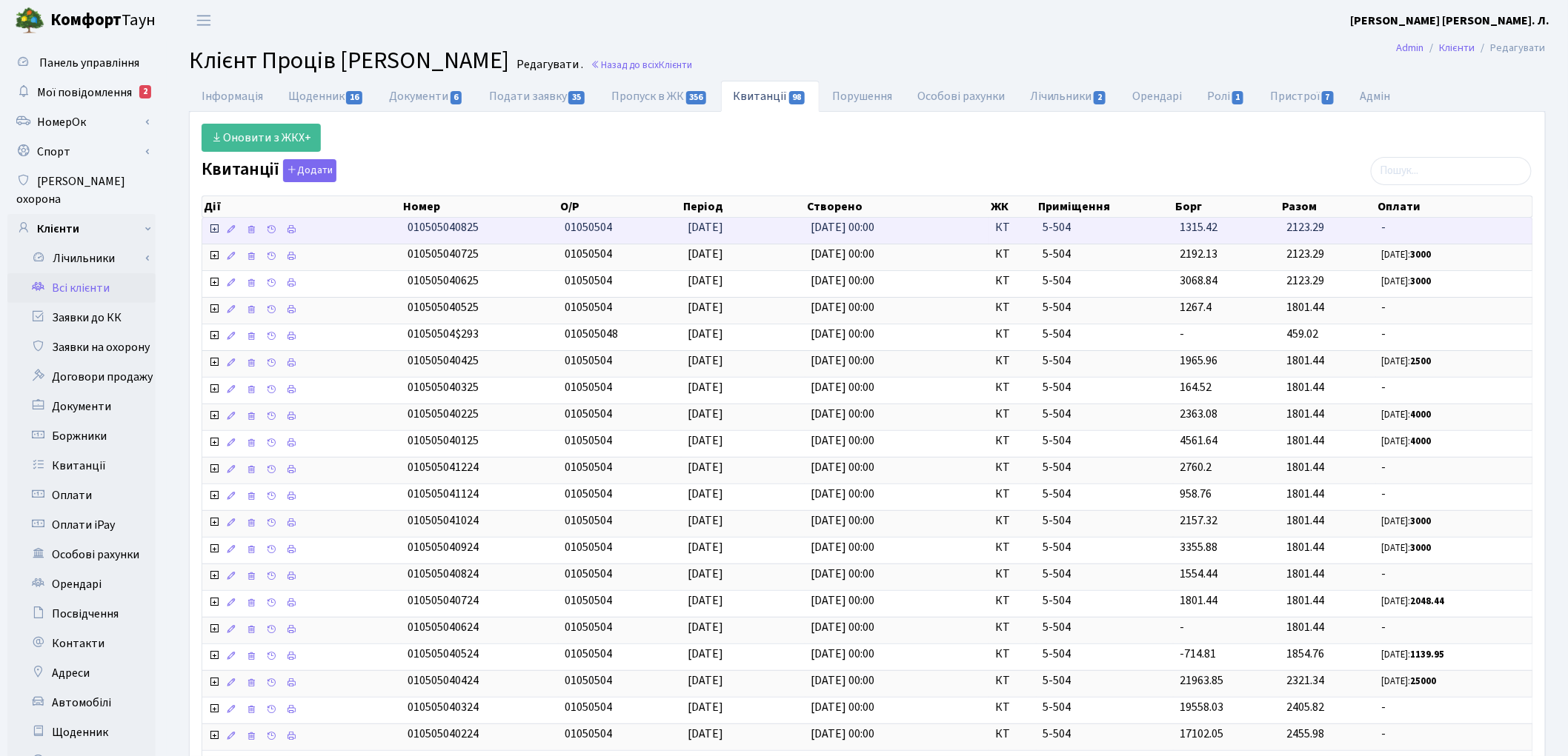
click at [208, 225] on td at bounding box center [302, 230] width 199 height 26
click at [212, 231] on icon at bounding box center [214, 228] width 12 height 12
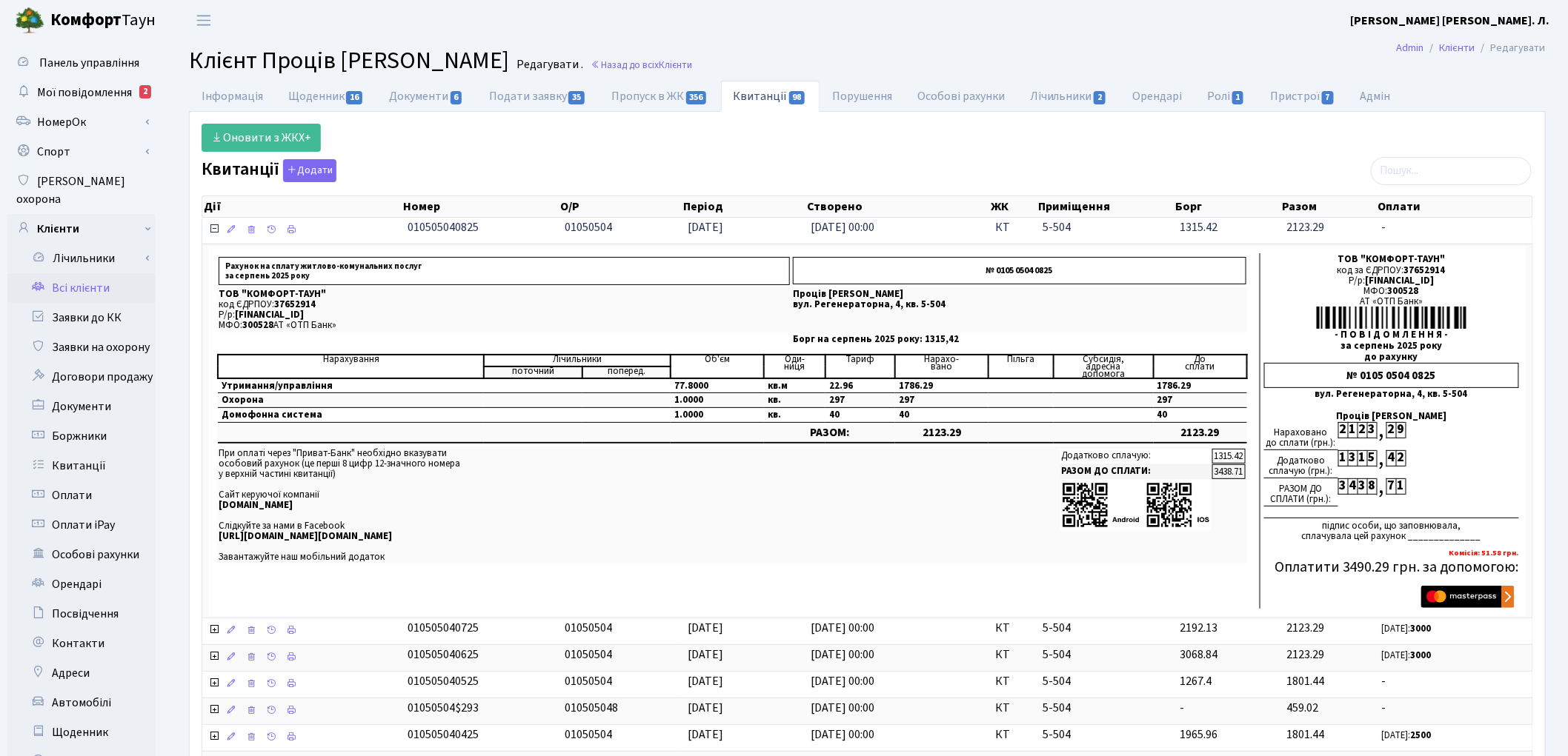
click at [212, 231] on icon at bounding box center [214, 228] width 12 height 12
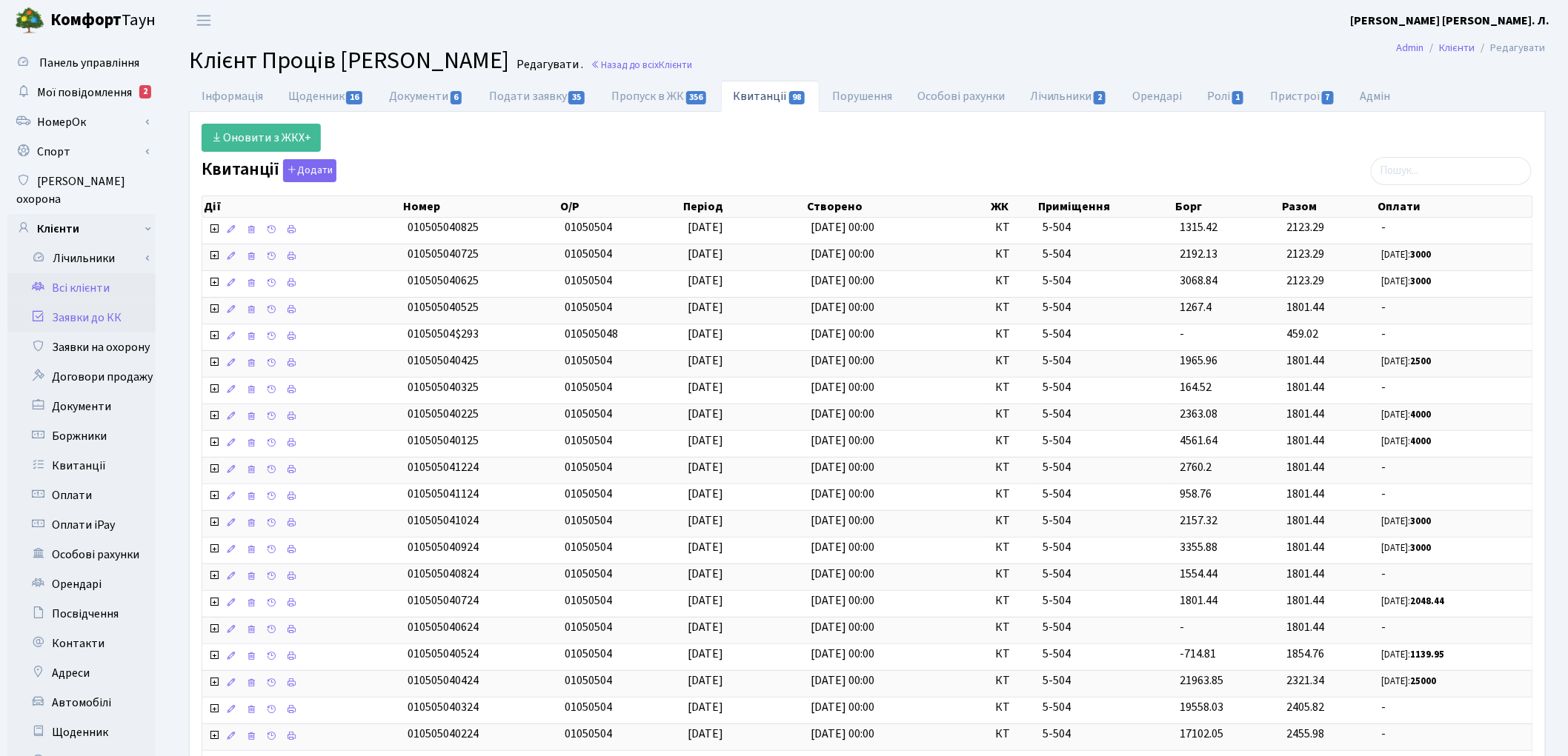
click at [112, 303] on link "Заявки до КК" at bounding box center [81, 318] width 148 height 30
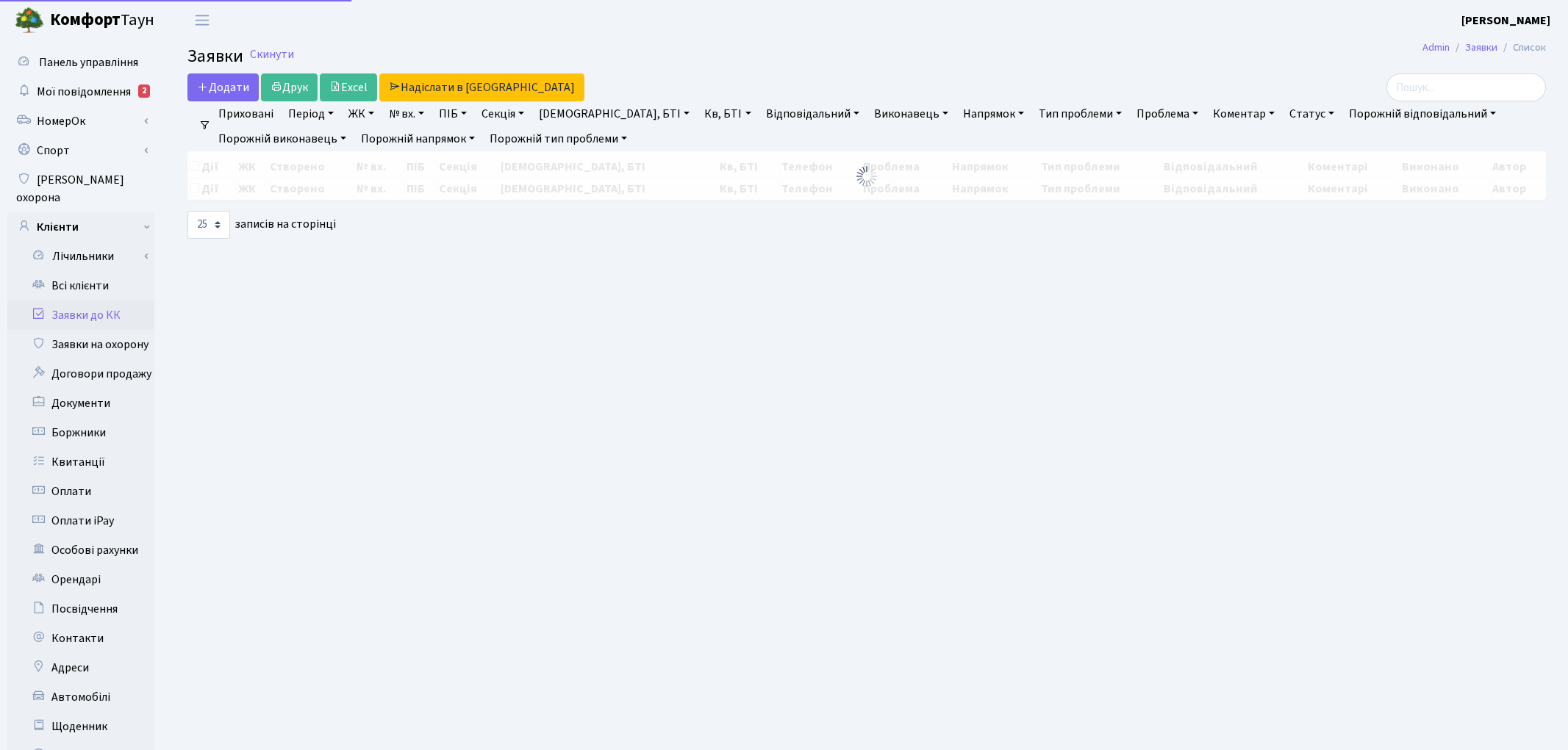
select select "25"
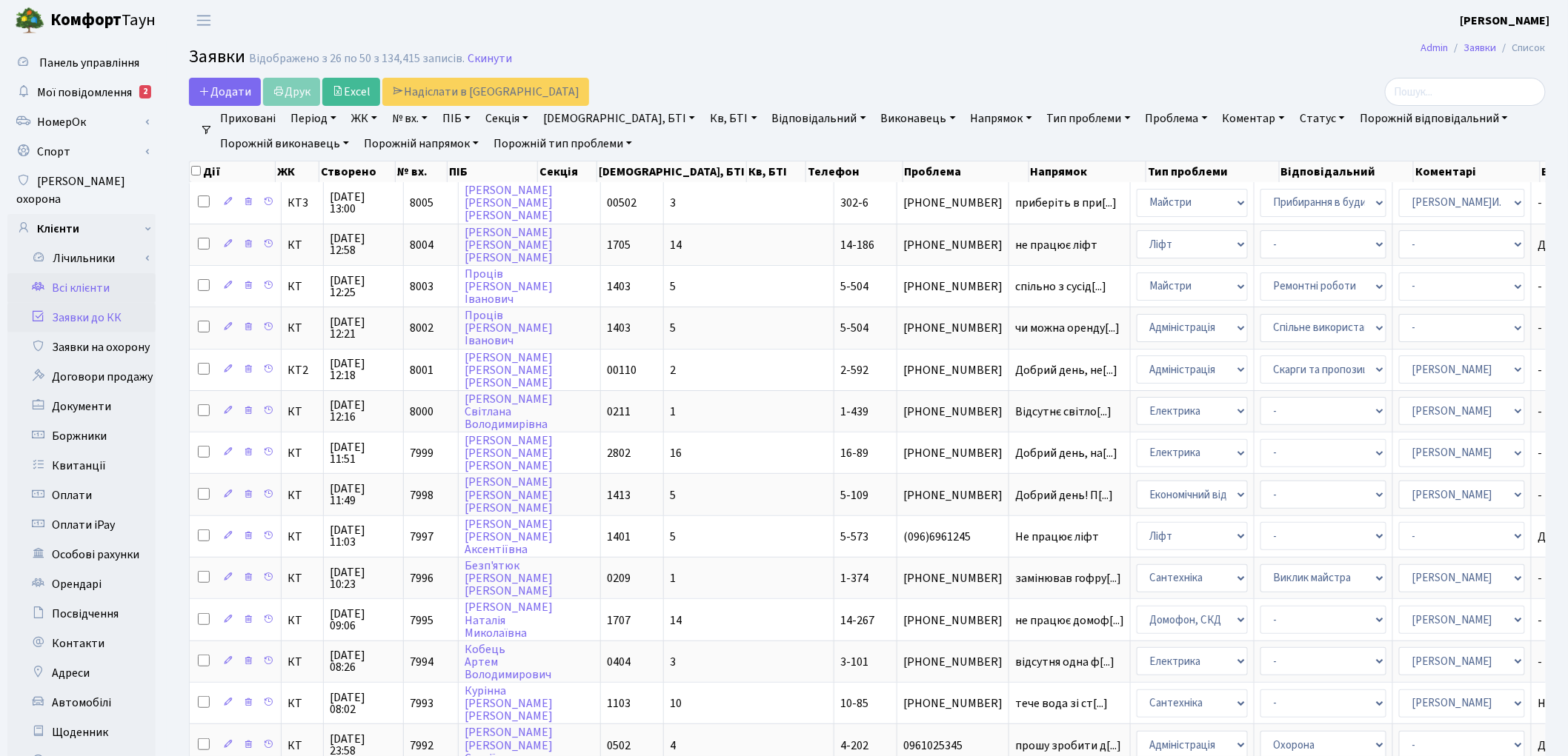
click at [84, 275] on link "Всі клієнти" at bounding box center [81, 288] width 148 height 30
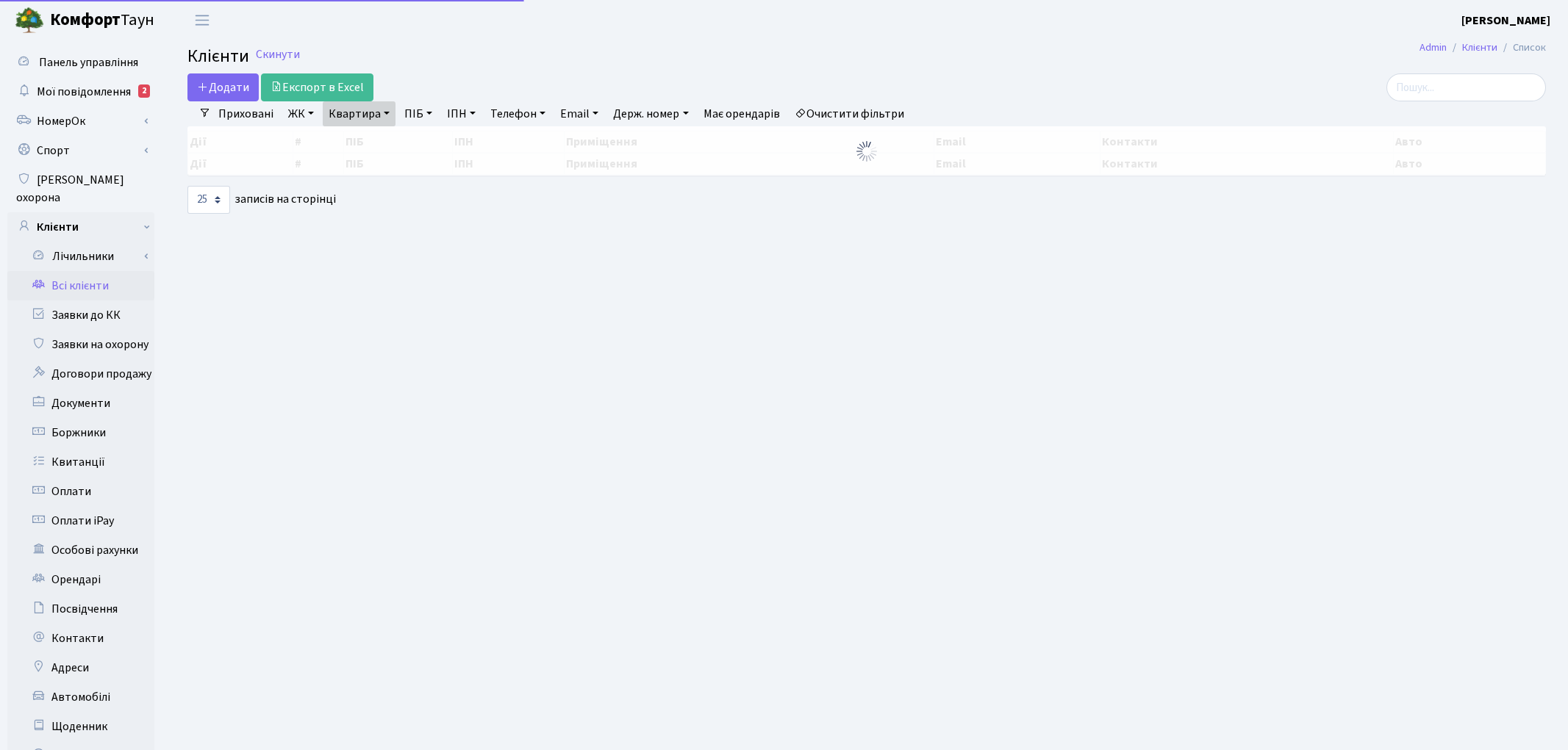
select select "25"
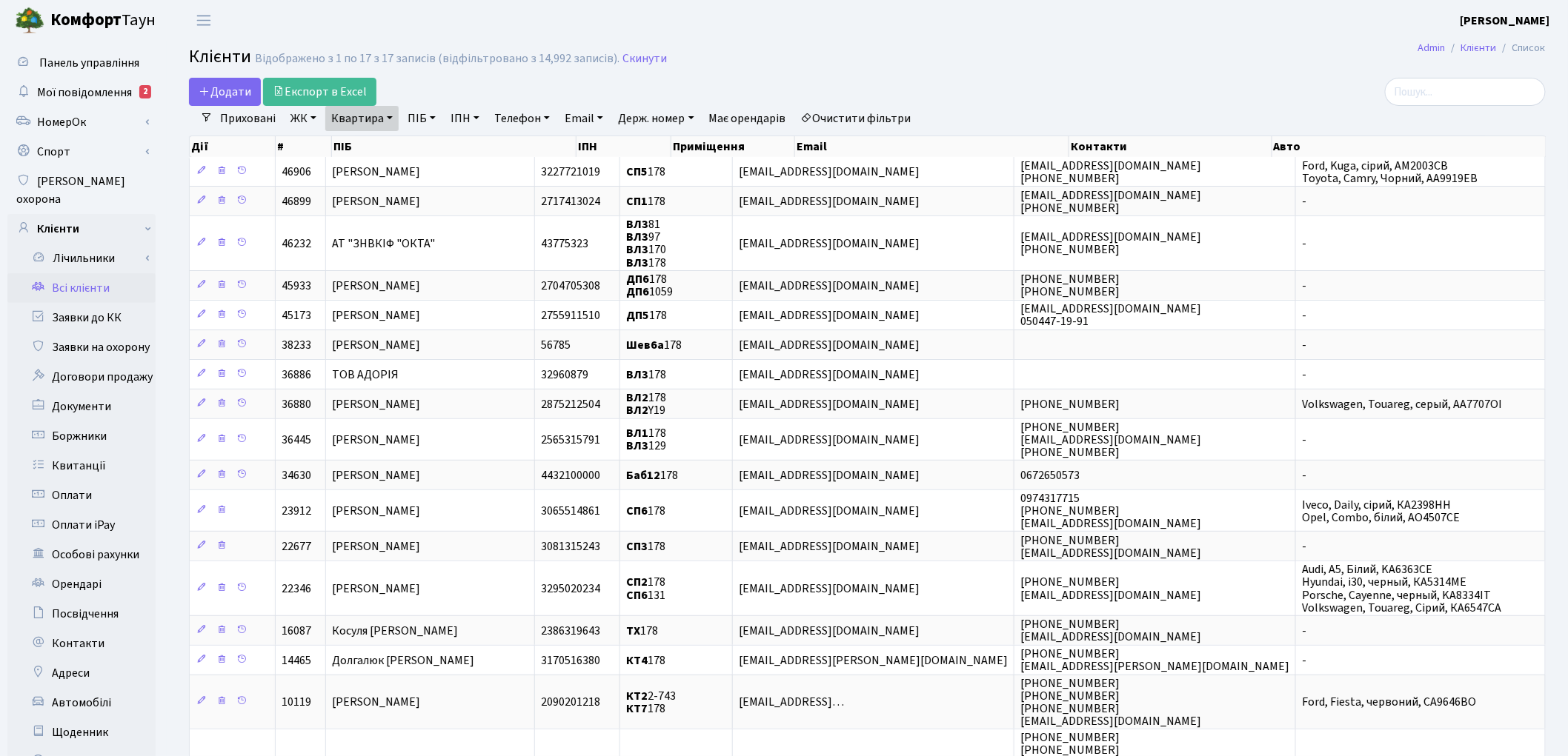
click at [366, 122] on link "Квартира" at bounding box center [362, 118] width 73 height 25
click at [373, 145] on input "178" at bounding box center [369, 148] width 87 height 28
type input "1"
type input "7-97"
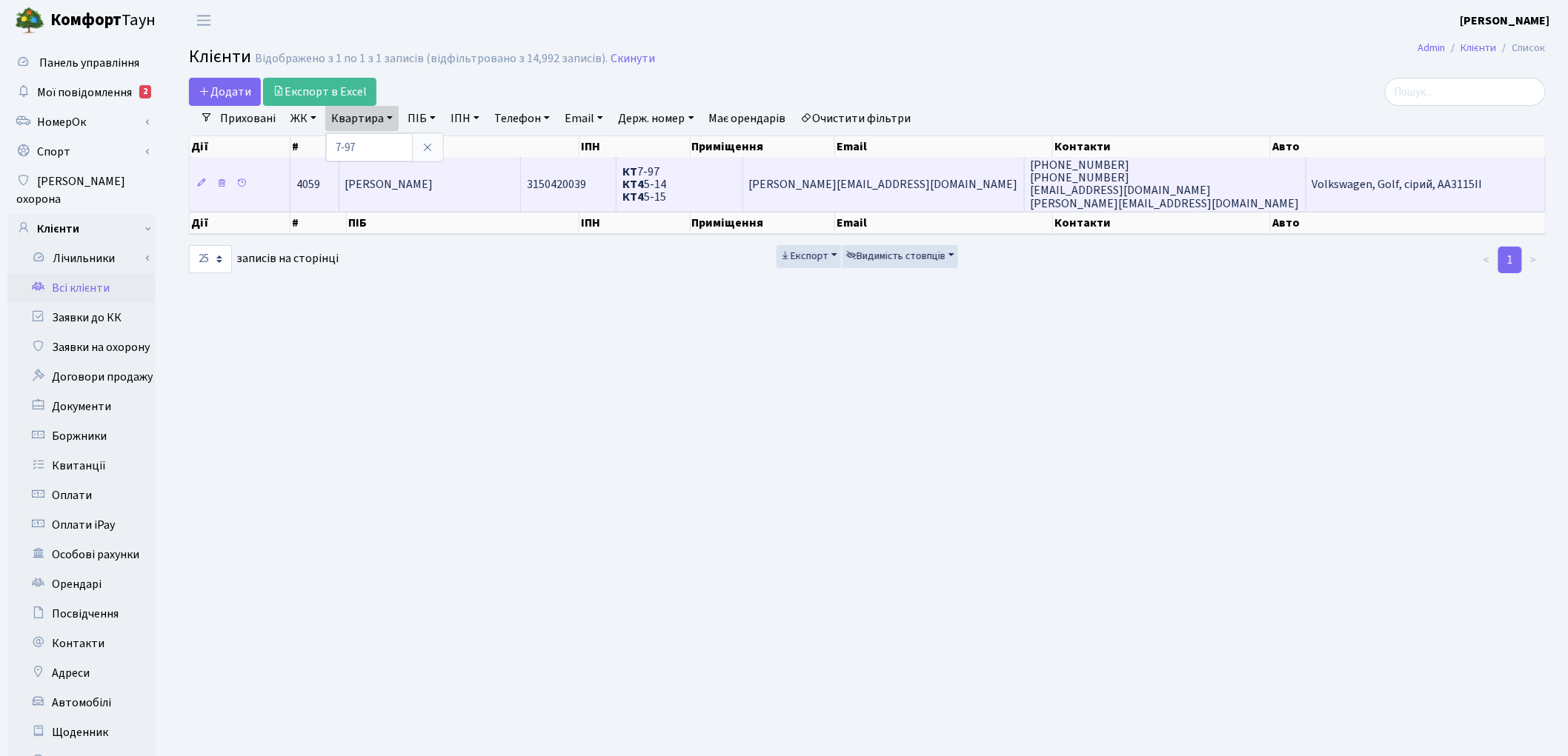
click at [396, 176] on span "[PERSON_NAME]" at bounding box center [389, 184] width 88 height 17
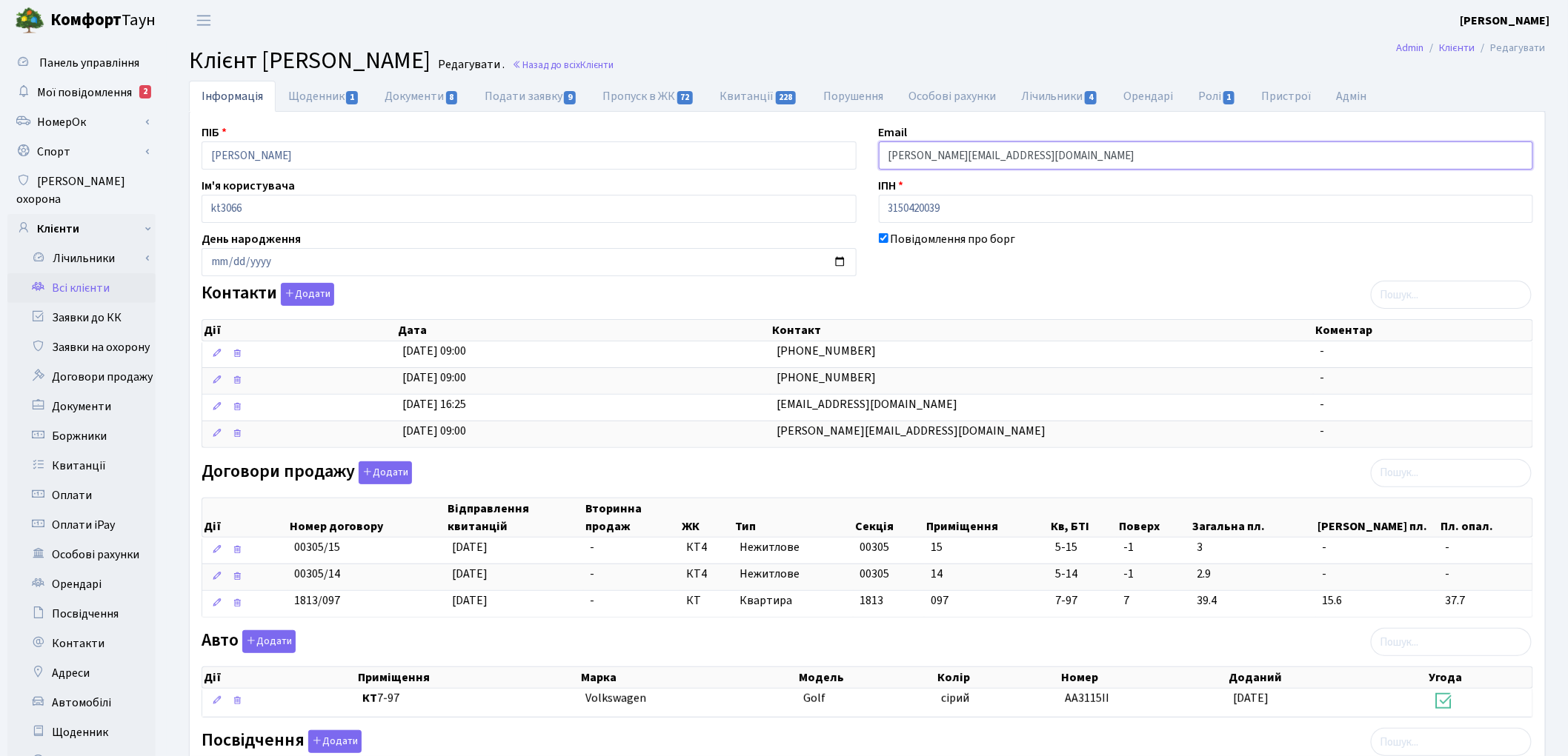
drag, startPoint x: 1030, startPoint y: 159, endPoint x: 825, endPoint y: 148, distance: 205.3
click at [826, 149] on div "ПІБ Пойда Валерій Сергійович Email valeriy.poyda@gmail.com Ім'я користувача kt3…" at bounding box center [867, 536] width 1353 height 824
click at [112, 303] on link "Заявки до КК" at bounding box center [81, 318] width 148 height 30
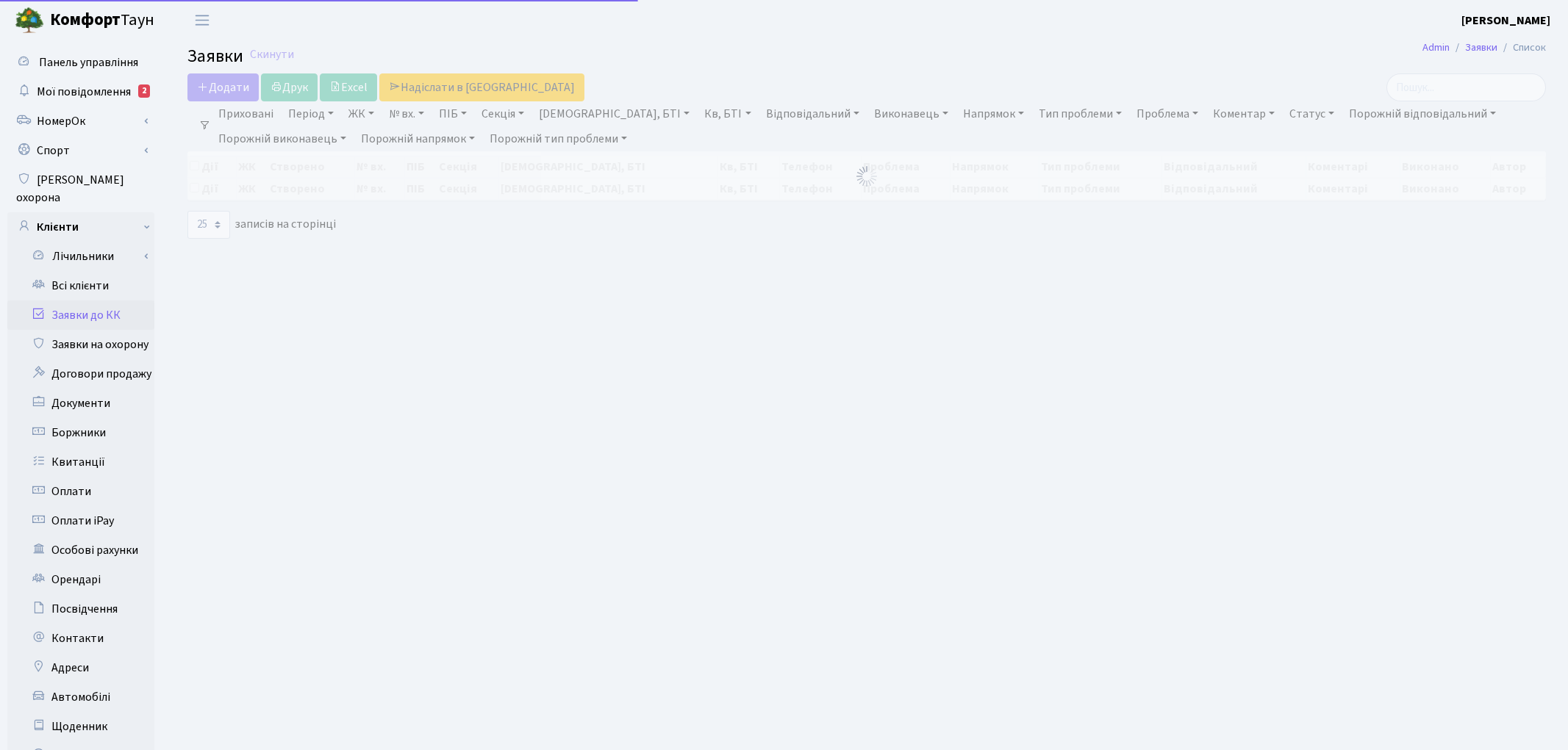
select select "25"
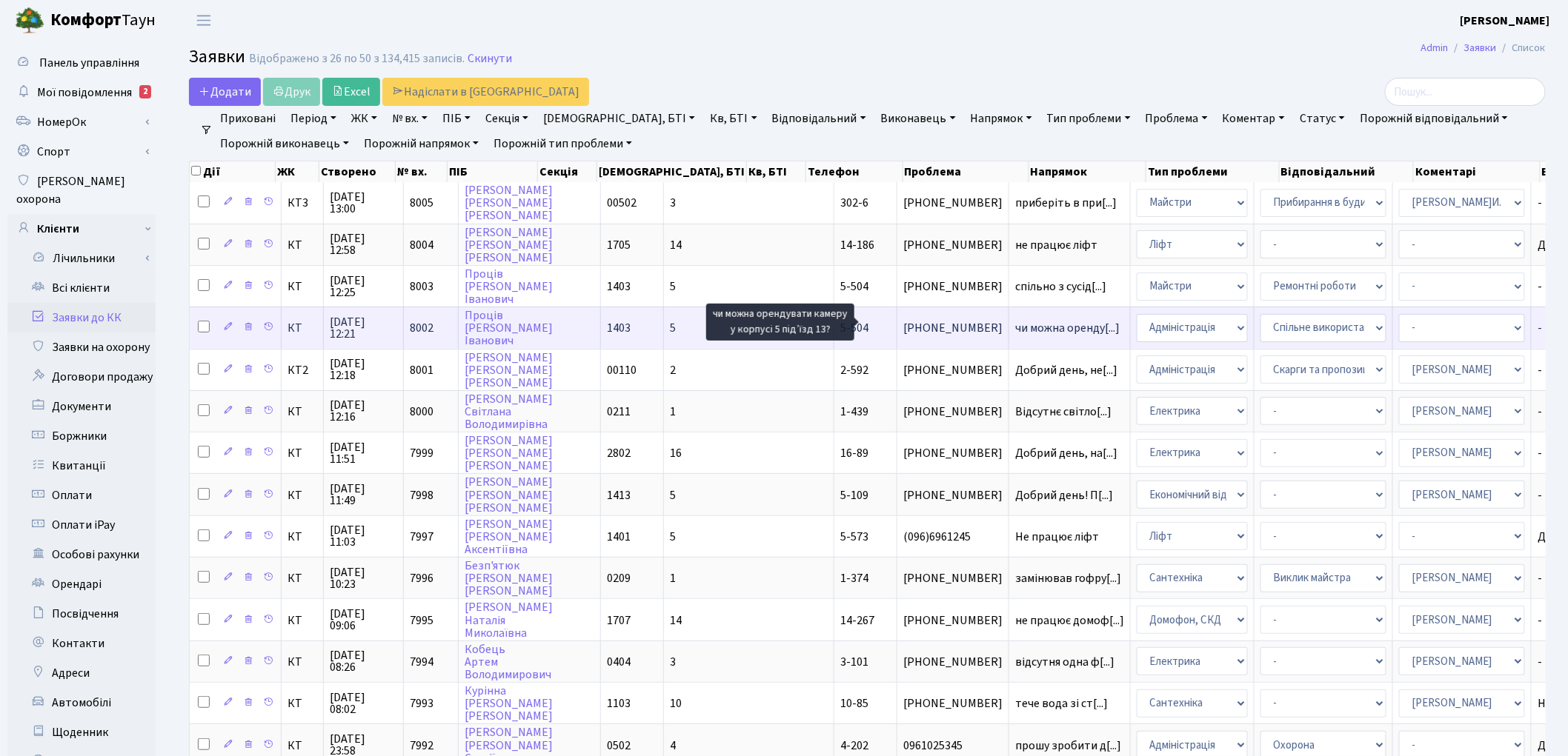
click at [1015, 320] on span "чи можна оренду[...]" at bounding box center [1067, 327] width 104 height 17
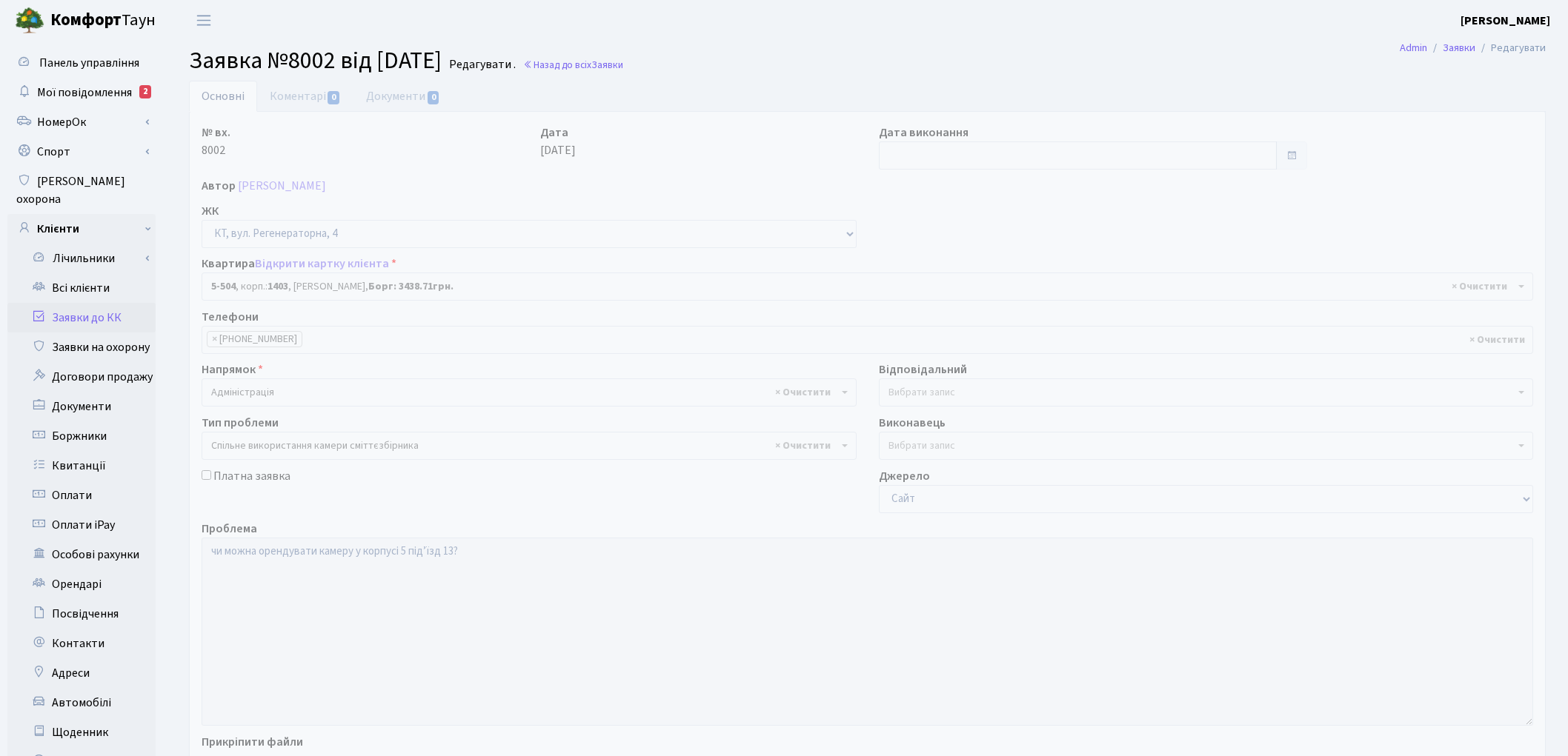
select select "2032"
select select "34"
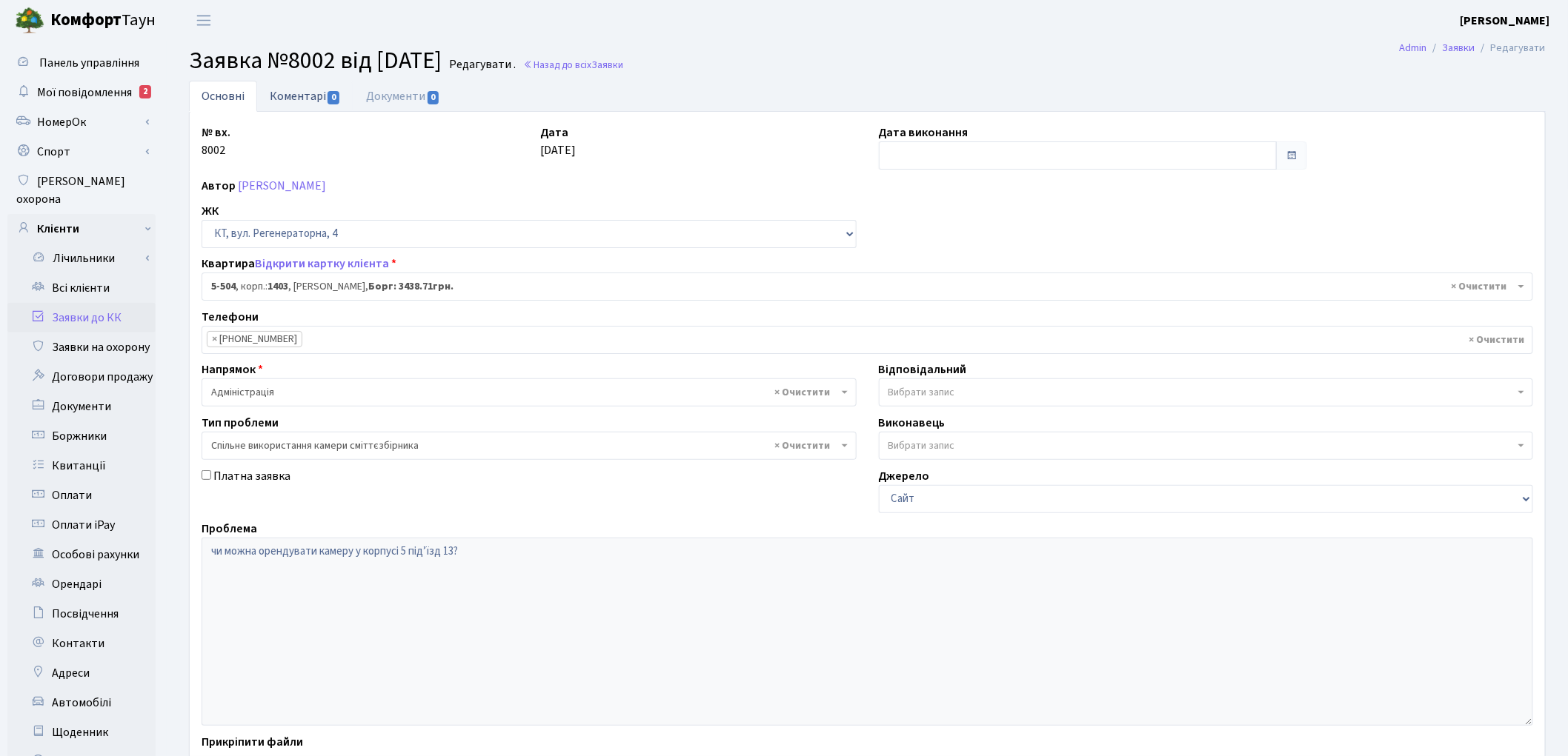
click at [294, 92] on link "Коментарі 0" at bounding box center [306, 95] width 96 height 30
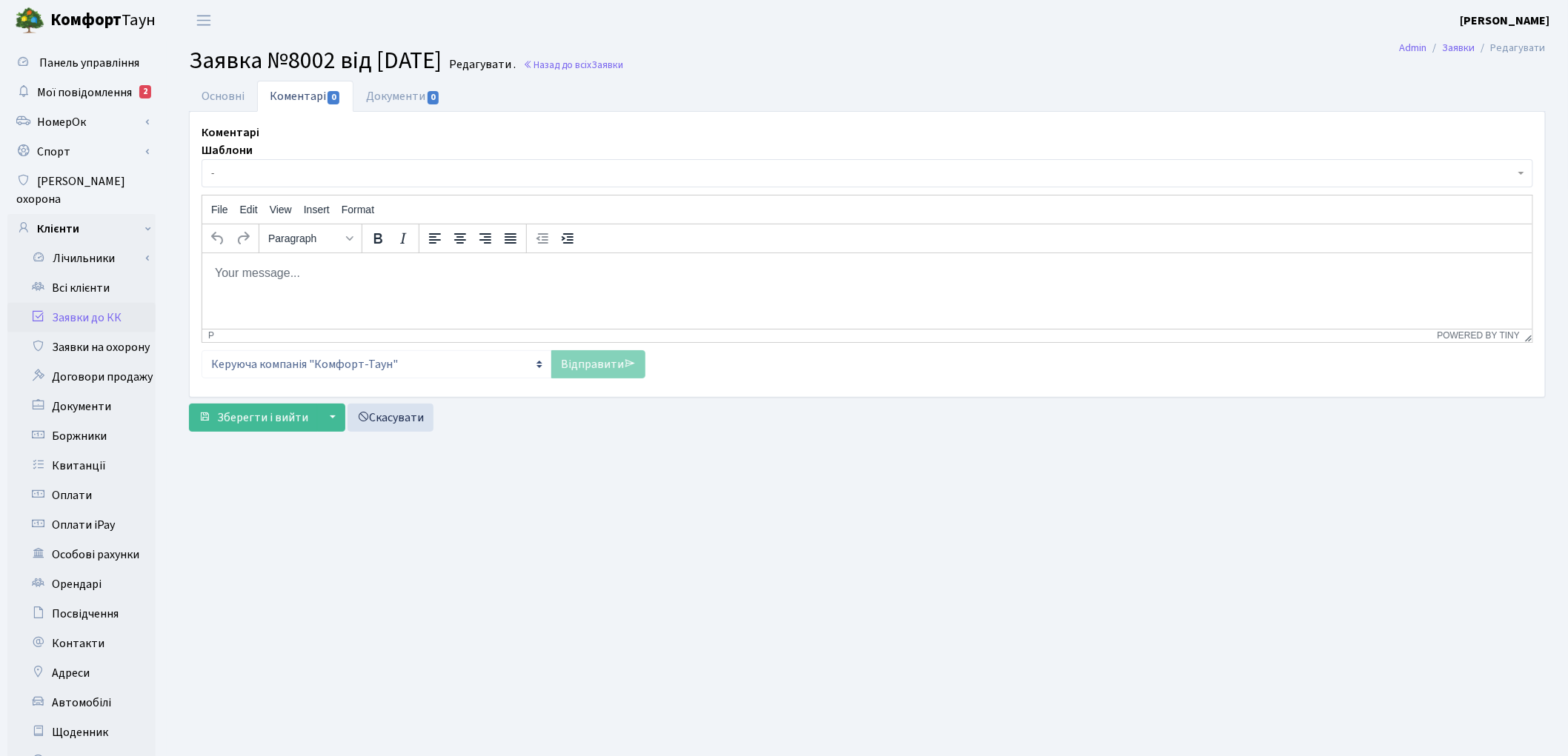
click at [294, 281] on html at bounding box center [866, 272] width 1330 height 40
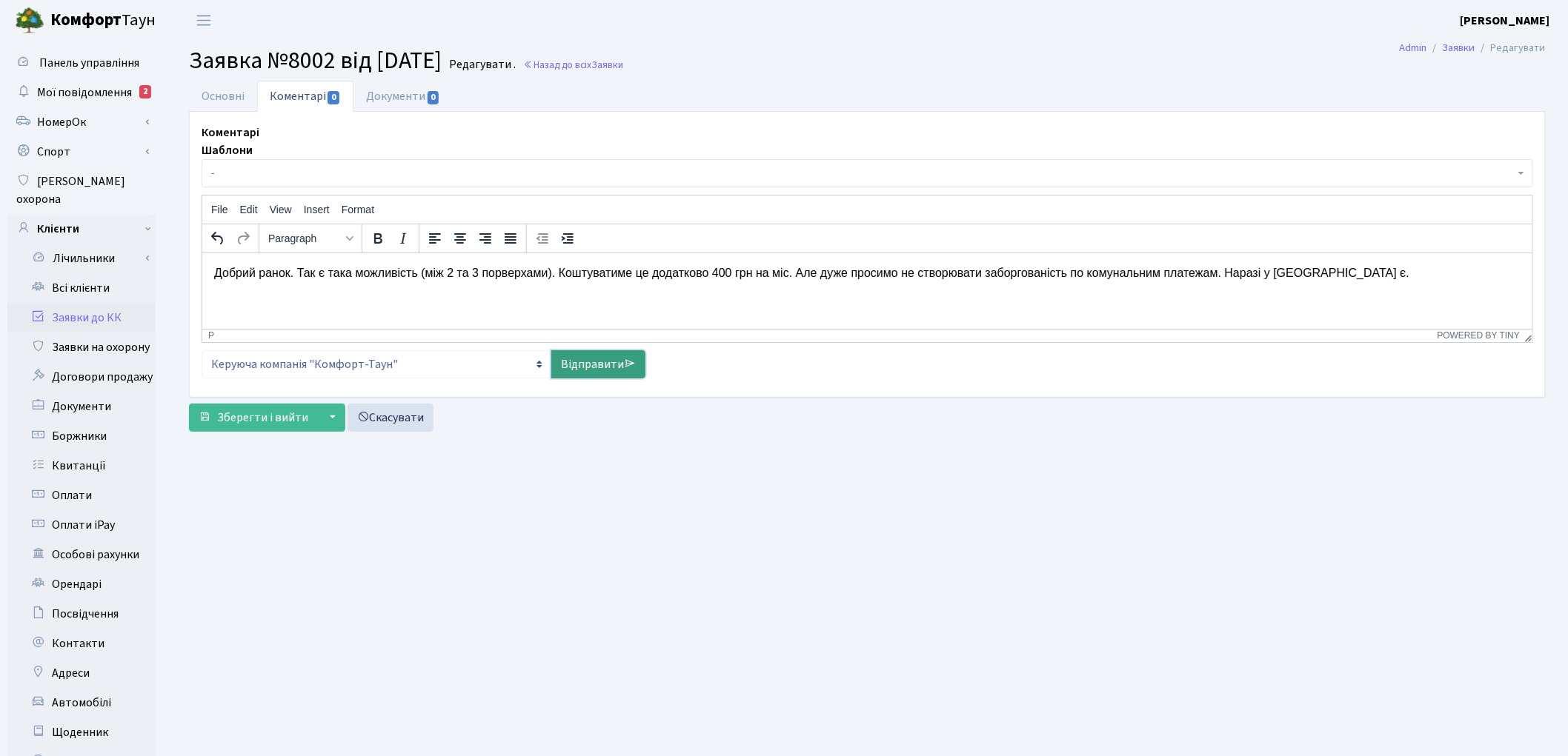
click at [572, 372] on link "Відправити" at bounding box center [598, 365] width 94 height 28
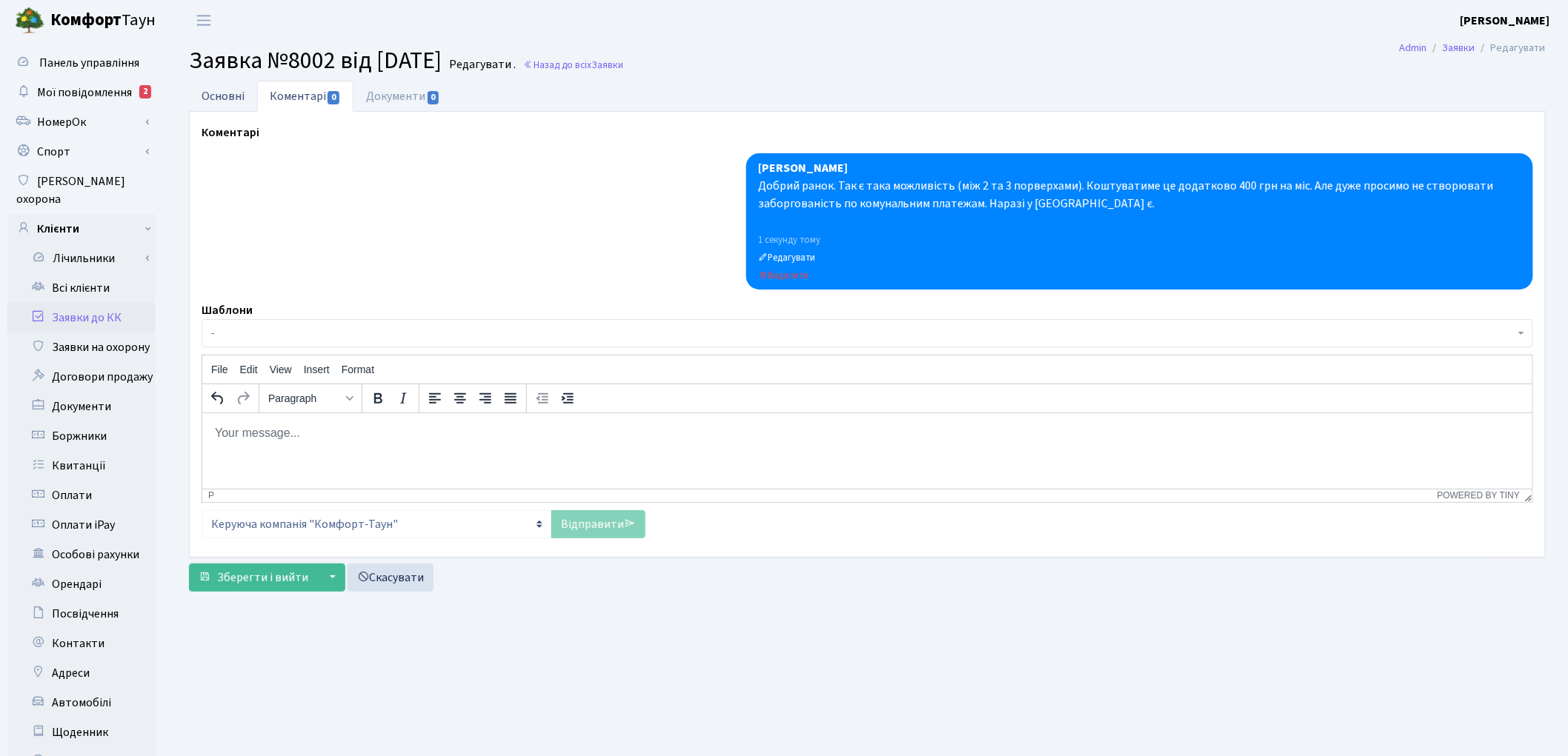
click at [230, 101] on link "Основні" at bounding box center [223, 95] width 68 height 30
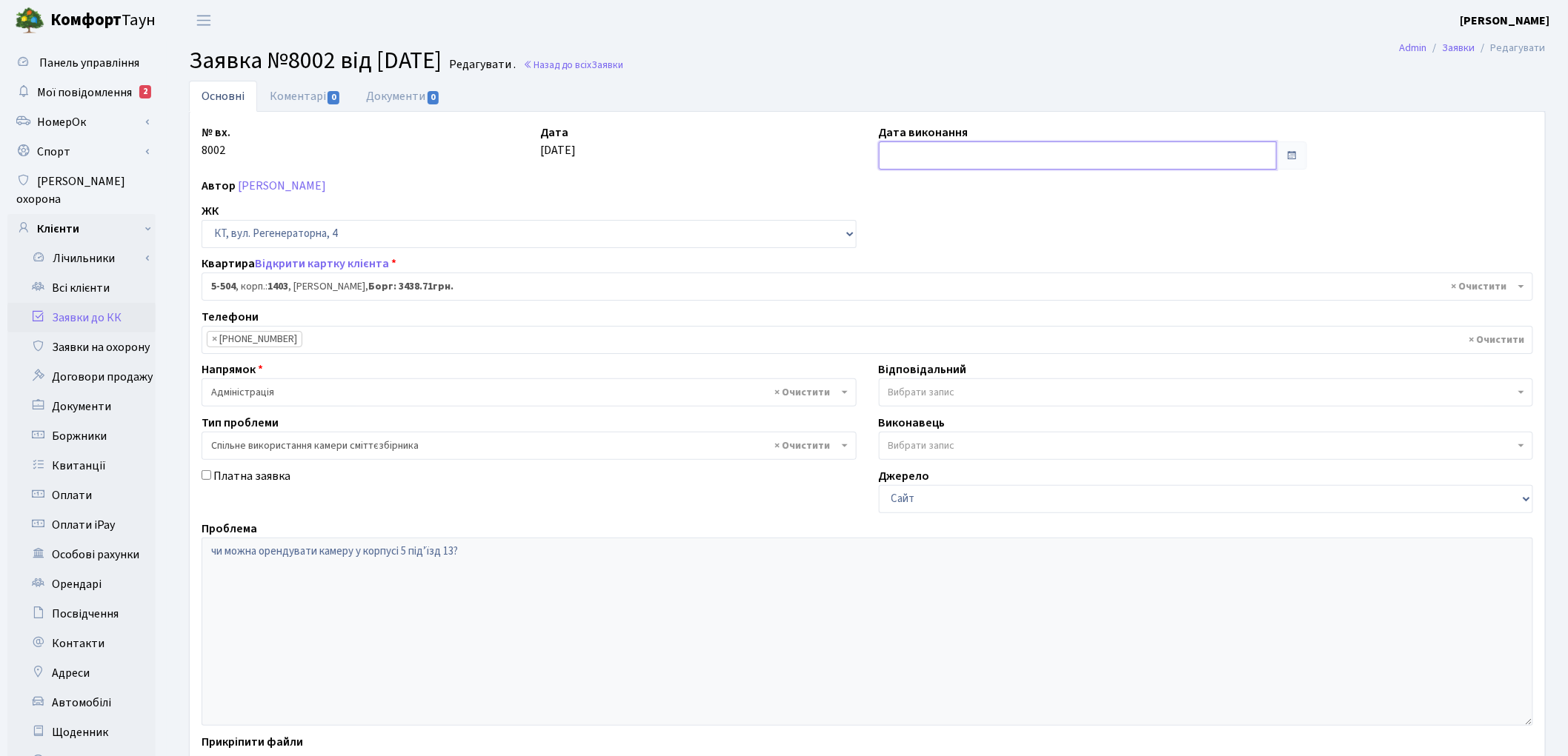
click at [943, 151] on input "text" at bounding box center [1078, 155] width 399 height 28
click at [895, 297] on td "15" at bounding box center [894, 298] width 22 height 22
type input "[DATE]"
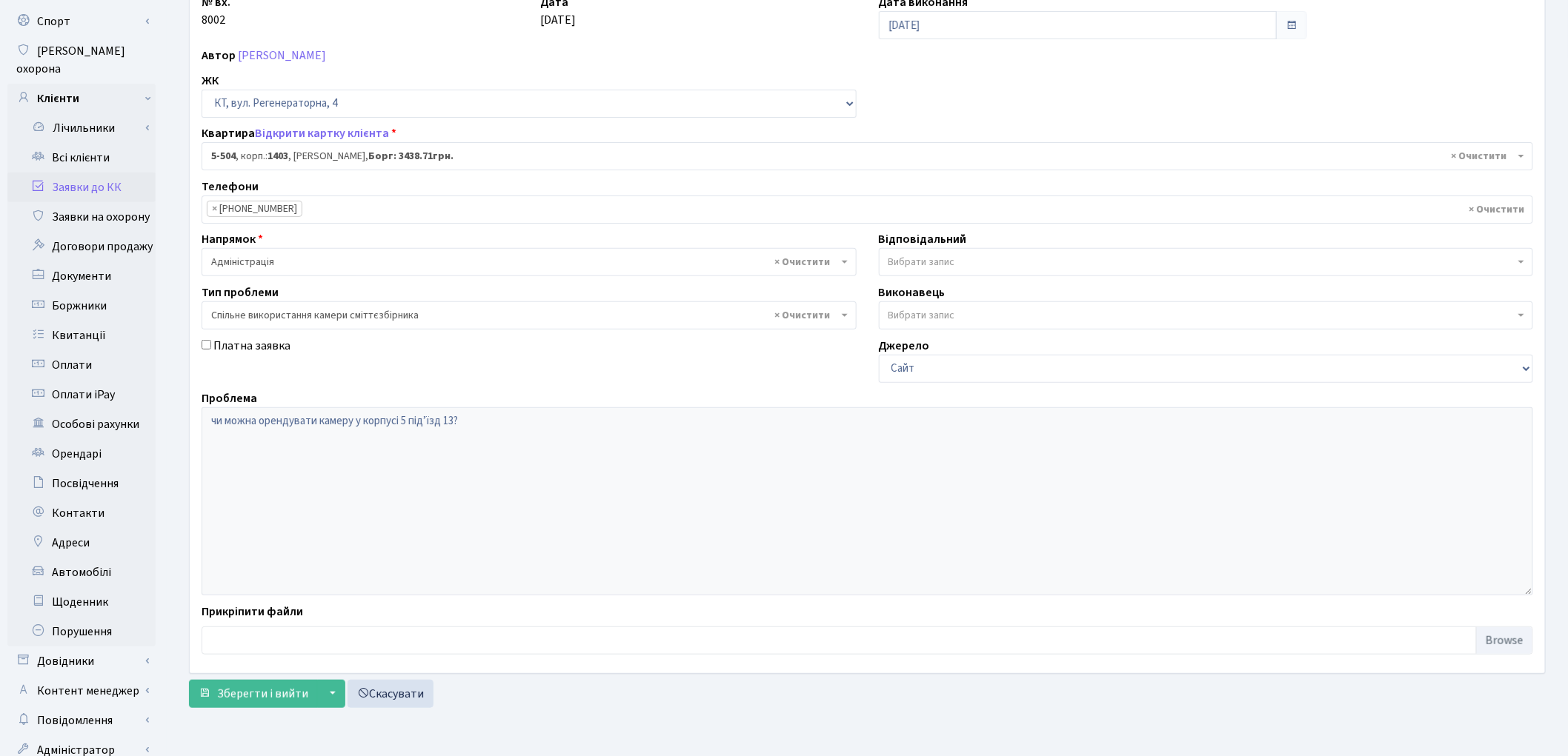
scroll to position [165, 0]
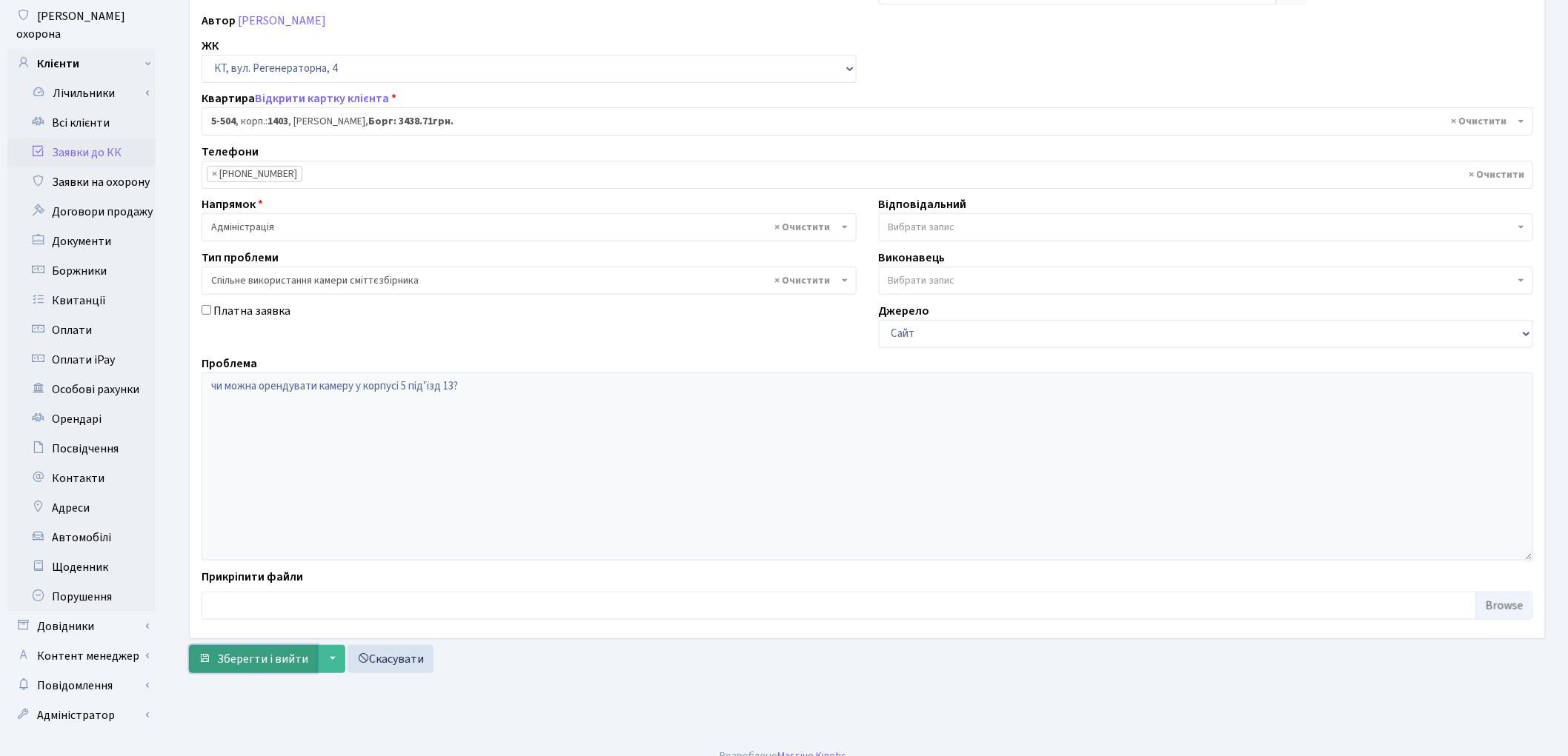
click at [242, 661] on span "Зберегти і вийти" at bounding box center [262, 659] width 91 height 17
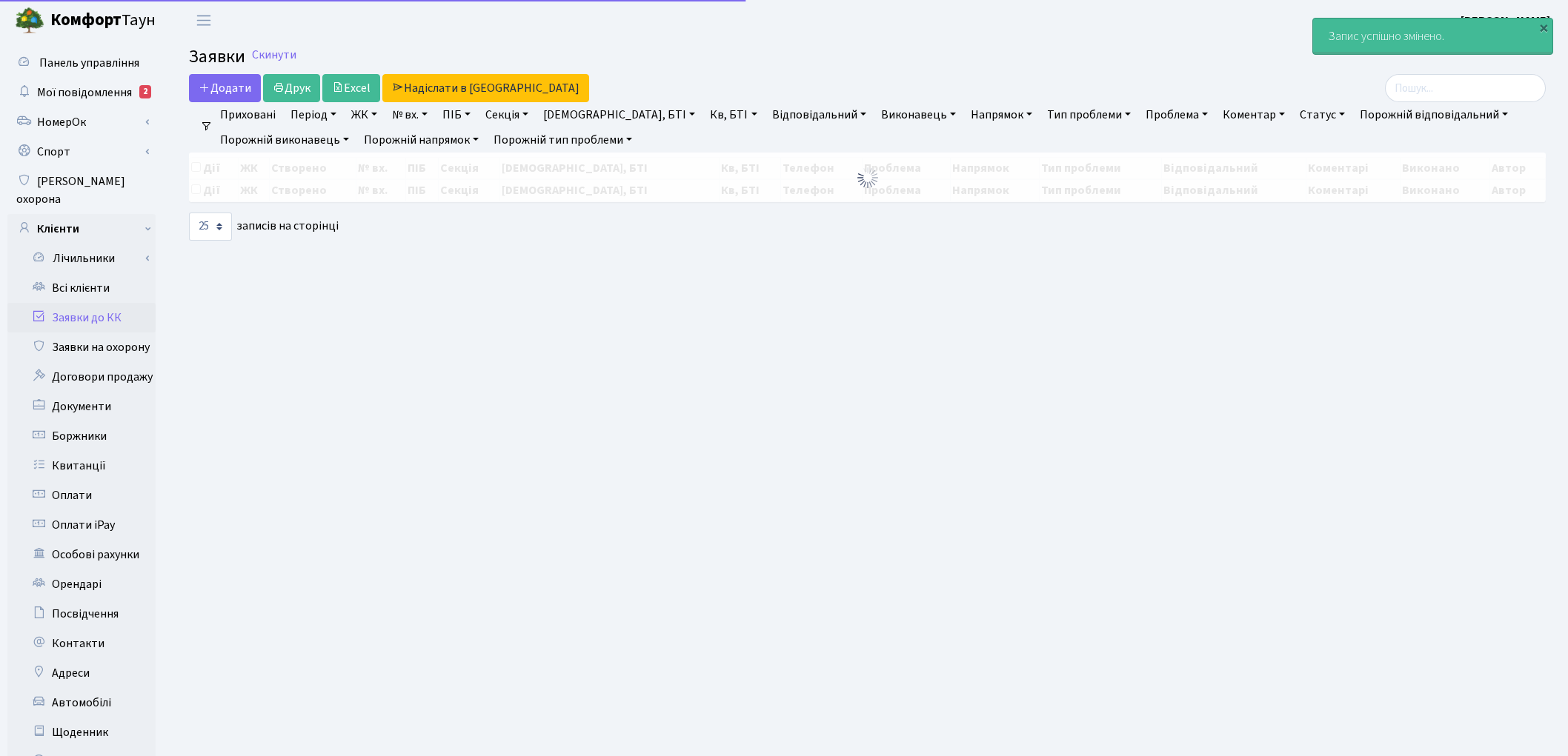
select select "25"
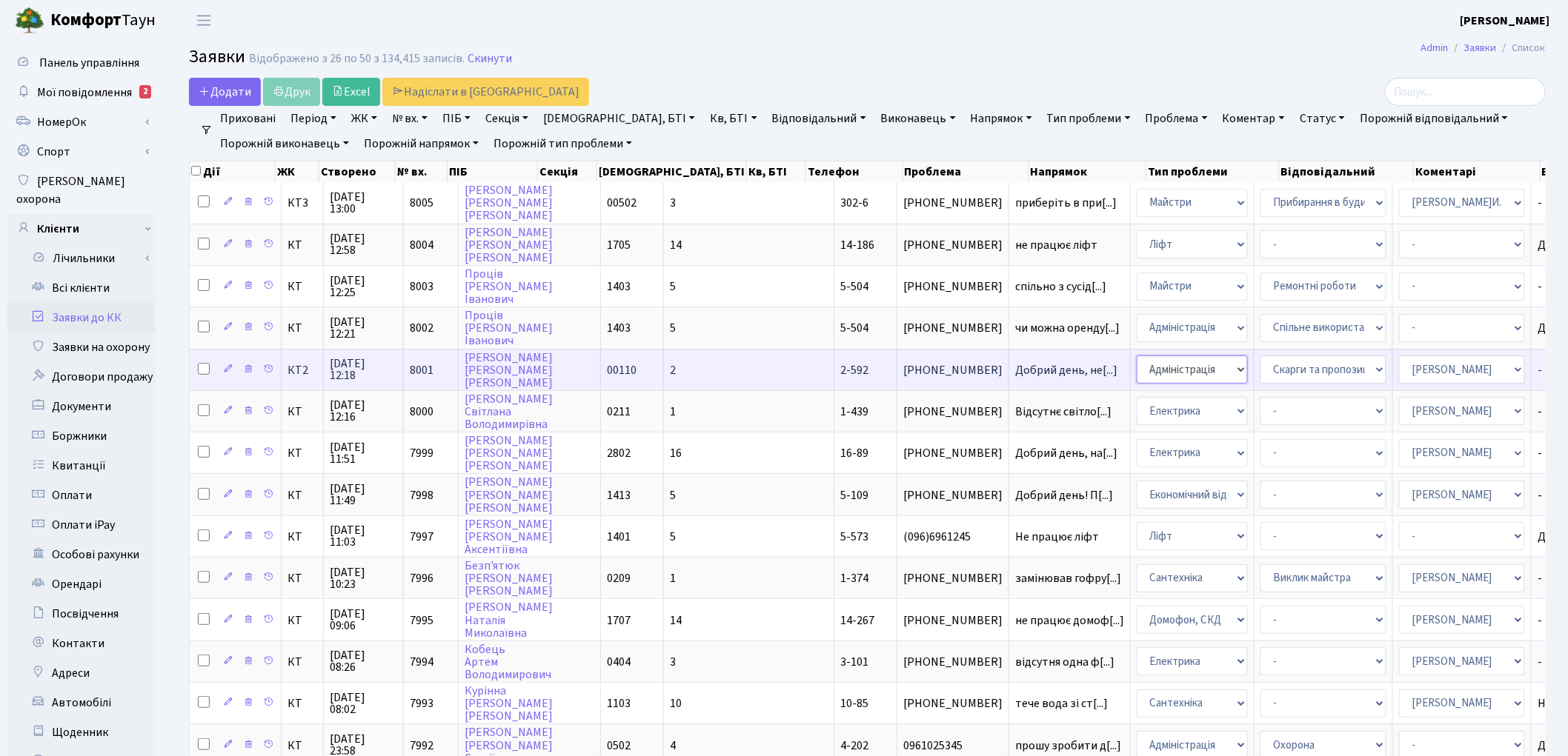
click at [1137, 356] on select "- Адміністрація Домофон, СКД Ліфт Майстри Сантехніка Економічний відділ Електри…" at bounding box center [1192, 369] width 111 height 28
select select "3"
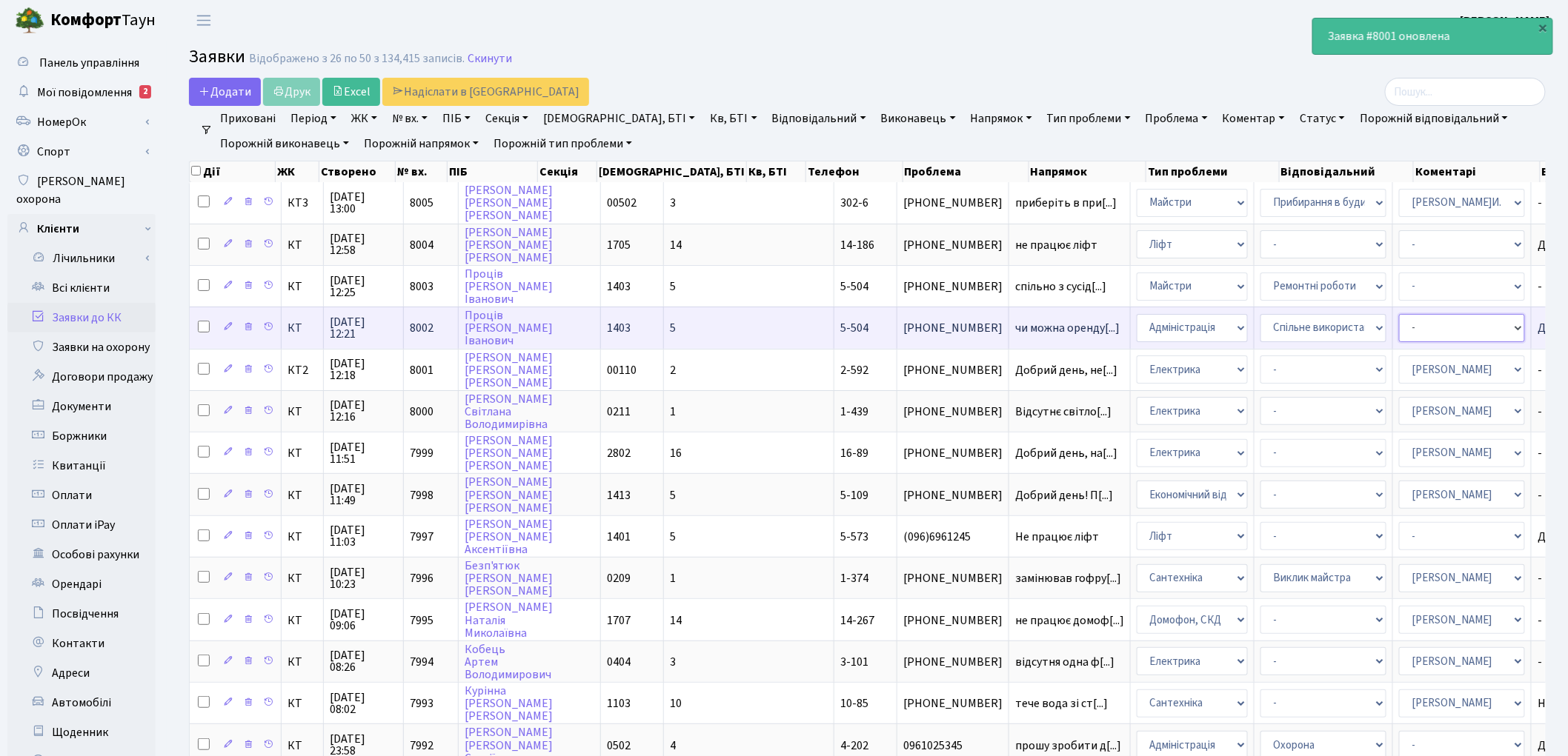
click at [1399, 324] on select "- Адміністратор ЖК КТ [PERSON_NAME] [PERSON_NAME] [PERSON_NAME]Ю. [PERSON_NAME]…" at bounding box center [1462, 328] width 126 height 28
select select "14"
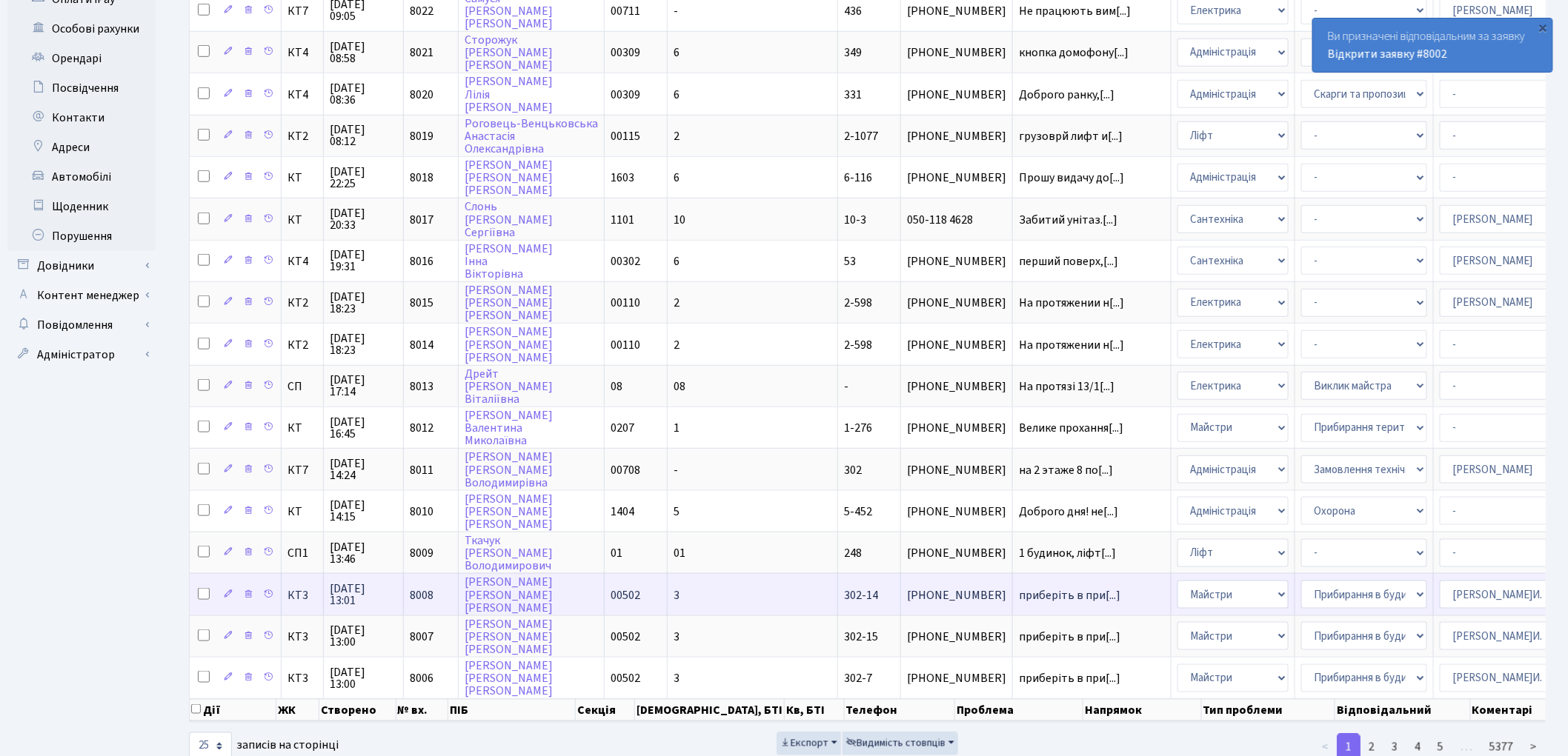
scroll to position [541, 0]
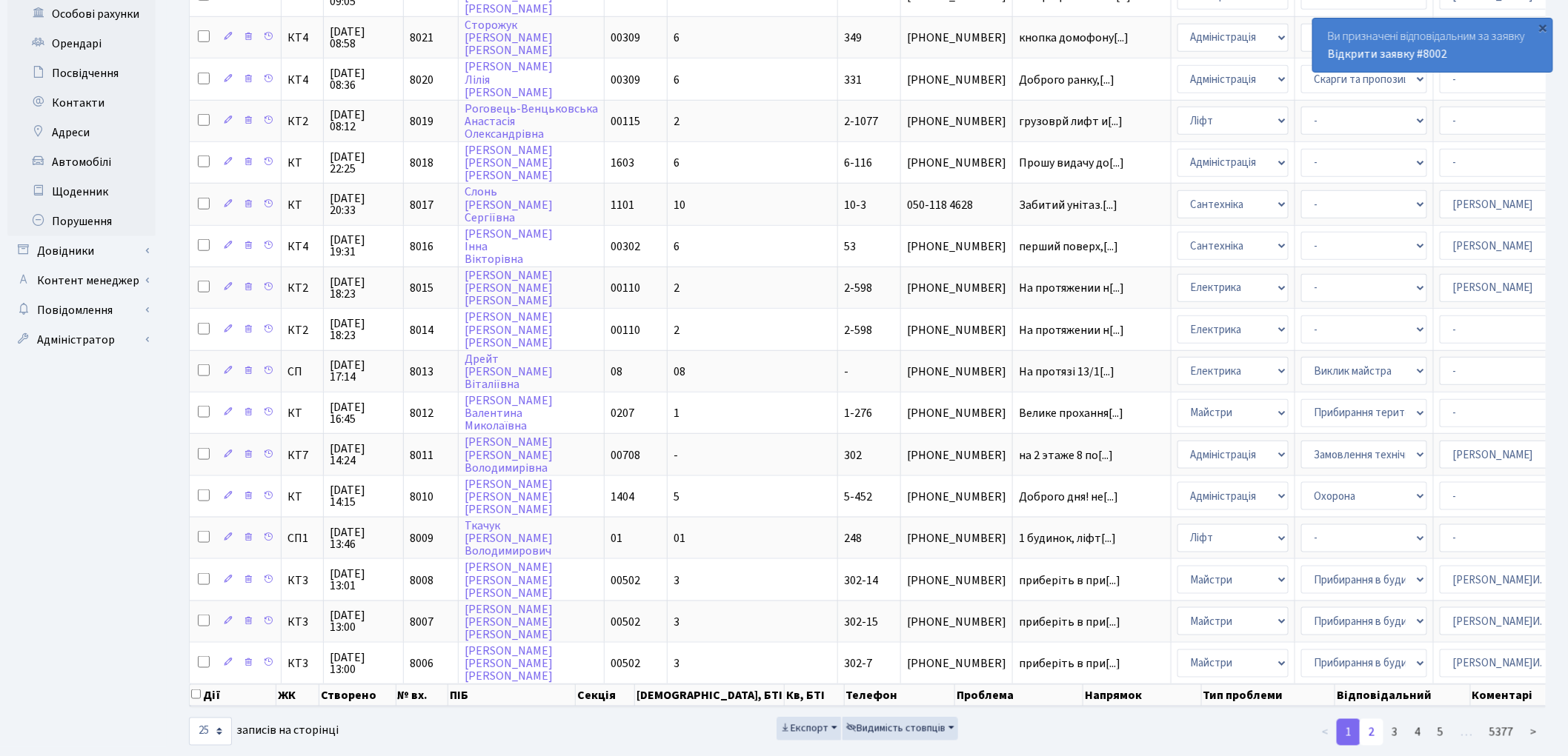
click at [1373, 719] on link "2" at bounding box center [1371, 732] width 24 height 27
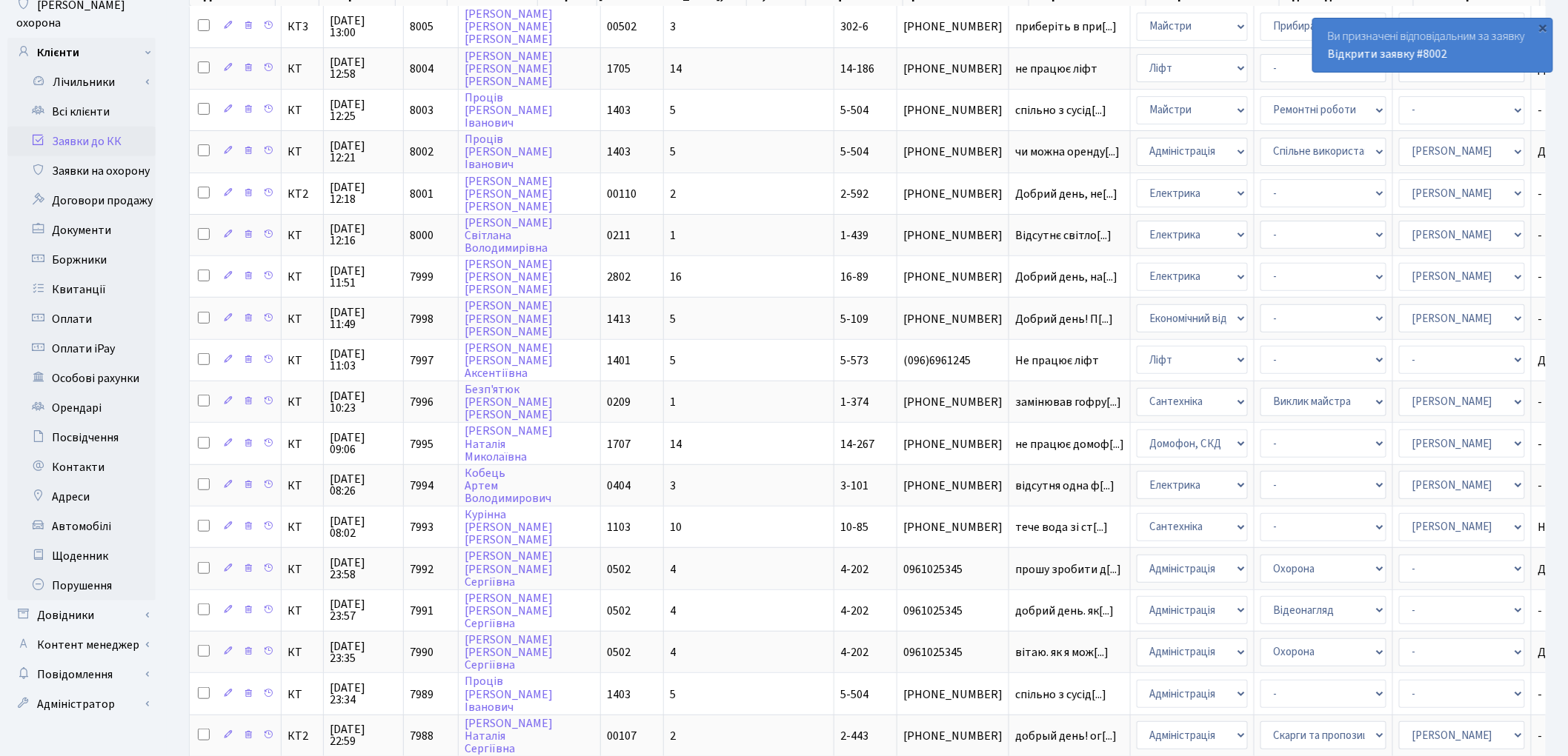
scroll to position [129, 0]
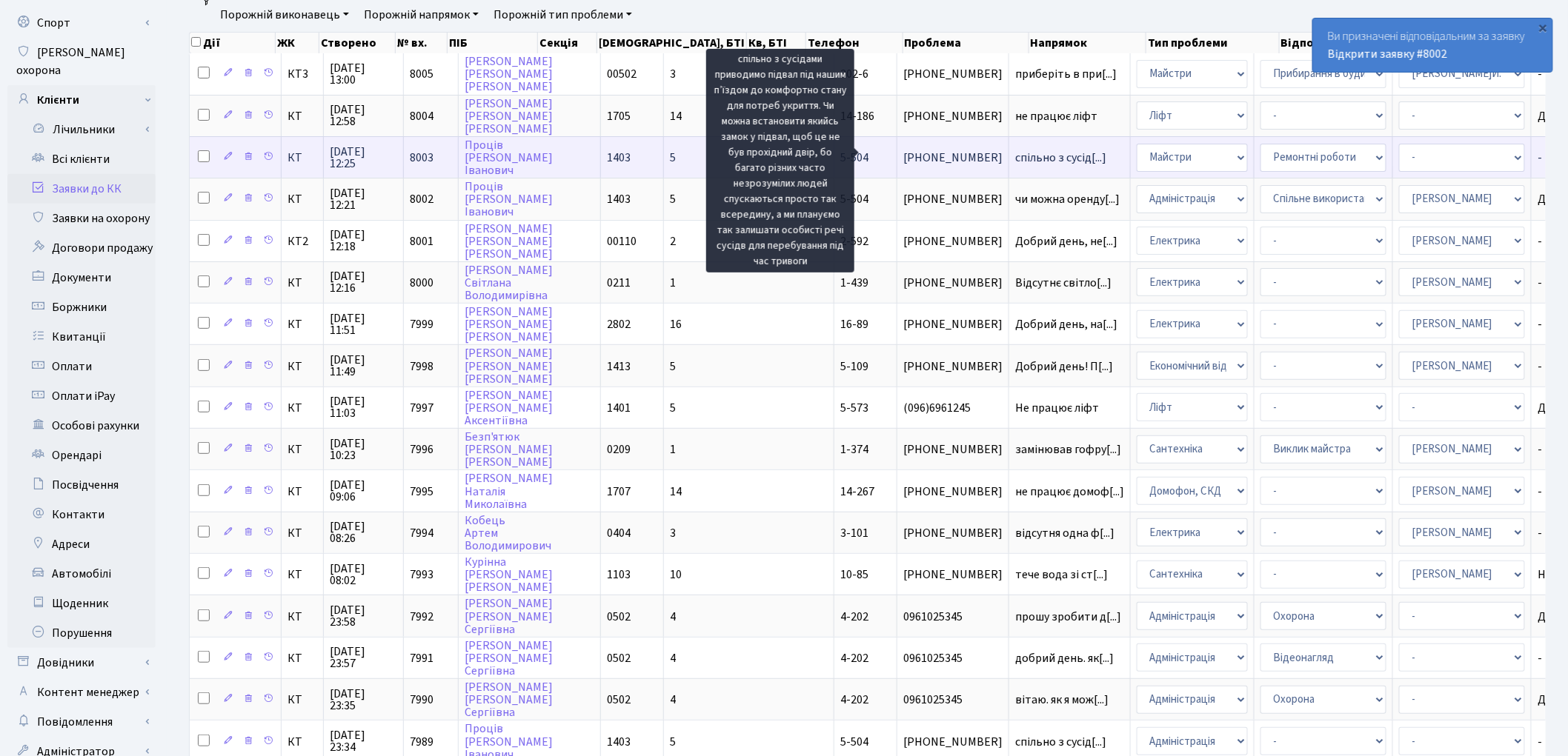
click at [1015, 155] on span "спільно з сусід[...]" at bounding box center [1060, 158] width 91 height 17
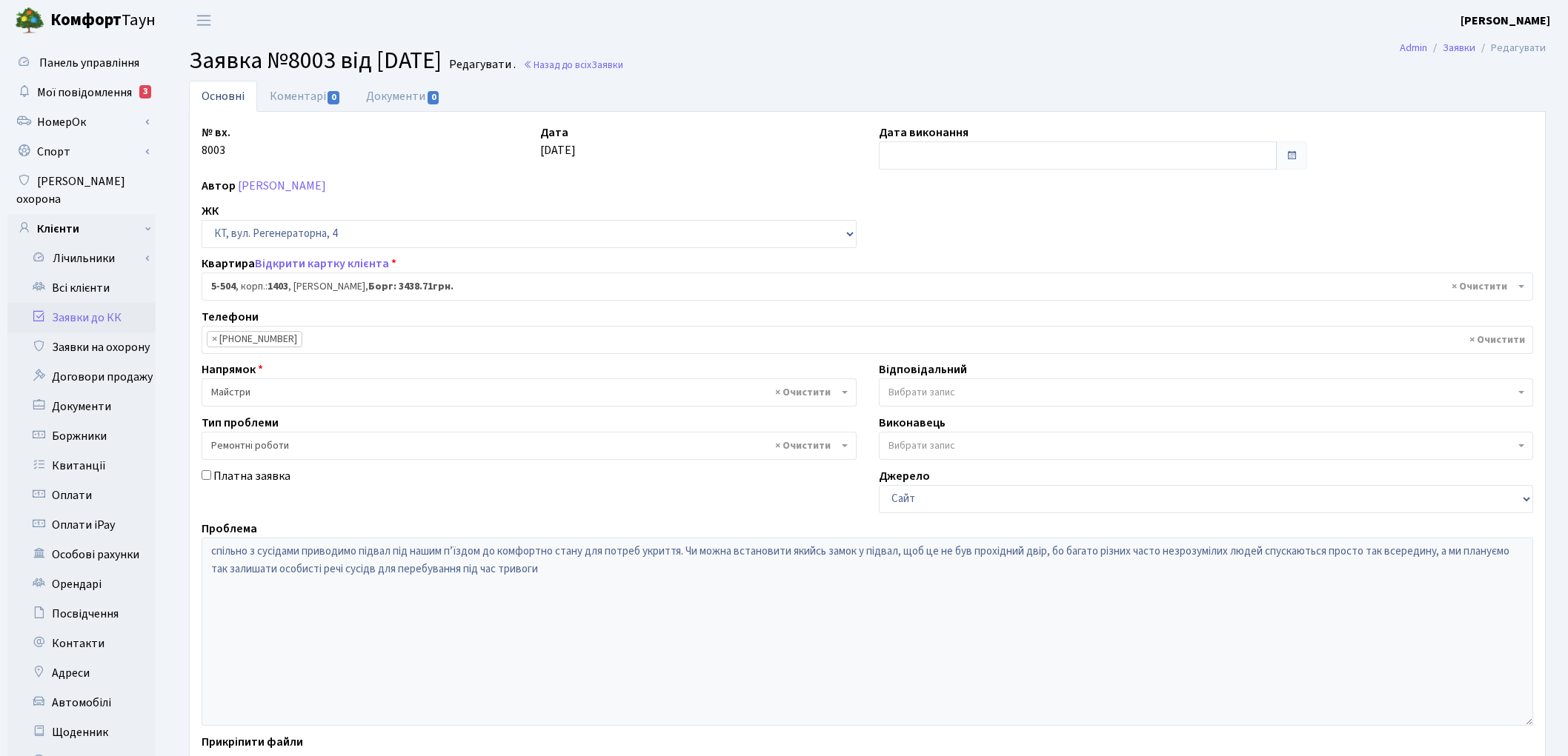
select select "2032"
select select "62"
click at [309, 99] on link "Коментарі 0" at bounding box center [306, 95] width 96 height 30
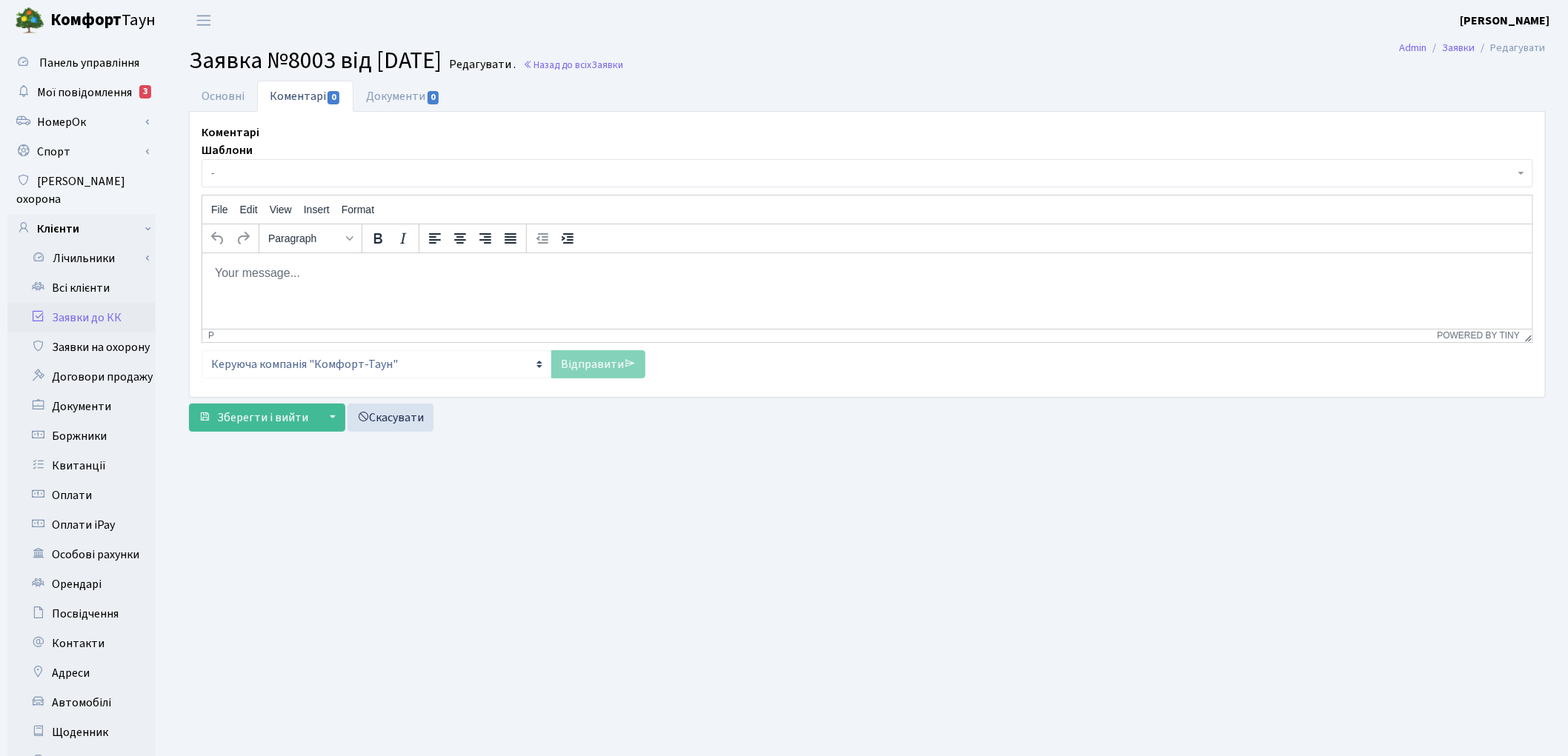
click at [313, 271] on p "Rich Text Area. Press ALT-0 for help." at bounding box center [866, 272] width 1306 height 17
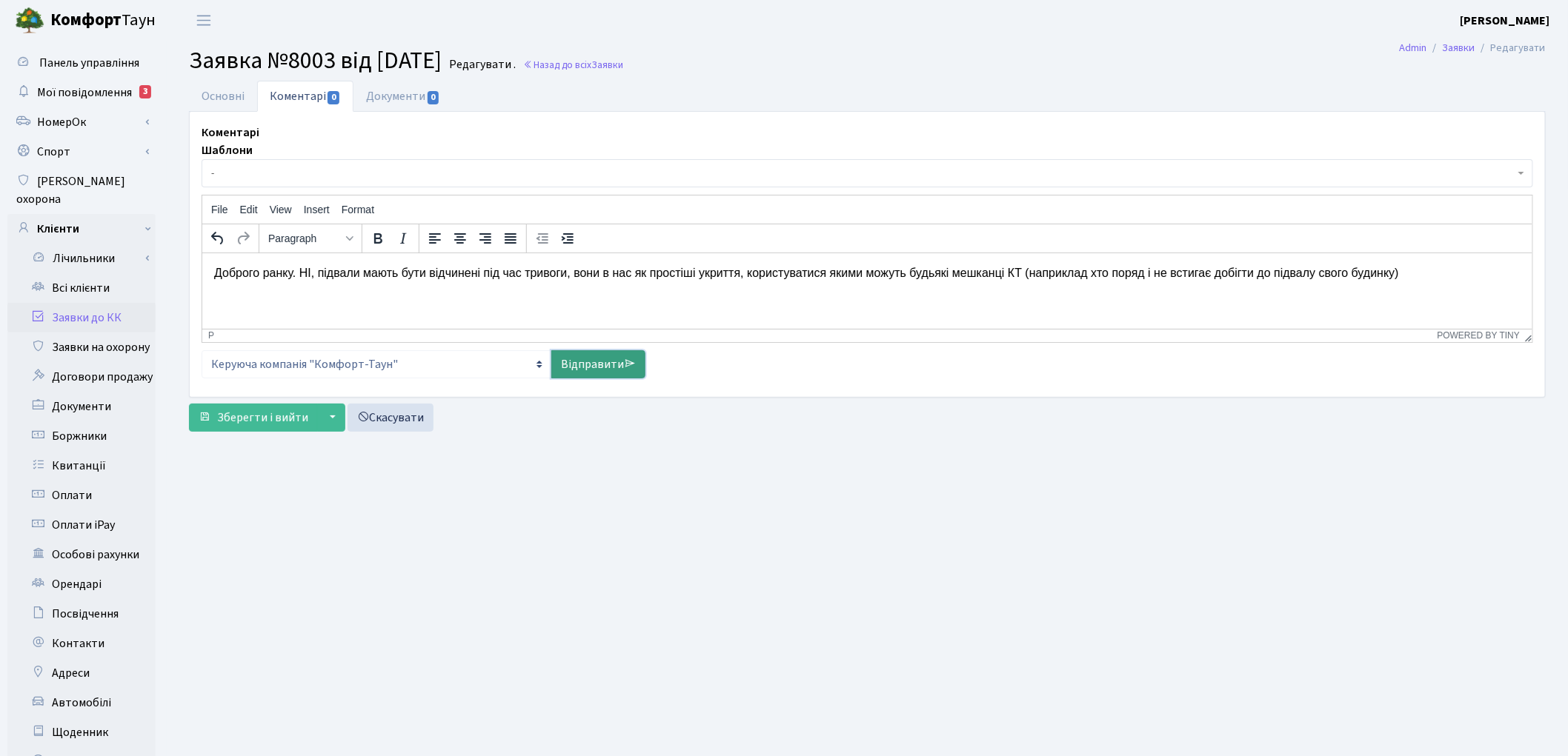
click at [595, 363] on link "Відправити" at bounding box center [598, 365] width 94 height 28
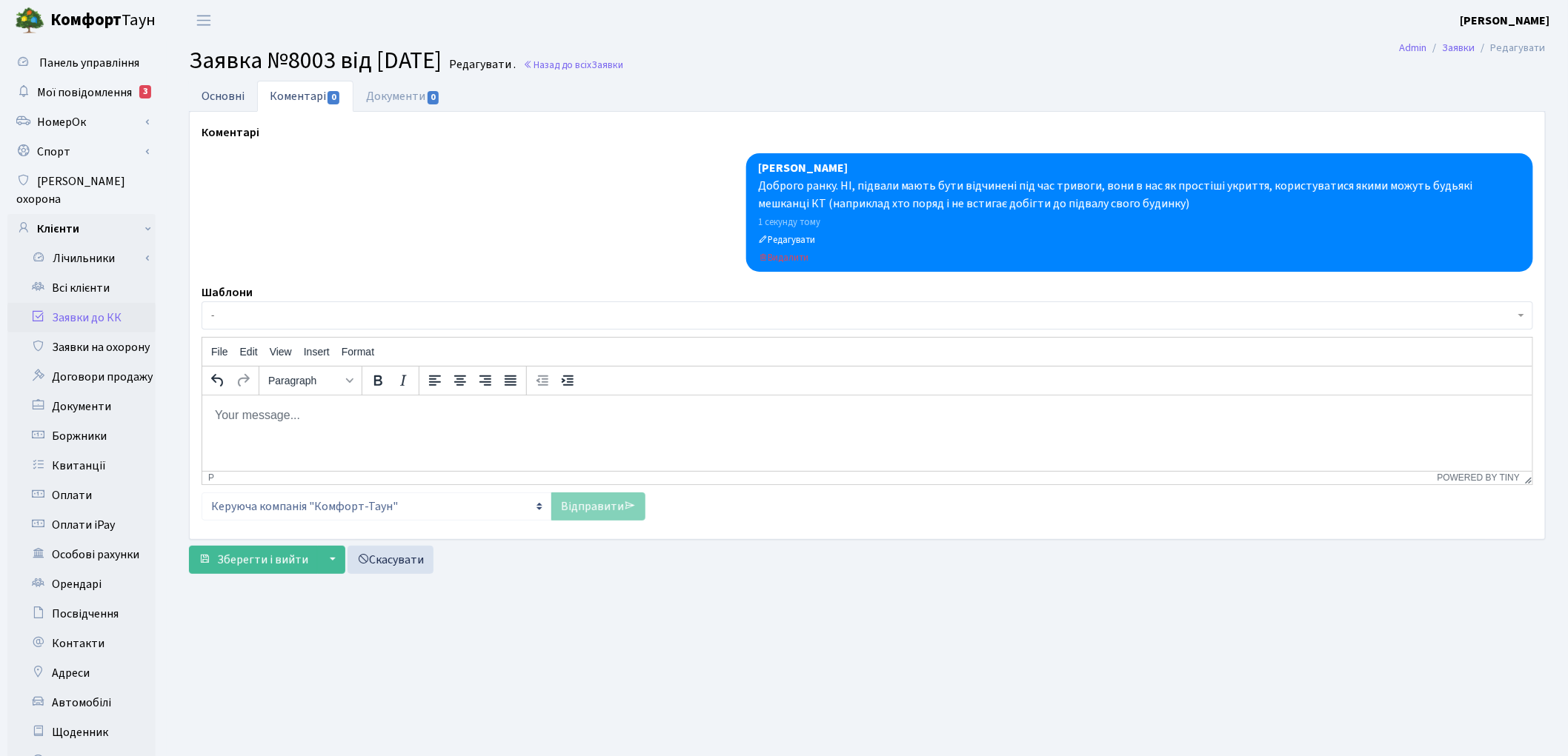
click at [242, 92] on link "Основні" at bounding box center [223, 95] width 68 height 30
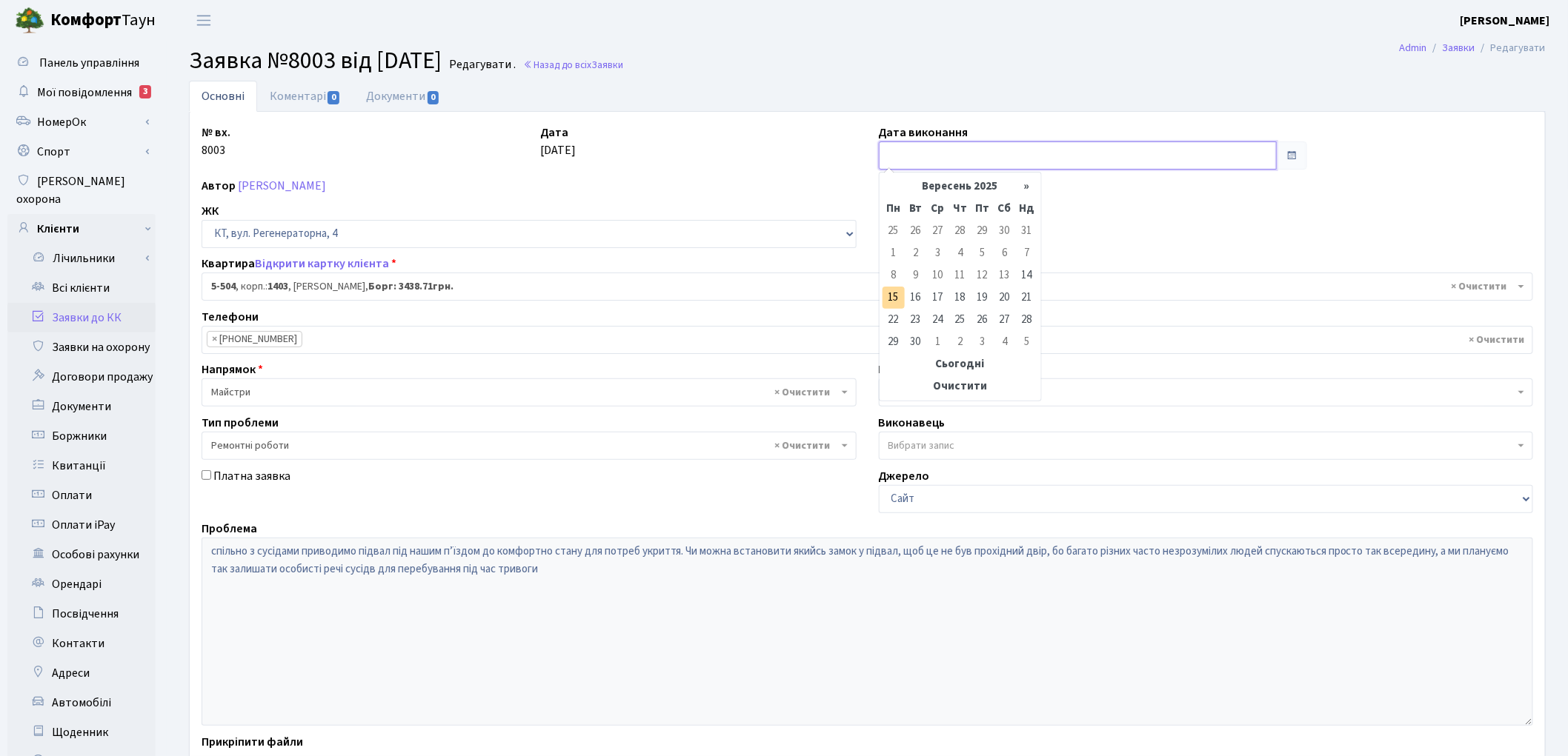
click at [1005, 152] on input "text" at bounding box center [1078, 155] width 399 height 28
click at [886, 301] on td "15" at bounding box center [894, 298] width 22 height 22
type input "15.09.2025"
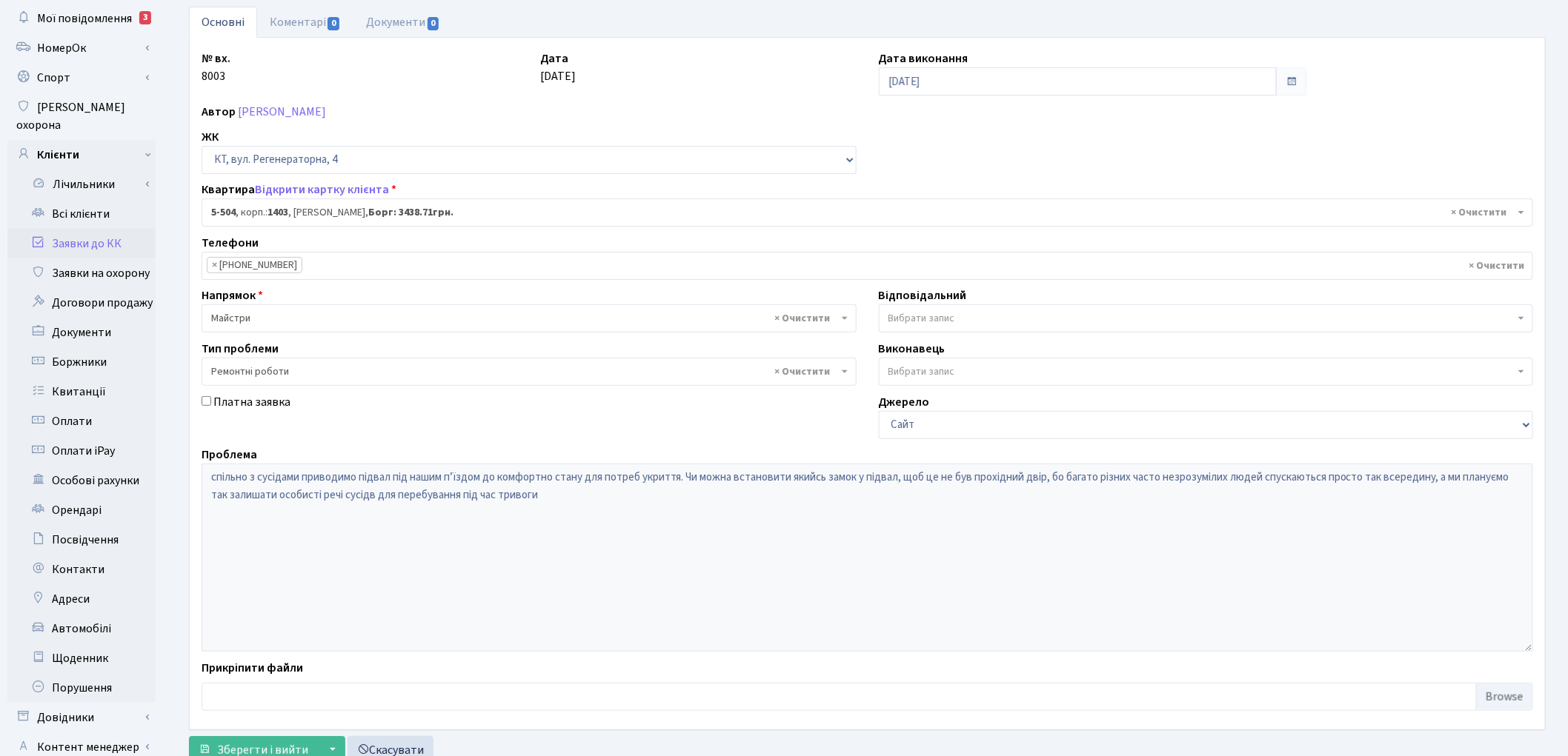
scroll to position [165, 0]
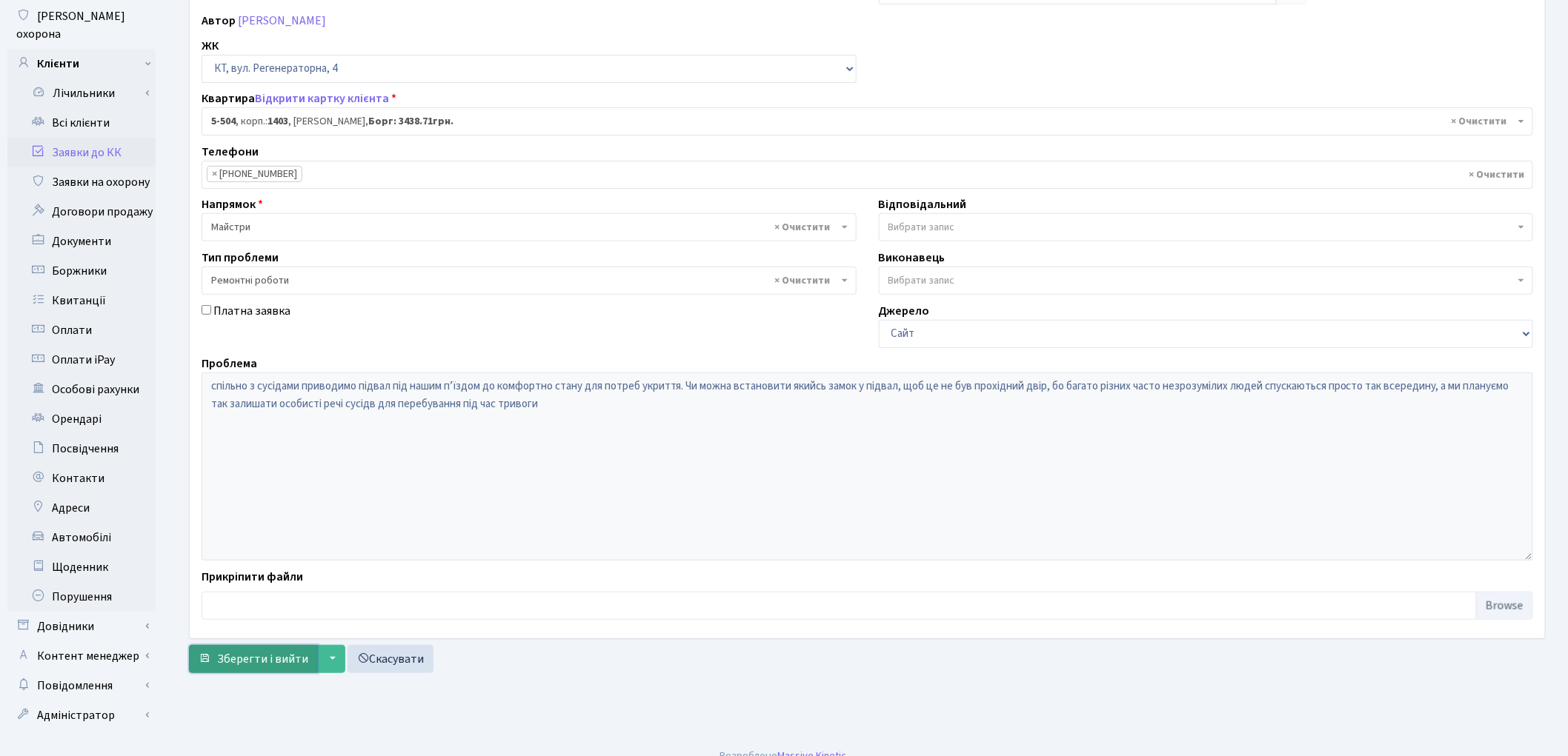
click at [298, 657] on span "Зберегти і вийти" at bounding box center [262, 659] width 91 height 17
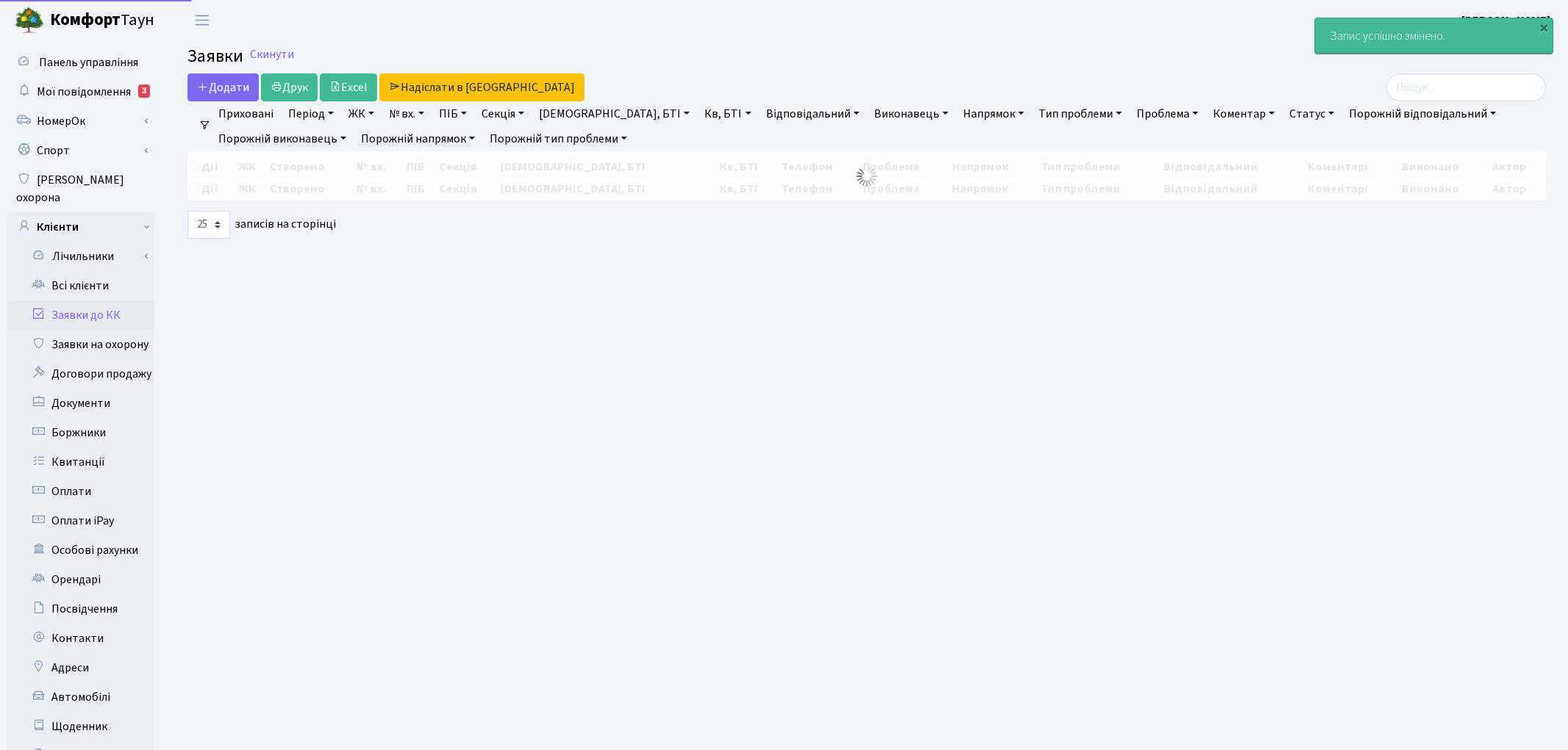
select select "25"
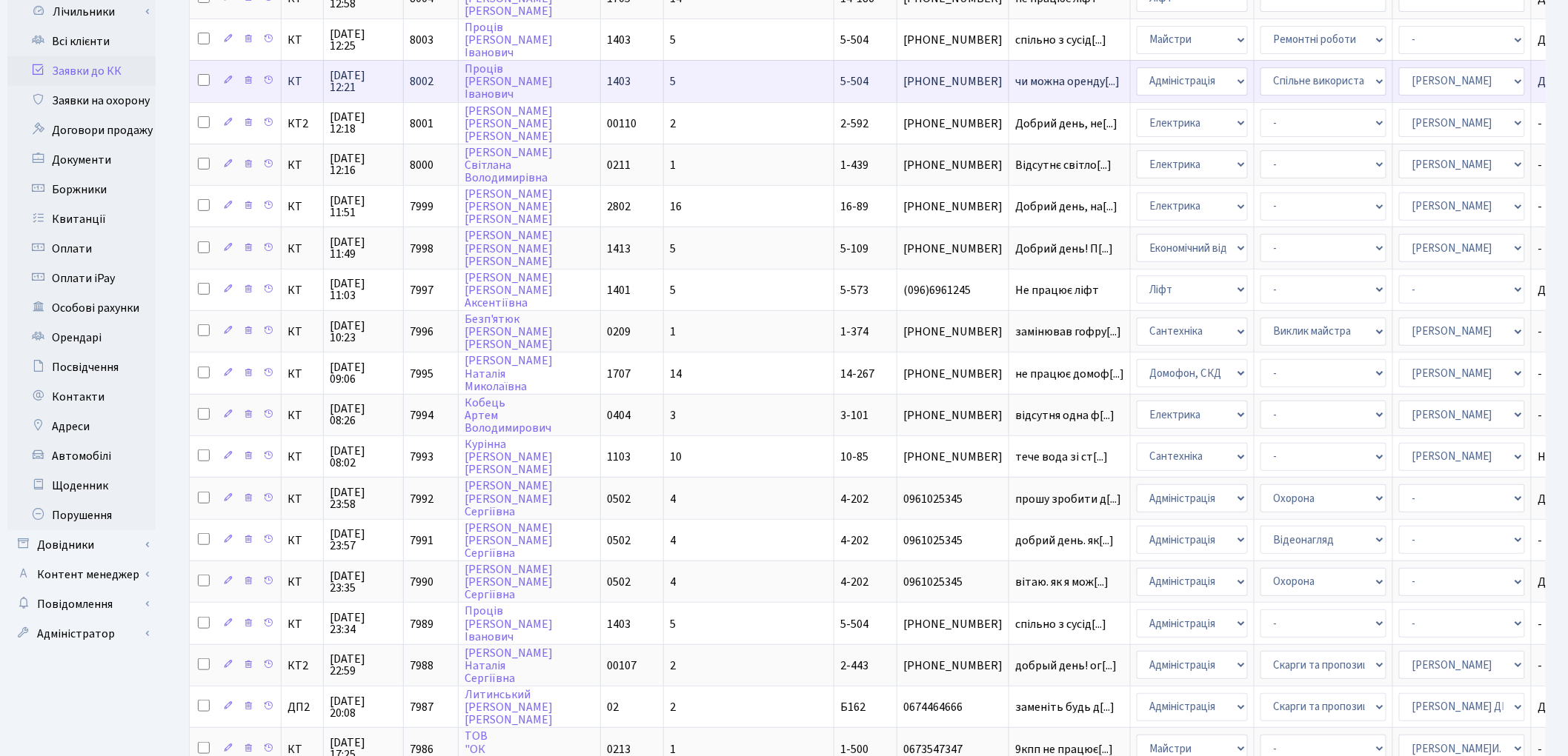
scroll to position [541, 0]
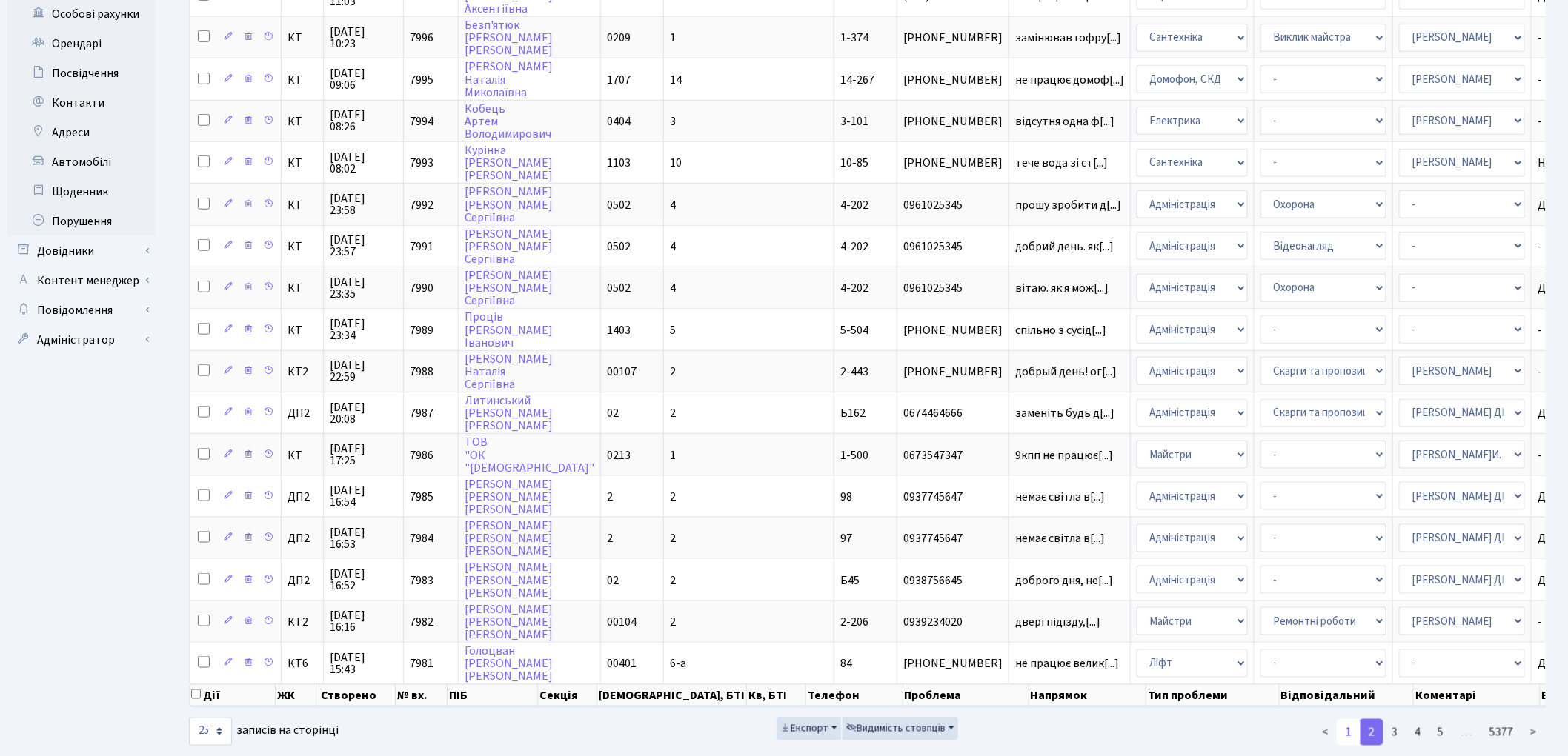
click at [1347, 719] on link "1" at bounding box center [1349, 732] width 24 height 27
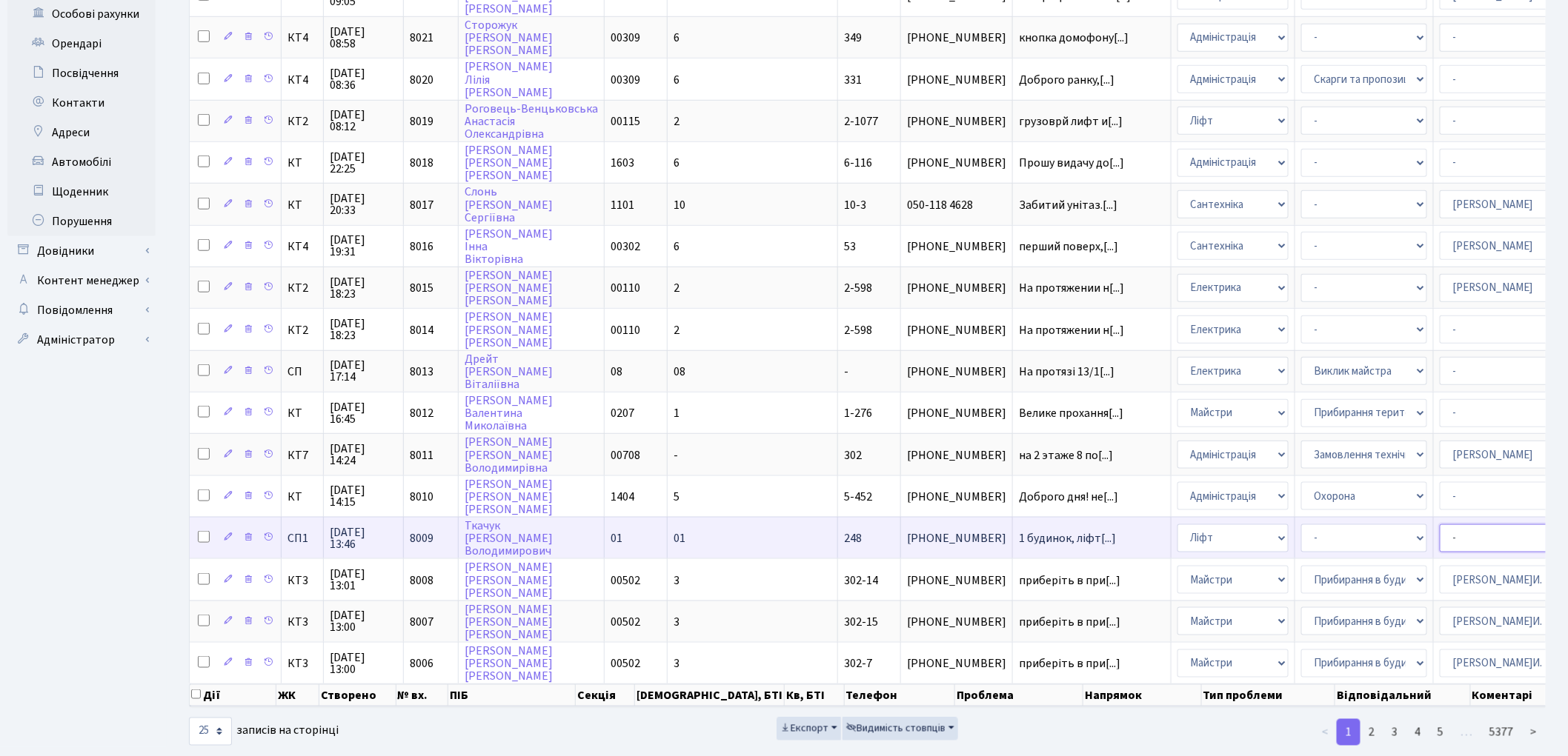
click at [1439, 524] on select "- Адміністратор ЖК КТ Вижул В. В. Гордієнко Н.В. Дядюшкін Д.Ю. Кипчук Т. А. Кла…" at bounding box center [1502, 538] width 126 height 28
select select "85"
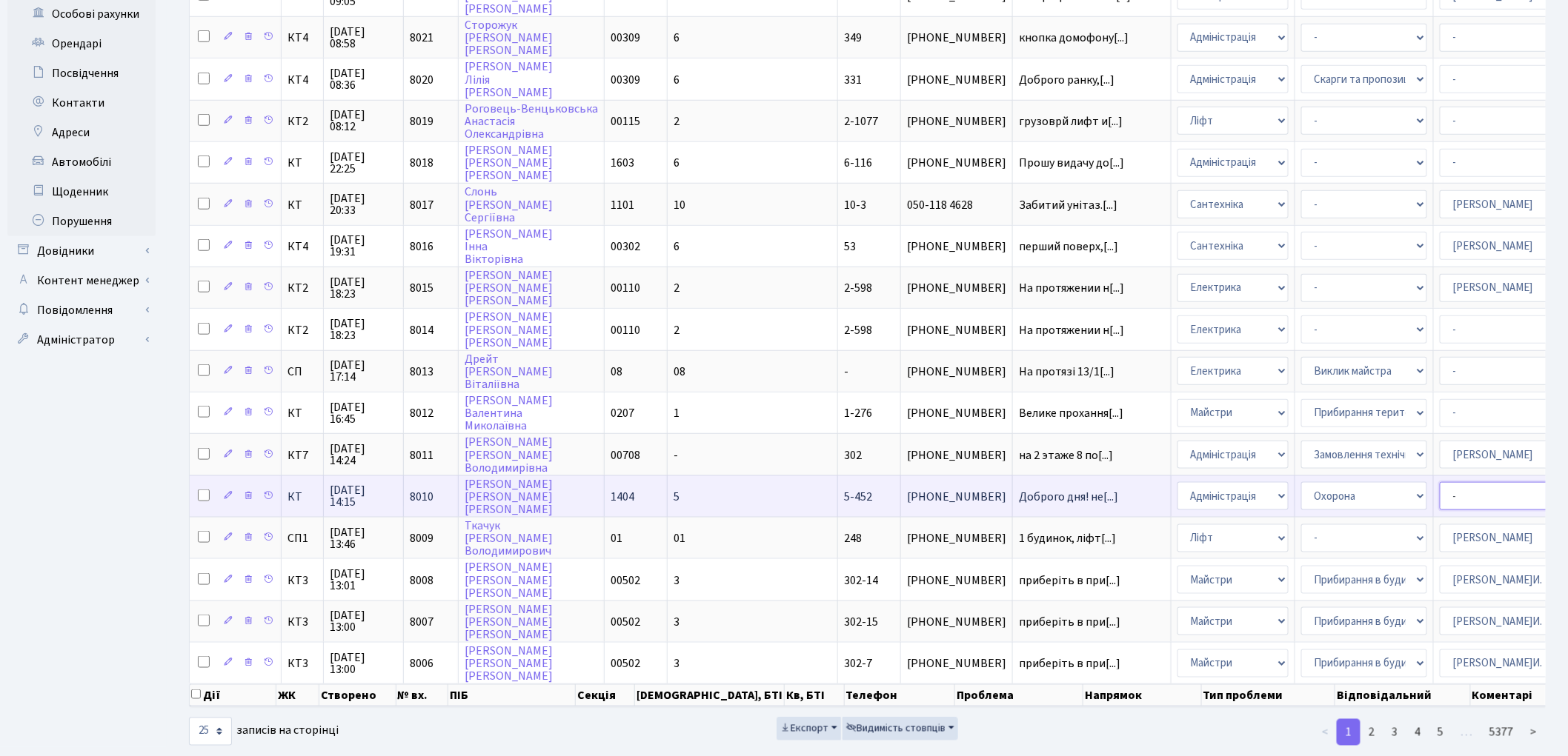
click at [1439, 482] on select "- Адміністратор ЖК КТ Вижул В. В. Гордієнко Н.В. Дядюшкін Д.Ю. Кипчук Т. А. Кла…" at bounding box center [1502, 496] width 126 height 28
select select "82"
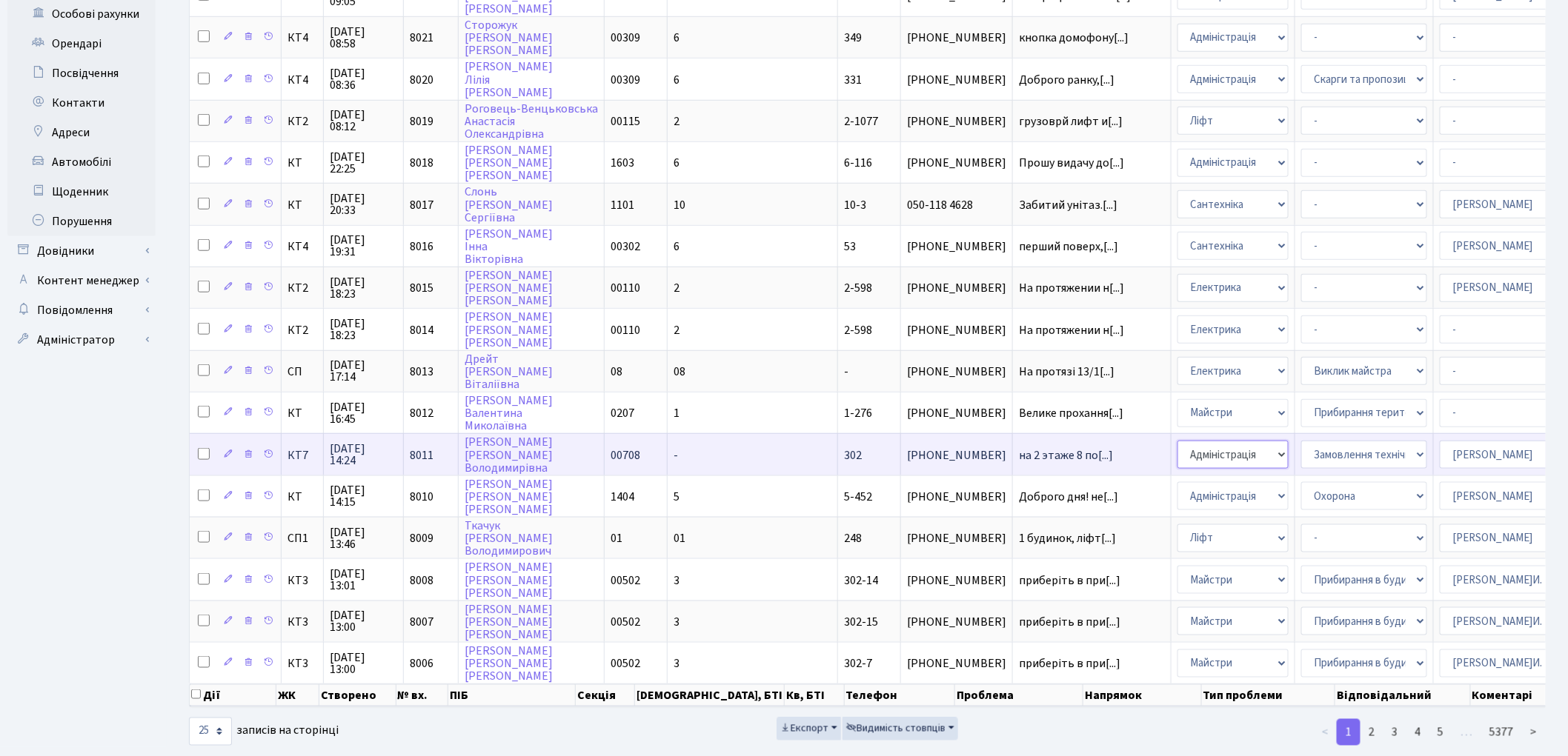
click at [1177, 440] on select "- Адміністрація Домофон, СКД Ліфт Майстри Сантехніка Економічний відділ Електри…" at bounding box center [1232, 455] width 111 height 28
select select "3"
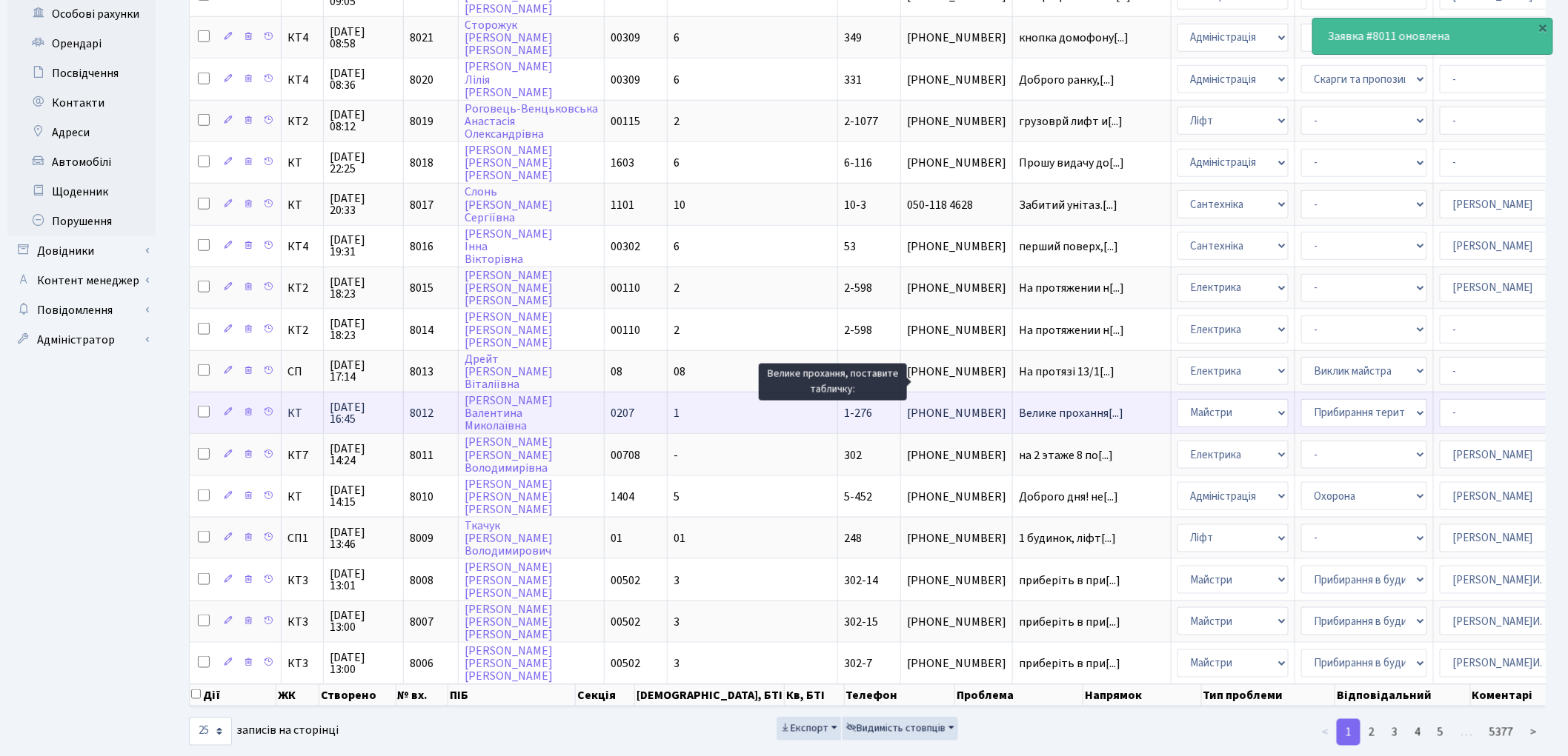
click at [1018, 405] on span "Велике прохання[...]" at bounding box center [1071, 413] width 104 height 17
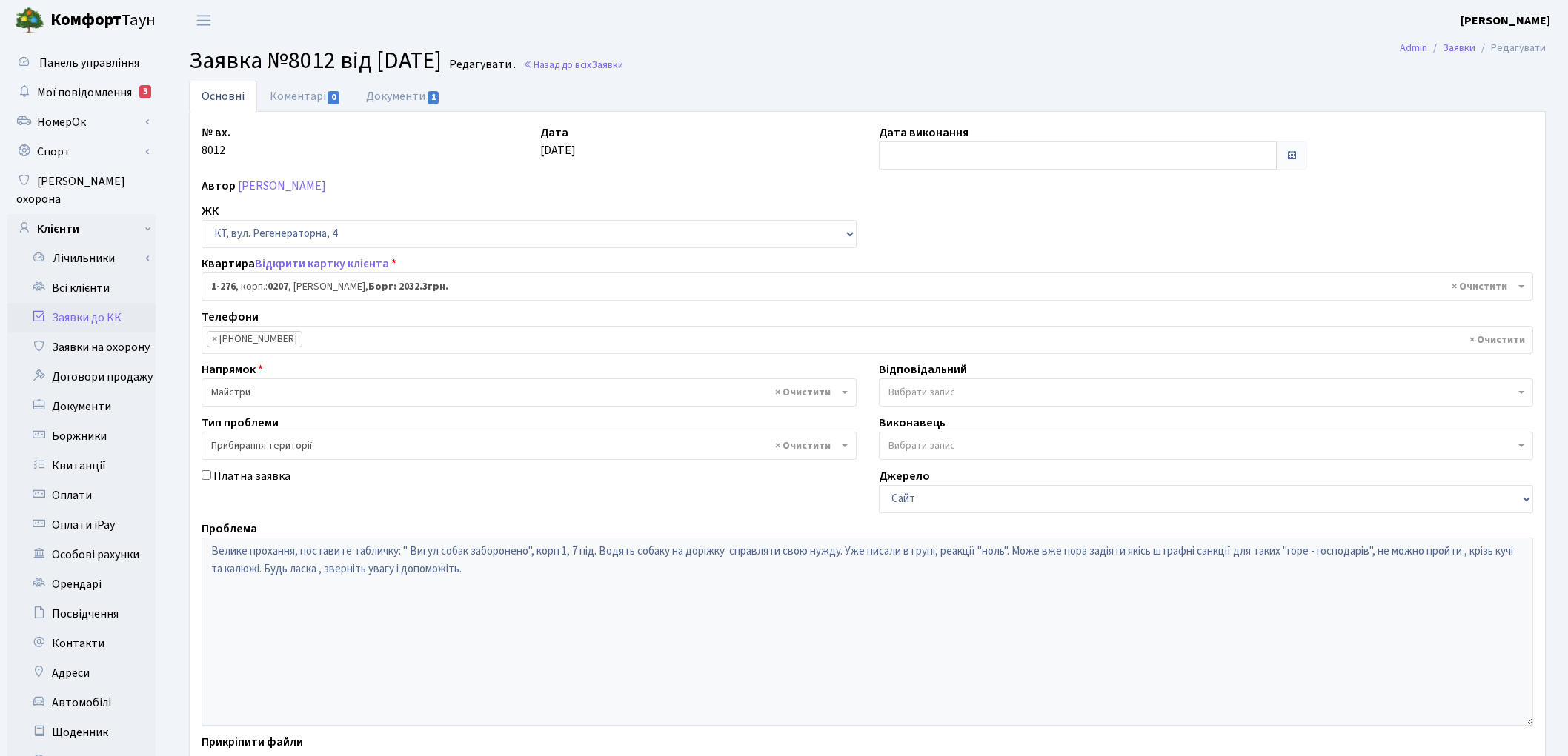
select select "276"
select select "59"
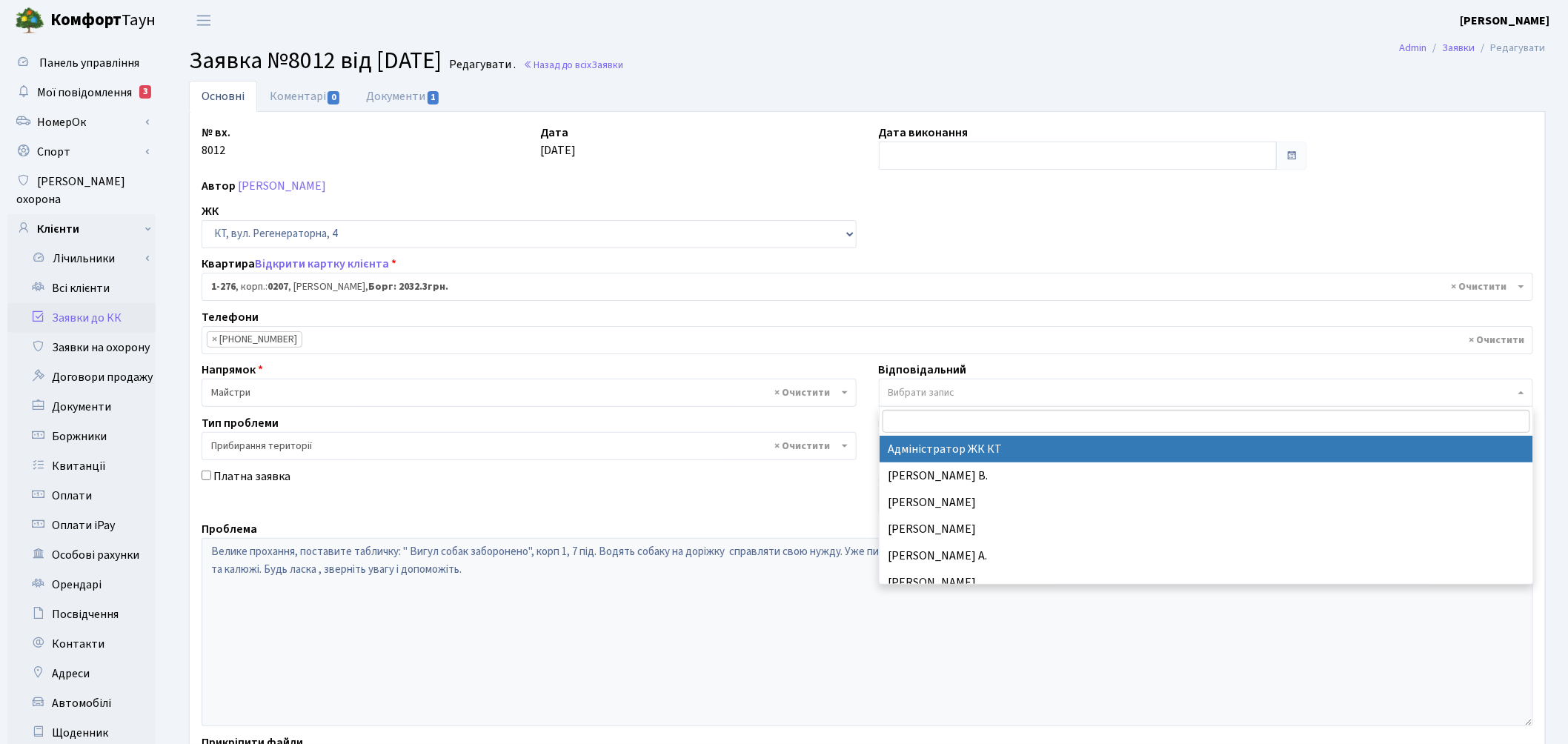
click at [930, 391] on span "Вибрати запис" at bounding box center [921, 393] width 66 height 15
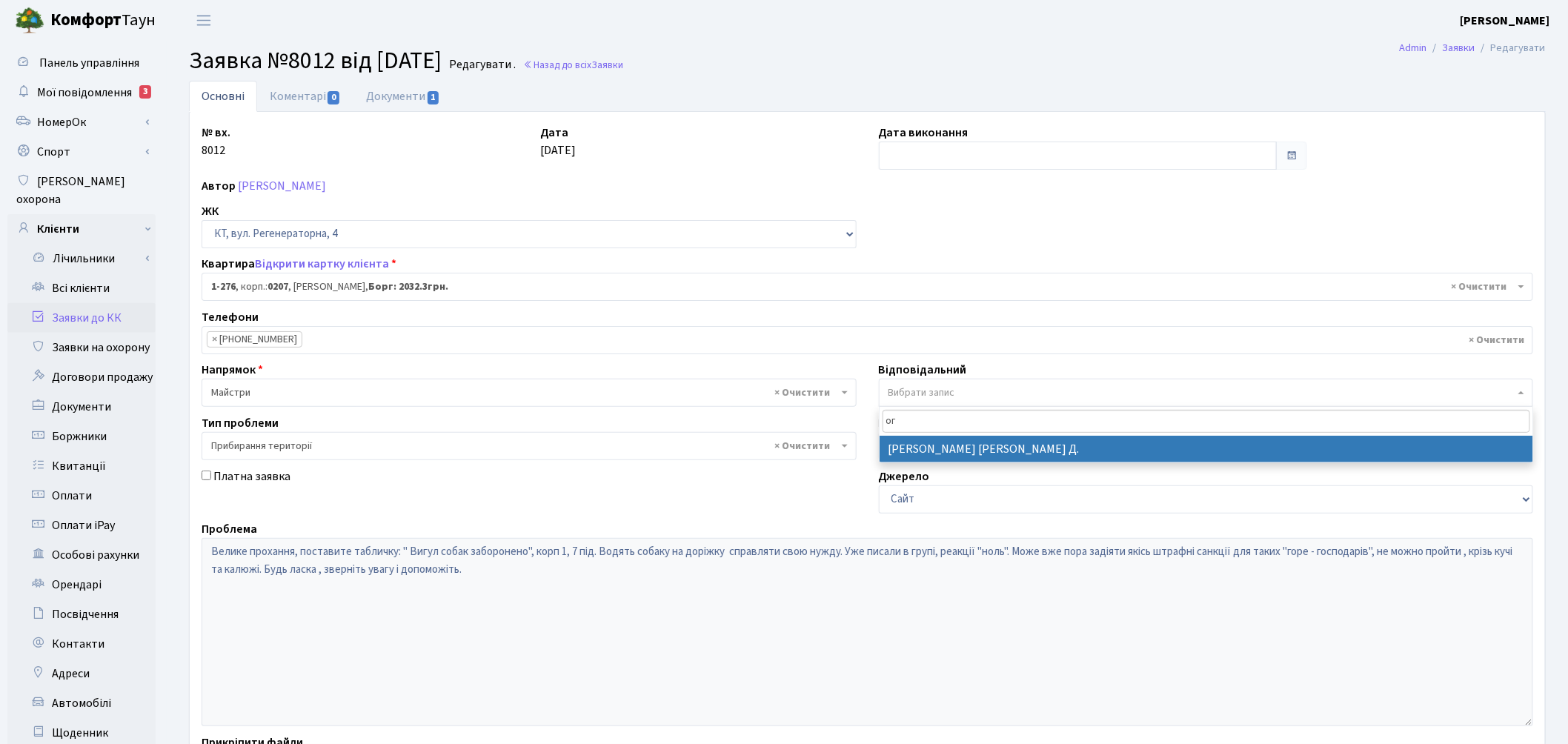
type input "ог"
select select "62"
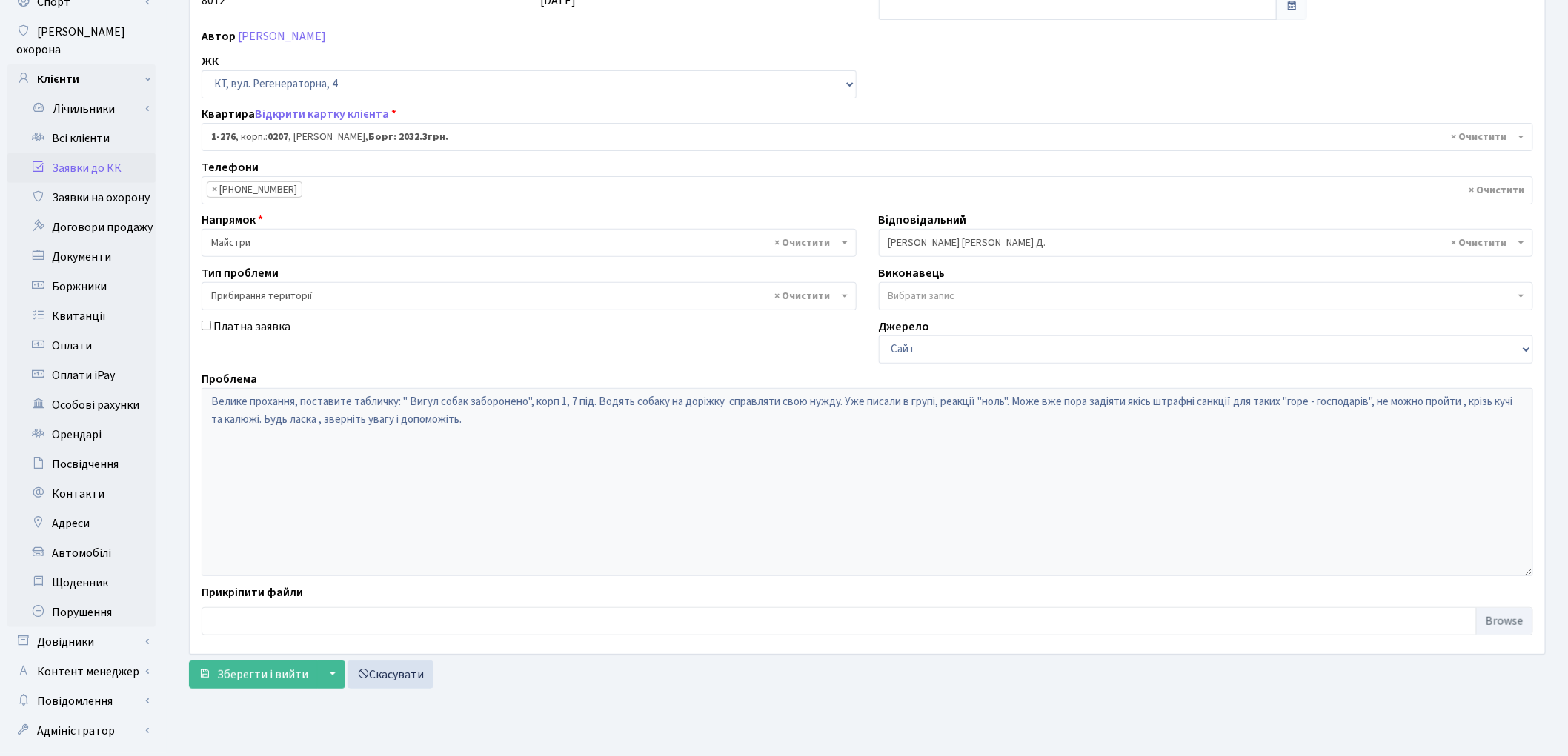
scroll to position [165, 0]
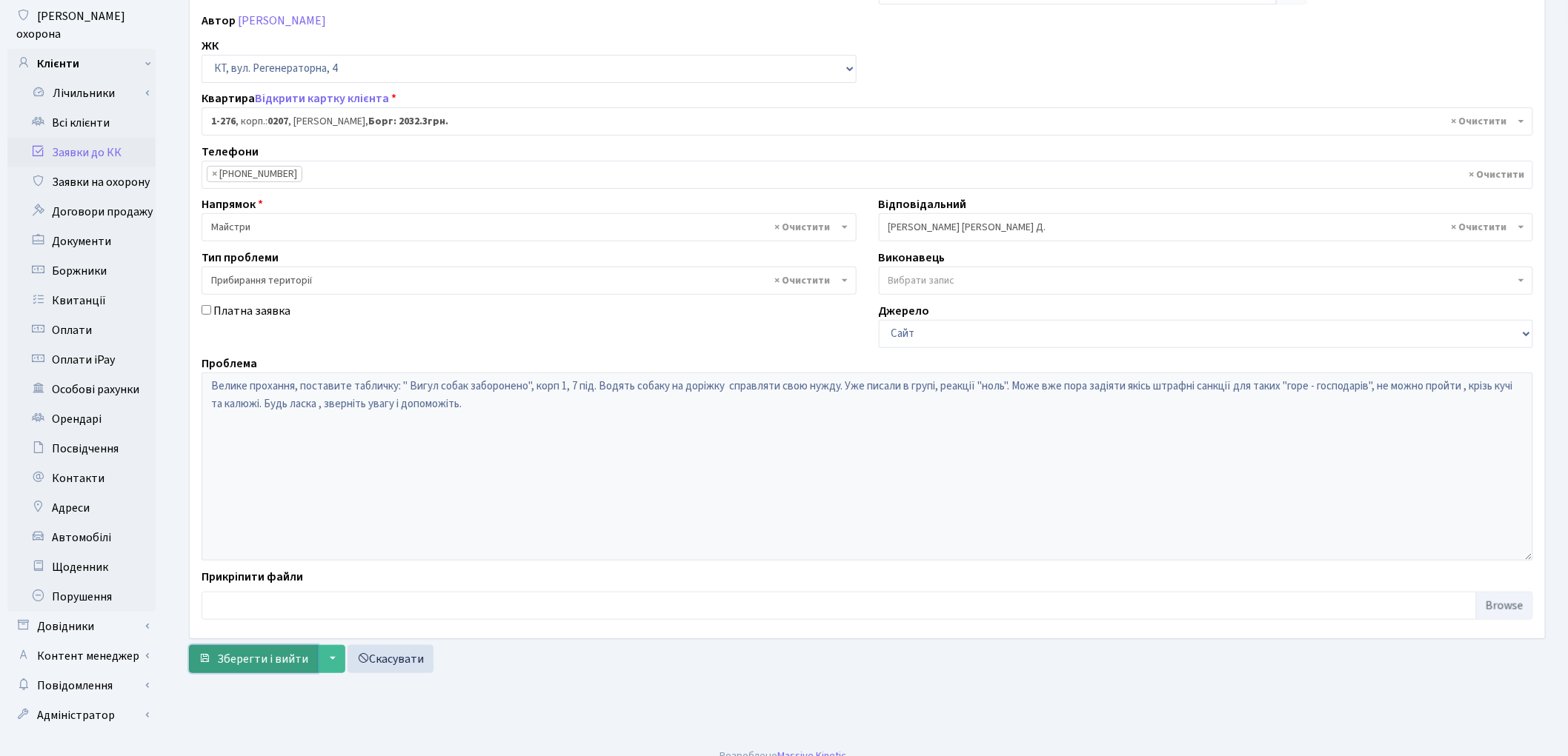
click at [265, 653] on span "Зберегти і вийти" at bounding box center [262, 659] width 91 height 17
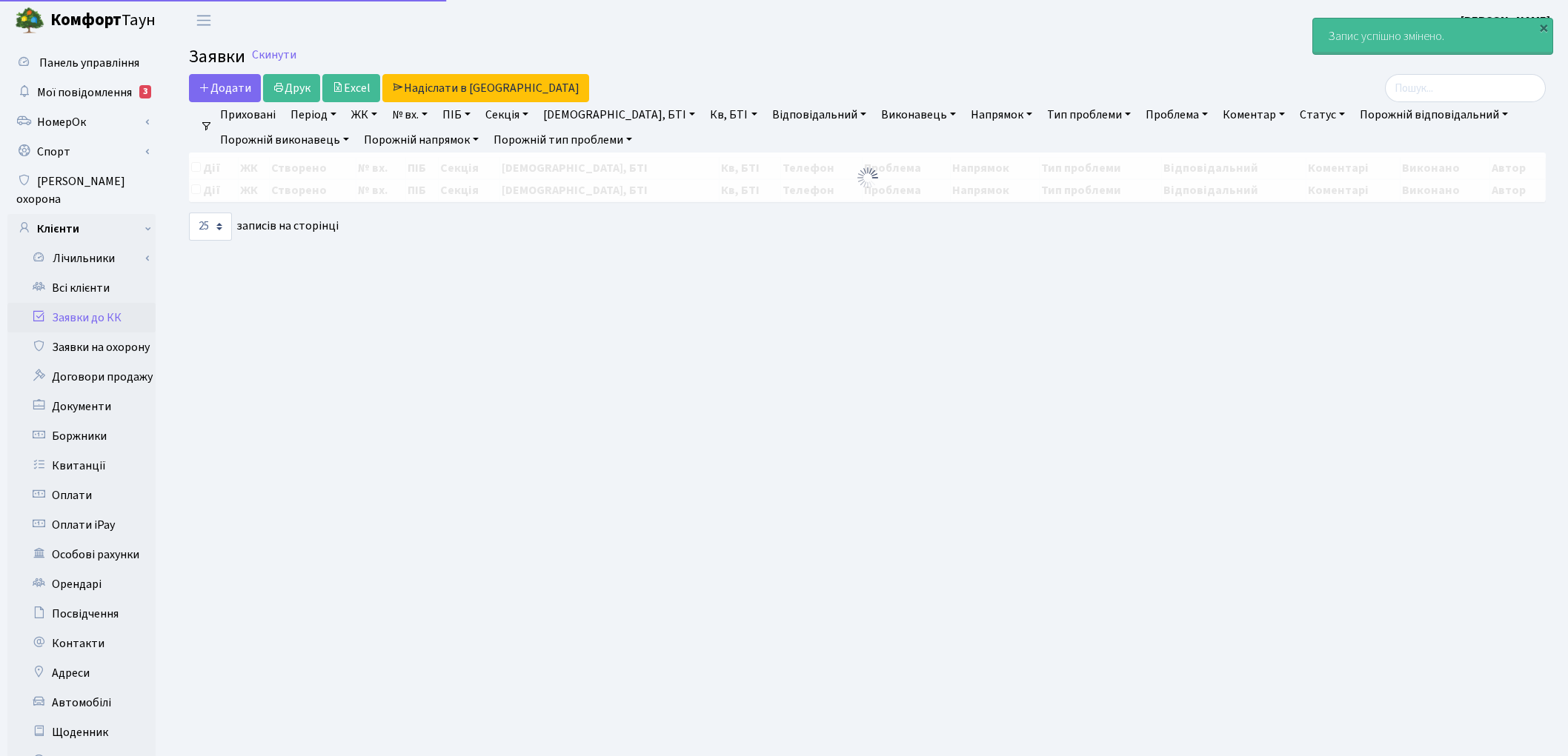
select select "25"
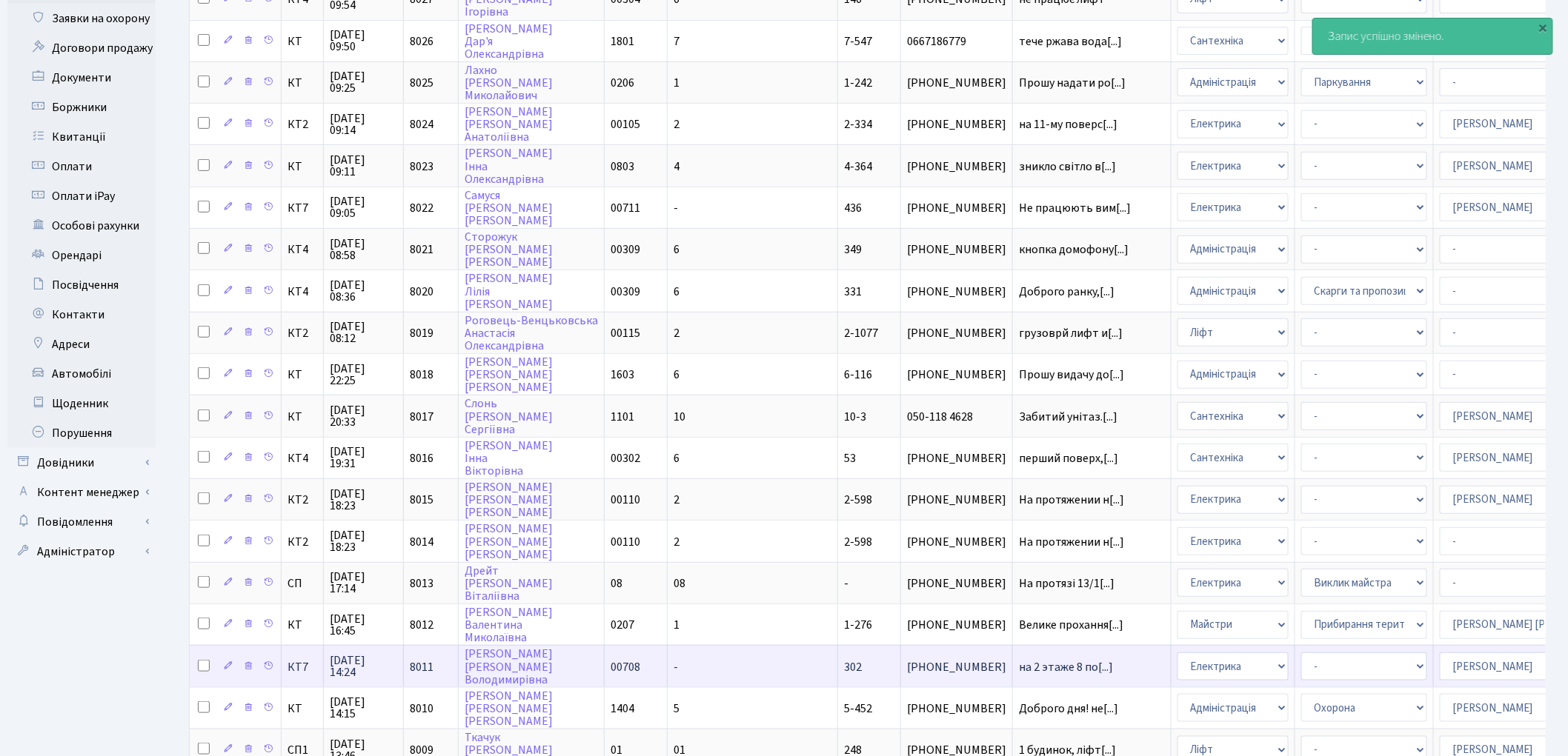
scroll to position [493, 0]
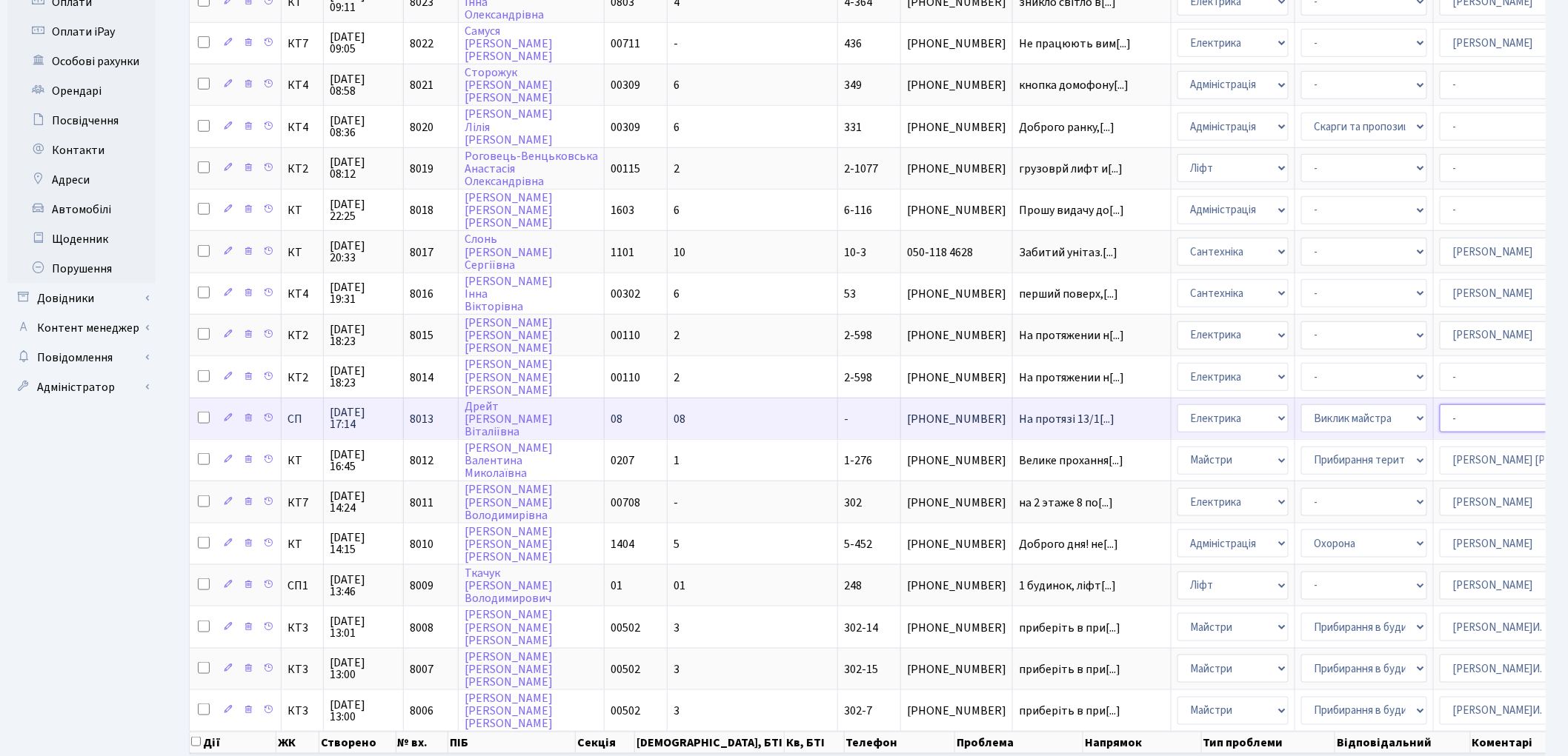
click at [1439, 404] on select "- Адміністратор ЖК КТ Вижул В. В. Гордієнко Н.В. Дядюшкін Д.Ю. Кипчук Т. А. Кла…" at bounding box center [1502, 418] width 126 height 28
select select "85"
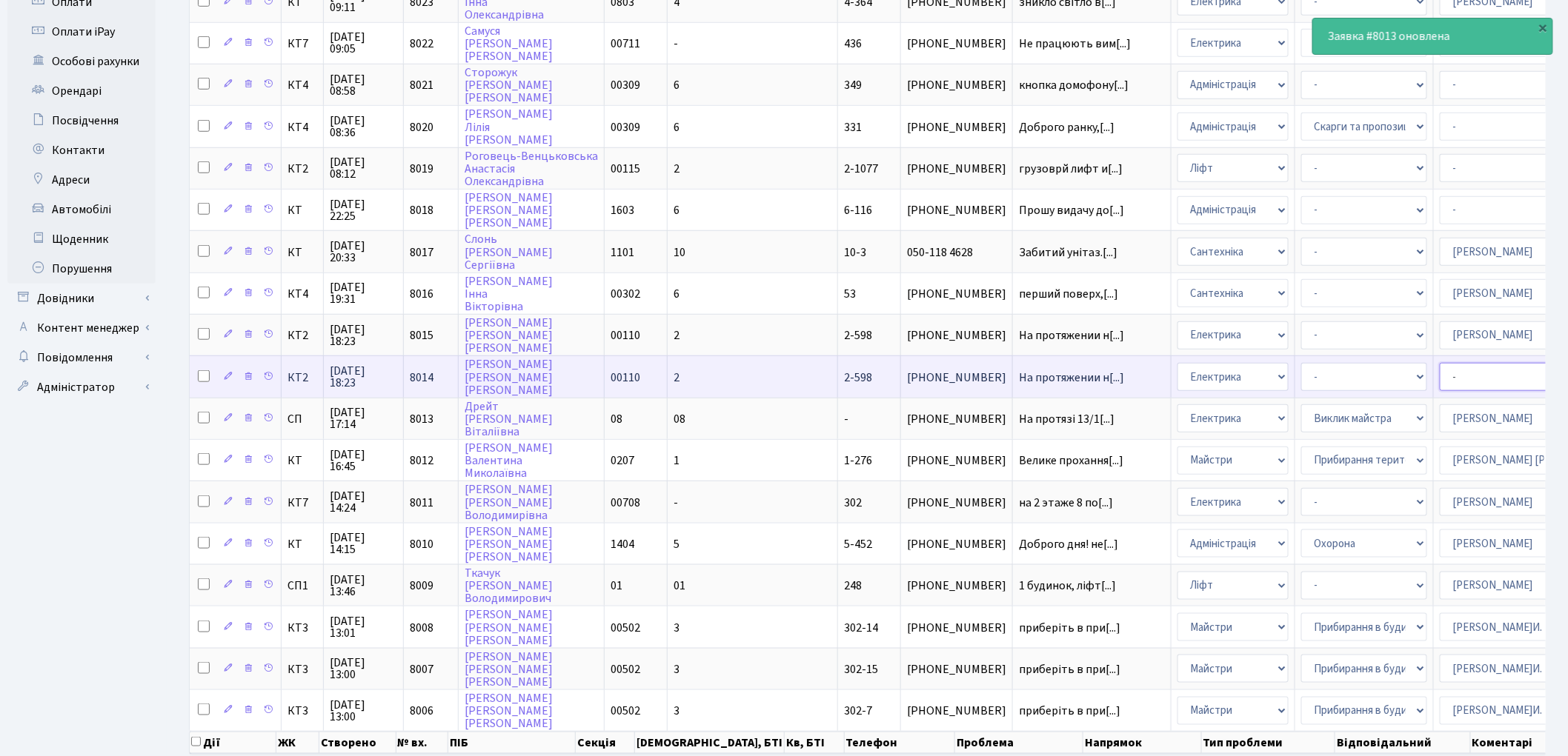
click at [1439, 363] on select "- Адміністратор ЖК КТ Вижул В. В. Гордієнко Н.В. Дядюшкін Д.Ю. Кипчук Т. А. Кла…" at bounding box center [1502, 377] width 126 height 28
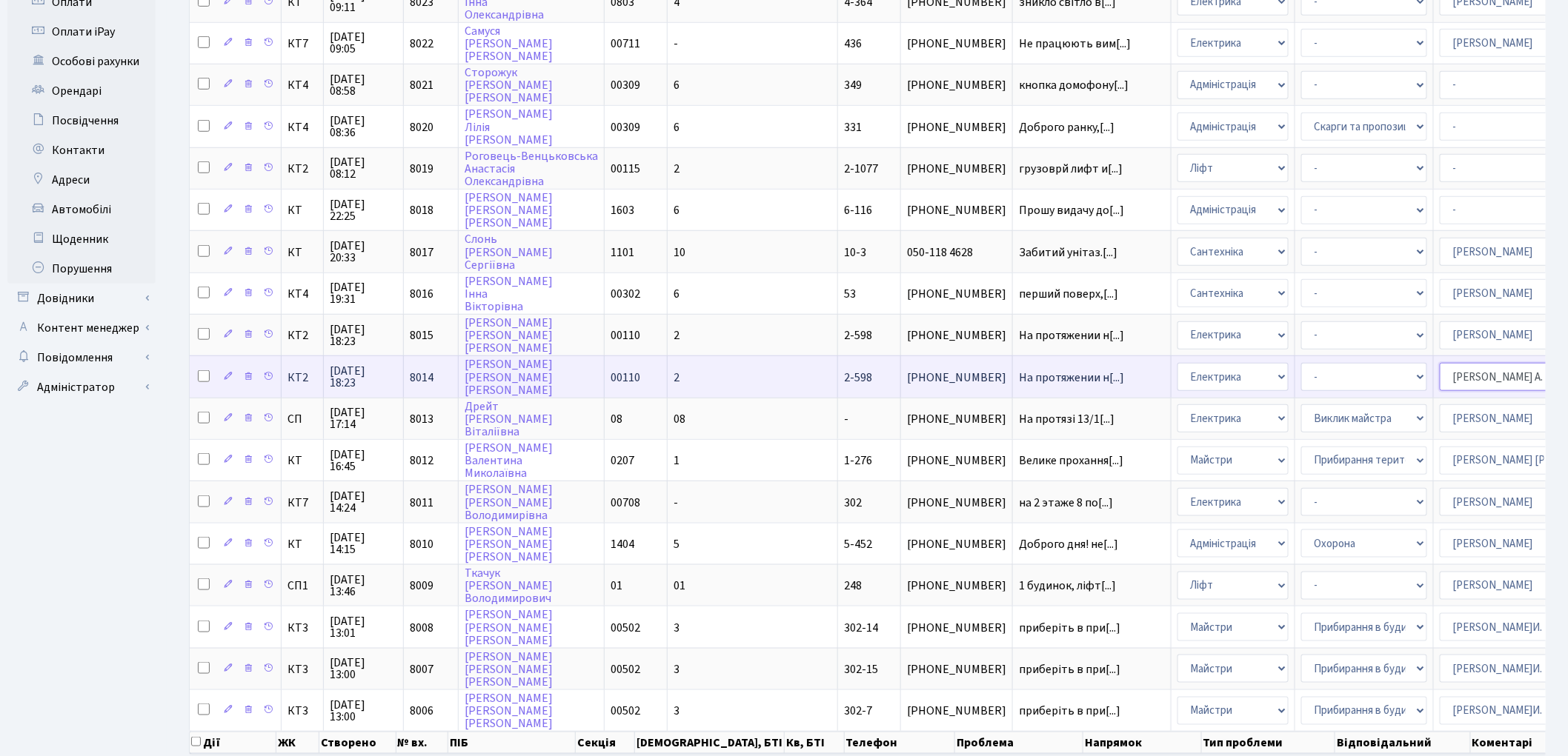
select select "22"
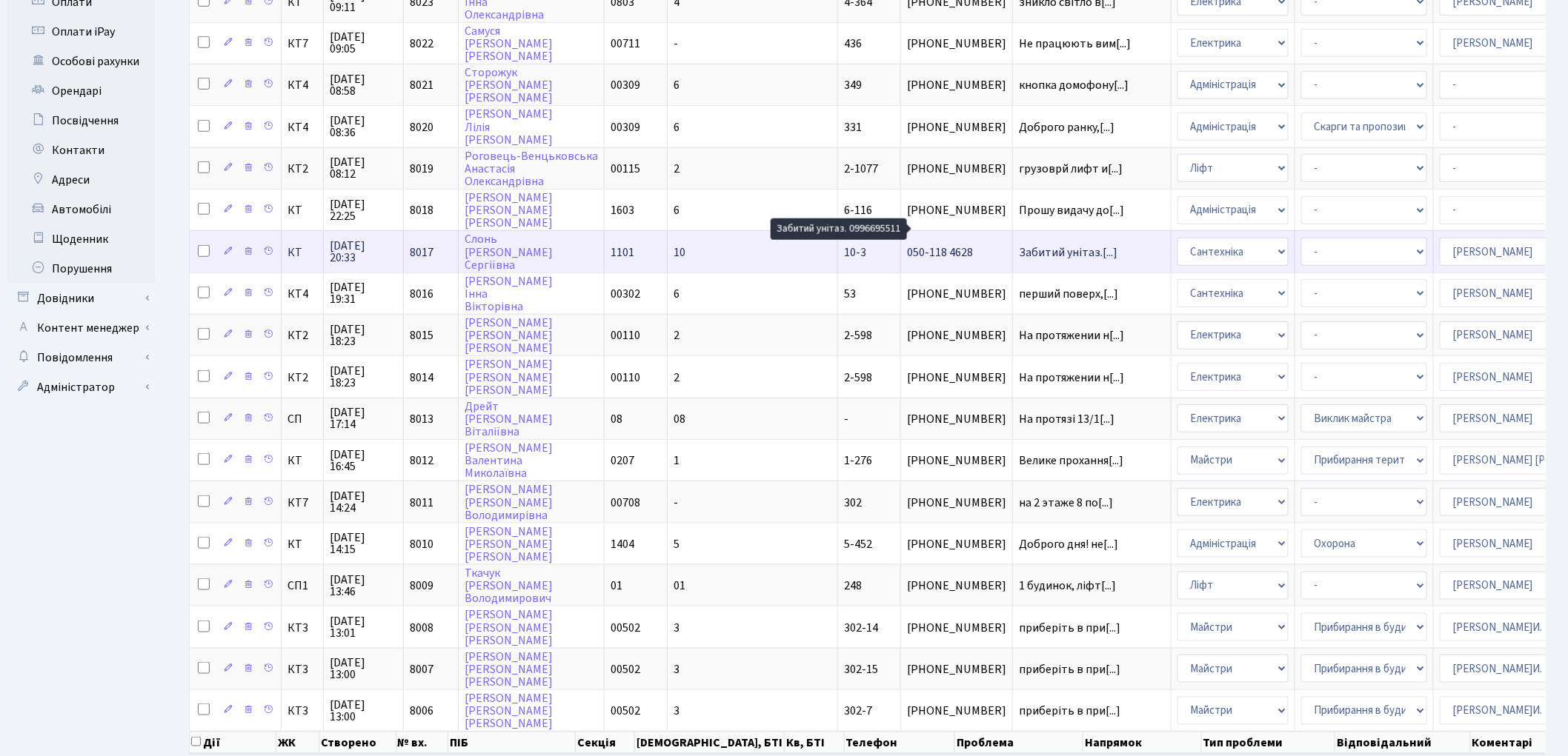
click at [1018, 245] on span "Забитий унітаз.[...]" at bounding box center [1067, 253] width 99 height 17
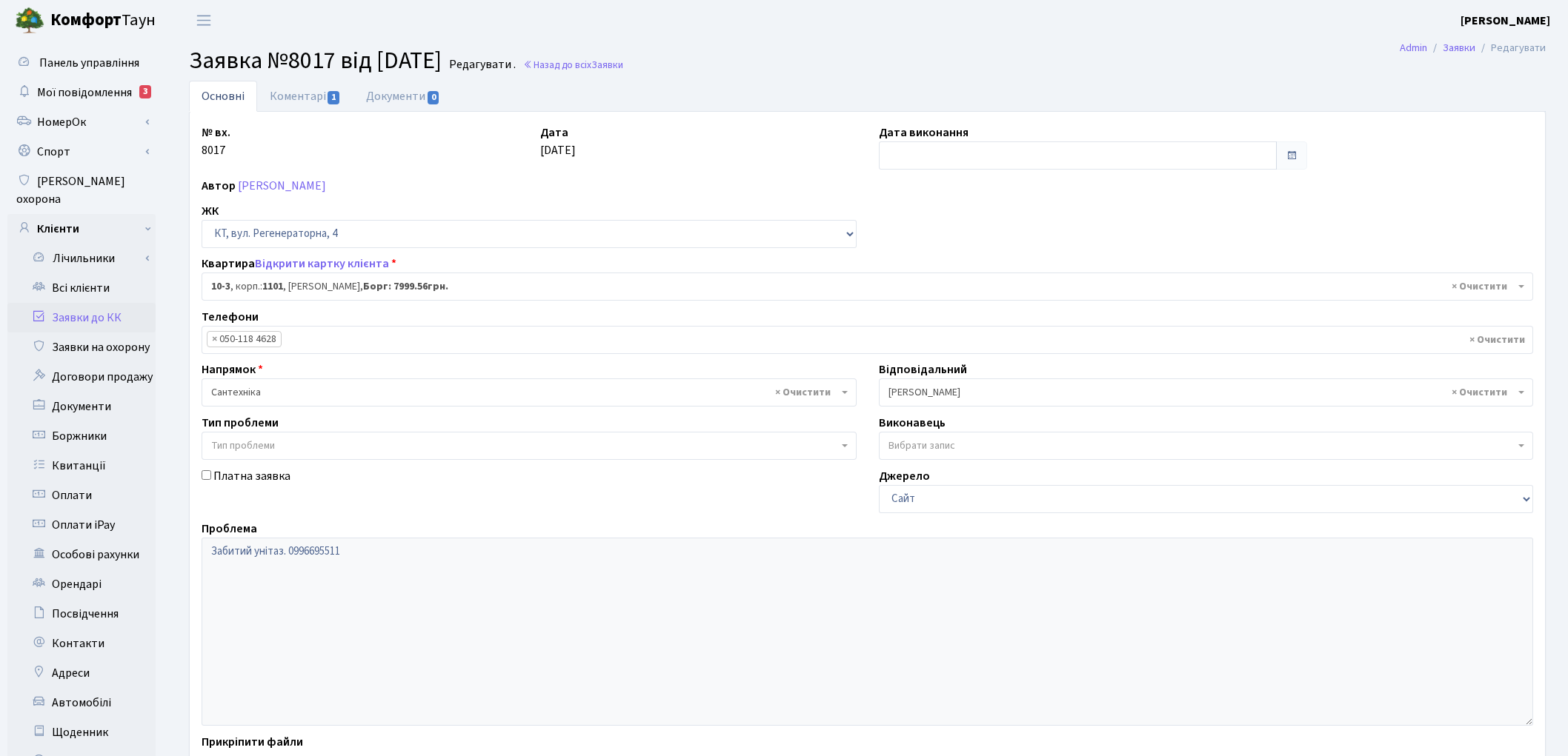
select select "6572"
click at [277, 95] on link "Коментарі 1" at bounding box center [306, 95] width 96 height 30
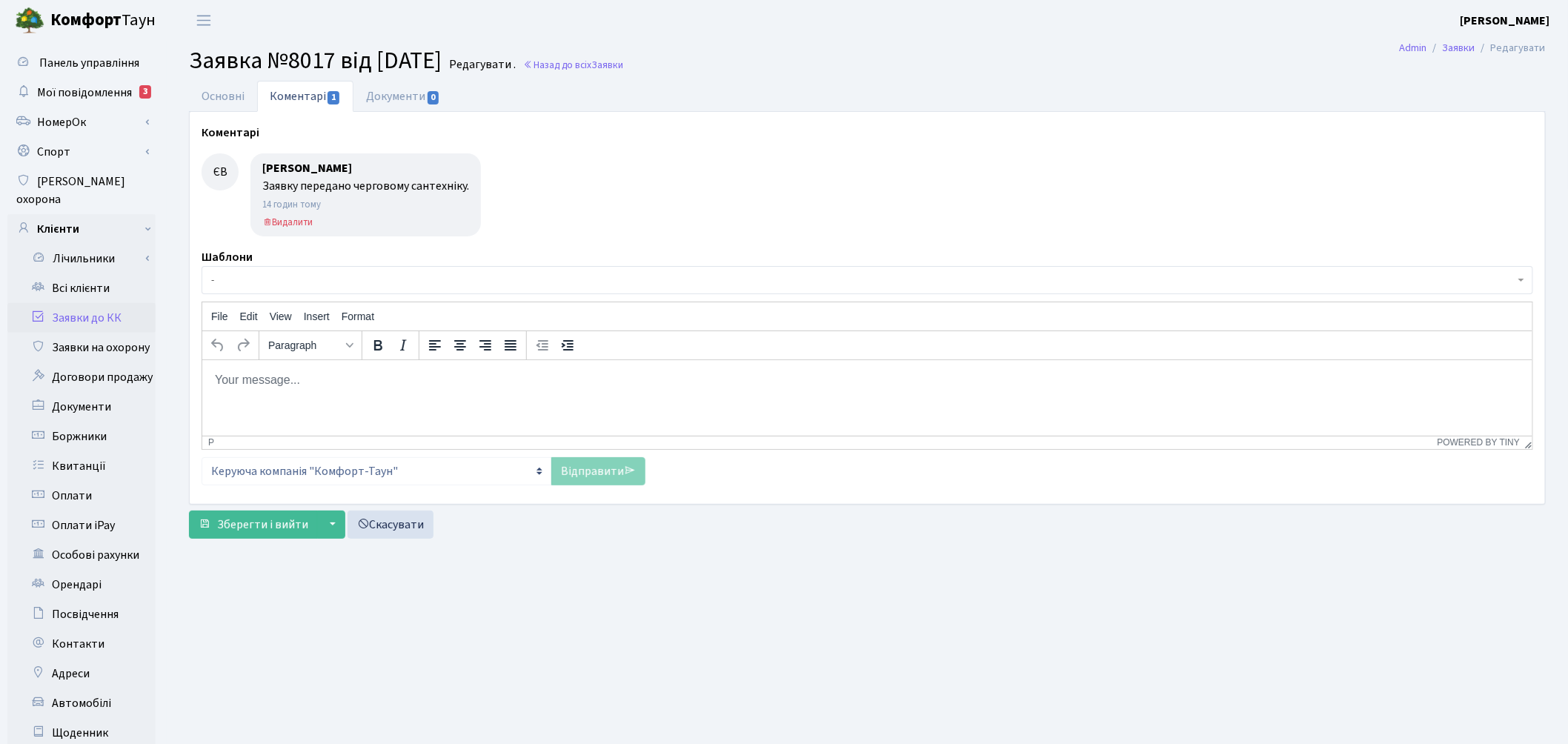
click at [249, 283] on span "-" at bounding box center [862, 280] width 1304 height 15
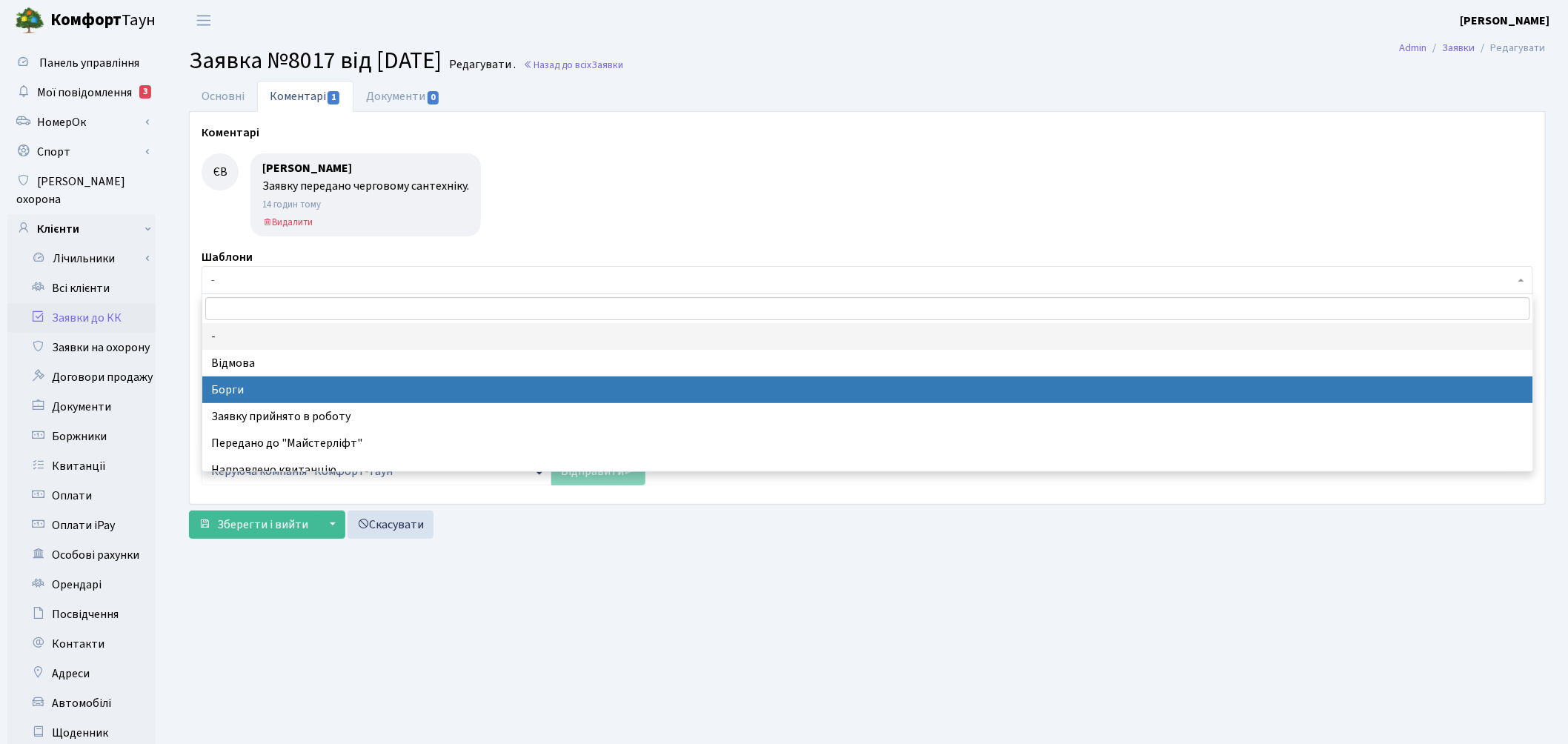
select select "3"
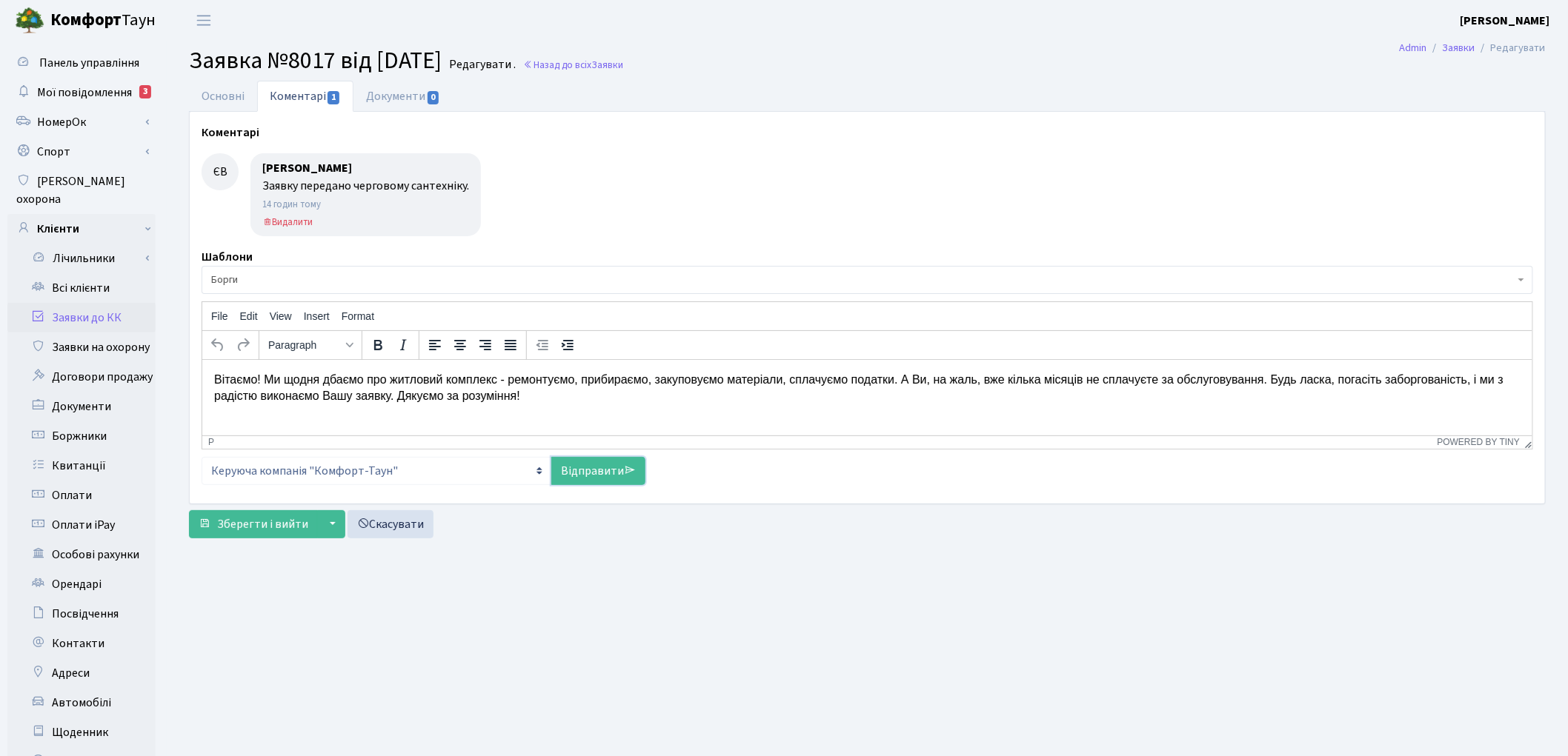
click at [598, 470] on link "Відправити" at bounding box center [598, 471] width 94 height 28
select select
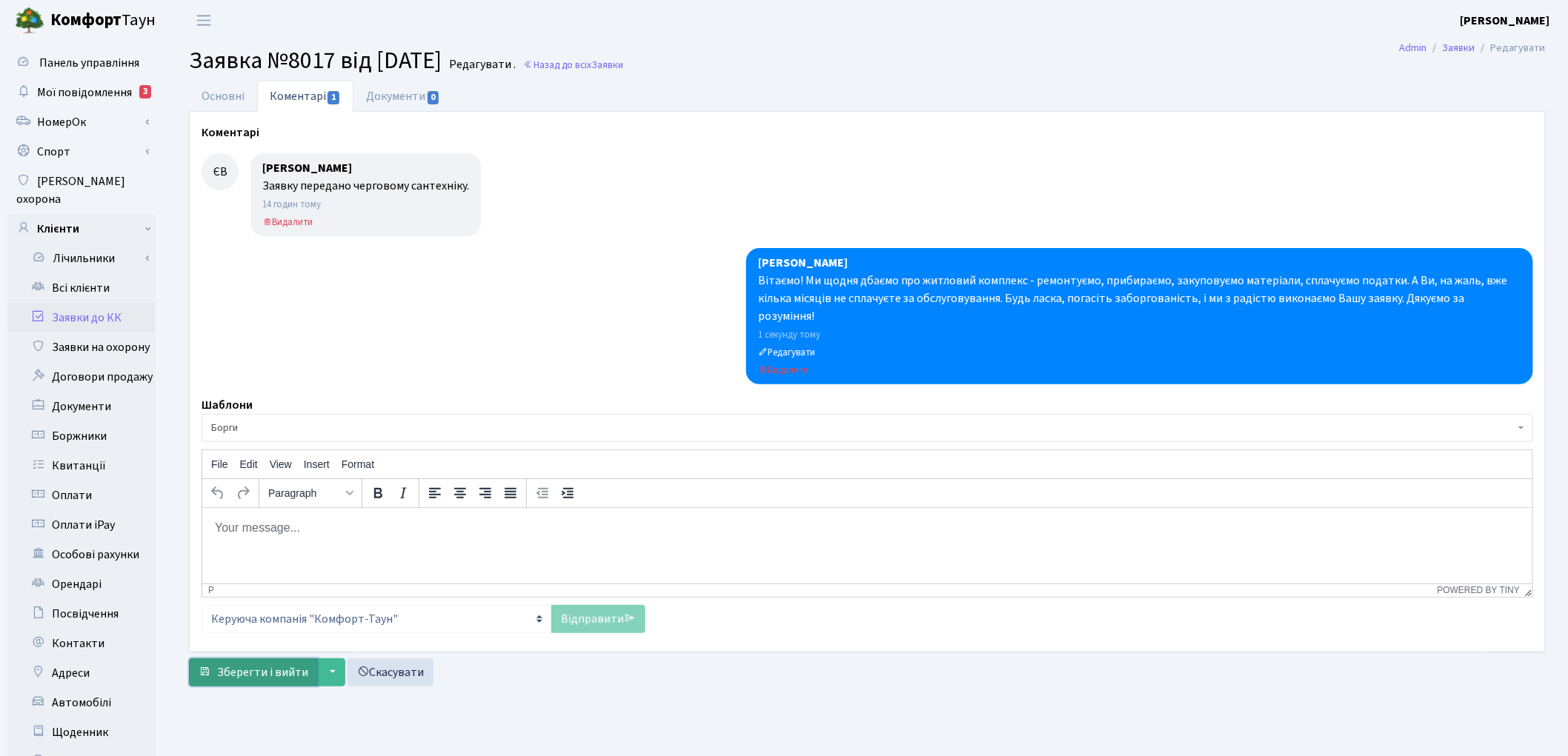
click at [255, 664] on span "Зберегти і вийти" at bounding box center [262, 672] width 91 height 17
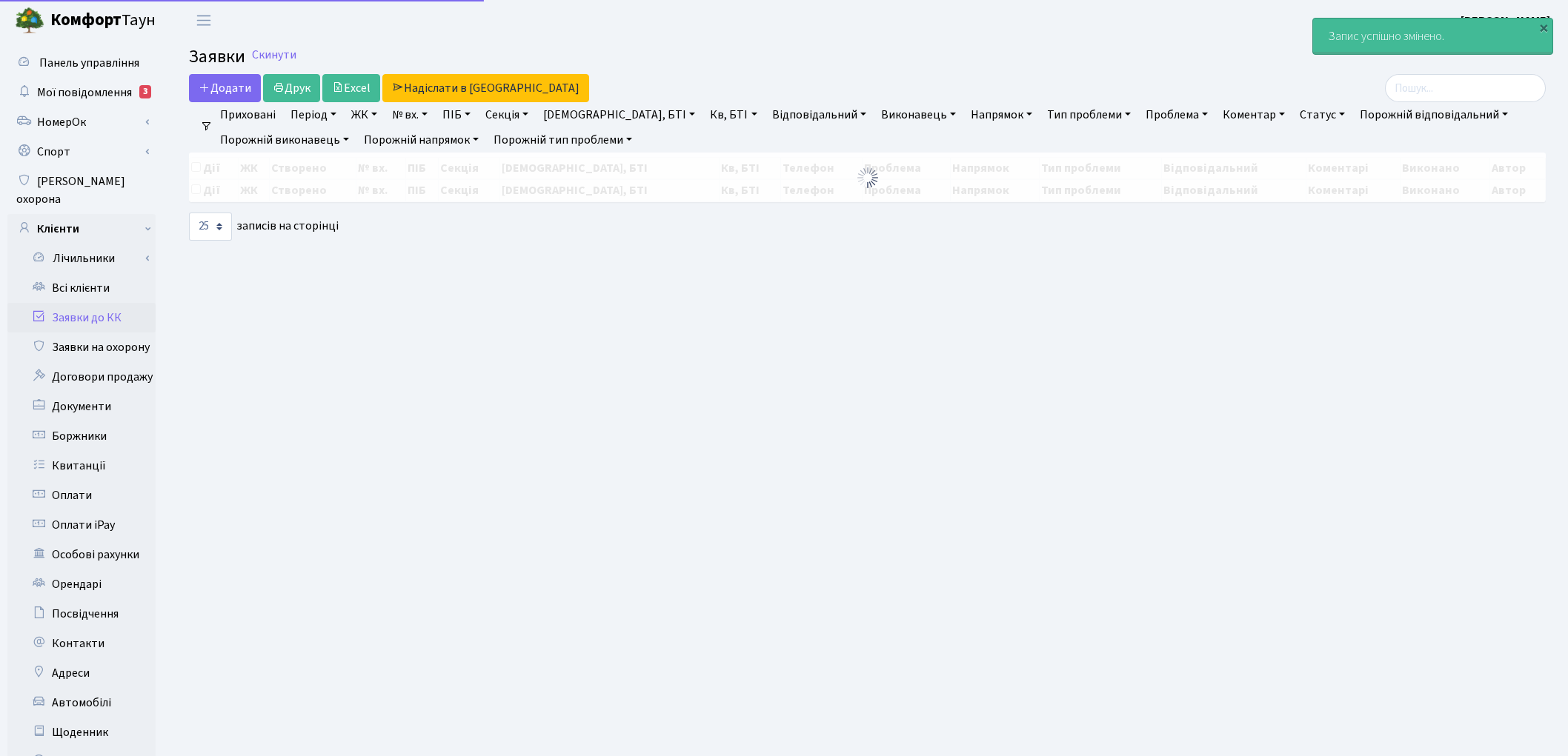
select select "25"
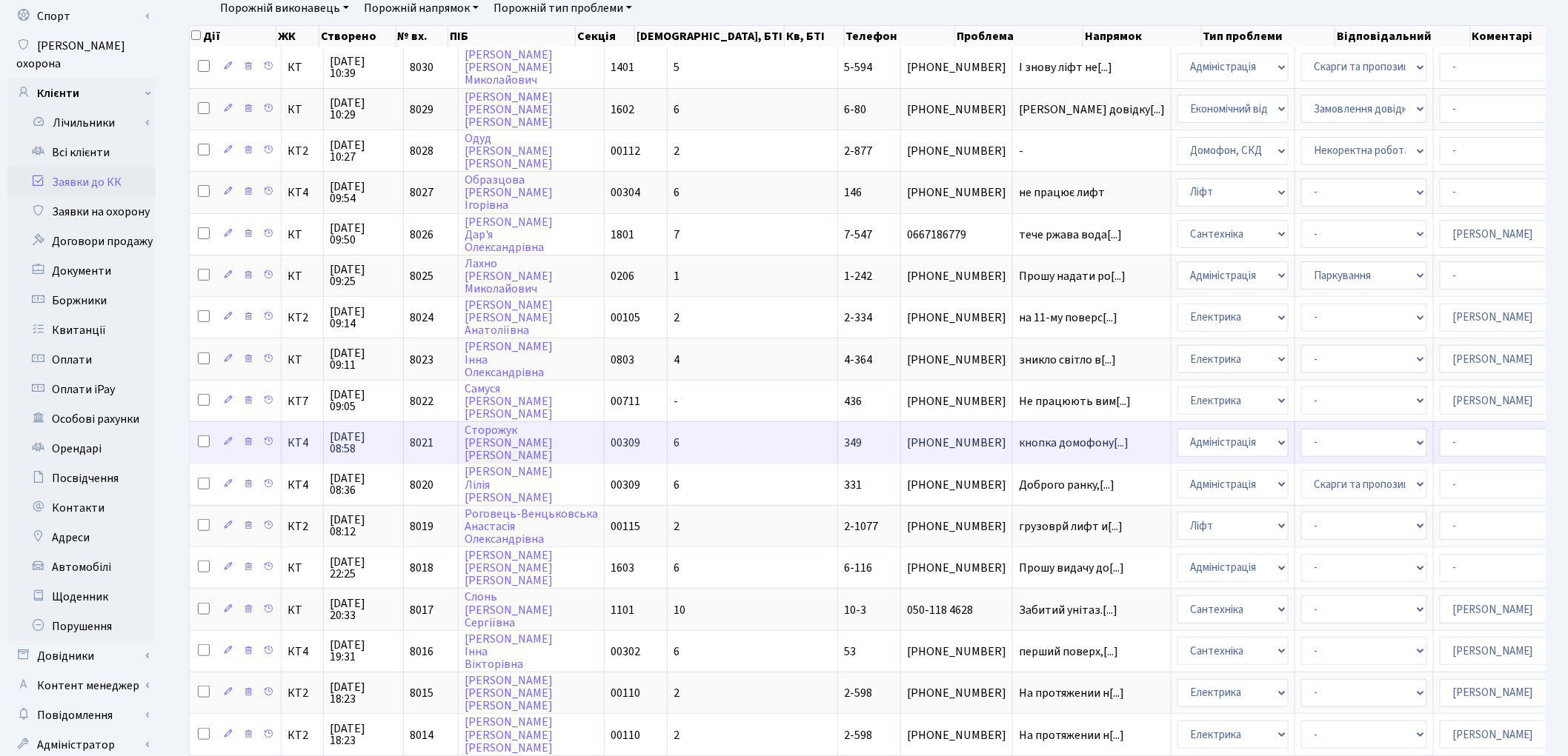
scroll to position [164, 0]
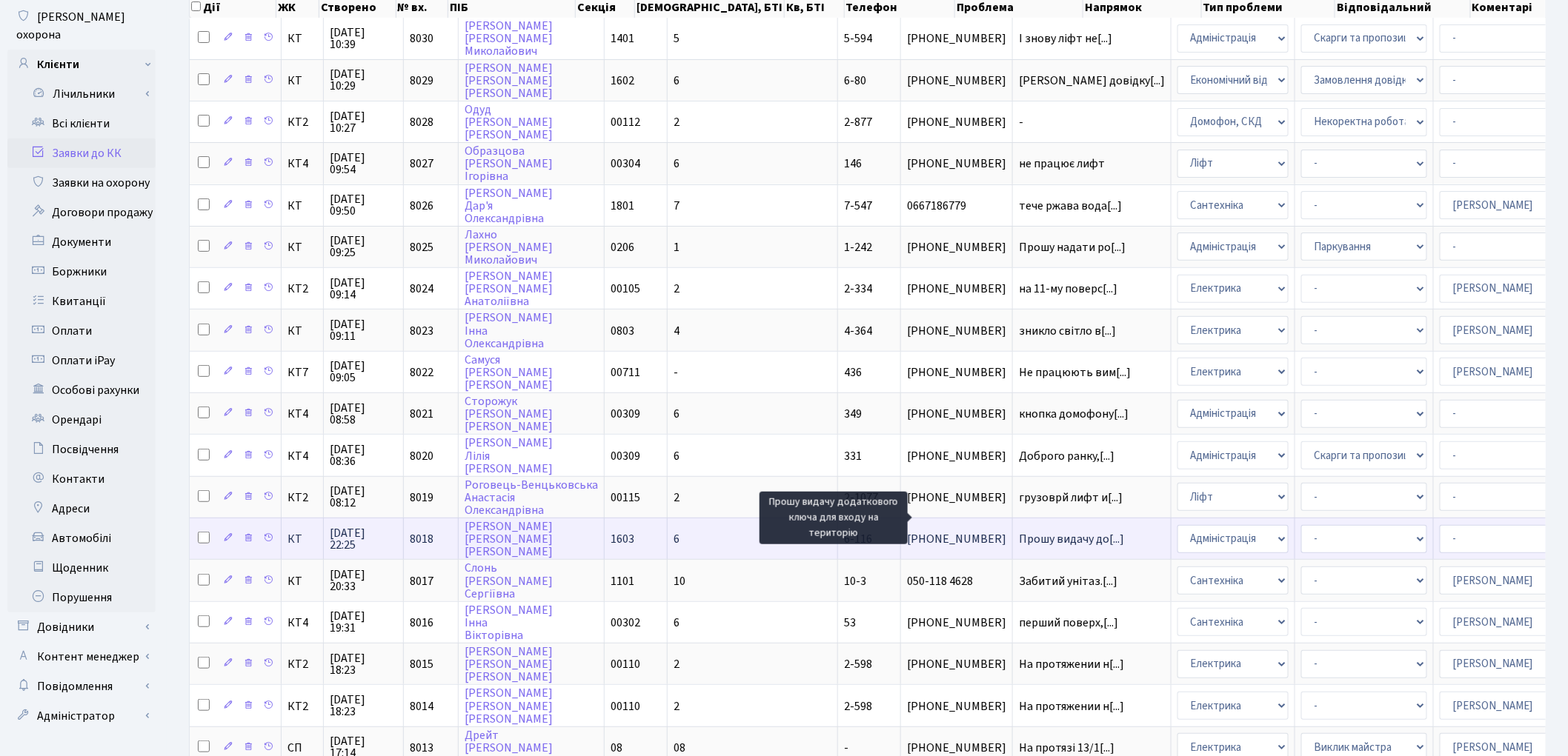
click at [1018, 531] on span "Прошу видачу до[...]" at bounding box center [1071, 539] width 105 height 17
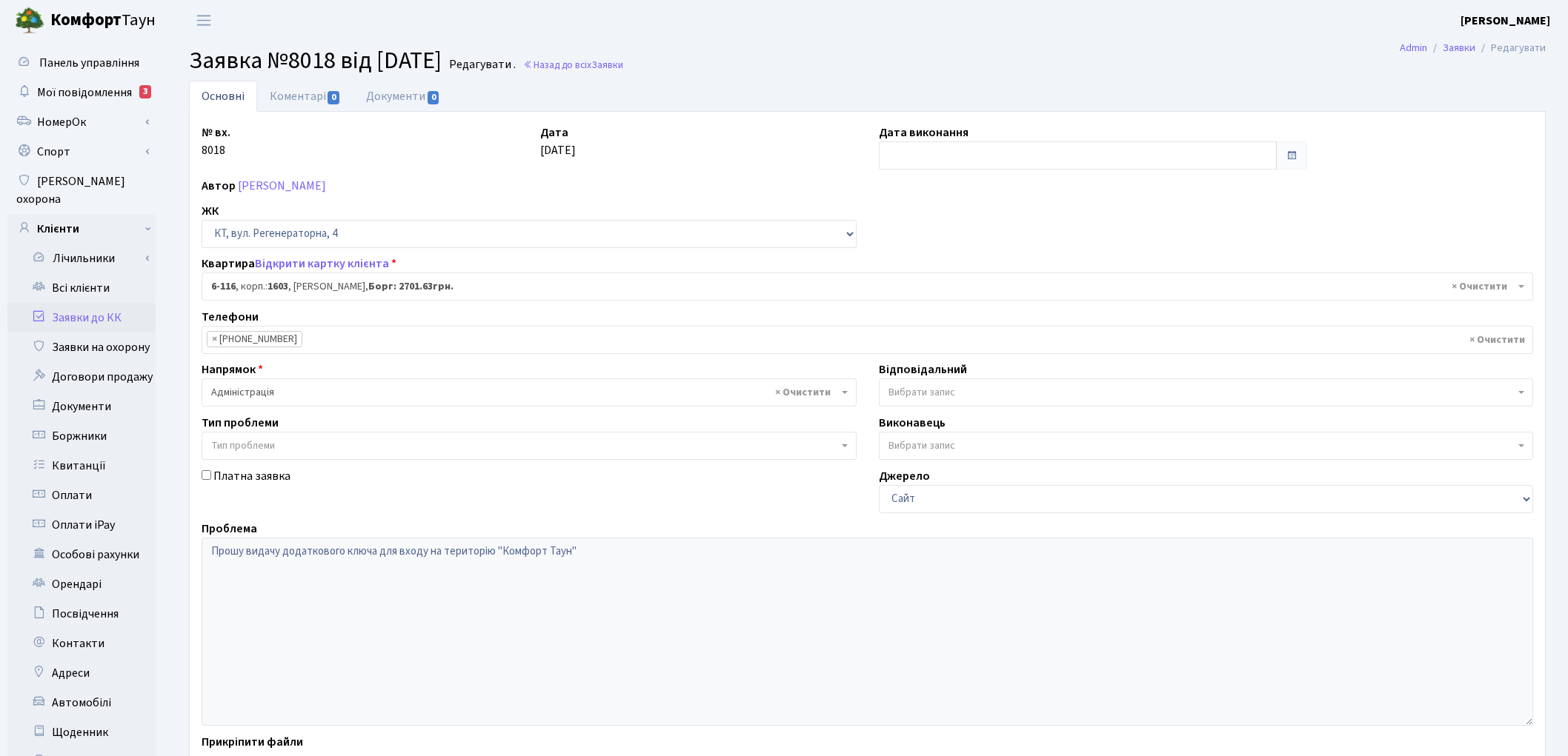
select select "5252"
click at [332, 262] on link "Відкрити картку клієнта" at bounding box center [322, 264] width 134 height 17
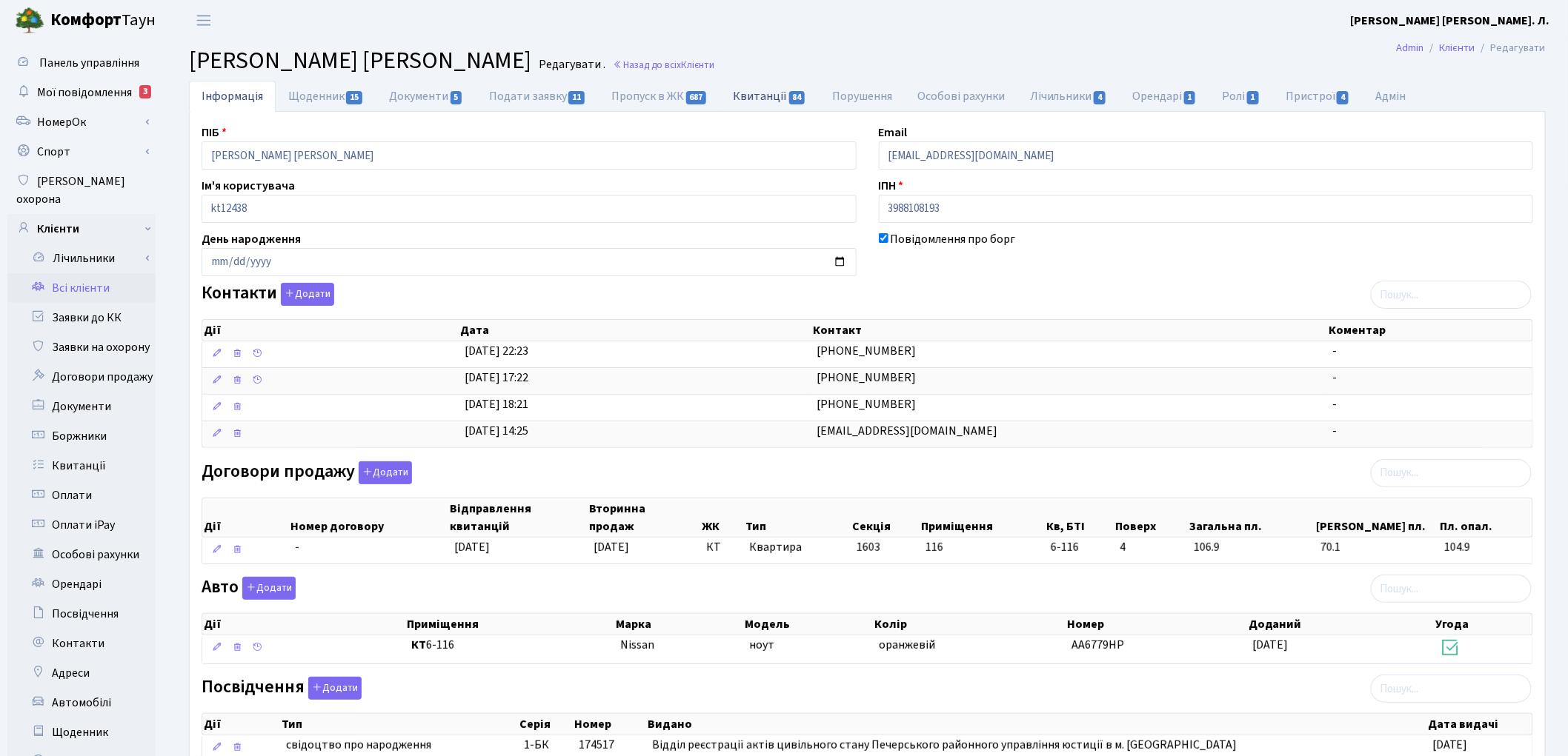
click at [769, 96] on link "Квитанції 84" at bounding box center [770, 95] width 99 height 30
select select "25"
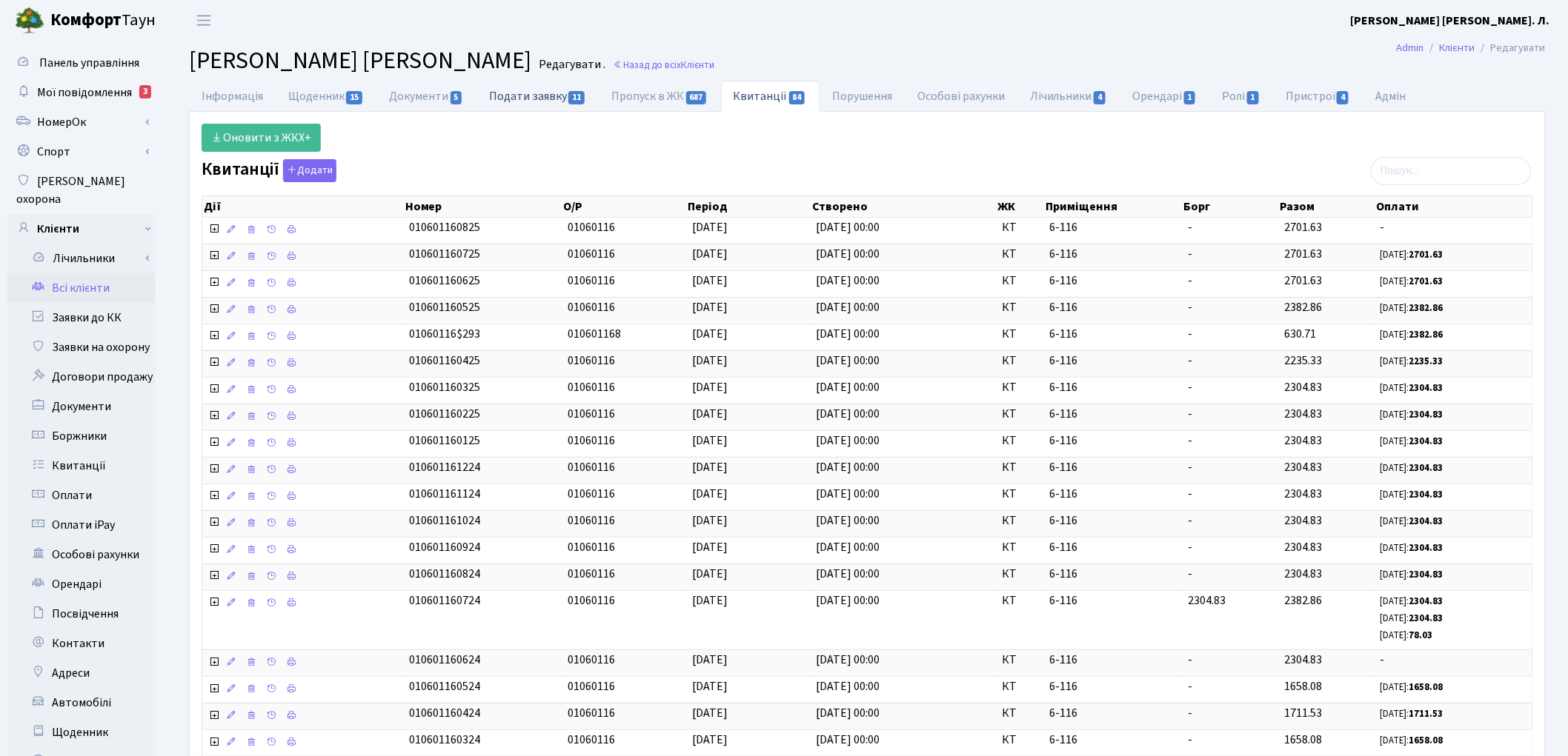
click at [550, 103] on link "Подати заявку 11" at bounding box center [537, 95] width 122 height 30
select select "25"
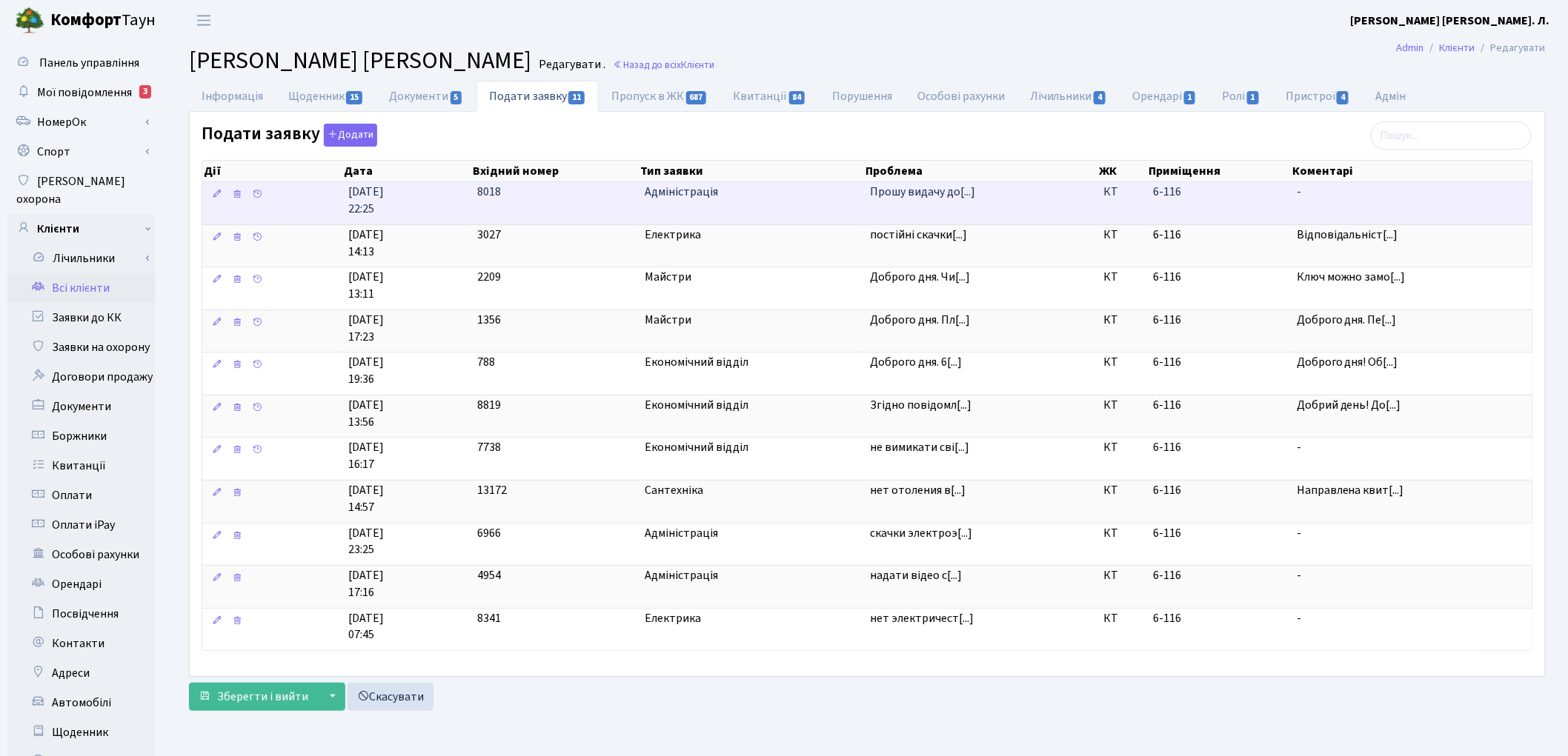
click at [916, 206] on td "Прошу видачу до[...]" at bounding box center [981, 203] width 234 height 42
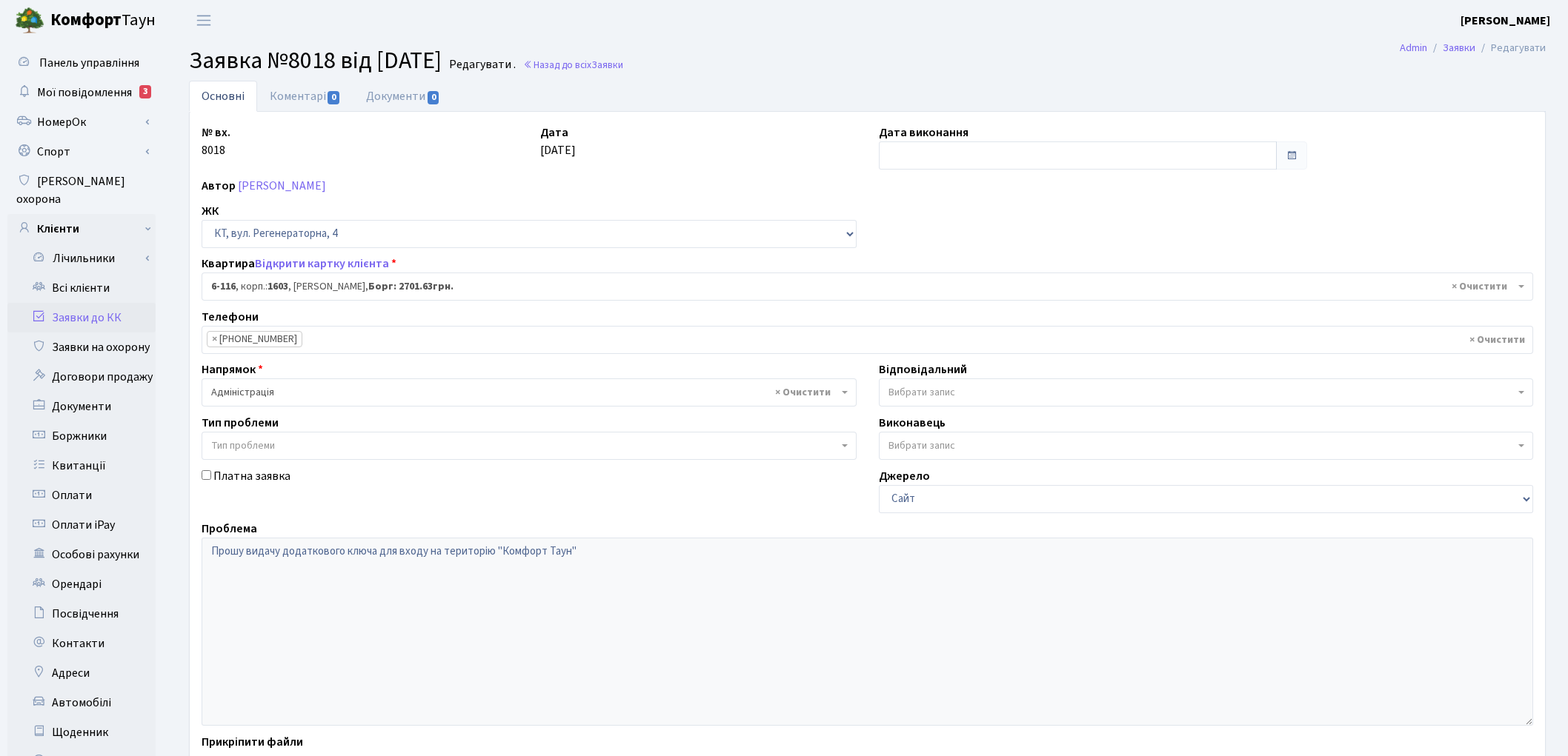
select select "5252"
click at [306, 93] on link "Коментарі 0" at bounding box center [306, 95] width 96 height 30
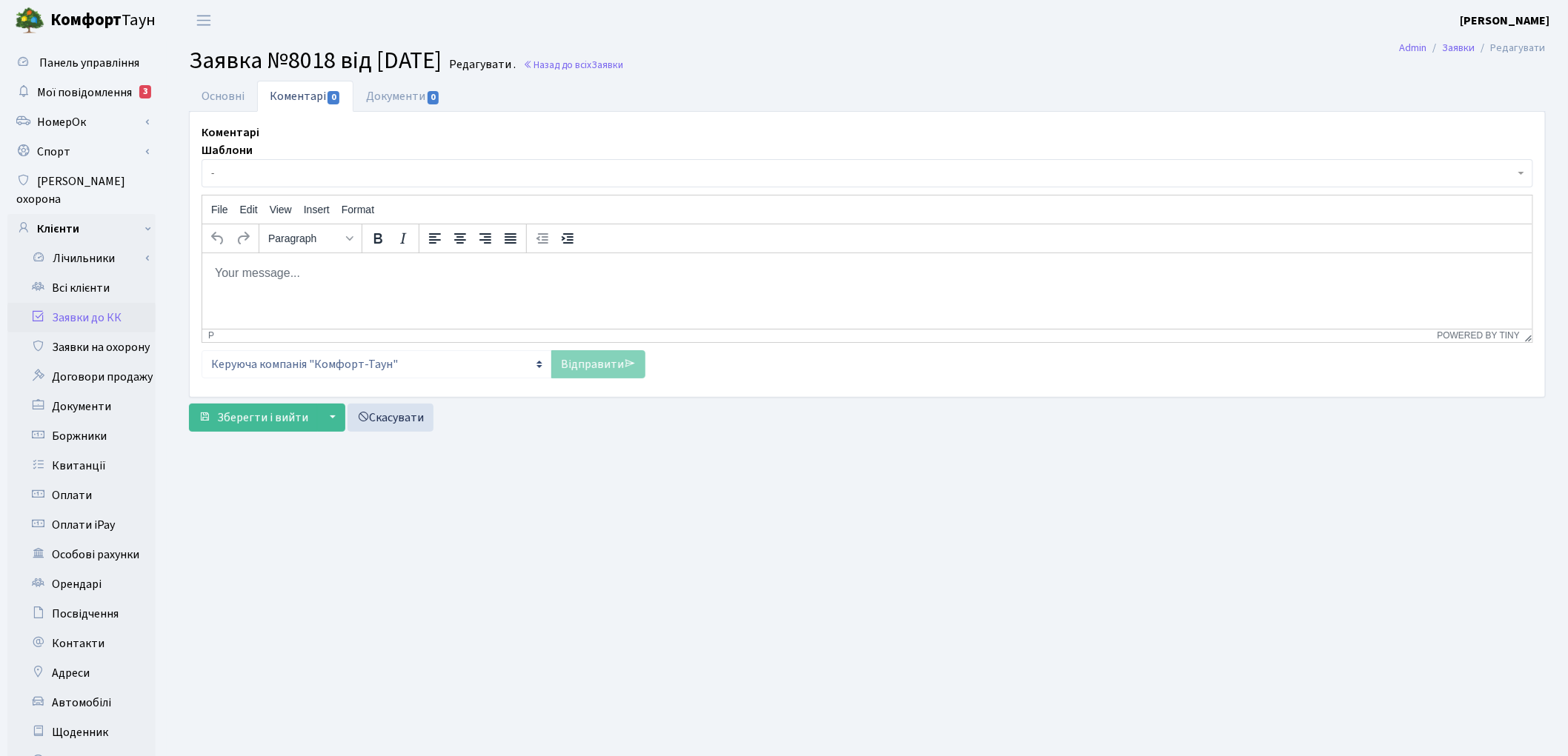
click at [261, 275] on body "Rich Text Area. Press ALT-0 for help." at bounding box center [866, 272] width 1306 height 17
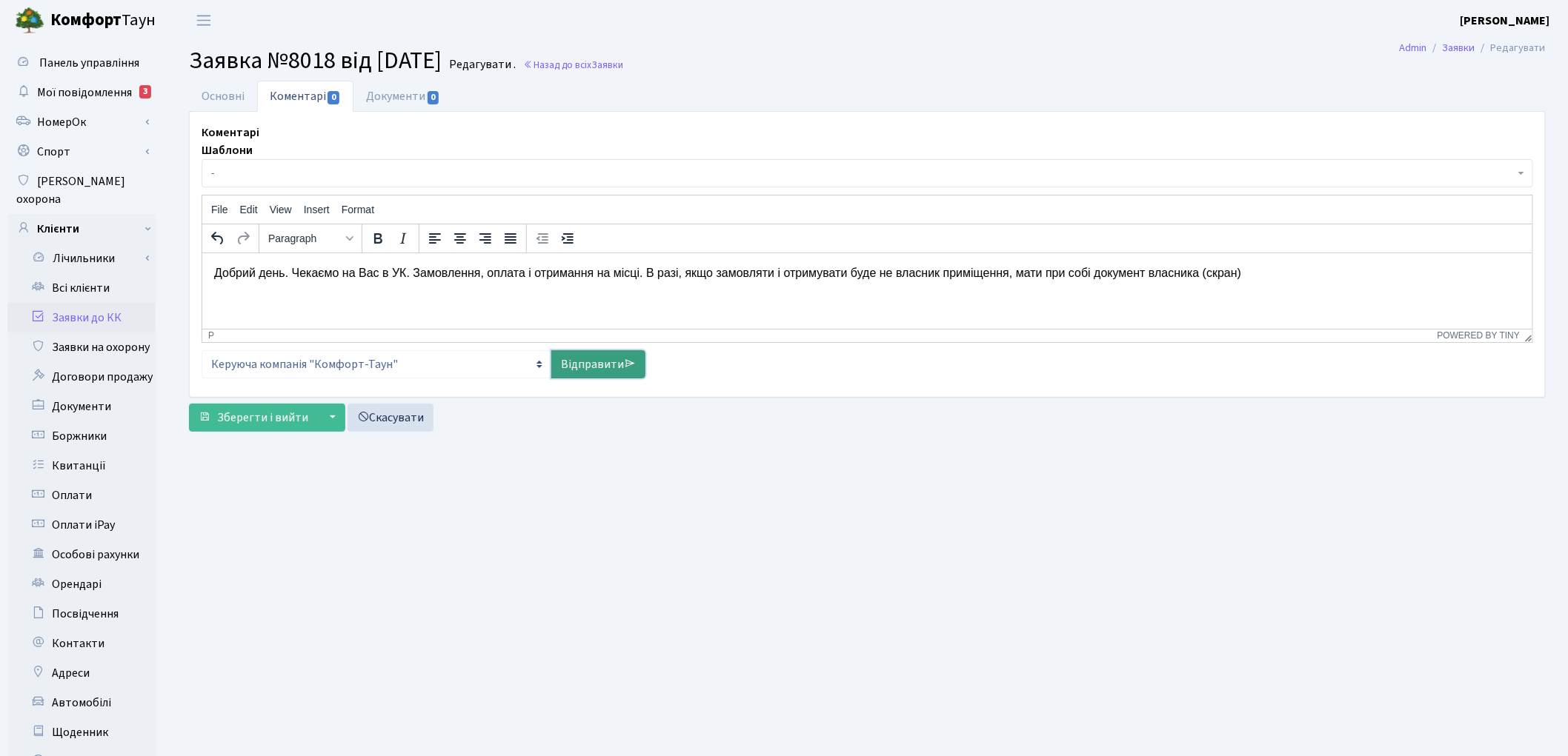
click at [609, 372] on link "Відправити" at bounding box center [598, 365] width 94 height 28
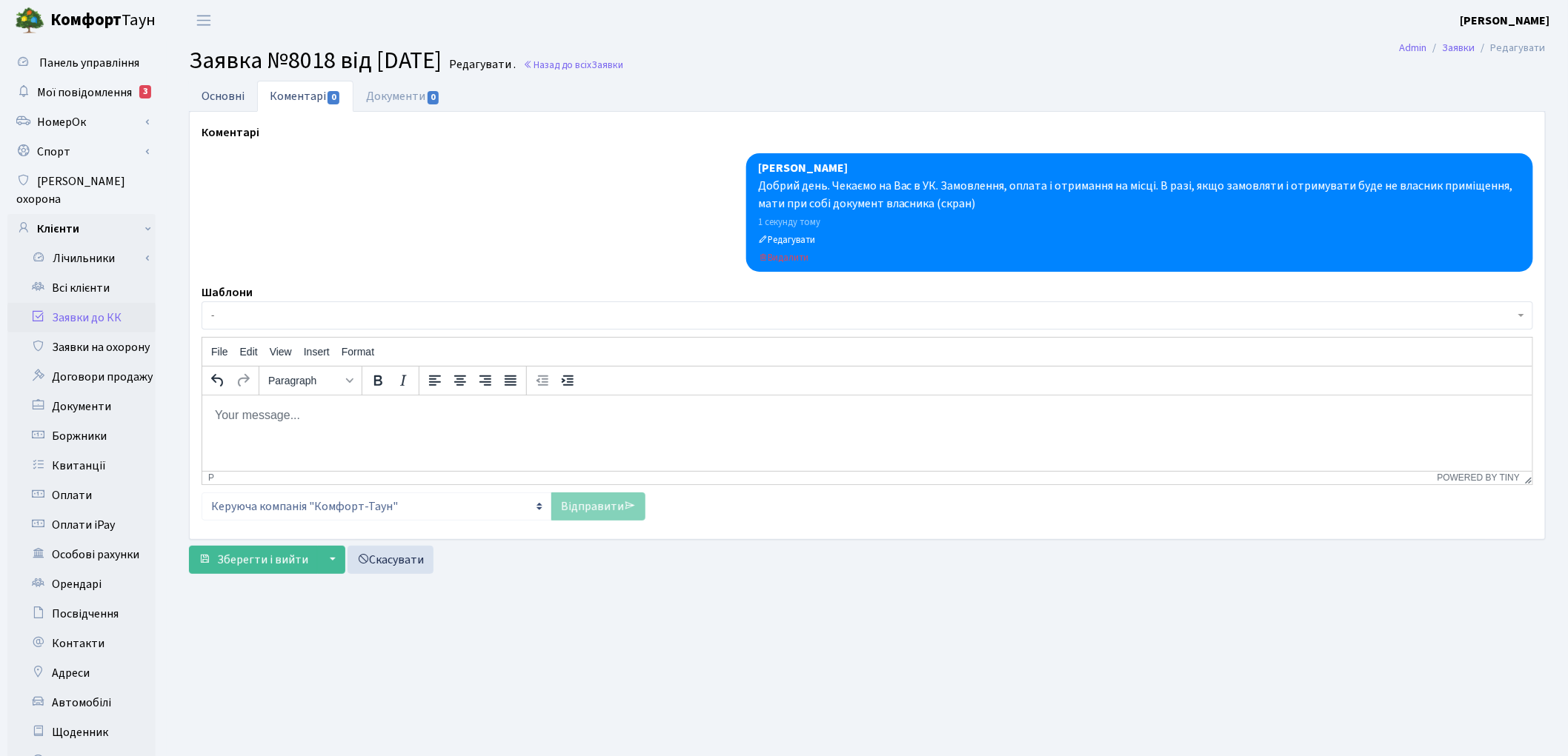
click at [216, 99] on link "Основні" at bounding box center [223, 95] width 68 height 30
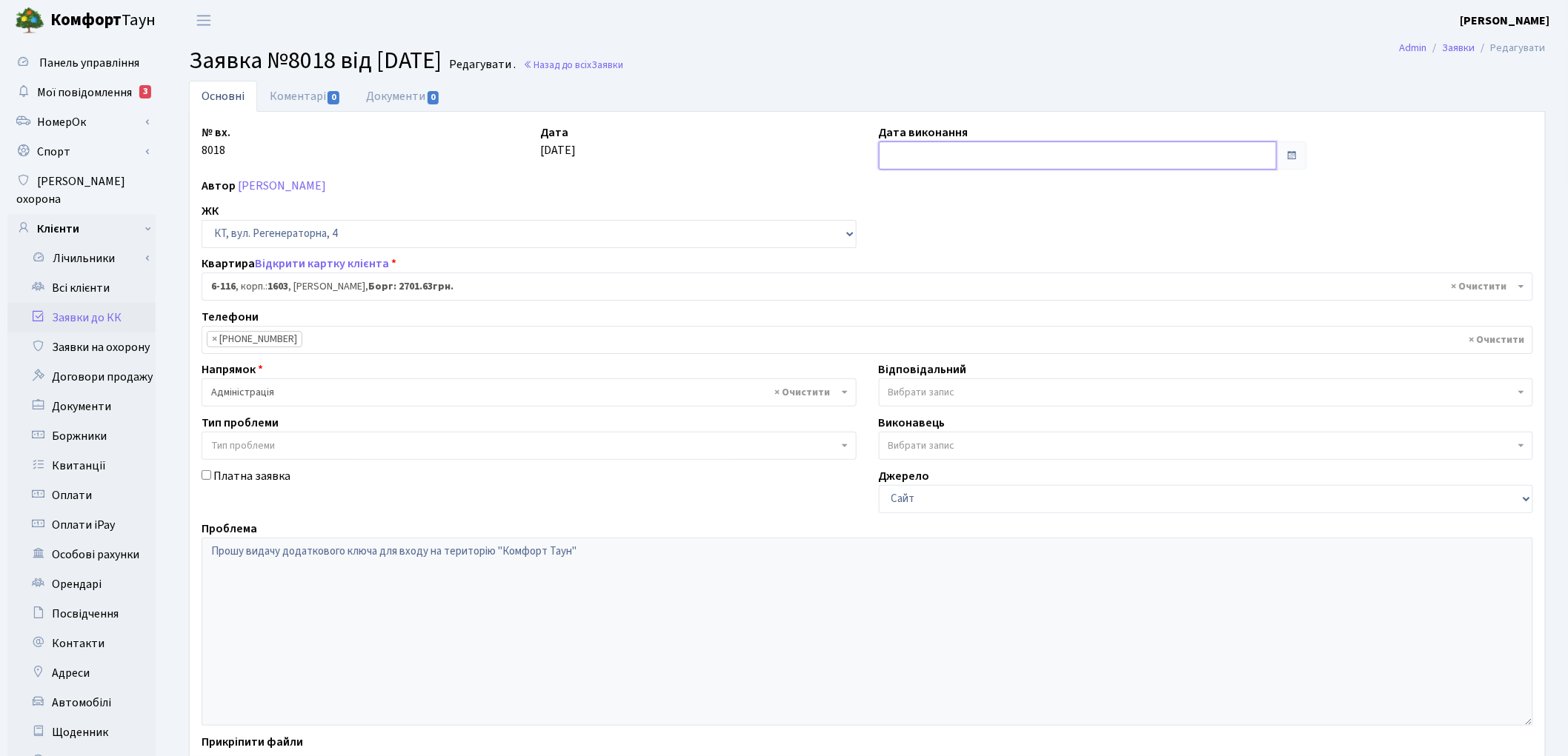
click at [893, 159] on input "text" at bounding box center [1078, 155] width 399 height 28
click at [884, 294] on td "15" at bounding box center [894, 298] width 22 height 22
type input "[DATE]"
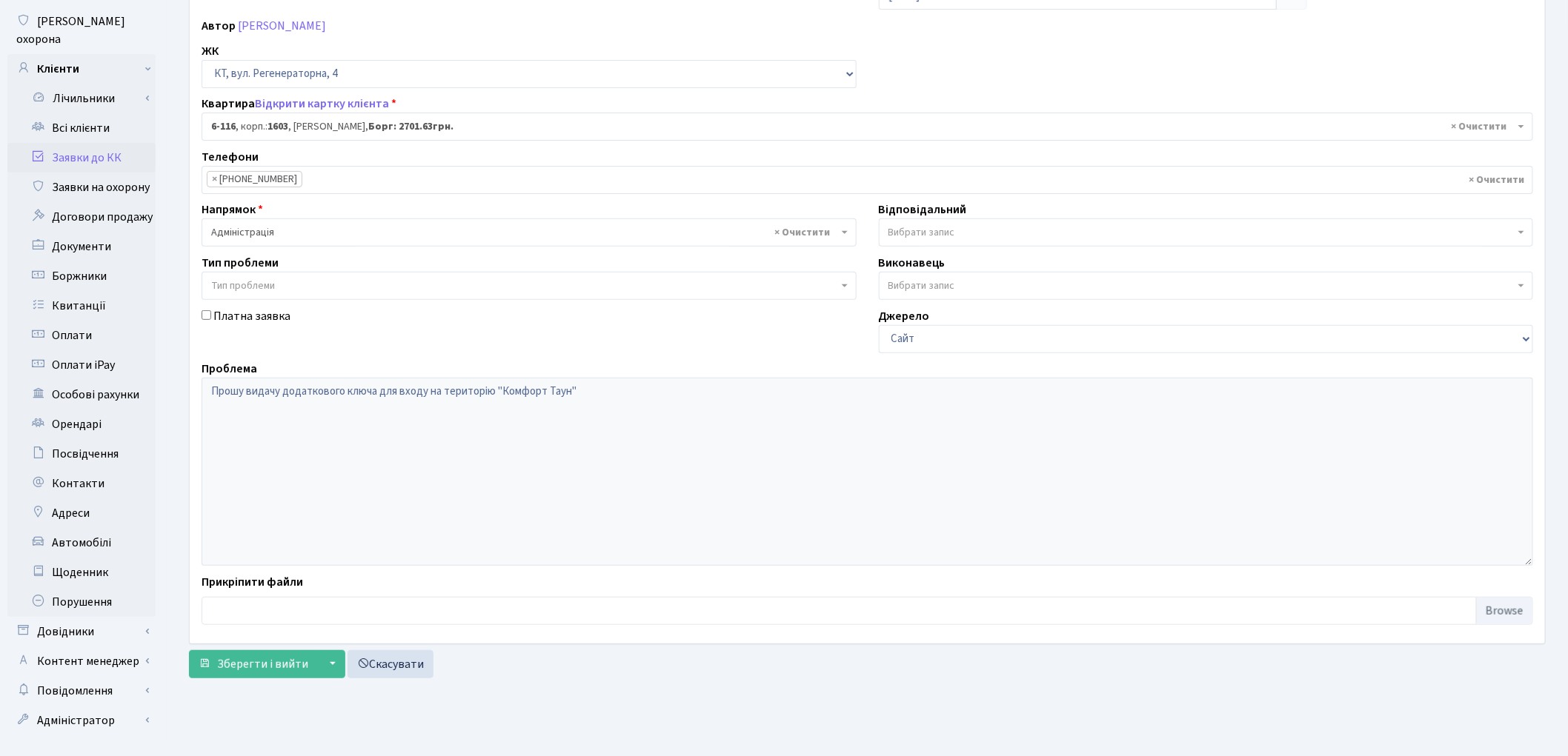
scroll to position [165, 0]
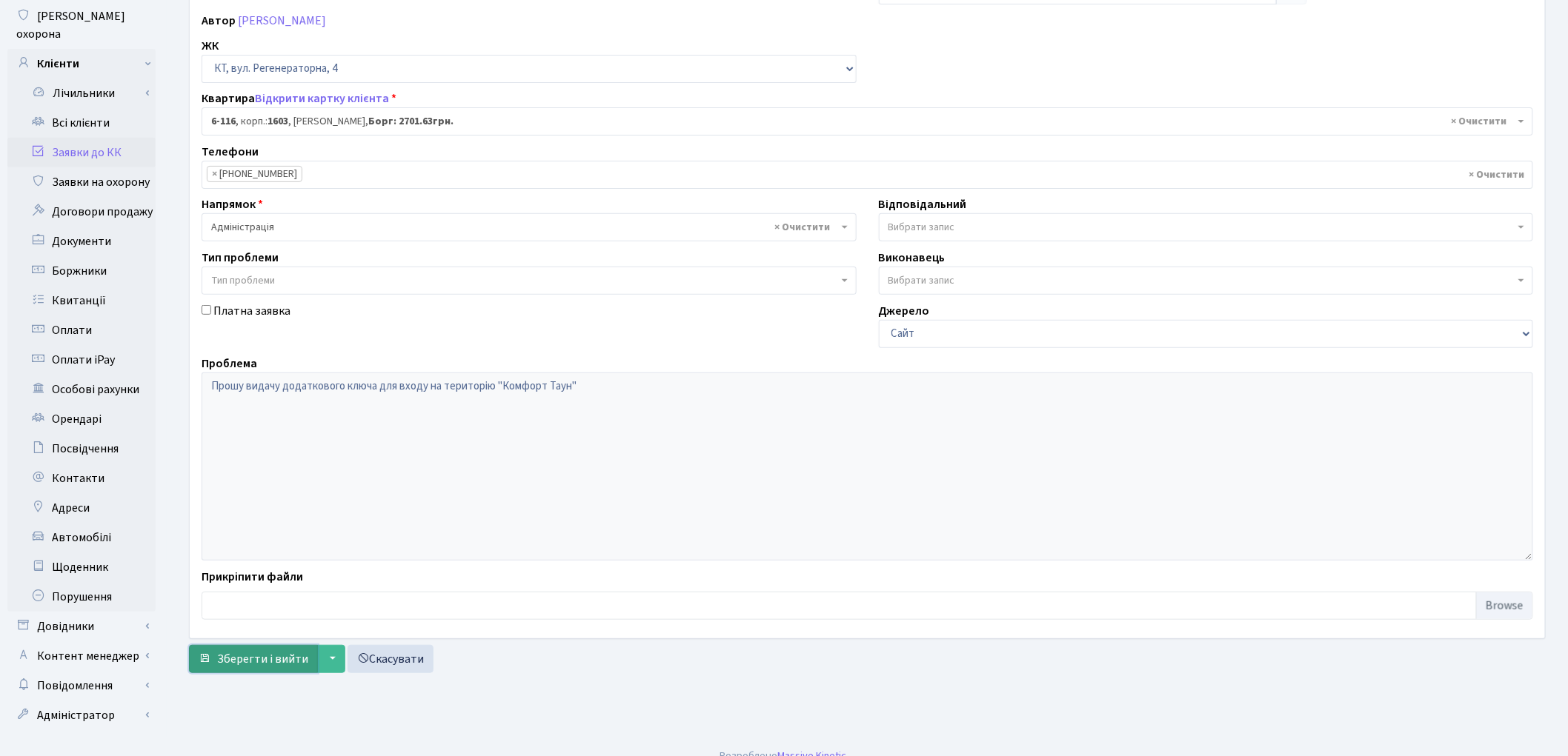
click at [234, 661] on span "Зберегти і вийти" at bounding box center [262, 659] width 91 height 17
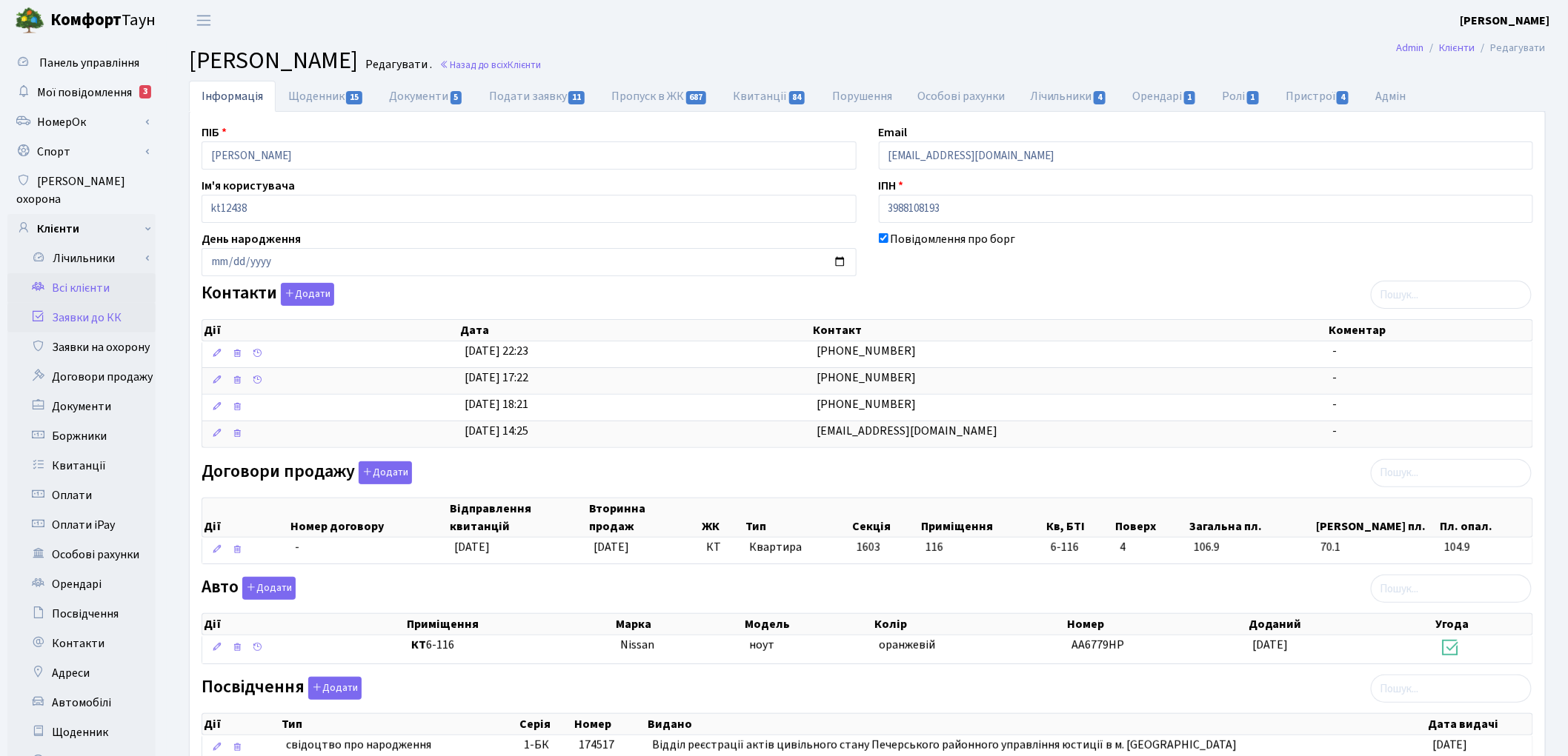
click at [100, 307] on link "Заявки до КК" at bounding box center [81, 318] width 148 height 30
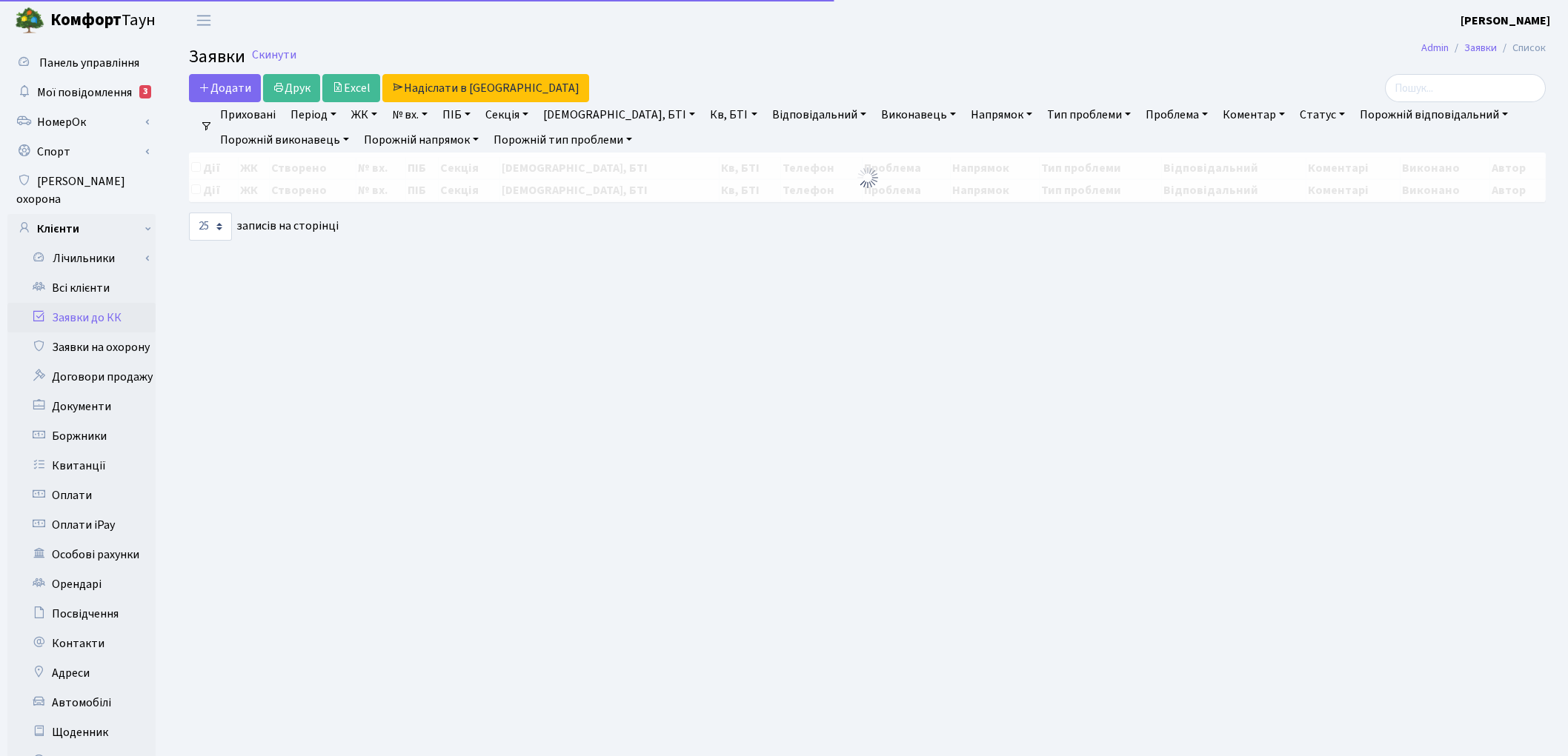
select select "25"
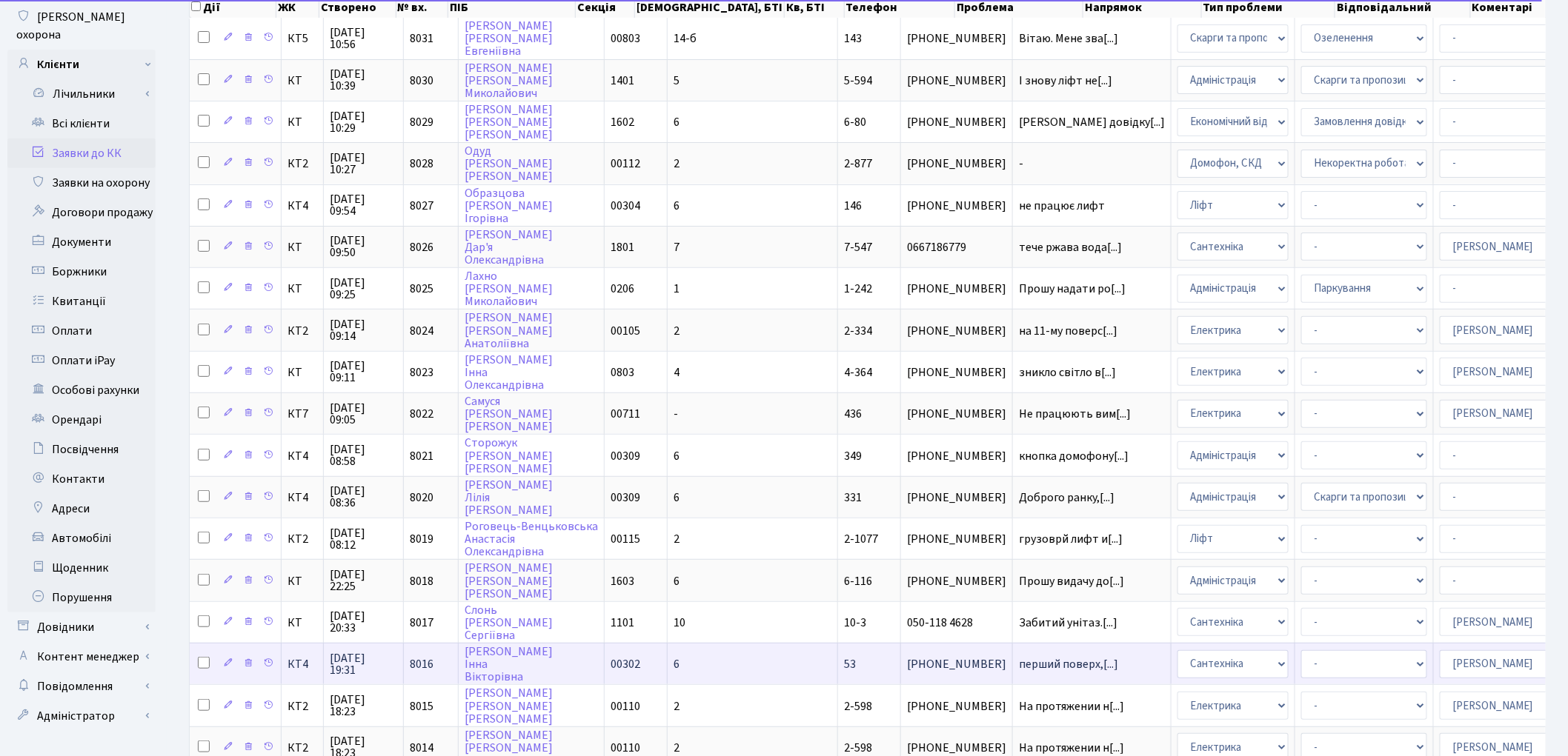
scroll to position [411, 0]
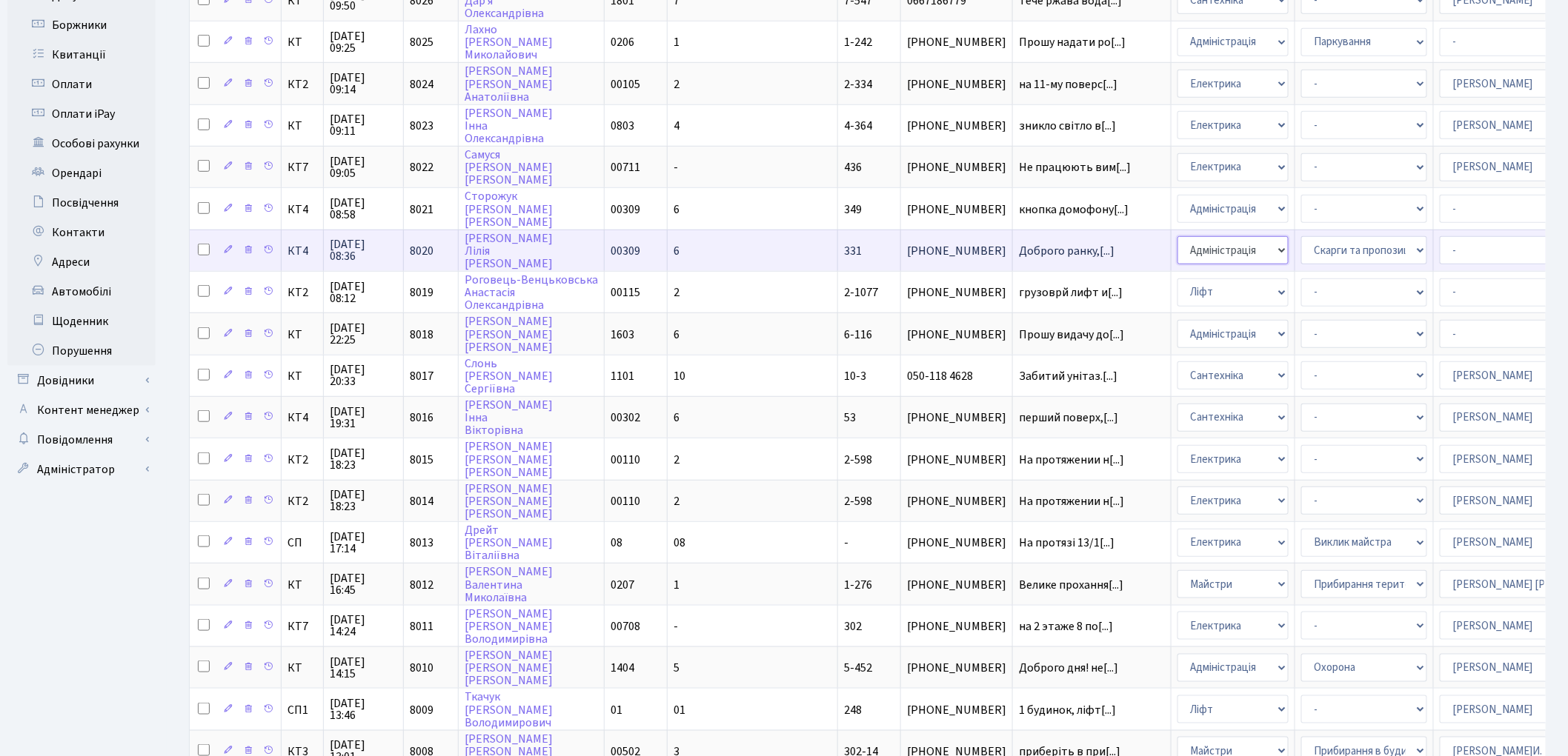
click at [1177, 237] on select "- Адміністрація Домофон, СКД Ліфт Майстри Сантехніка Економічний відділ Електри…" at bounding box center [1232, 250] width 111 height 28
select select "4"
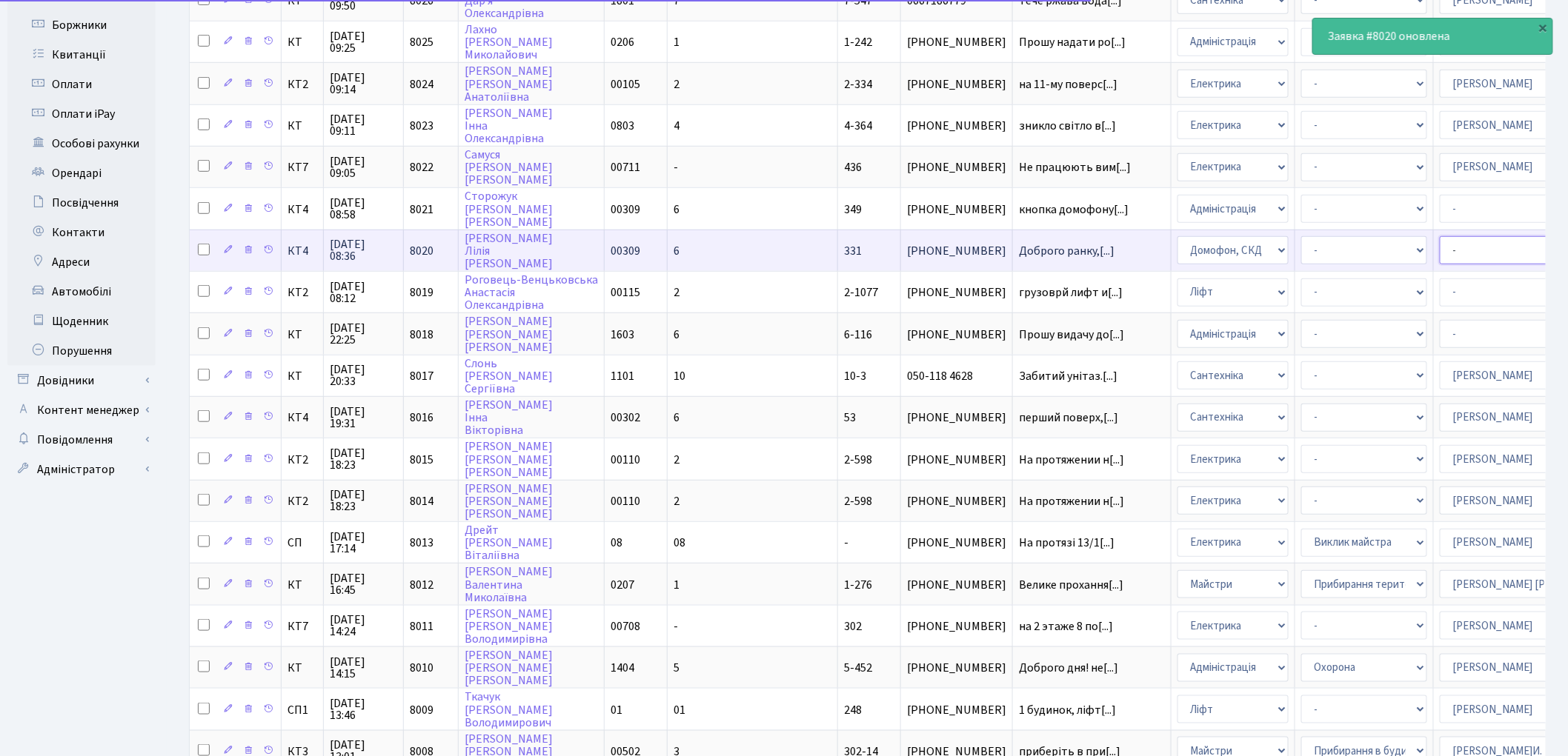
click at [1439, 236] on select "- Адміністратор ЖК КТ [PERSON_NAME] [PERSON_NAME] [PERSON_NAME]Ю. [PERSON_NAME]…" at bounding box center [1502, 250] width 126 height 28
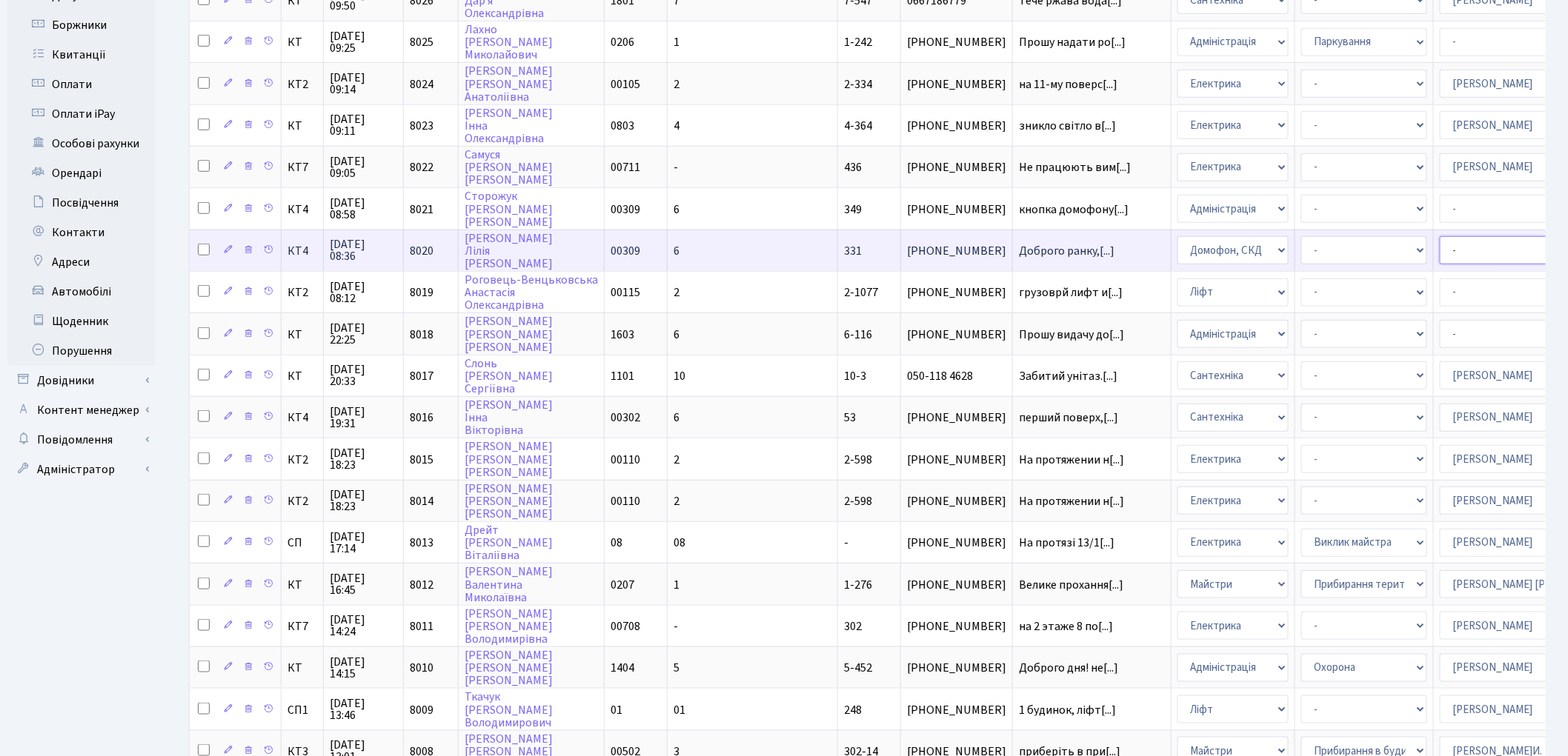
select select "22"
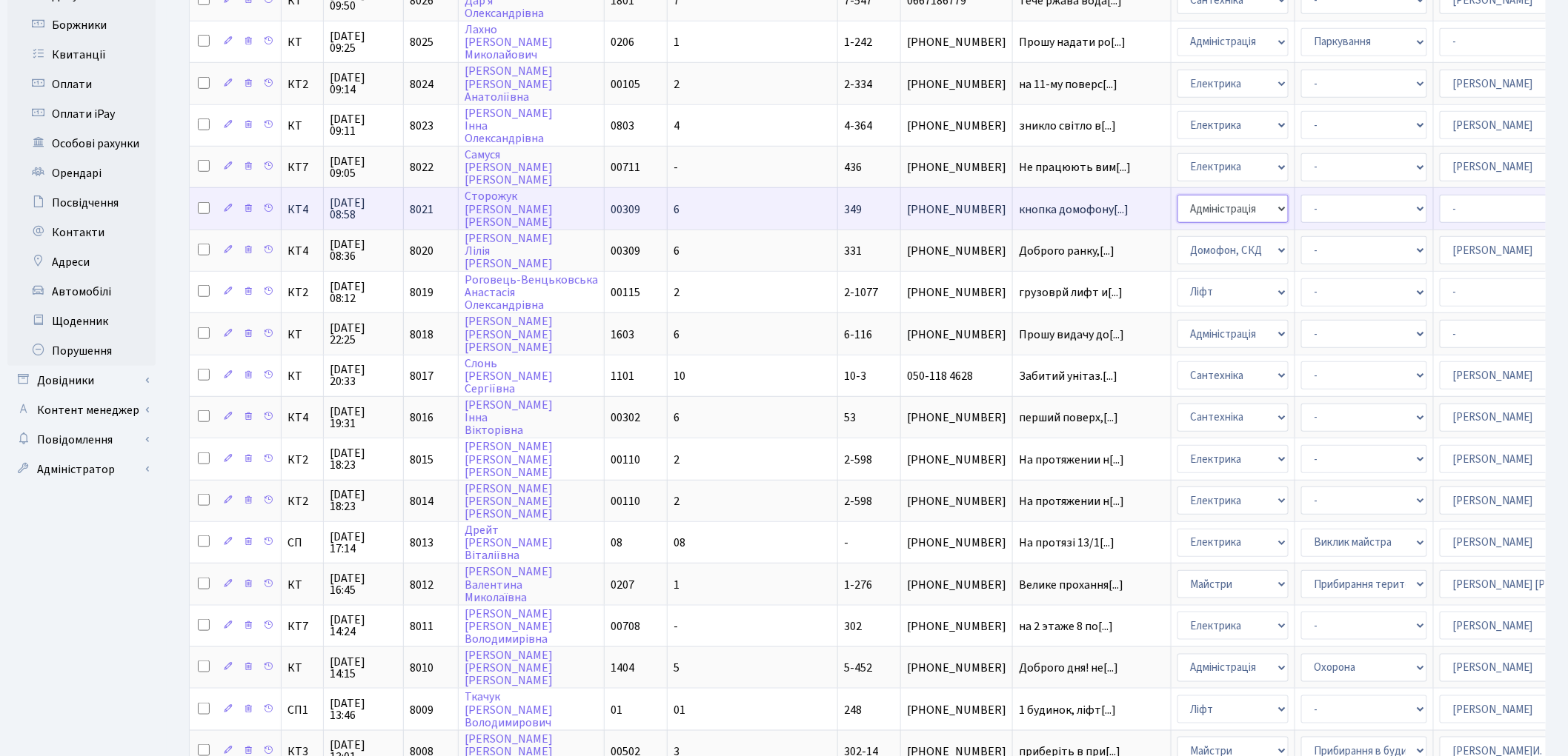
click at [1177, 195] on select "- Адміністрація Домофон, СКД Ліфт Майстри Сантехніка Економічний відділ Електри…" at bounding box center [1232, 209] width 111 height 28
select select "4"
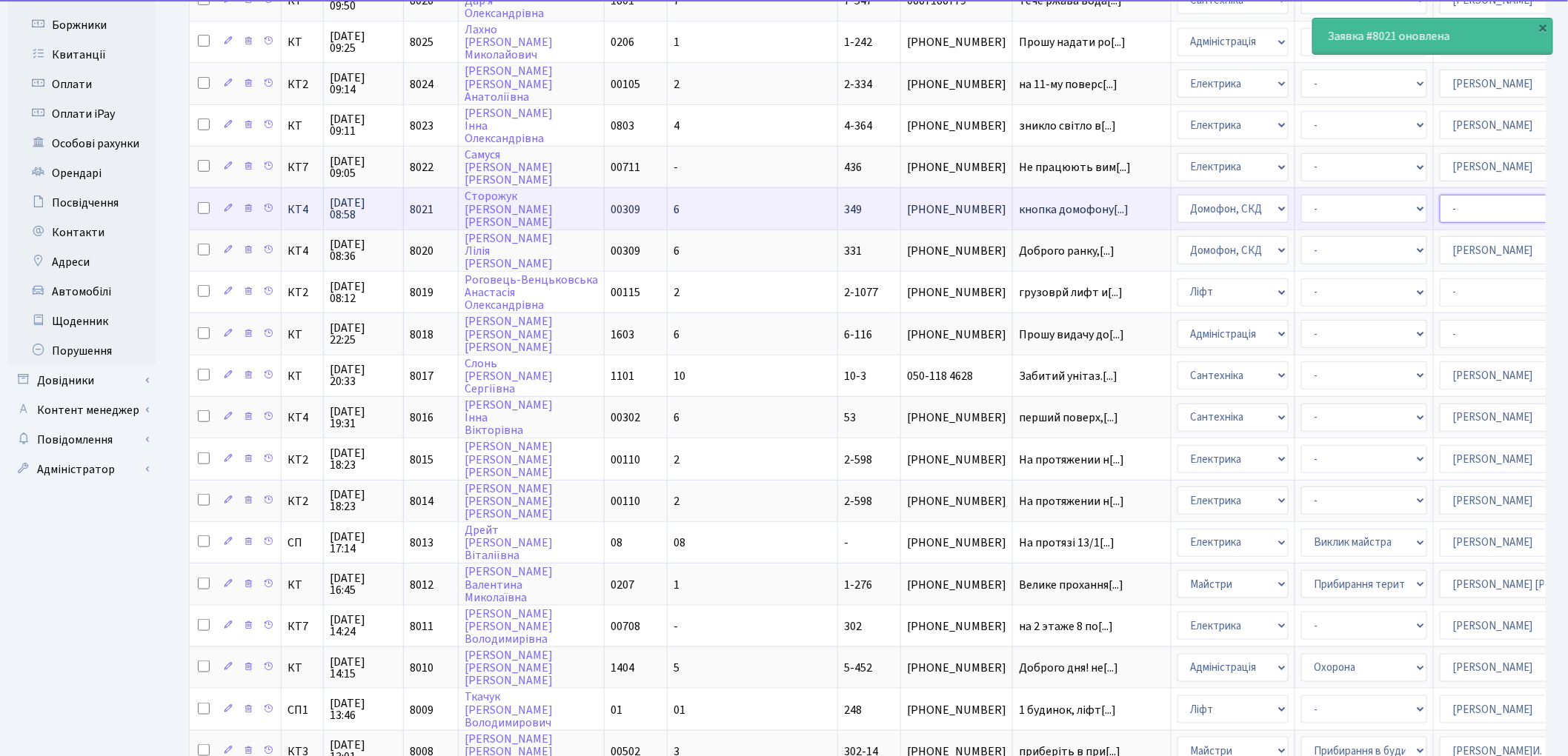
click at [1439, 195] on select "- Адміністратор ЖК КТ [PERSON_NAME] [PERSON_NAME] [PERSON_NAME]Ю. [PERSON_NAME]…" at bounding box center [1502, 209] width 126 height 28
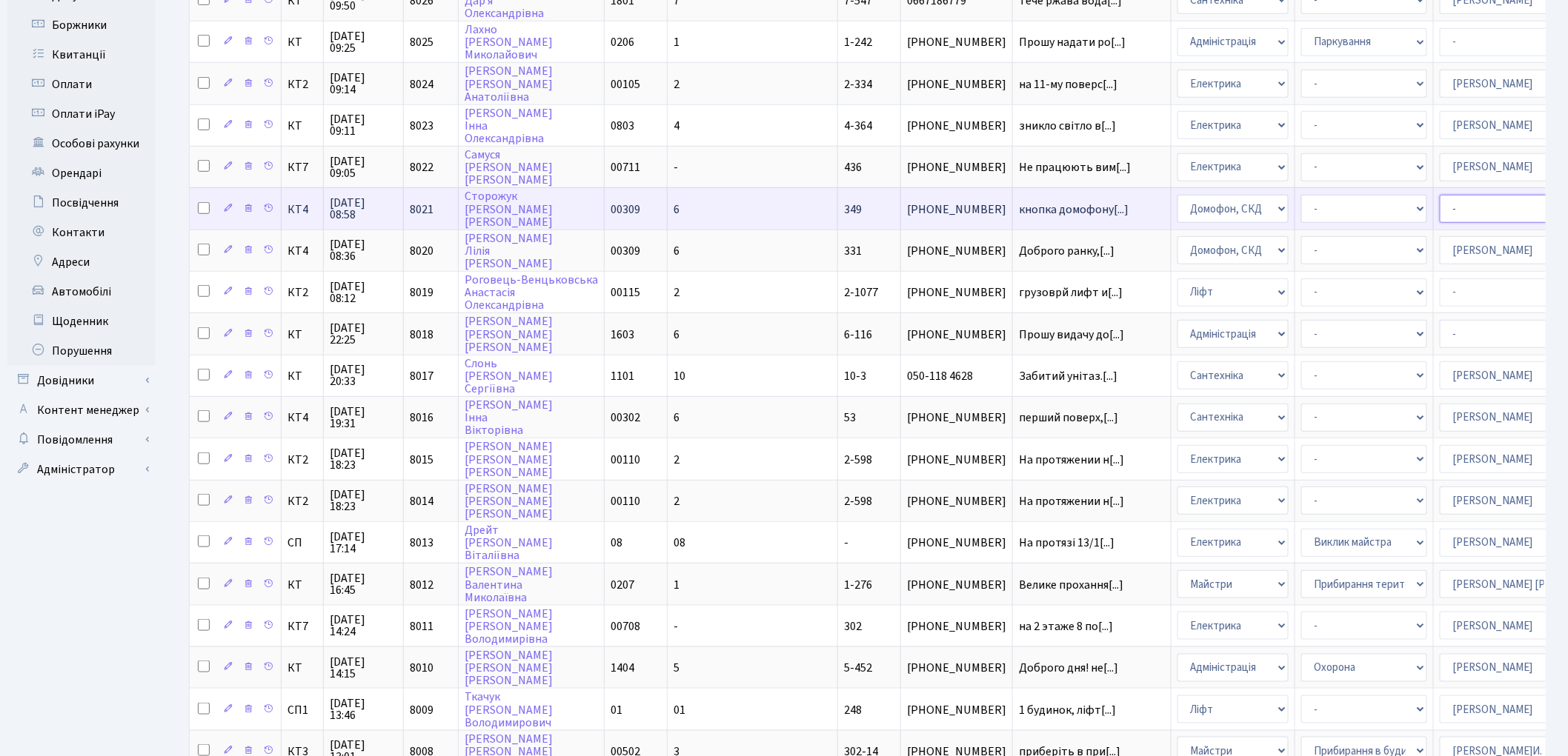
select select "22"
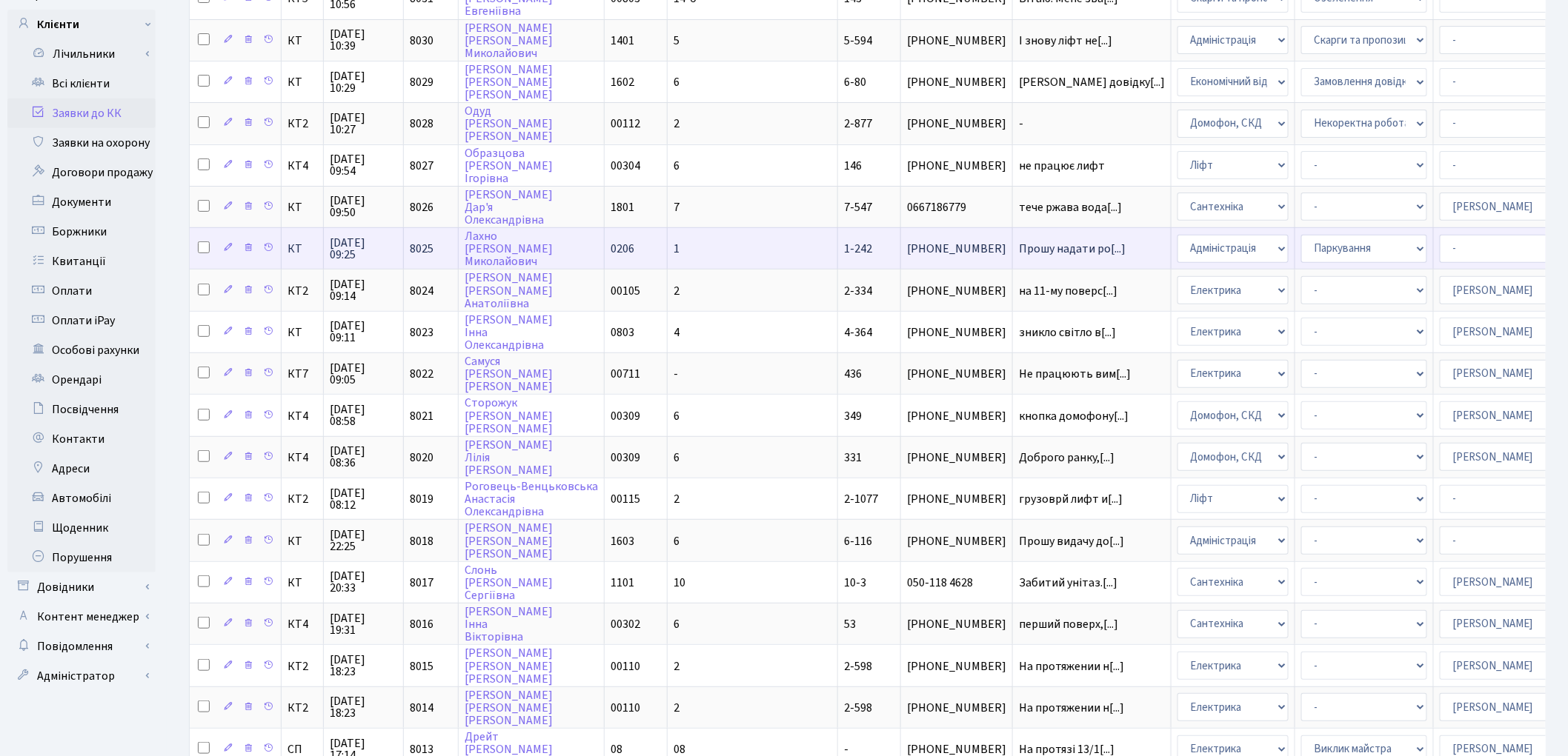
scroll to position [164, 0]
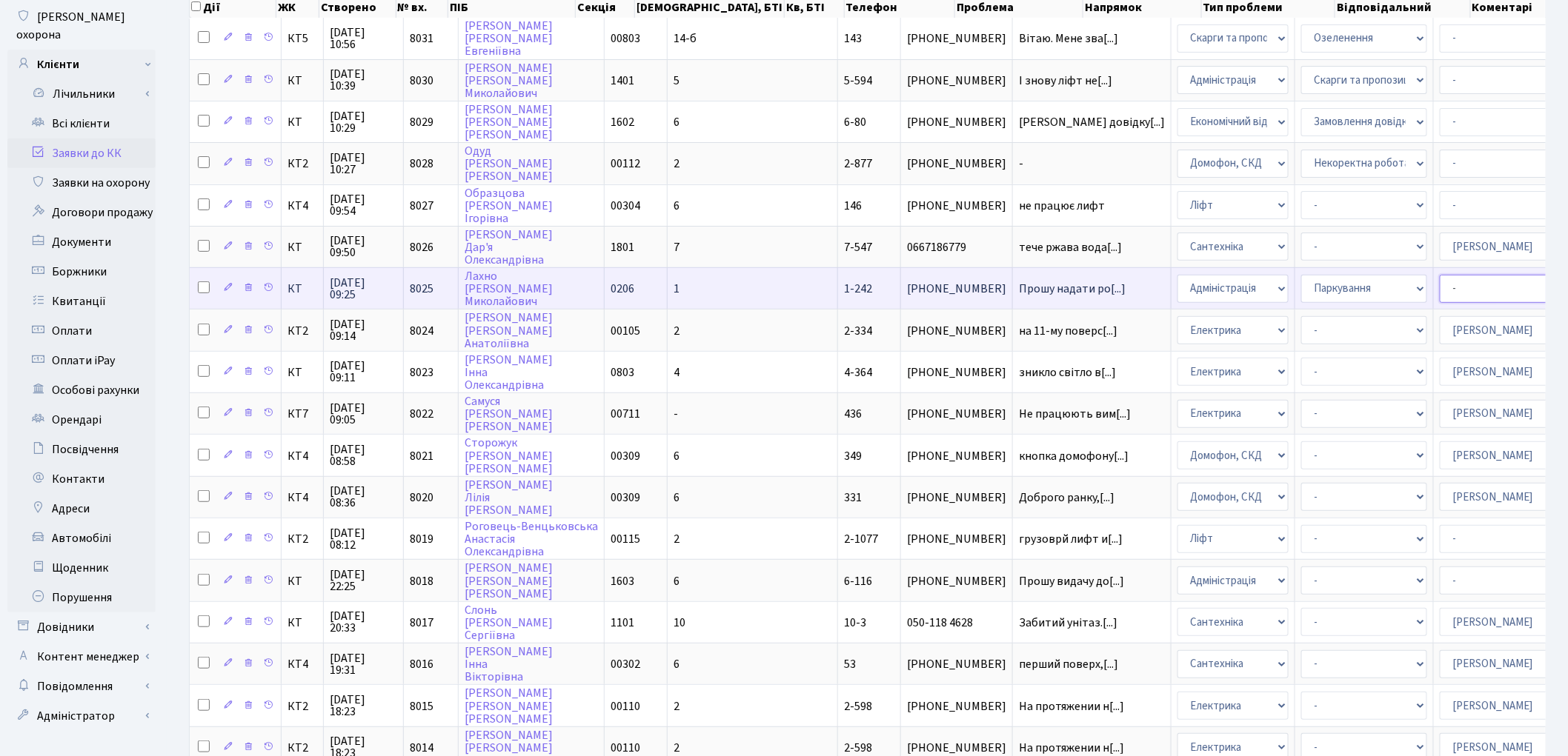
click at [1439, 275] on select "- Адміністратор ЖК КТ [PERSON_NAME] [PERSON_NAME] [PERSON_NAME]Ю. [PERSON_NAME]…" at bounding box center [1502, 289] width 126 height 28
select select "25"
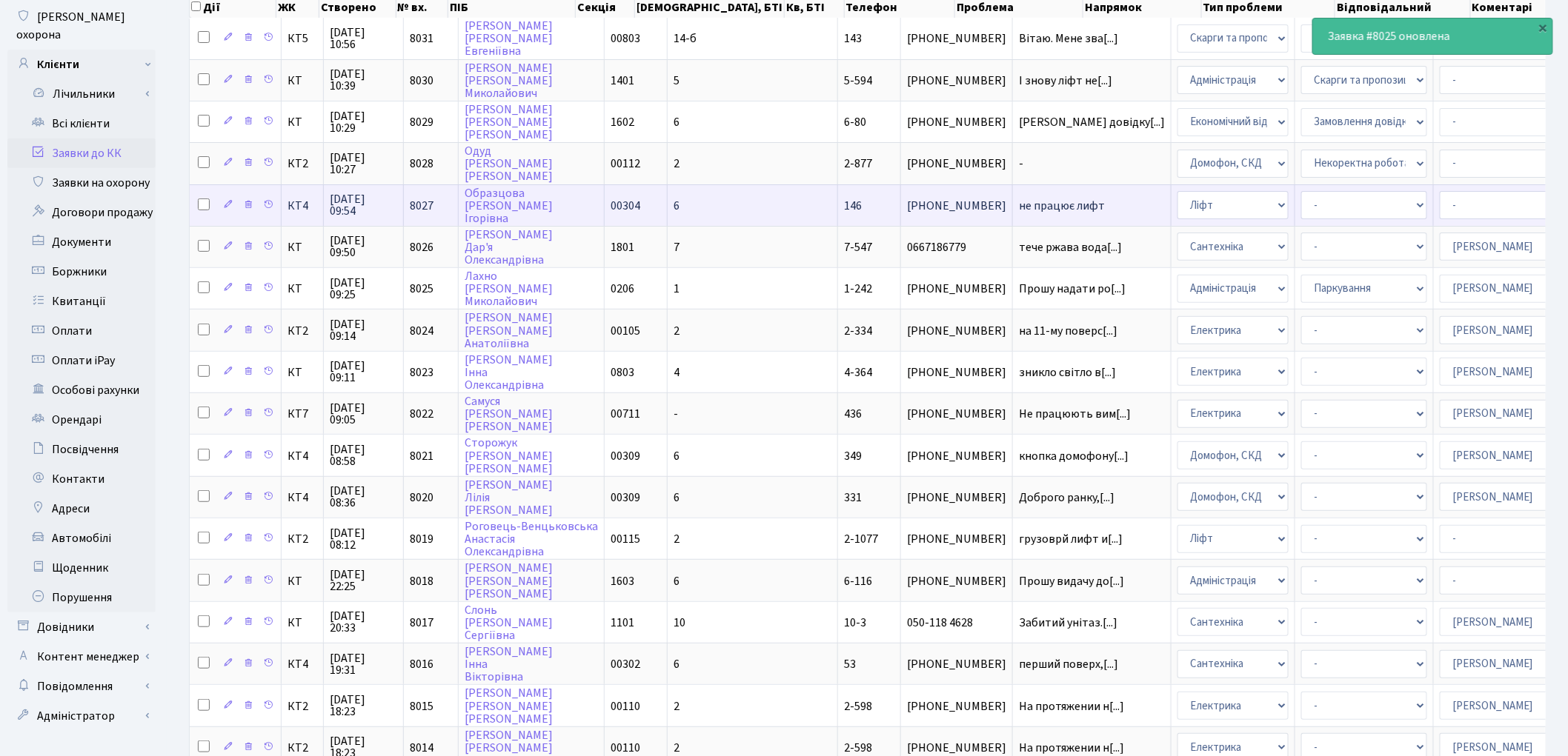
scroll to position [82, 0]
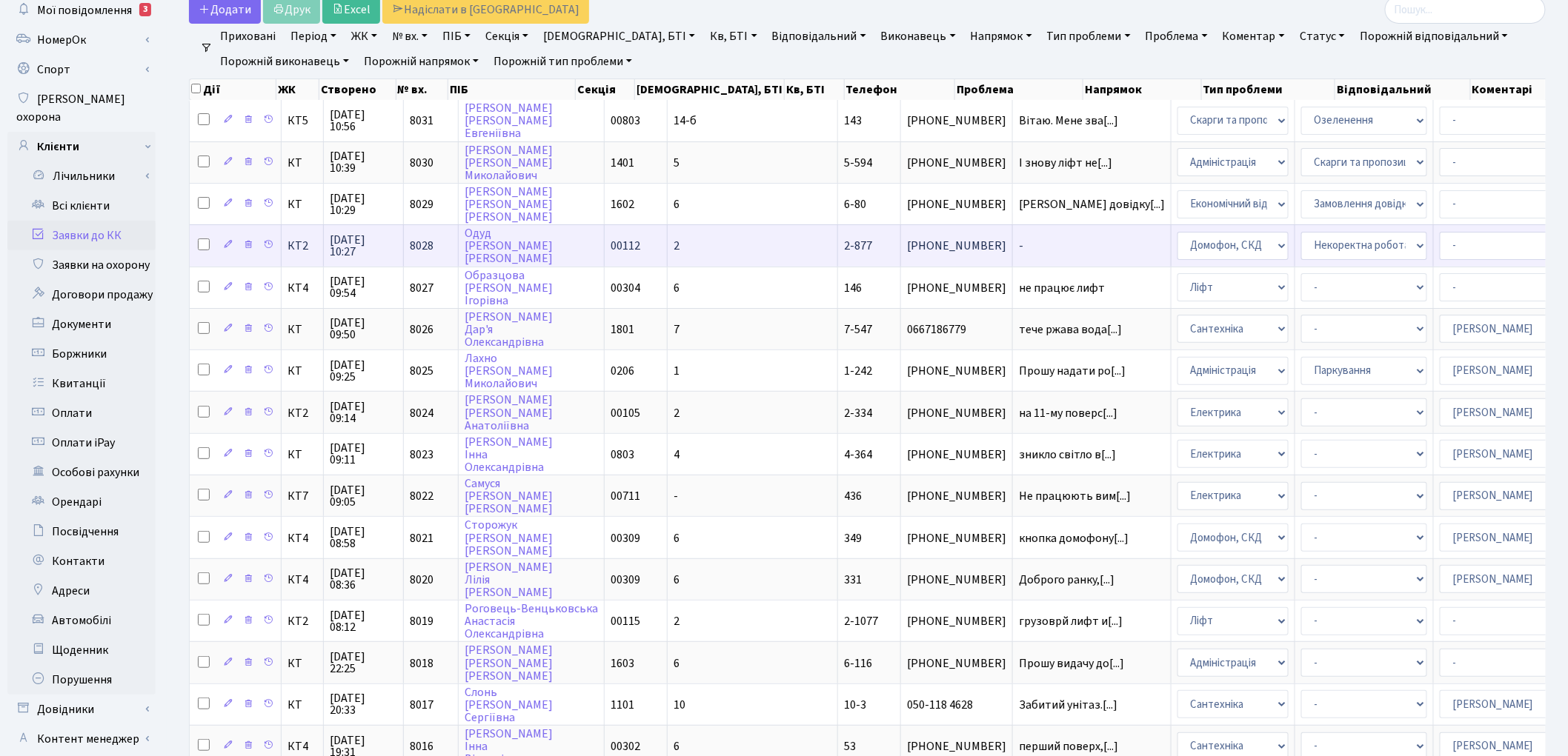
click at [1018, 240] on span "-" at bounding box center [1091, 245] width 146 height 12
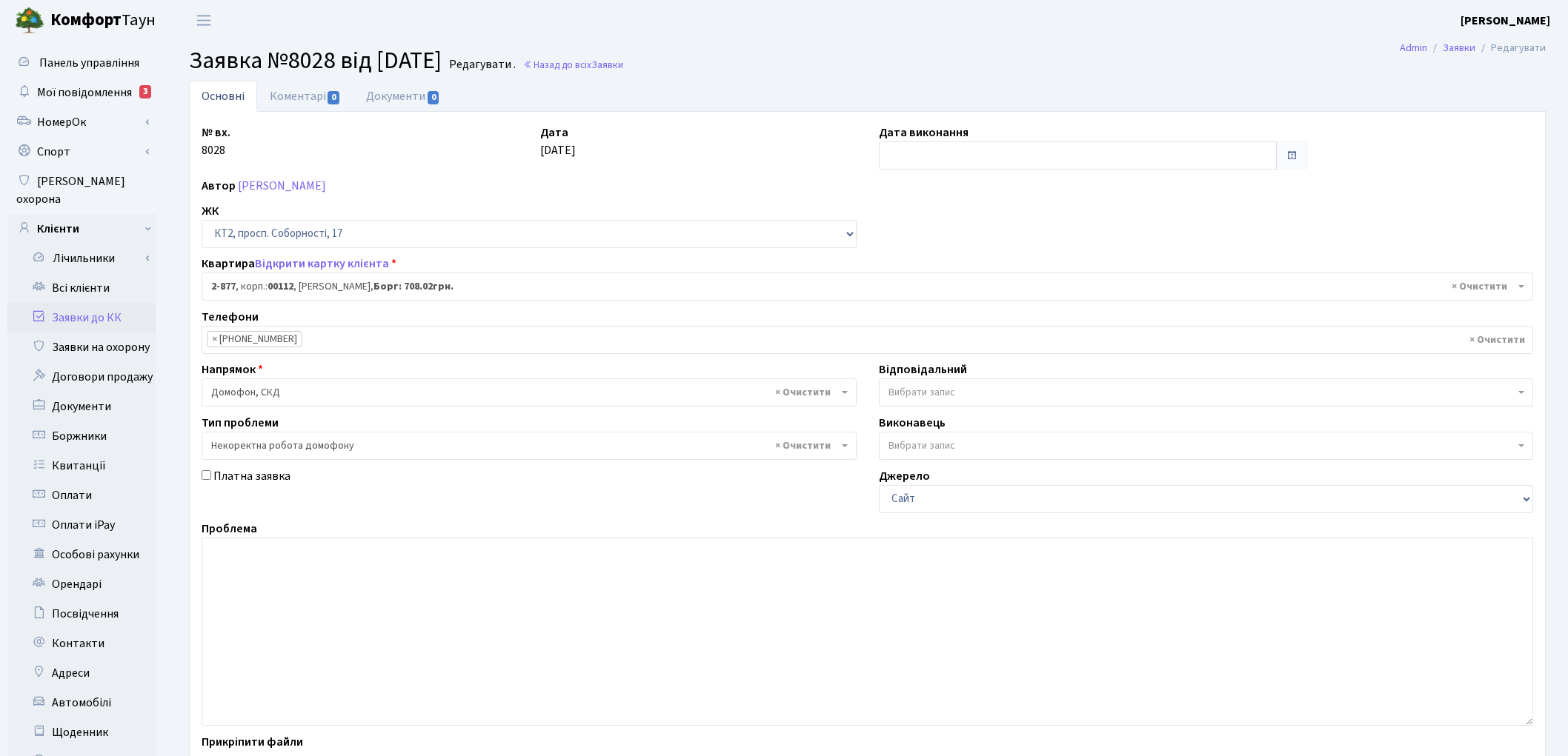
select select "15926"
select select "38"
click at [905, 400] on span "Вибрати запис" at bounding box center [921, 392] width 66 height 15
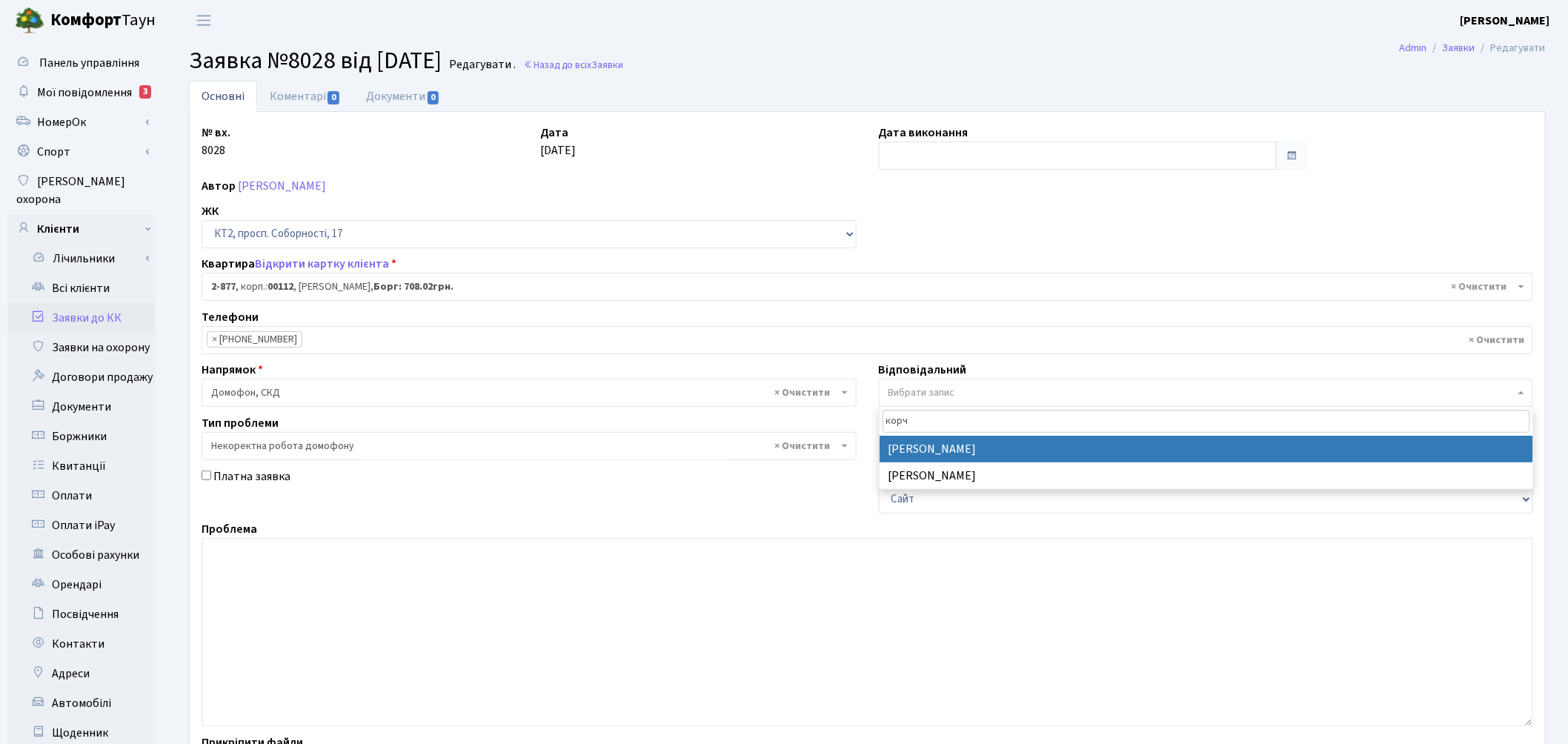
type input "корч"
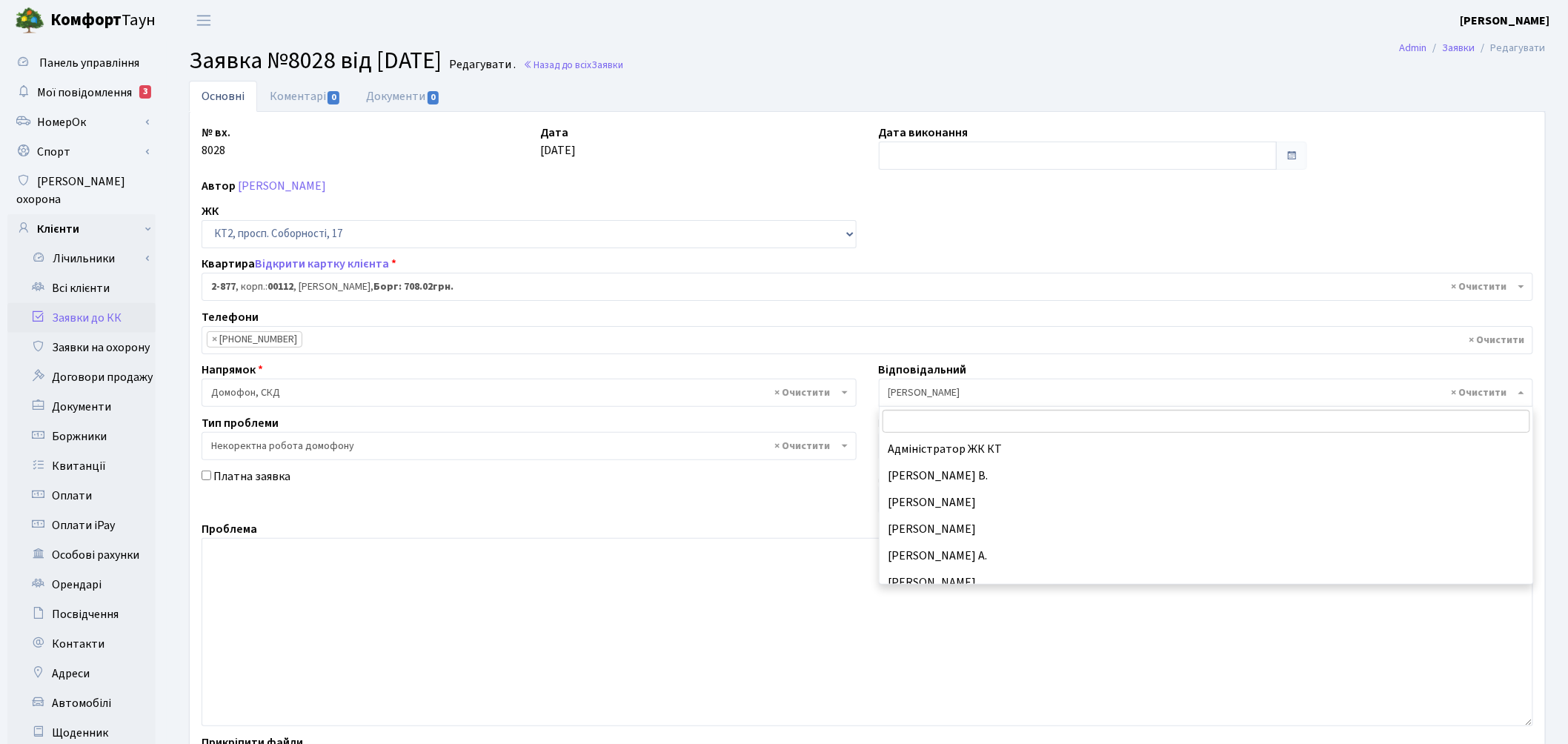
click at [917, 387] on span "× Корчун І.С." at bounding box center [1202, 393] width 627 height 15
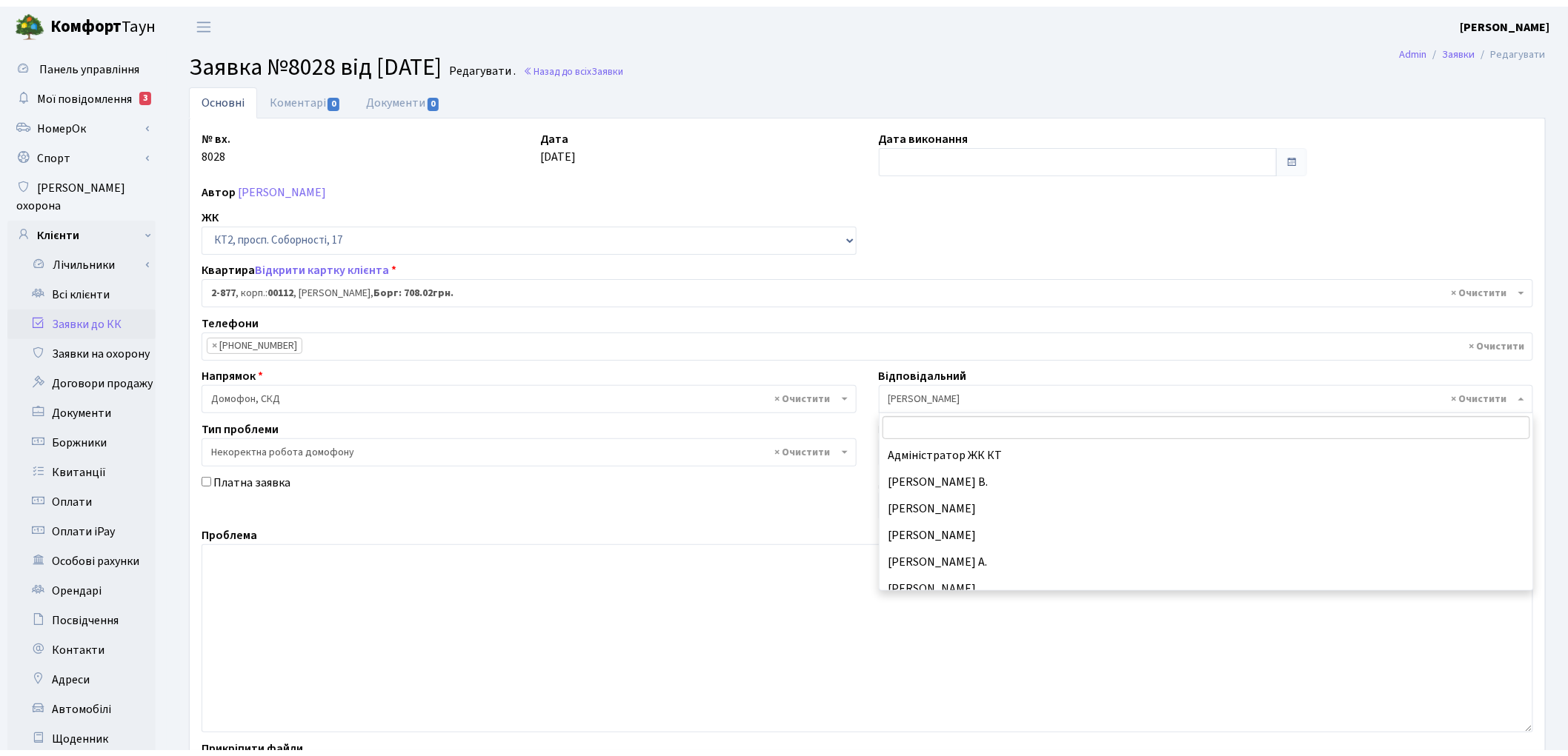
scroll to position [212, 0]
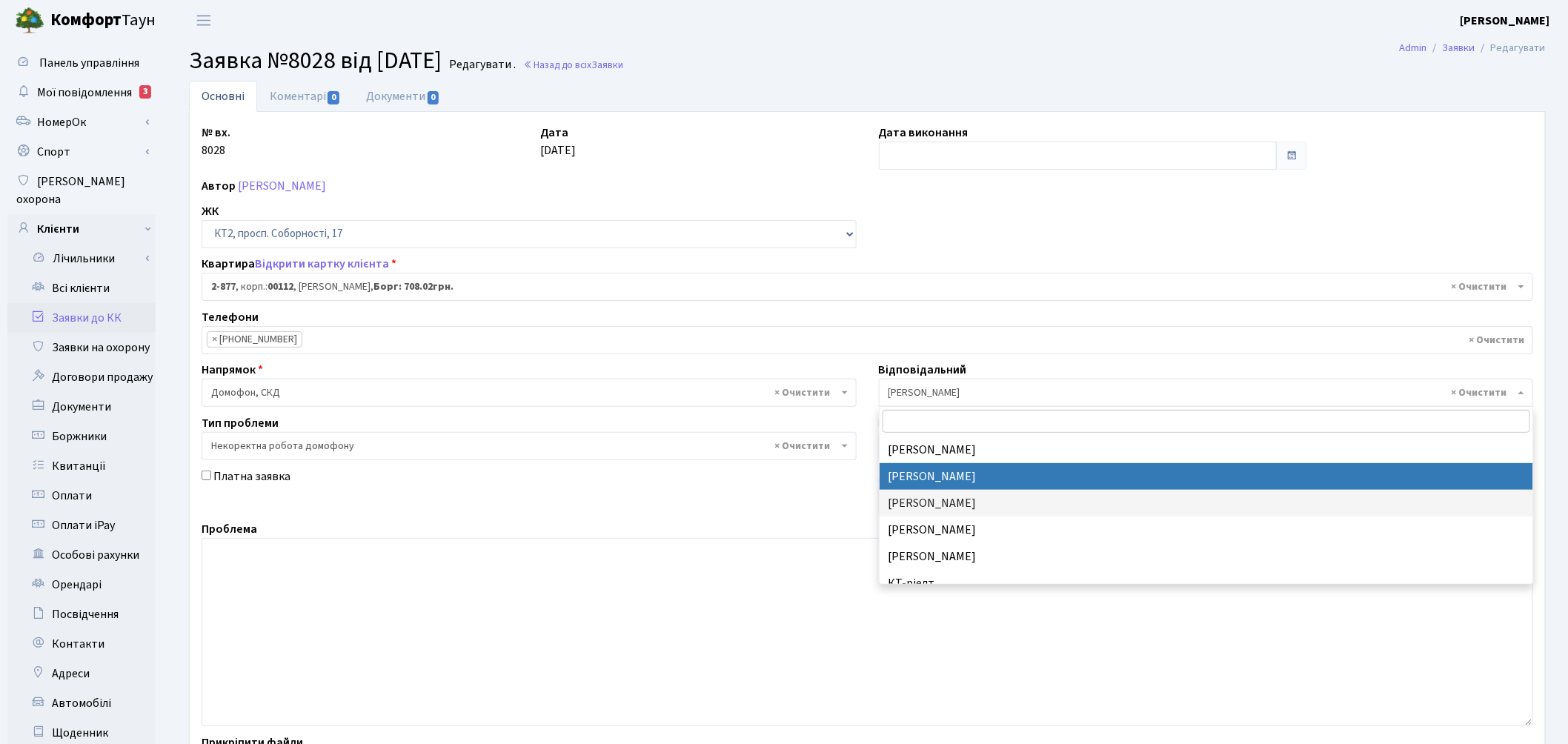
select select "22"
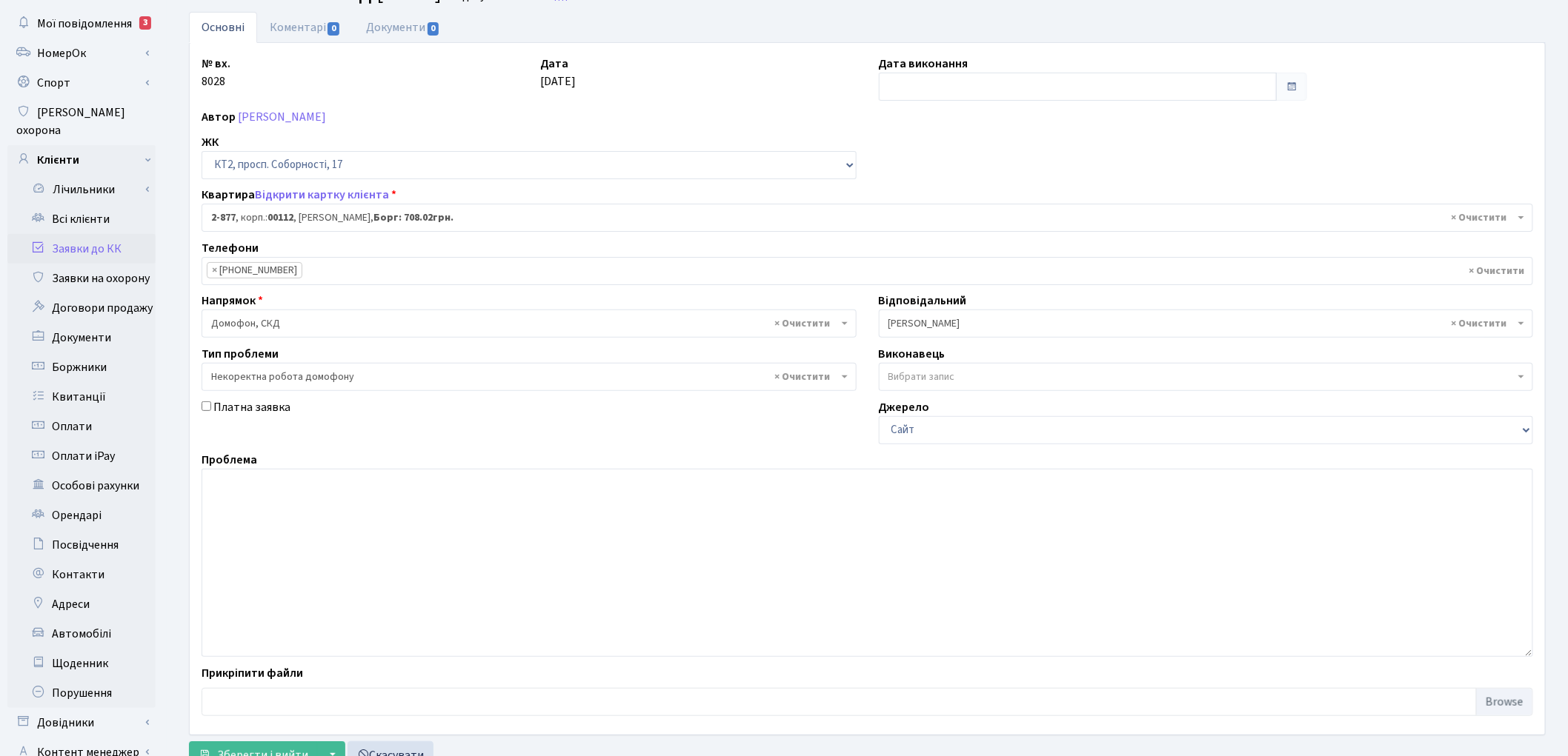
scroll to position [165, 0]
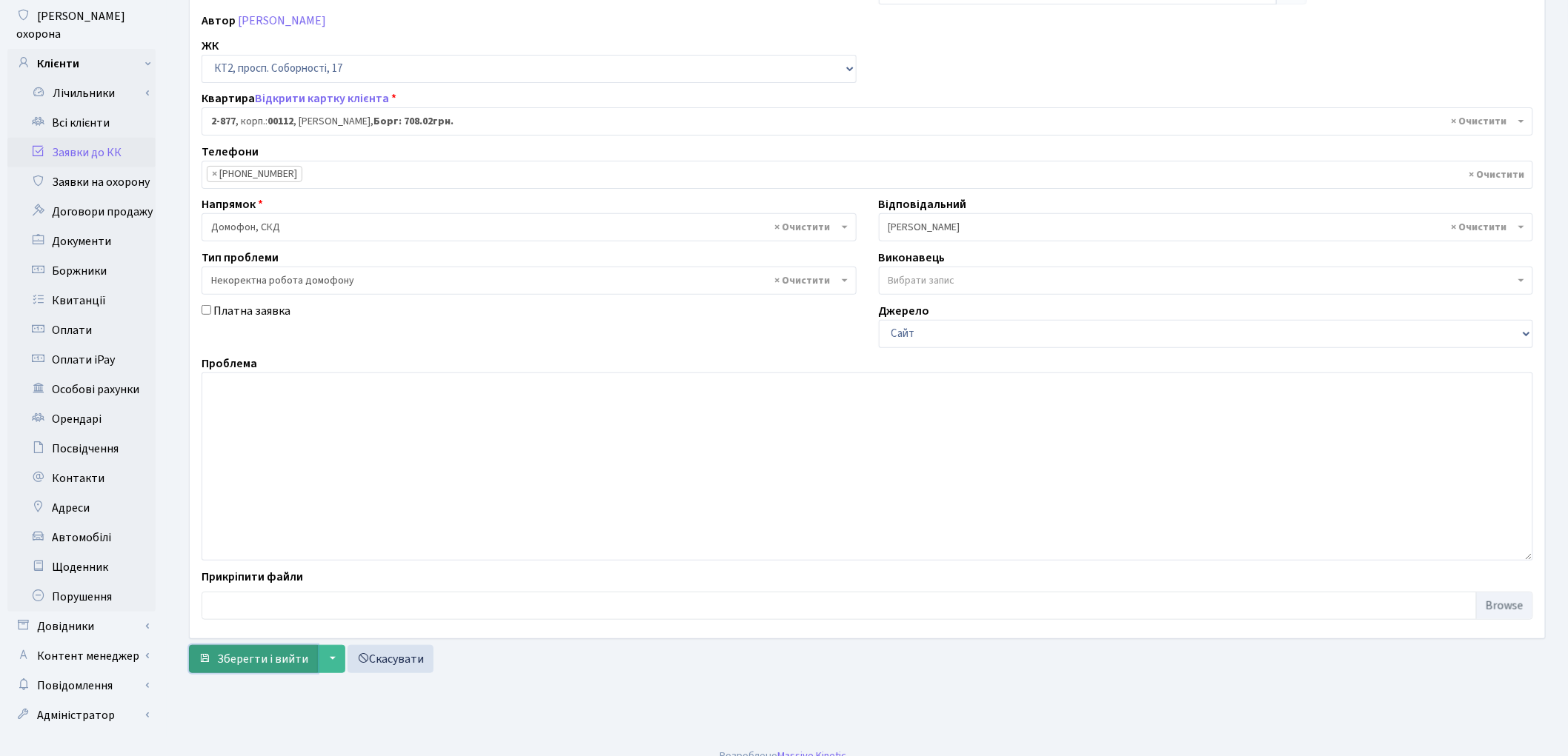
click at [246, 659] on span "Зберегти і вийти" at bounding box center [262, 659] width 91 height 17
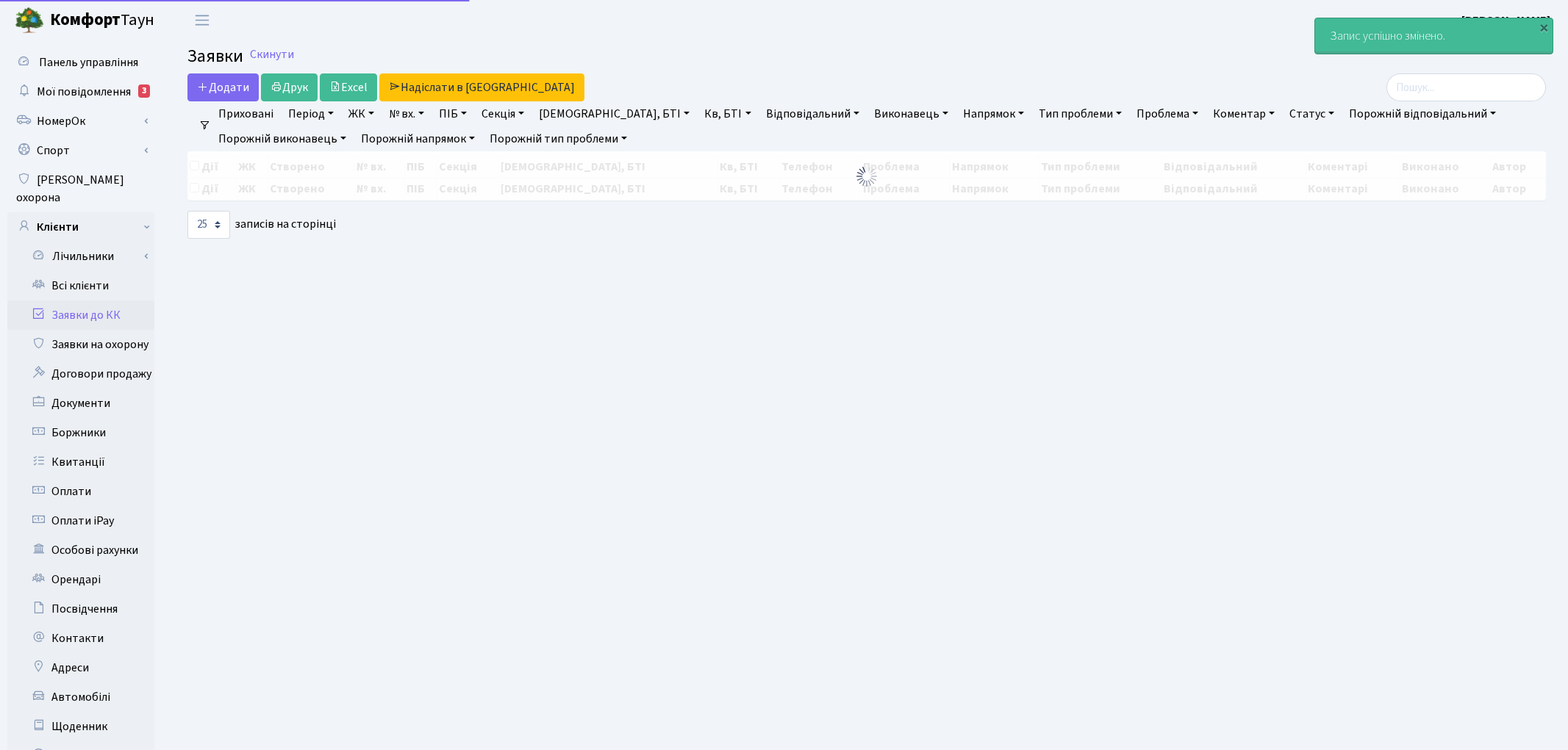
select select "25"
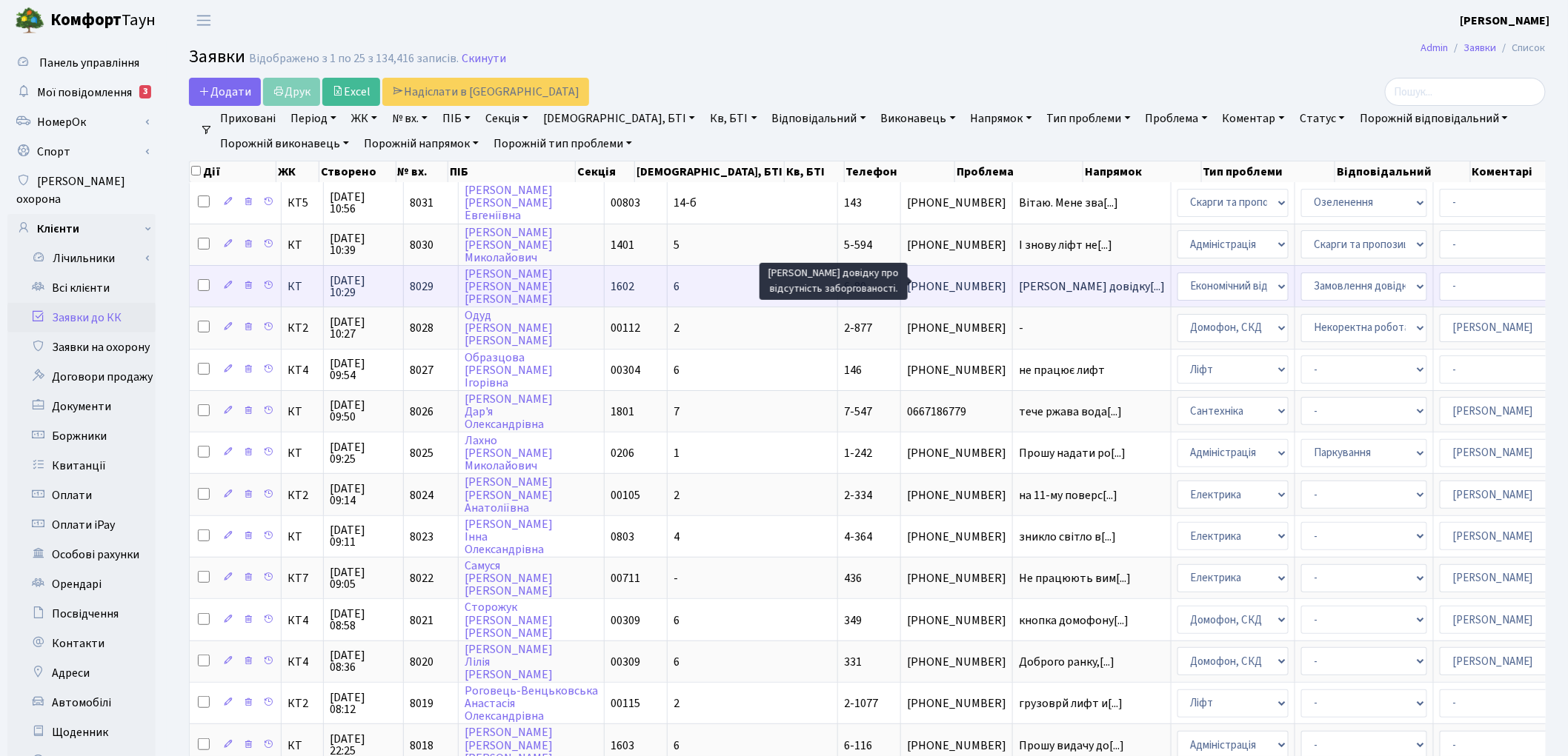
click at [1018, 282] on span "Надати довідку[...]" at bounding box center [1091, 286] width 146 height 17
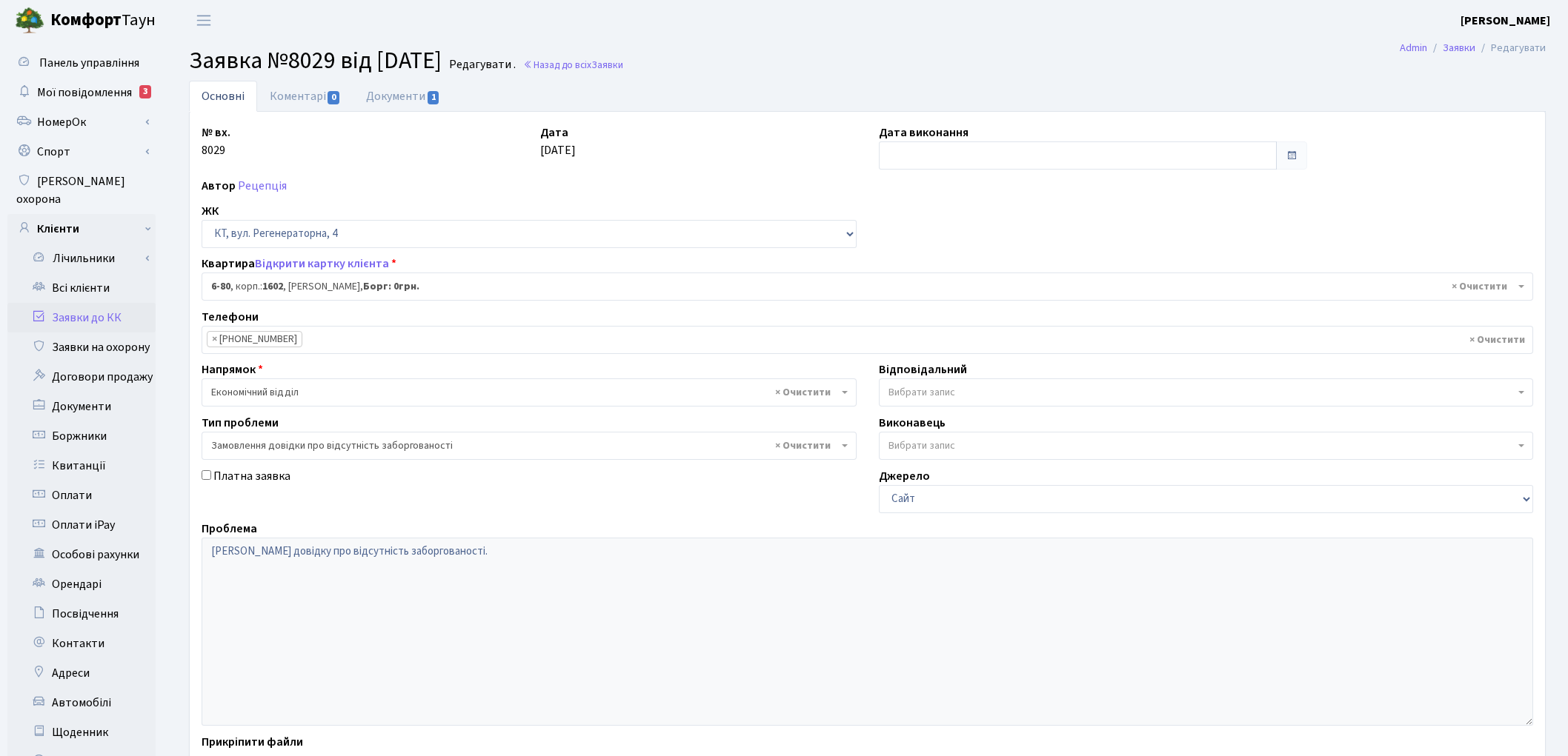
select select "5305"
select select "35"
click at [396, 101] on link "Документи 1" at bounding box center [403, 95] width 99 height 30
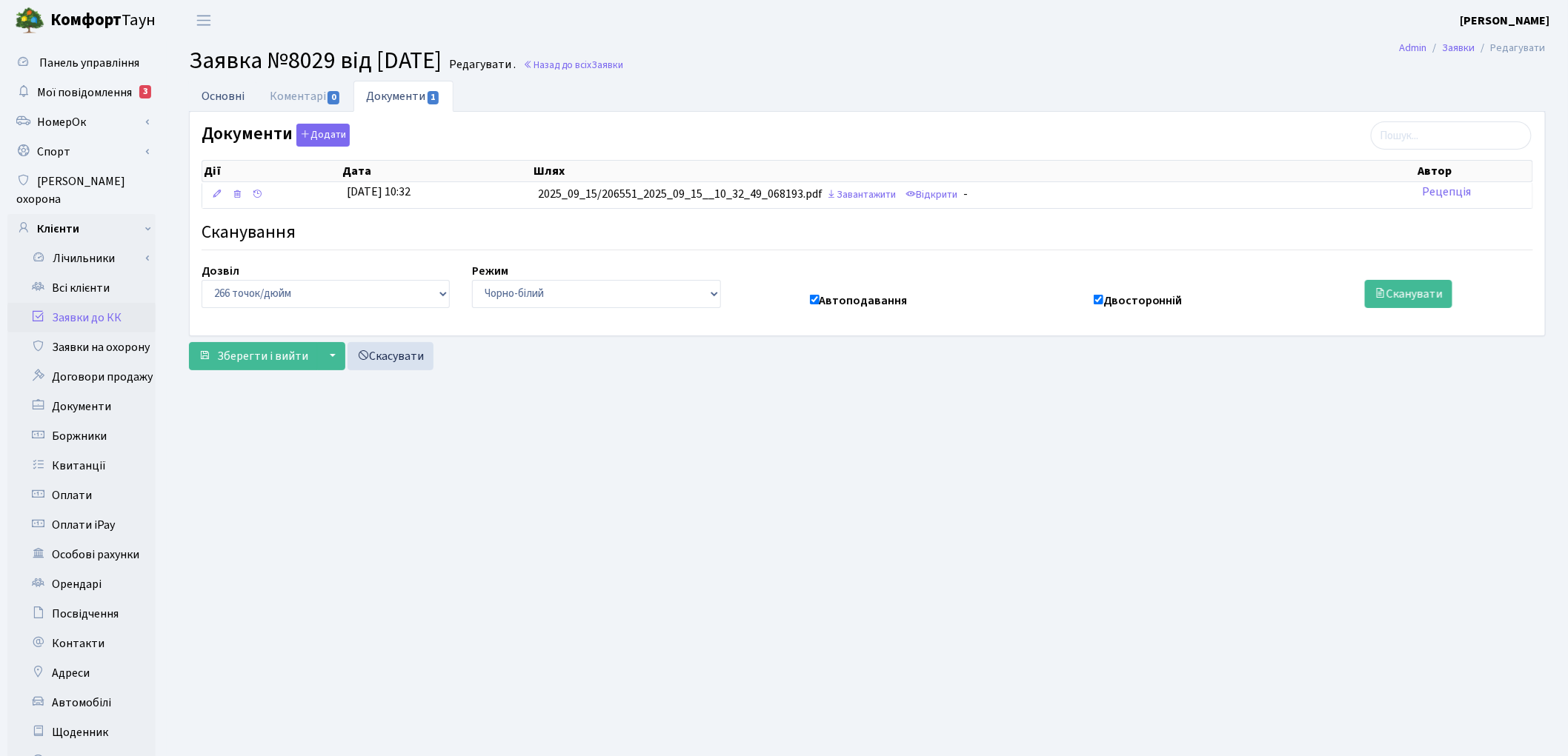
click at [234, 98] on link "Основні" at bounding box center [223, 95] width 68 height 30
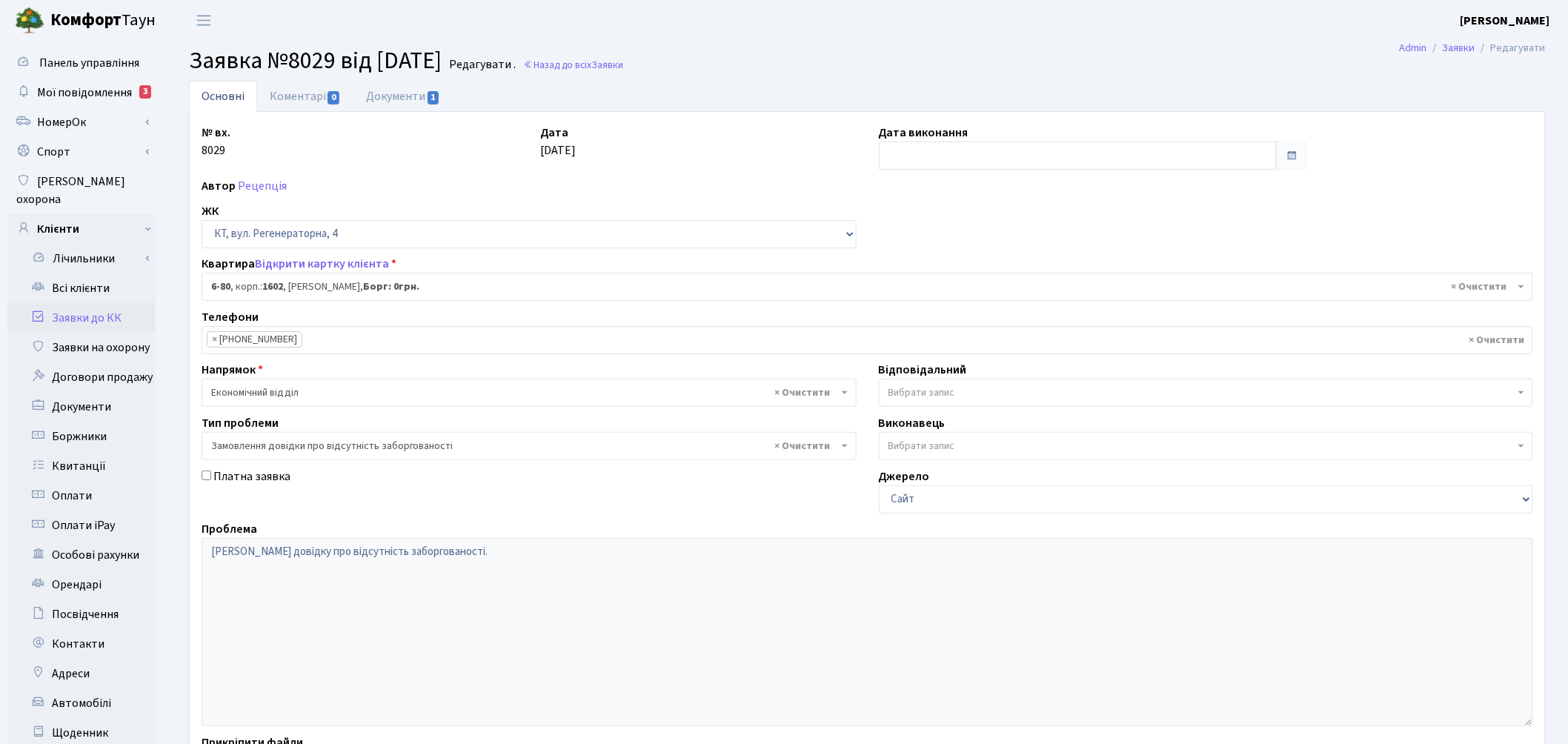
click at [955, 400] on span "Вибрати запис" at bounding box center [921, 393] width 66 height 15
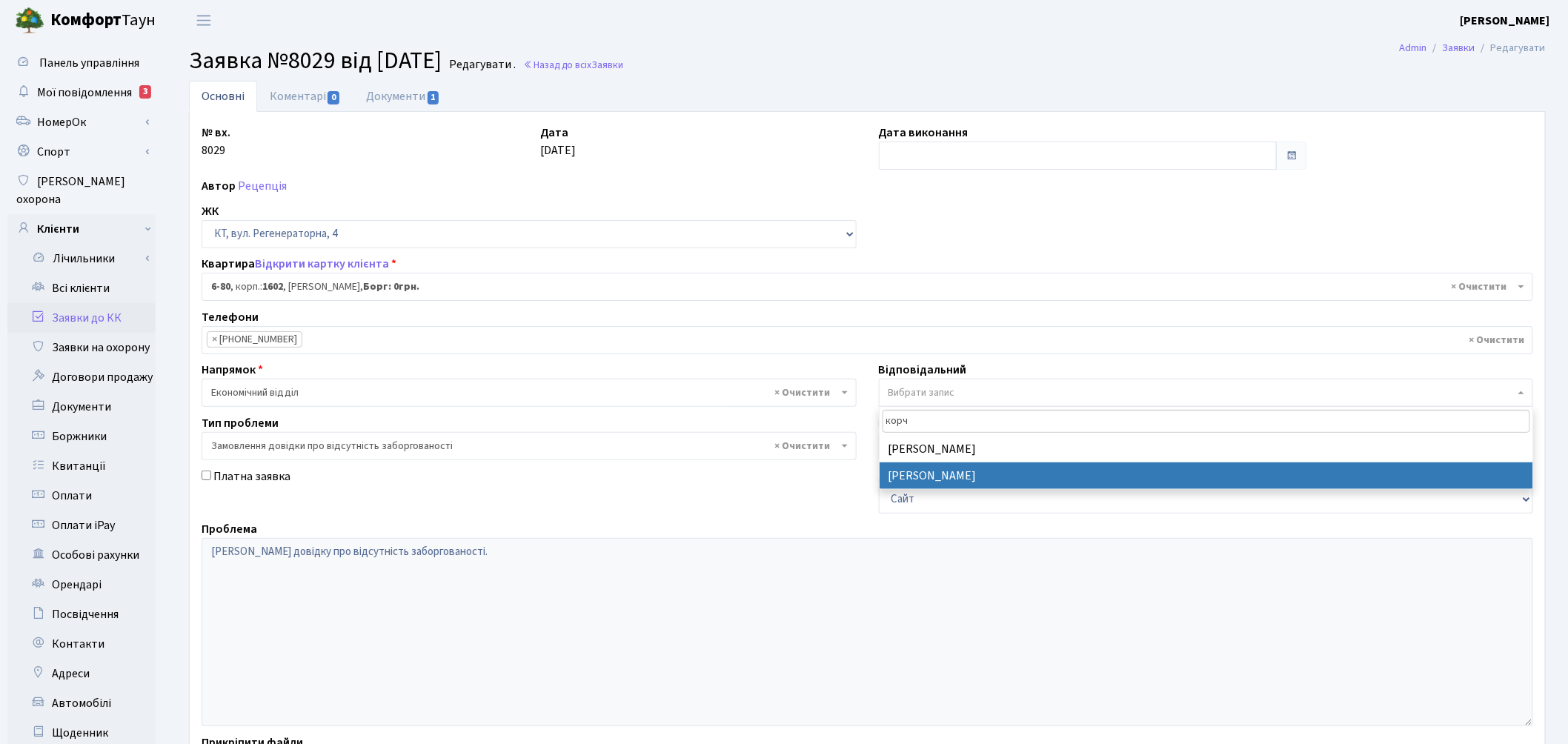
type input "корч"
select select "33"
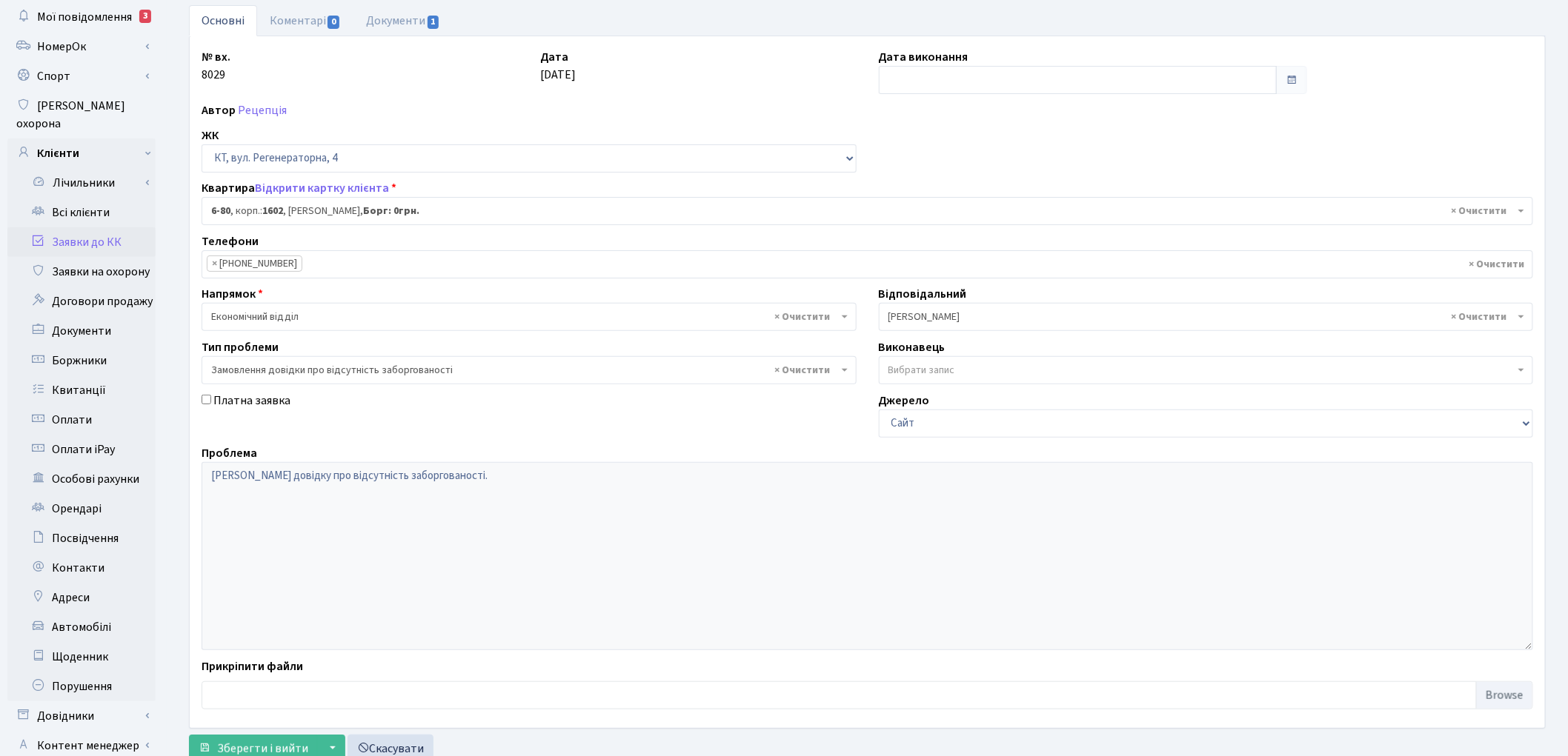
scroll to position [165, 0]
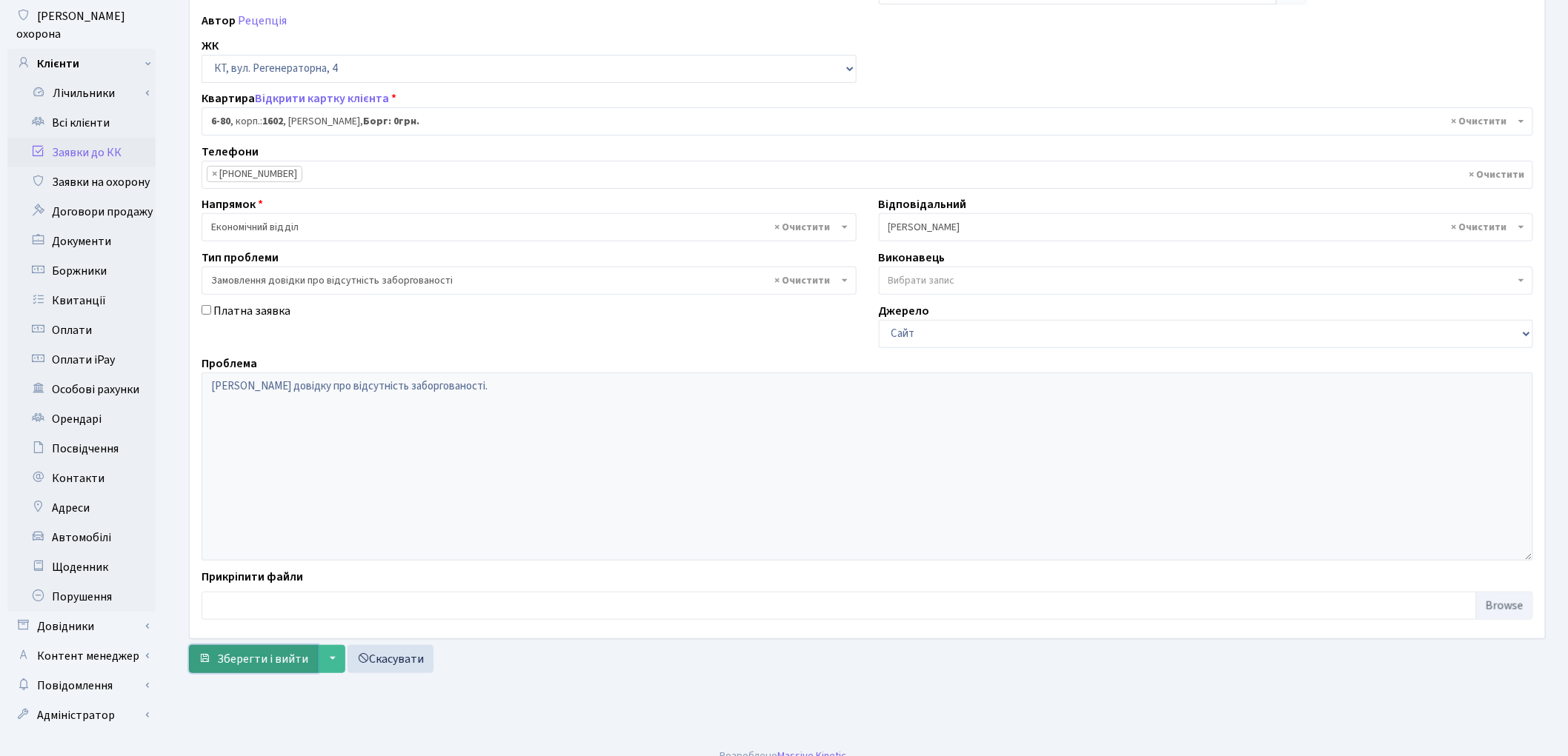
click at [277, 657] on span "Зберегти і вийти" at bounding box center [262, 659] width 91 height 17
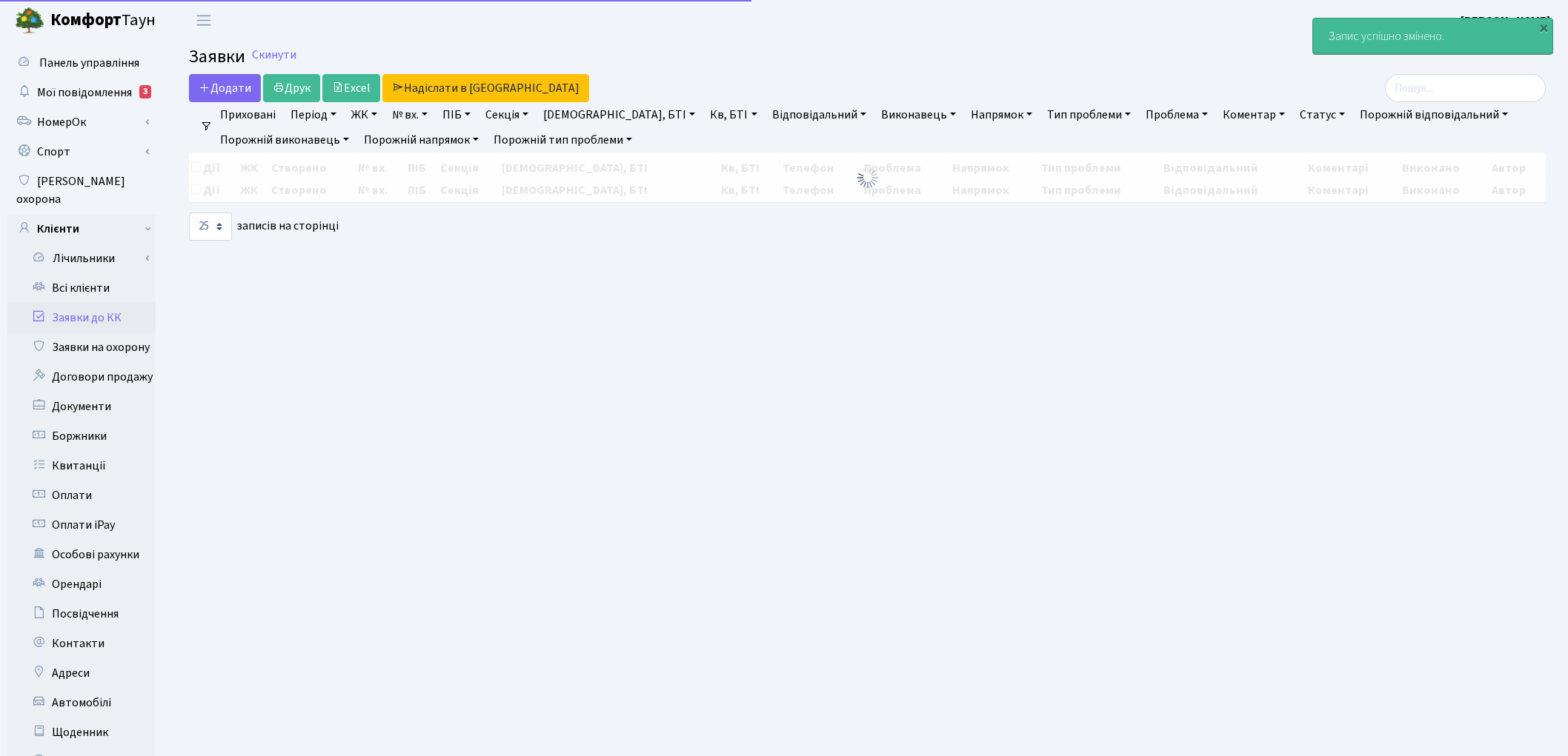
select select "25"
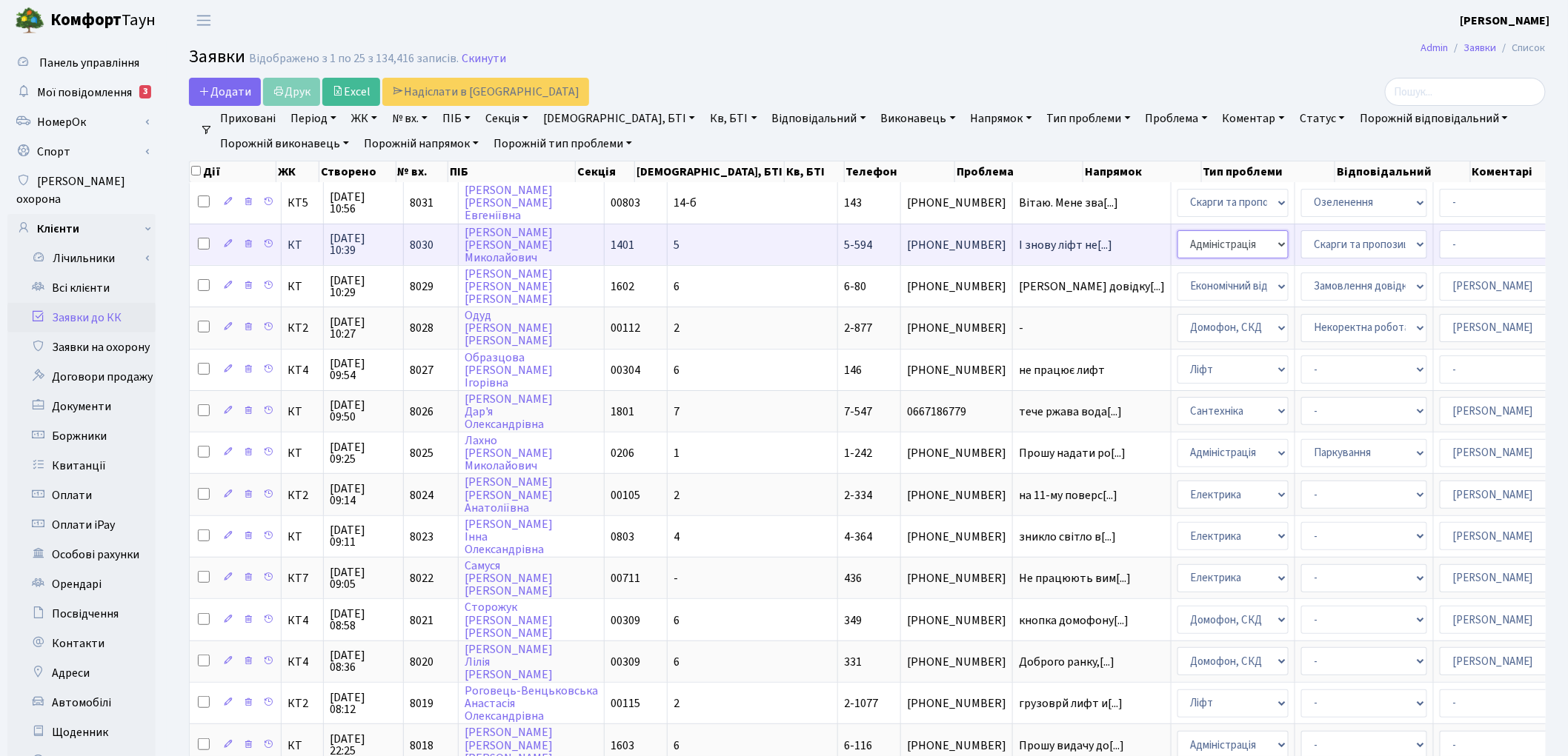
click at [1177, 241] on select "- Адміністрація Домофон, СКД Ліфт Майстри Сантехніка Економічний відділ Електри…" at bounding box center [1232, 245] width 111 height 28
select select "16"
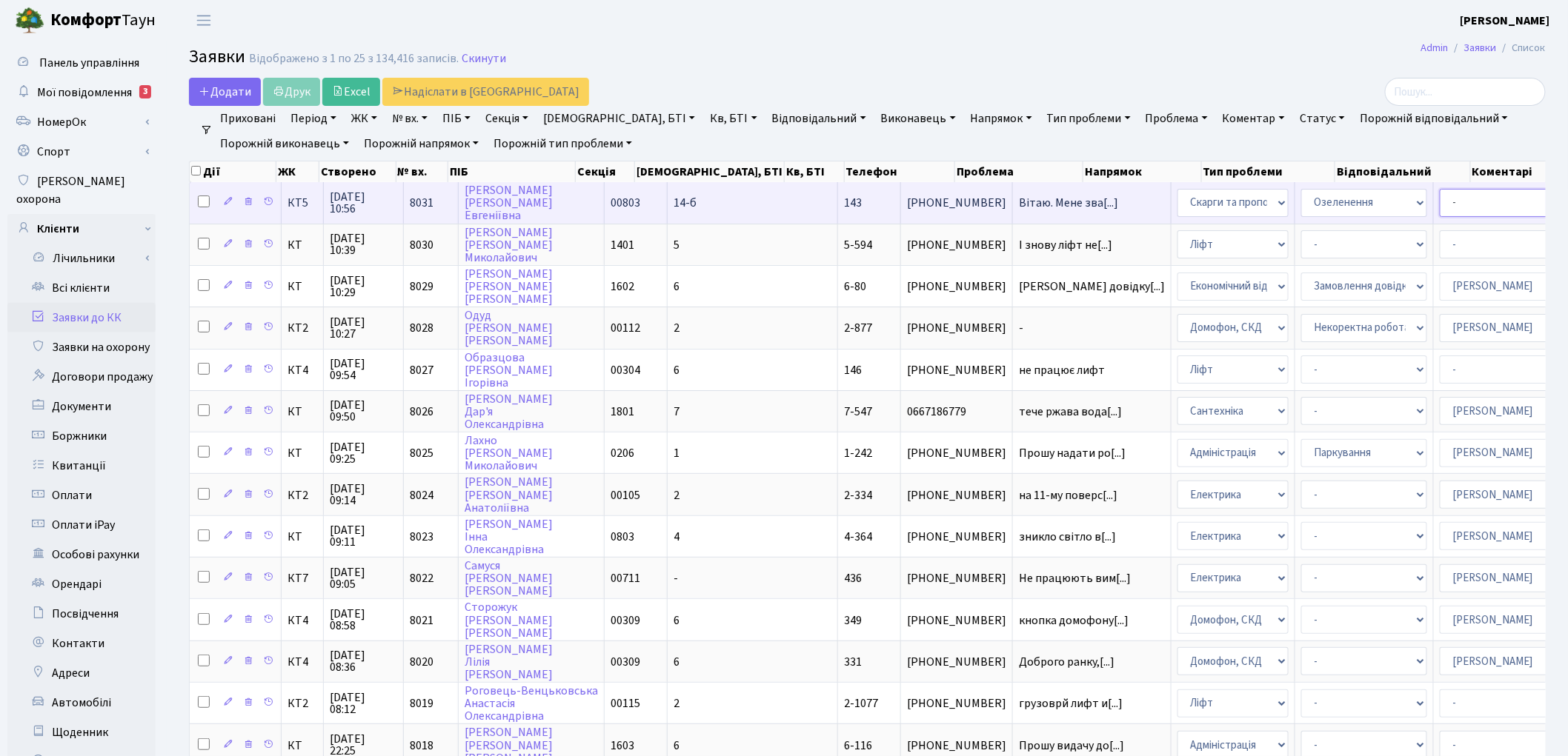
click at [1439, 202] on select "- Адміністратор ЖК КТ [PERSON_NAME] [PERSON_NAME] [PERSON_NAME]Ю. [PERSON_NAME]…" at bounding box center [1502, 203] width 126 height 28
select select "18"
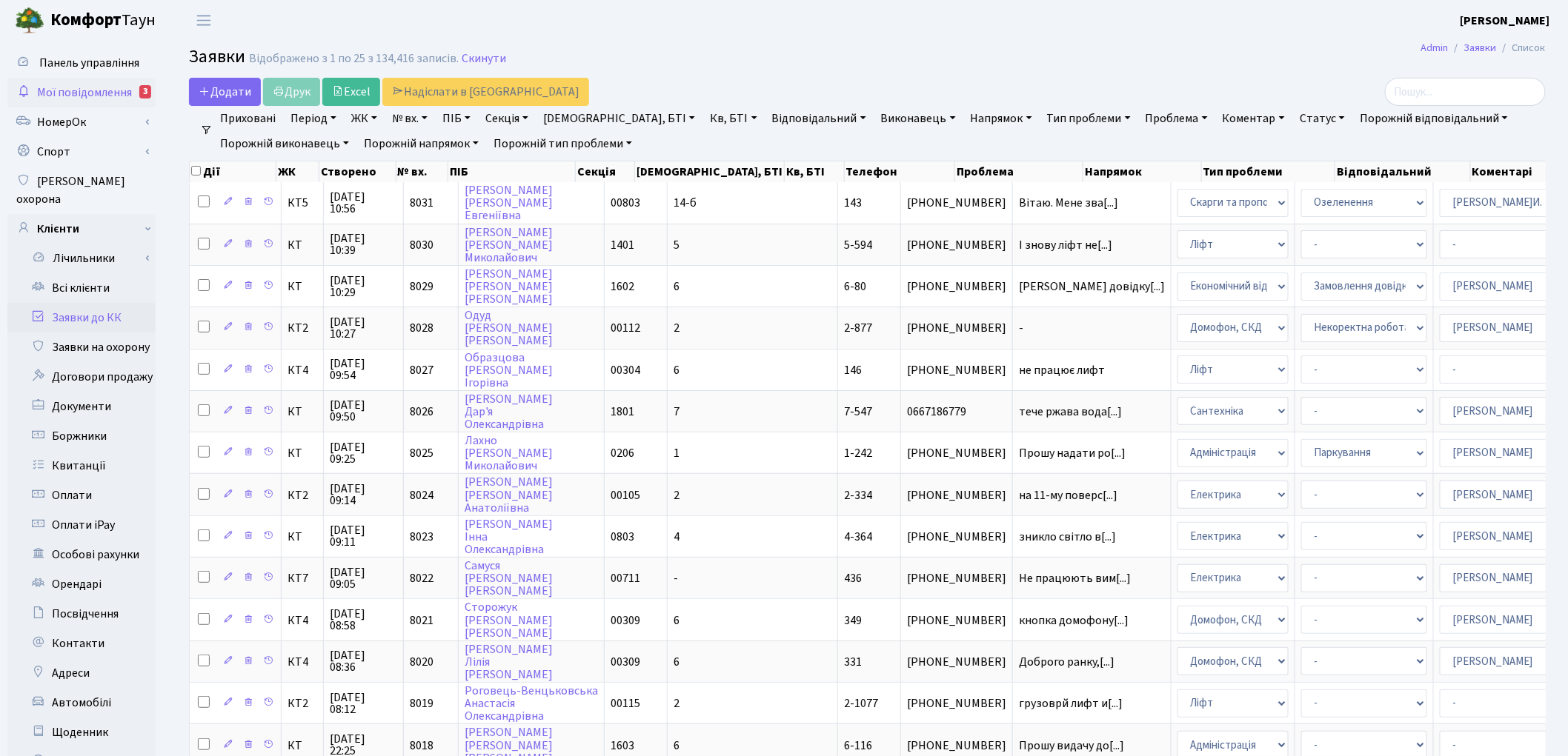
click at [99, 97] on span "Мої повідомлення" at bounding box center [84, 92] width 95 height 17
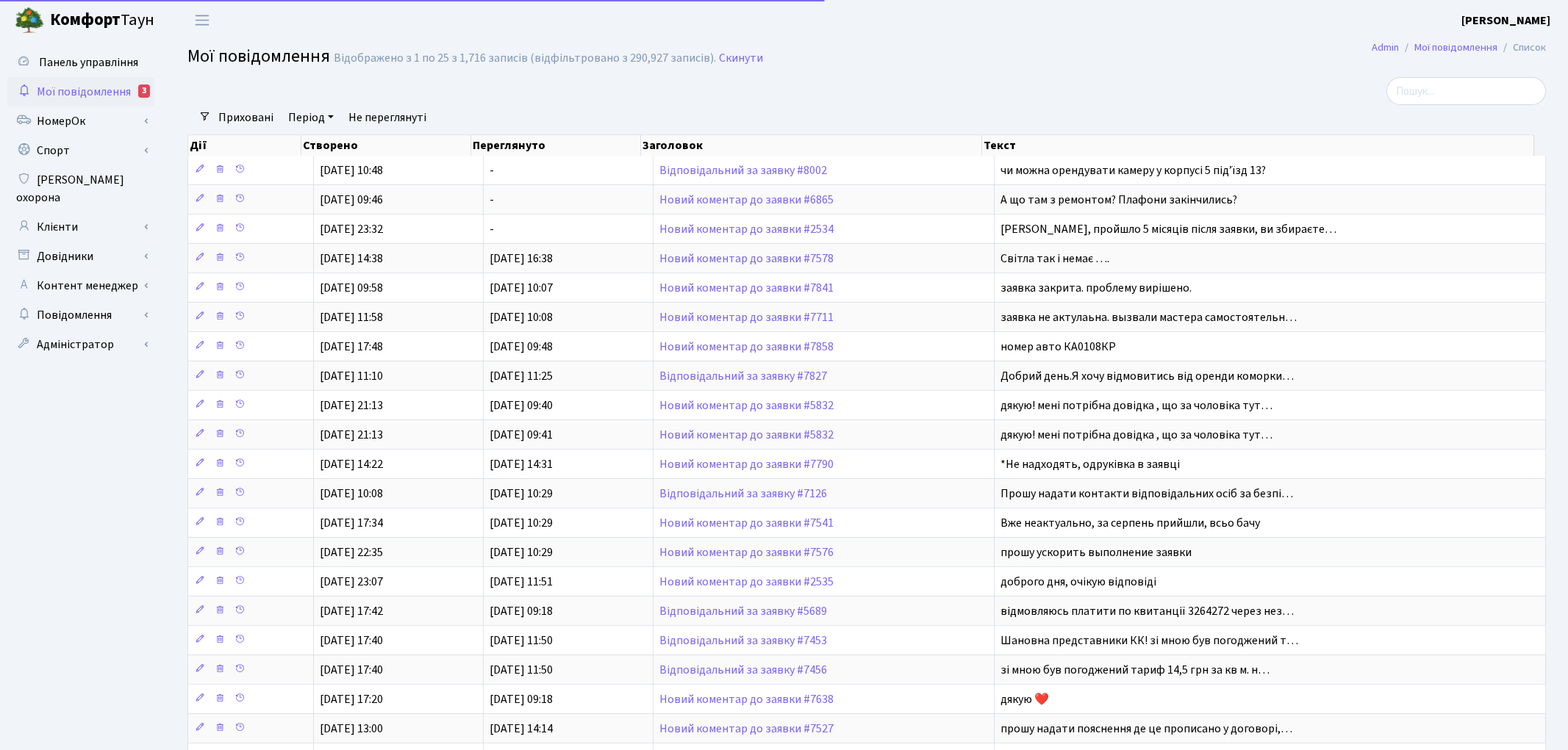
select select "25"
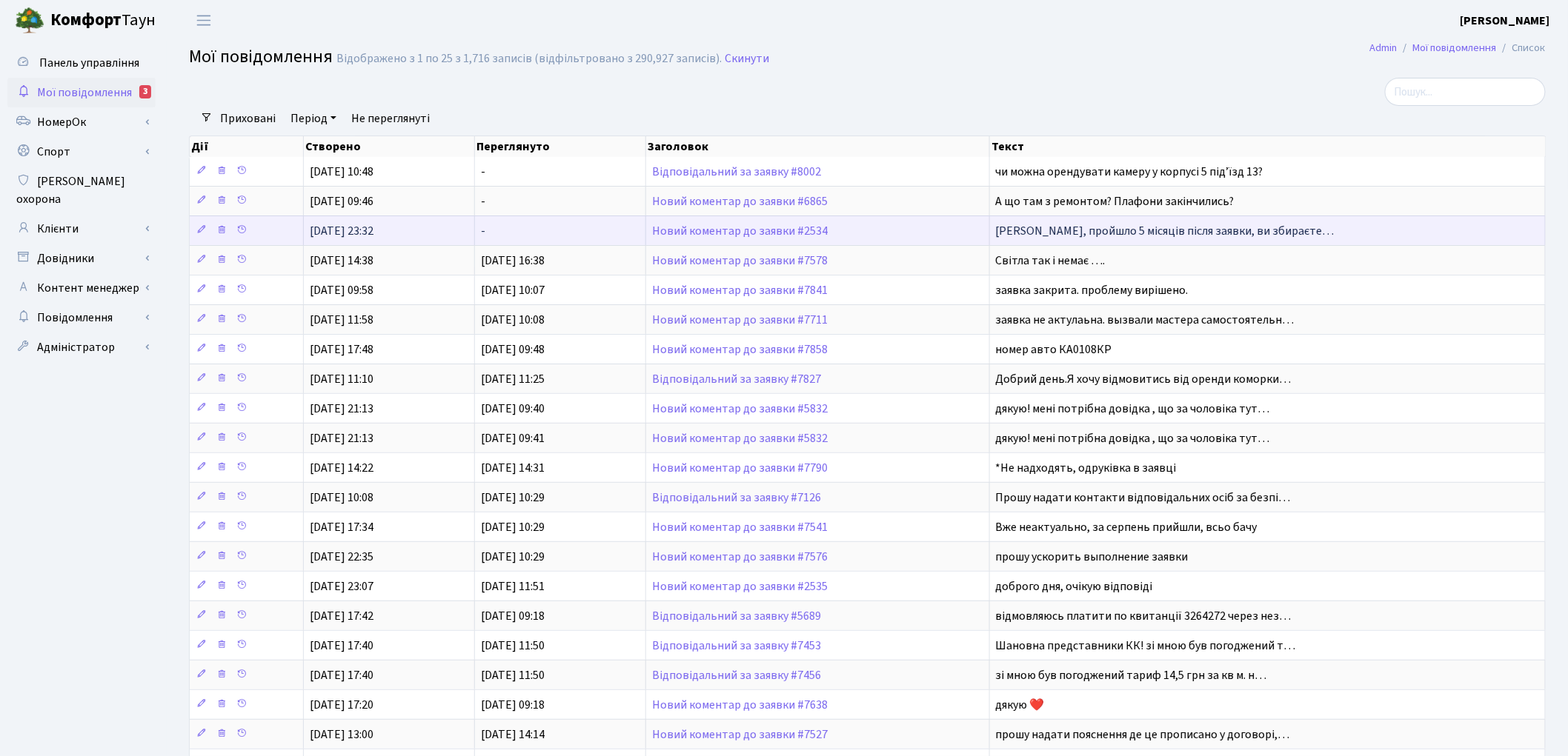
click at [699, 240] on td "Новий коментар до заявки #2534" at bounding box center [817, 230] width 343 height 30
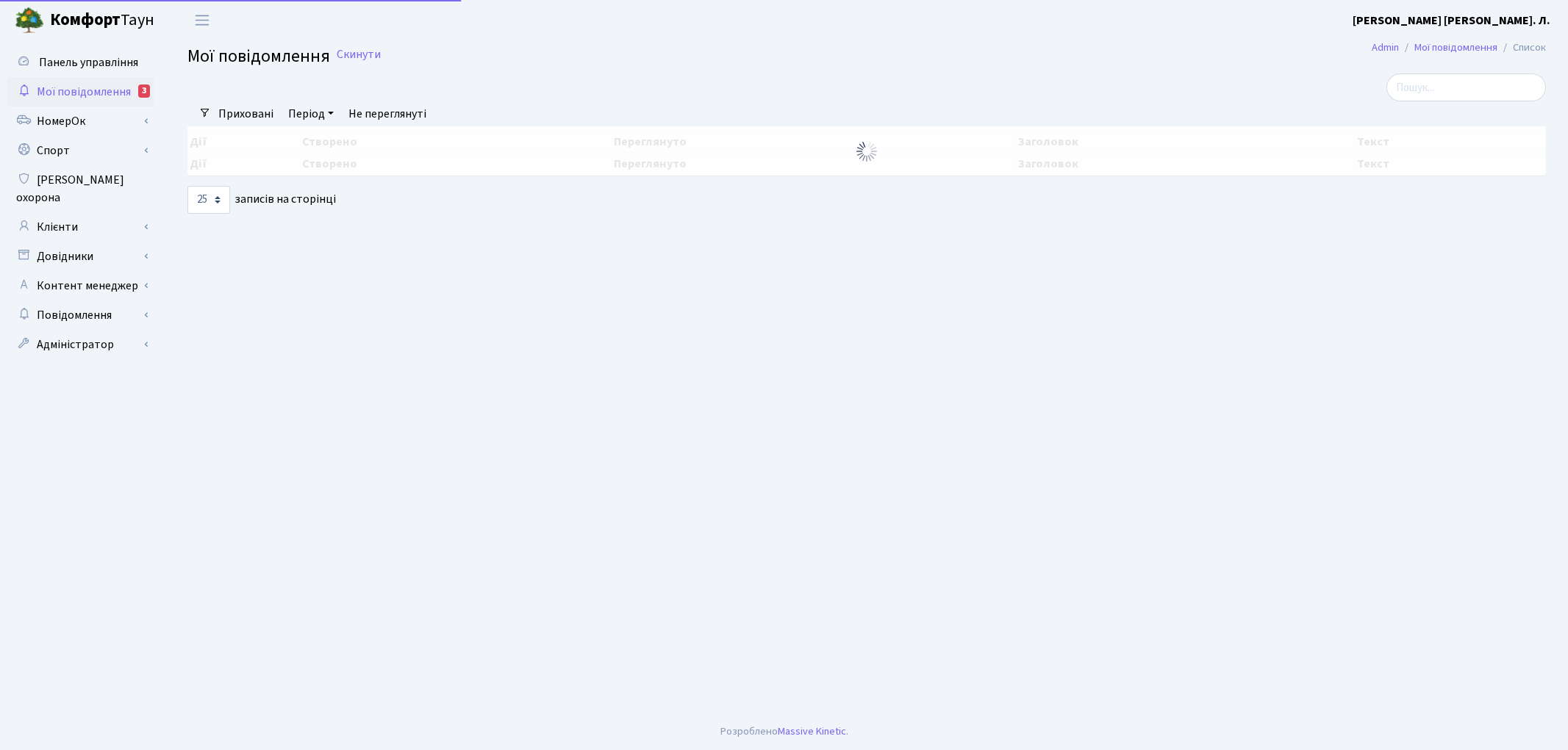
select select "25"
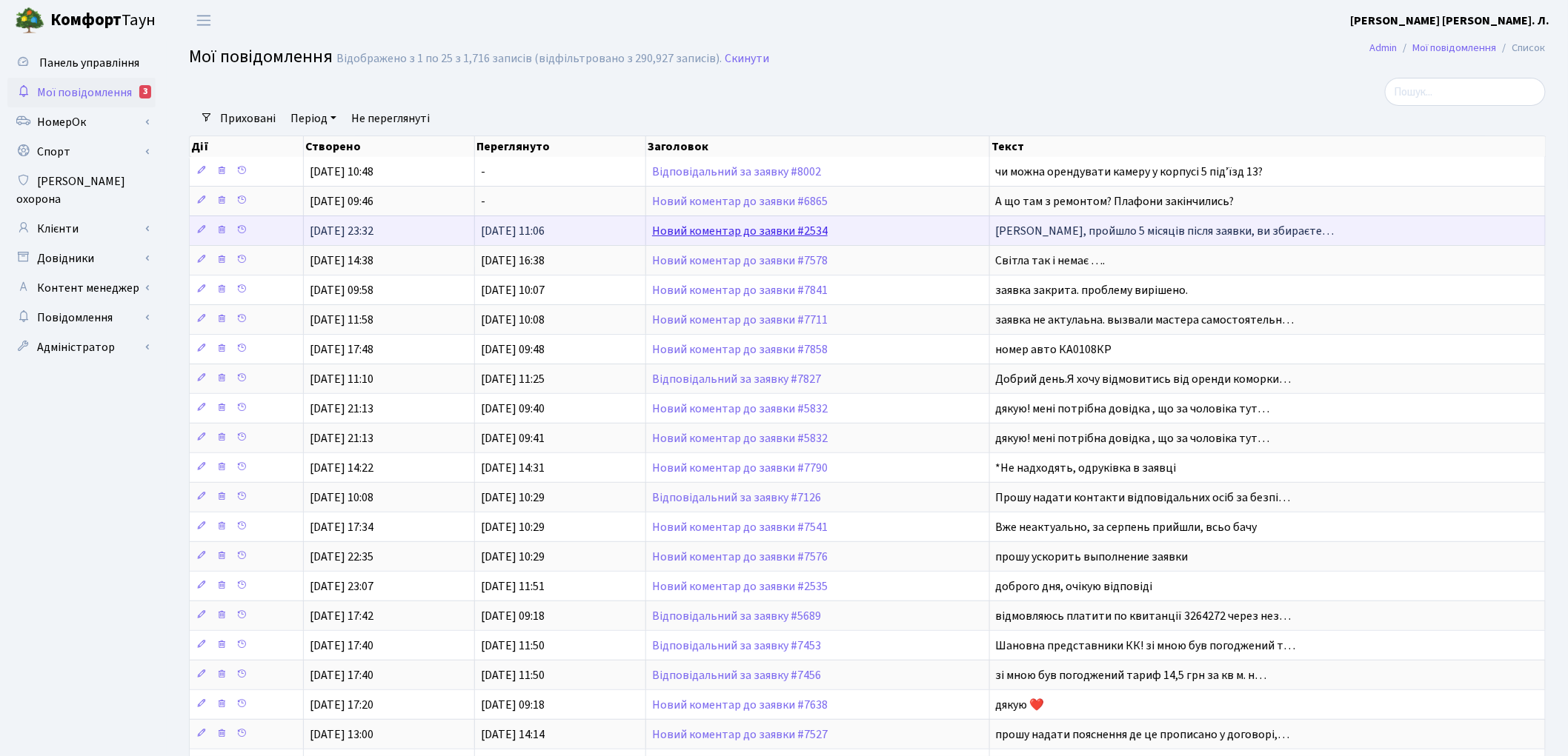
click at [652, 232] on link "Новий коментар до заявки #2534" at bounding box center [740, 230] width 175 height 17
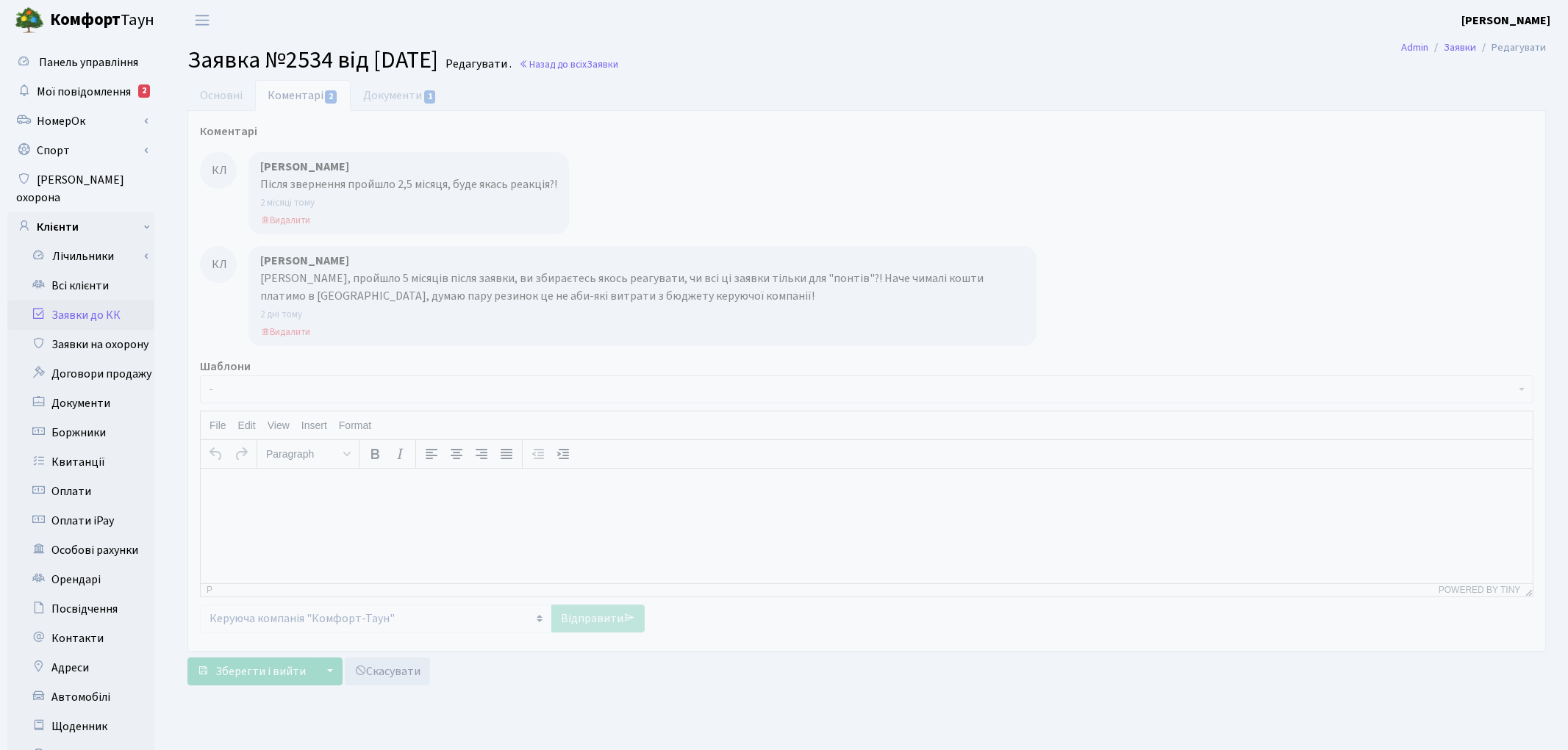
select select "7142"
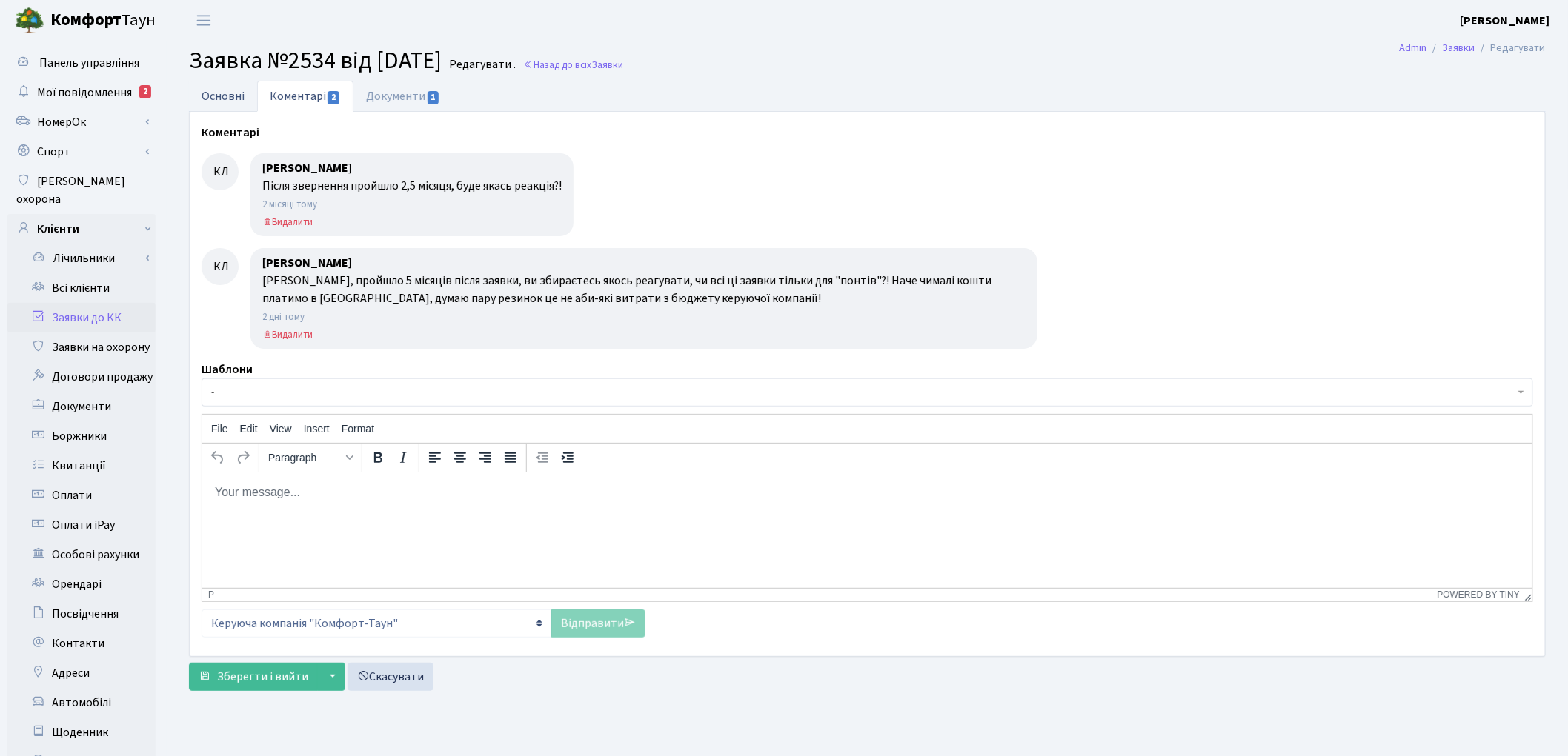
click at [204, 99] on link "Основні" at bounding box center [223, 95] width 68 height 30
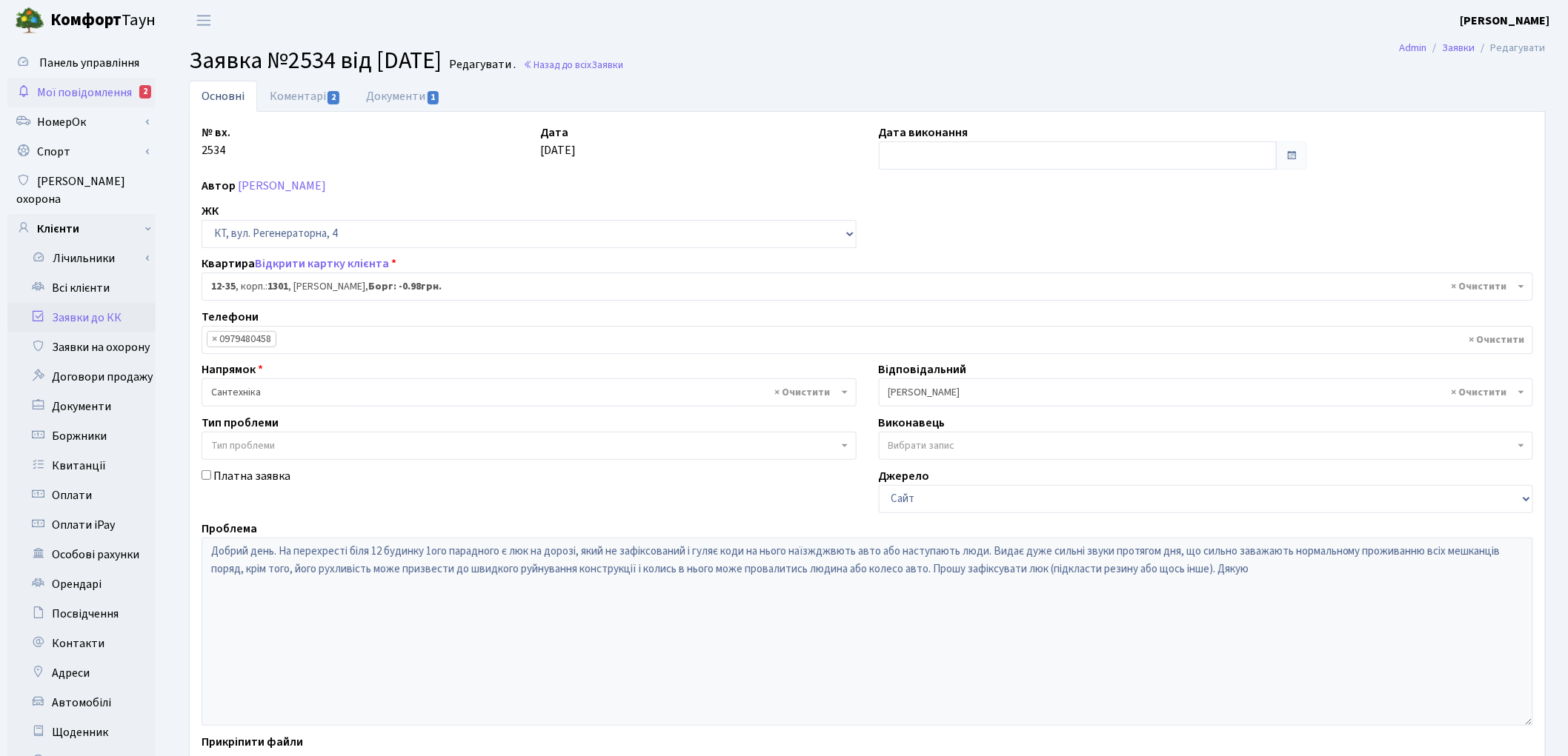
click at [117, 91] on span "Мої повідомлення" at bounding box center [84, 92] width 95 height 17
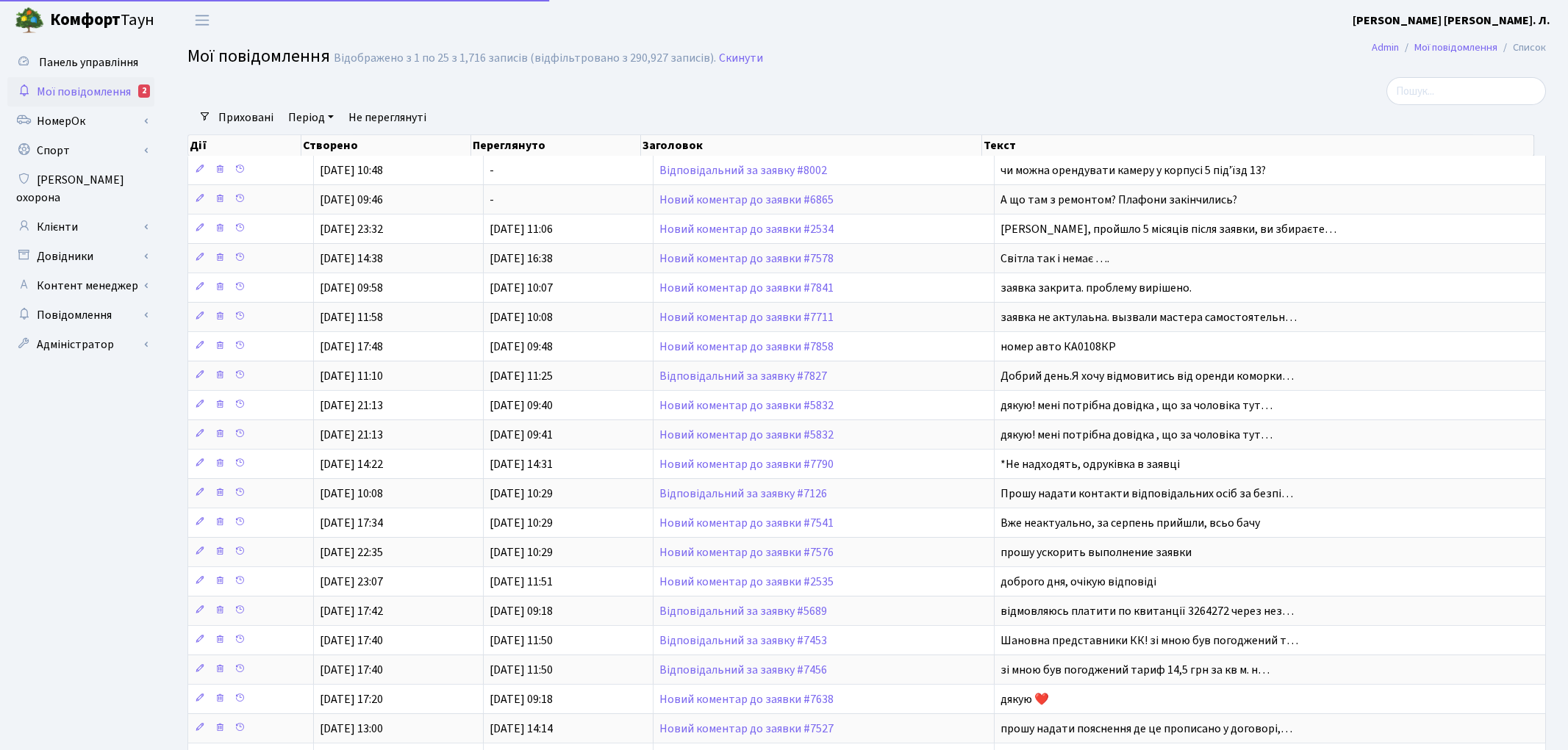
select select "25"
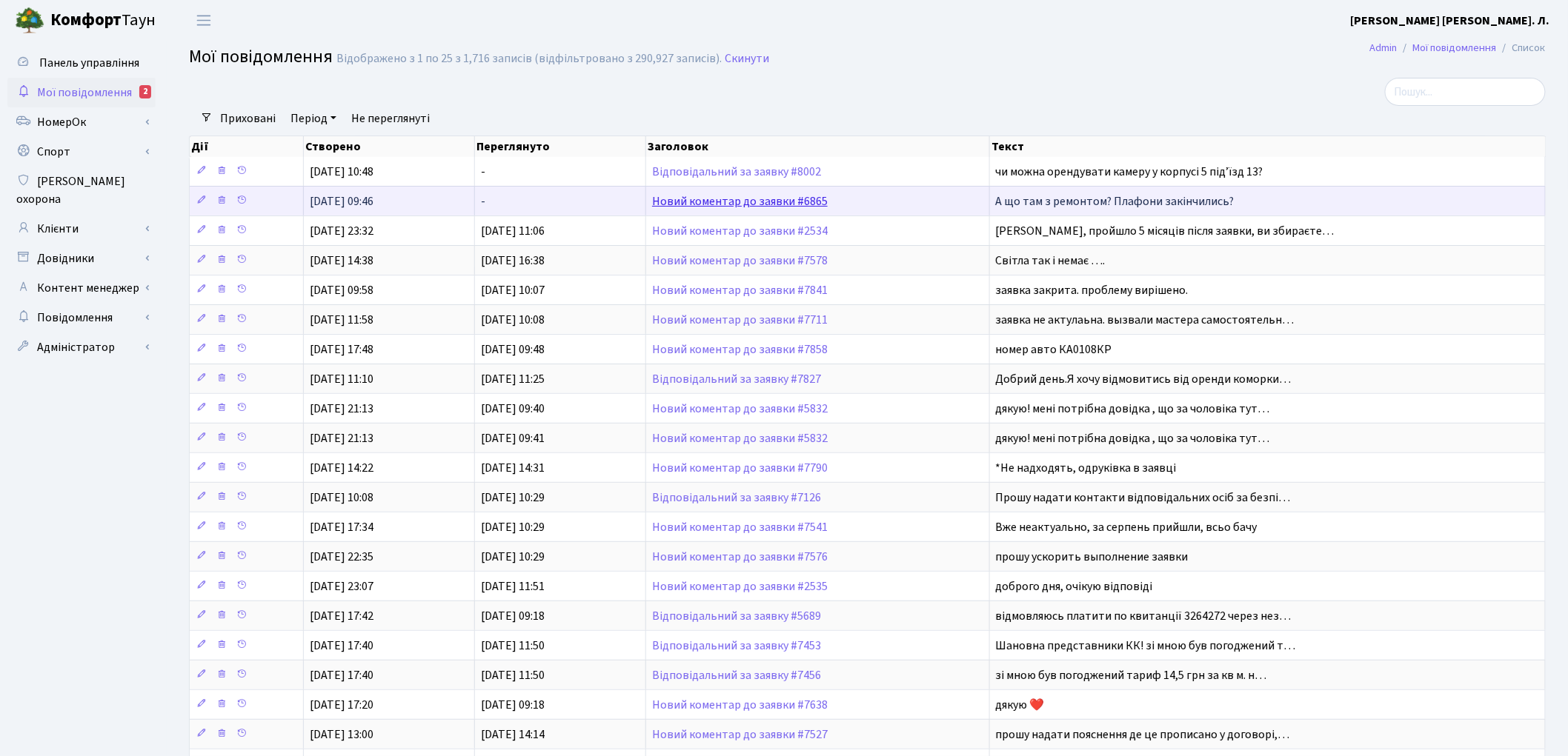
click at [688, 202] on link "Новий коментар до заявки #6865" at bounding box center [740, 201] width 175 height 17
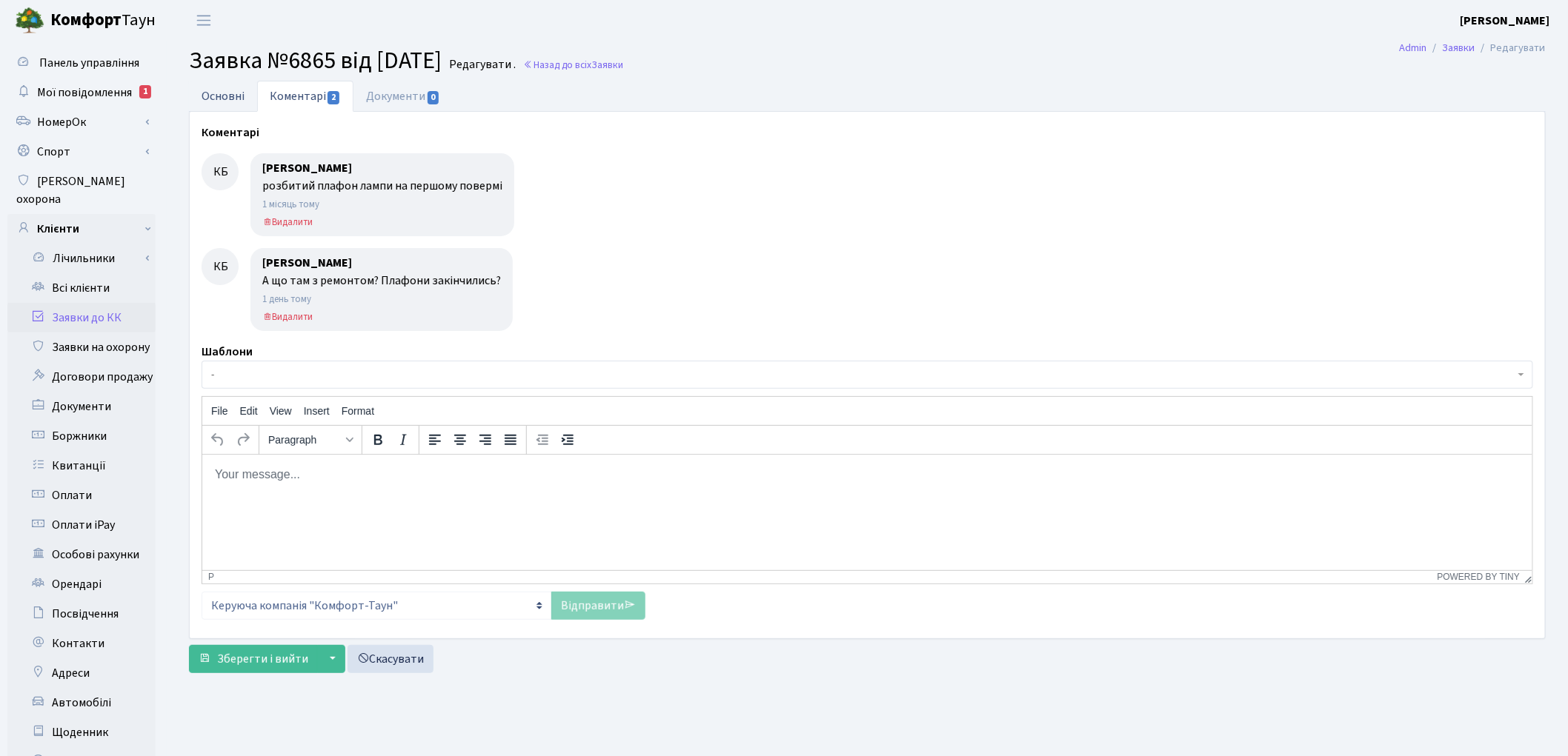
click at [231, 101] on link "Основні" at bounding box center [223, 95] width 68 height 30
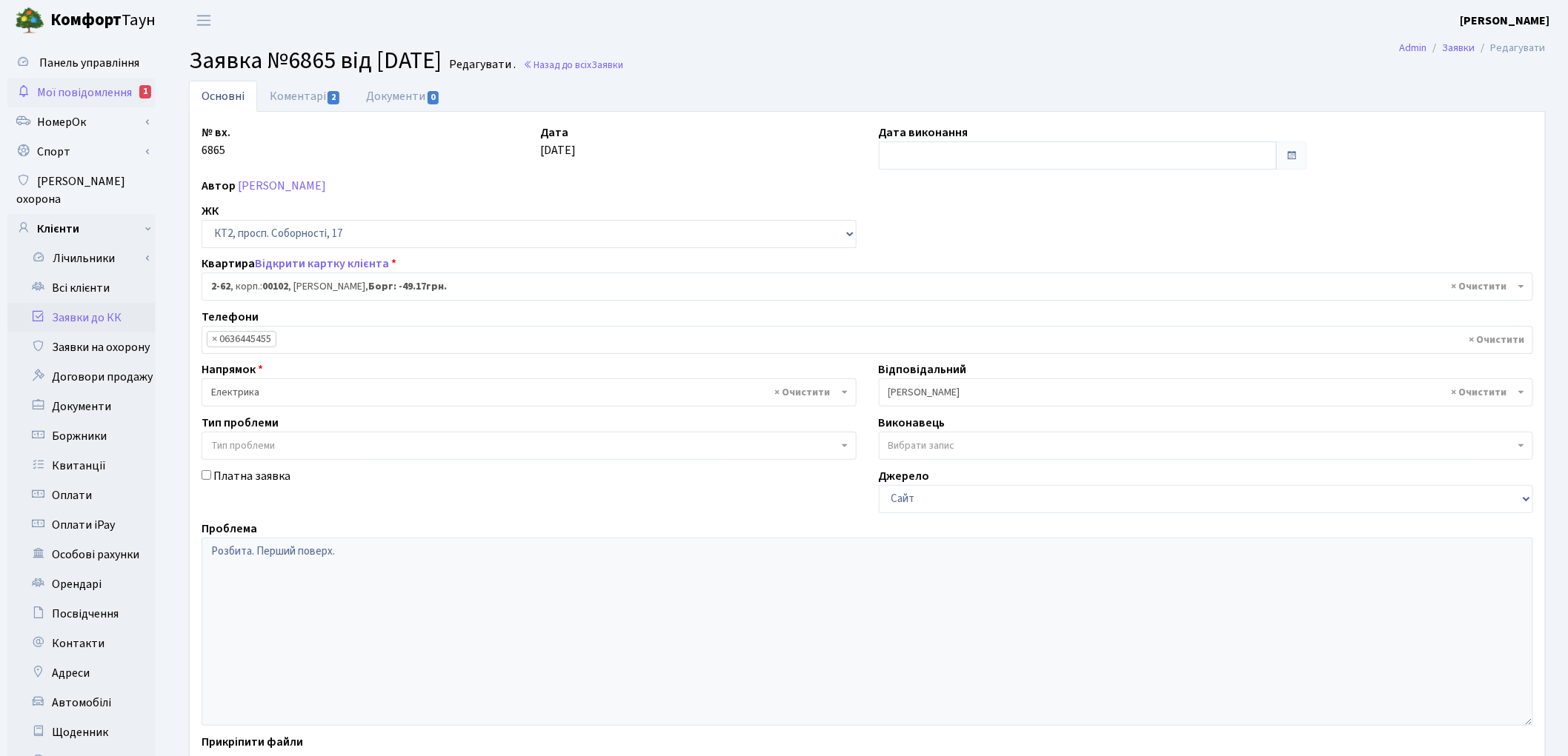
click at [111, 87] on span "Мої повідомлення" at bounding box center [84, 92] width 95 height 17
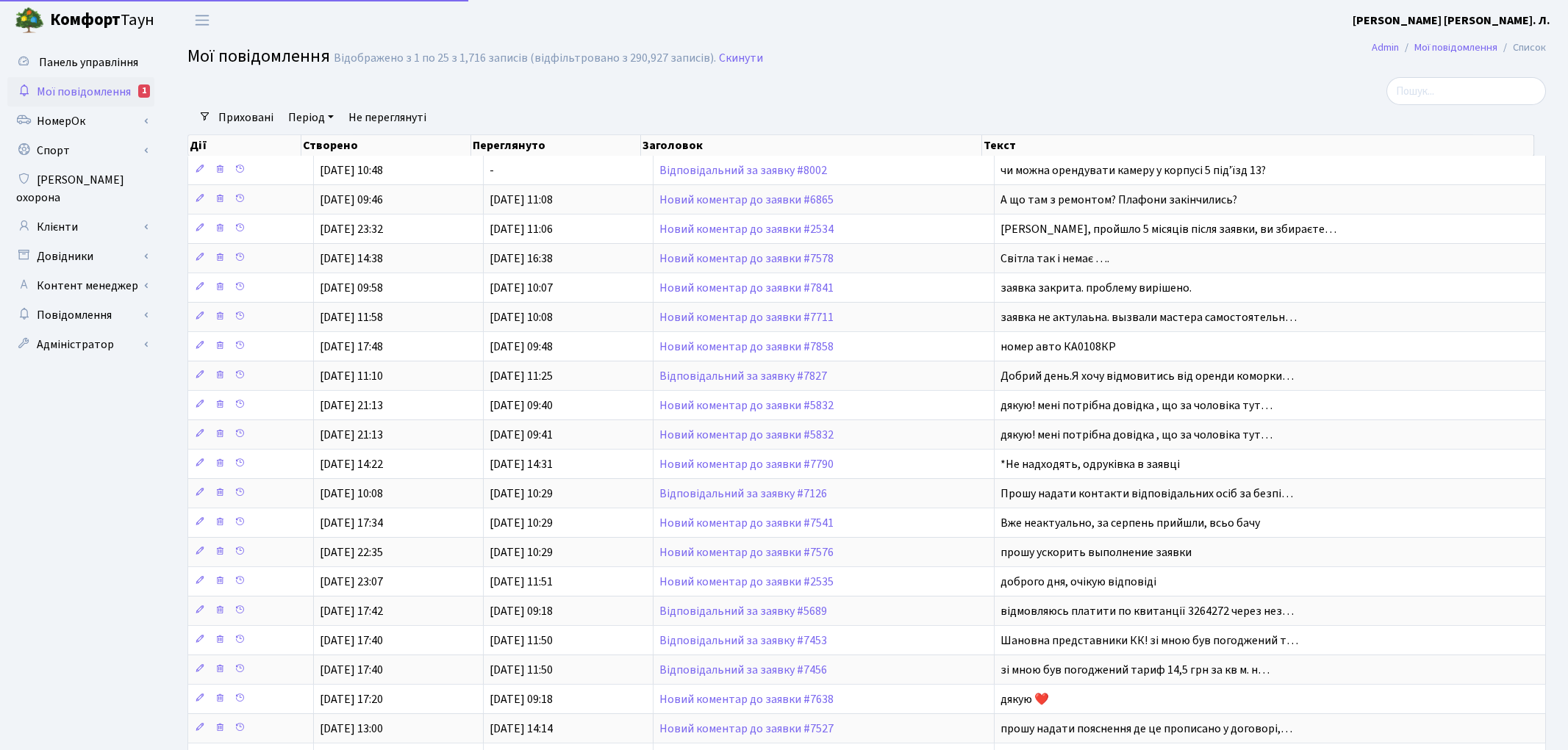
select select "25"
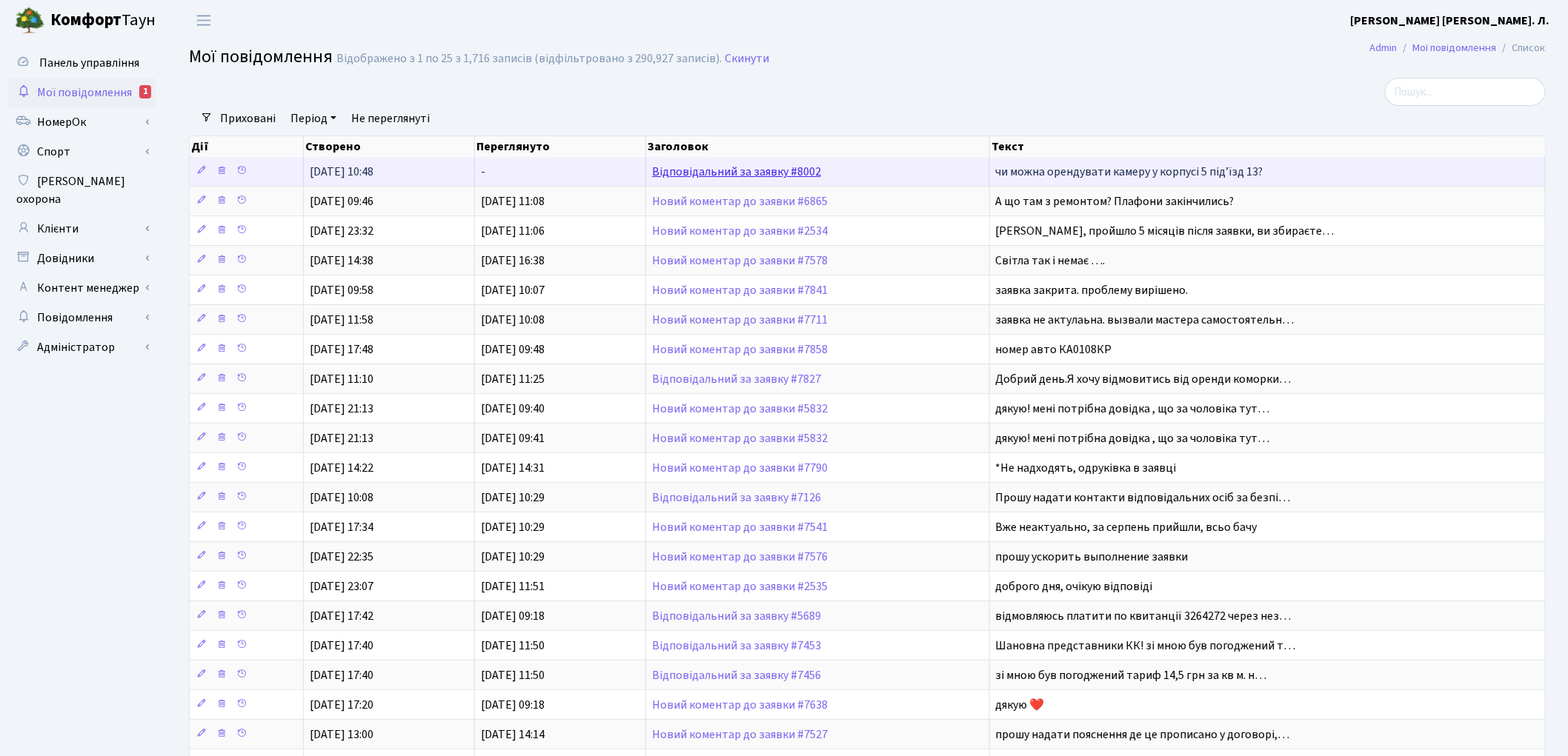
click at [670, 171] on link "Відповідальний за заявку #8002" at bounding box center [737, 171] width 169 height 17
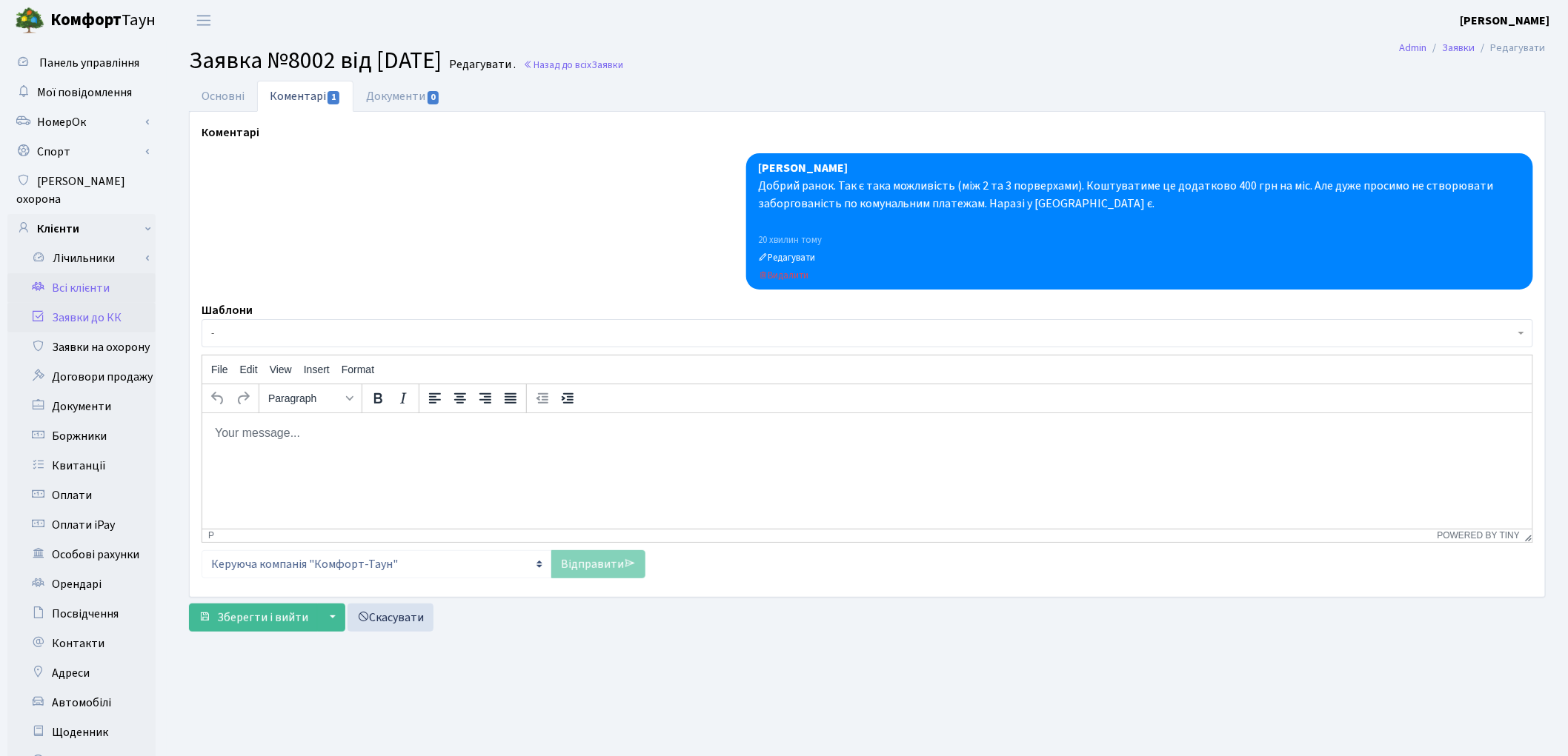
click at [77, 273] on link "Всі клієнти" at bounding box center [81, 288] width 148 height 30
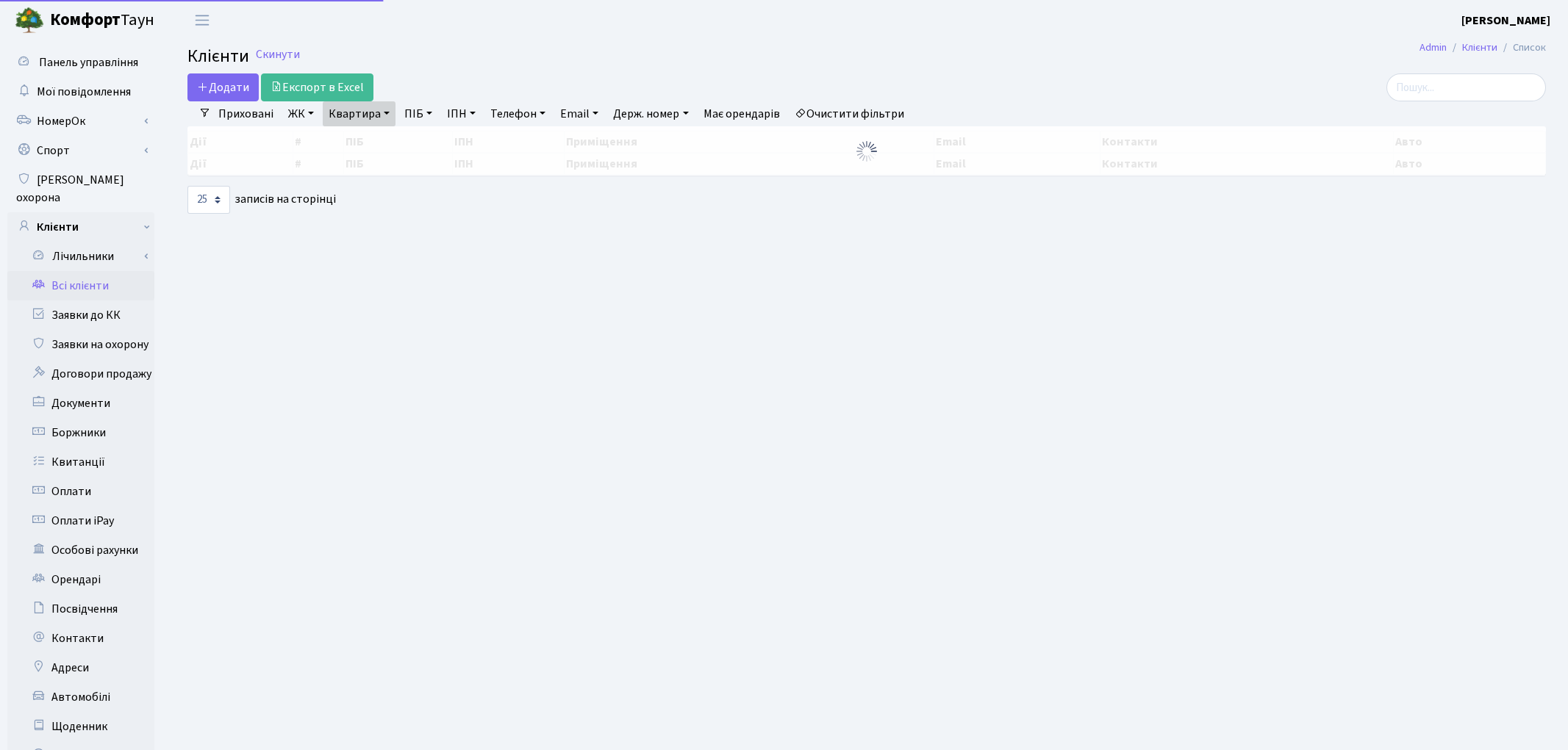
select select "25"
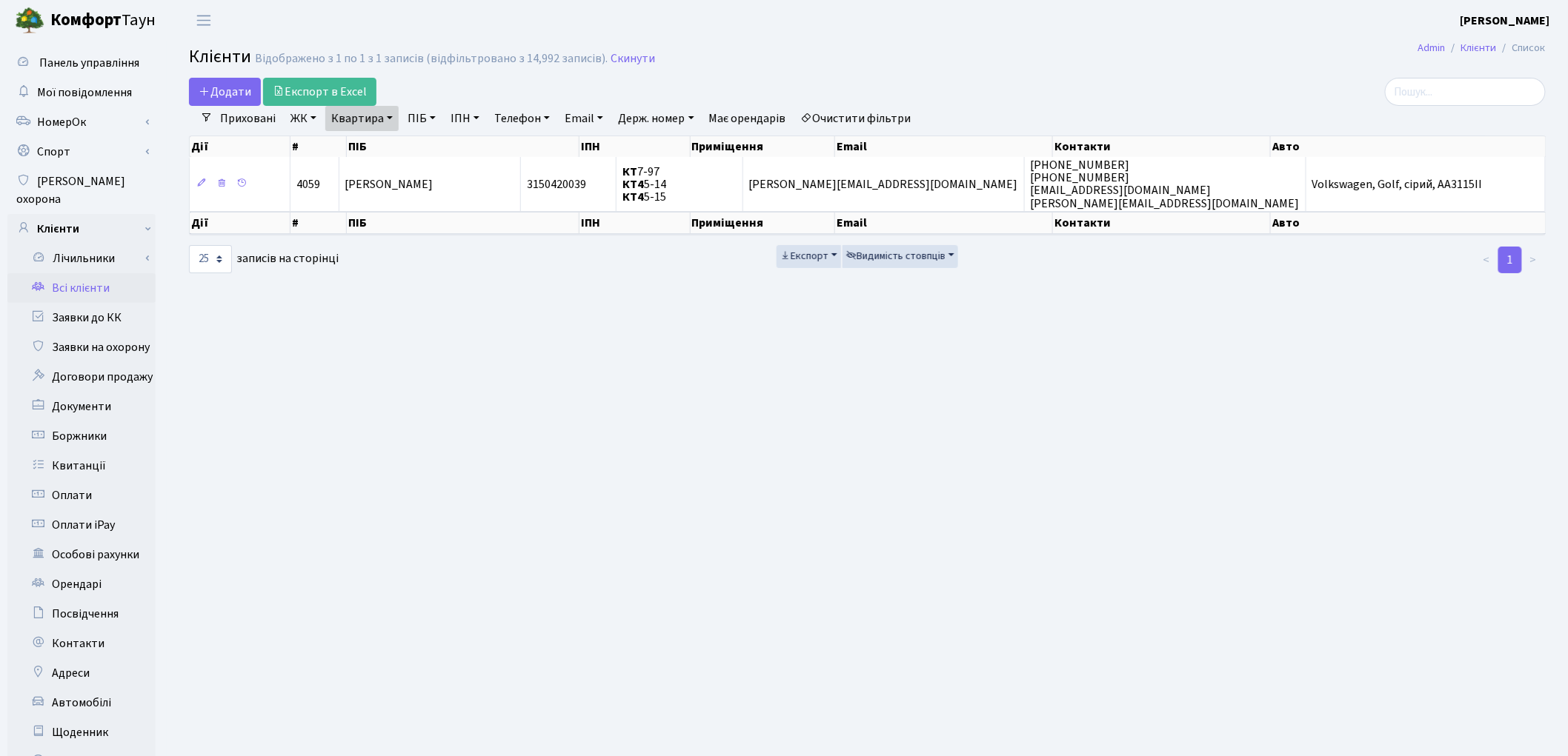
click at [869, 114] on link "Очистити фільтри" at bounding box center [856, 118] width 122 height 25
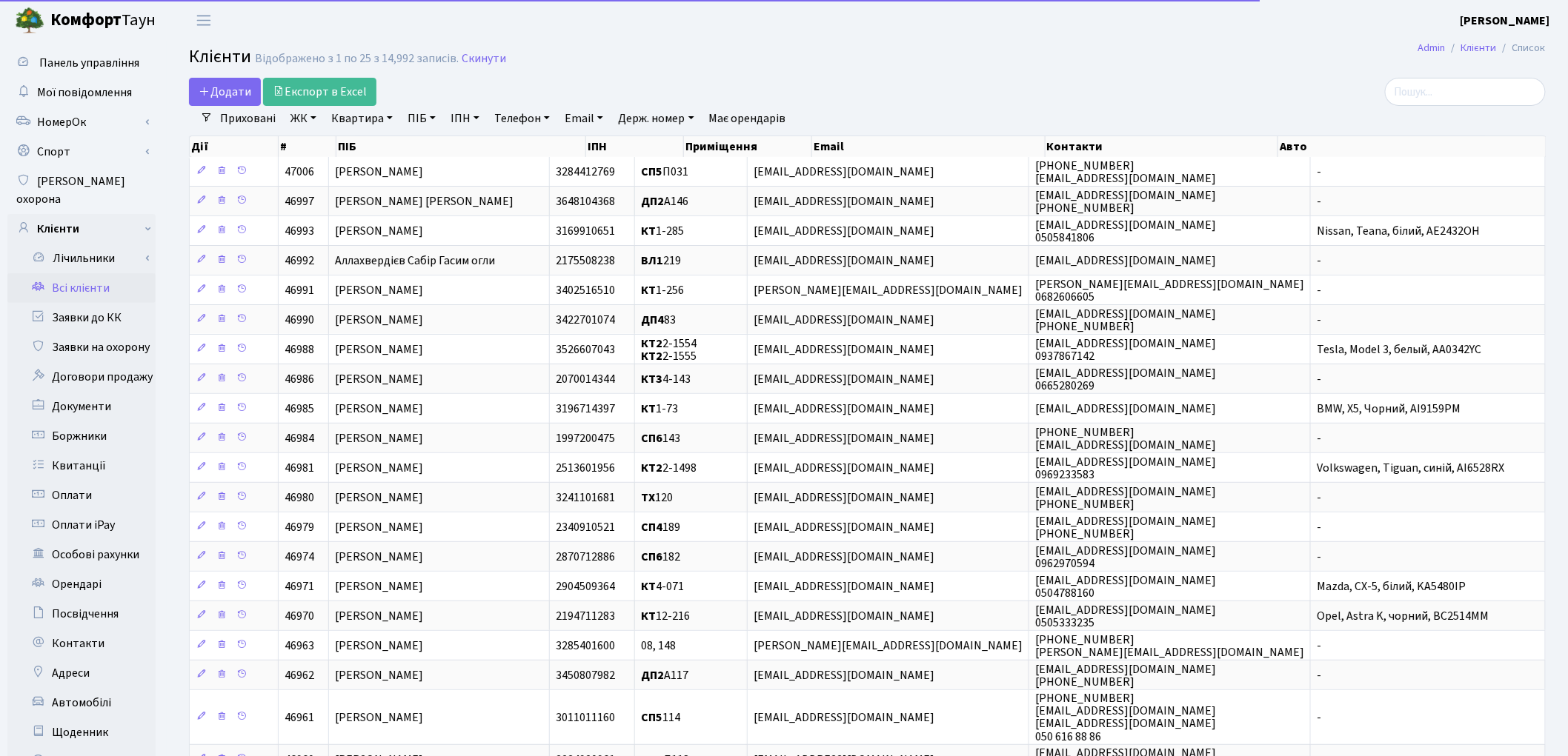
click at [360, 126] on link "Квартира" at bounding box center [362, 118] width 73 height 25
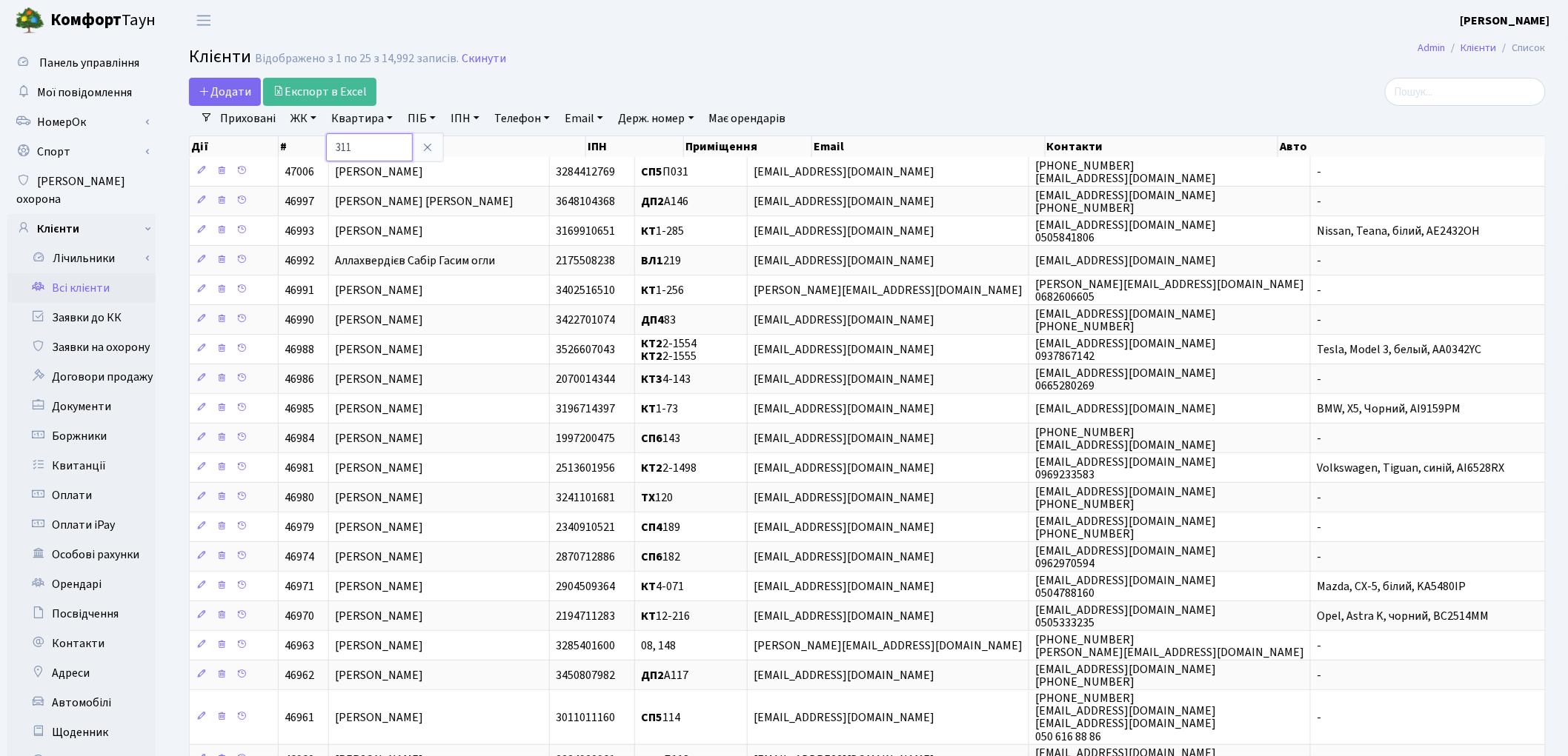
type input "311"
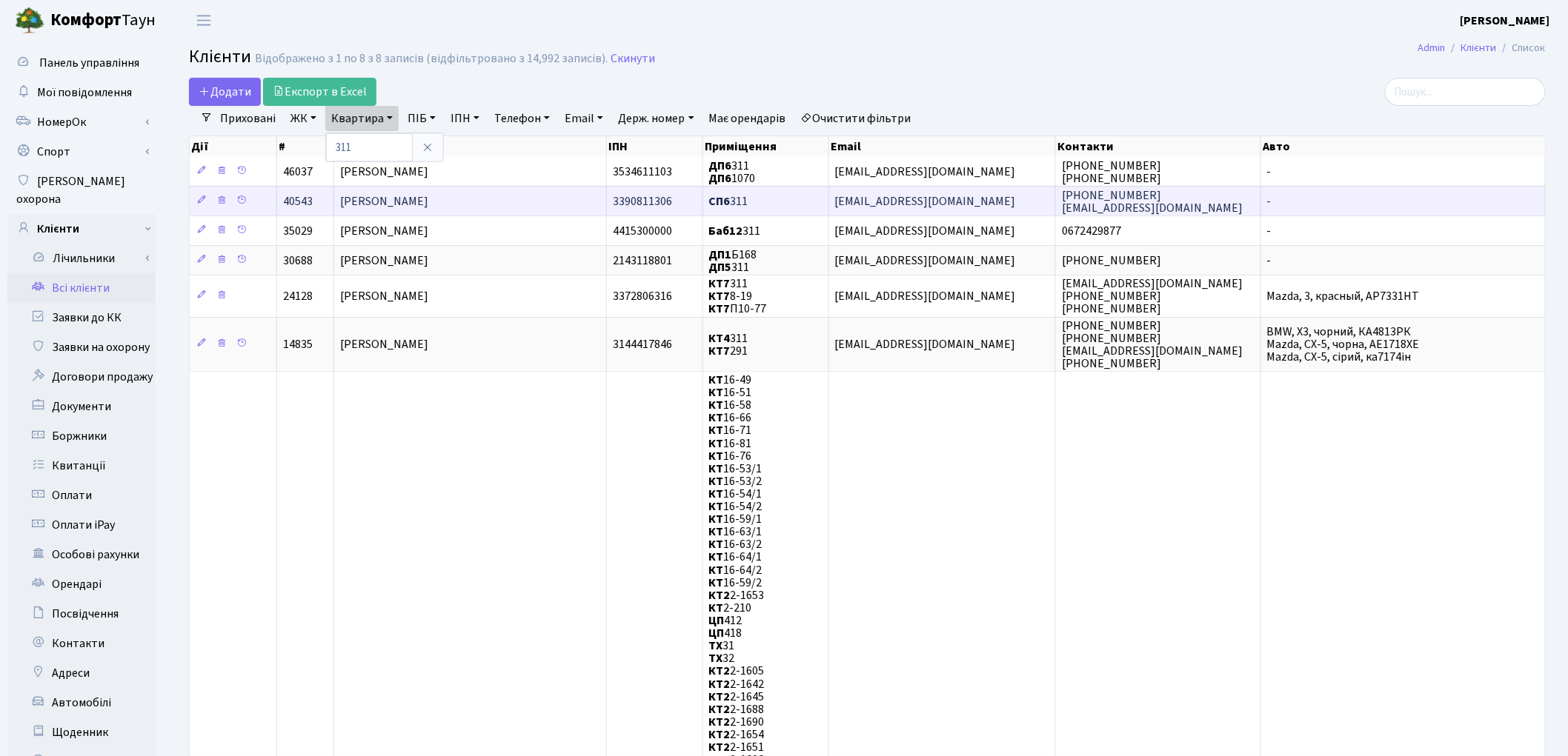
click at [406, 201] on span "Островська Ірина Олегівна" at bounding box center [384, 201] width 88 height 17
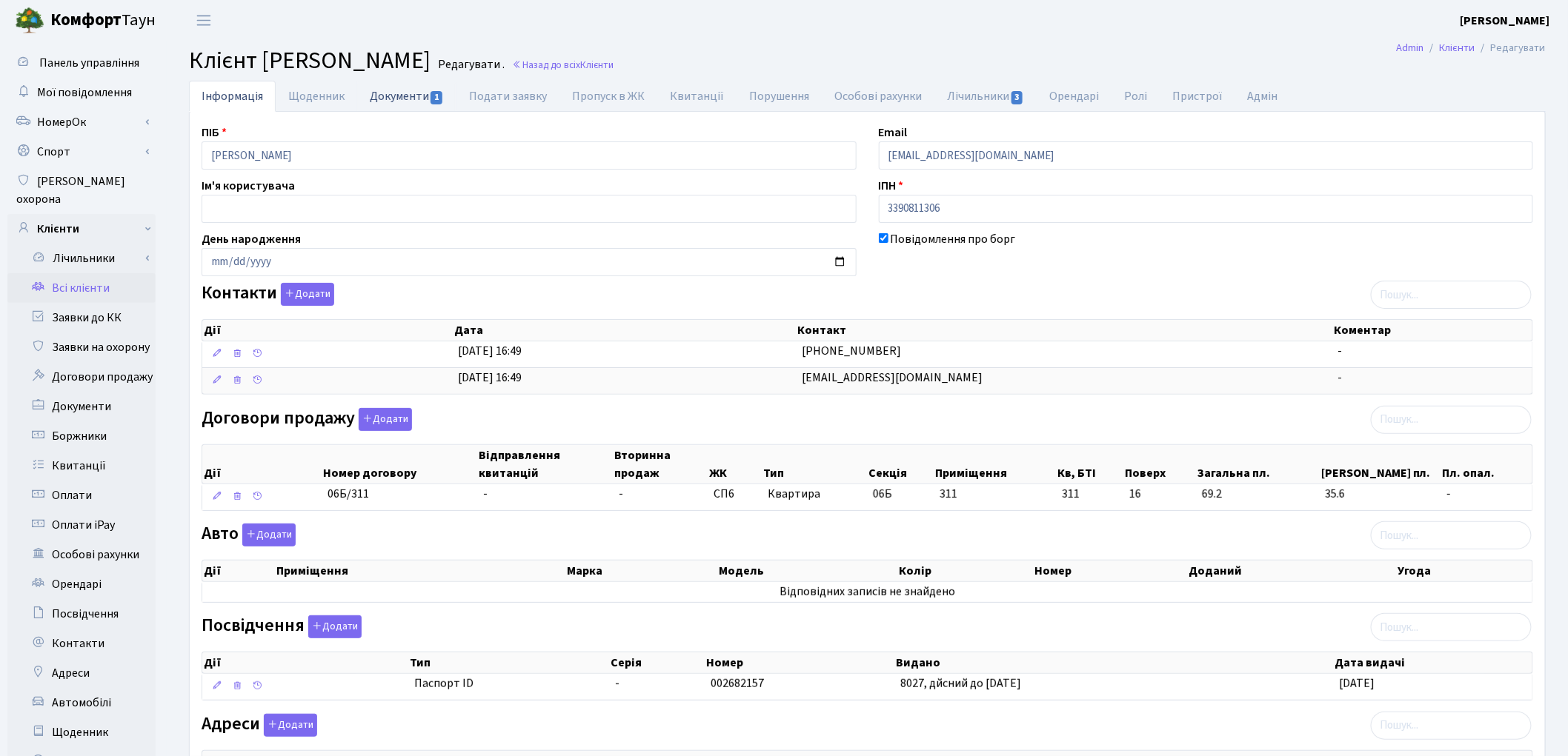
click at [389, 97] on link "Документи 1" at bounding box center [407, 95] width 99 height 30
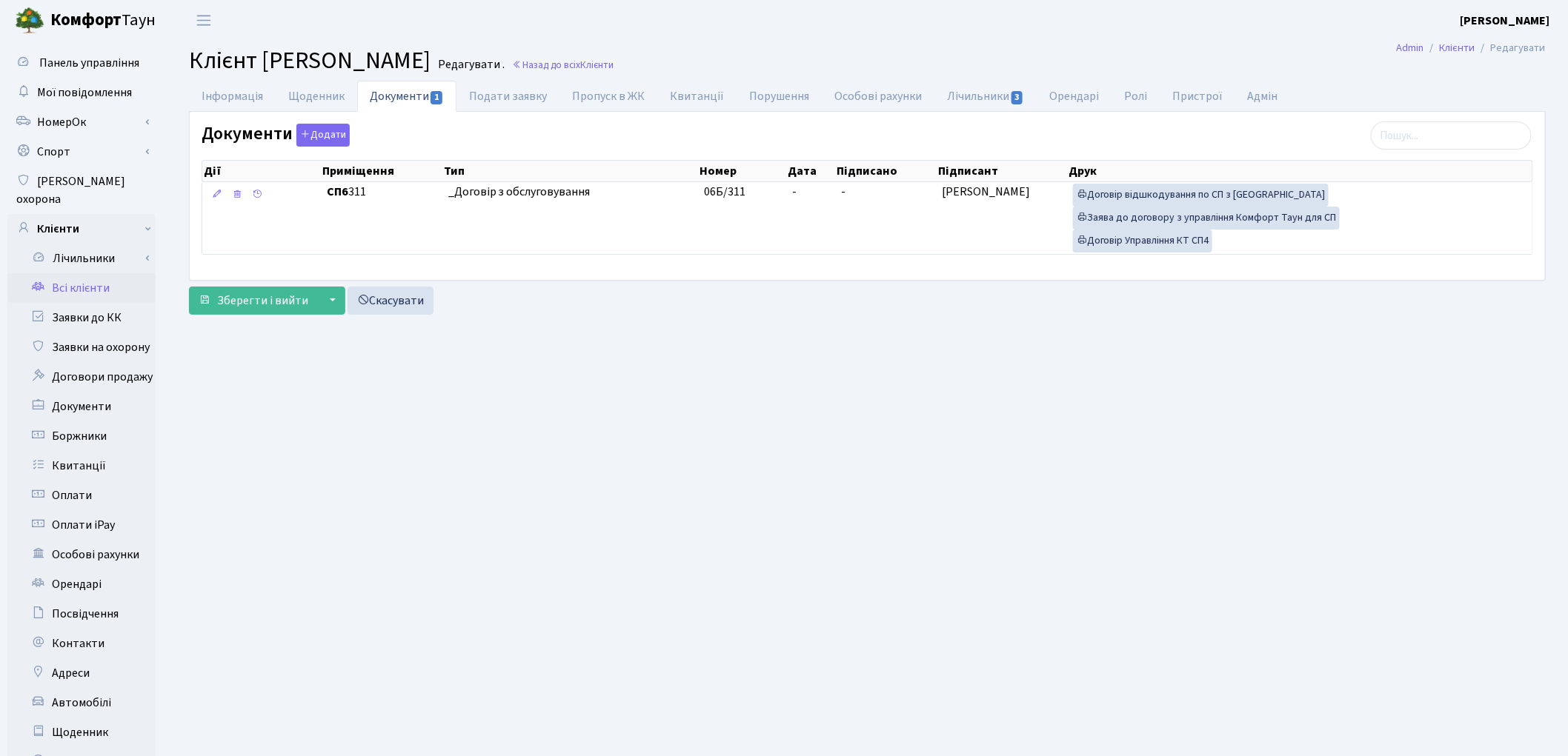
click at [86, 273] on link "Всі клієнти" at bounding box center [81, 288] width 148 height 30
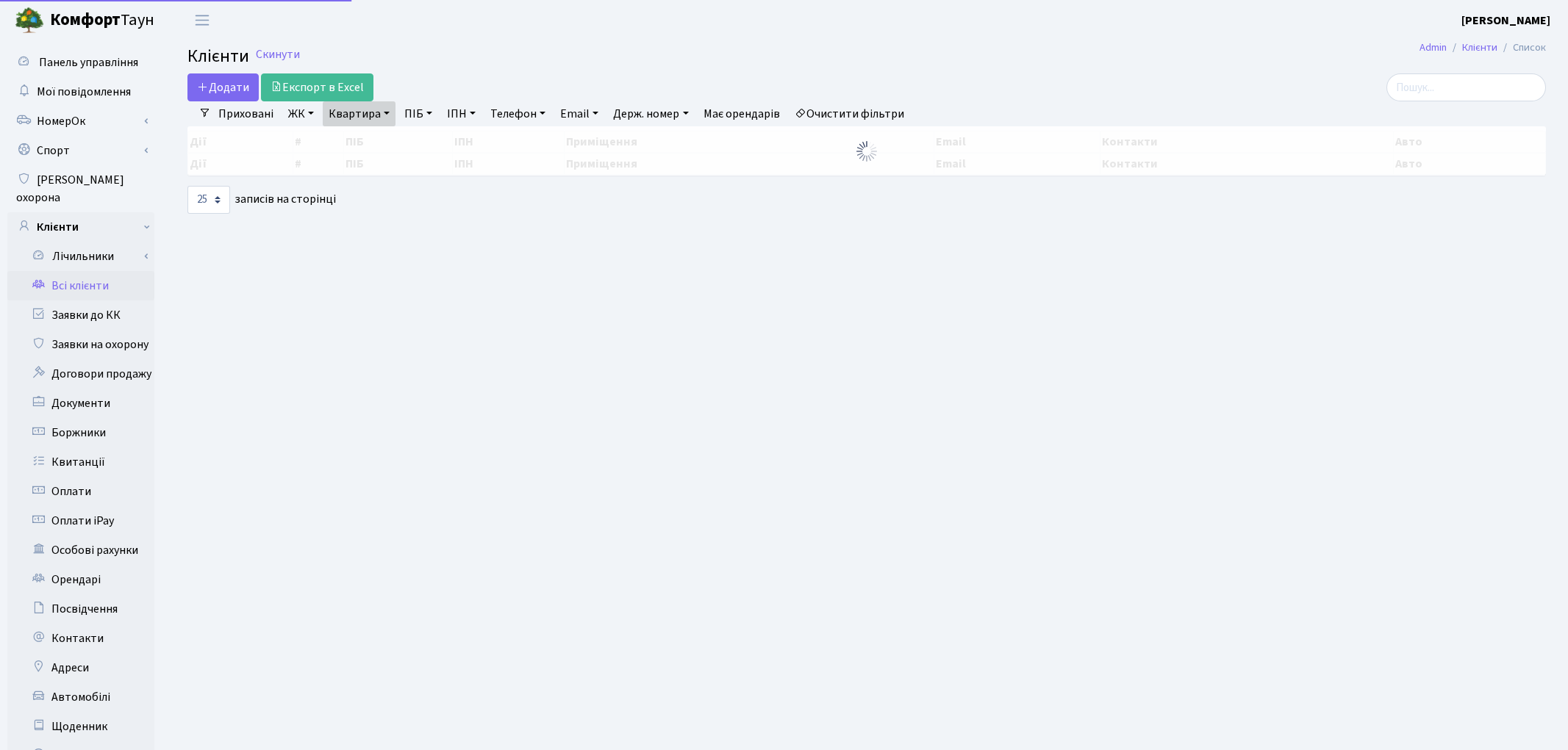
select select "25"
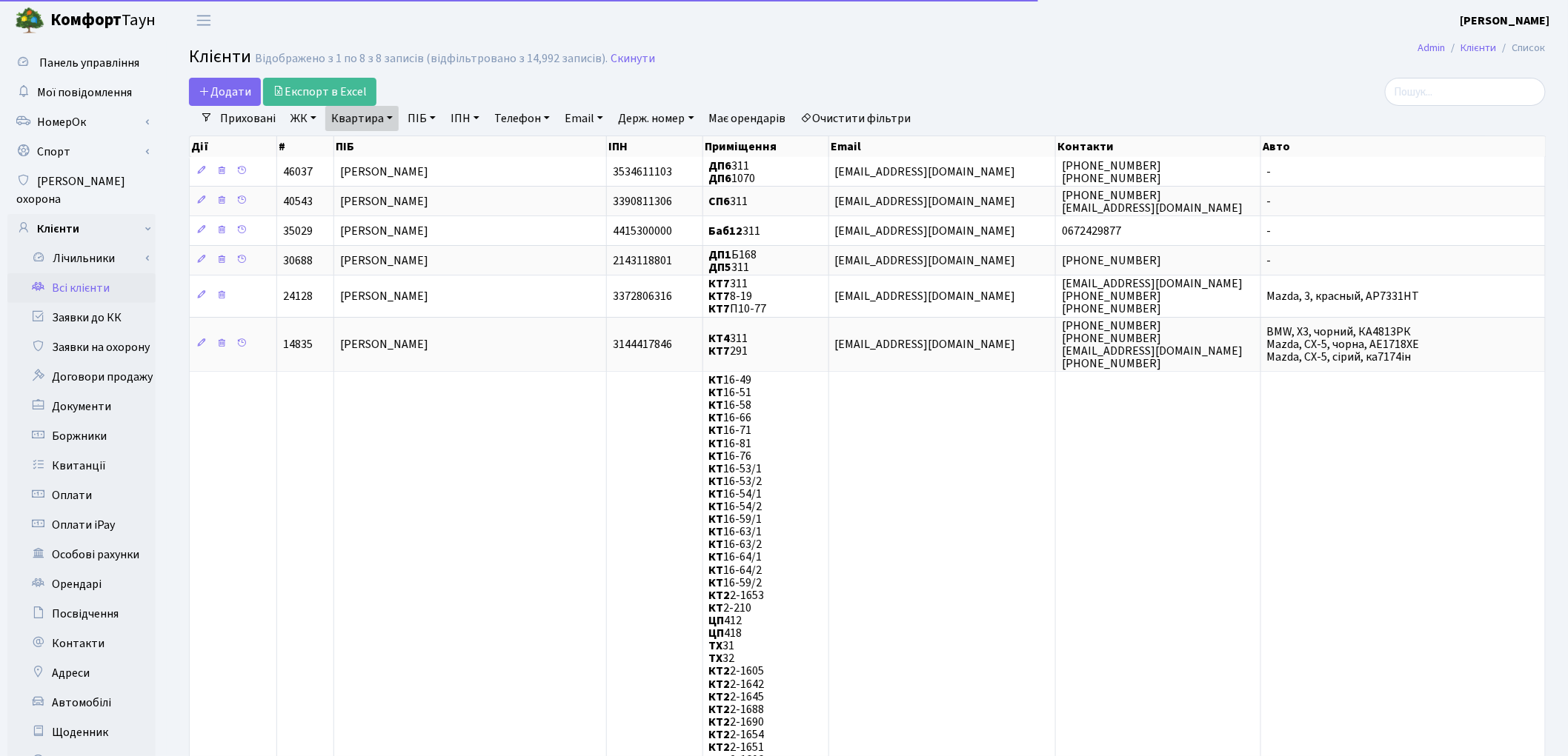
click at [371, 123] on link "Квартира" at bounding box center [362, 118] width 73 height 25
click at [373, 144] on input "311" at bounding box center [369, 148] width 87 height 28
type input "3"
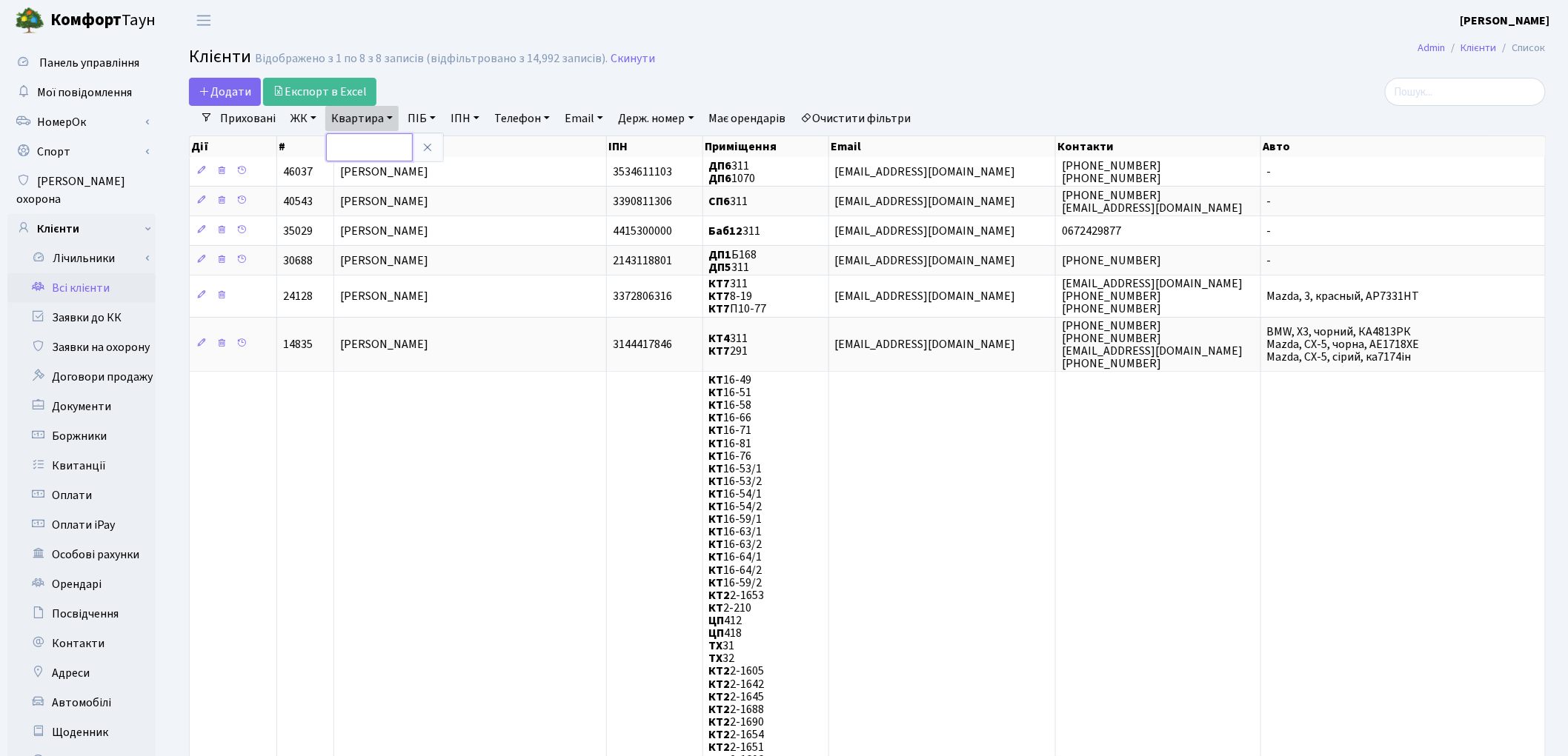
type input "а"
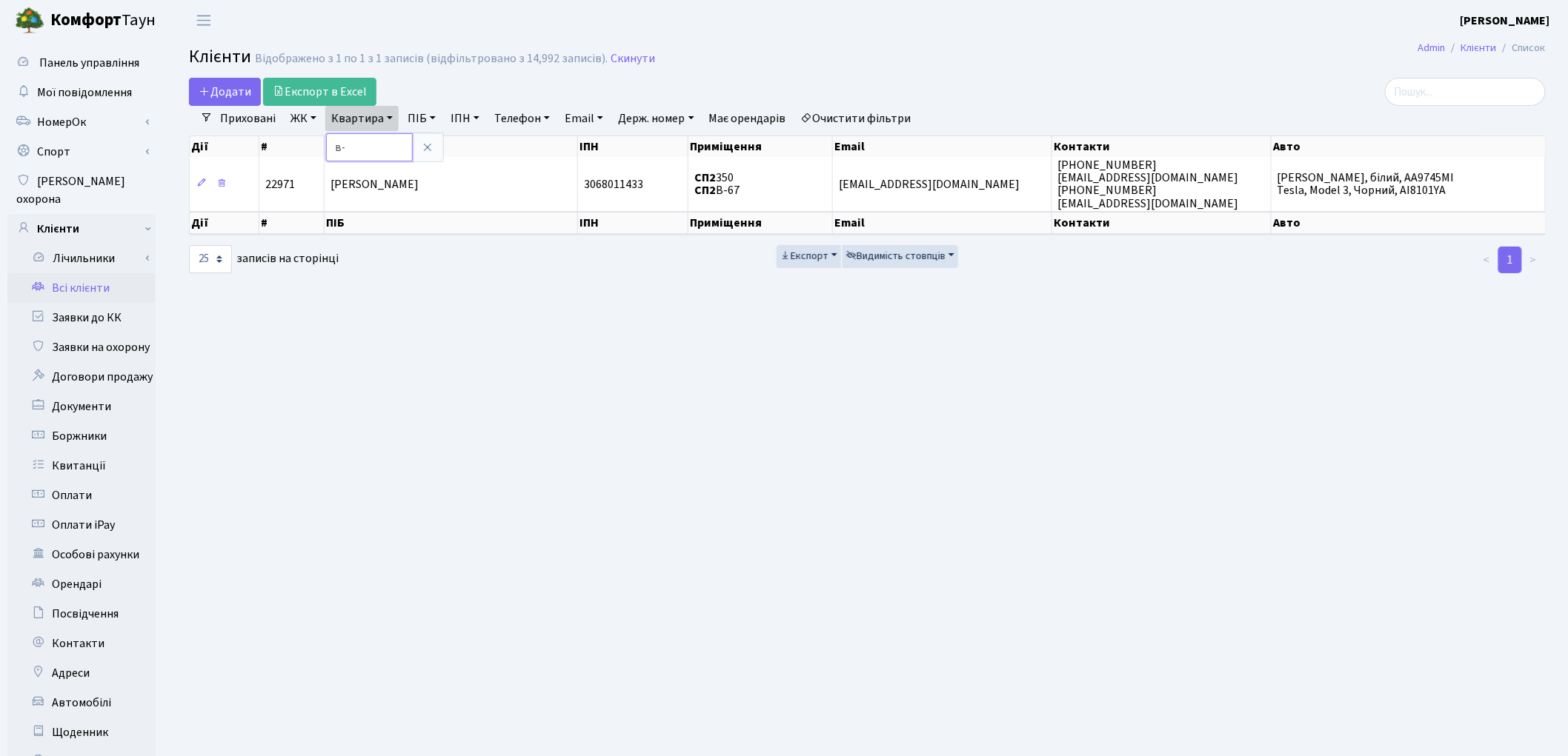
type input "в"
type input "п063"
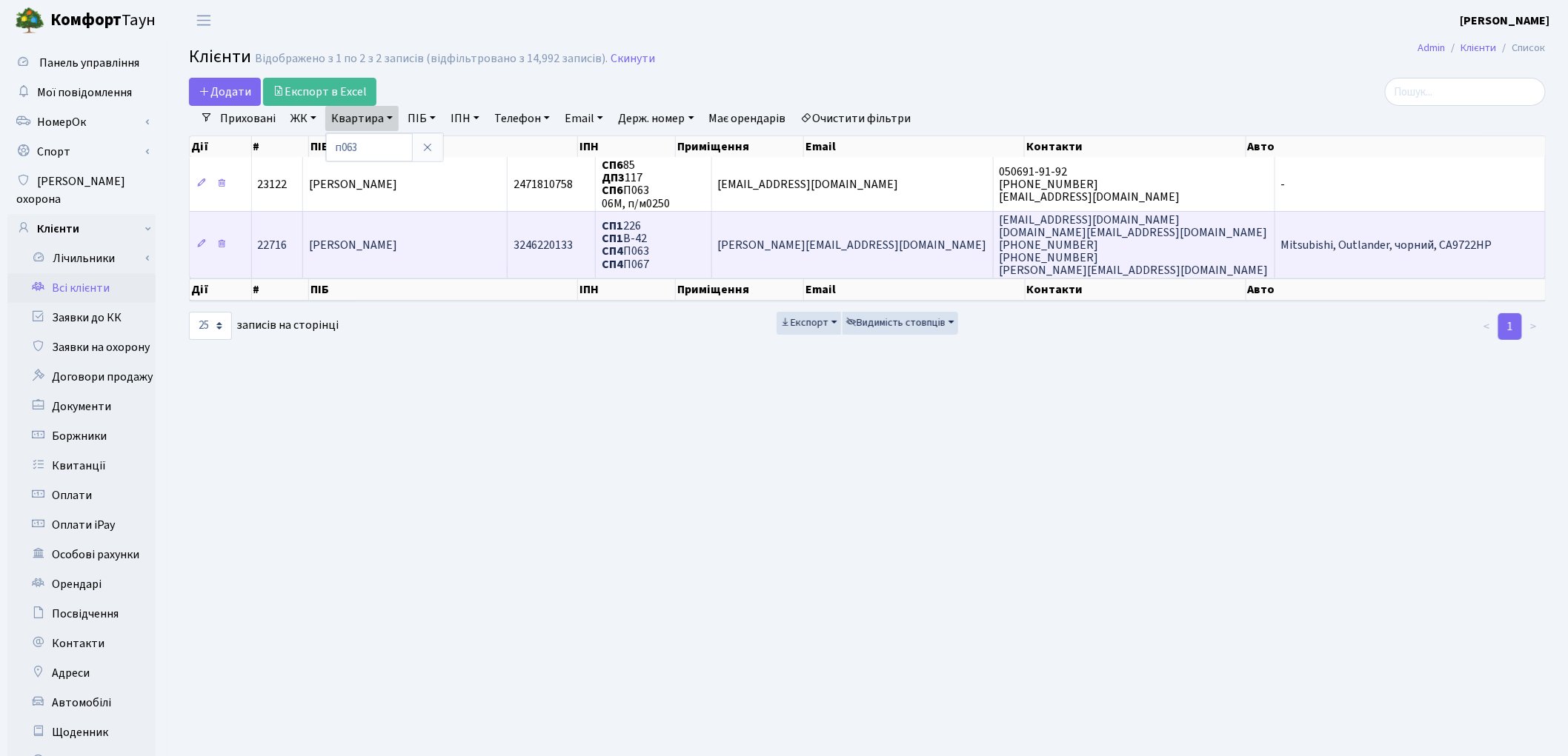
click at [465, 261] on td "Щербенко Дмитро Володимирович" at bounding box center [405, 244] width 204 height 67
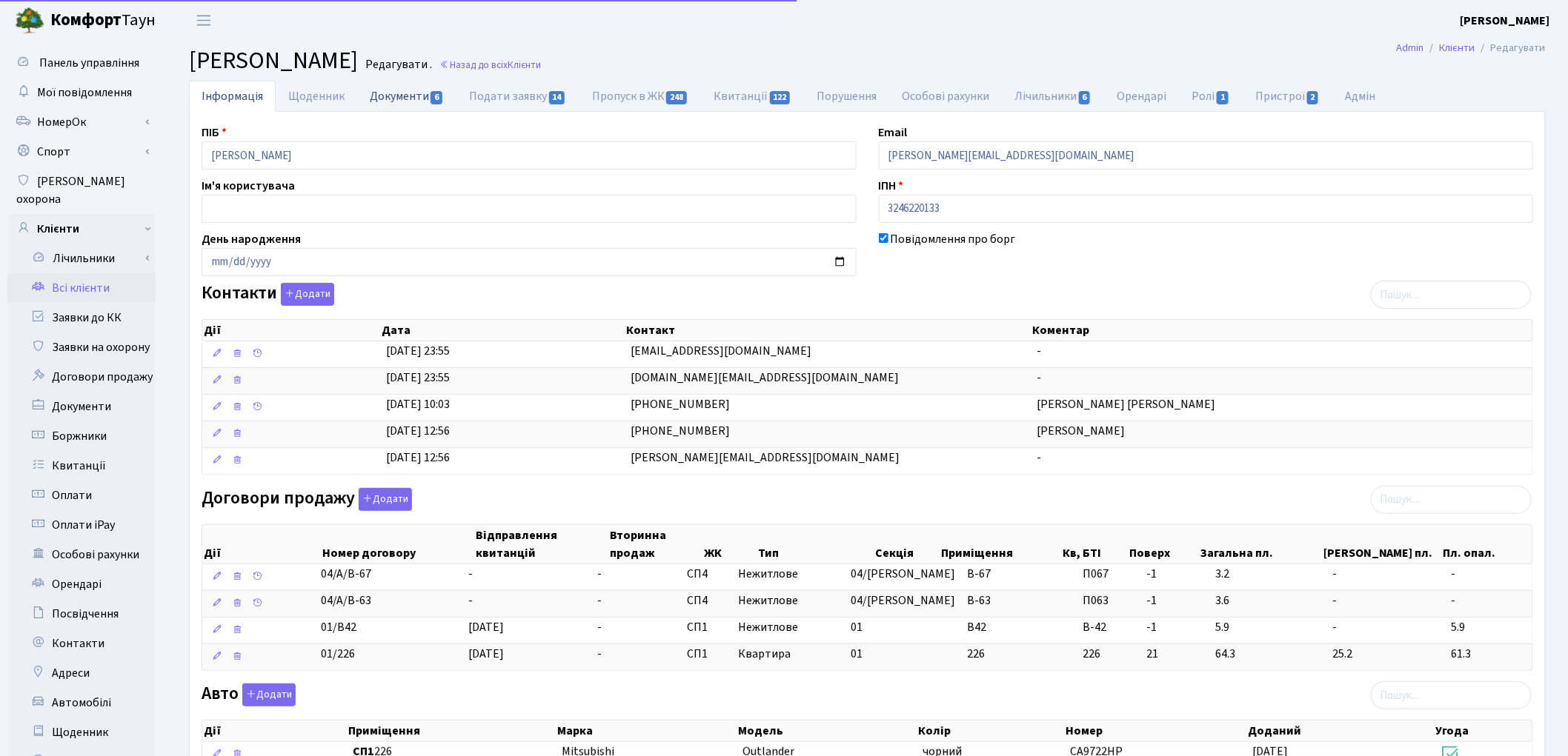
click at [412, 92] on link "Документи 6" at bounding box center [407, 95] width 99 height 30
select select "25"
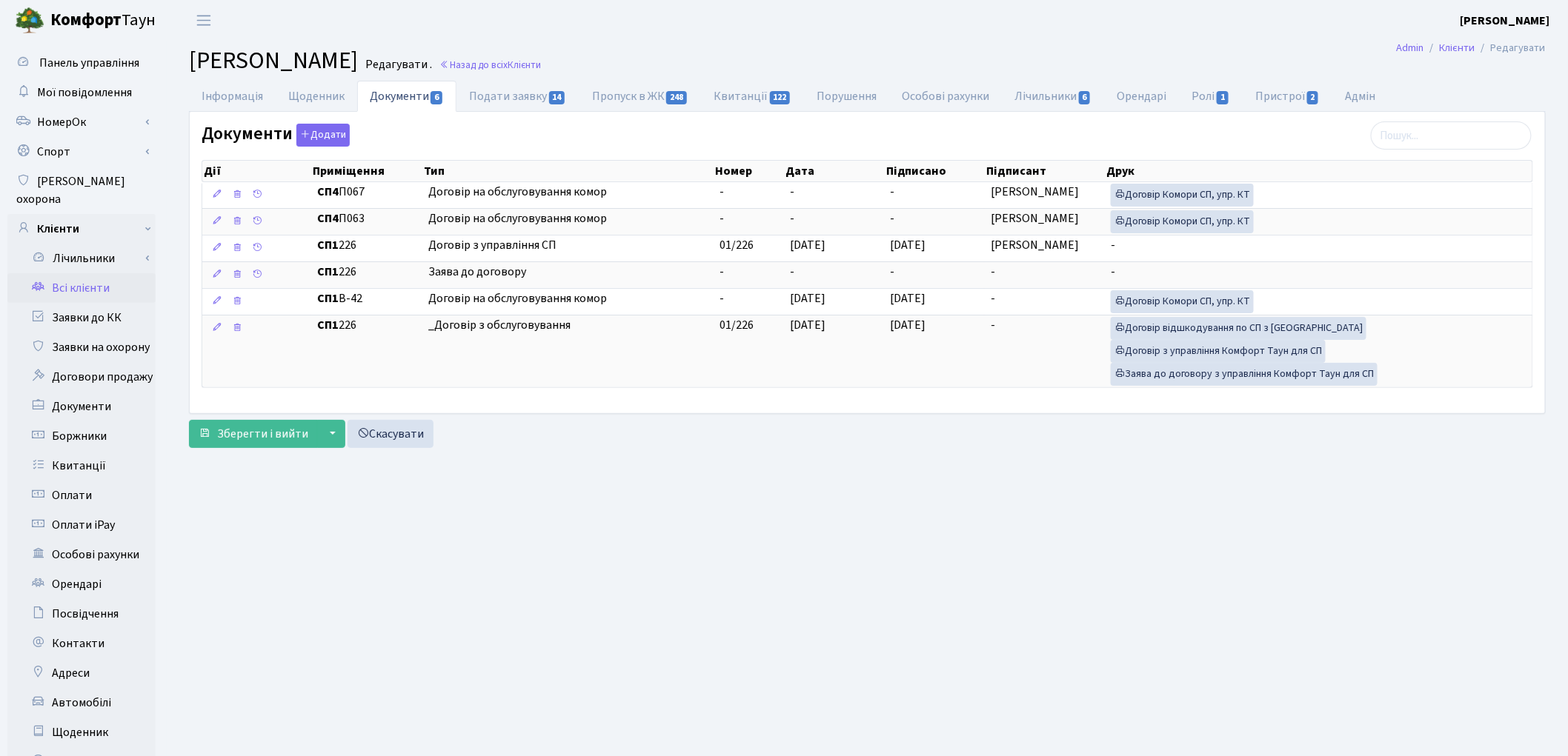
click at [91, 273] on link "Всі клієнти" at bounding box center [81, 288] width 148 height 30
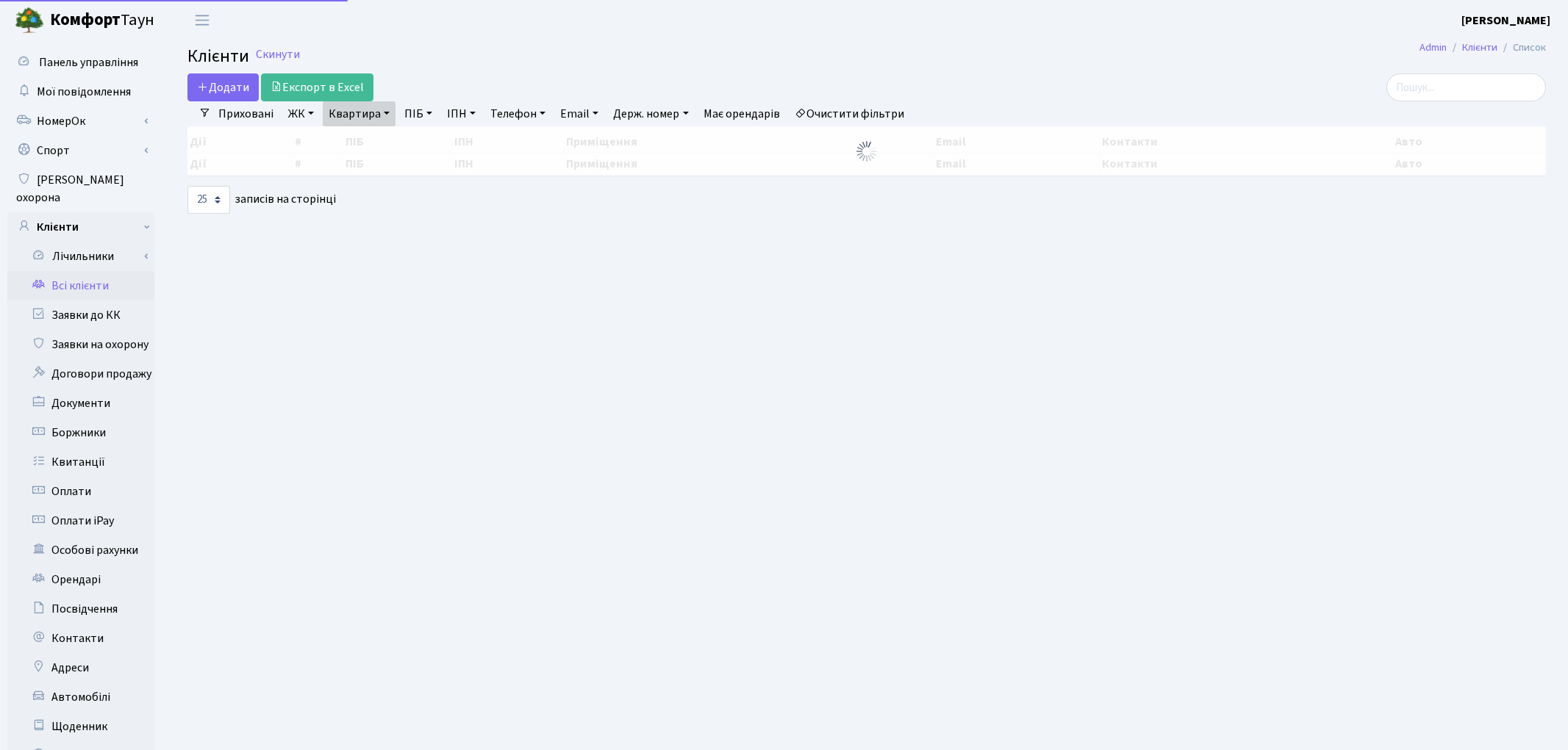
select select "25"
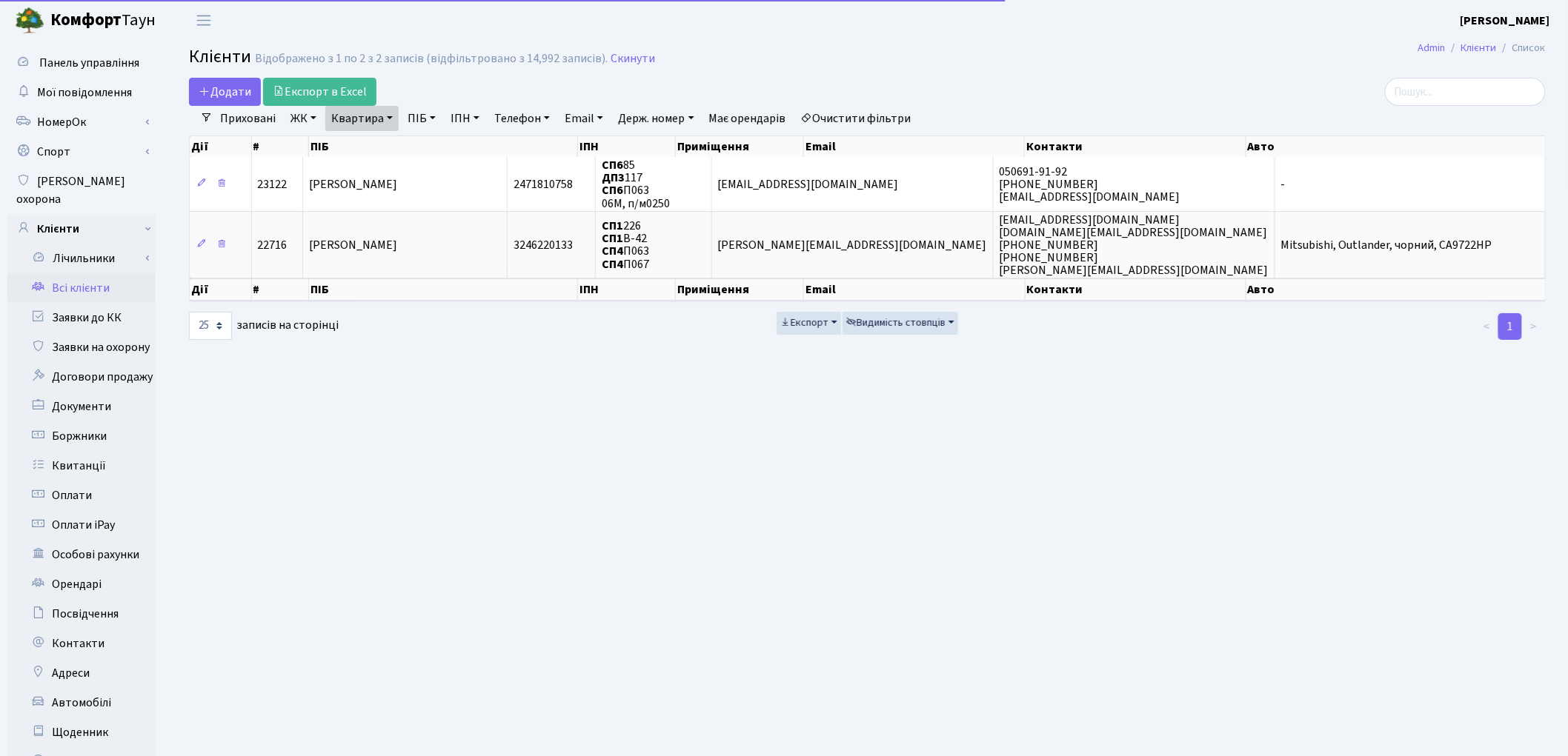
click at [368, 125] on link "Квартира" at bounding box center [362, 118] width 73 height 25
click at [367, 140] on input "п063" at bounding box center [369, 148] width 87 height 28
type input "п"
type input "115"
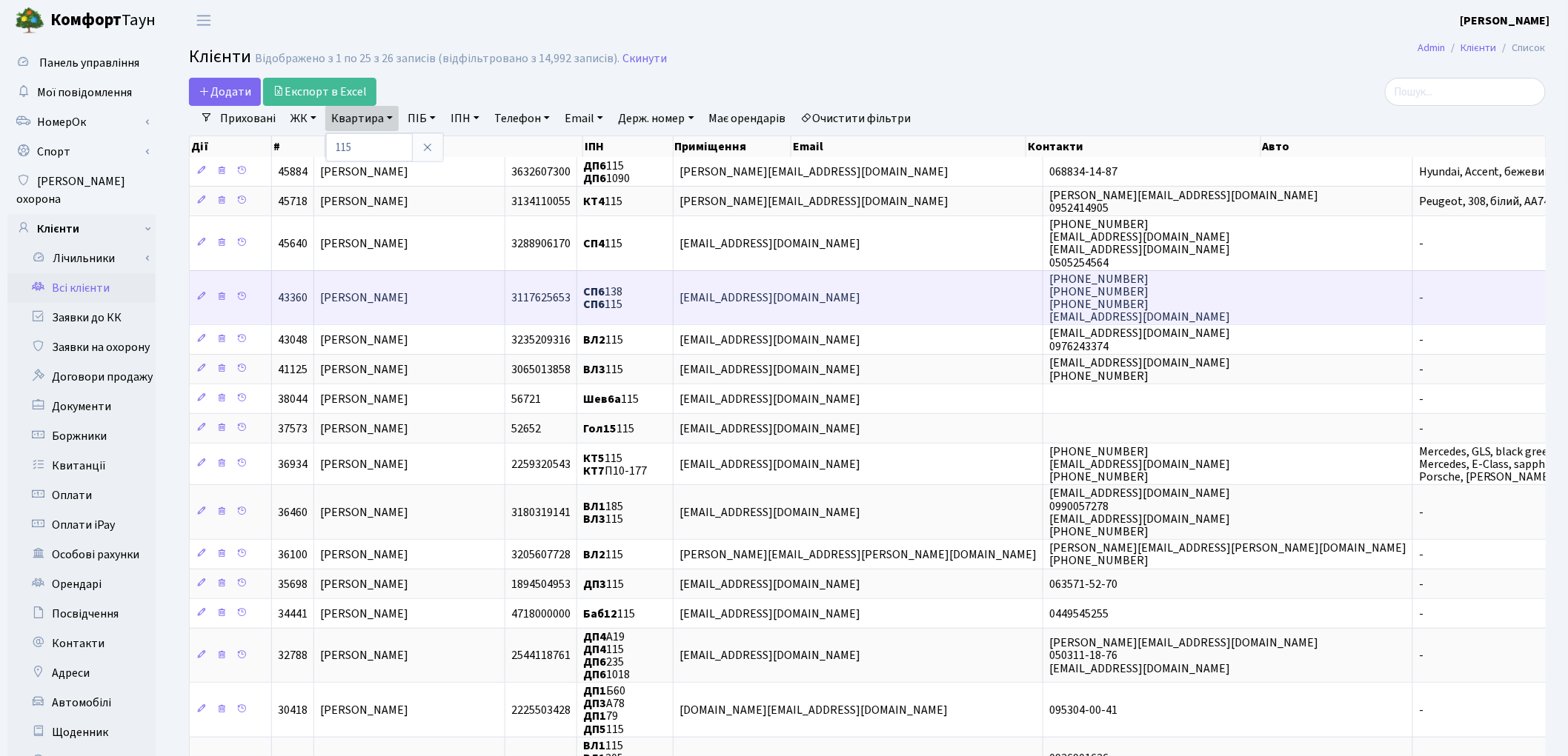
click at [382, 291] on span "Коган Михайло" at bounding box center [364, 298] width 88 height 17
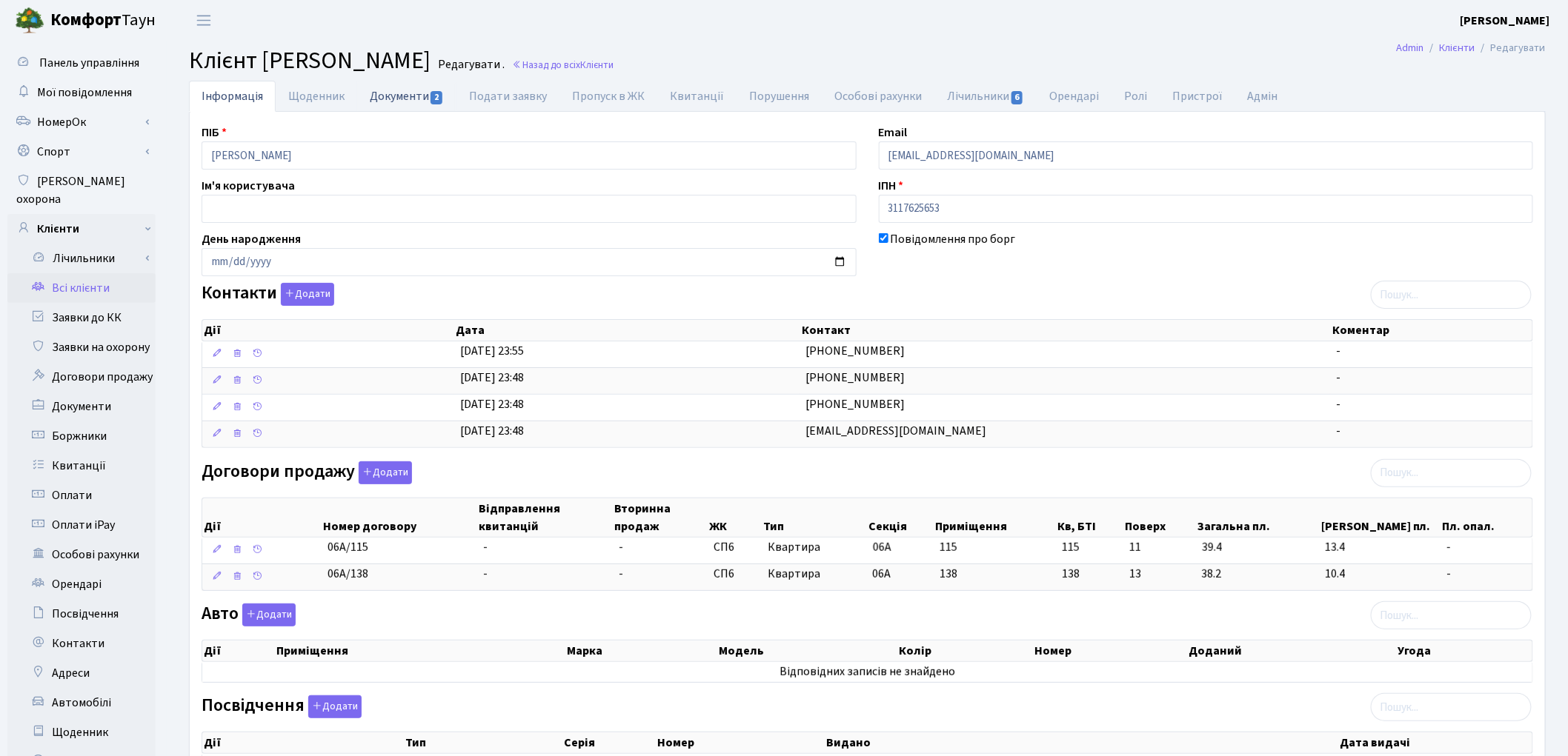
click at [381, 103] on link "Документи 2" at bounding box center [407, 95] width 99 height 30
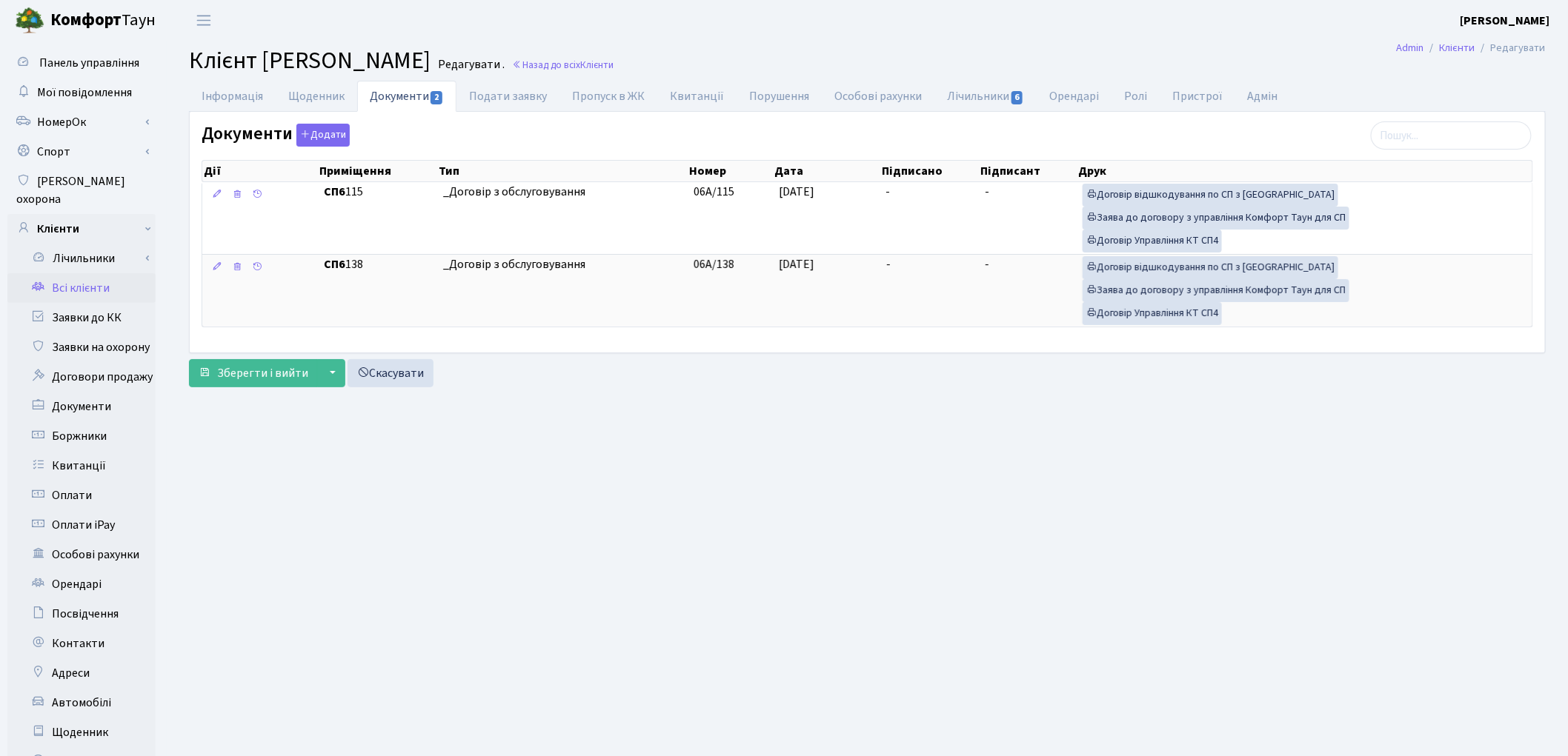
click at [923, 541] on main "Admin Клієнти Редагувати Клієнт Коган Михайло Редагувати . Назад до всіх Клієнт…" at bounding box center [867, 472] width 1401 height 862
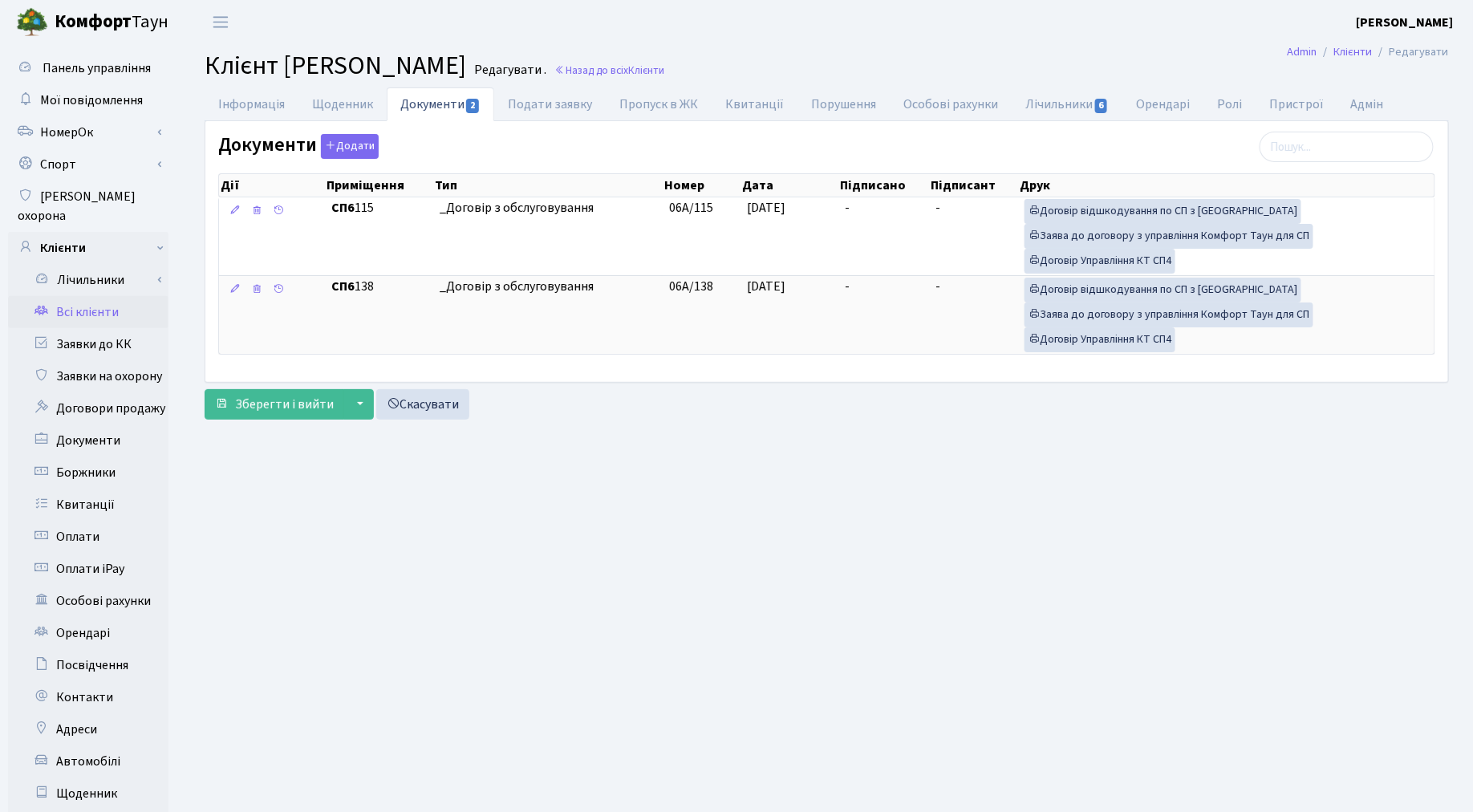
click at [64, 296] on link "Всі клієнти" at bounding box center [88, 312] width 161 height 32
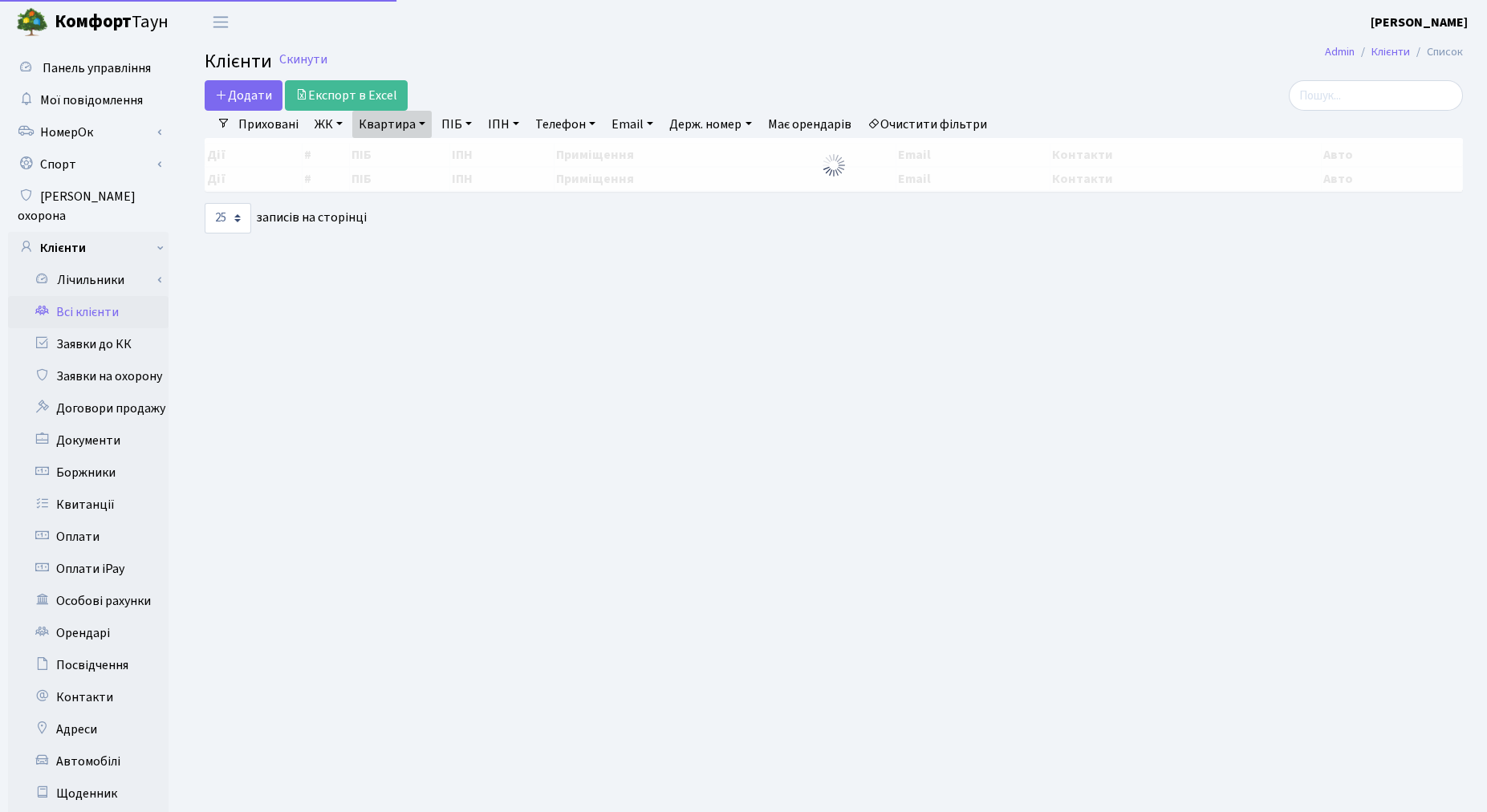
select select "25"
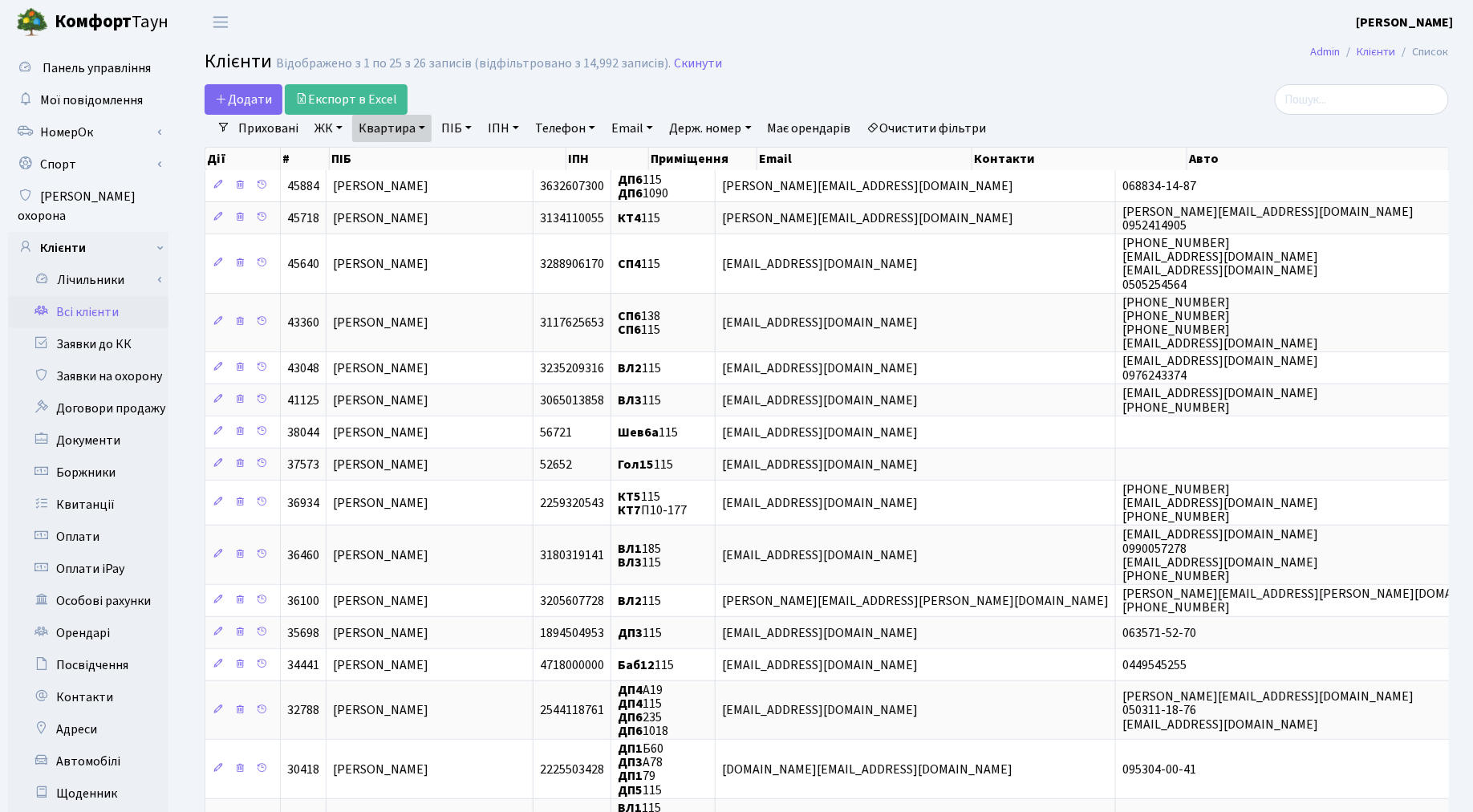
click at [68, 296] on link "Всі клієнти" at bounding box center [88, 312] width 161 height 32
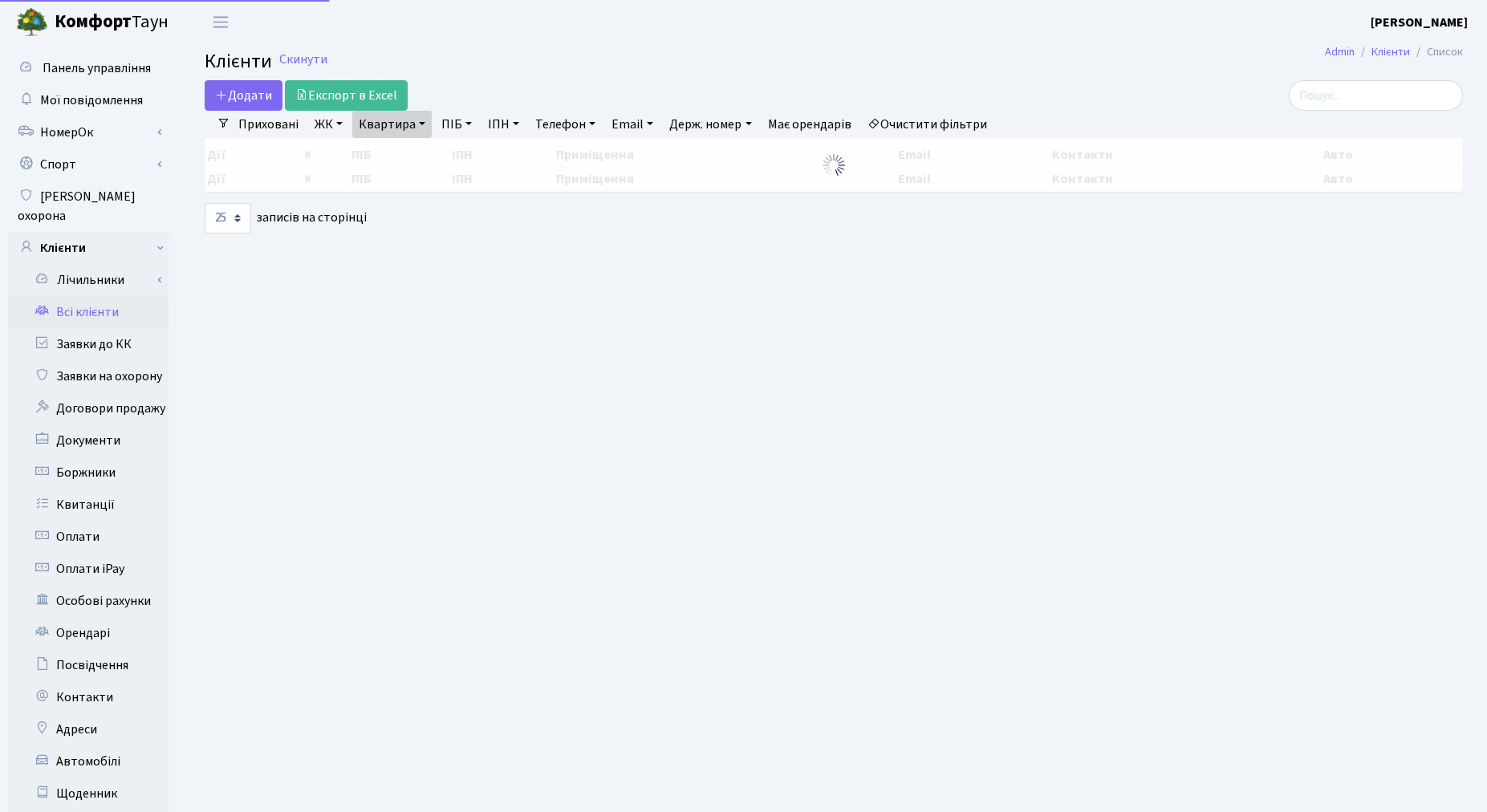
select select "25"
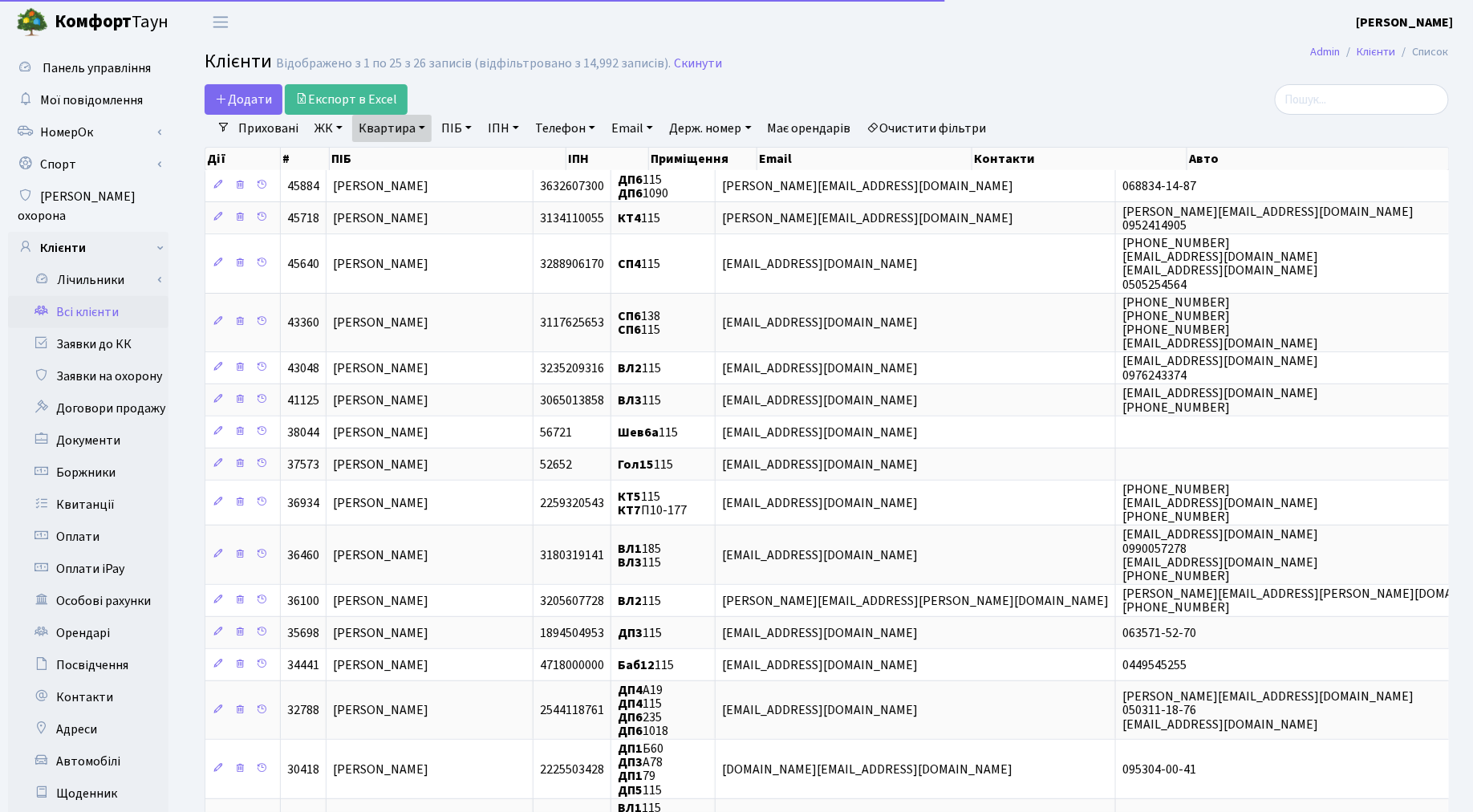
click at [383, 129] on link "Квартира" at bounding box center [392, 128] width 80 height 27
click at [404, 155] on input "115" at bounding box center [400, 160] width 94 height 31
type input "178"
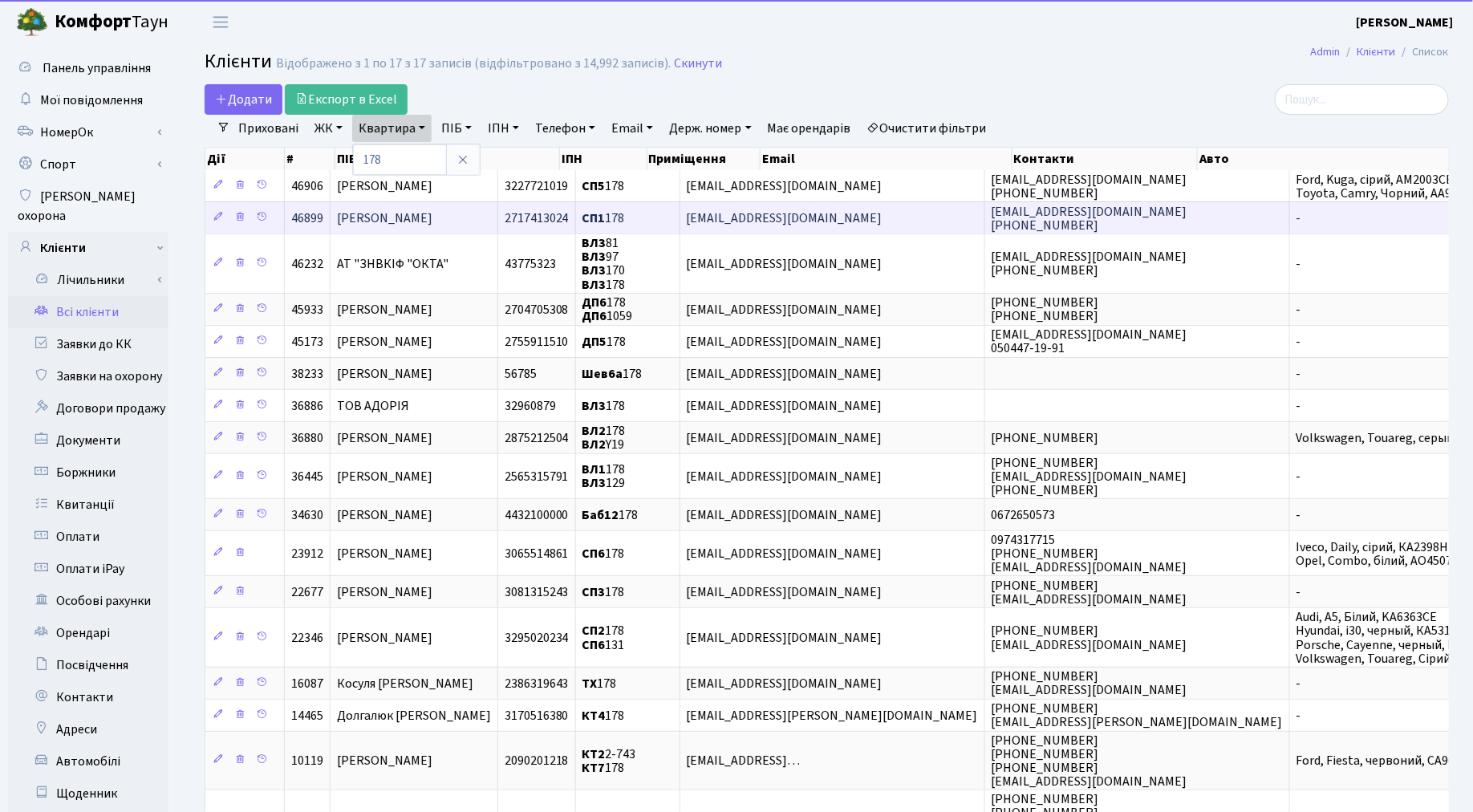
click at [393, 227] on span "[PERSON_NAME]" at bounding box center [385, 218] width 96 height 18
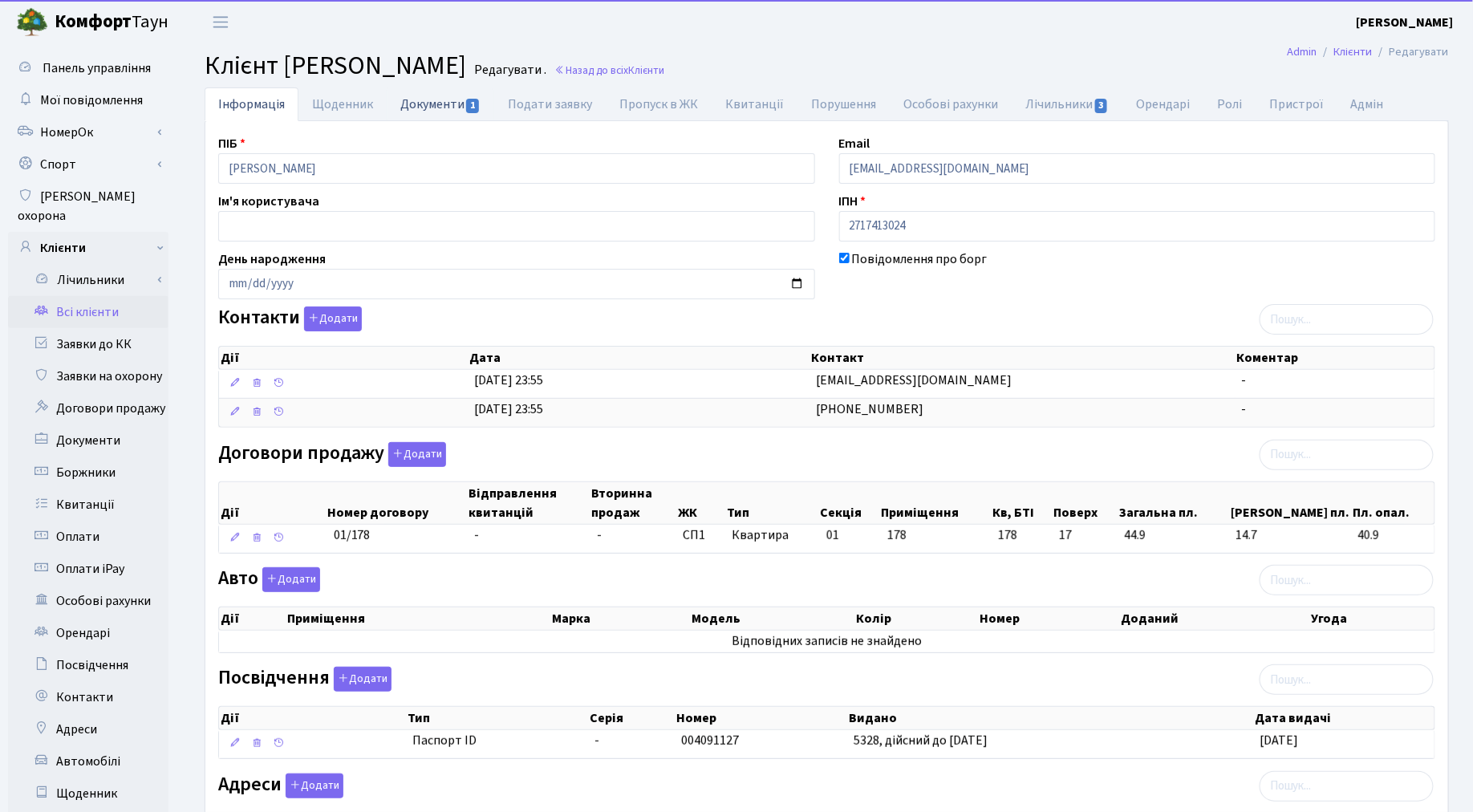
click at [422, 106] on link "Документи 1" at bounding box center [440, 103] width 108 height 32
select select "25"
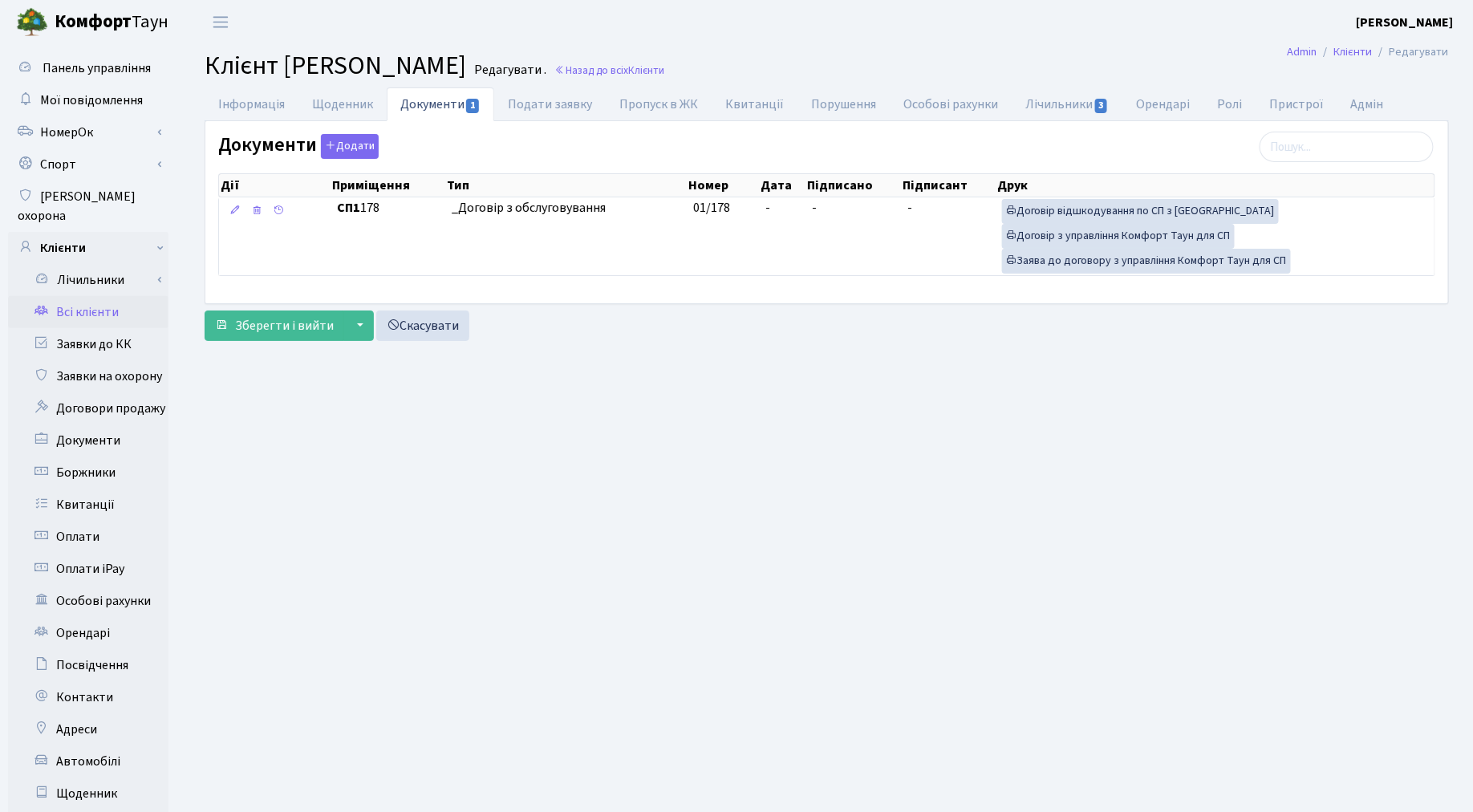
click at [78, 297] on link "Всі клієнти" at bounding box center [88, 312] width 161 height 32
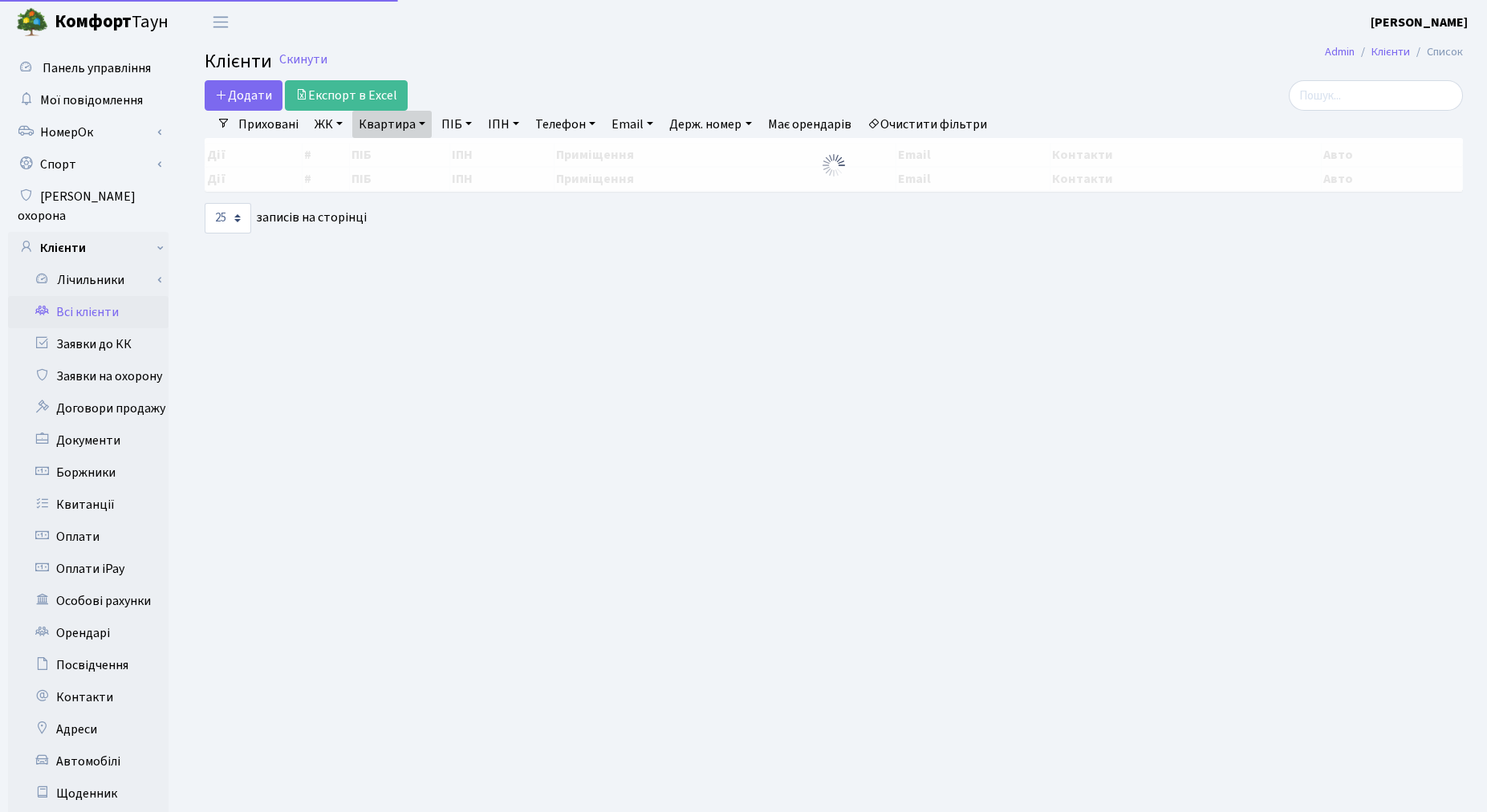
select select "25"
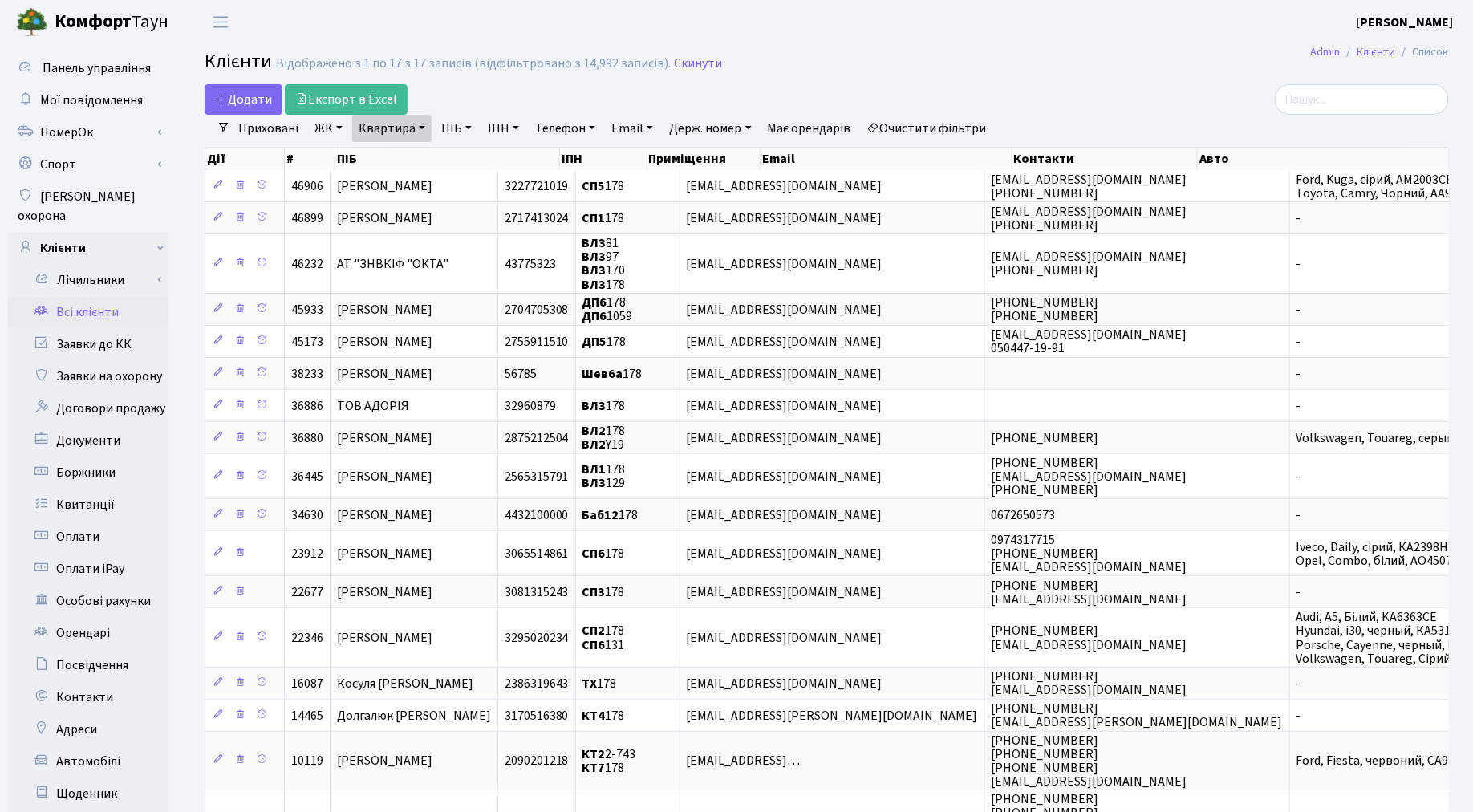
click at [406, 129] on link "Квартира" at bounding box center [392, 128] width 80 height 27
click at [401, 156] on input "178" at bounding box center [400, 160] width 94 height 31
type input "1"
type input "355"
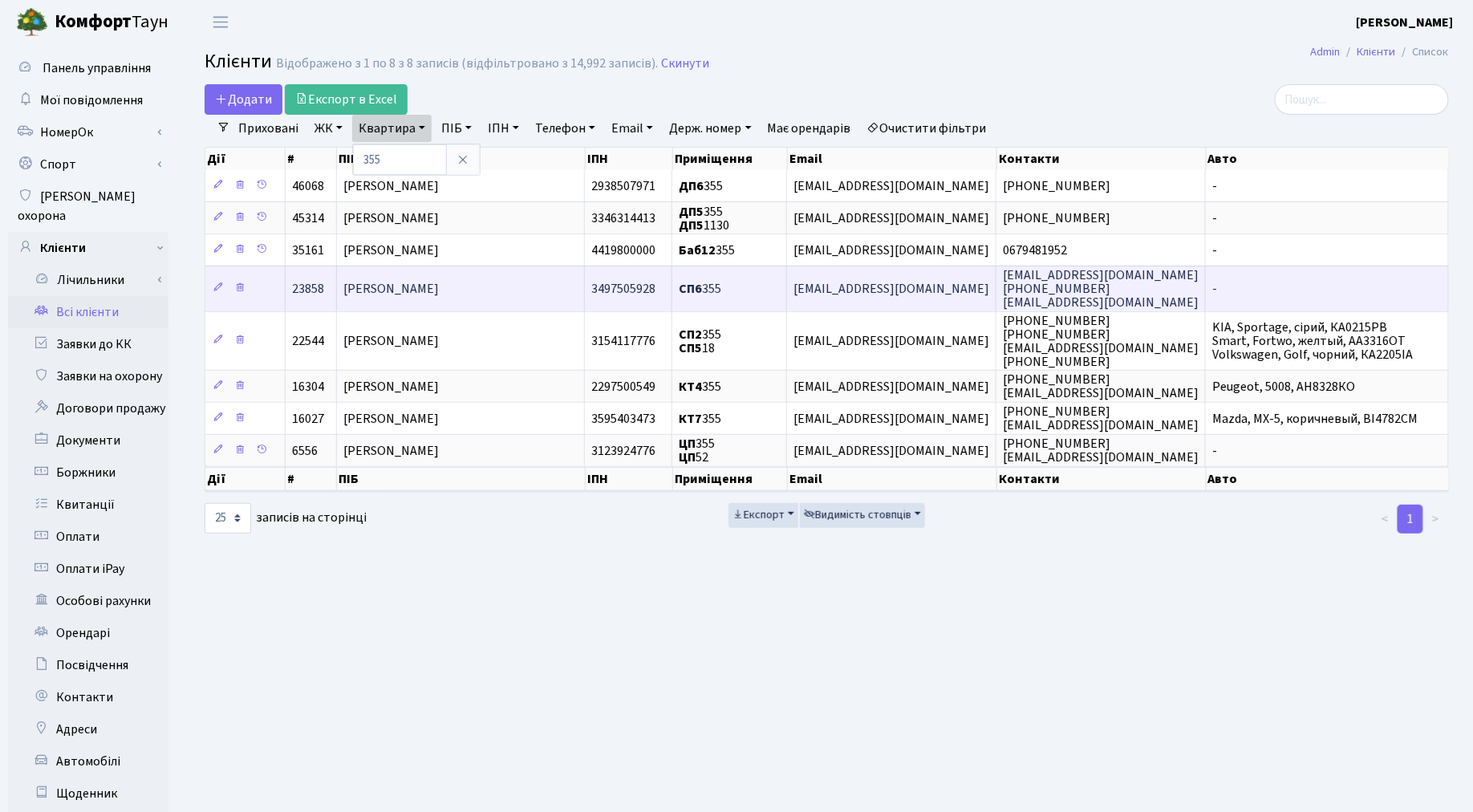
click at [427, 285] on span "Янчевська Яна Геннадіївна" at bounding box center [392, 289] width 96 height 18
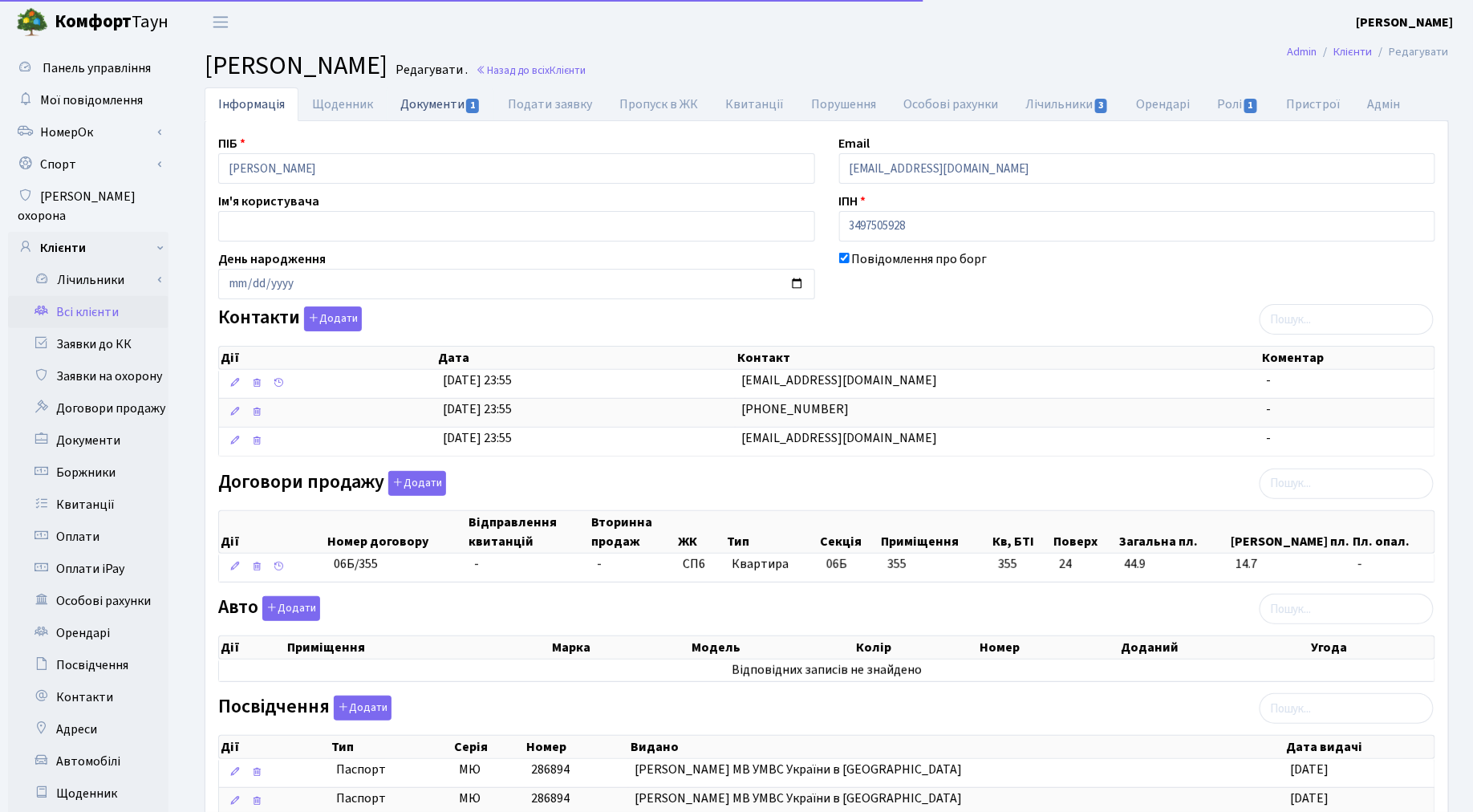
click at [421, 99] on link "Документи 1" at bounding box center [440, 103] width 108 height 32
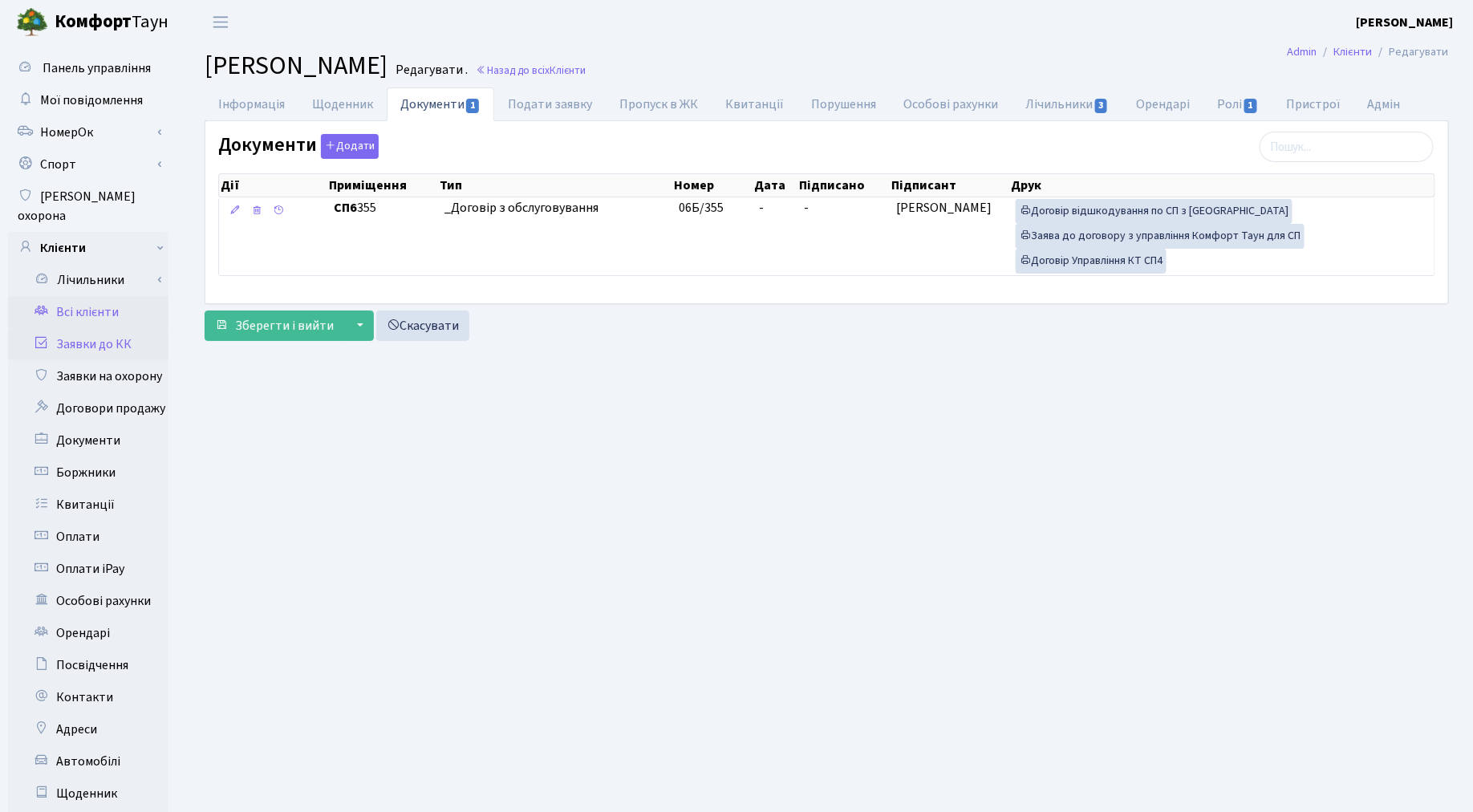
click at [83, 332] on link "Заявки до КК" at bounding box center [88, 344] width 161 height 32
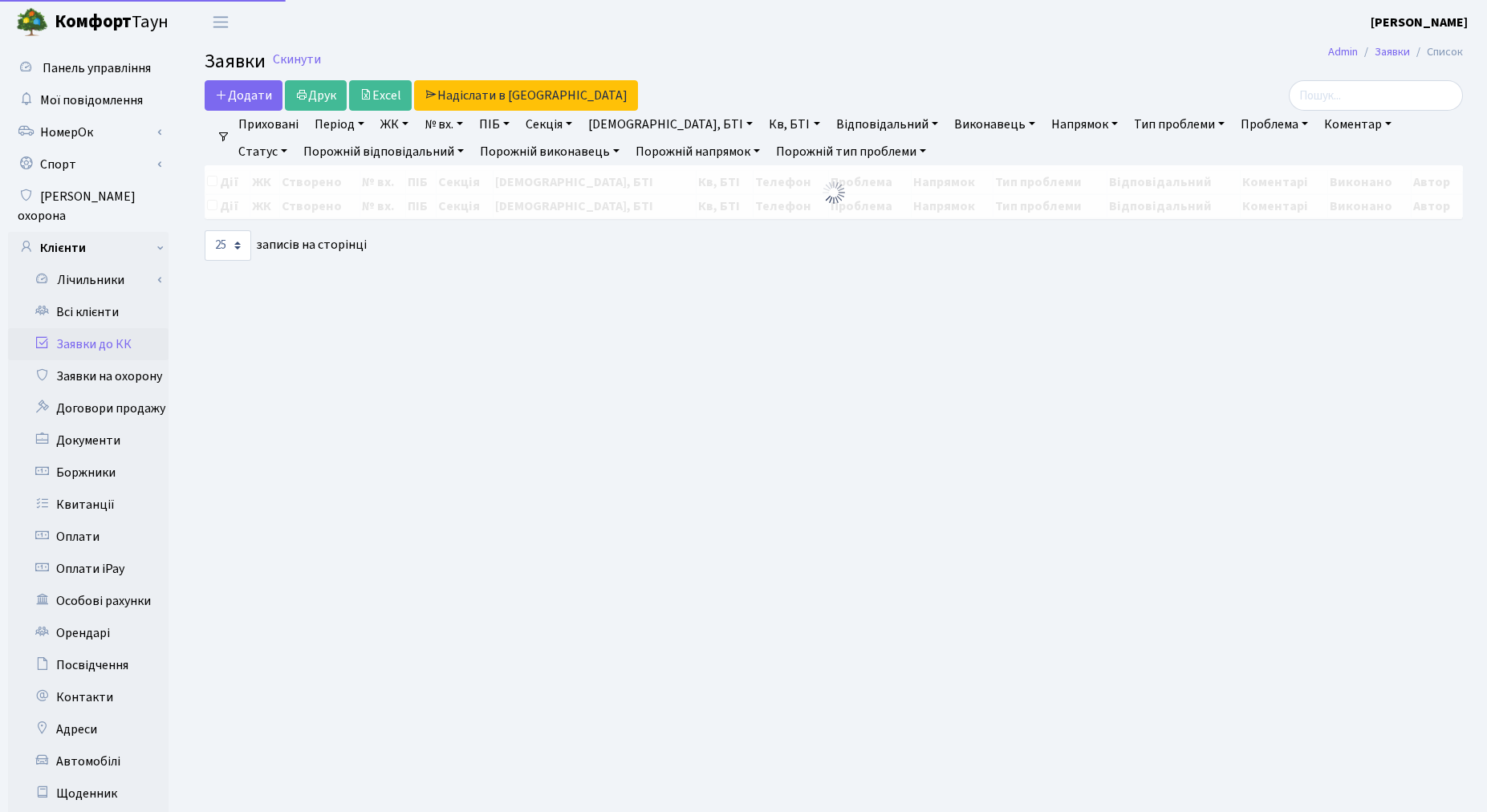
select select "25"
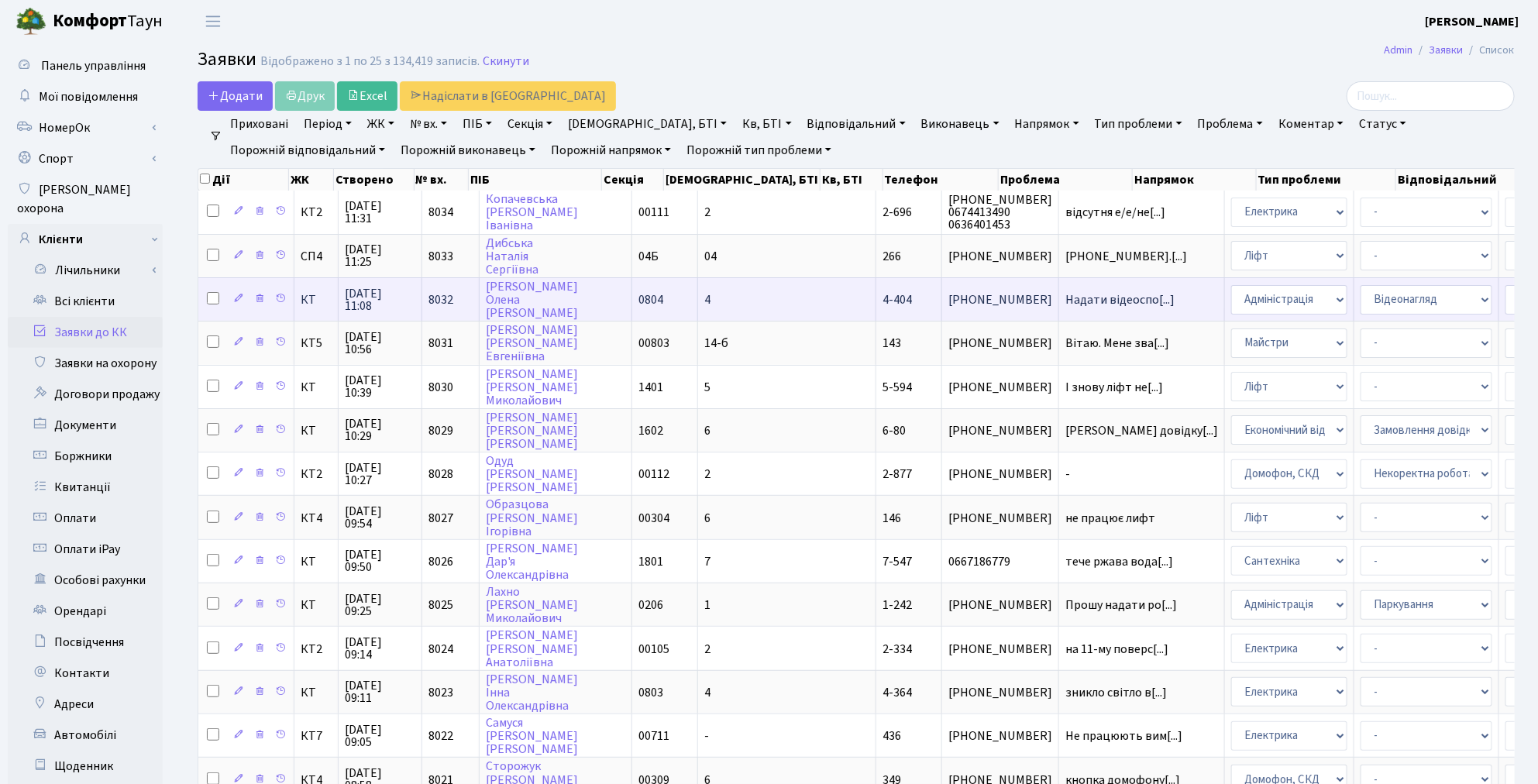
click at [1059, 303] on td "Надати відеоспо[...]" at bounding box center [1142, 299] width 166 height 44
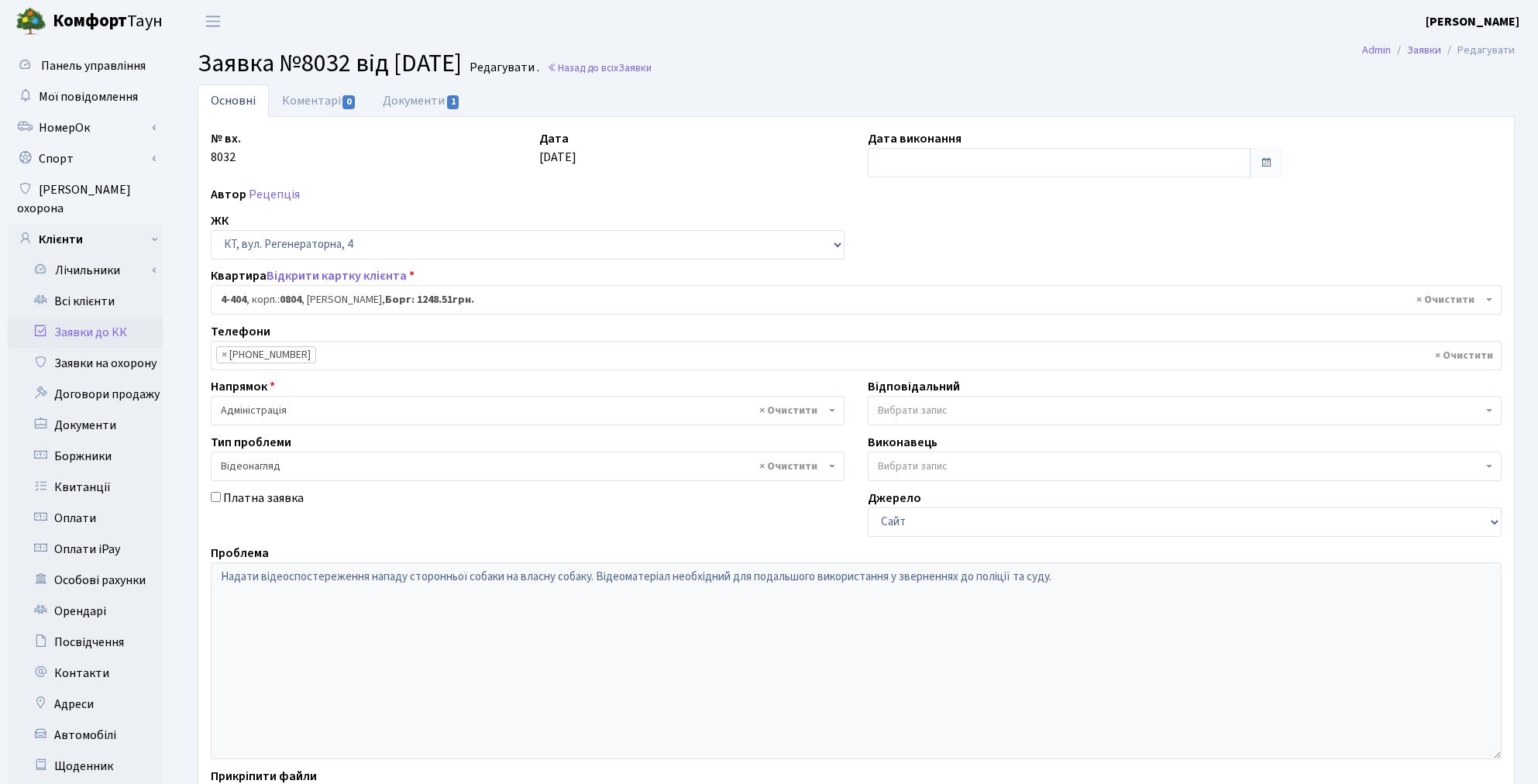
select select "1863"
select select "45"
click at [110, 317] on link "Заявки до КК" at bounding box center [85, 333] width 155 height 31
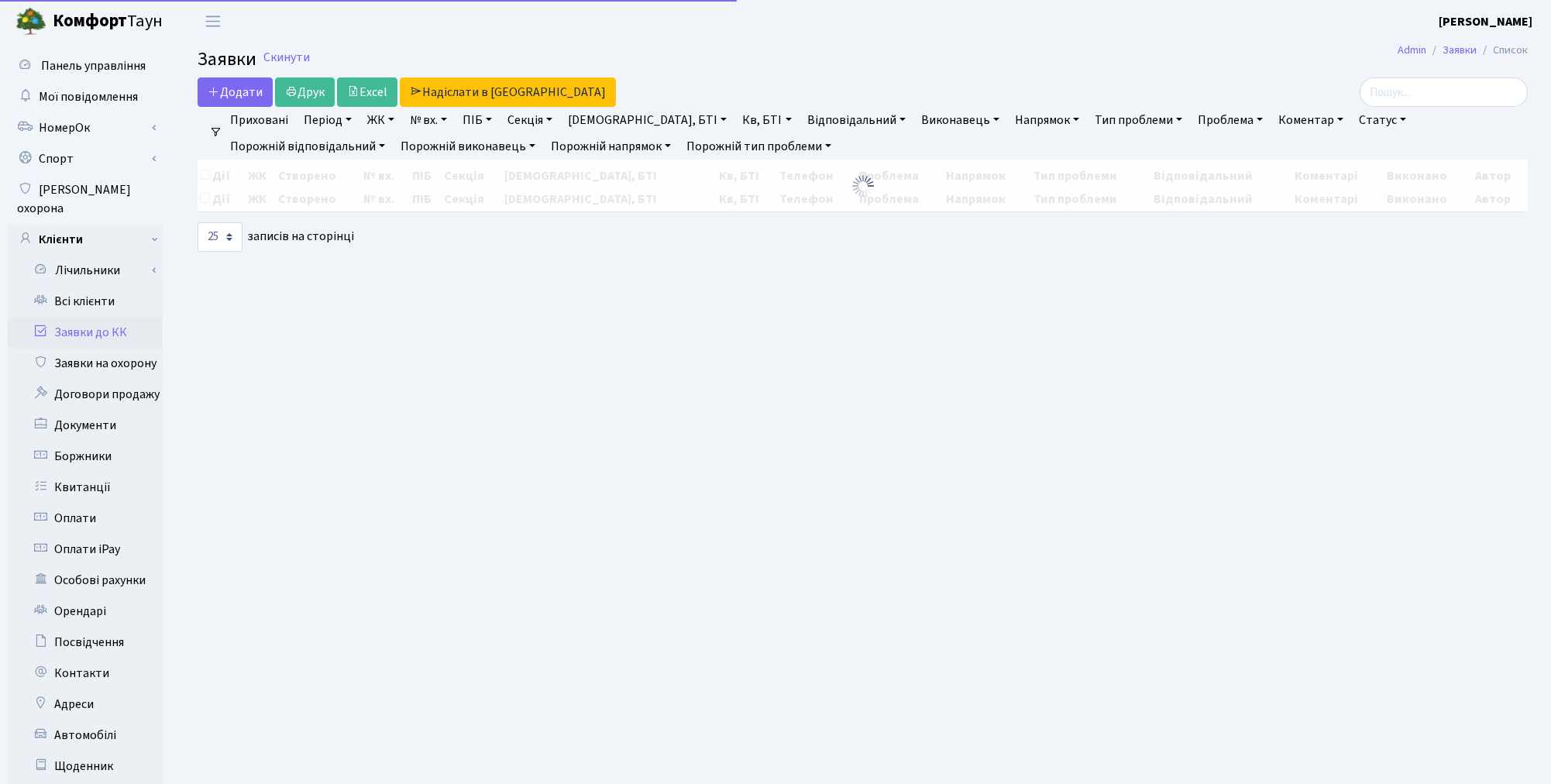
select select "25"
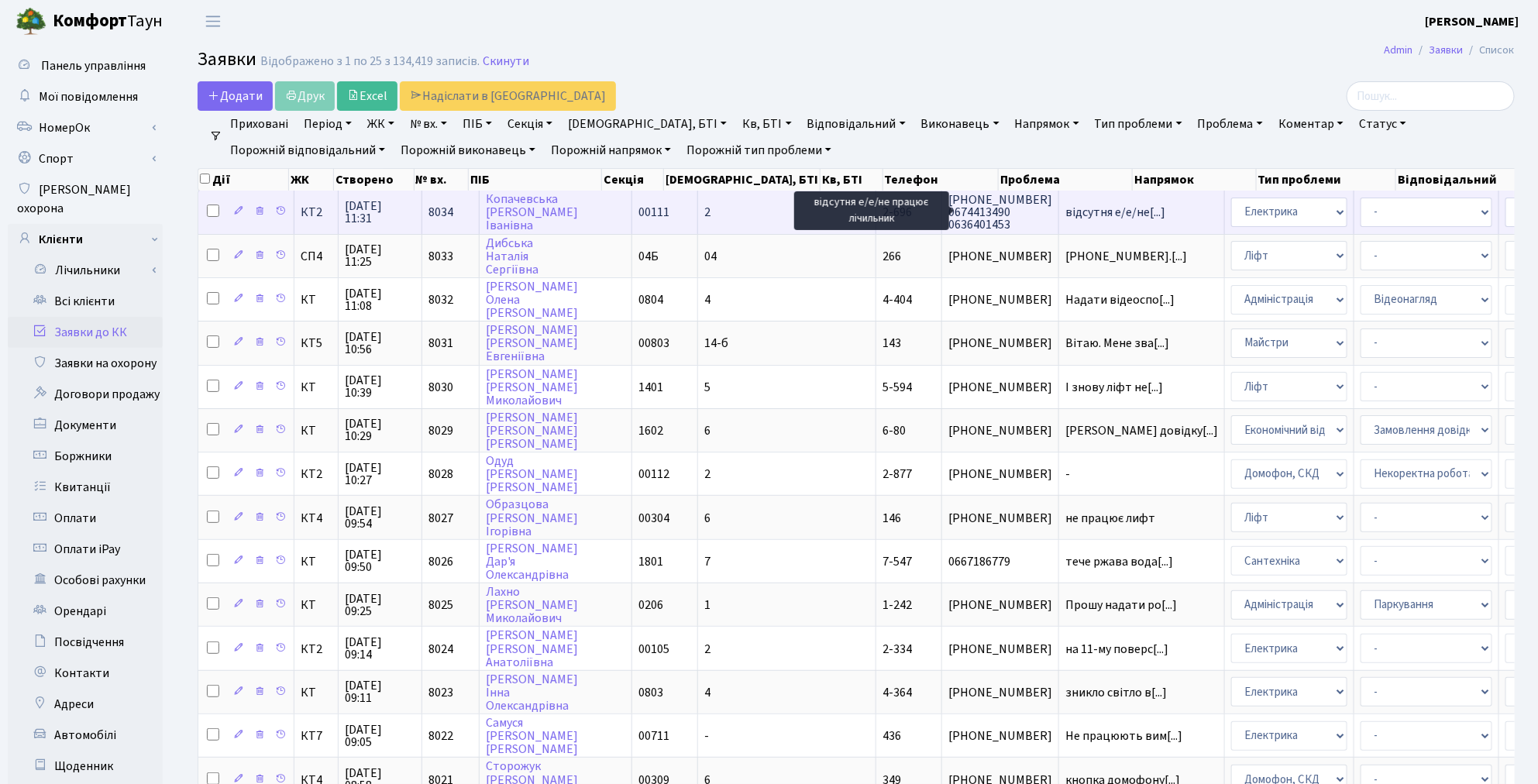
click at [1065, 217] on span "відсутня е/е/не[...]" at bounding box center [1114, 212] width 100 height 17
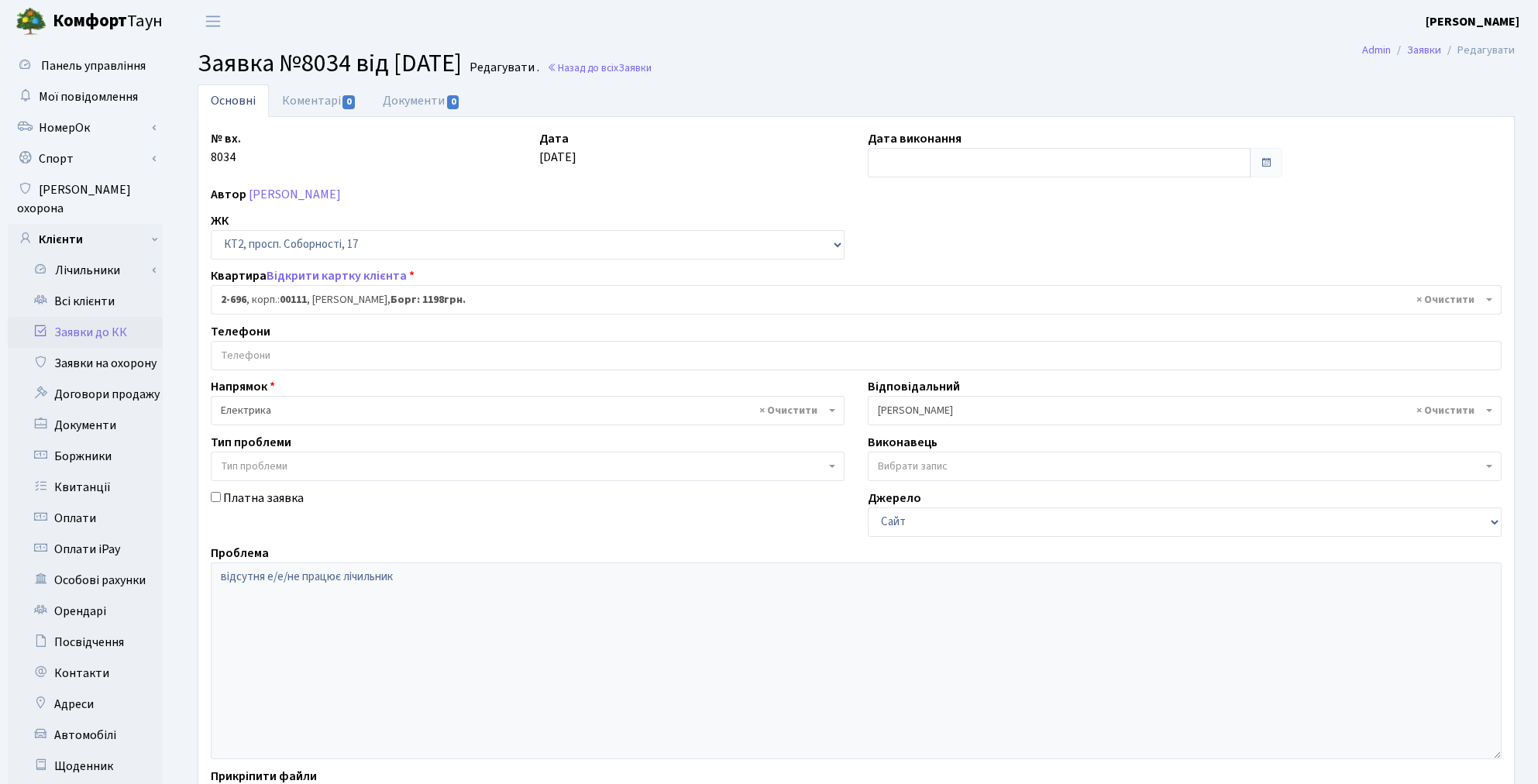
select select "15747"
click at [169, 69] on div "Панель управління Мої повідомлення [GEOGRAPHIC_DATA]" at bounding box center [87, 494] width 174 height 901
click at [102, 286] on link "Всі клієнти" at bounding box center [85, 301] width 155 height 31
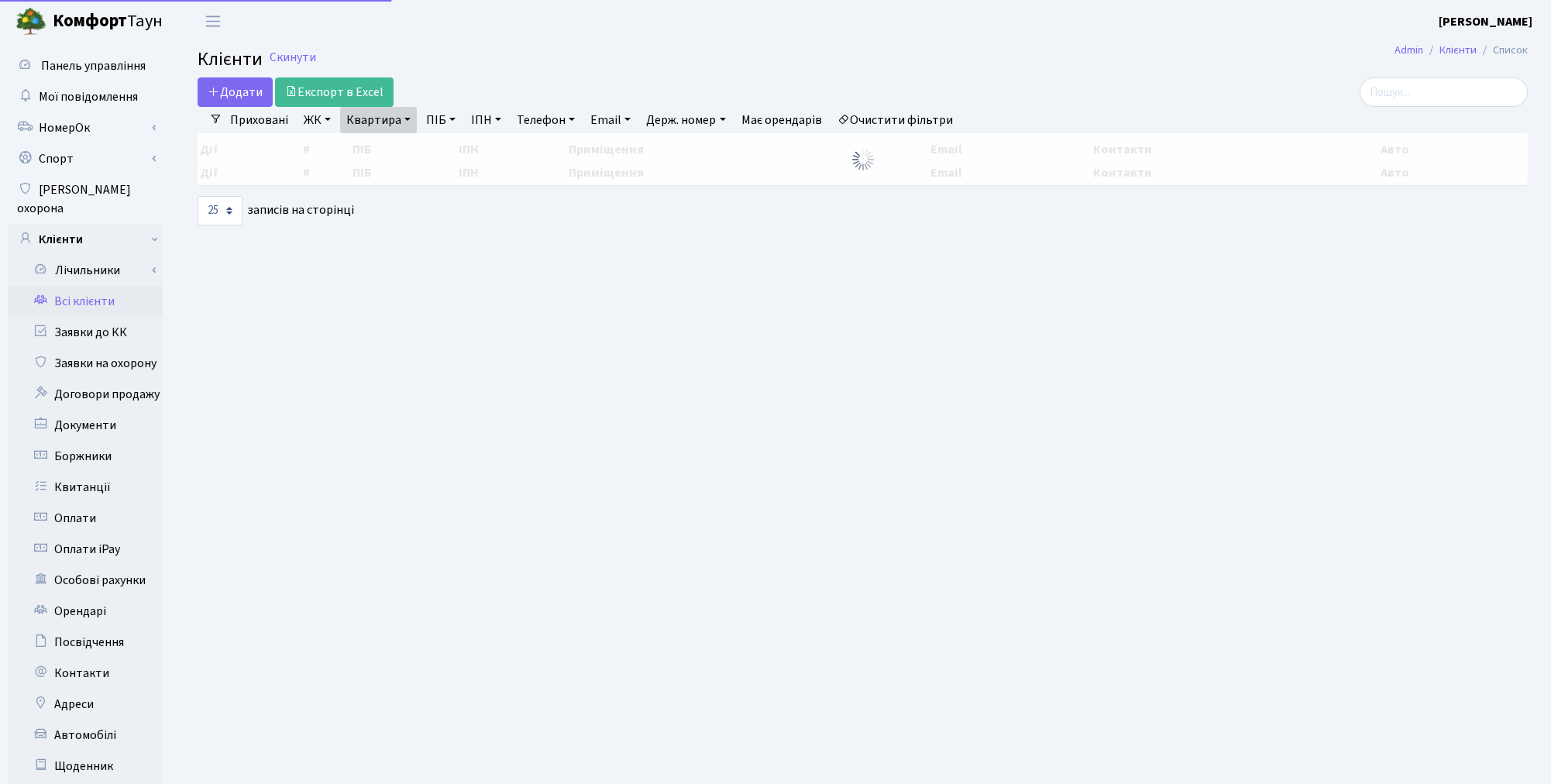
select select "25"
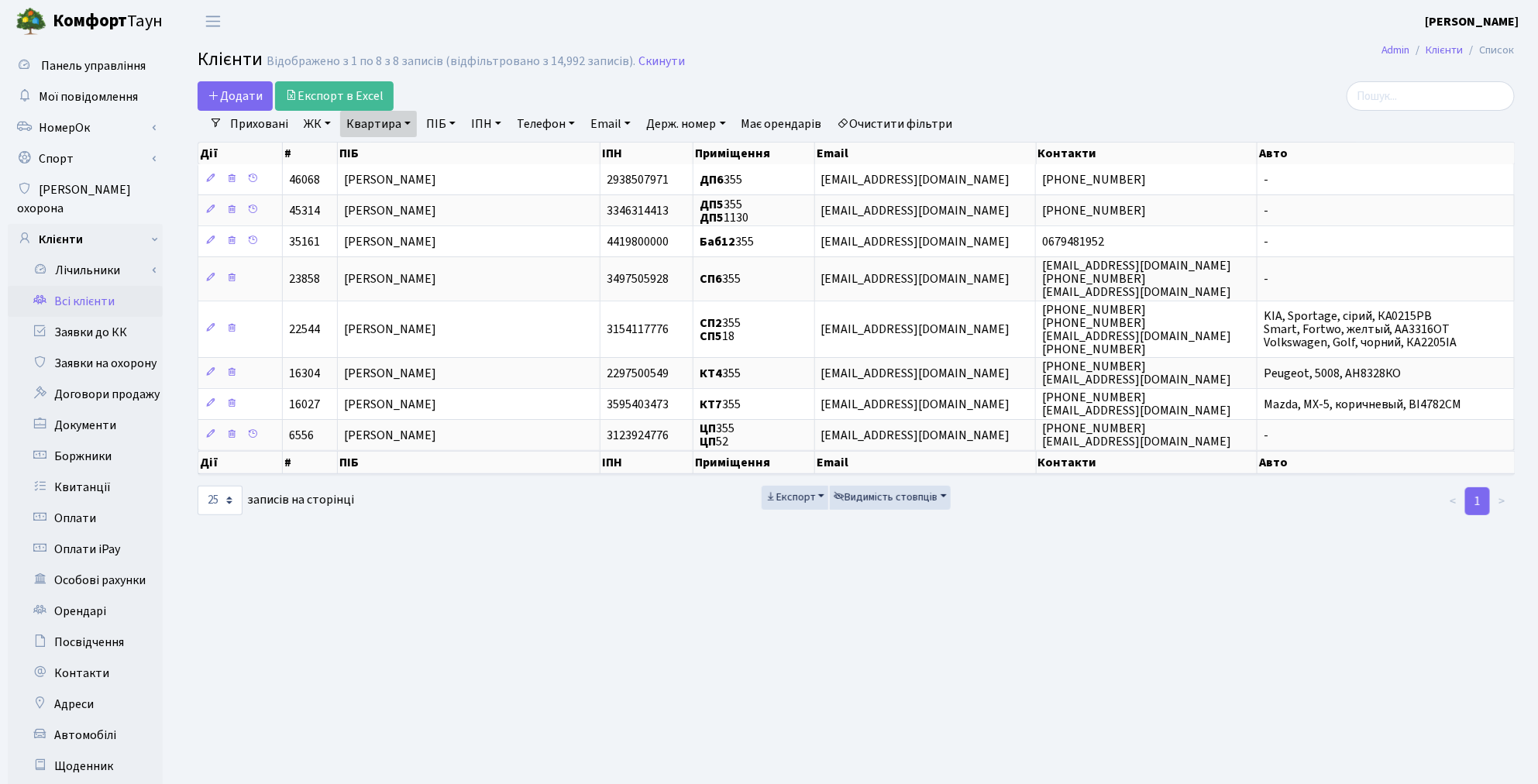
click at [403, 121] on link "Квартира" at bounding box center [378, 124] width 77 height 26
click at [396, 150] on input "355" at bounding box center [386, 154] width 91 height 30
type input "3"
type input "178"
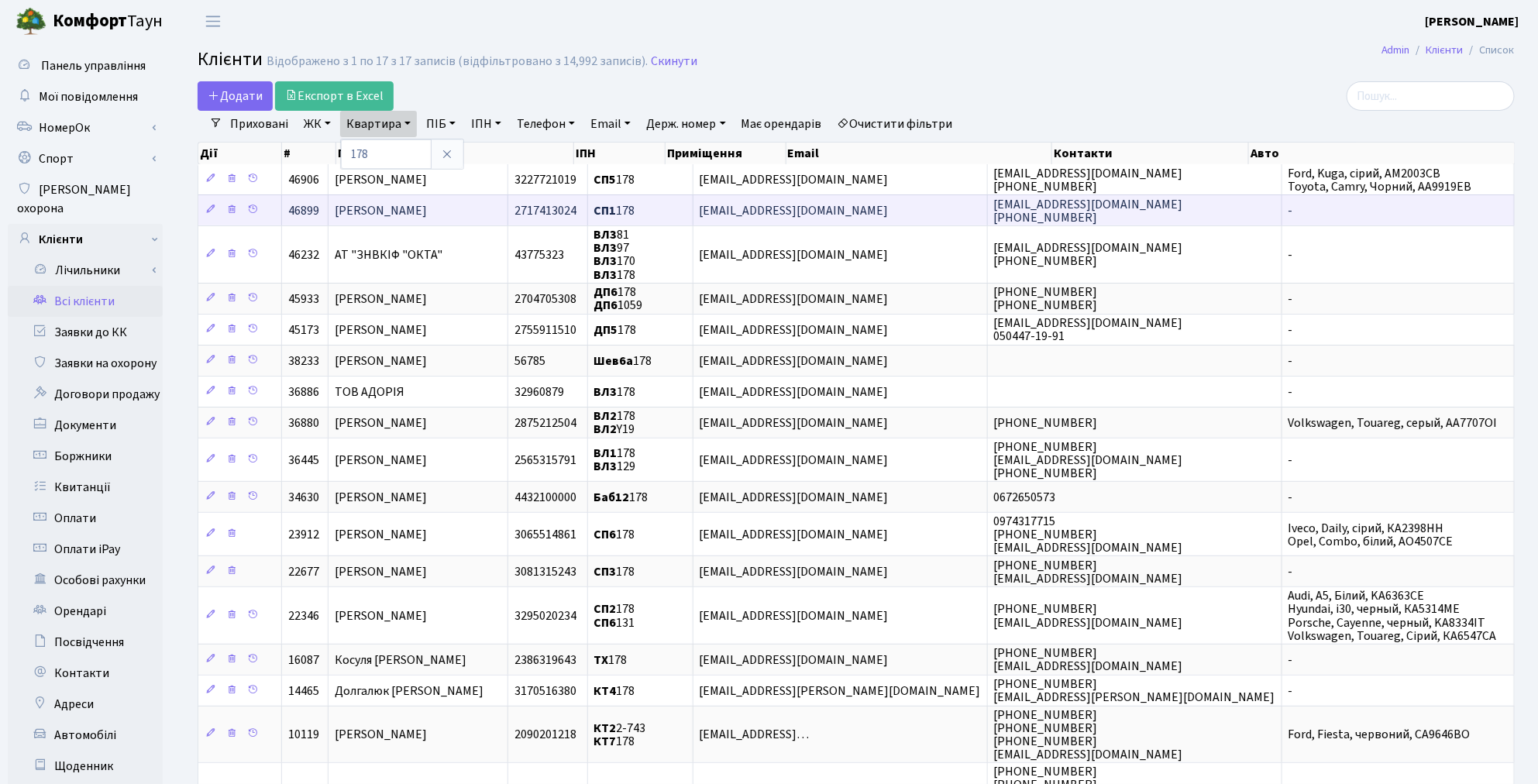
click at [388, 206] on span "[PERSON_NAME]" at bounding box center [381, 210] width 92 height 17
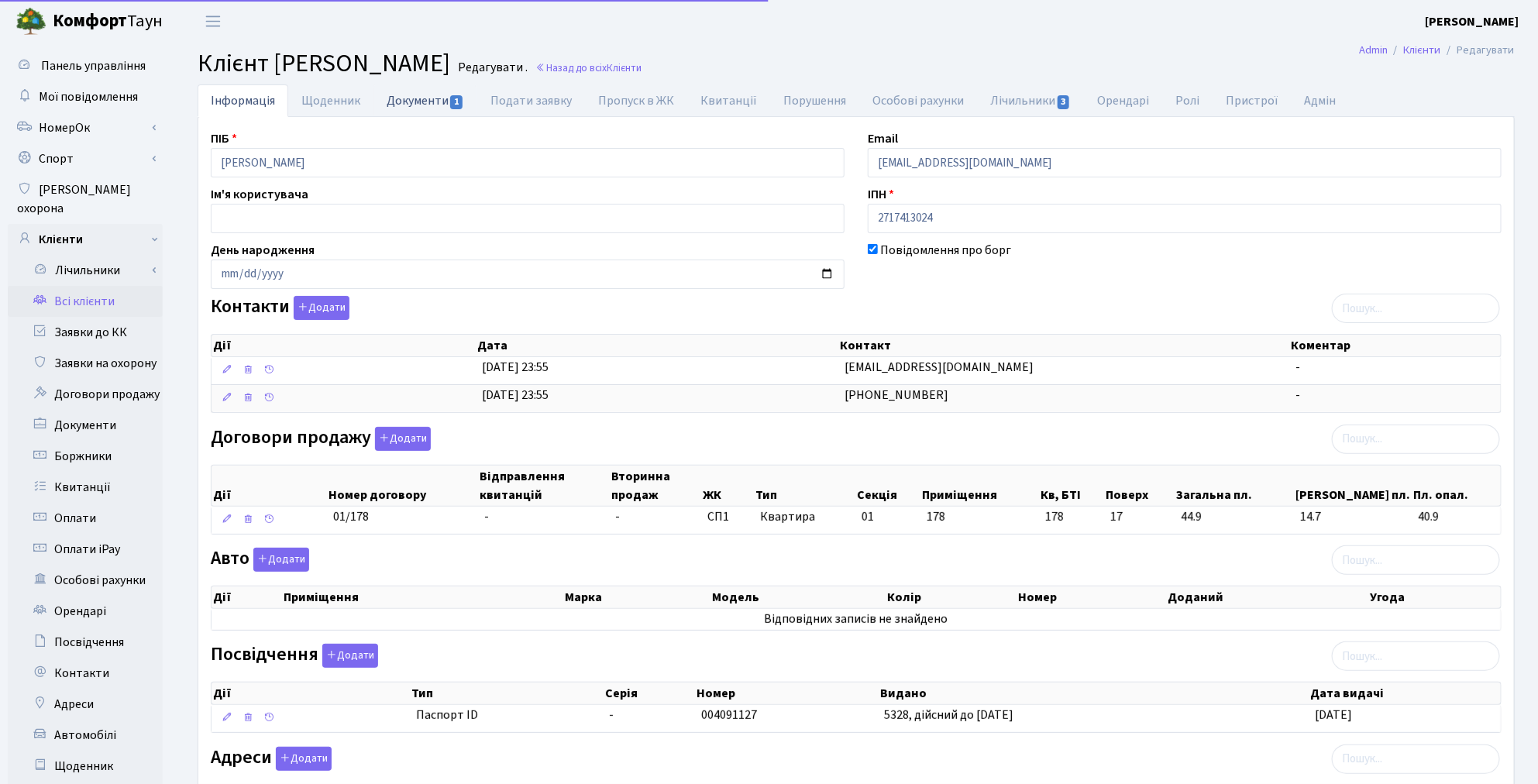
click at [404, 105] on link "Документи 1" at bounding box center [425, 100] width 104 height 31
